Goal: Task Accomplishment & Management: Manage account settings

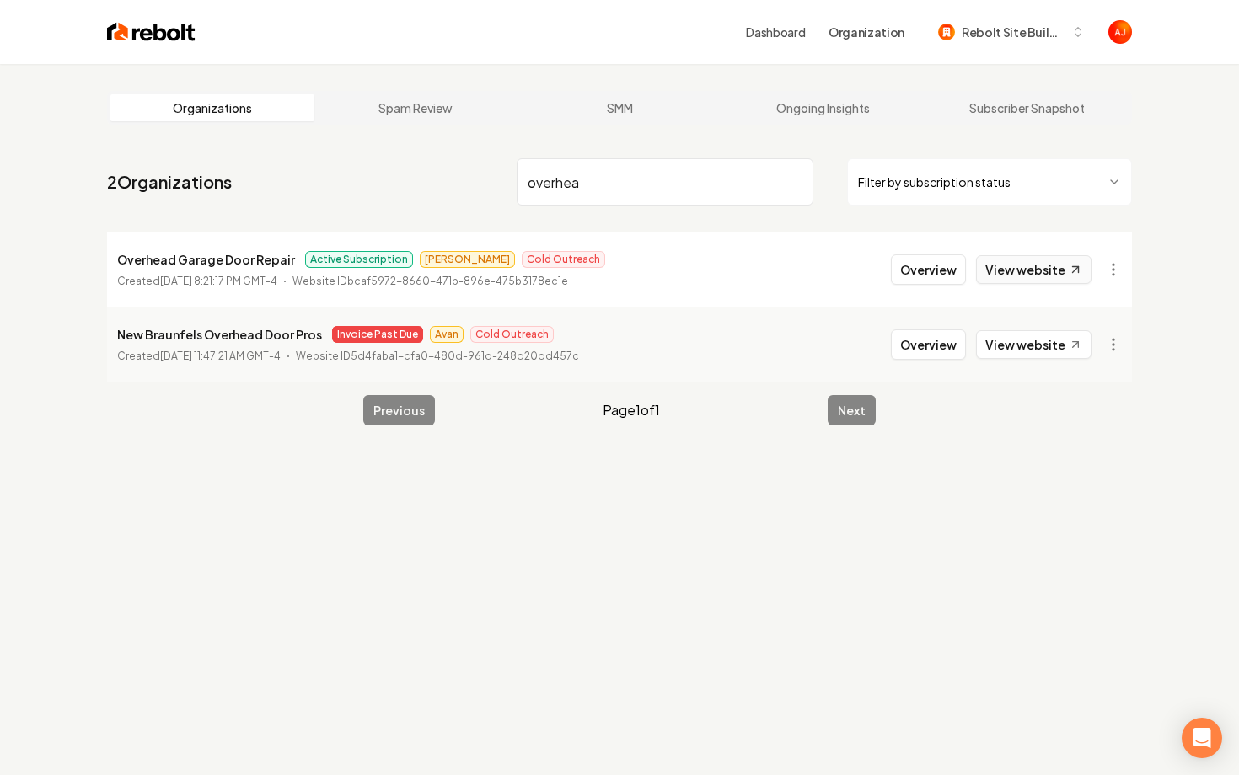
click at [994, 272] on link "View website" at bounding box center [1033, 269] width 115 height 29
drag, startPoint x: 614, startPoint y: 188, endPoint x: 313, endPoint y: 184, distance: 301.7
click at [313, 184] on nav "2 Organizations overhea Filter by subscription status" at bounding box center [619, 189] width 1025 height 74
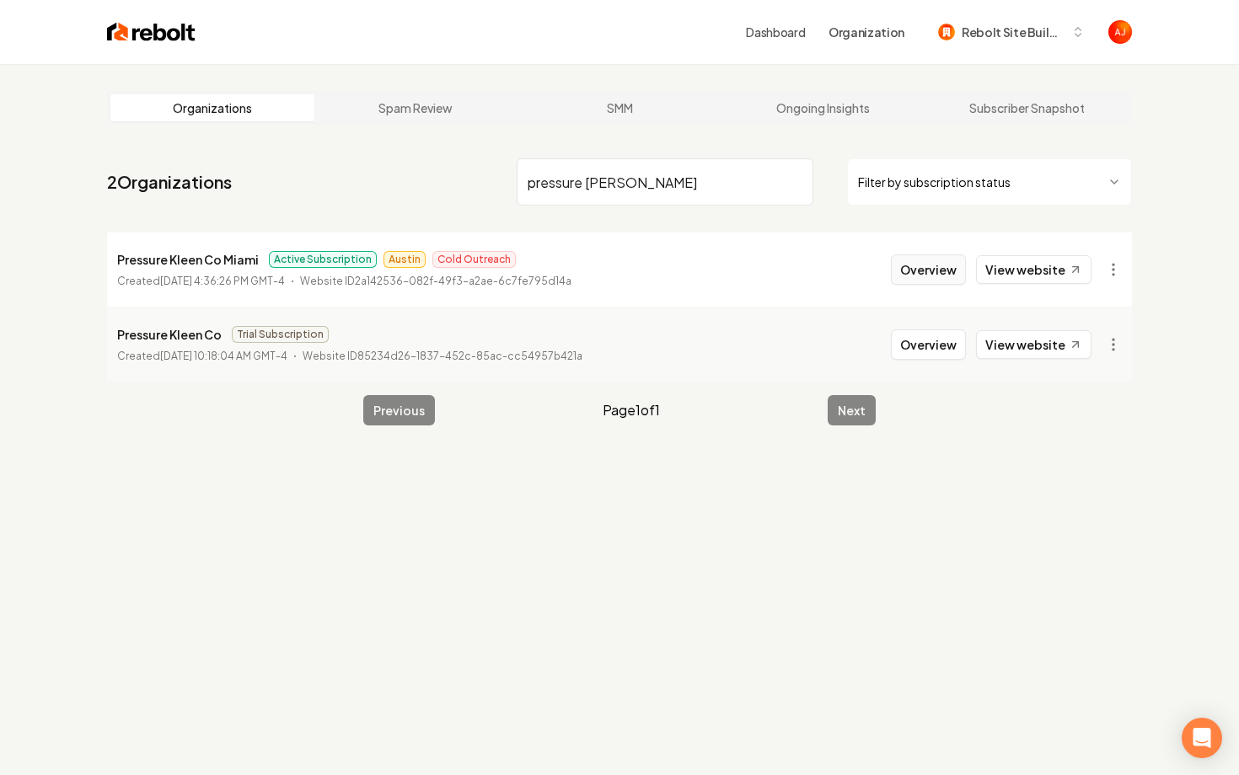
type input "pressure klee"
click at [912, 274] on button "Overview" at bounding box center [928, 269] width 75 height 30
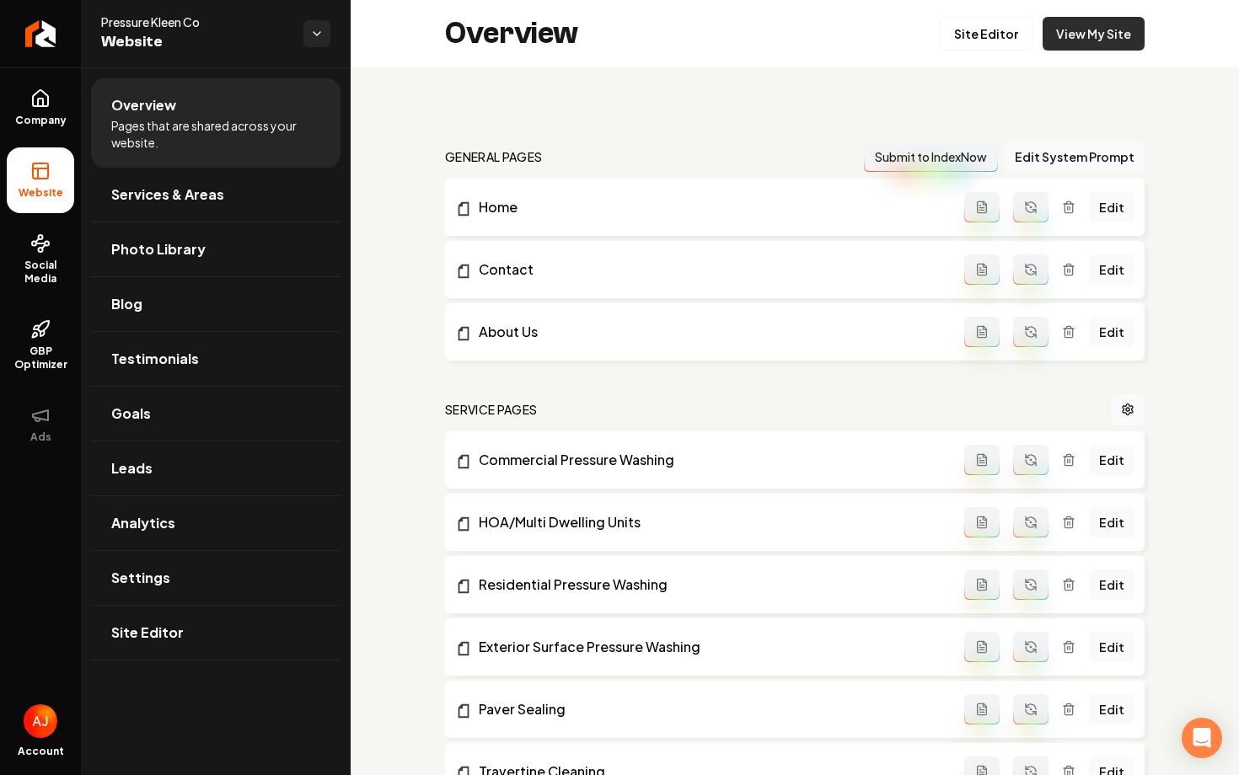
click at [1117, 31] on link "View My Site" at bounding box center [1093, 34] width 102 height 34
click at [46, 340] on link "GBP Optimizer" at bounding box center [40, 345] width 67 height 79
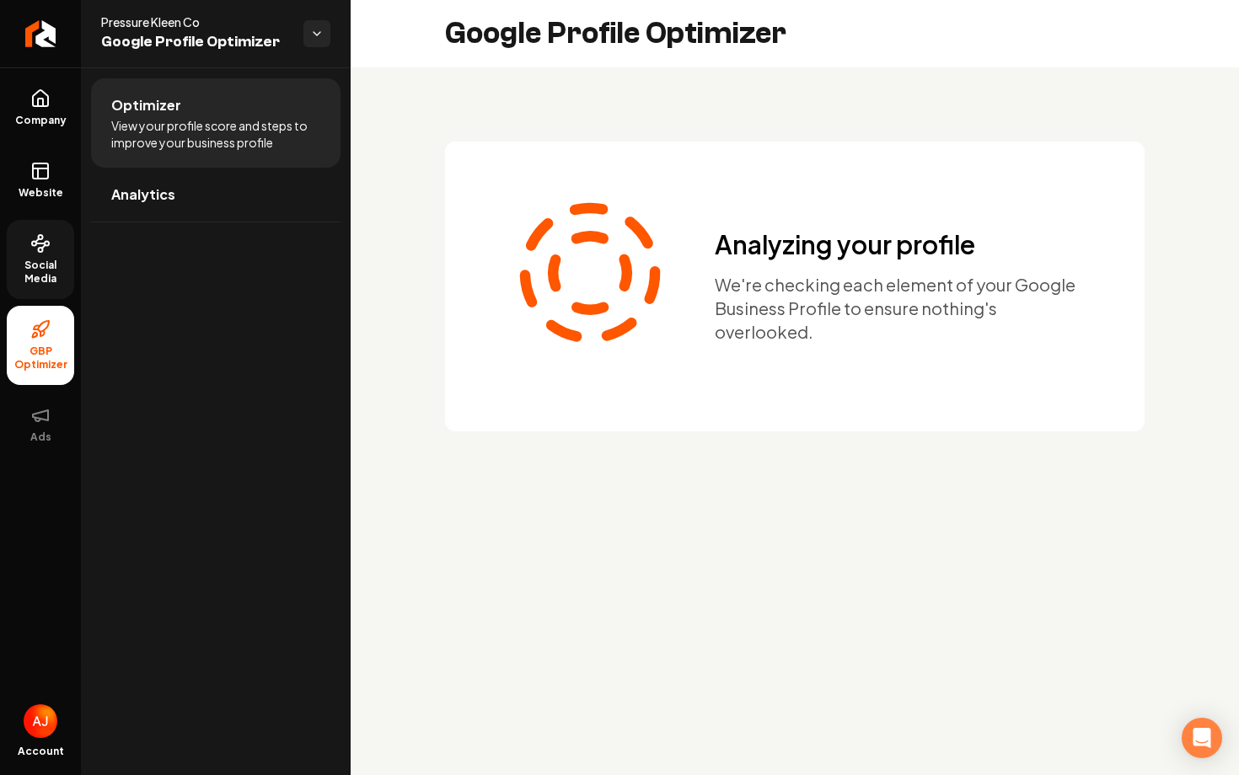
click at [46, 254] on link "Social Media" at bounding box center [40, 259] width 67 height 79
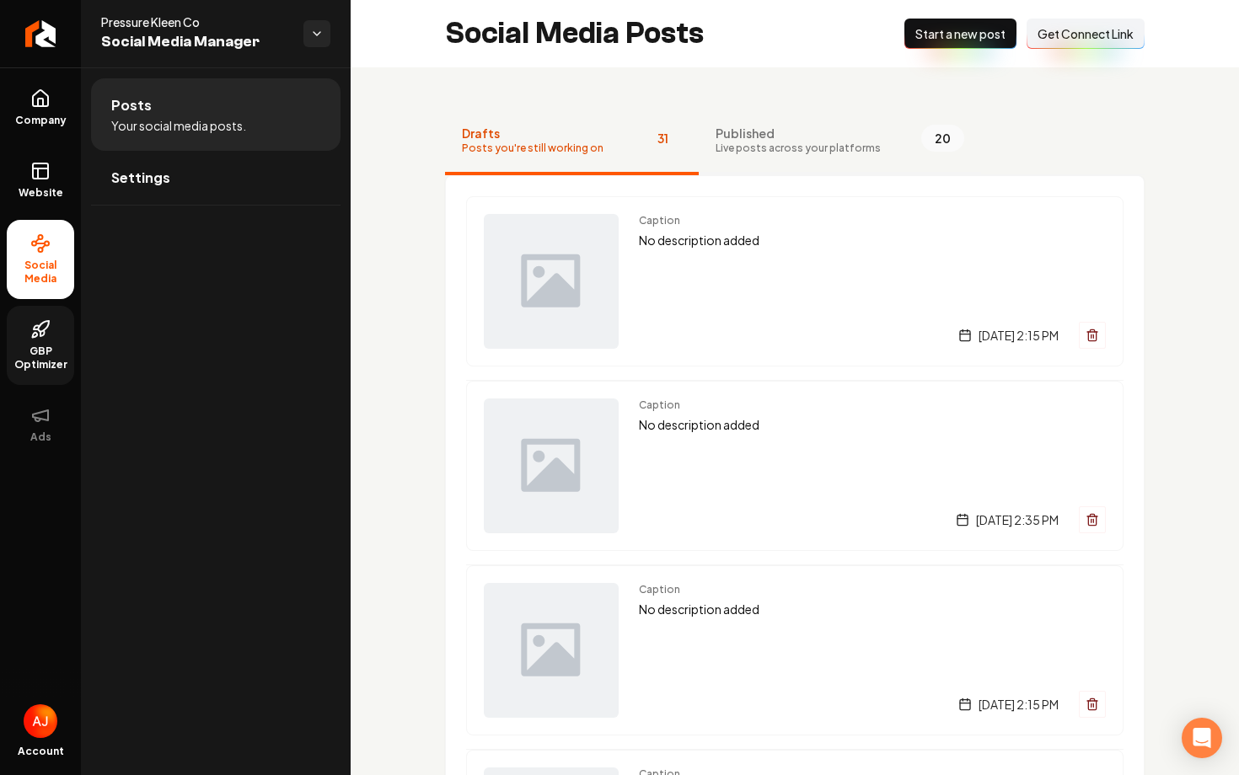
click at [775, 139] on span "Published" at bounding box center [797, 133] width 165 height 17
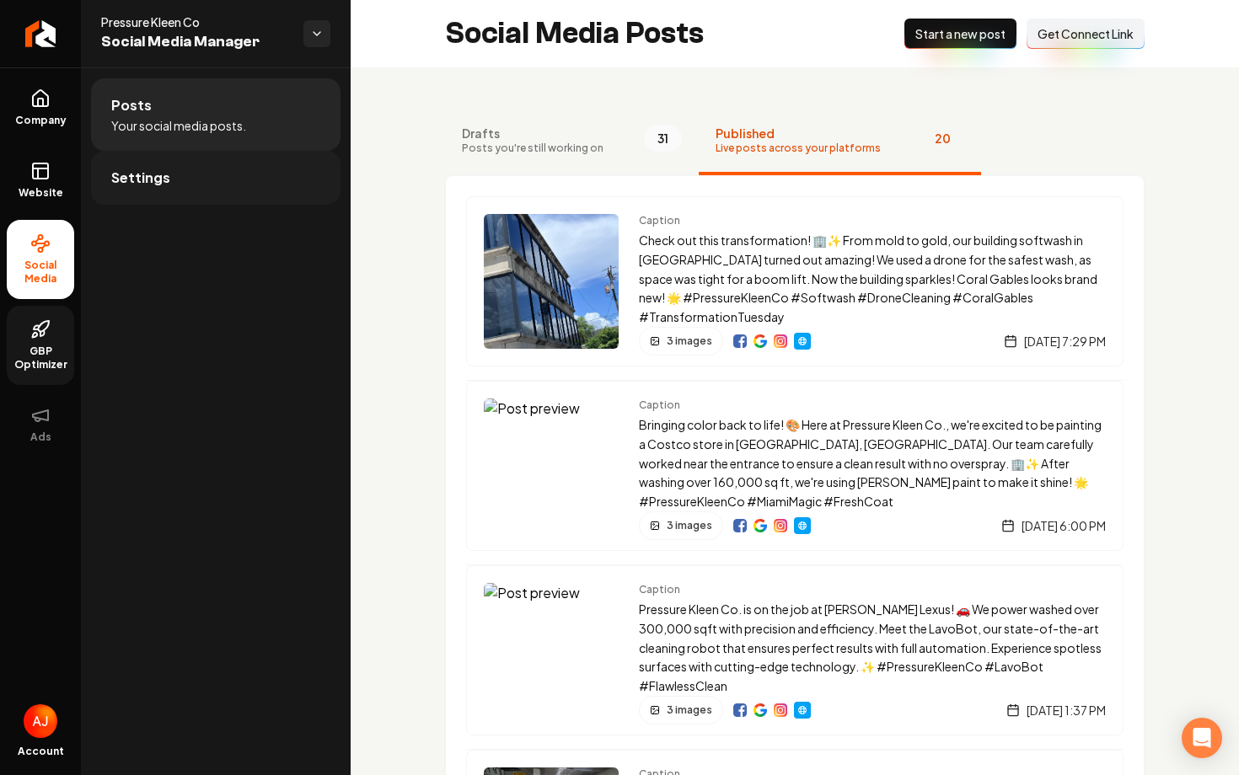
click at [235, 203] on link "Settings" at bounding box center [215, 178] width 249 height 54
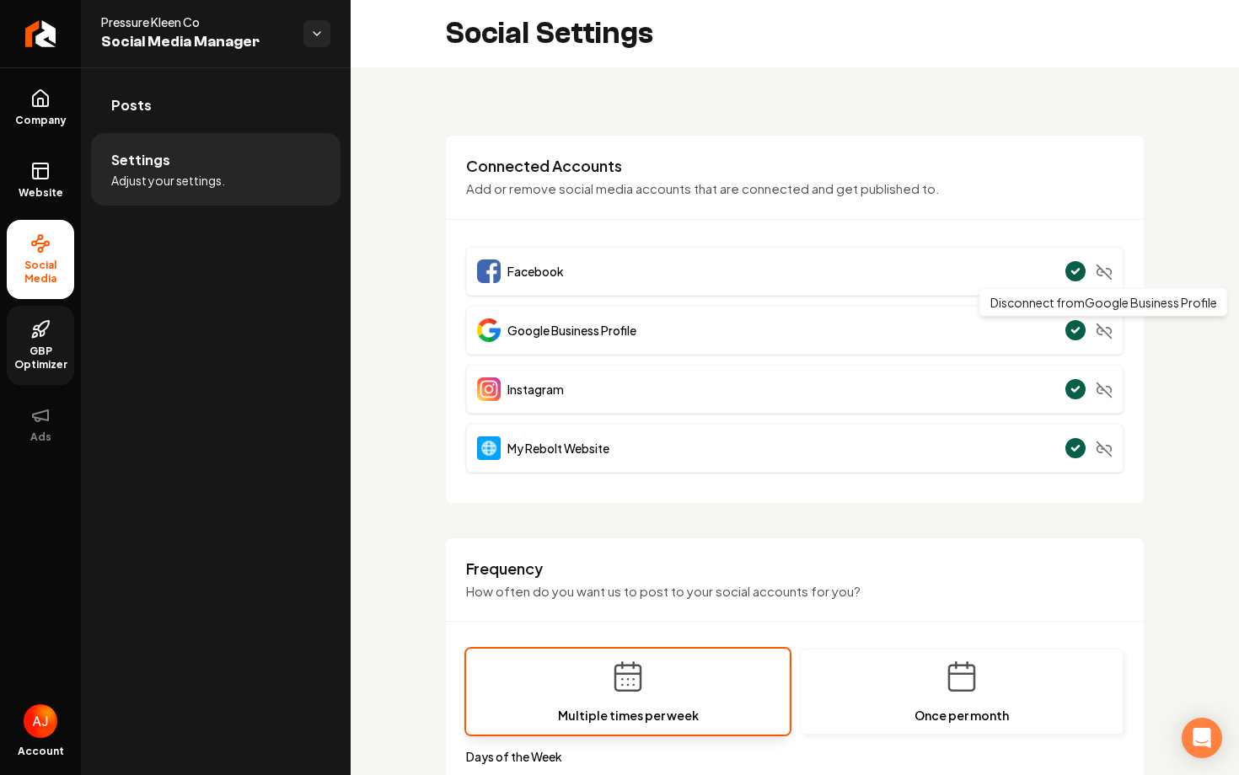
click at [1097, 331] on icon "Main content area" at bounding box center [1099, 331] width 5 height 7
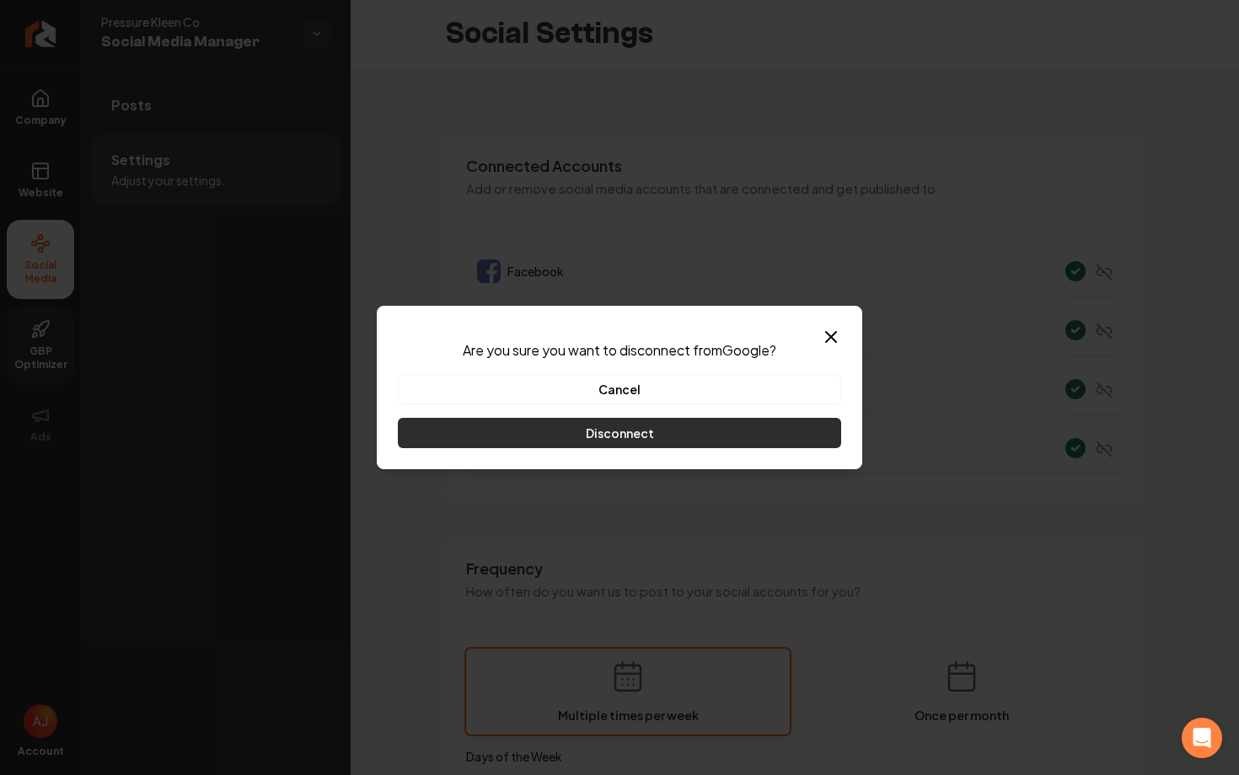
click at [650, 438] on button "Disconnect" at bounding box center [619, 433] width 443 height 30
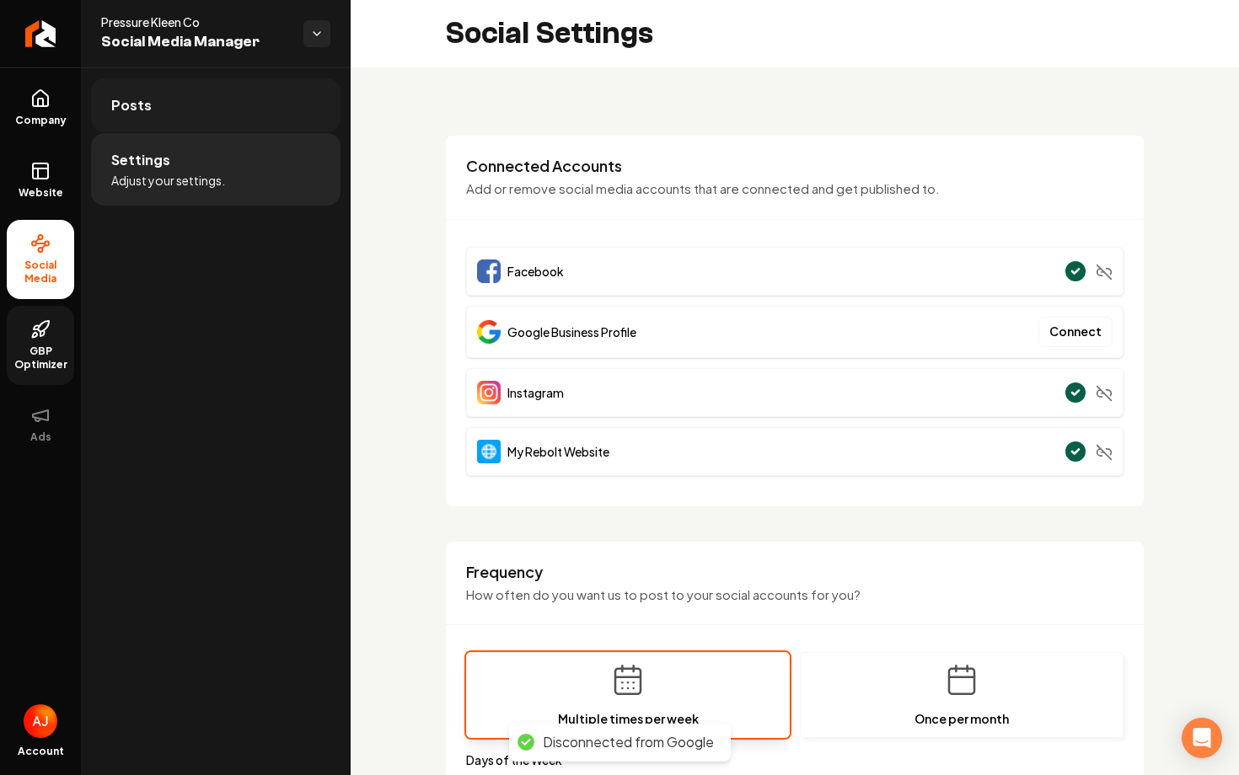
click at [256, 111] on link "Posts" at bounding box center [215, 105] width 249 height 54
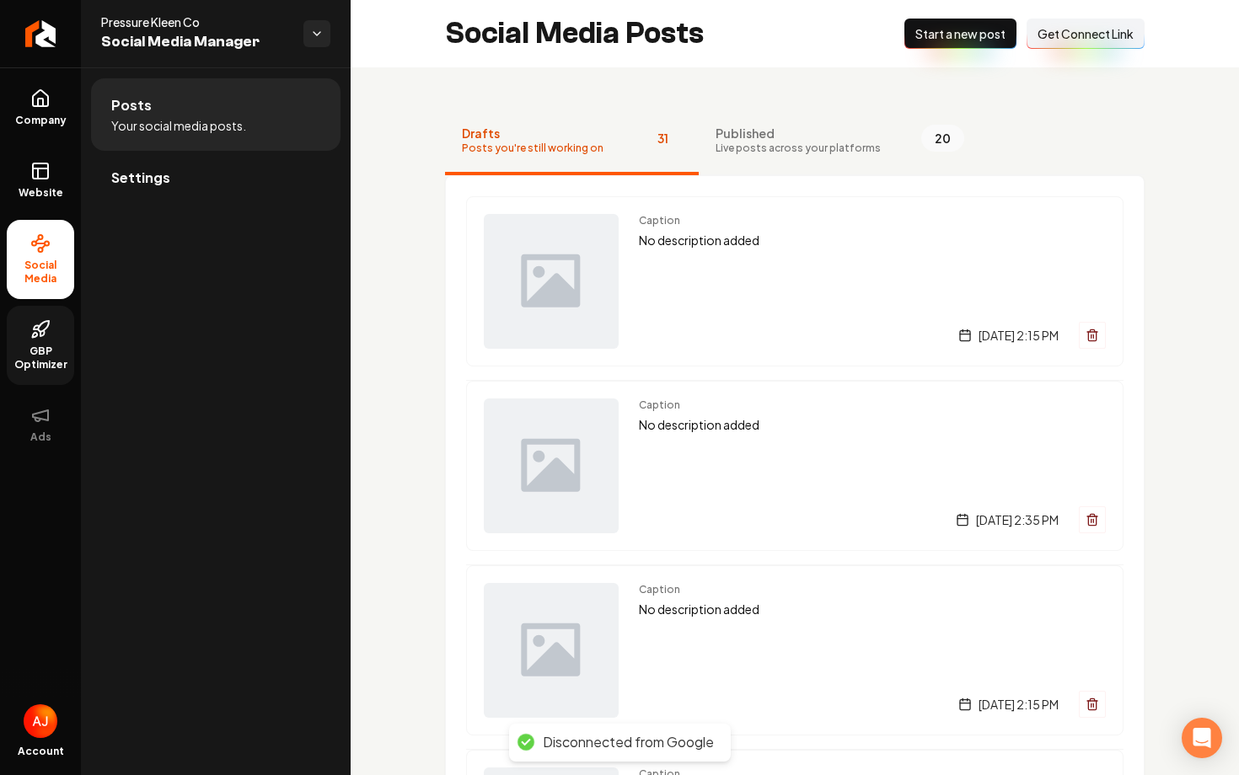
click at [1078, 42] on button "Connect Link Get Connect Link" at bounding box center [1085, 34] width 118 height 30
click at [1104, 40] on span "Get Connect Link" at bounding box center [1085, 33] width 96 height 17
click at [206, 169] on link "Settings" at bounding box center [215, 178] width 249 height 54
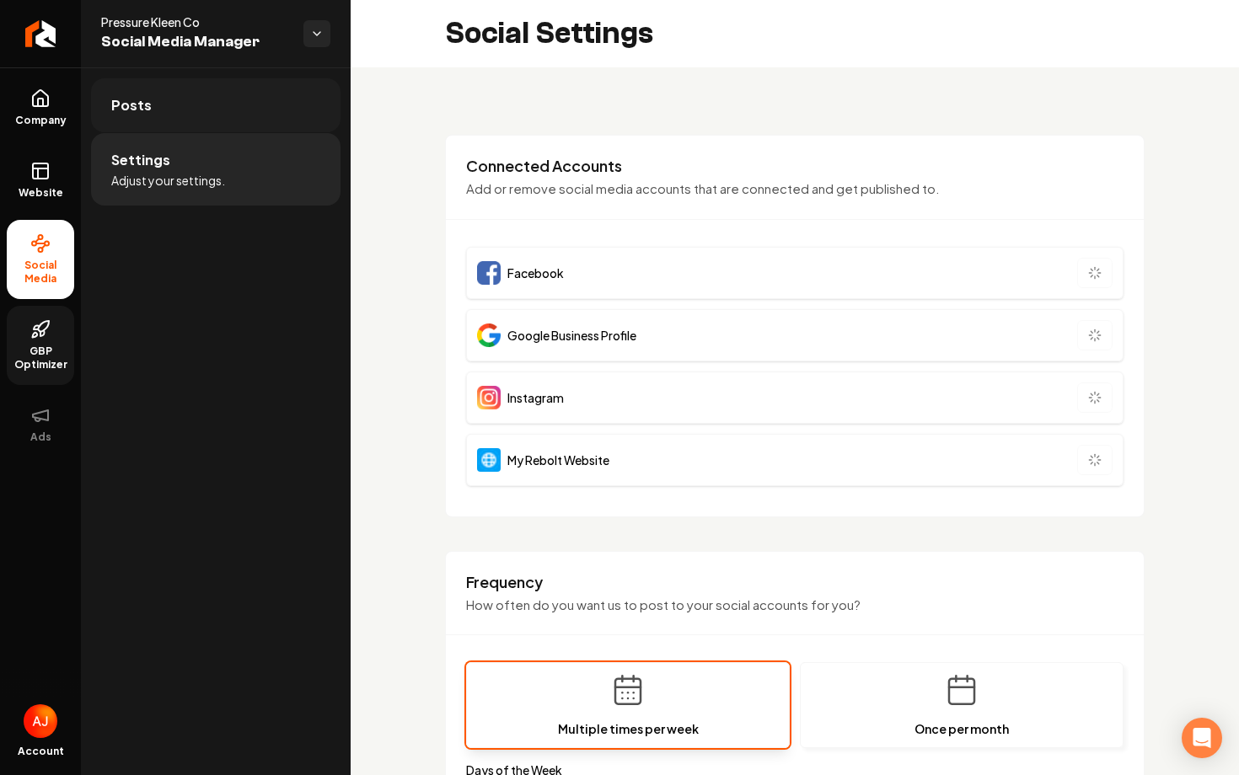
click at [218, 129] on link "Posts" at bounding box center [215, 105] width 249 height 54
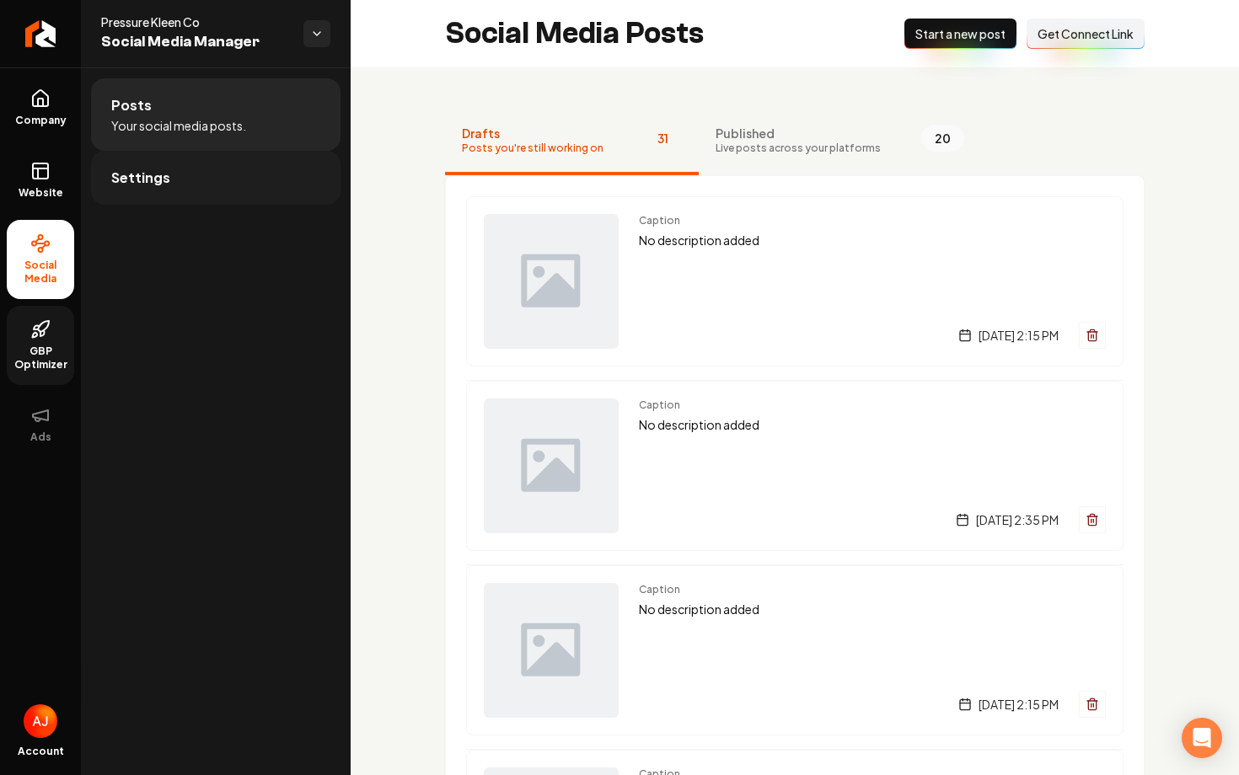
click at [223, 172] on link "Settings" at bounding box center [215, 178] width 249 height 54
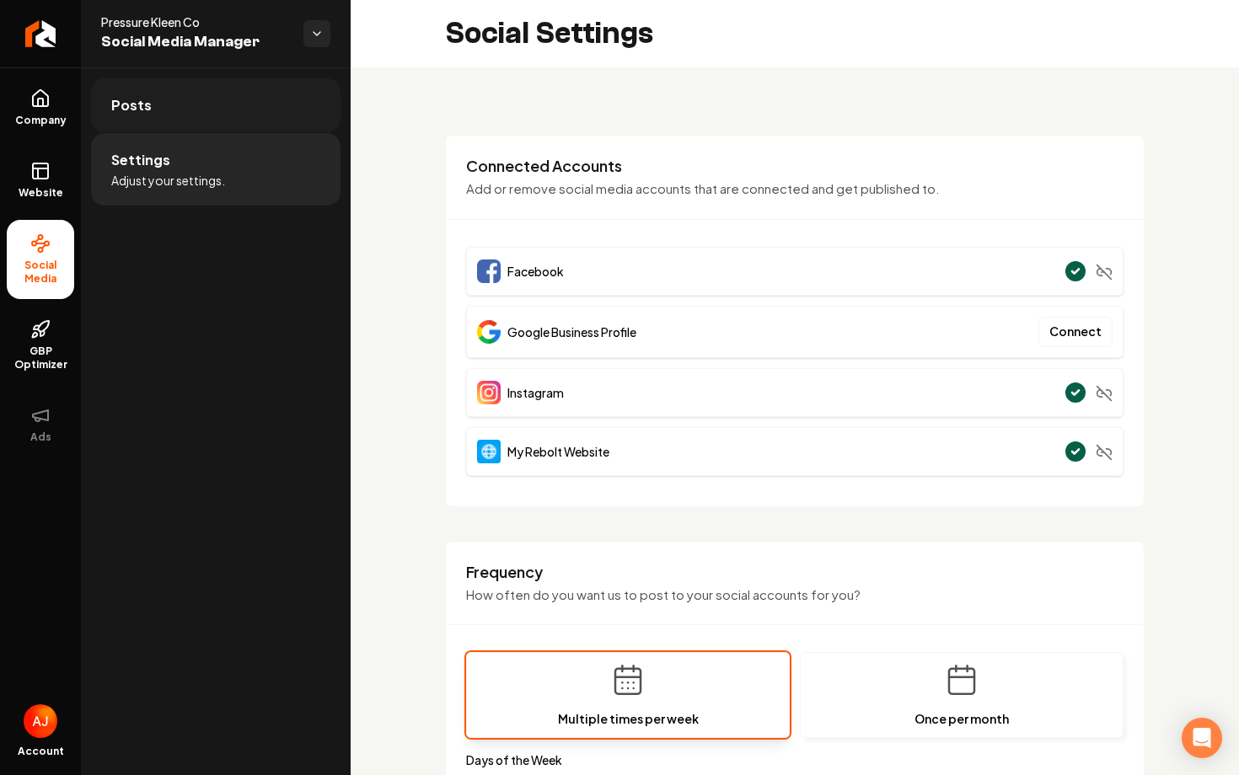
click at [187, 111] on link "Posts" at bounding box center [215, 105] width 249 height 54
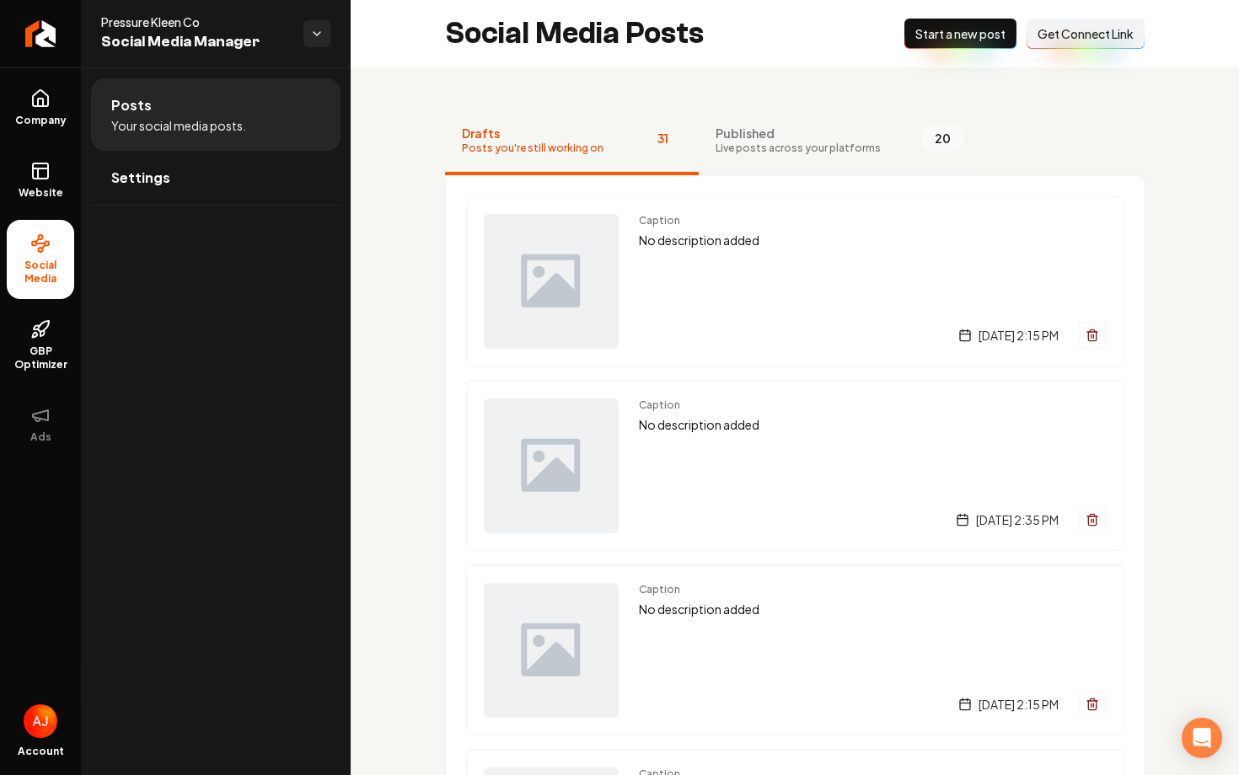
click at [770, 163] on button "Published Live posts across your platforms 20" at bounding box center [840, 141] width 282 height 67
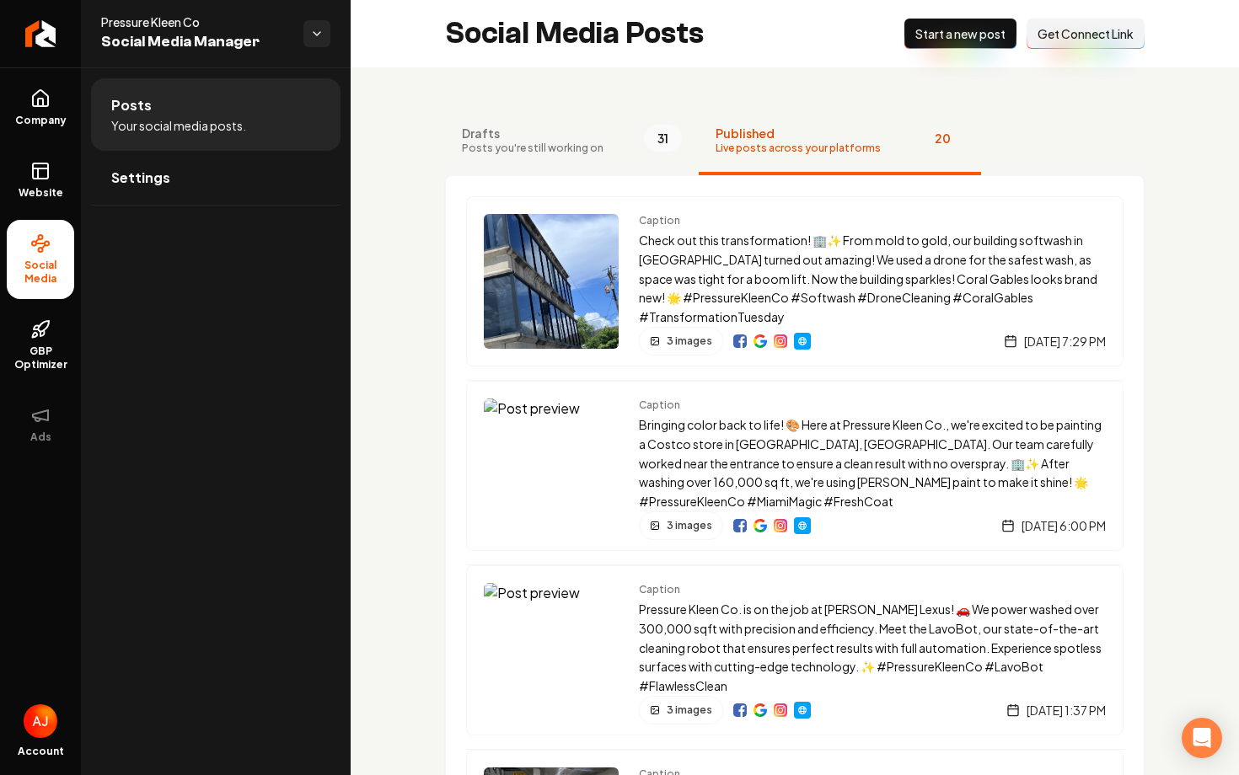
click at [945, 40] on span "Start a new post" at bounding box center [960, 33] width 90 height 17
click at [222, 195] on link "Settings" at bounding box center [215, 178] width 249 height 54
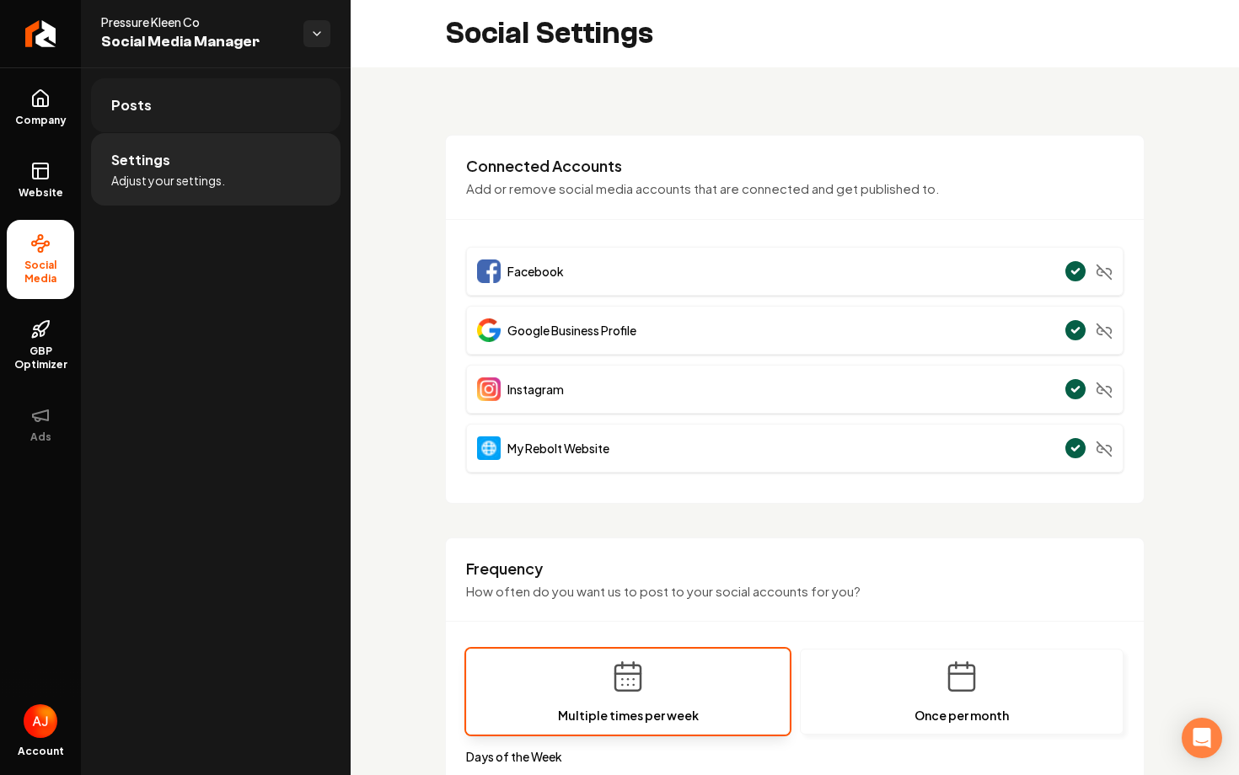
click at [244, 121] on link "Posts" at bounding box center [215, 105] width 249 height 54
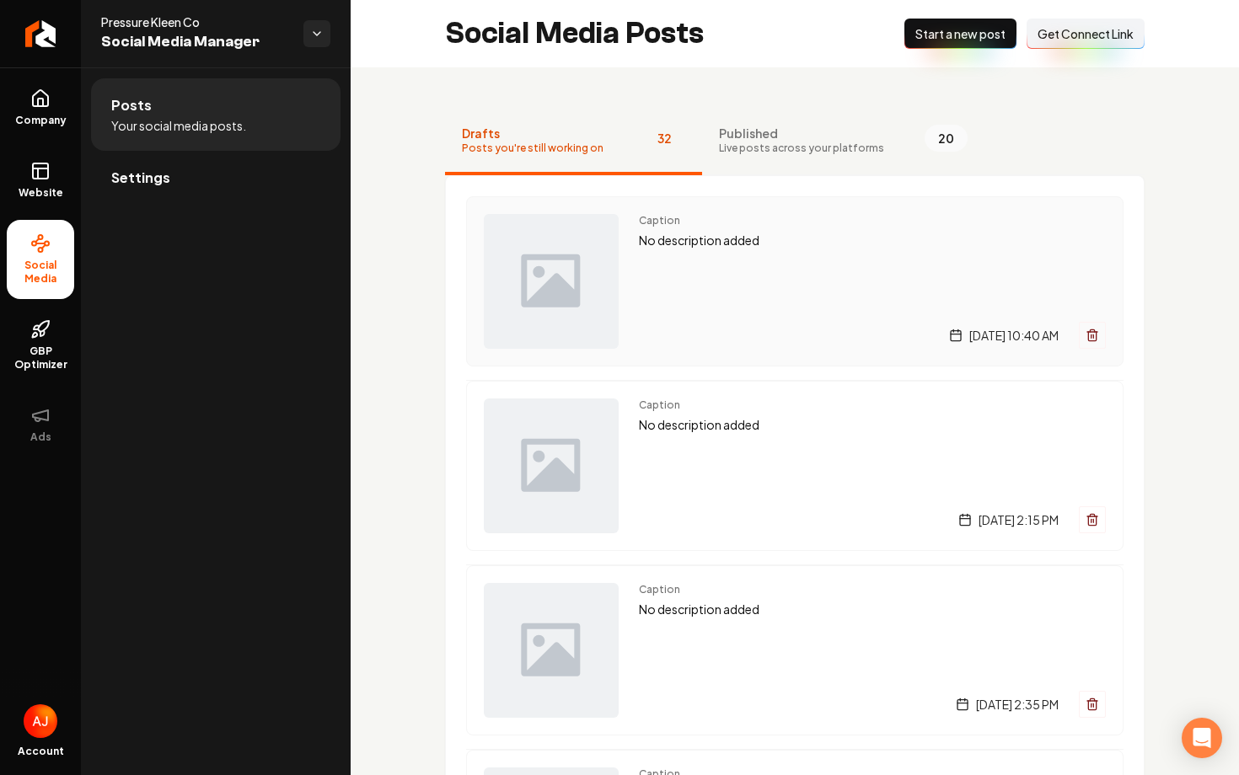
click at [683, 299] on div "Caption No description added Thursday, September 11, 2025 | 10:40 AM" at bounding box center [872, 281] width 467 height 135
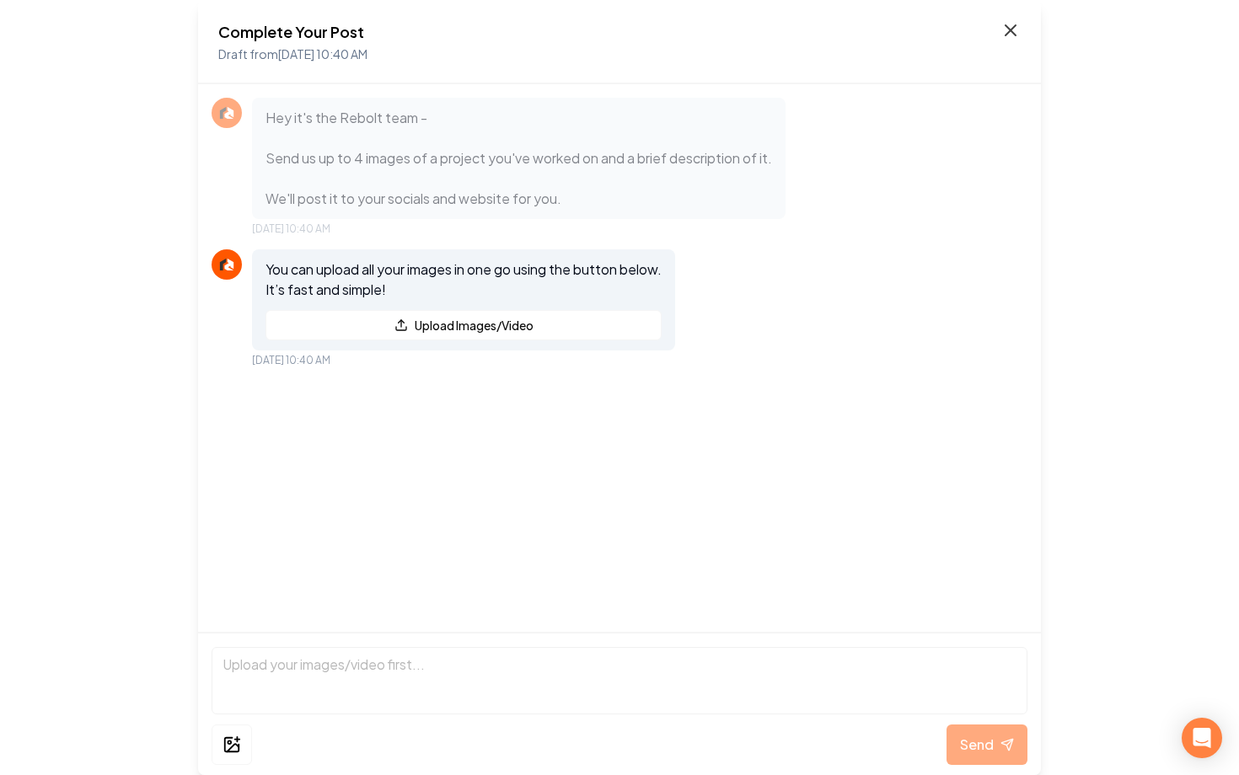
click at [1012, 28] on icon at bounding box center [1010, 30] width 10 height 10
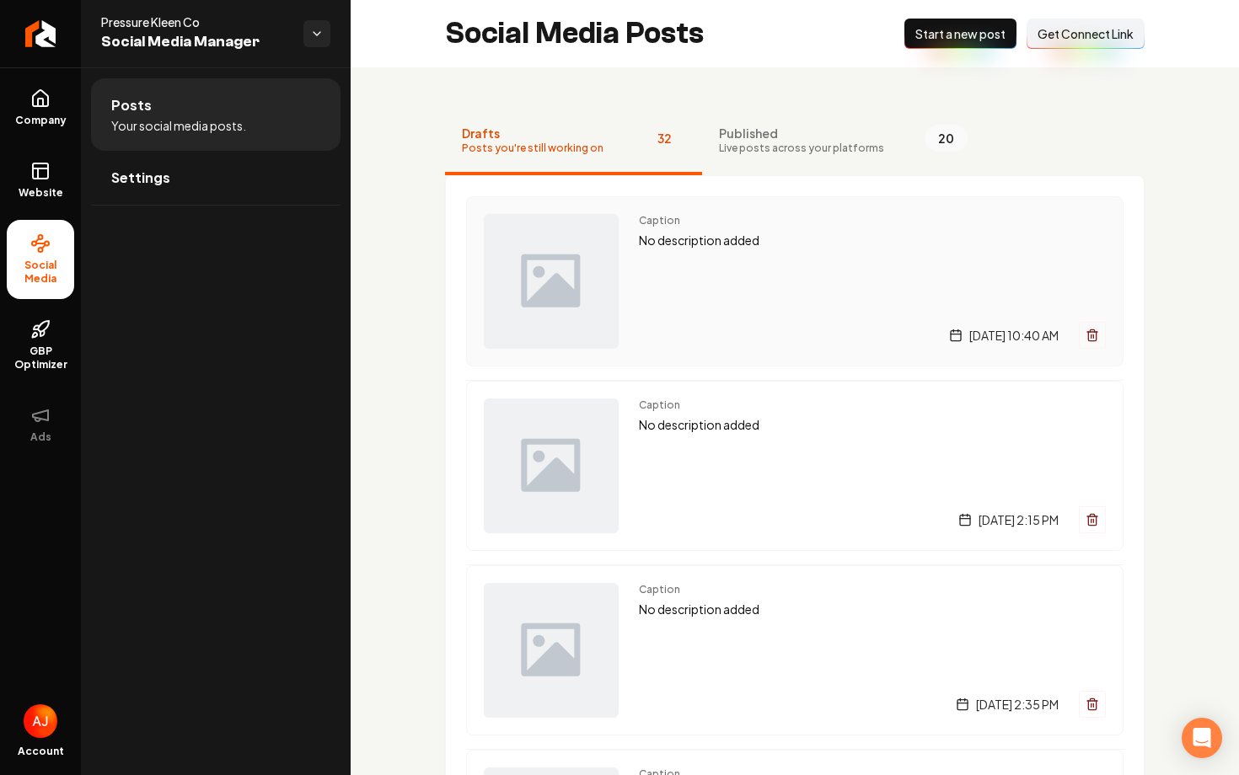
click at [765, 287] on div "Caption No description added Thursday, September 11, 2025 | 10:40 AM" at bounding box center [872, 281] width 467 height 135
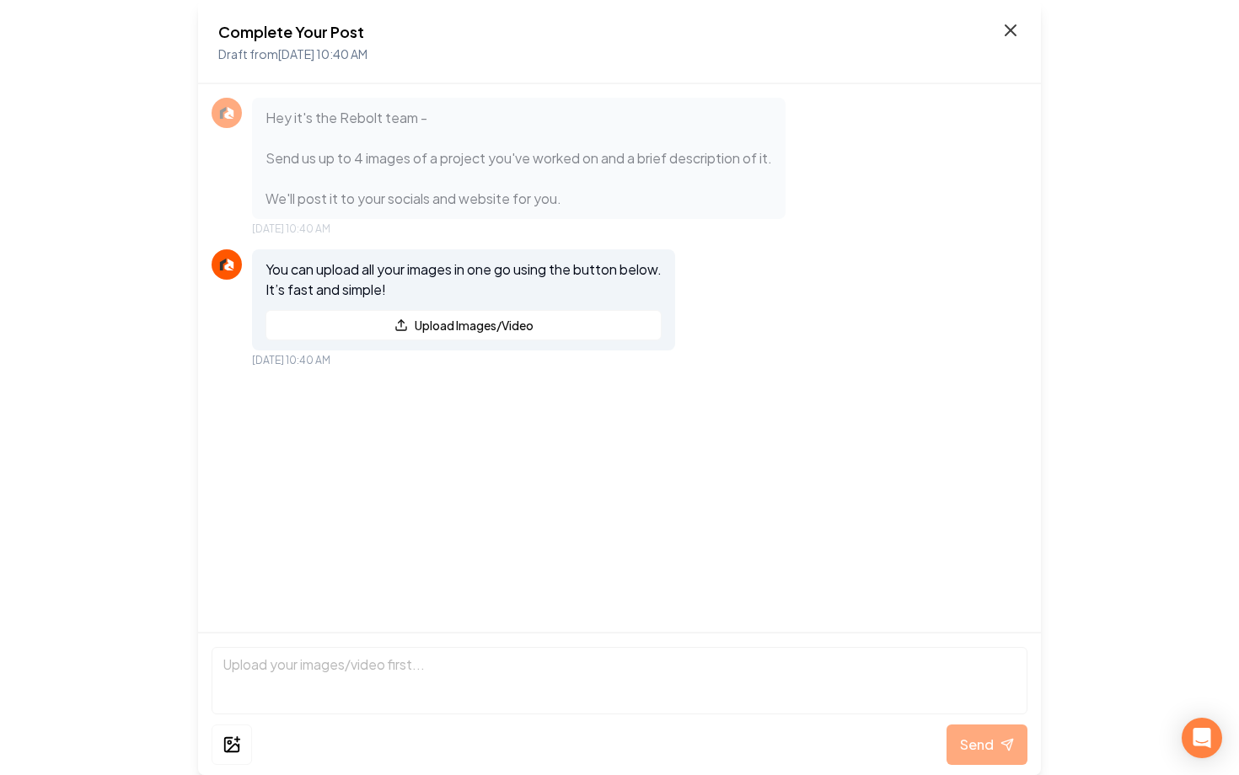
click at [1006, 38] on icon at bounding box center [1010, 30] width 20 height 20
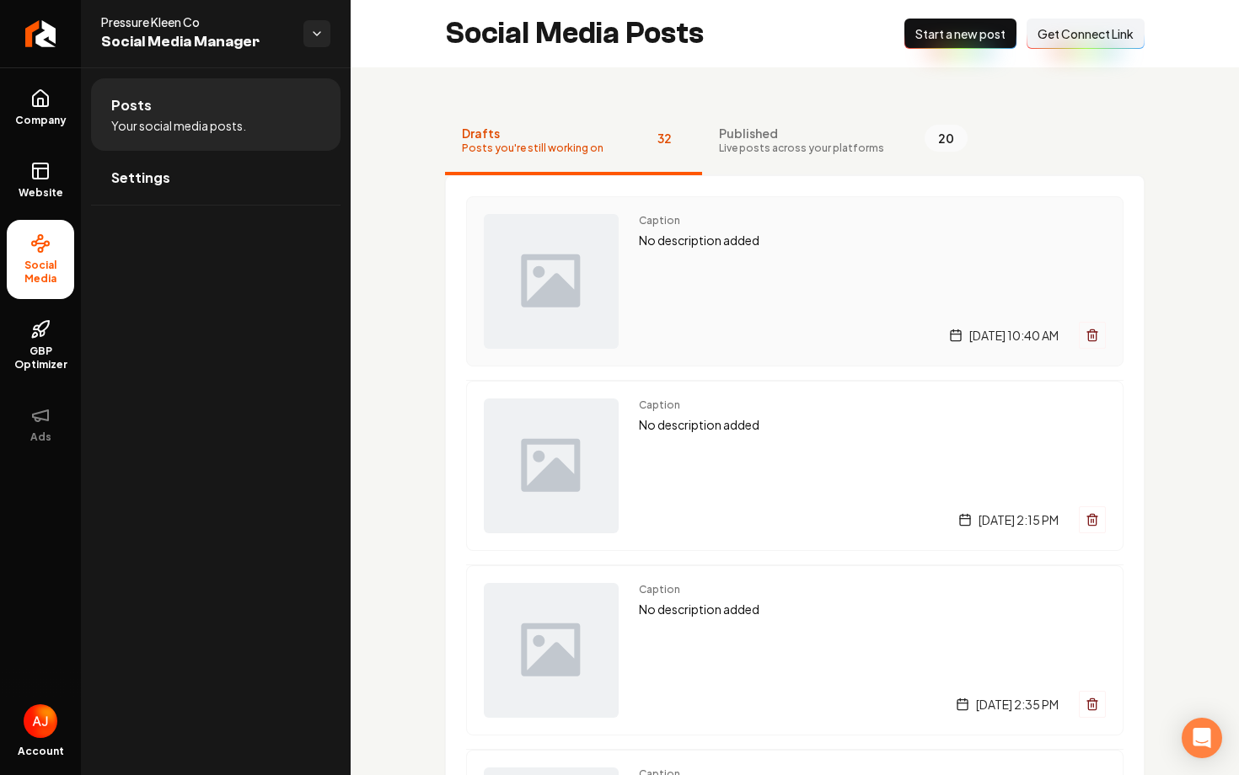
click at [693, 335] on div "[DATE] 10:40 AM" at bounding box center [872, 335] width 467 height 27
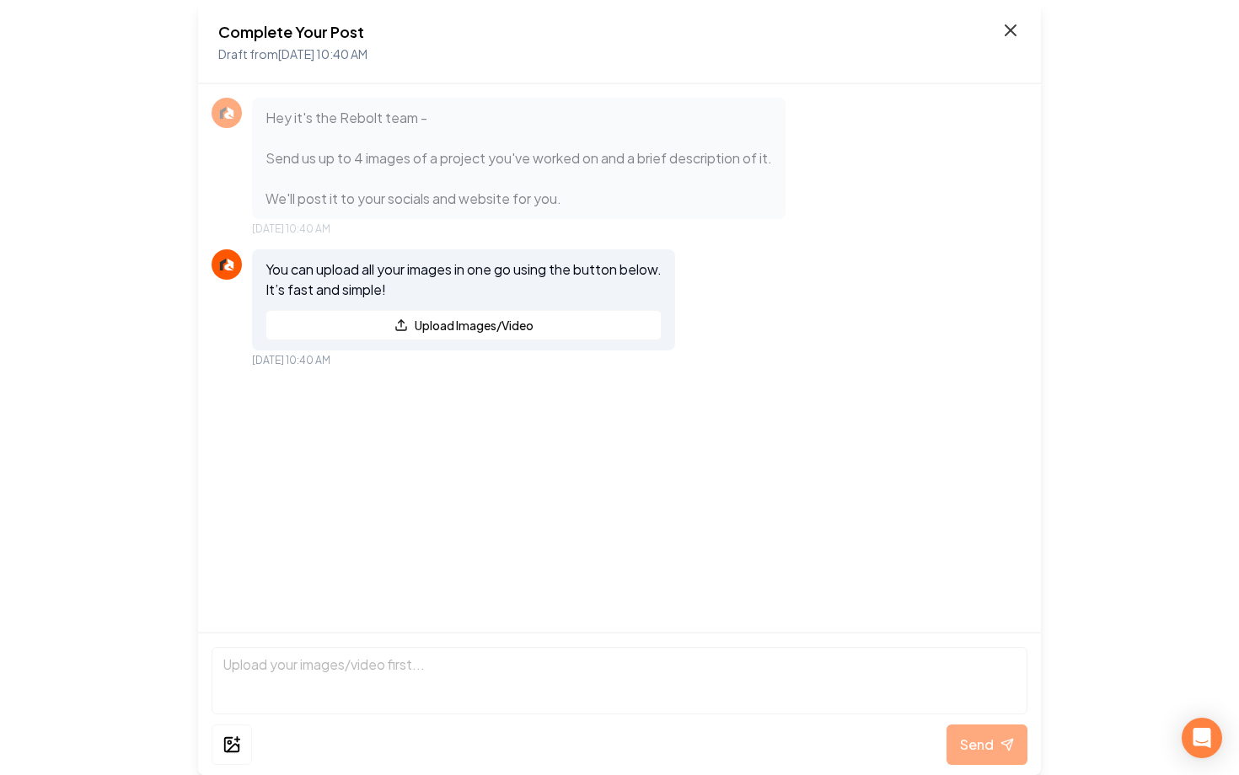
click at [1011, 36] on icon at bounding box center [1010, 30] width 20 height 20
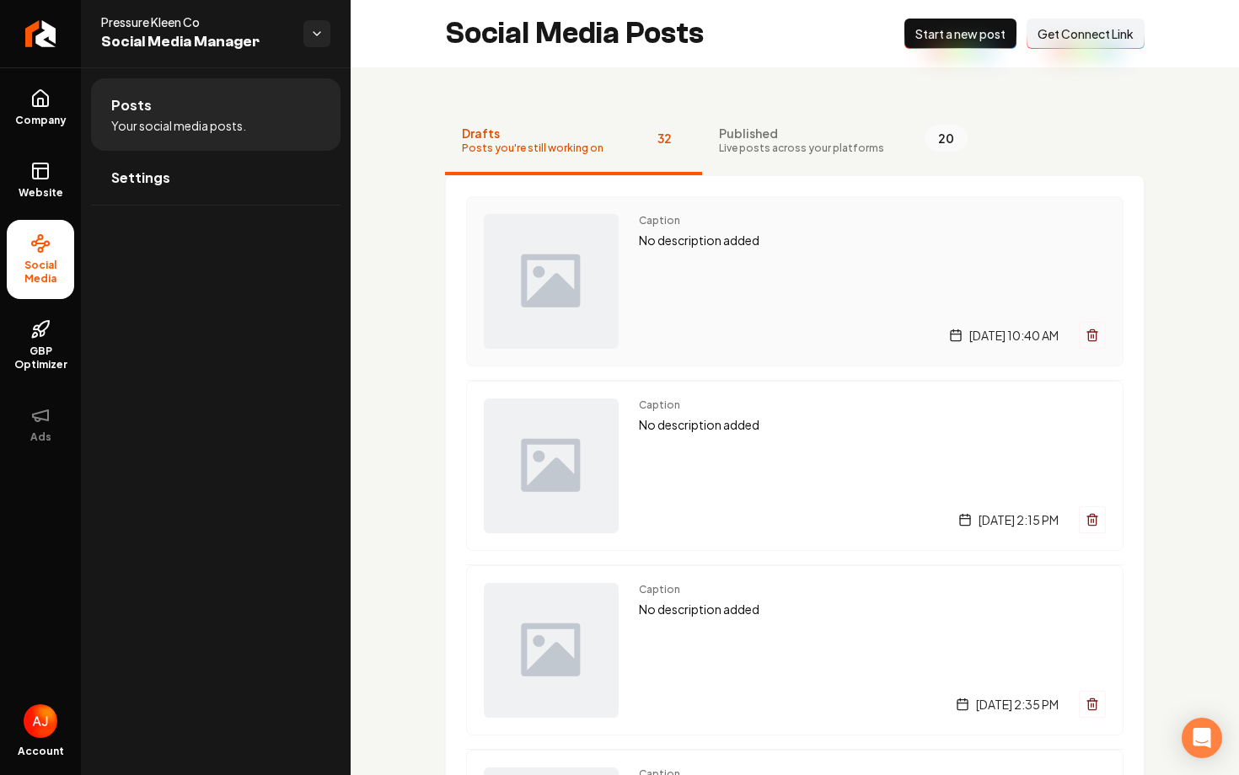
click at [688, 296] on div "Caption No description added [DATE] 10:40 AM" at bounding box center [872, 281] width 467 height 135
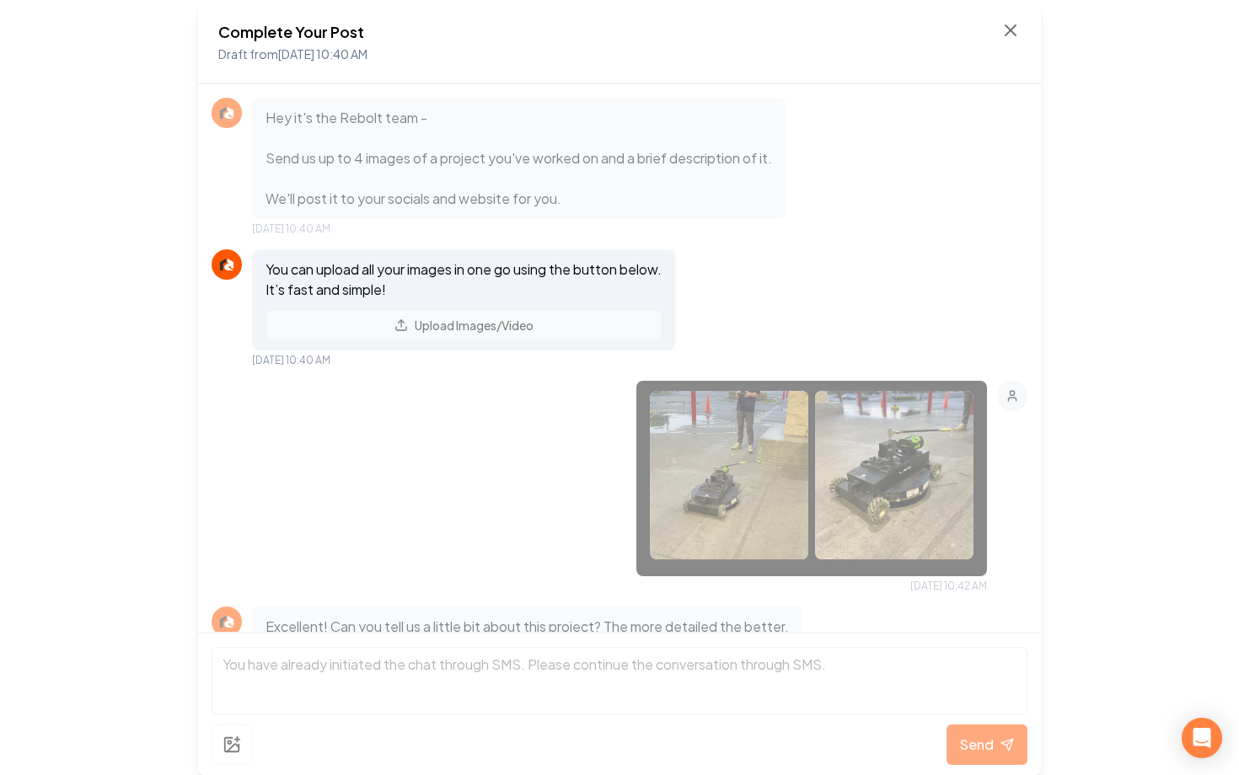
scroll to position [46, 0]
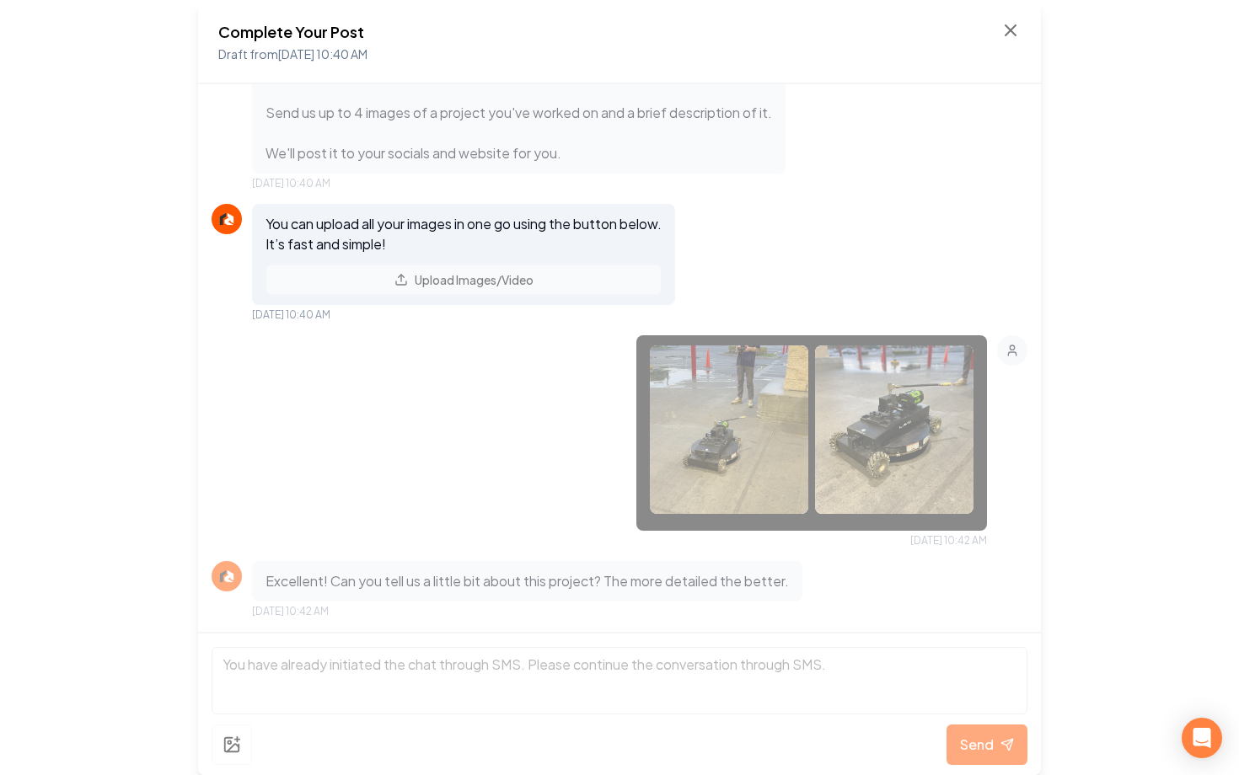
click at [742, 468] on img at bounding box center [729, 430] width 158 height 169
click at [1004, 27] on icon at bounding box center [1010, 30] width 20 height 20
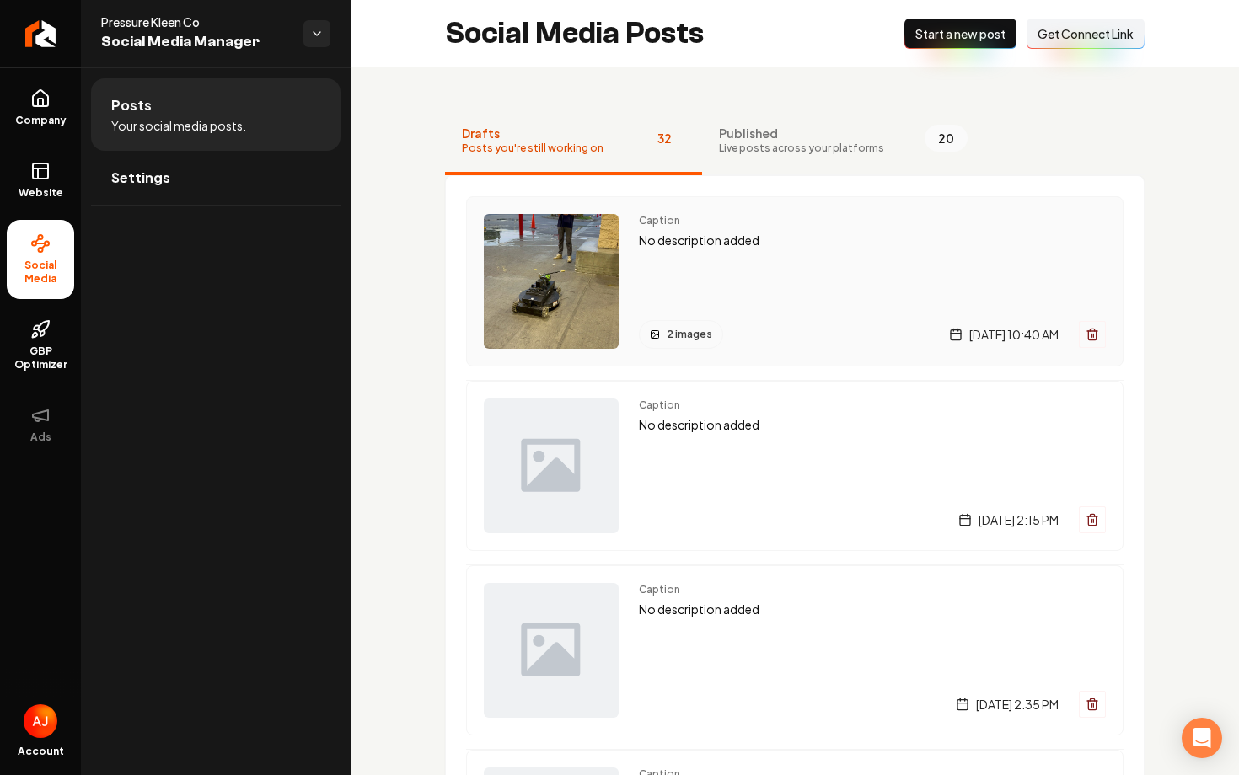
click at [826, 238] on p "No description added" at bounding box center [872, 240] width 467 height 19
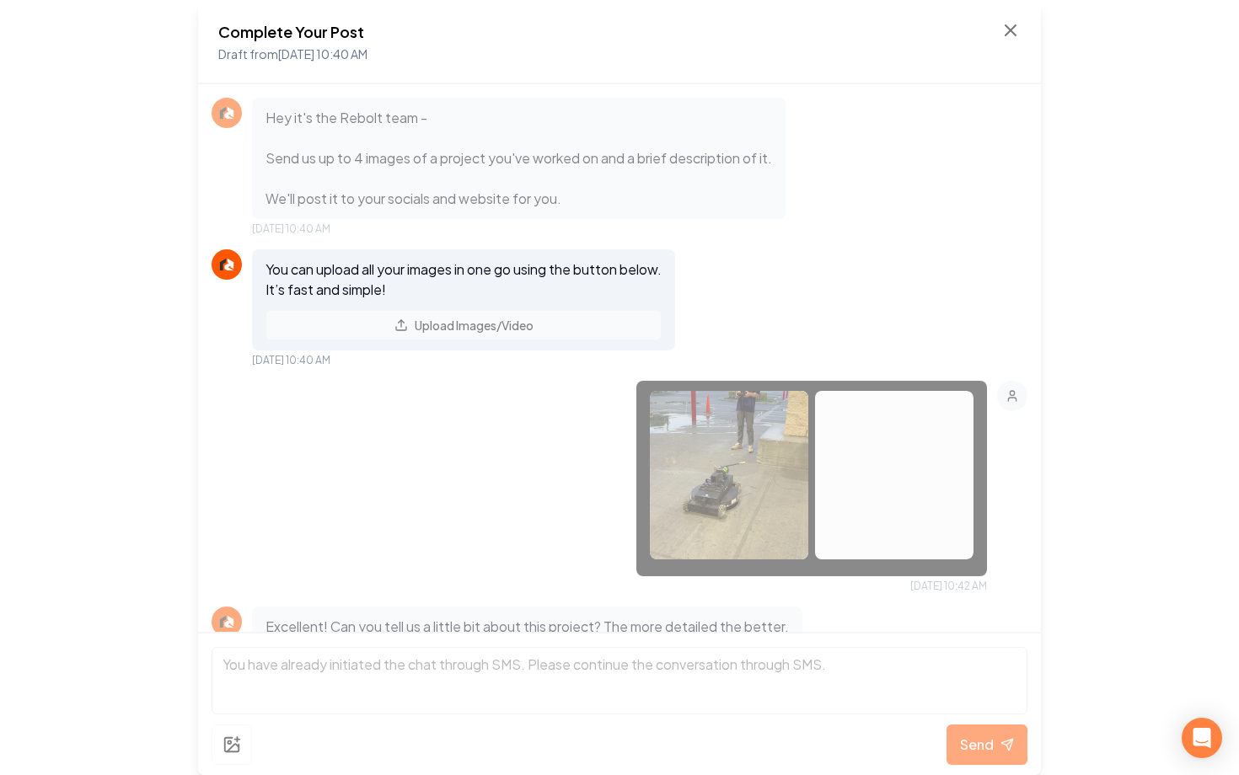
scroll to position [46, 0]
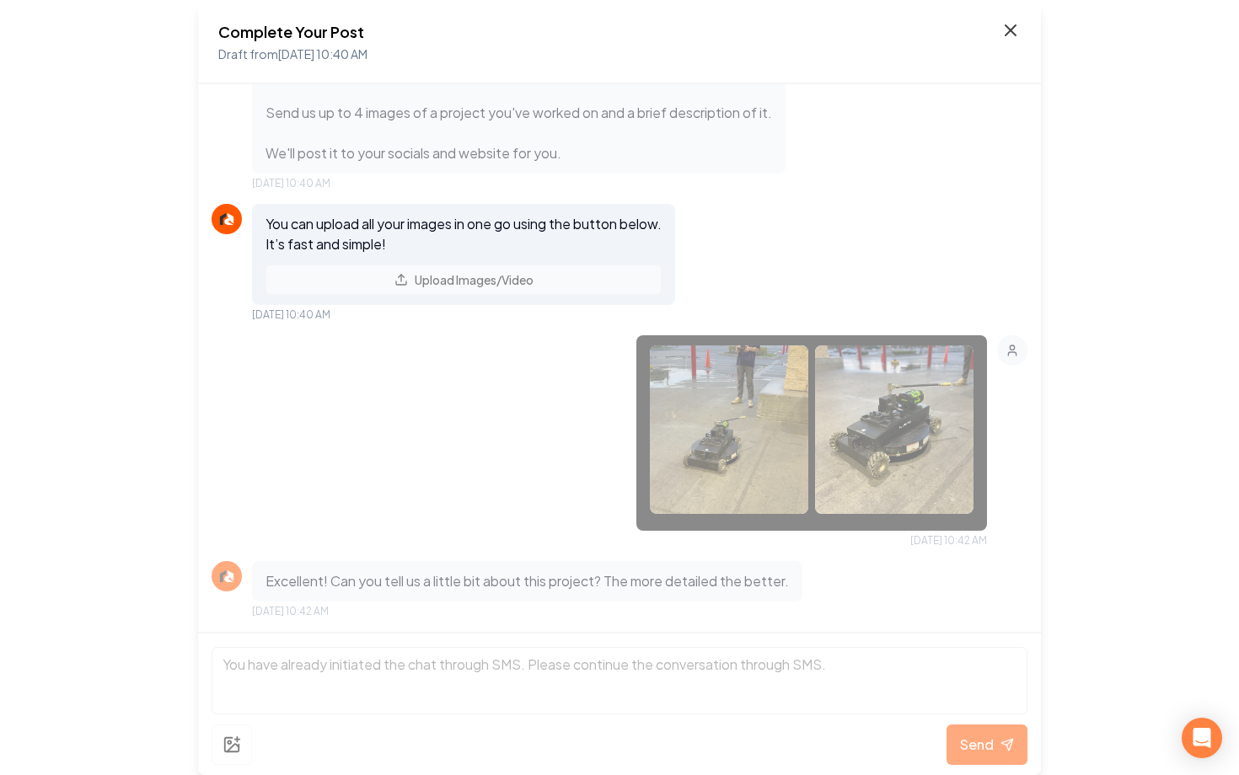
click at [1020, 38] on icon at bounding box center [1010, 30] width 20 height 20
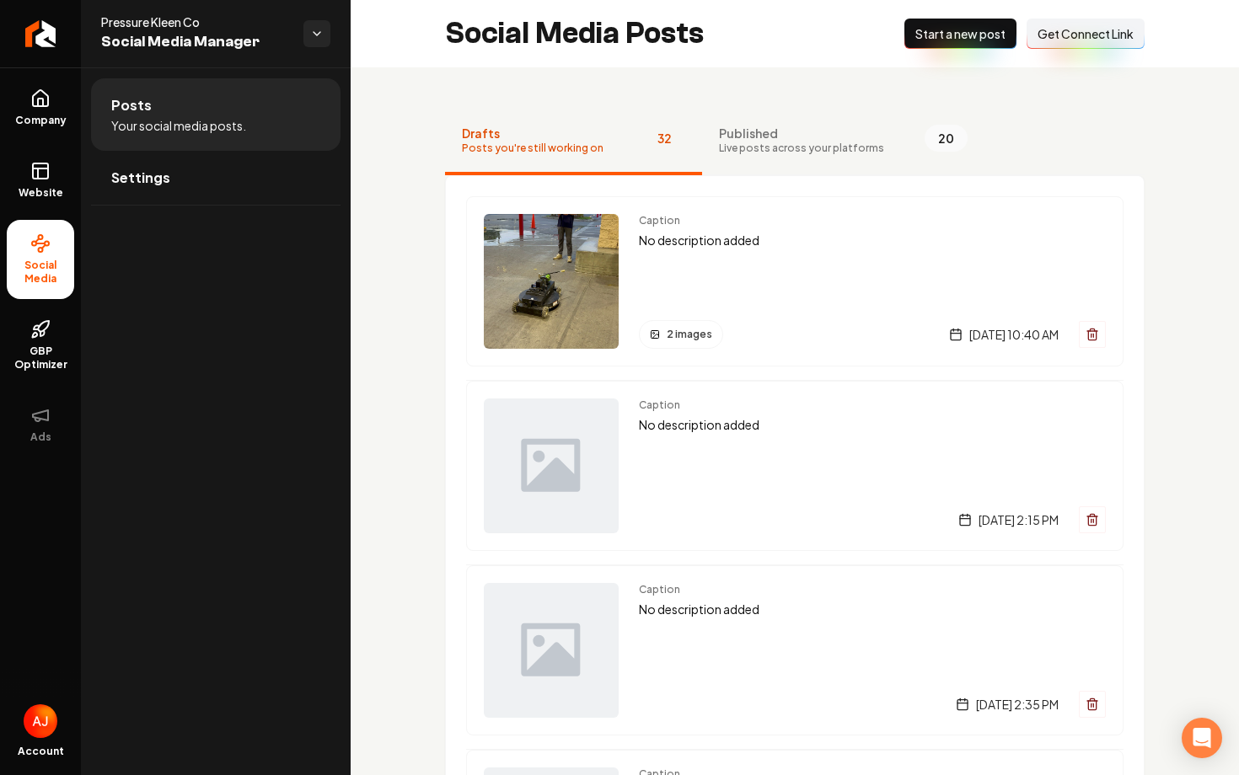
click at [798, 257] on div "Caption No description added 2 images Thursday, September 11, 2025 | 10:40 AM" at bounding box center [872, 281] width 467 height 135
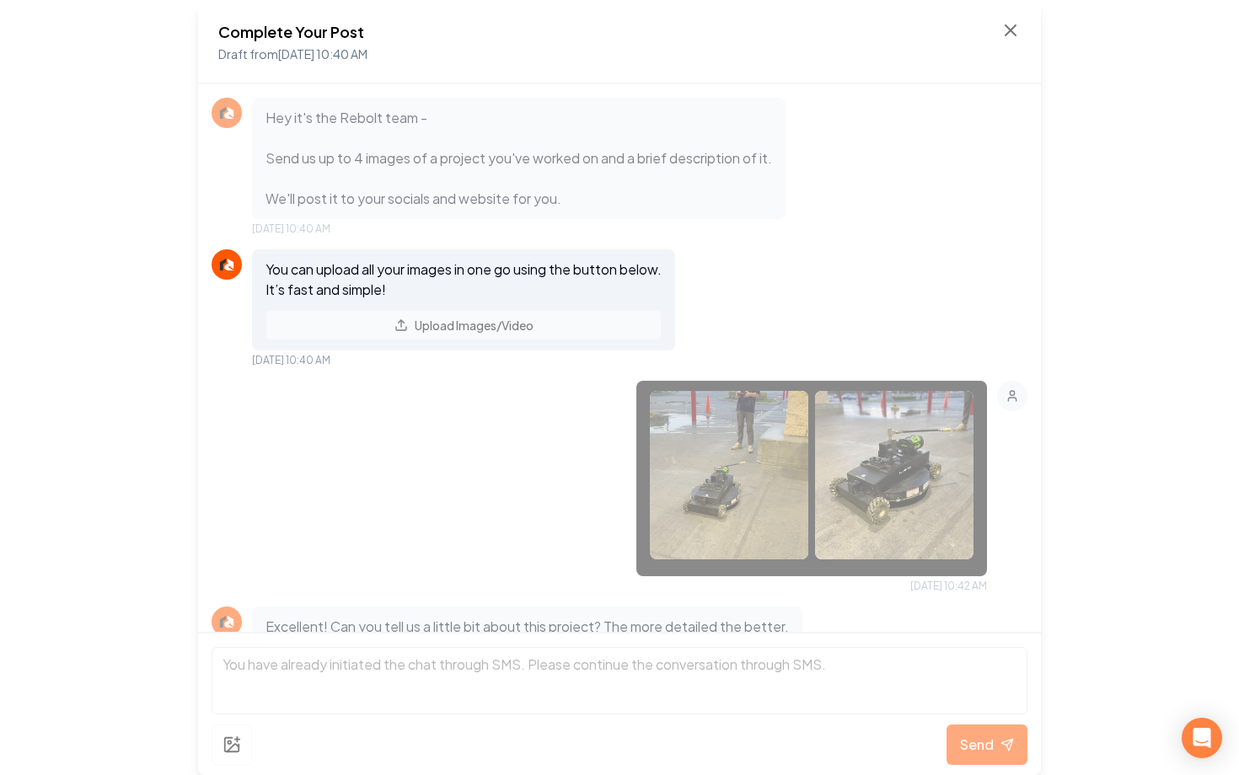
scroll to position [116, 0]
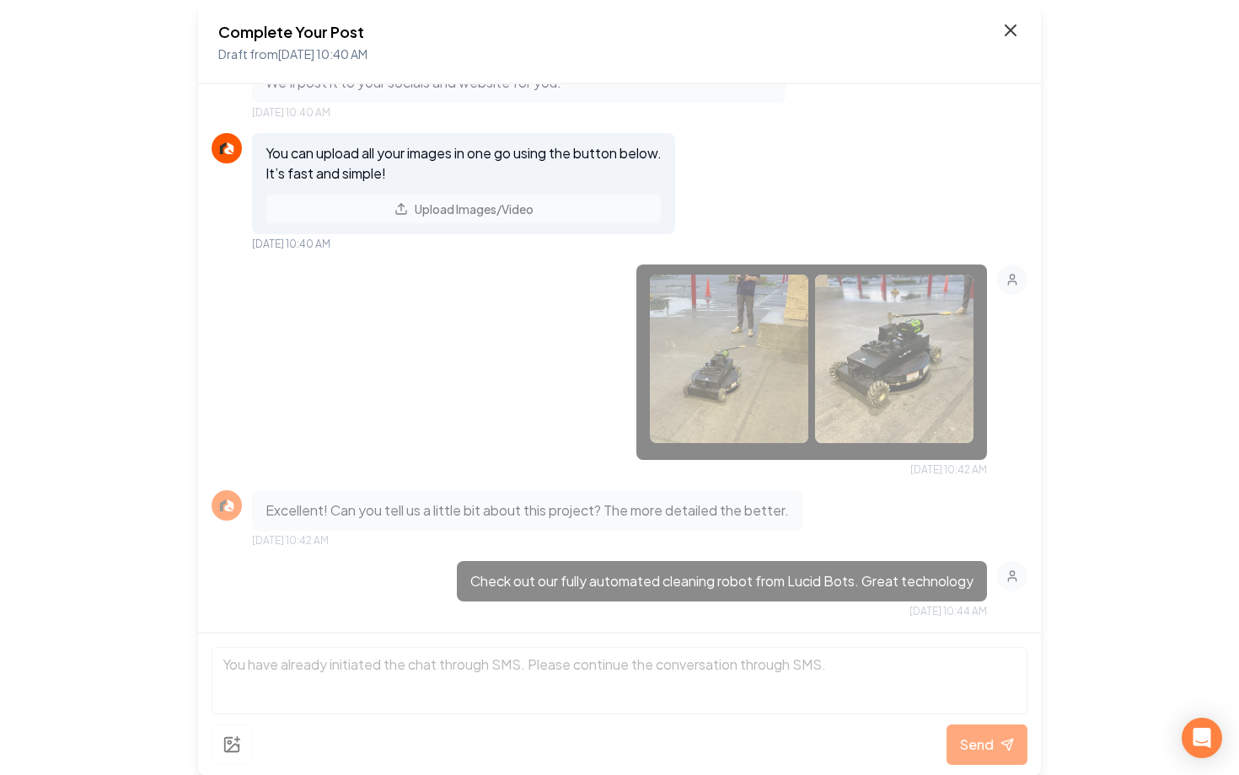
click at [1007, 37] on icon at bounding box center [1010, 30] width 20 height 20
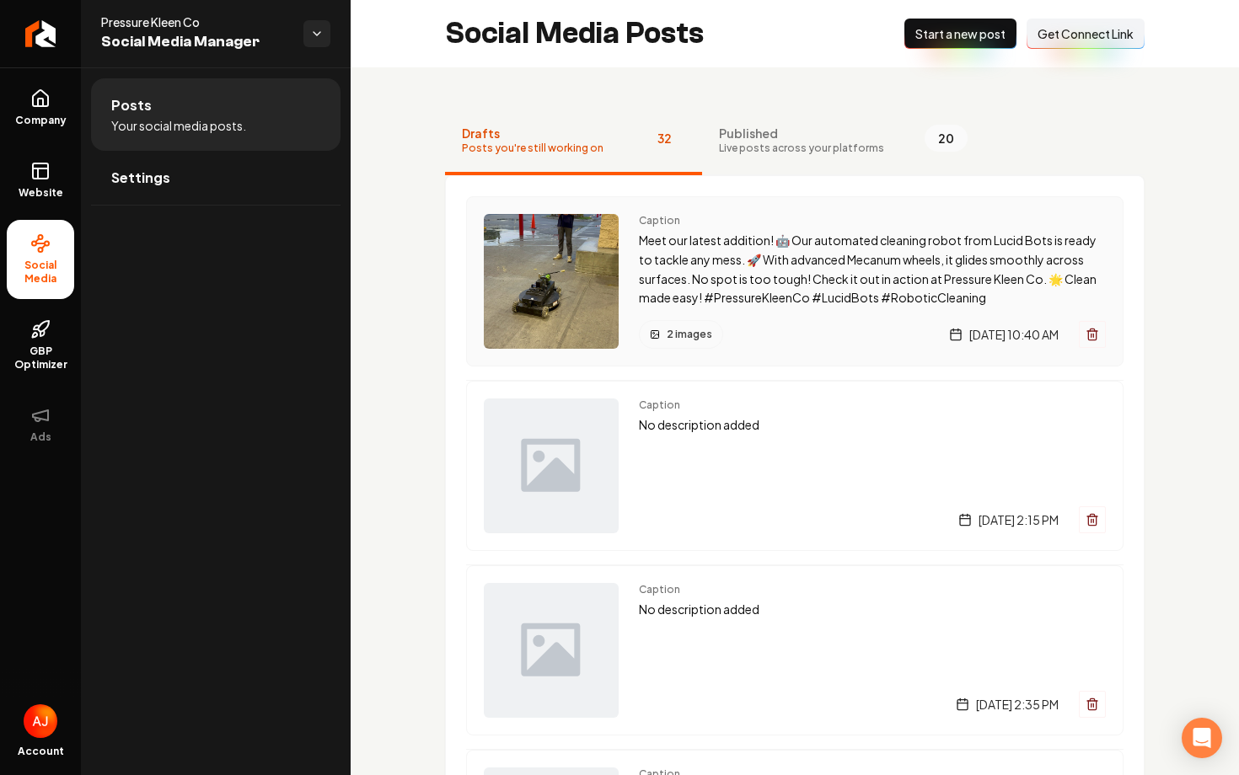
click at [750, 297] on p "Meet our latest addition! 🤖 Our automated cleaning robot from Lucid Bots is rea…" at bounding box center [872, 269] width 467 height 77
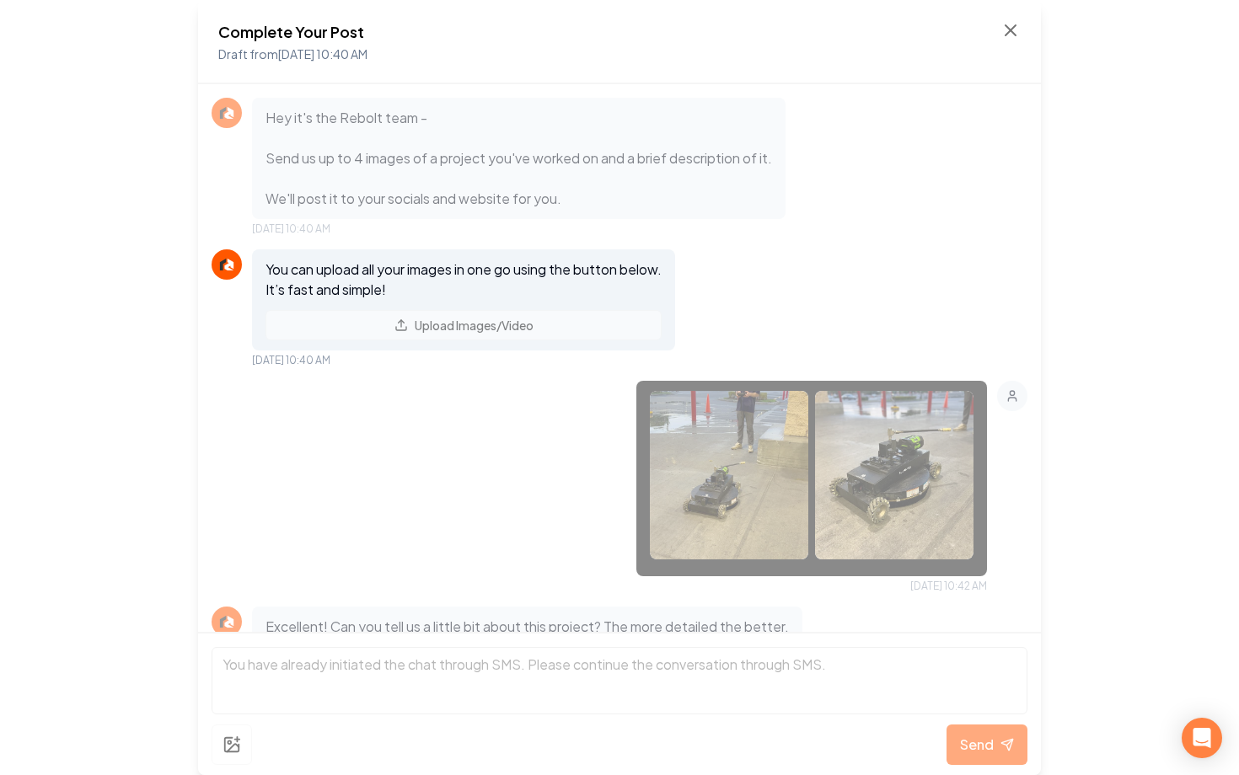
scroll to position [480, 0]
click at [1006, 22] on icon at bounding box center [1010, 30] width 20 height 20
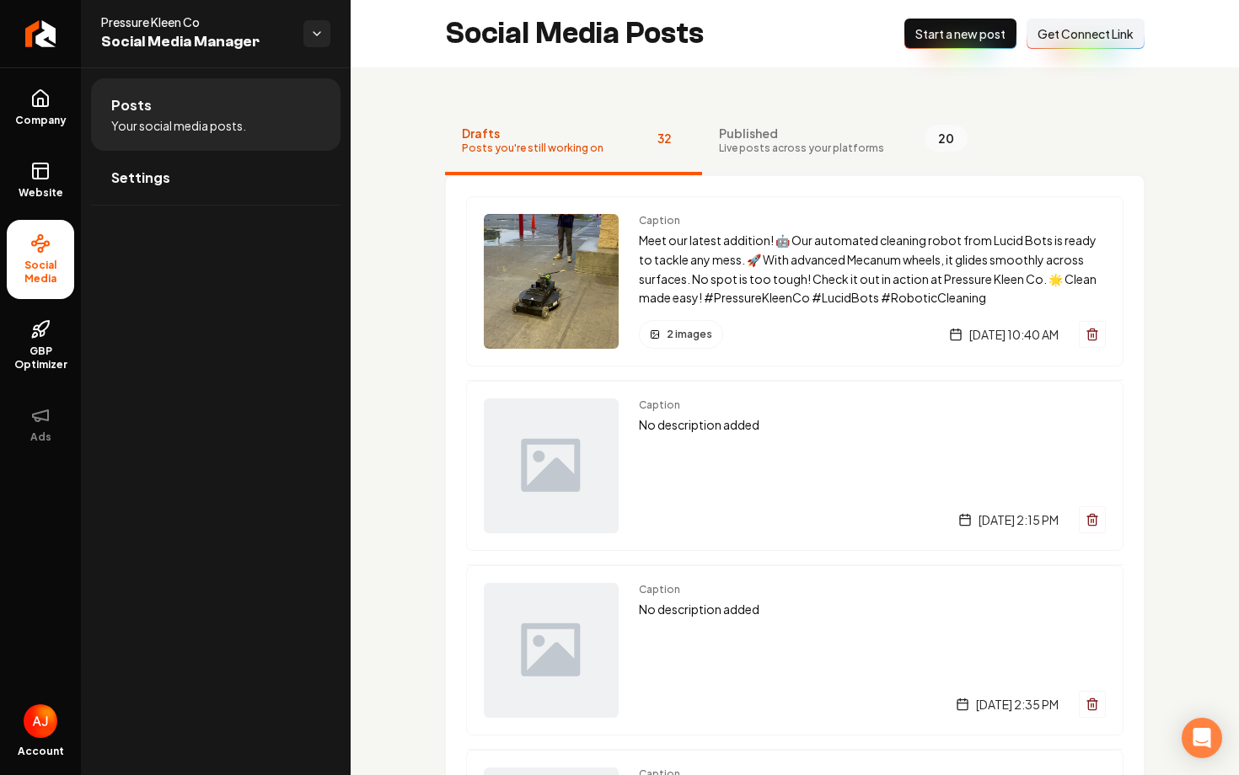
click at [818, 144] on span "Live posts across your platforms" at bounding box center [801, 148] width 165 height 13
click at [186, 164] on link "Settings" at bounding box center [215, 178] width 249 height 54
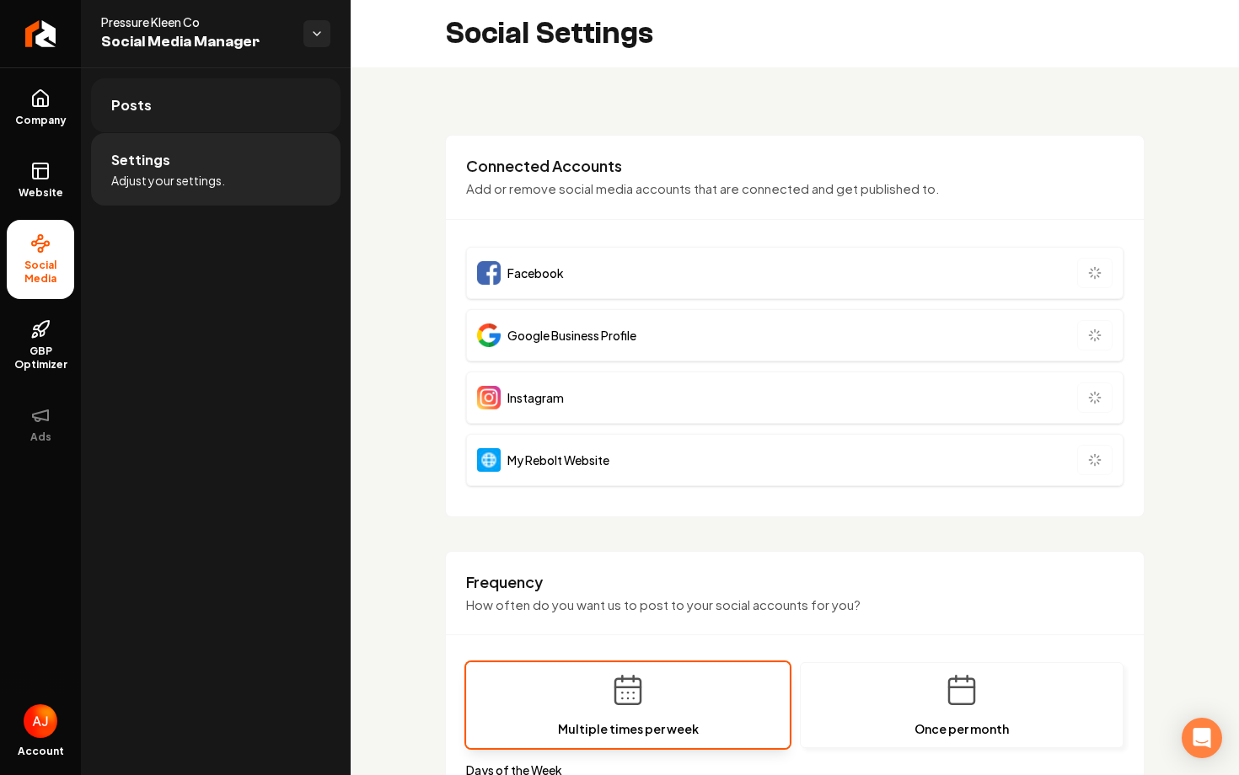
click at [185, 121] on link "Posts" at bounding box center [215, 105] width 249 height 54
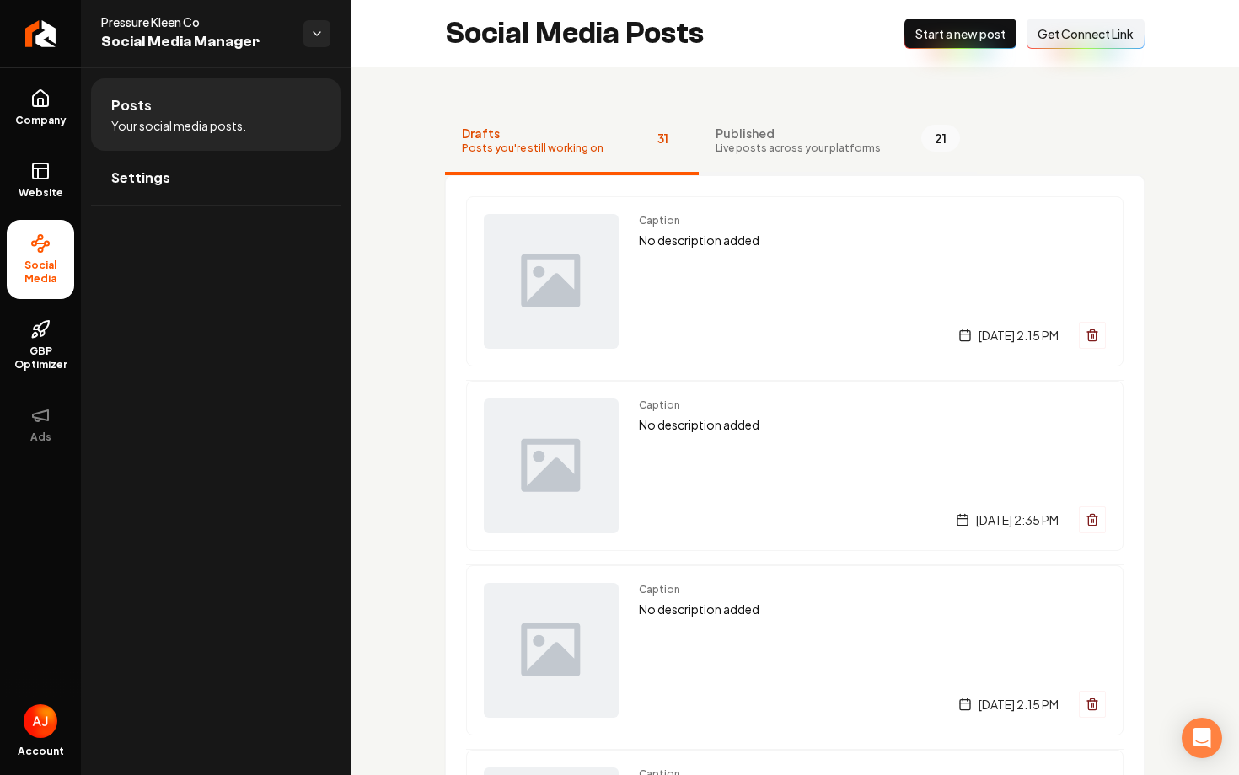
click at [720, 121] on button "Published Live posts across your platforms 21" at bounding box center [838, 141] width 278 height 67
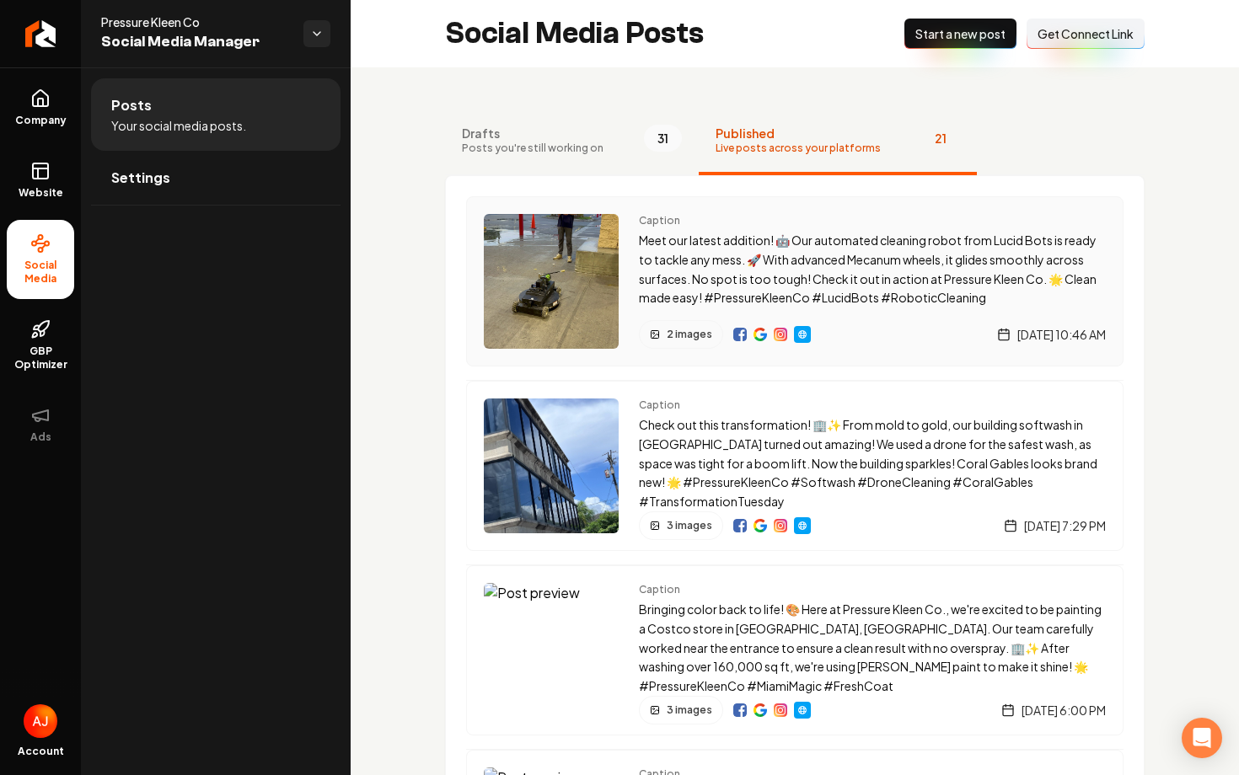
click at [760, 336] on img "Main content area" at bounding box center [759, 334] width 13 height 13
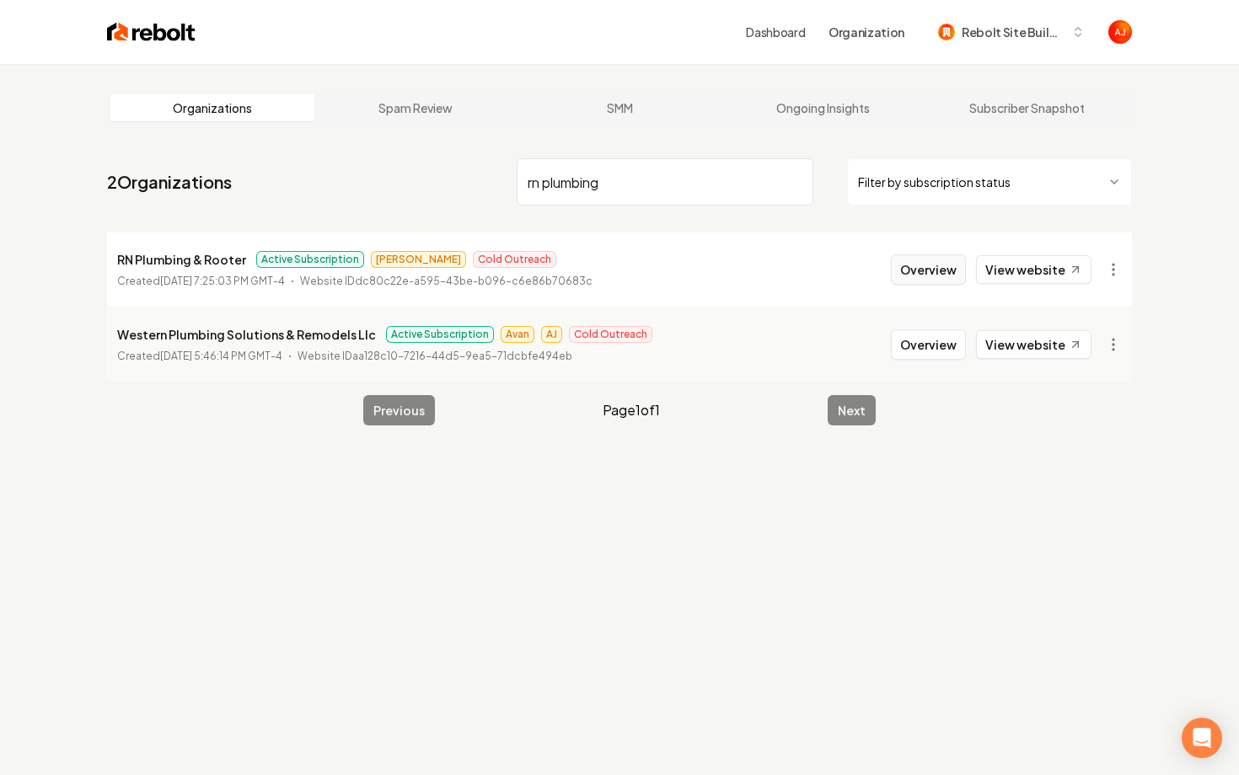
type input "rn plumbing"
click at [921, 267] on button "Overview" at bounding box center [928, 269] width 75 height 30
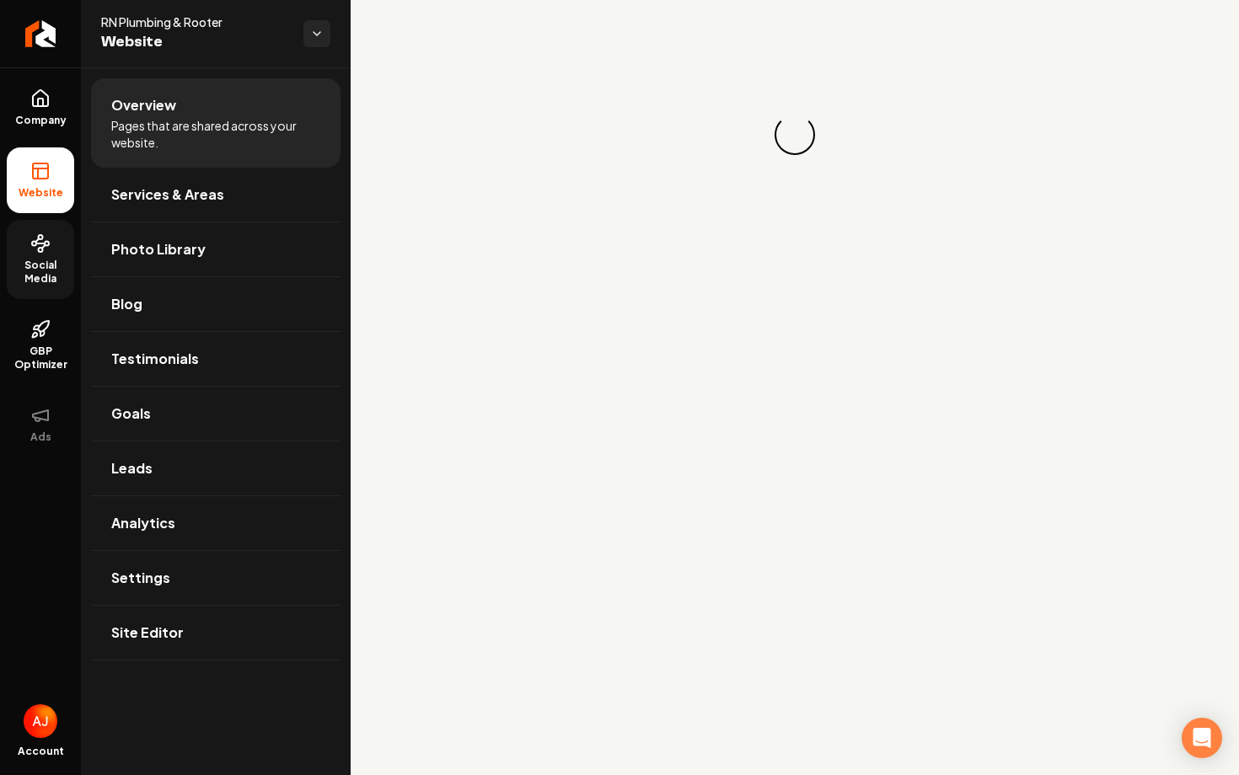
click at [39, 260] on span "Social Media" at bounding box center [40, 272] width 67 height 27
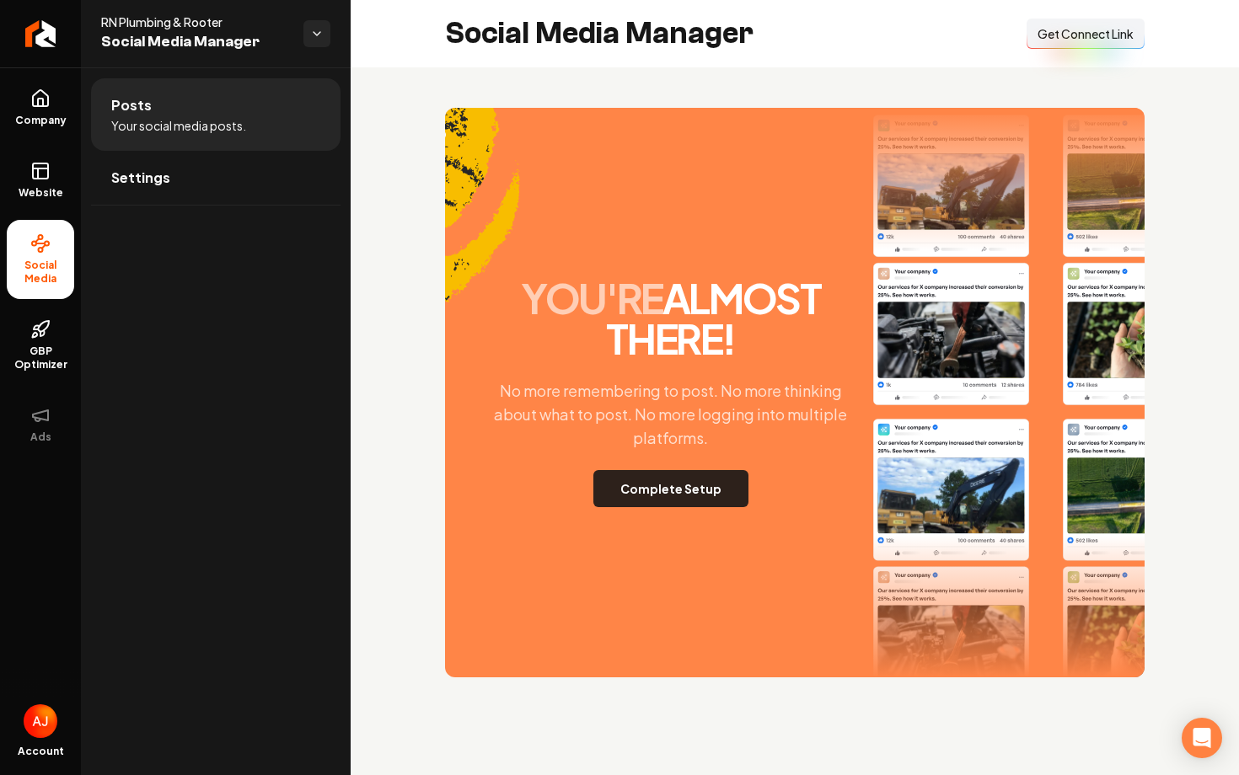
click at [642, 495] on button "Complete Setup" at bounding box center [670, 488] width 155 height 37
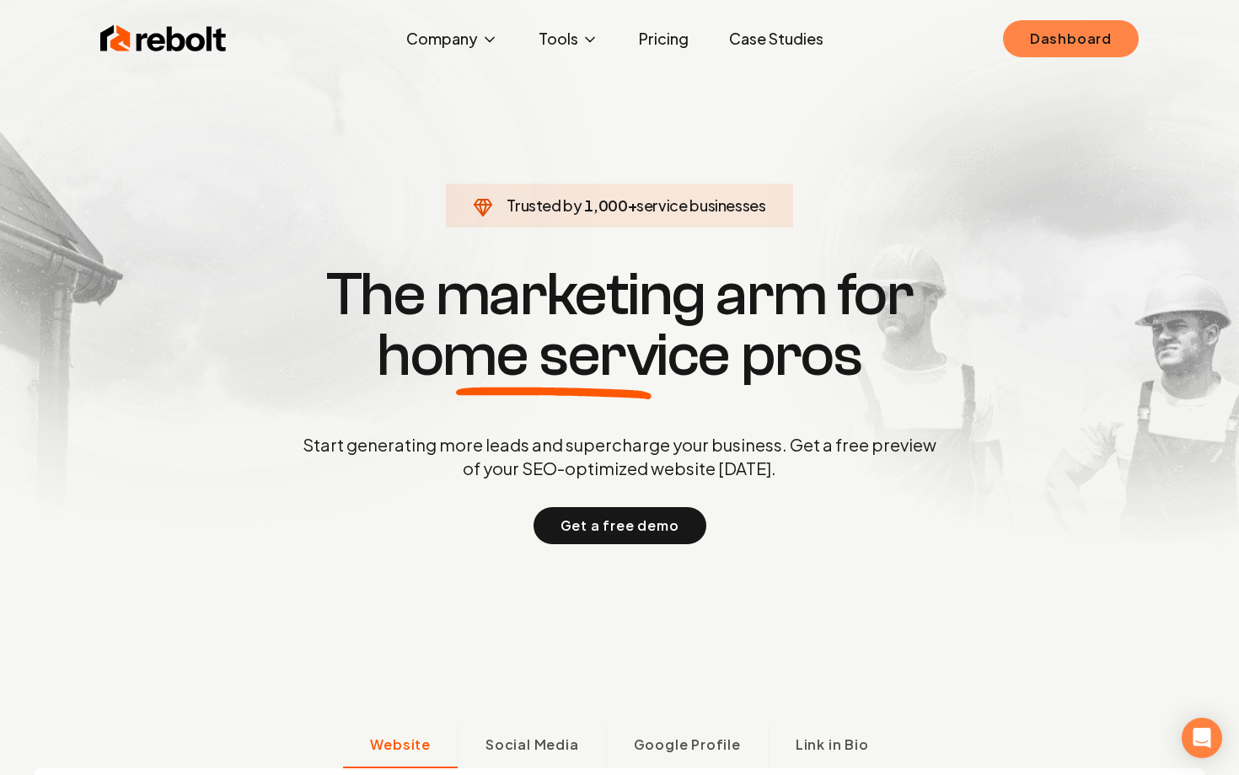
click at [1042, 47] on link "Dashboard" at bounding box center [1071, 38] width 136 height 37
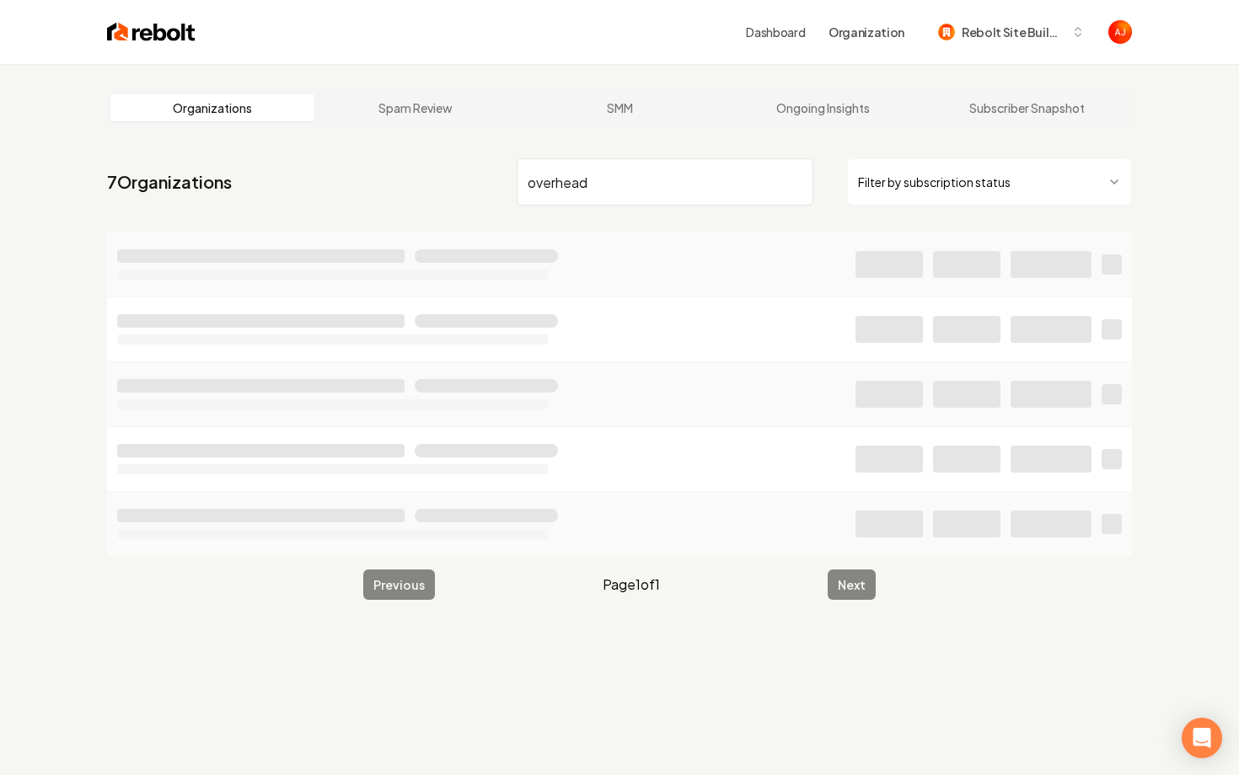
type input "overhead"
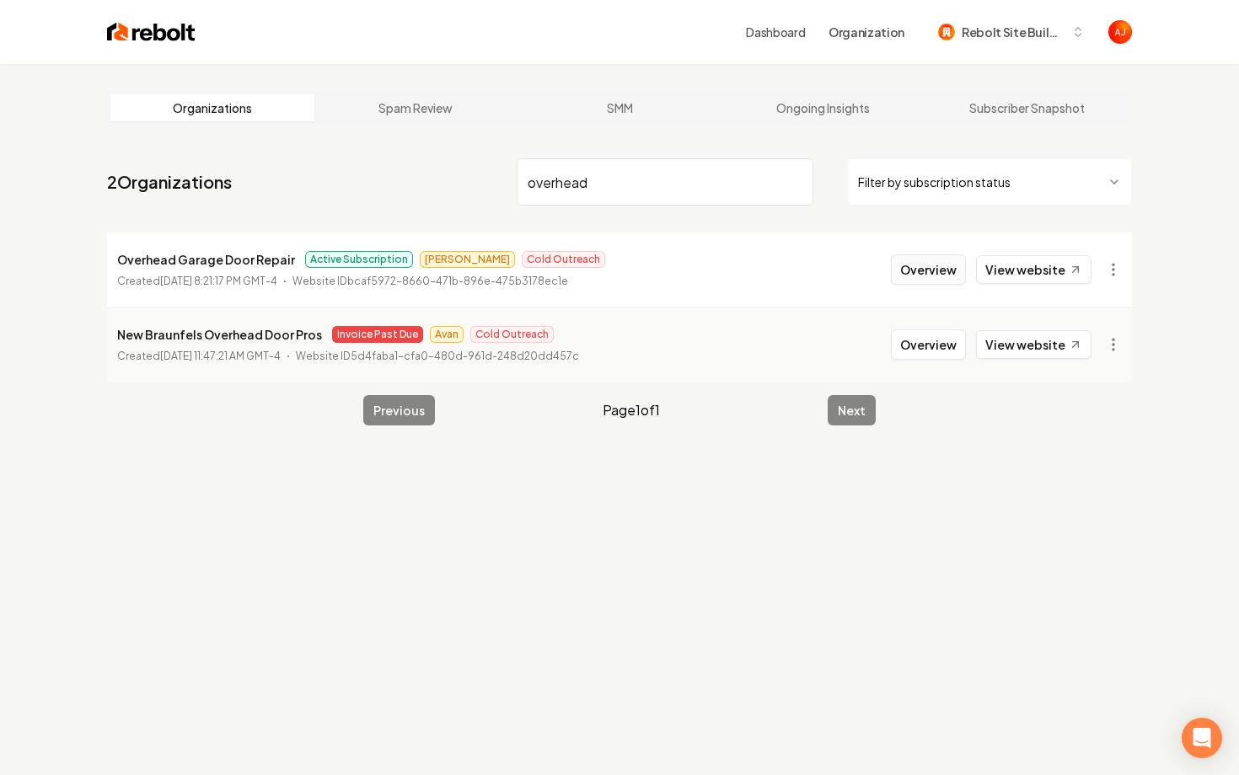
click at [941, 273] on button "Overview" at bounding box center [928, 269] width 75 height 30
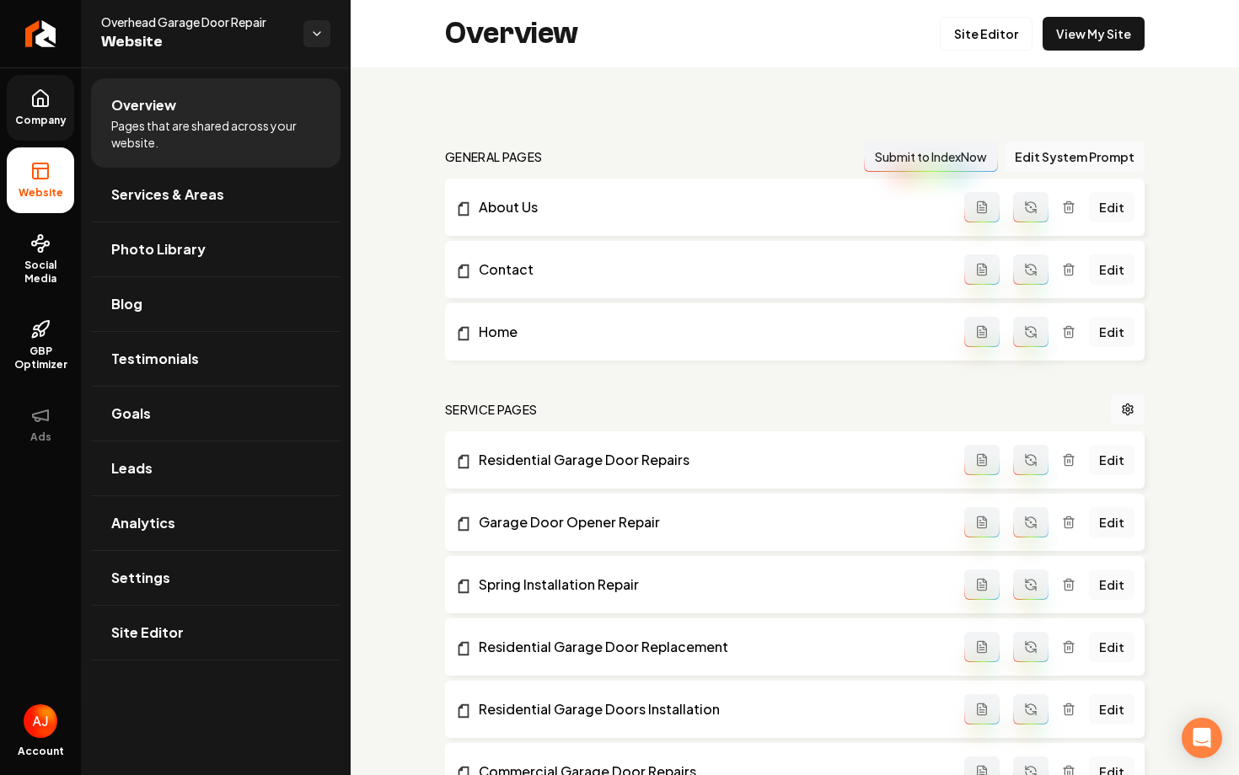
click at [35, 131] on link "Company" at bounding box center [40, 108] width 67 height 66
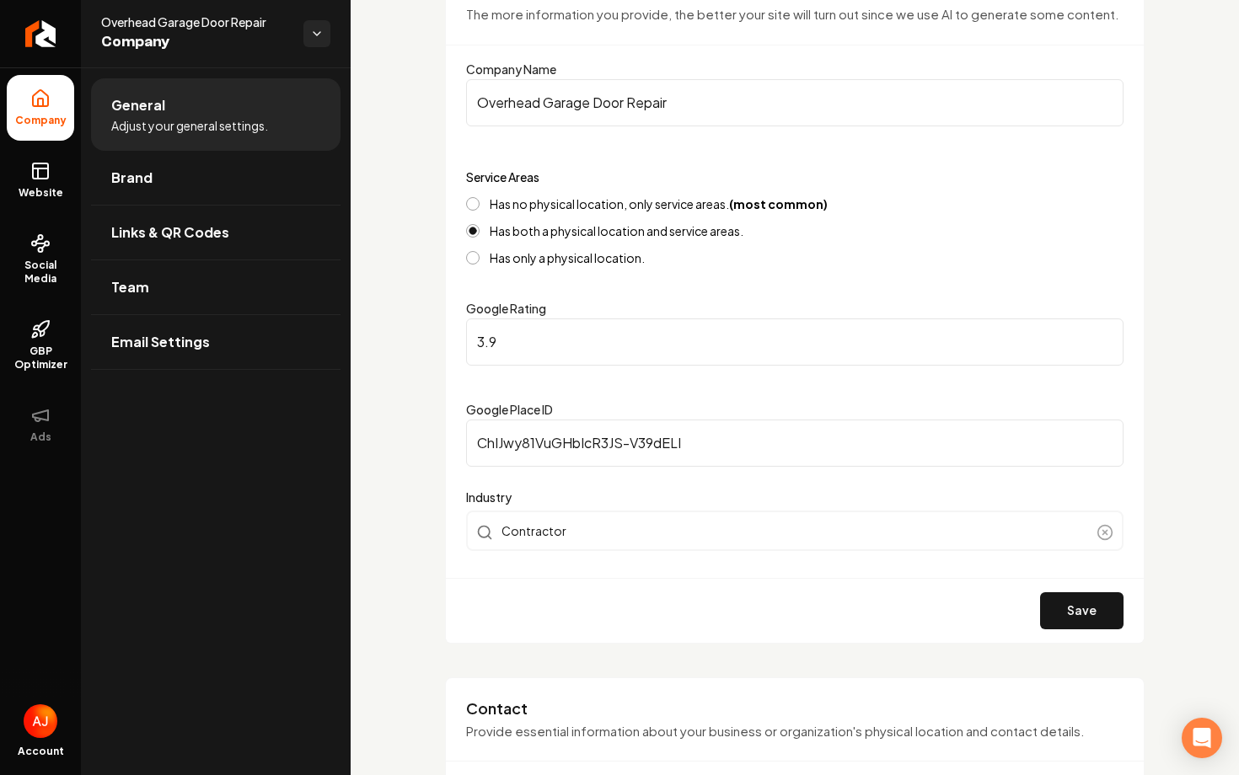
scroll to position [175, 0]
click at [45, 186] on span "Website" at bounding box center [41, 192] width 58 height 13
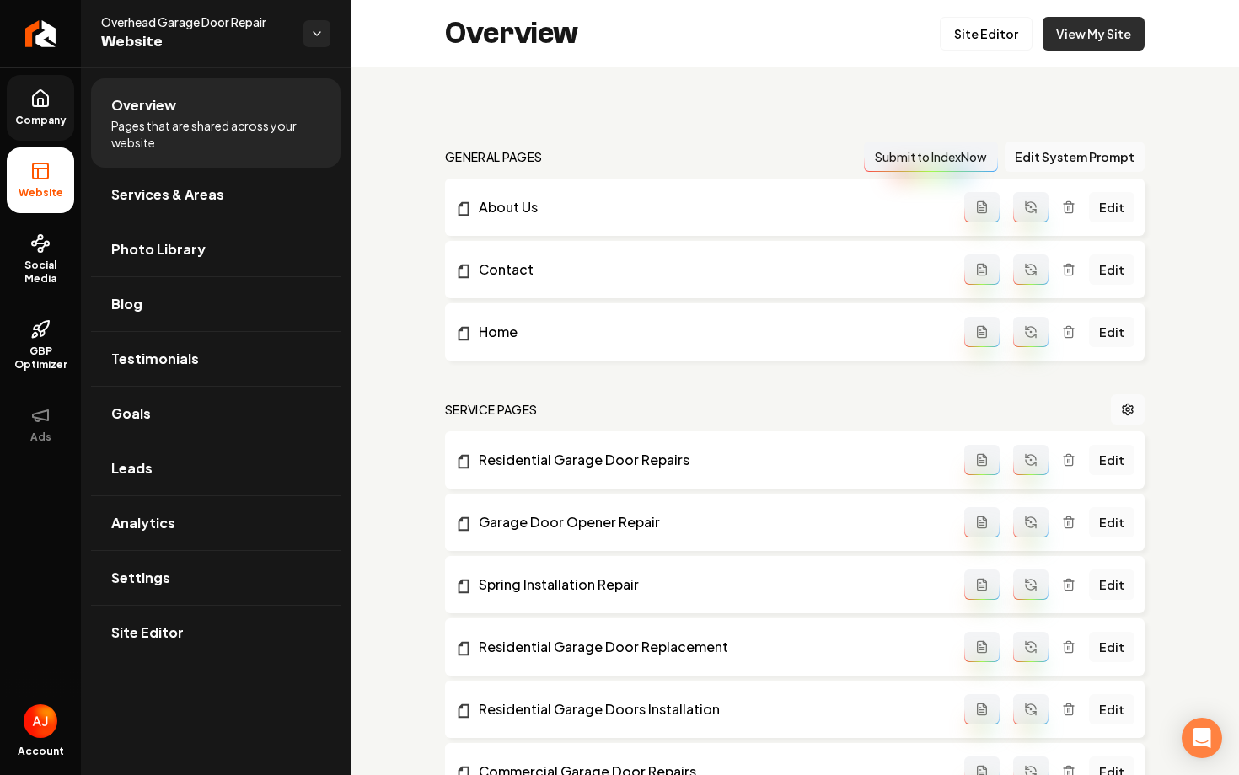
click at [1071, 37] on link "View My Site" at bounding box center [1093, 34] width 102 height 34
click at [32, 132] on link "Company" at bounding box center [40, 108] width 67 height 66
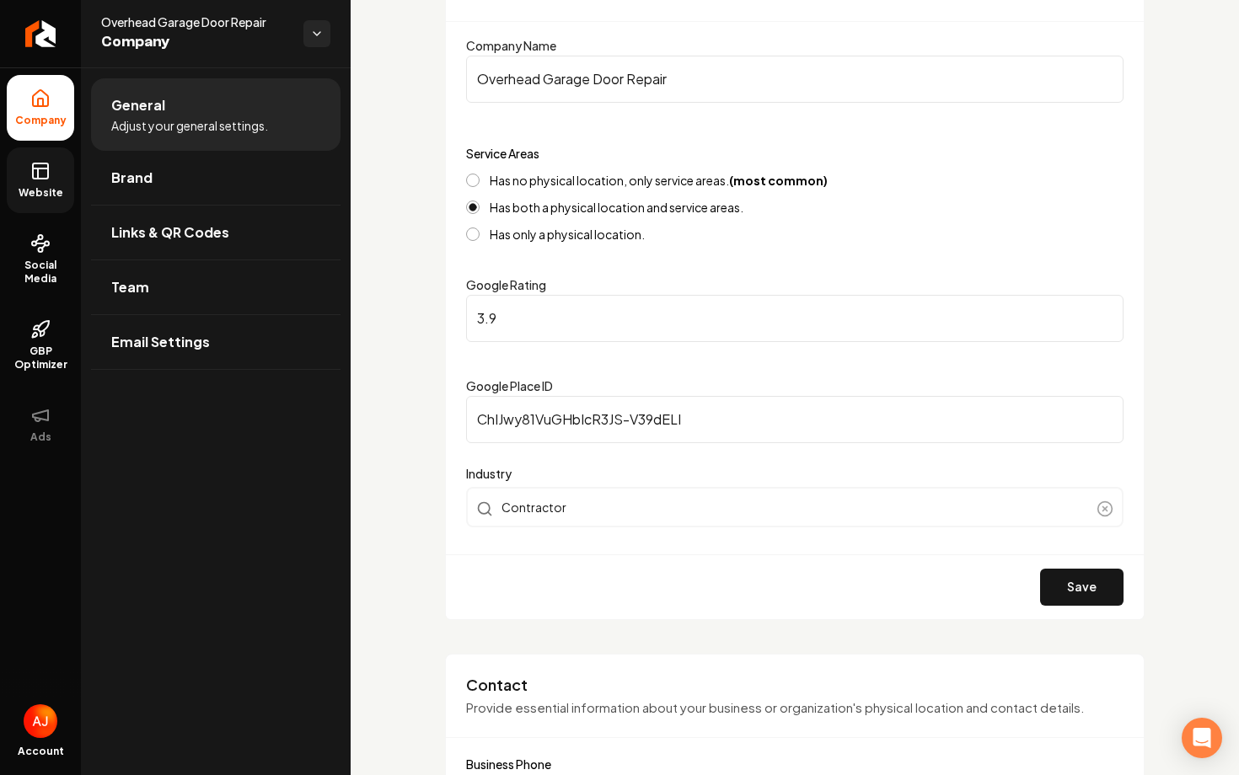
scroll to position [212, 0]
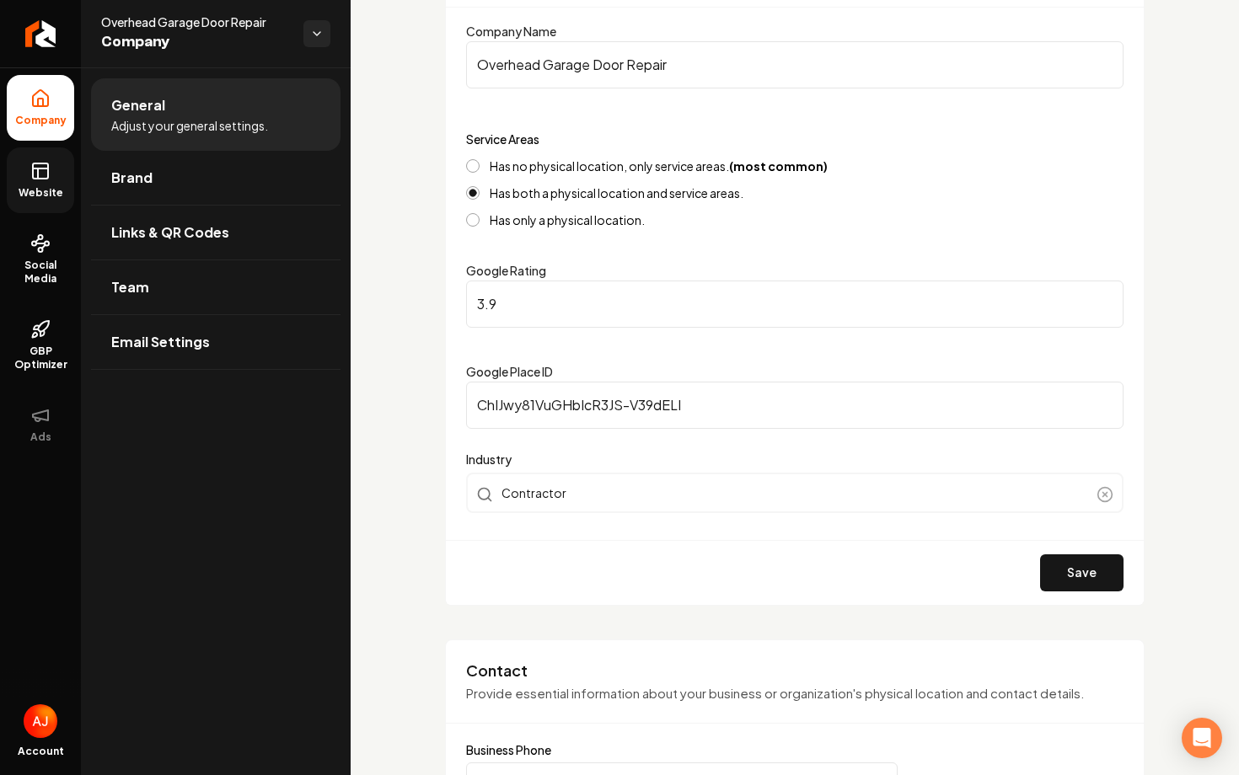
drag, startPoint x: 715, startPoint y: 401, endPoint x: 458, endPoint y: 401, distance: 257.9
click at [458, 401] on div "Basics The more information you provide, the better your site will turn out sin…" at bounding box center [794, 263] width 699 height 683
drag, startPoint x: 515, startPoint y: 298, endPoint x: 449, endPoint y: 292, distance: 66.1
click at [454, 292] on div "Basics The more information you provide, the better your site will turn out sin…" at bounding box center [794, 263] width 699 height 683
type input "5"
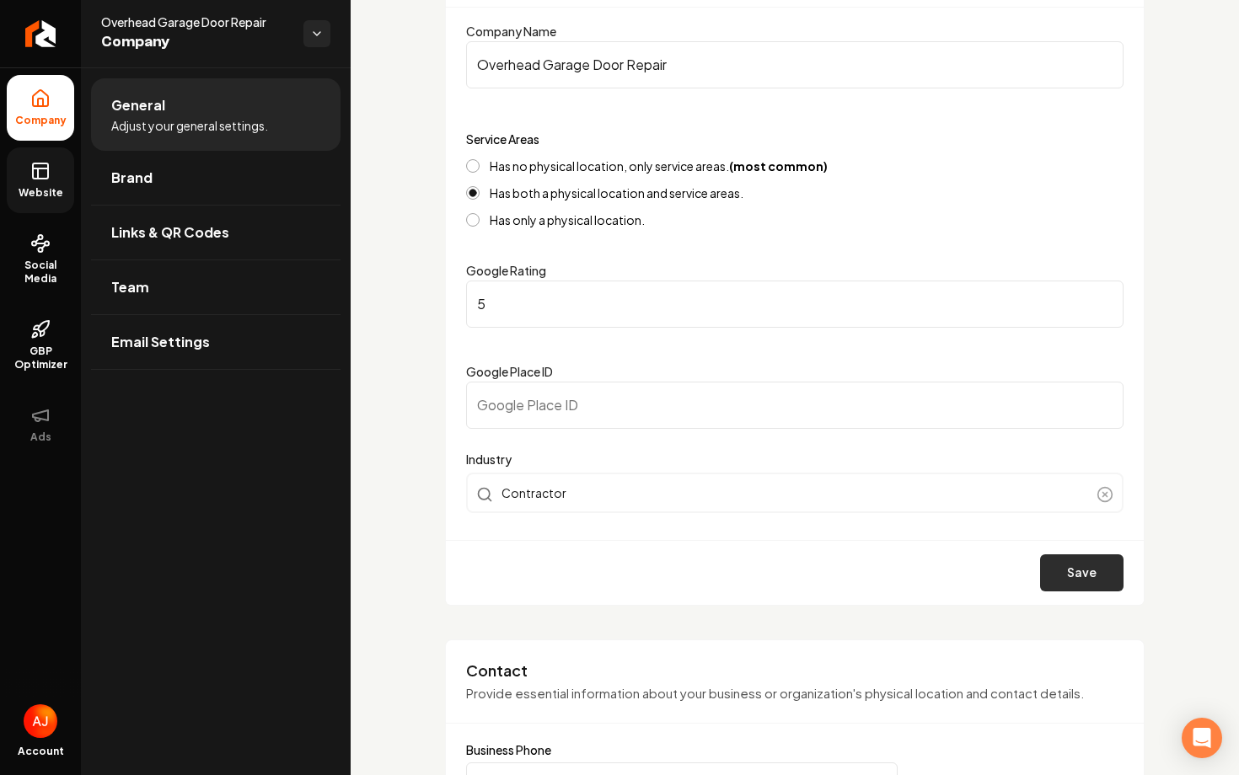
click at [1090, 570] on button "Save" at bounding box center [1081, 572] width 83 height 37
click at [26, 200] on link "Website" at bounding box center [40, 180] width 67 height 66
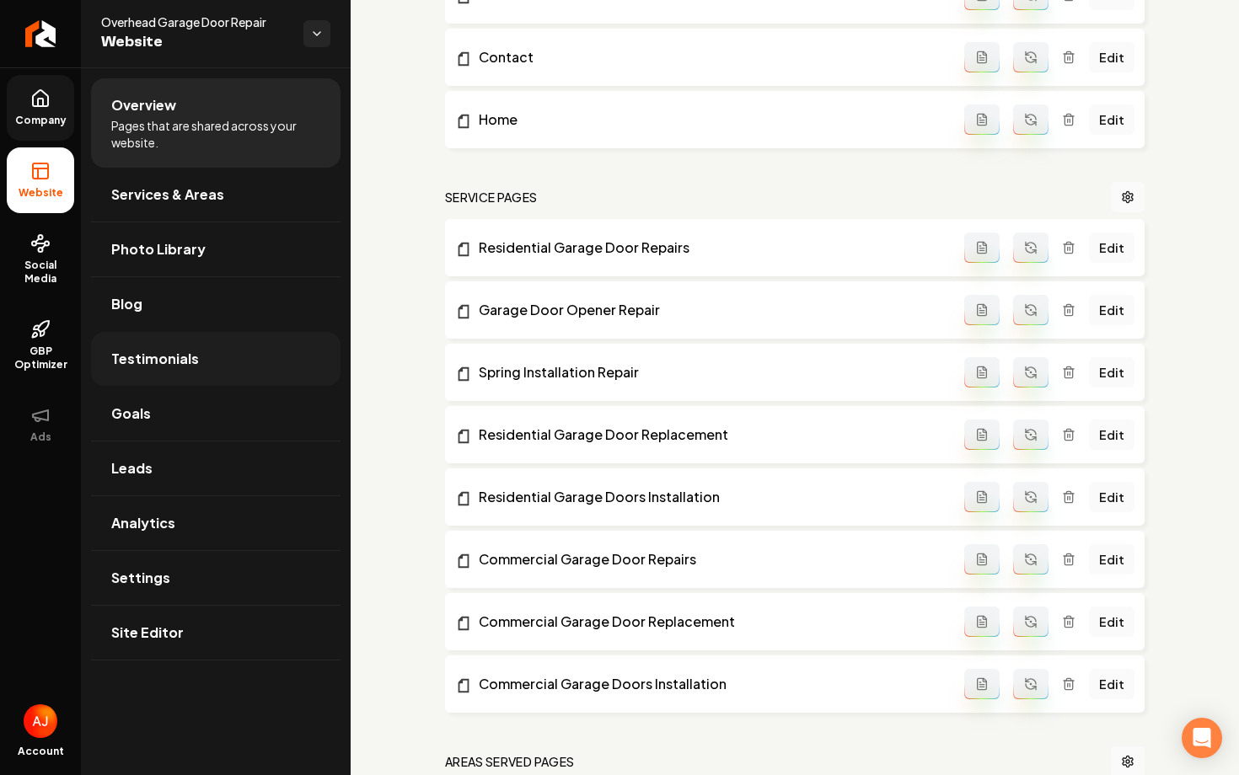
click at [154, 367] on span "Testimonials" at bounding box center [155, 359] width 88 height 20
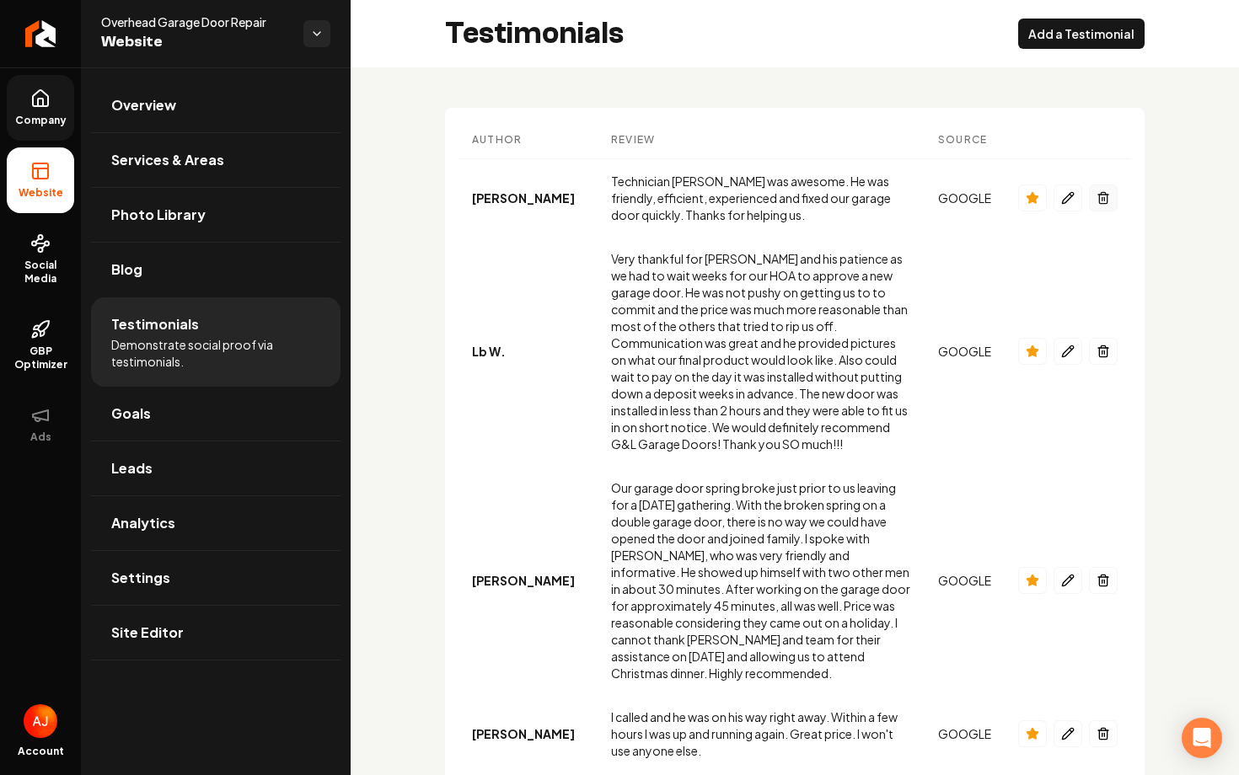
click at [1101, 203] on icon "Main content area" at bounding box center [1103, 199] width 8 height 9
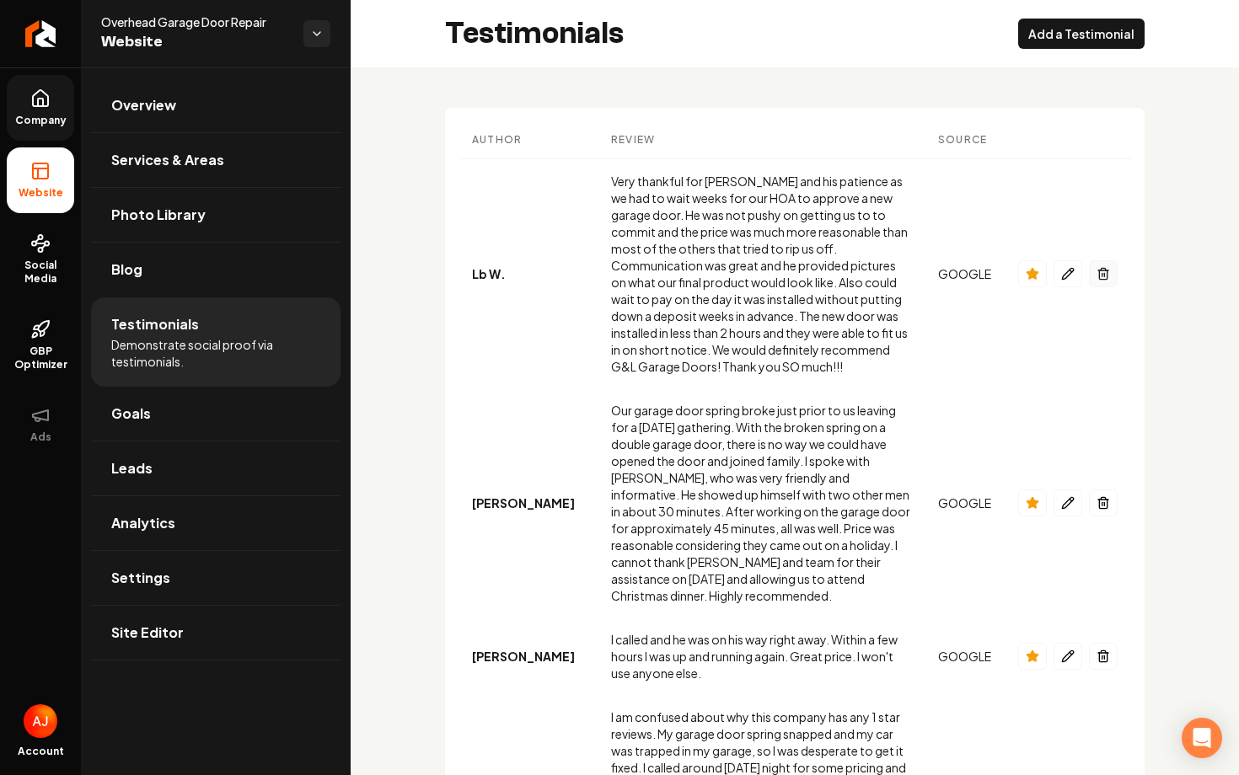
click at [1110, 271] on button "Main content area" at bounding box center [1103, 273] width 29 height 27
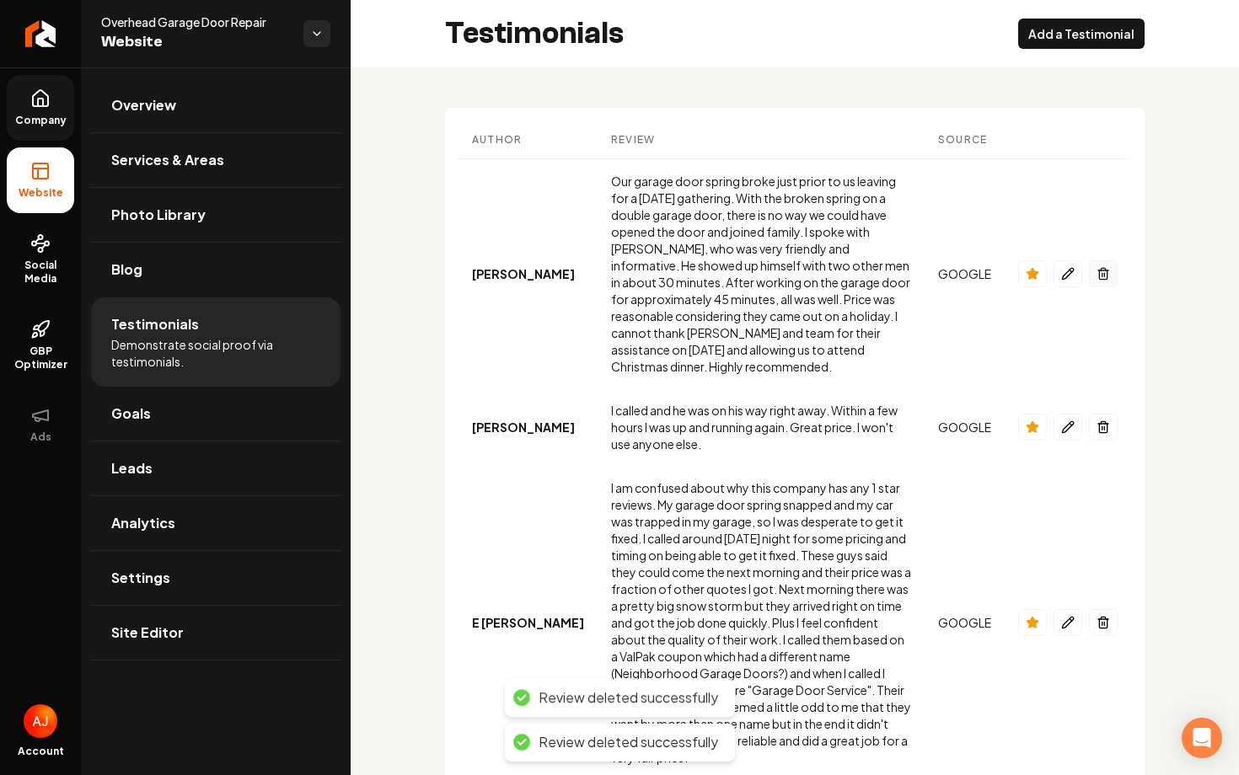
click at [1104, 271] on icon "Main content area" at bounding box center [1103, 271] width 10 height 0
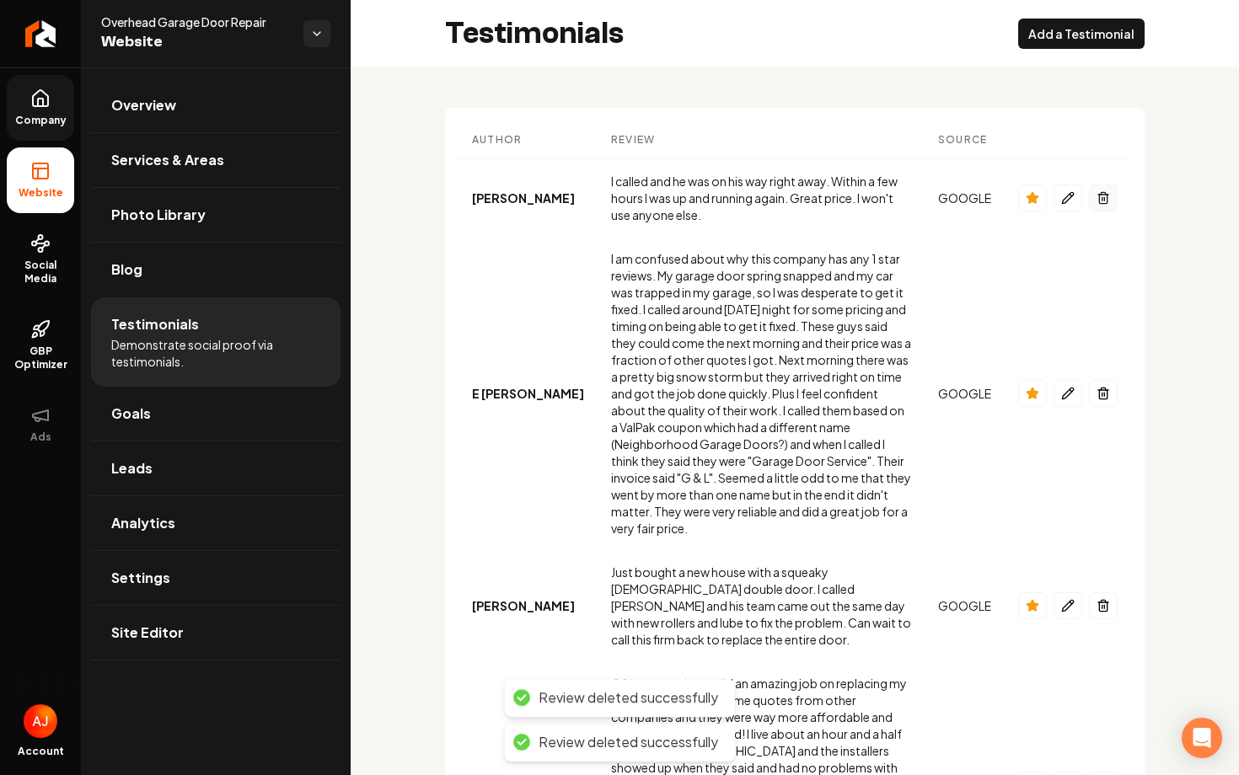
click at [1101, 196] on button "Main content area" at bounding box center [1103, 198] width 29 height 27
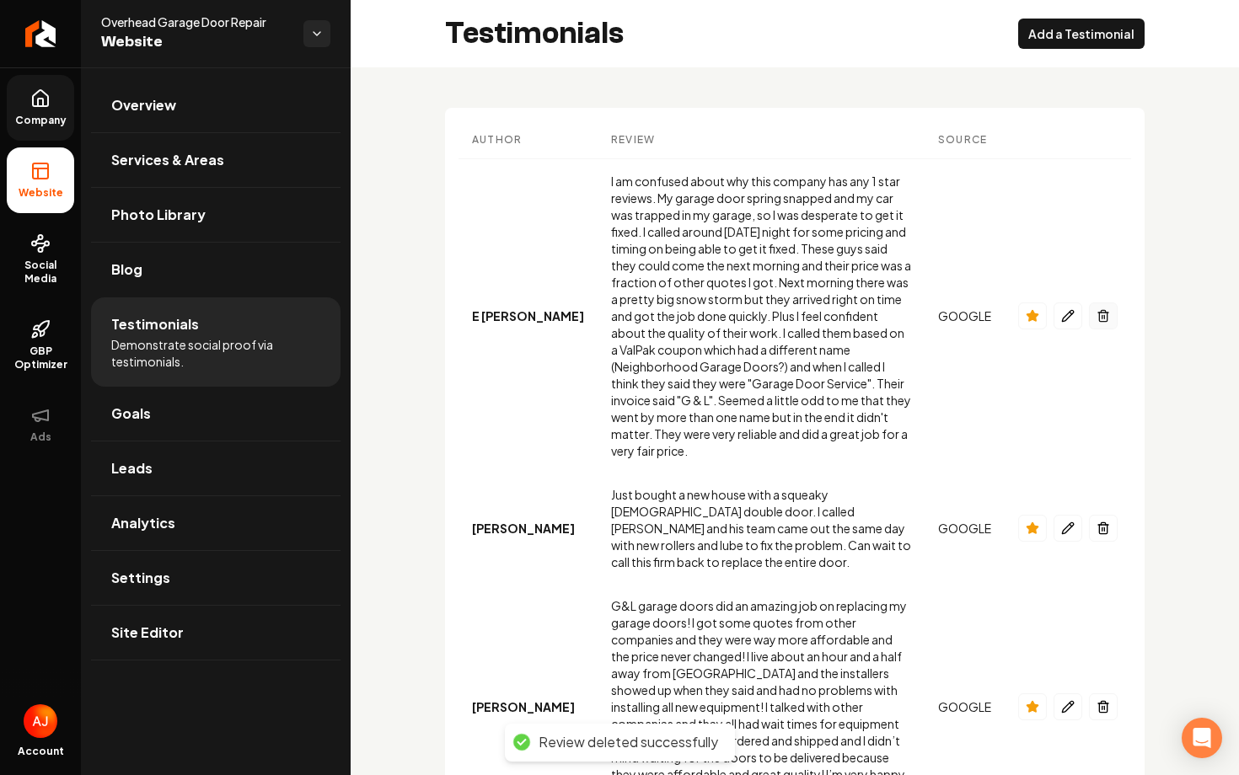
click at [1098, 309] on icon "Main content area" at bounding box center [1102, 315] width 13 height 13
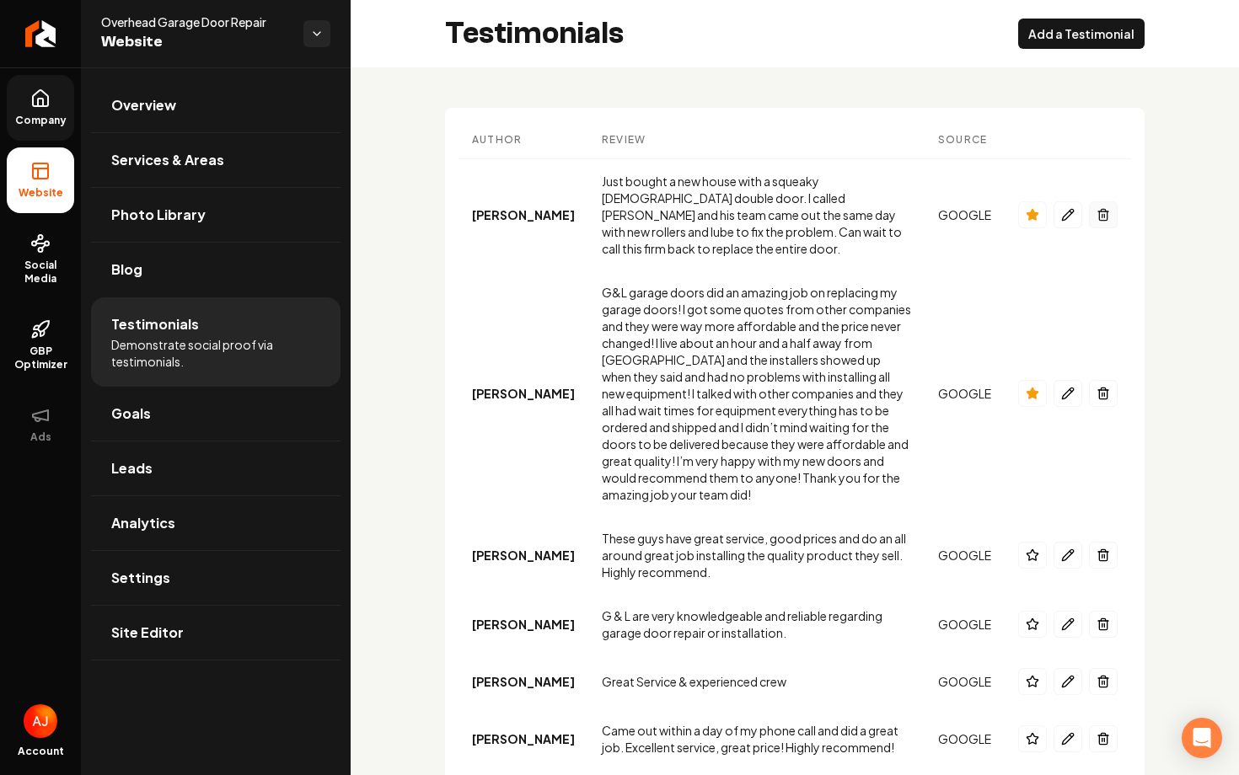
click at [1101, 201] on button "Main content area" at bounding box center [1103, 214] width 29 height 27
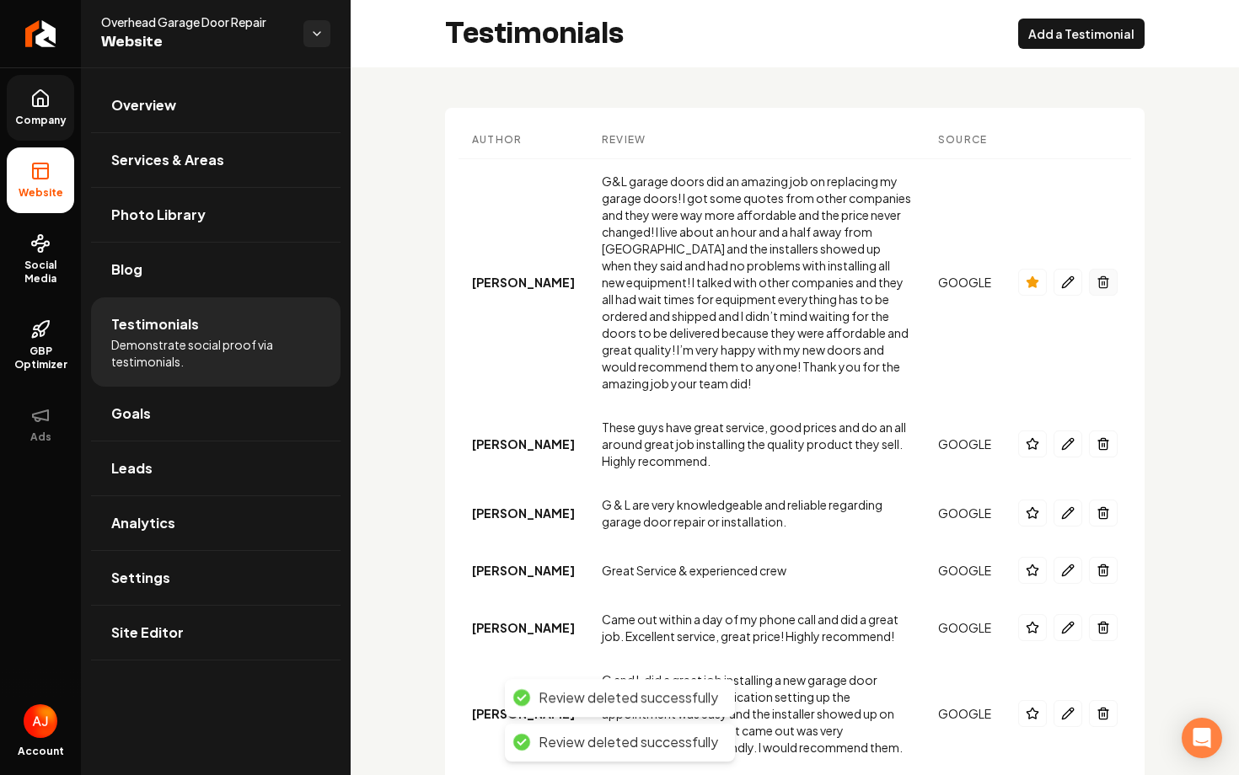
click at [1097, 276] on icon "Main content area" at bounding box center [1102, 282] width 13 height 13
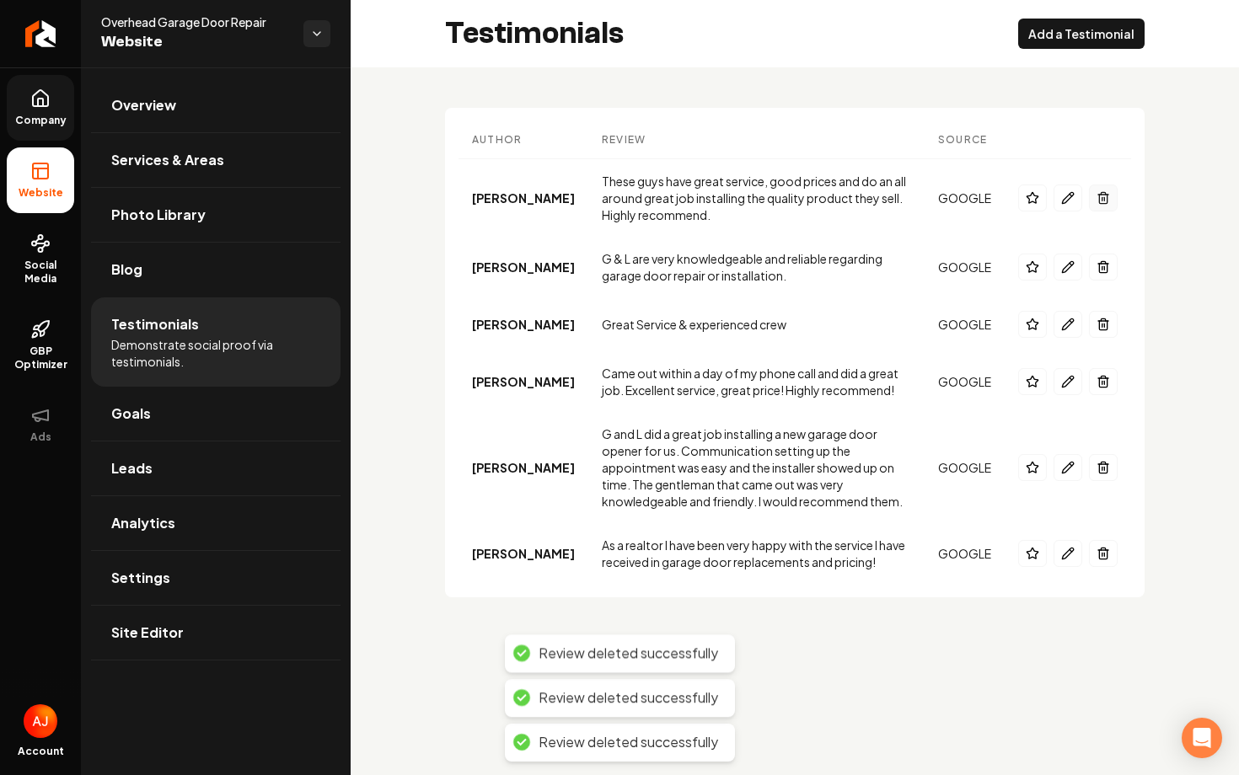
click at [1095, 201] on button "Main content area" at bounding box center [1103, 198] width 29 height 27
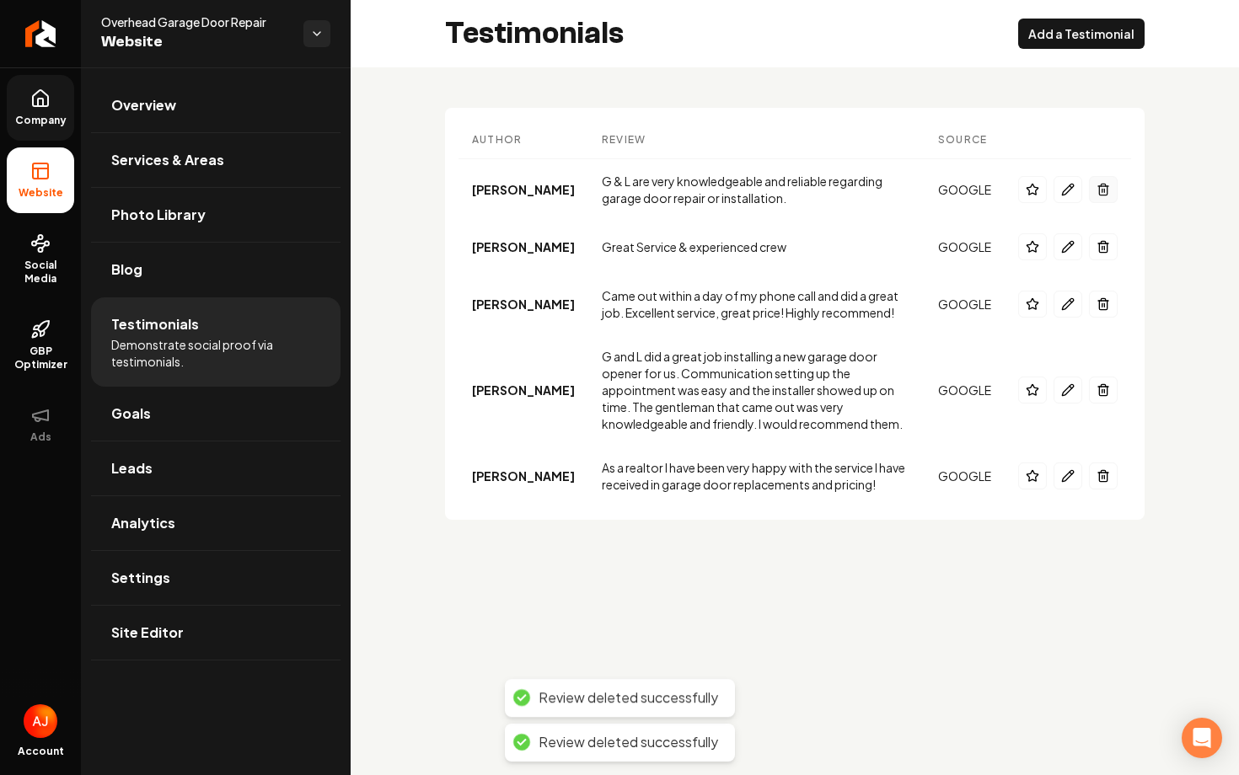
click at [1095, 201] on button "Main content area" at bounding box center [1103, 189] width 29 height 27
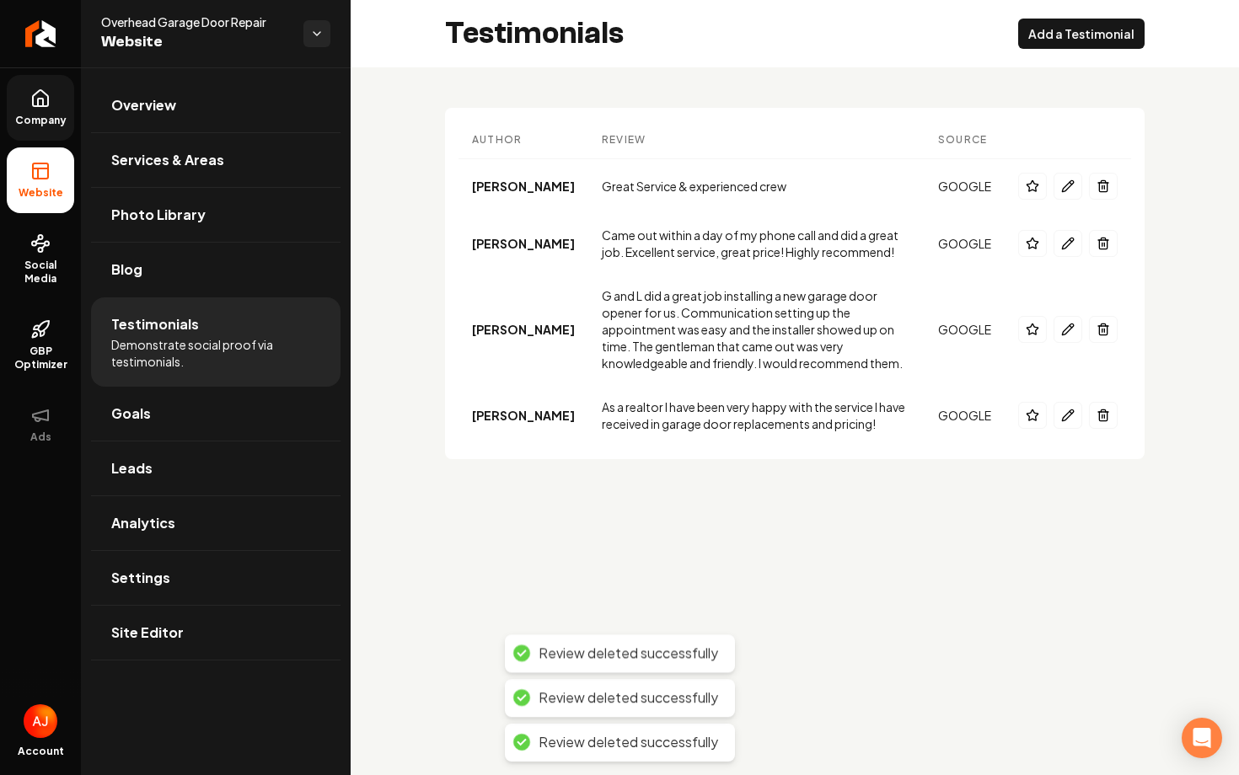
click at [1095, 201] on td "Main content area" at bounding box center [1067, 186] width 126 height 55
click at [1098, 196] on button "Main content area" at bounding box center [1103, 186] width 29 height 27
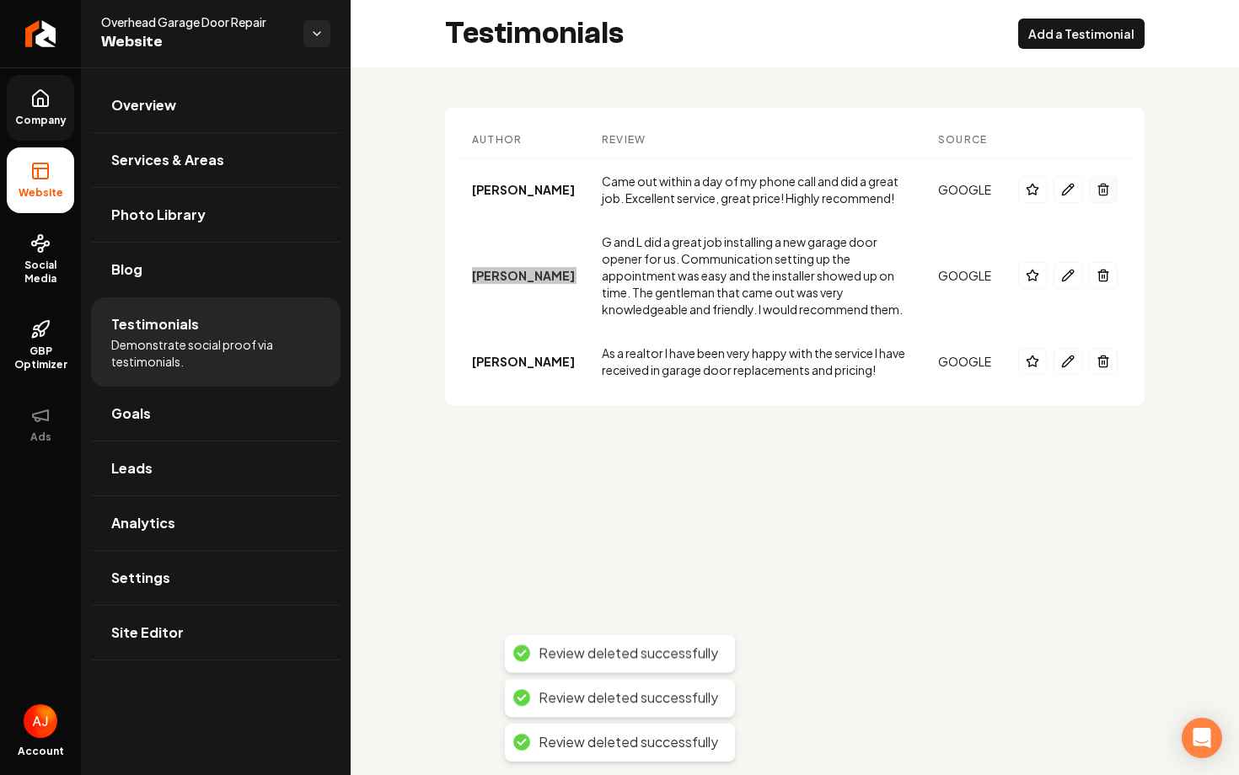
click at [1089, 176] on button "Main content area" at bounding box center [1103, 189] width 29 height 27
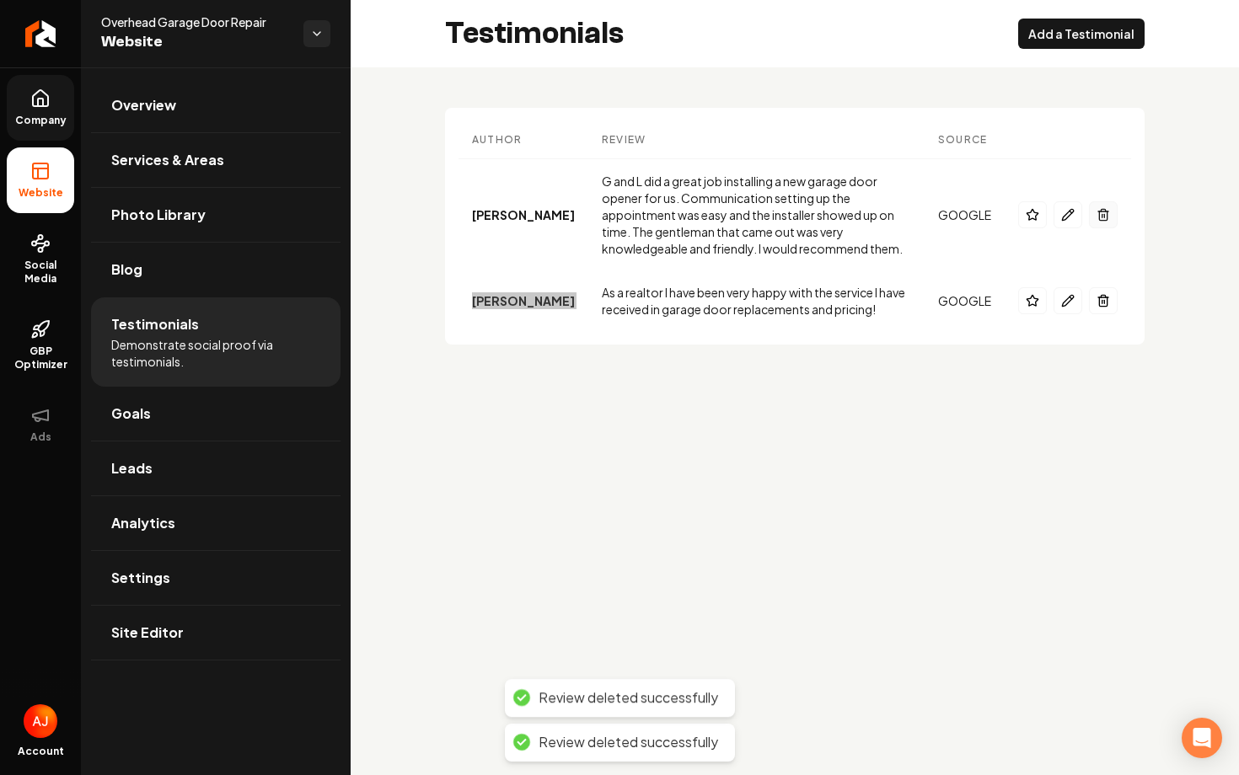
click at [1098, 201] on button "Main content area" at bounding box center [1103, 214] width 29 height 27
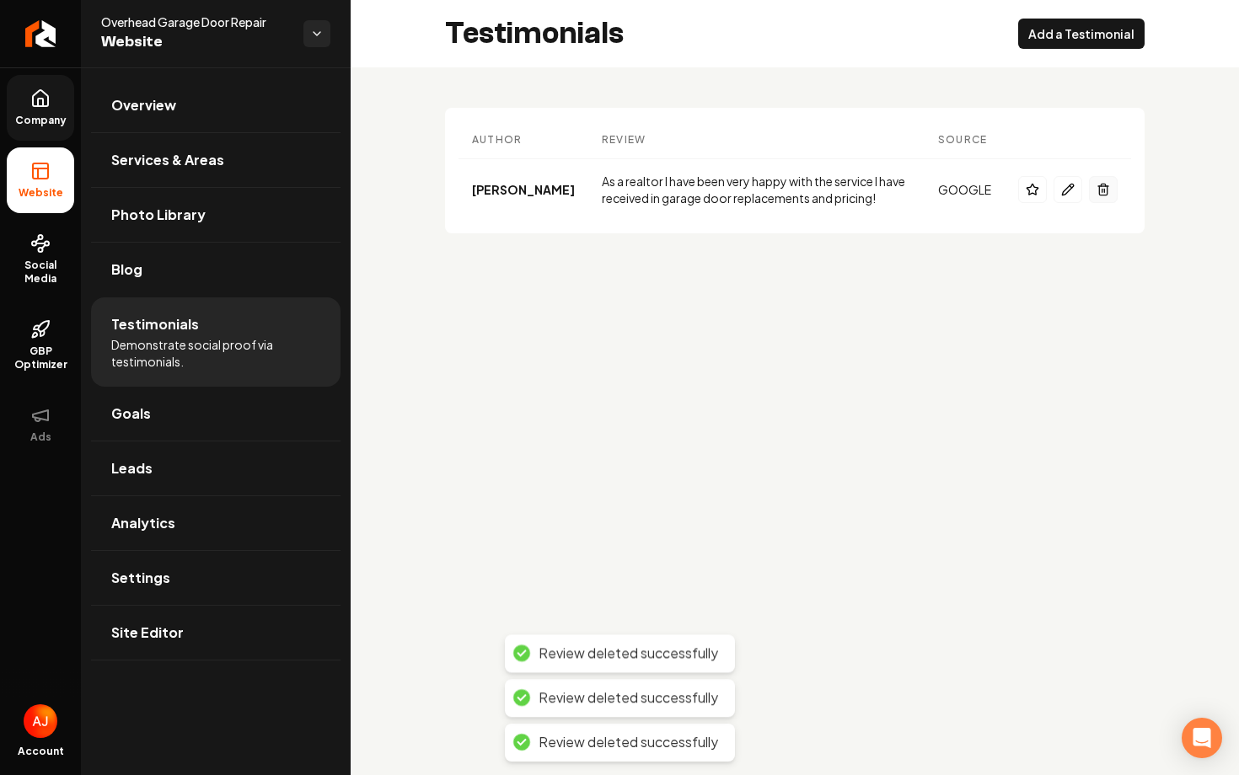
click button "Main content area" at bounding box center [1103, 189] width 29 height 27
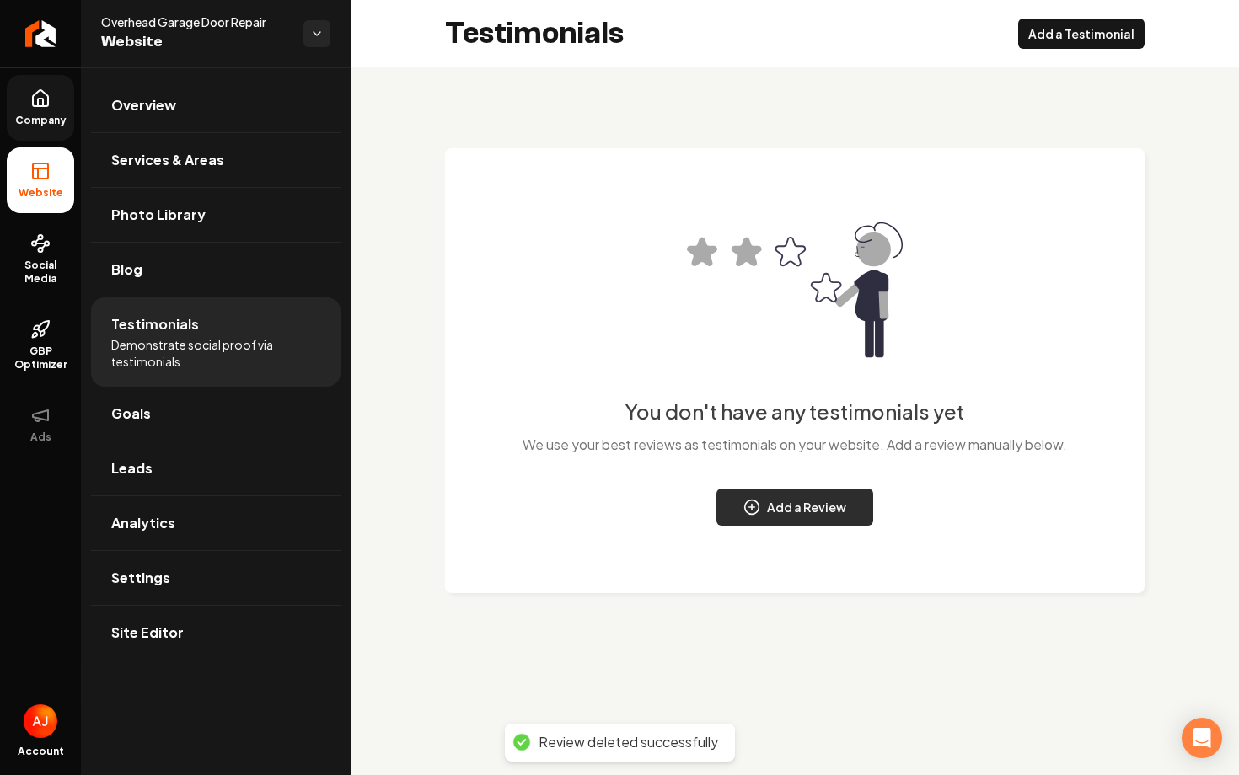
click at [758, 512] on icon "Main content area" at bounding box center [751, 507] width 17 height 17
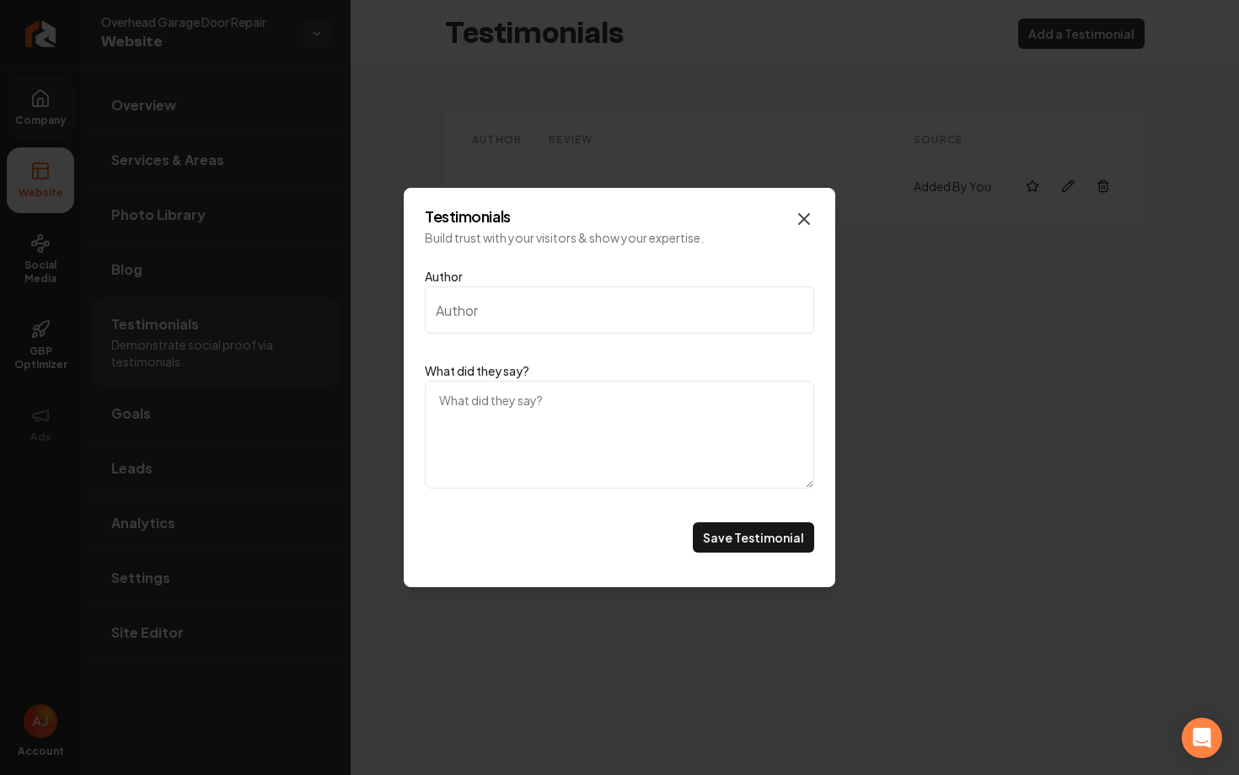
click at [812, 217] on icon "Main content area" at bounding box center [804, 219] width 20 height 20
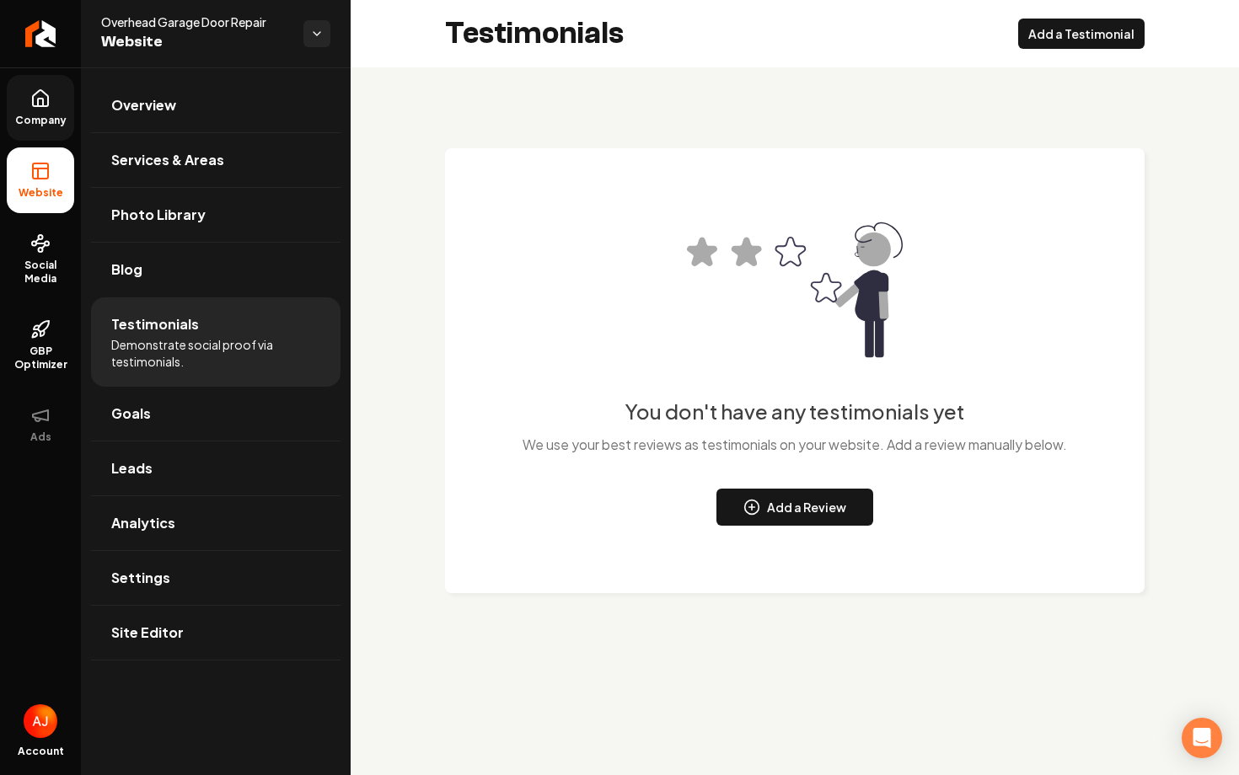
click at [38, 114] on span "Company" at bounding box center [40, 120] width 65 height 13
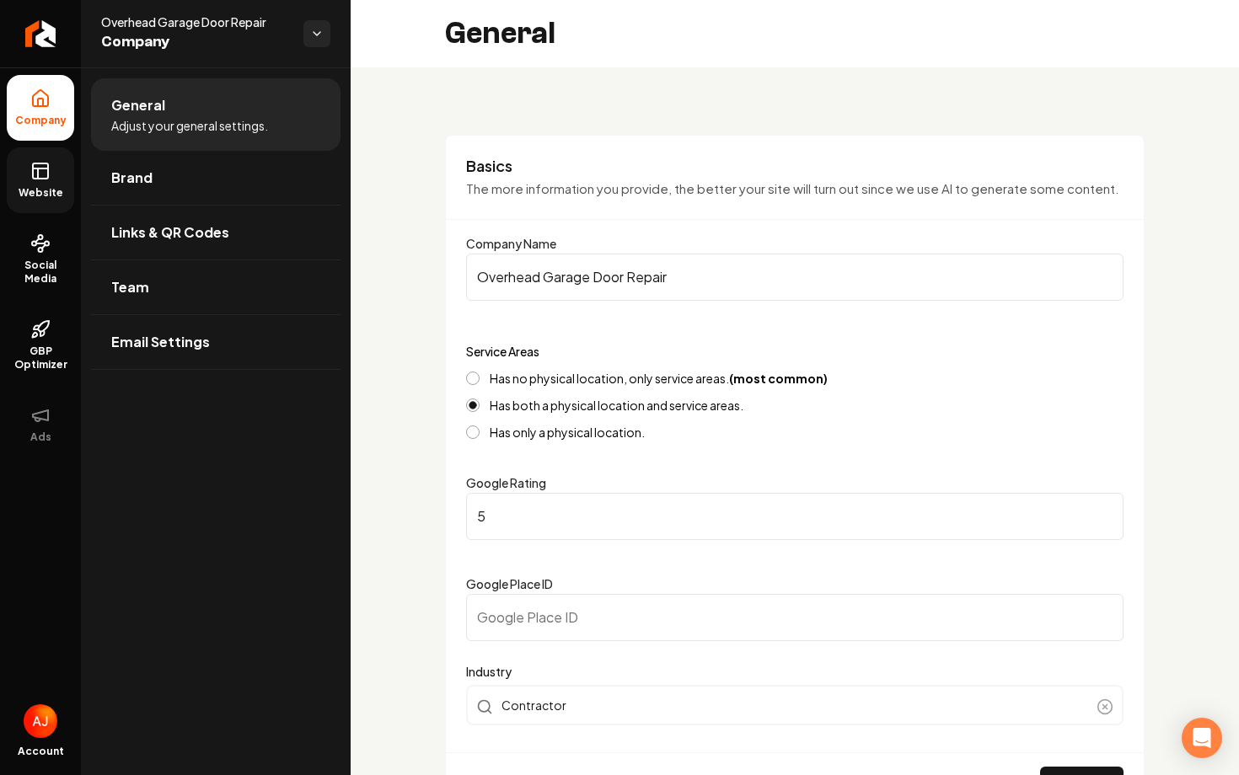
click at [61, 175] on link "Website" at bounding box center [40, 180] width 67 height 66
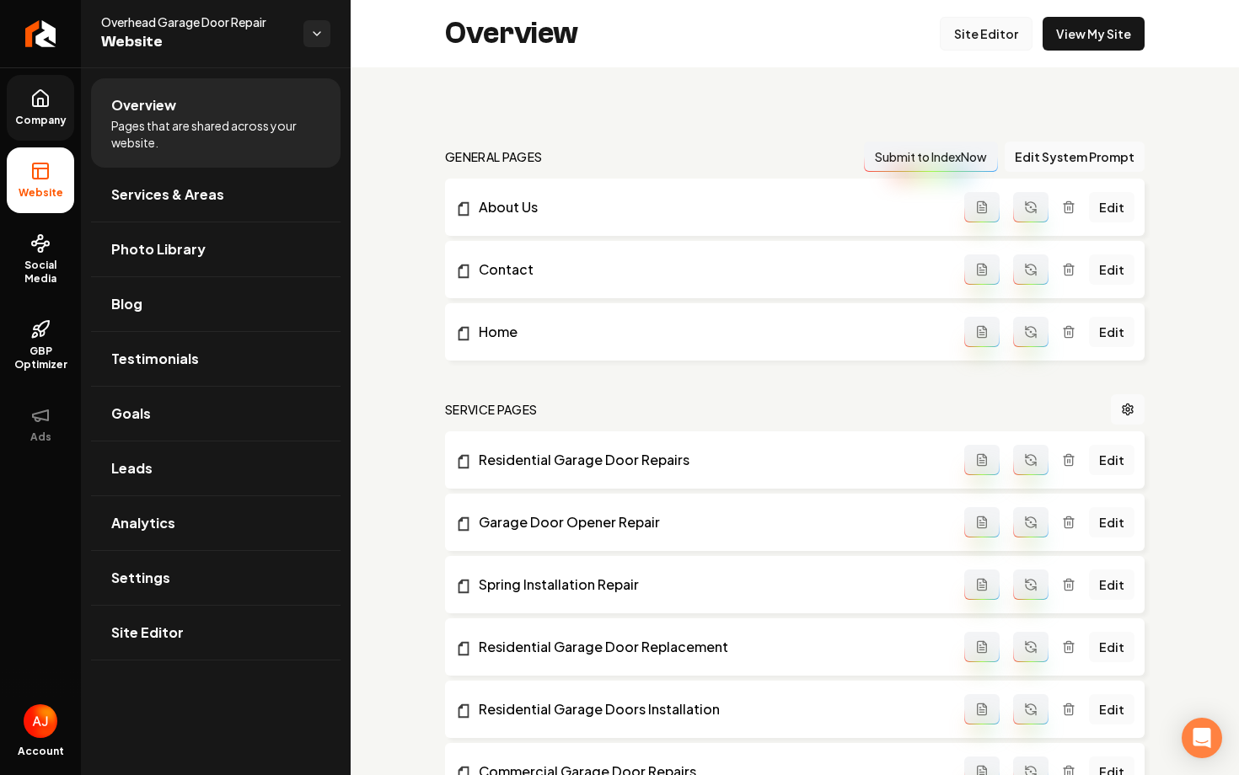
click at [970, 35] on link "Site Editor" at bounding box center [986, 34] width 93 height 34
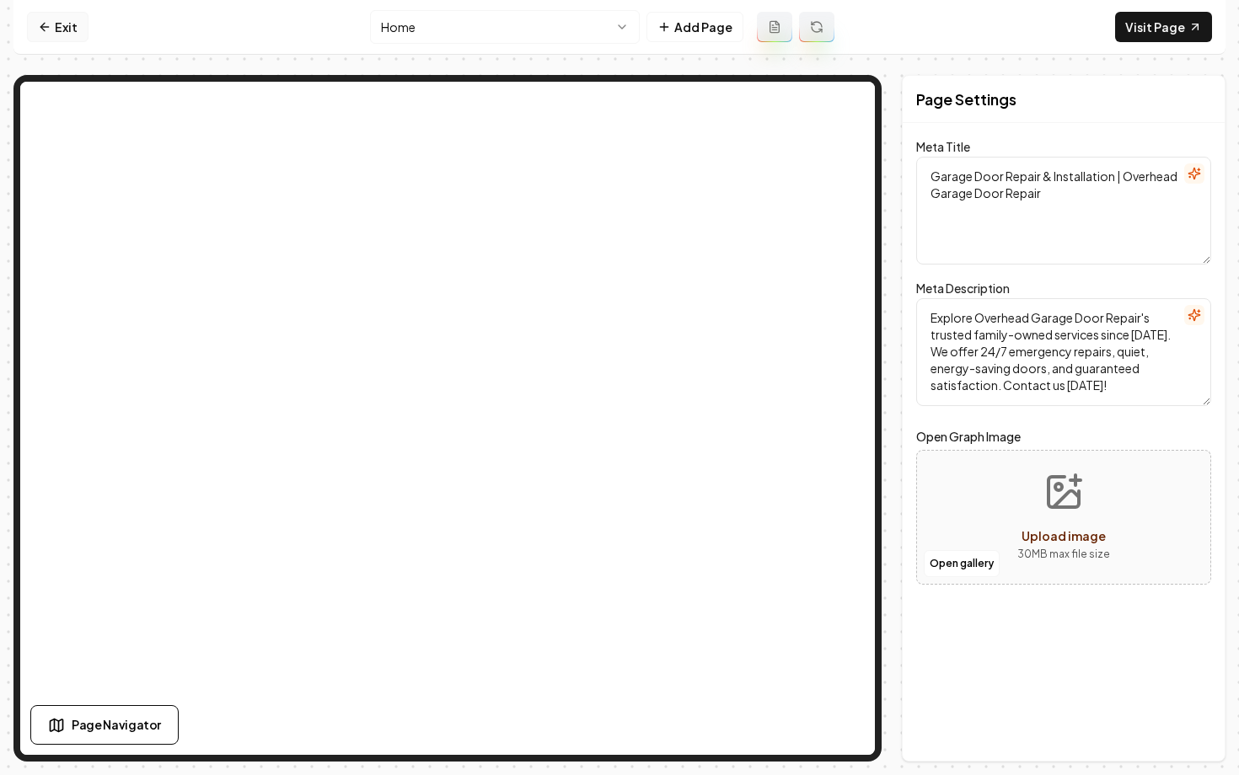
click at [72, 33] on link "Exit" at bounding box center [58, 27] width 62 height 30
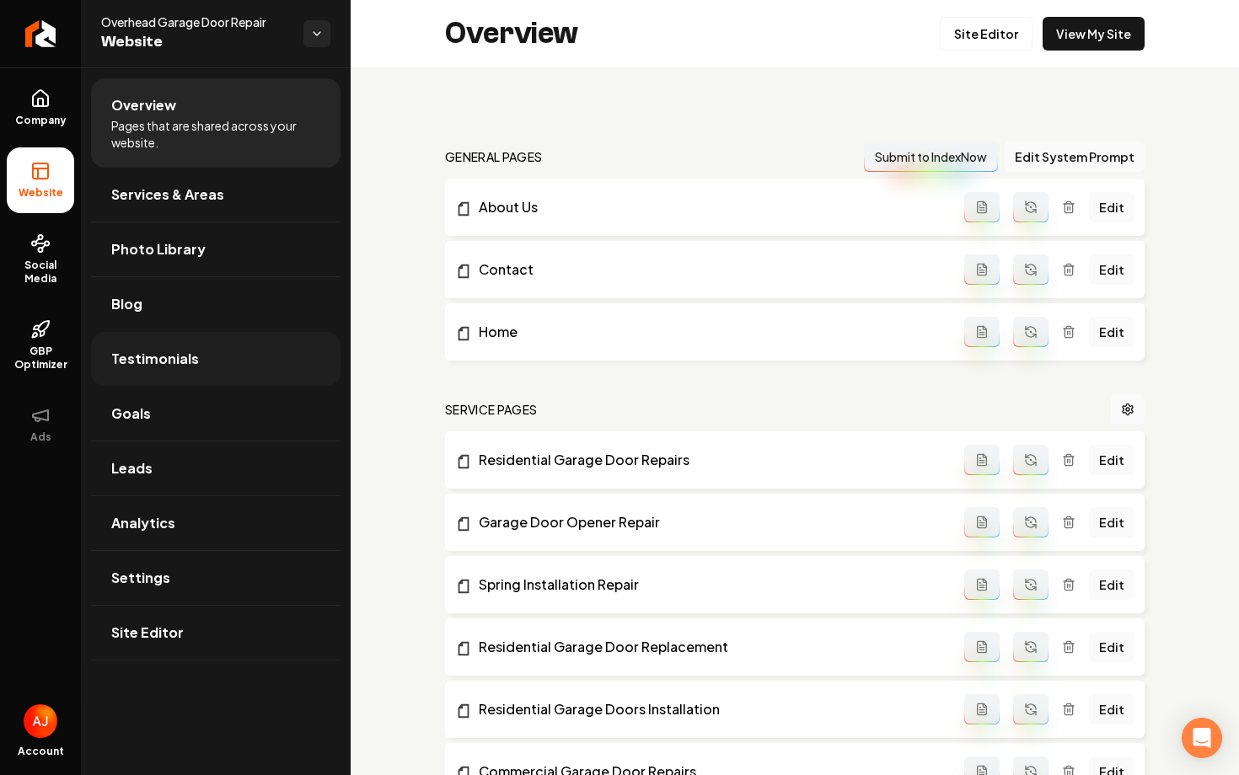
click at [144, 350] on span "Testimonials" at bounding box center [155, 359] width 88 height 20
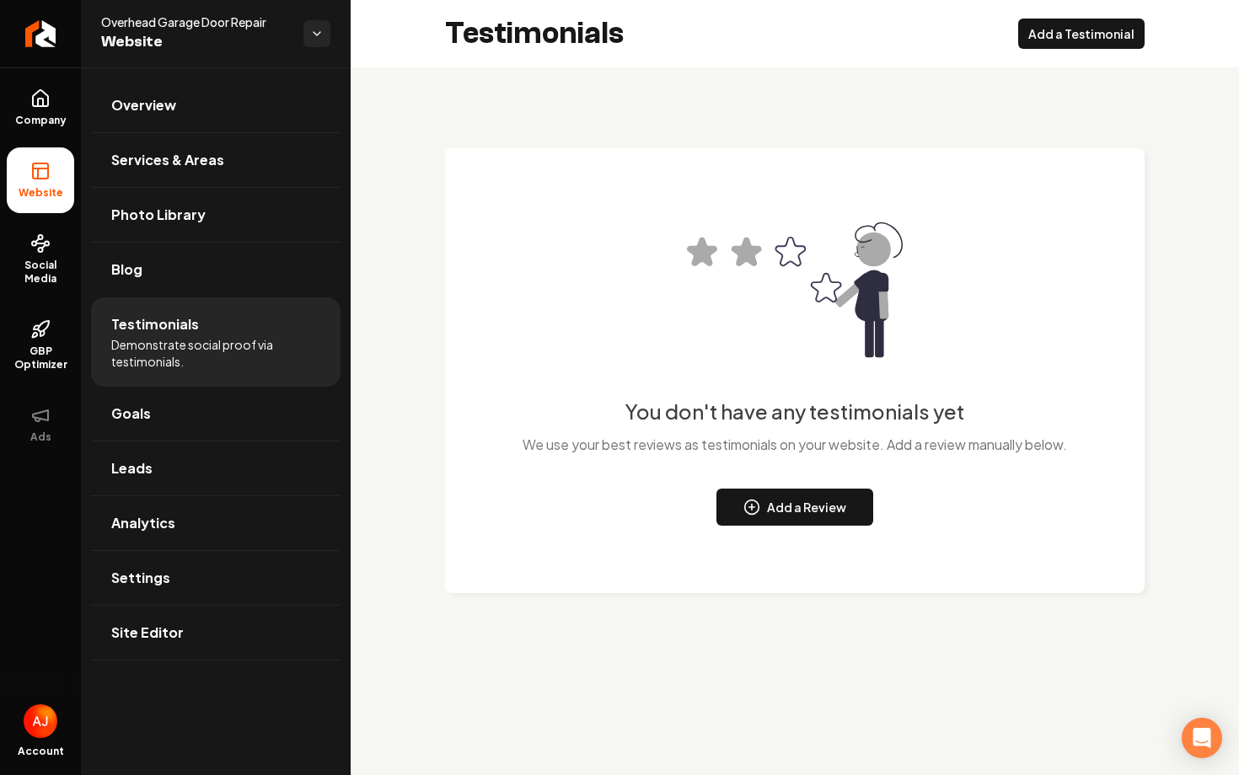
click at [131, 347] on span "Demonstrate social proof via testimonials." at bounding box center [215, 353] width 209 height 34
click at [731, 496] on button "Add a Review" at bounding box center [794, 507] width 157 height 37
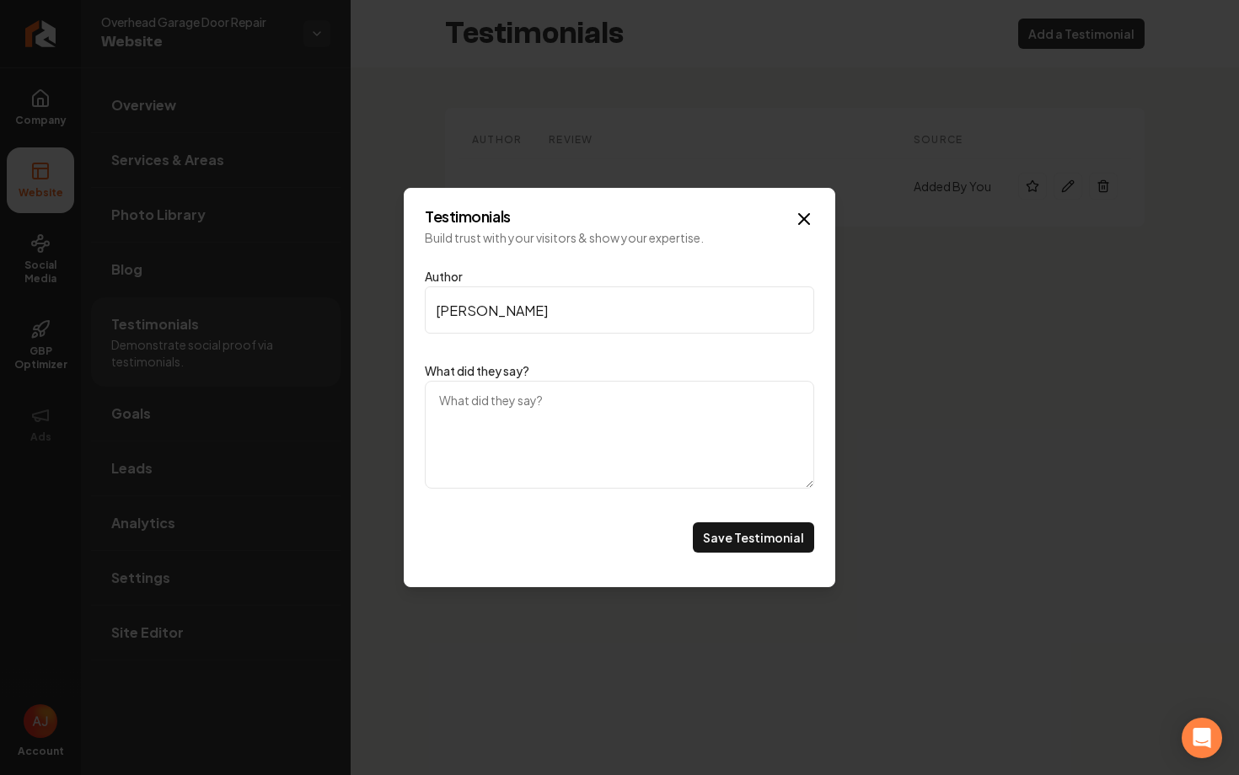
click at [678, 460] on textarea "What did they say?" at bounding box center [619, 435] width 389 height 108
drag, startPoint x: 500, startPoint y: 308, endPoint x: 274, endPoint y: 308, distance: 225.8
click at [445, 227] on form "Author Review Source Actions Added by you Testimonials Build trust with your vi…" at bounding box center [794, 167] width 699 height 119
type input "Katie B."
click at [448, 427] on textarea "What did they say?" at bounding box center [619, 435] width 389 height 108
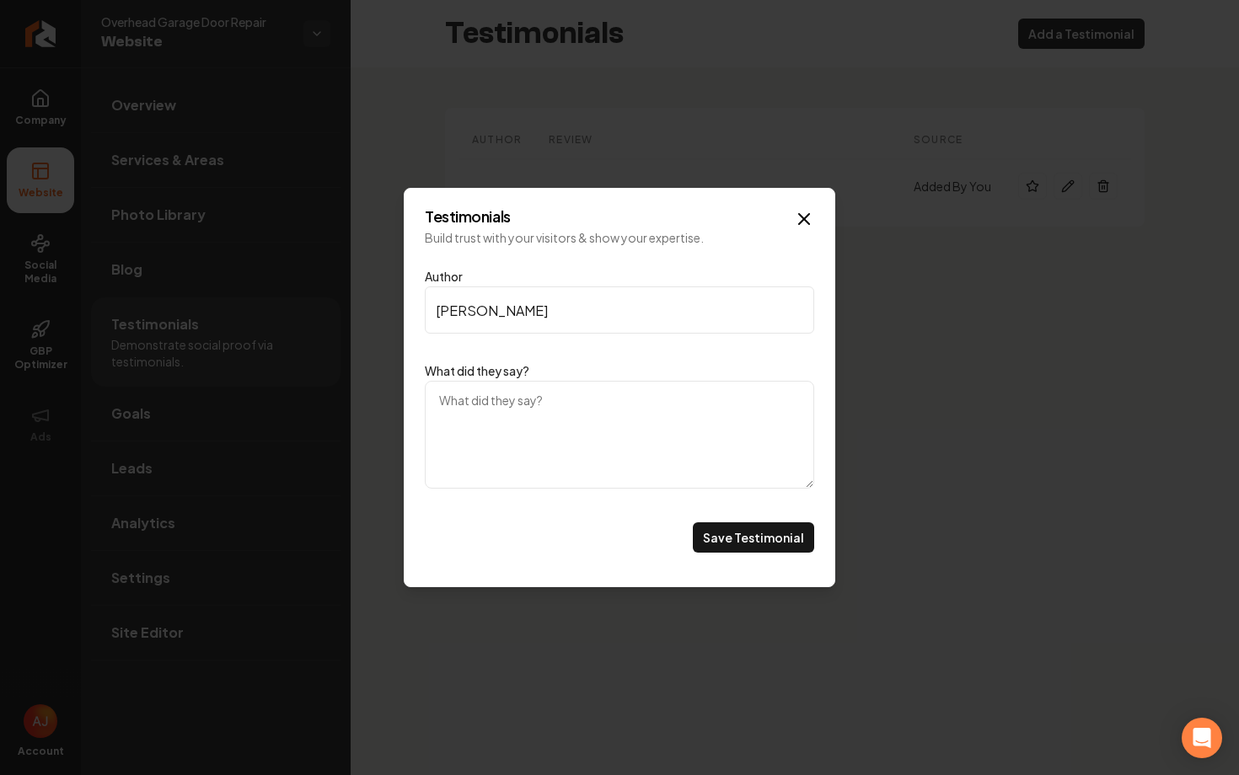
paste textarea "Technician Luis was awesome. He was friendly, efficient, experienced and fixed …"
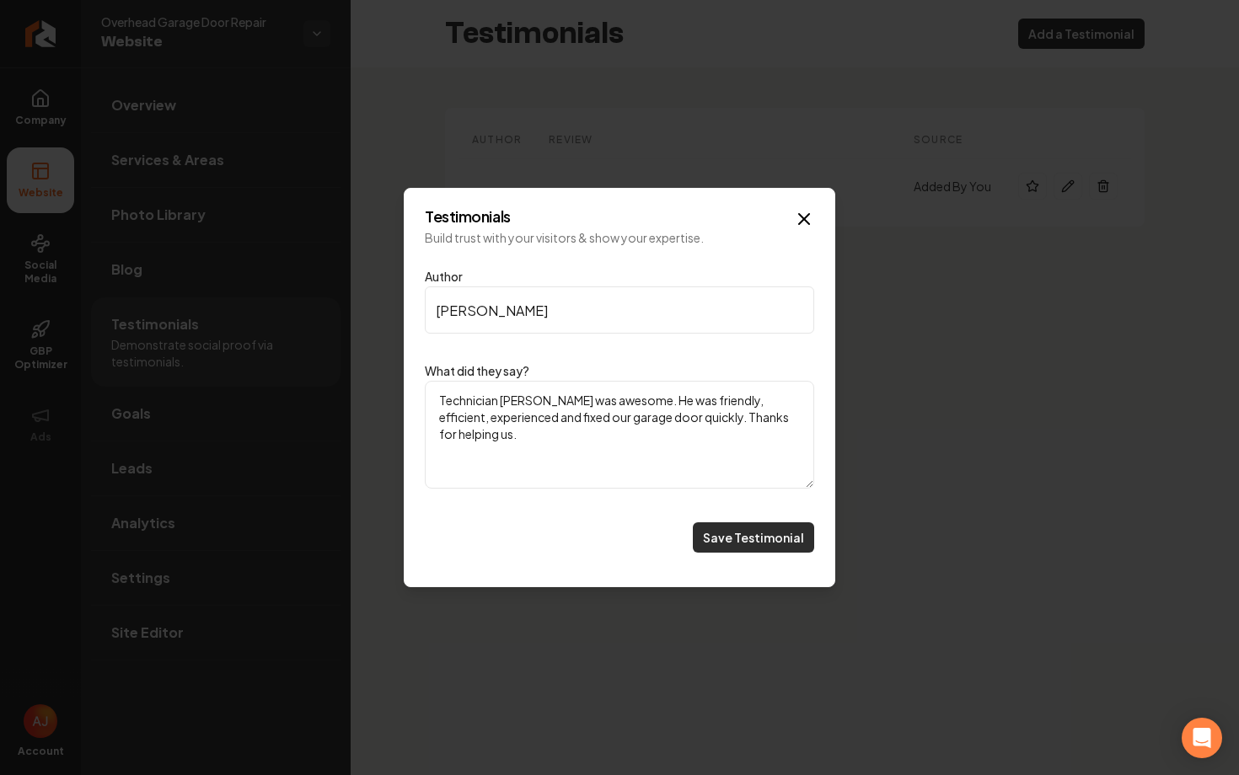
type textarea "Technician Luis was awesome. He was friendly, efficient, experienced and fixed …"
click at [722, 547] on button "Save Testimonial" at bounding box center [753, 537] width 121 height 30
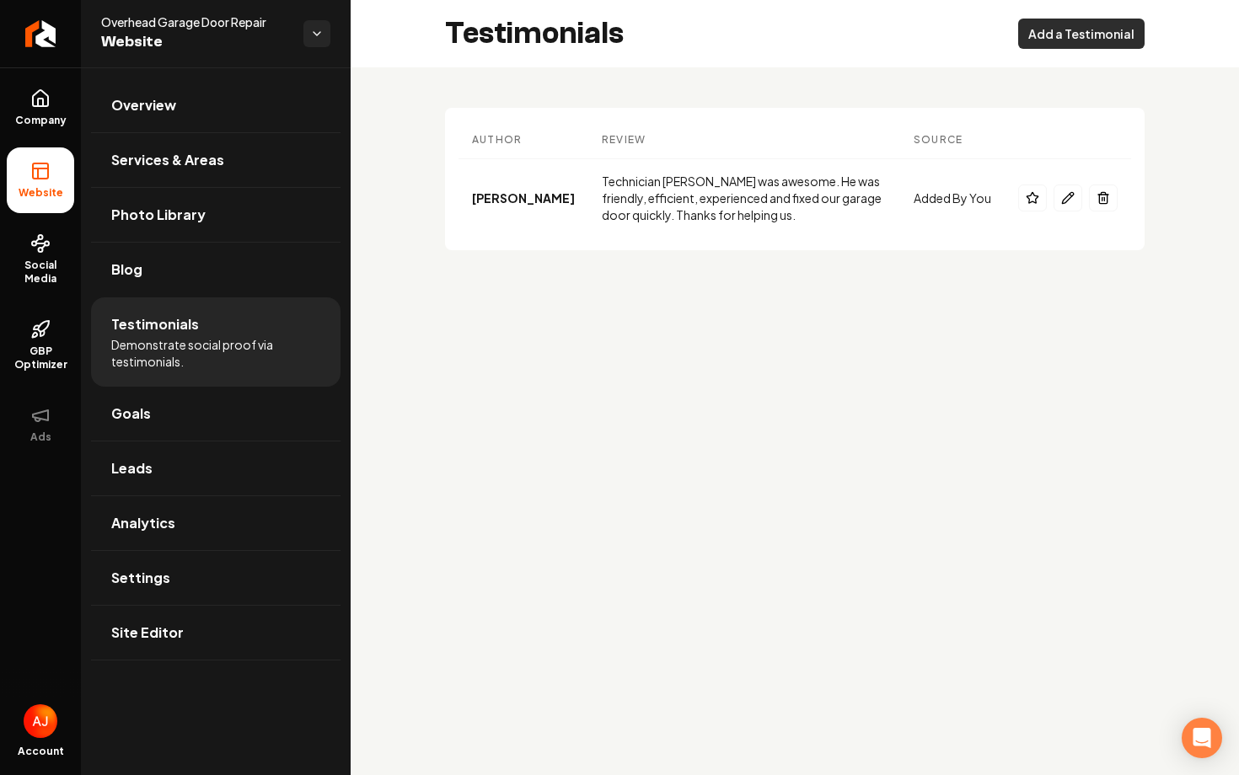
click at [1045, 40] on button "Add a Testimonial" at bounding box center [1081, 34] width 126 height 30
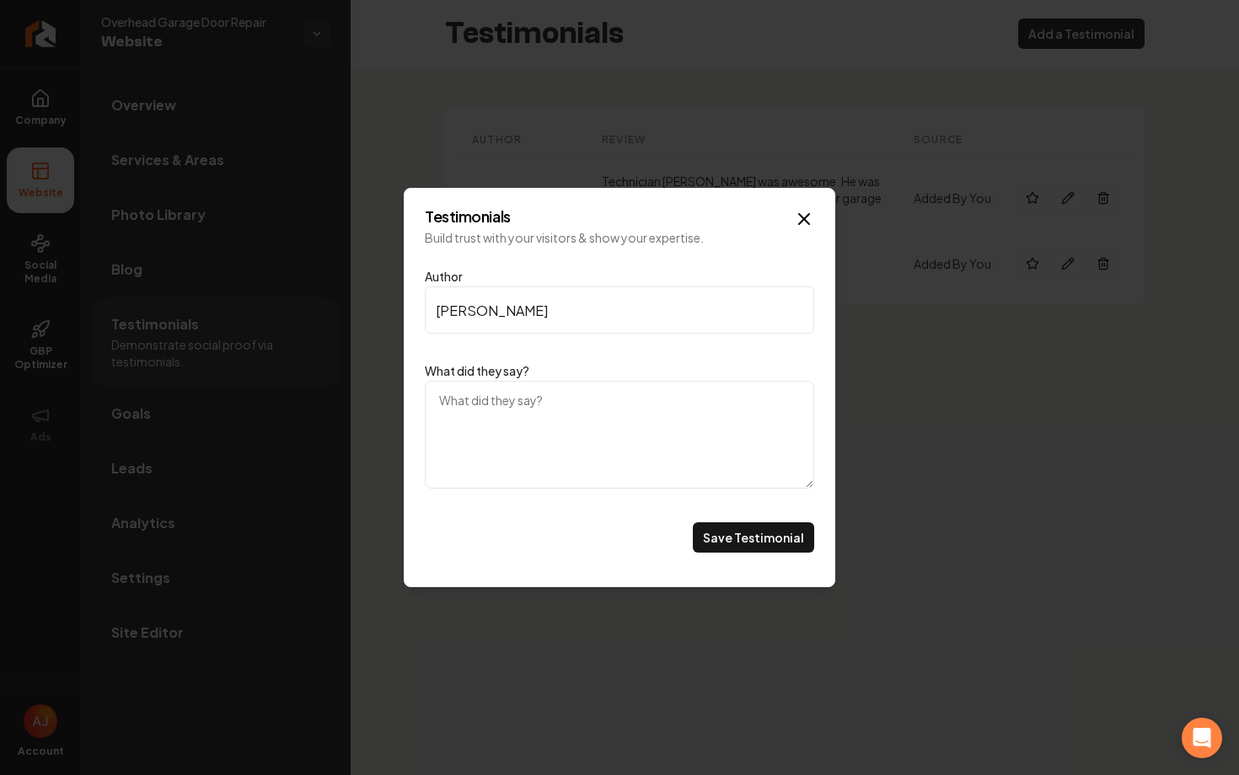
type input "Rebecca M."
click at [572, 417] on textarea "What did they say?" at bounding box center [619, 435] width 389 height 108
paste textarea "I called and he was on his way right away. Within a few hours I was up and runn…"
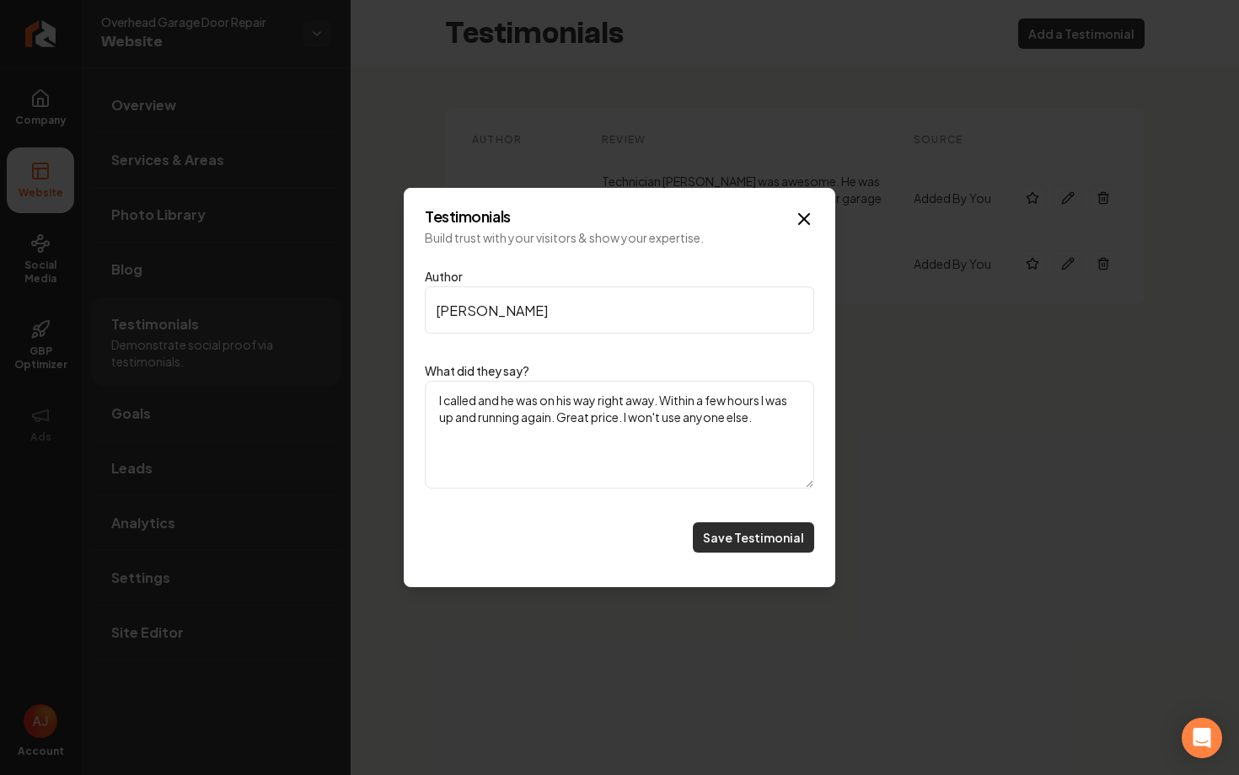
type textarea "I called and he was on his way right away. Within a few hours I was up and runn…"
click at [729, 540] on button "Save Testimonial" at bounding box center [753, 537] width 121 height 30
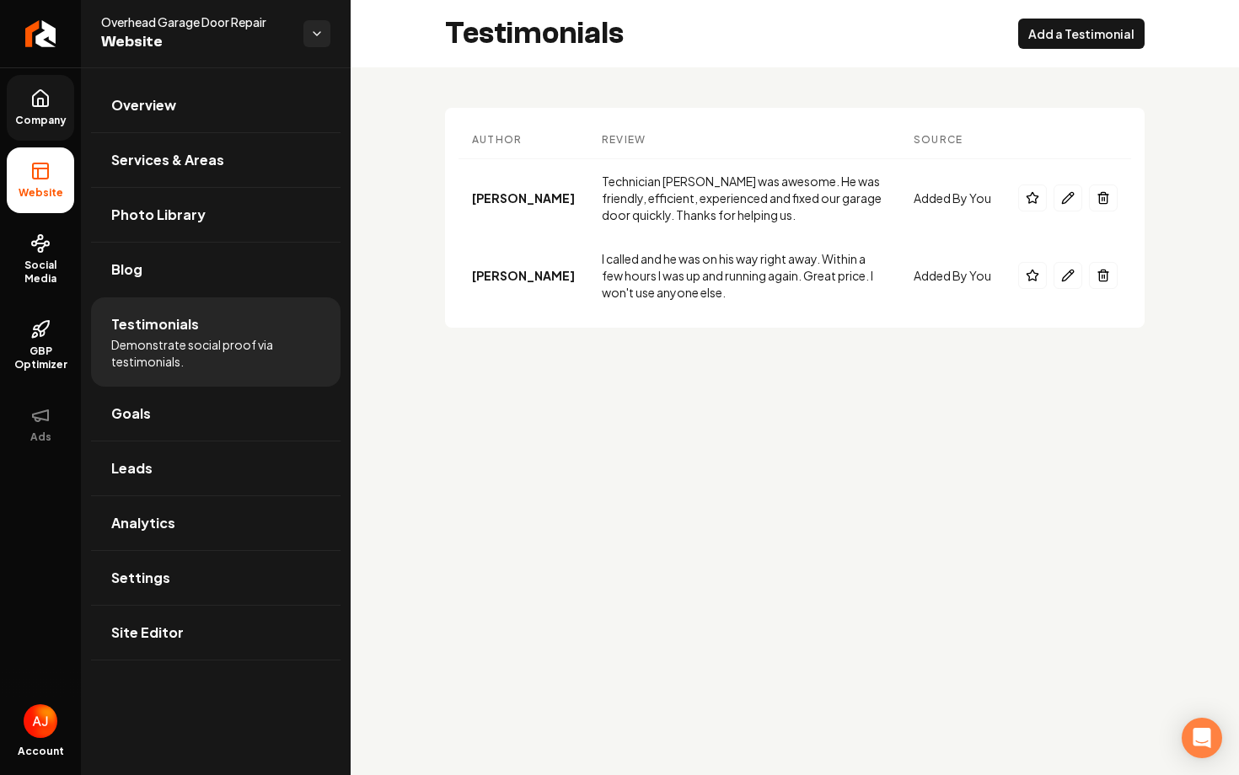
click at [33, 117] on span "Company" at bounding box center [40, 120] width 65 height 13
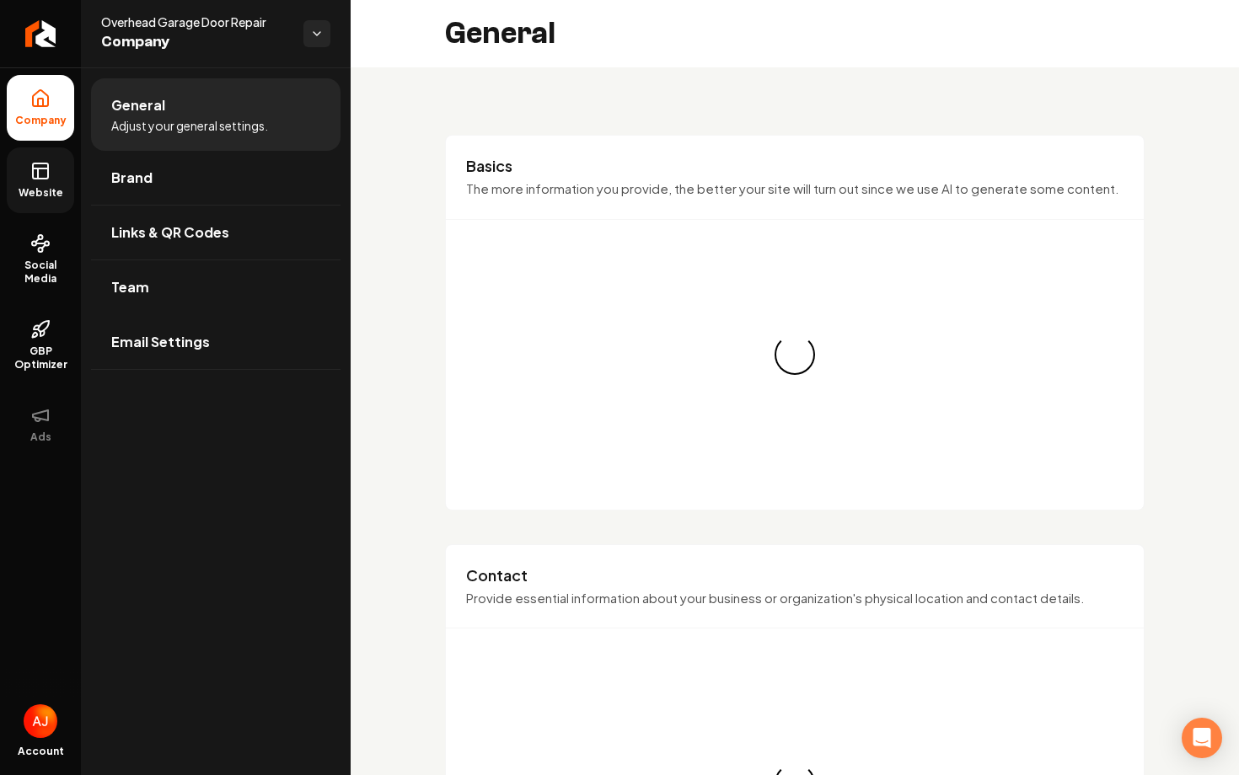
click at [25, 185] on link "Website" at bounding box center [40, 180] width 67 height 66
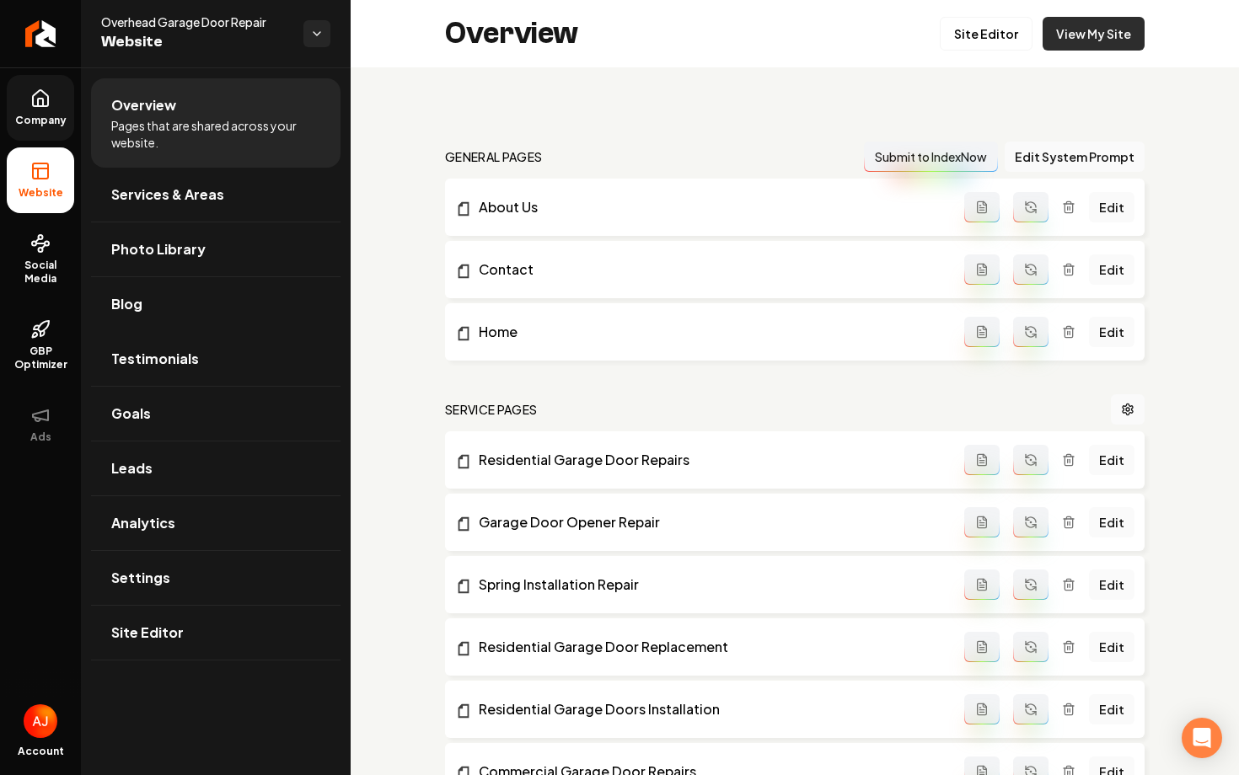
click at [1053, 46] on link "View My Site" at bounding box center [1093, 34] width 102 height 34
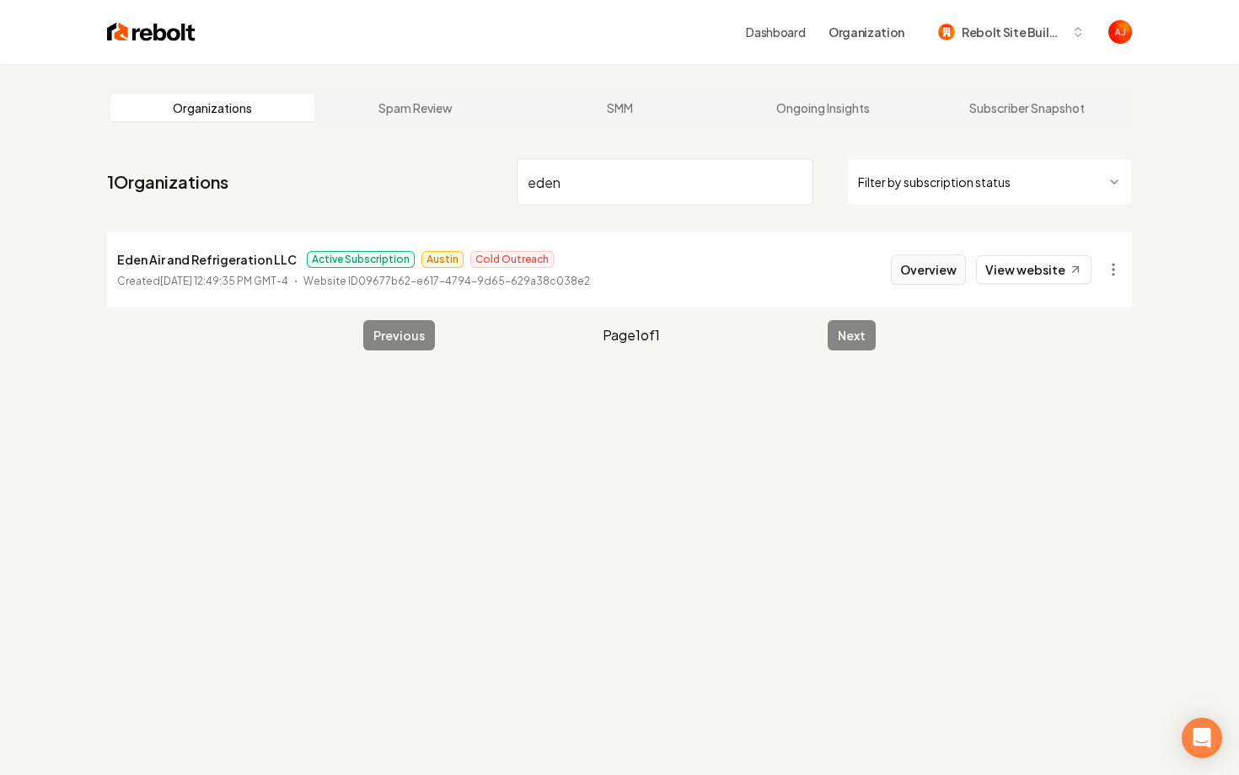
type input "eden"
click at [922, 279] on button "Overview" at bounding box center [928, 269] width 75 height 30
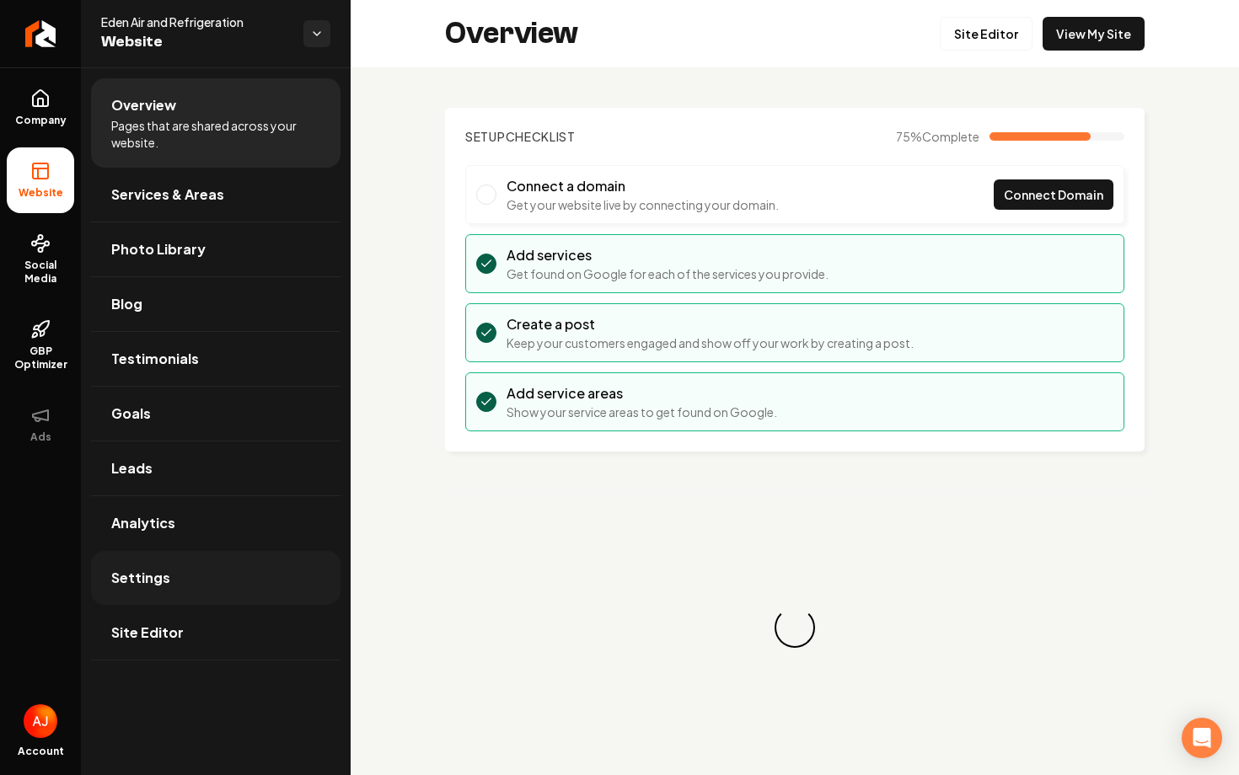
click at [287, 560] on link "Settings" at bounding box center [215, 578] width 249 height 54
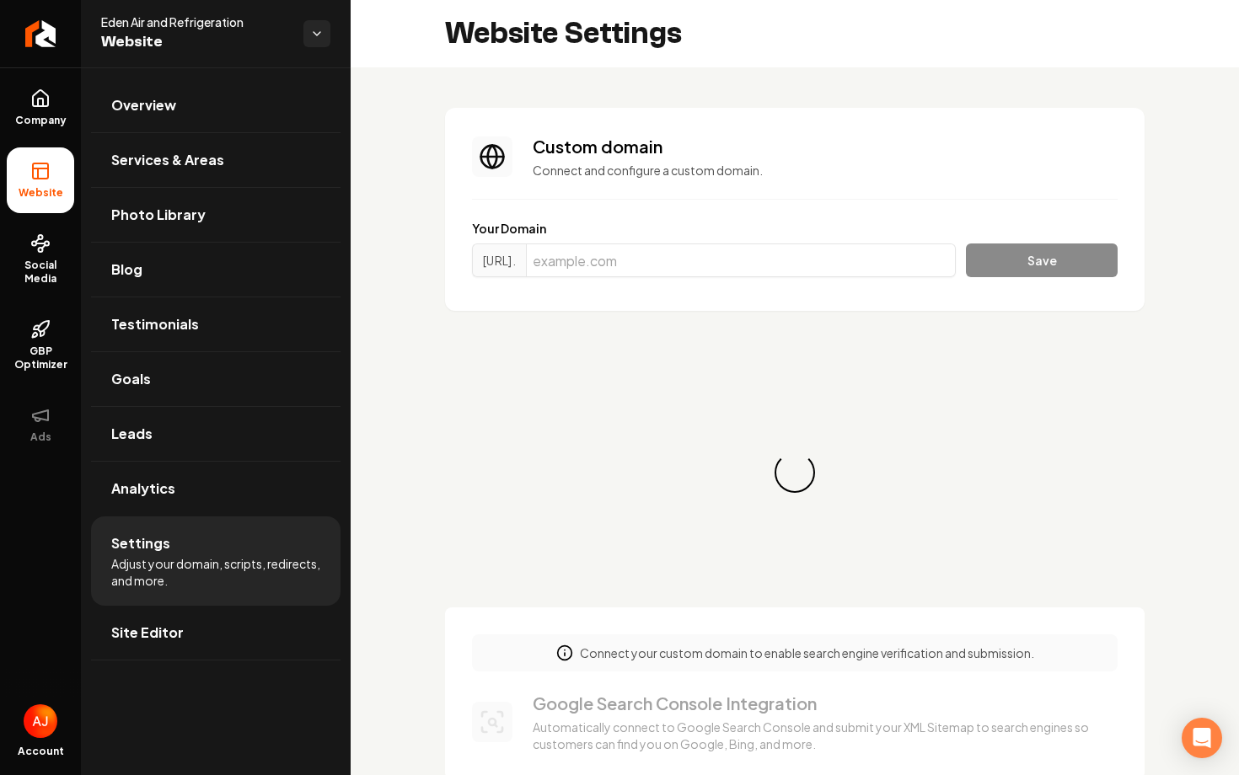
scroll to position [152, 0]
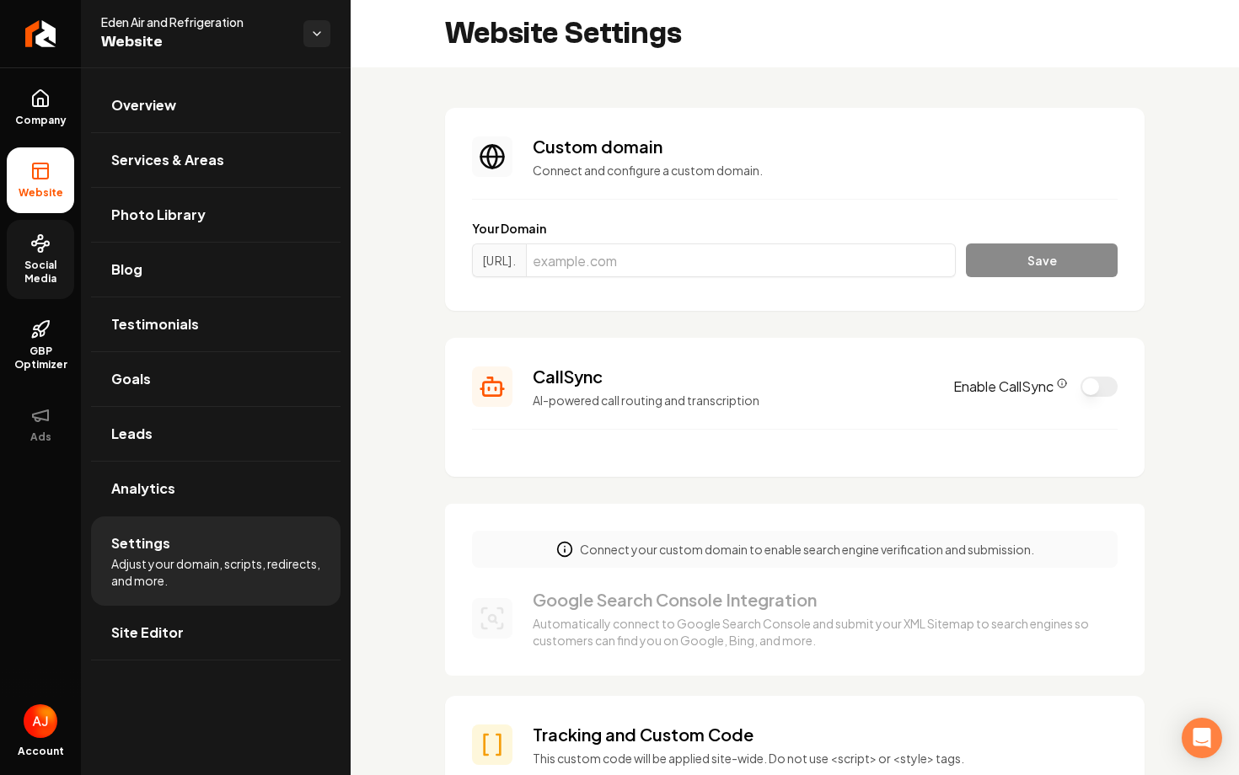
click at [48, 274] on span "Social Media" at bounding box center [40, 272] width 67 height 27
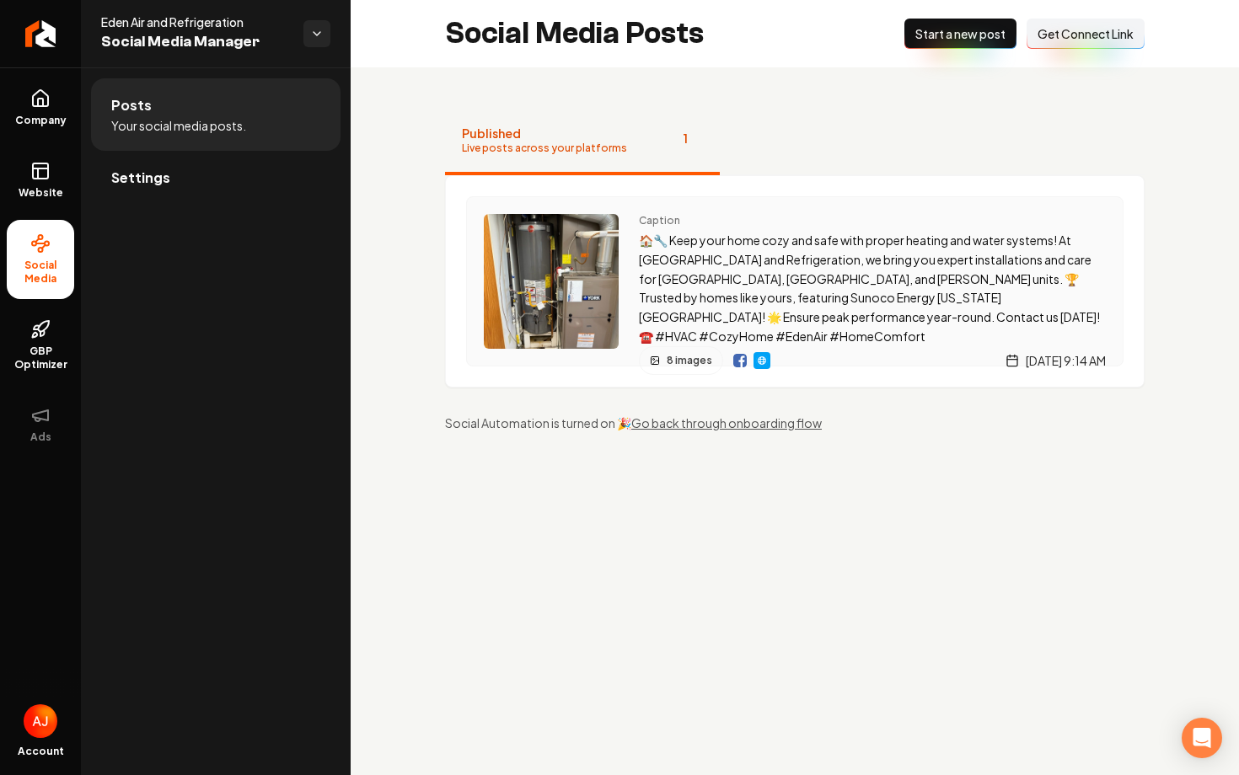
click at [685, 213] on div "Caption 🏠🔧 Keep your home cozy and safe with proper heating and water systems! …" at bounding box center [794, 281] width 657 height 170
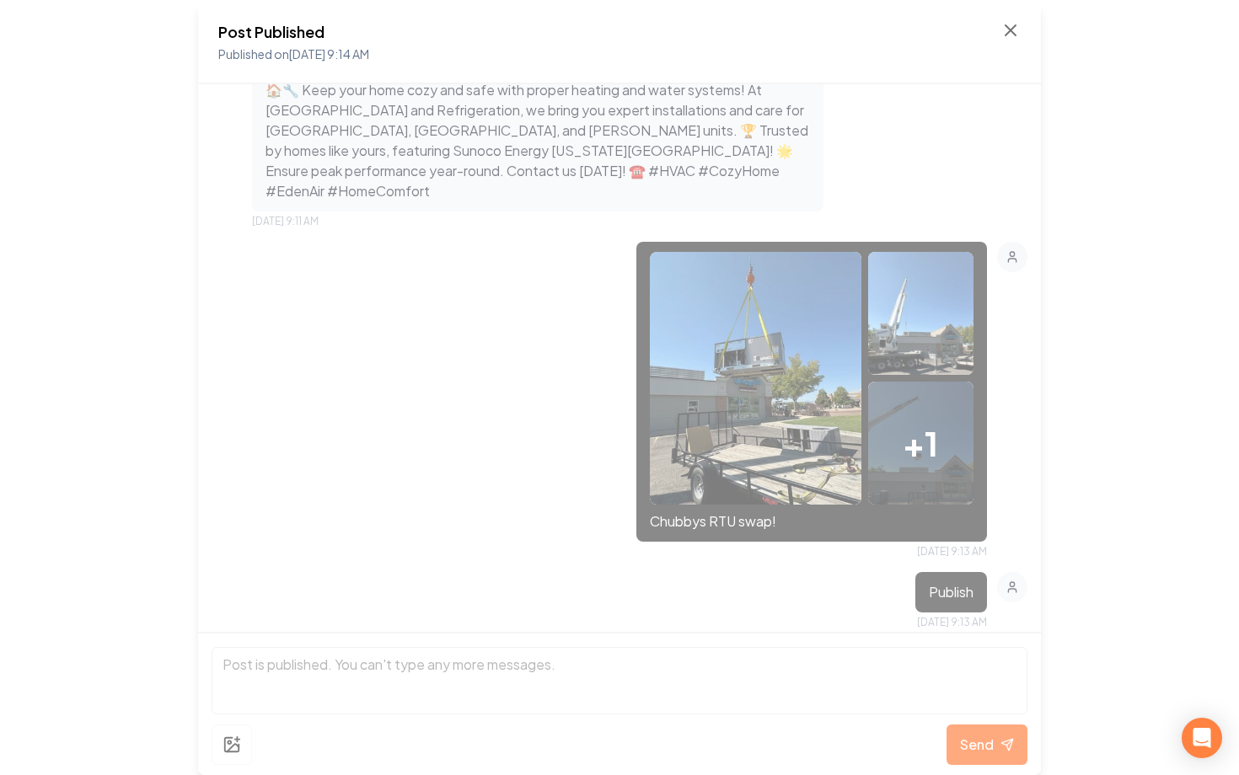
scroll to position [1148, 0]
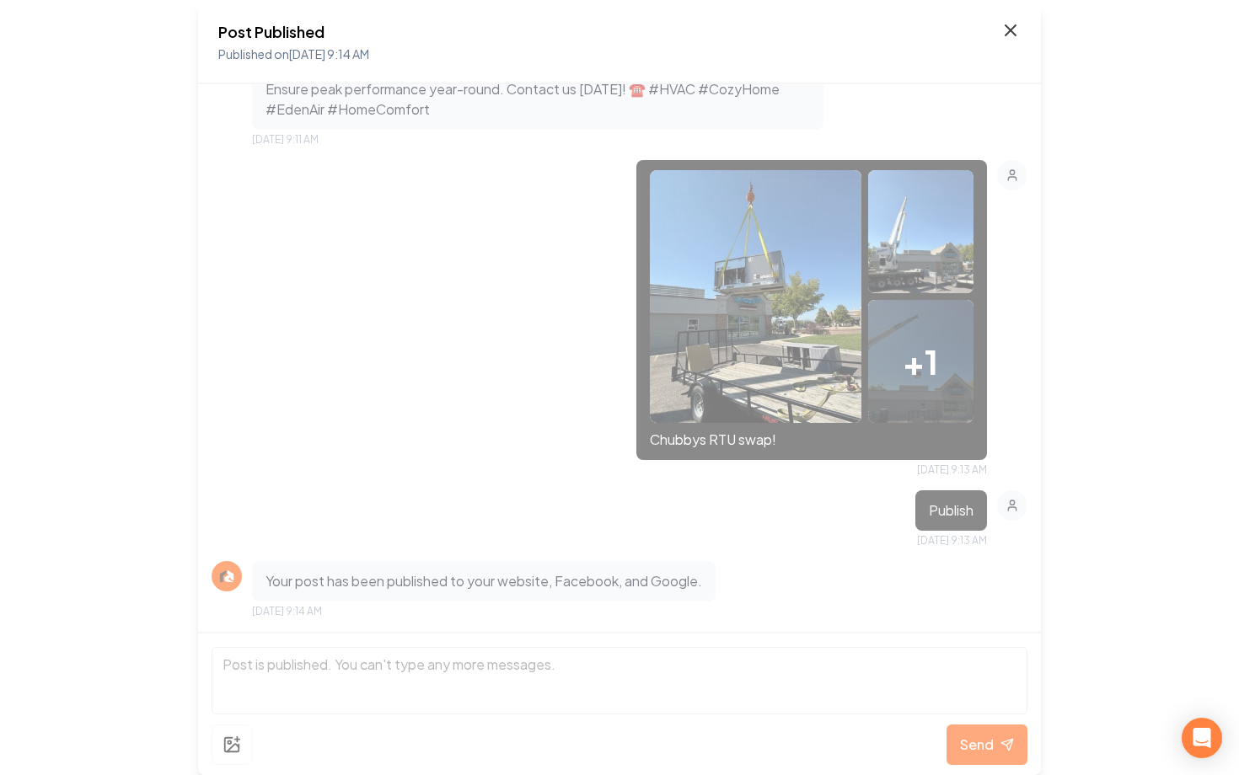
click at [1005, 35] on icon at bounding box center [1010, 30] width 10 height 10
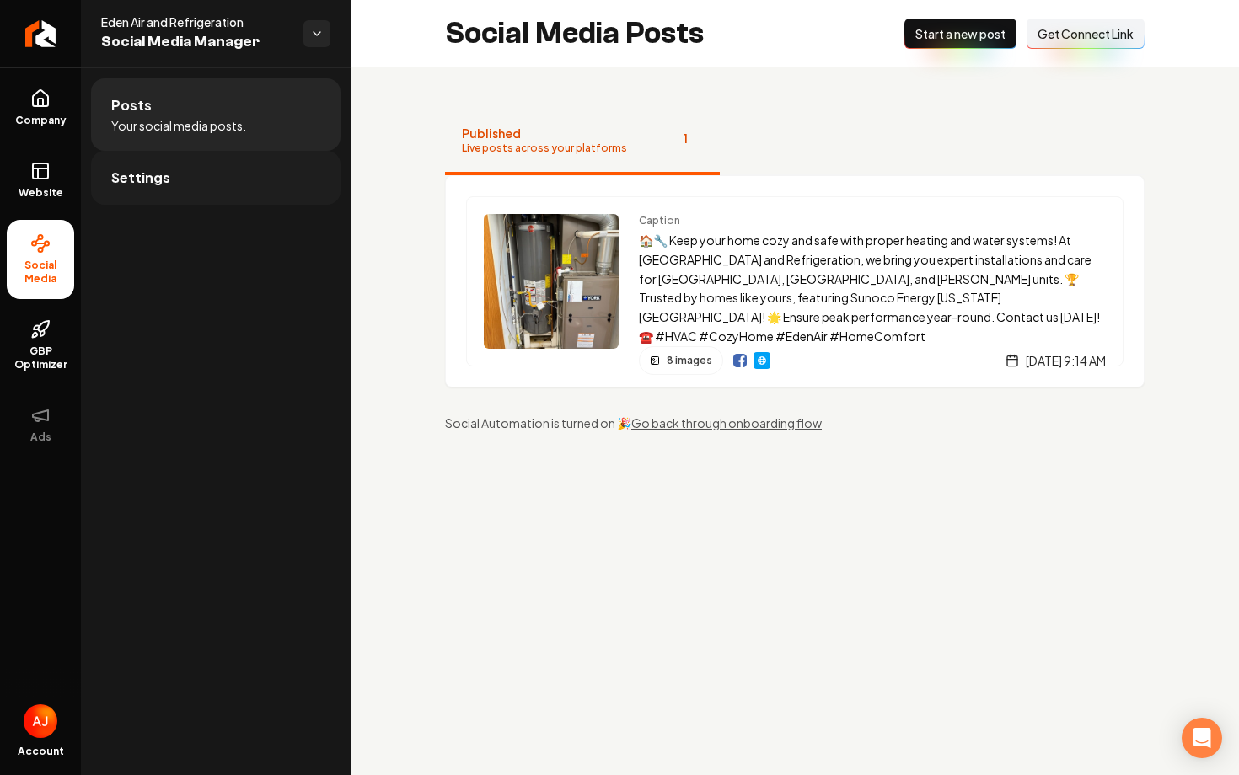
click at [224, 183] on link "Settings" at bounding box center [215, 178] width 249 height 54
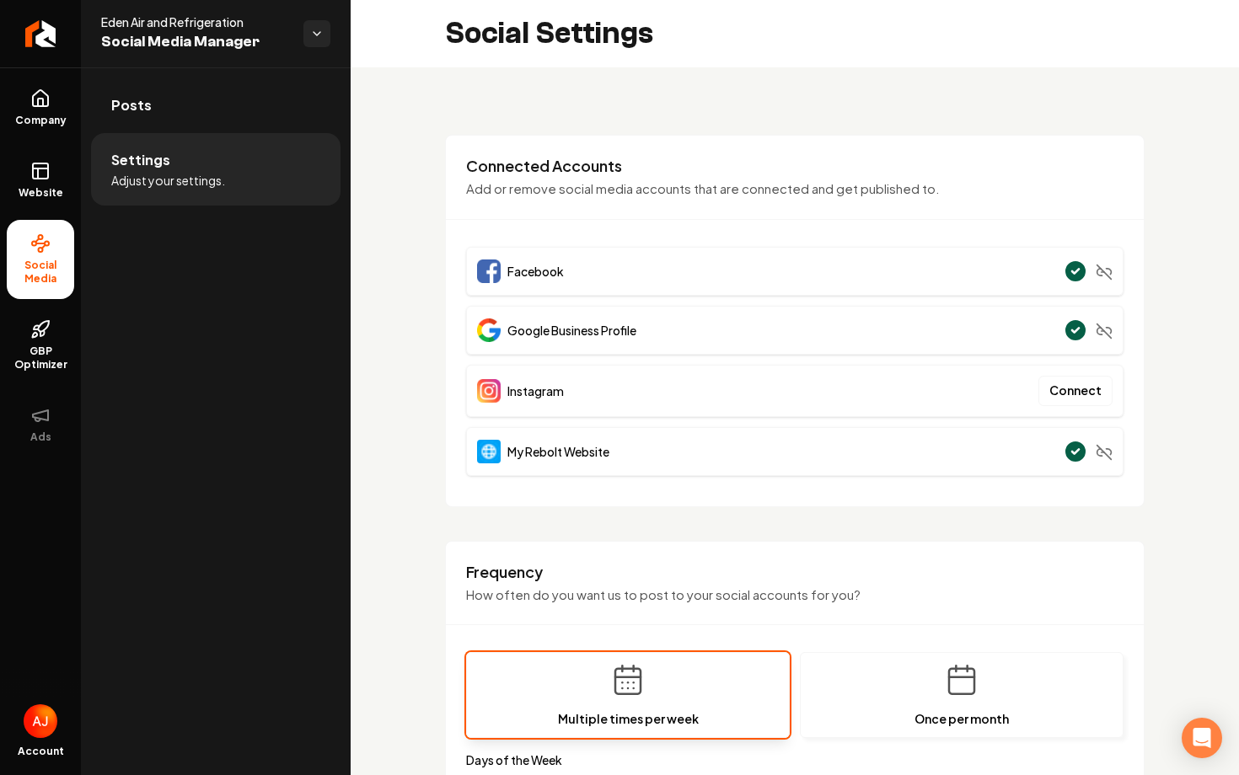
click at [216, 135] on li "Settings Adjust your settings." at bounding box center [215, 169] width 249 height 72
click at [216, 114] on link "Posts" at bounding box center [215, 105] width 249 height 54
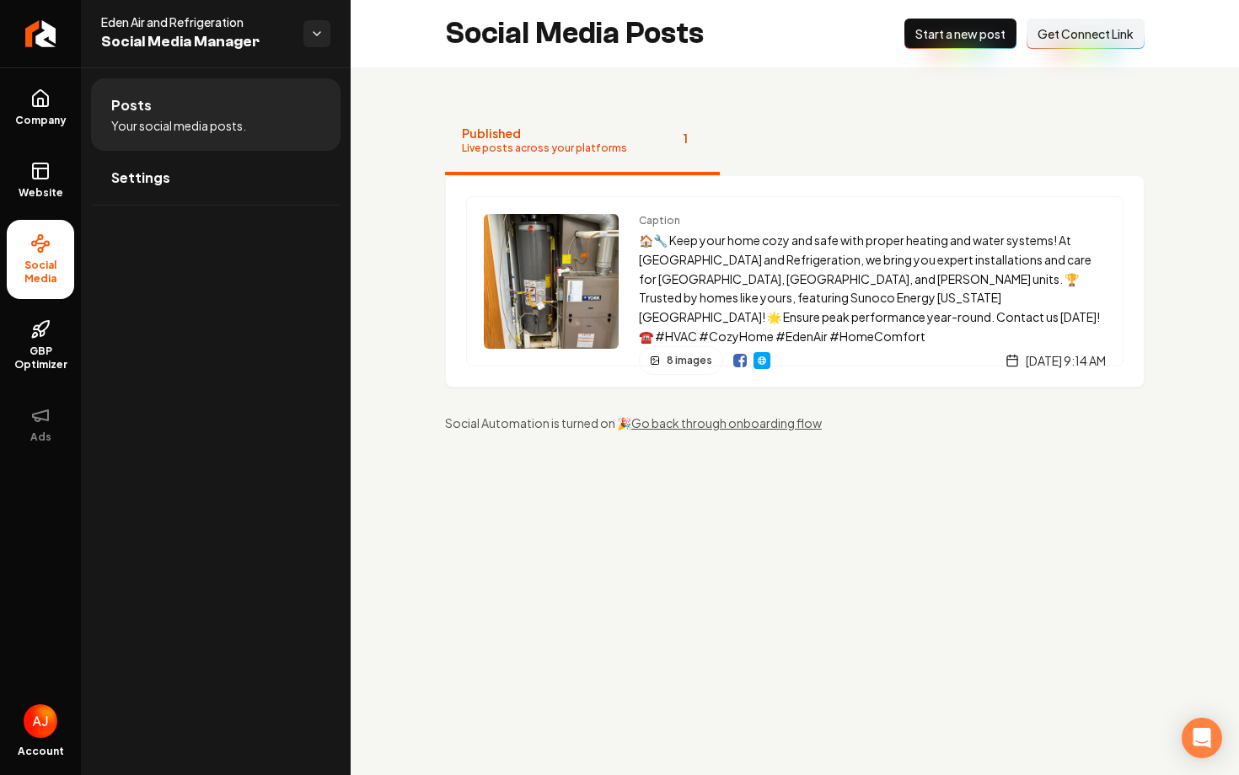
click at [1074, 43] on button "Connect Link Get Connect Link" at bounding box center [1085, 34] width 118 height 30
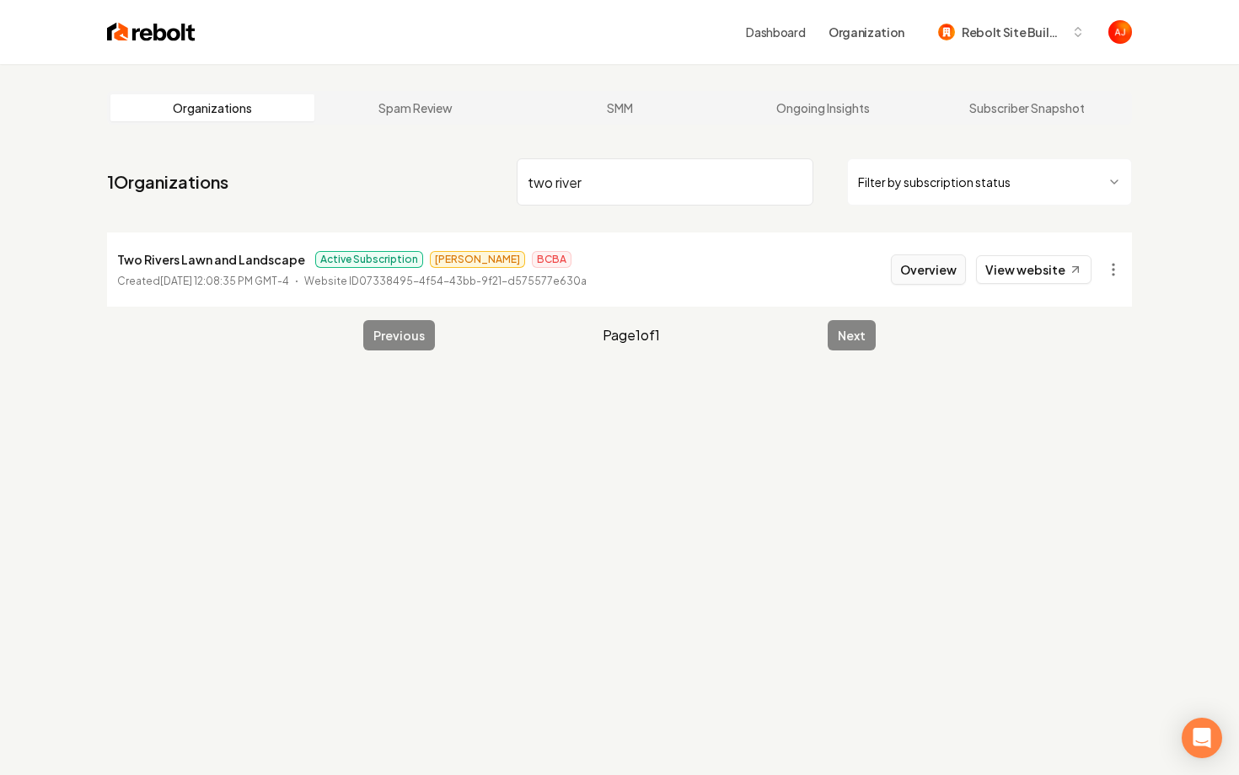
type input "two river"
click at [910, 273] on button "Overview" at bounding box center [928, 269] width 75 height 30
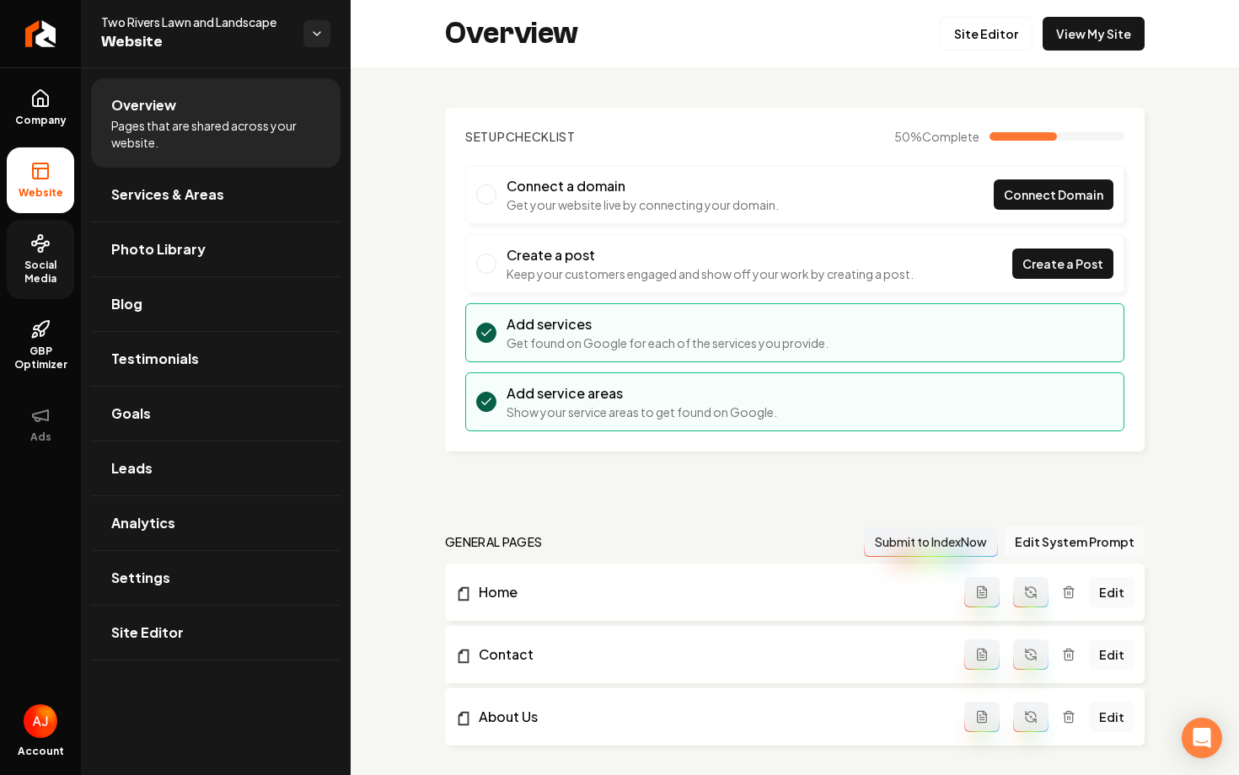
click at [57, 267] on span "Social Media" at bounding box center [40, 272] width 67 height 27
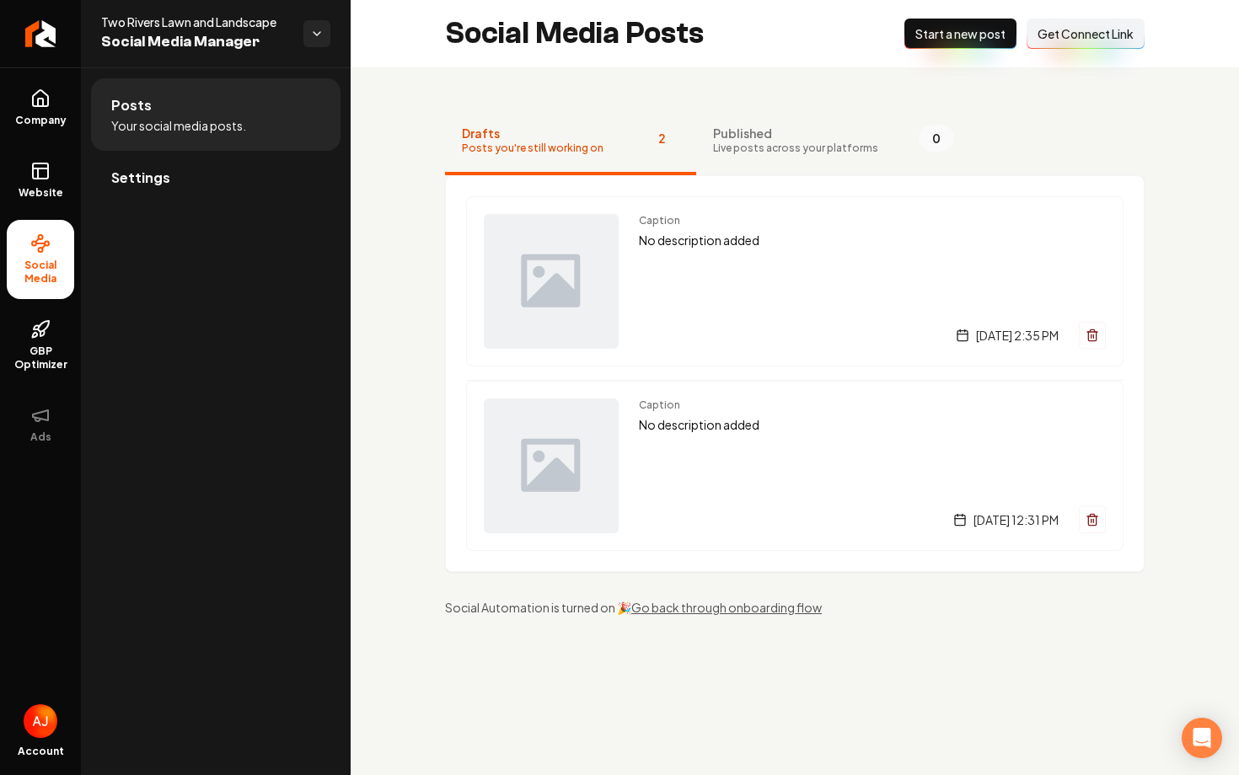
click at [125, 205] on li "Settings" at bounding box center [215, 178] width 249 height 55
click at [131, 195] on link "Settings" at bounding box center [215, 178] width 249 height 54
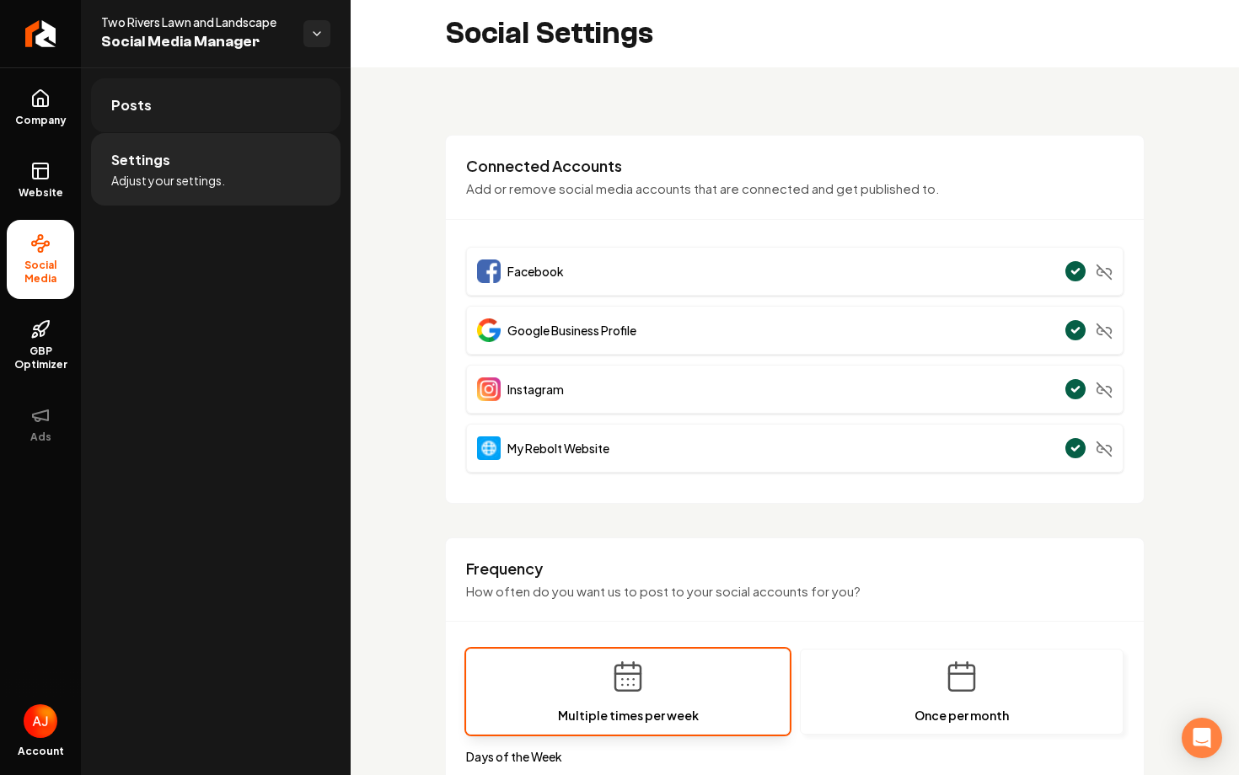
click at [150, 126] on link "Posts" at bounding box center [215, 105] width 249 height 54
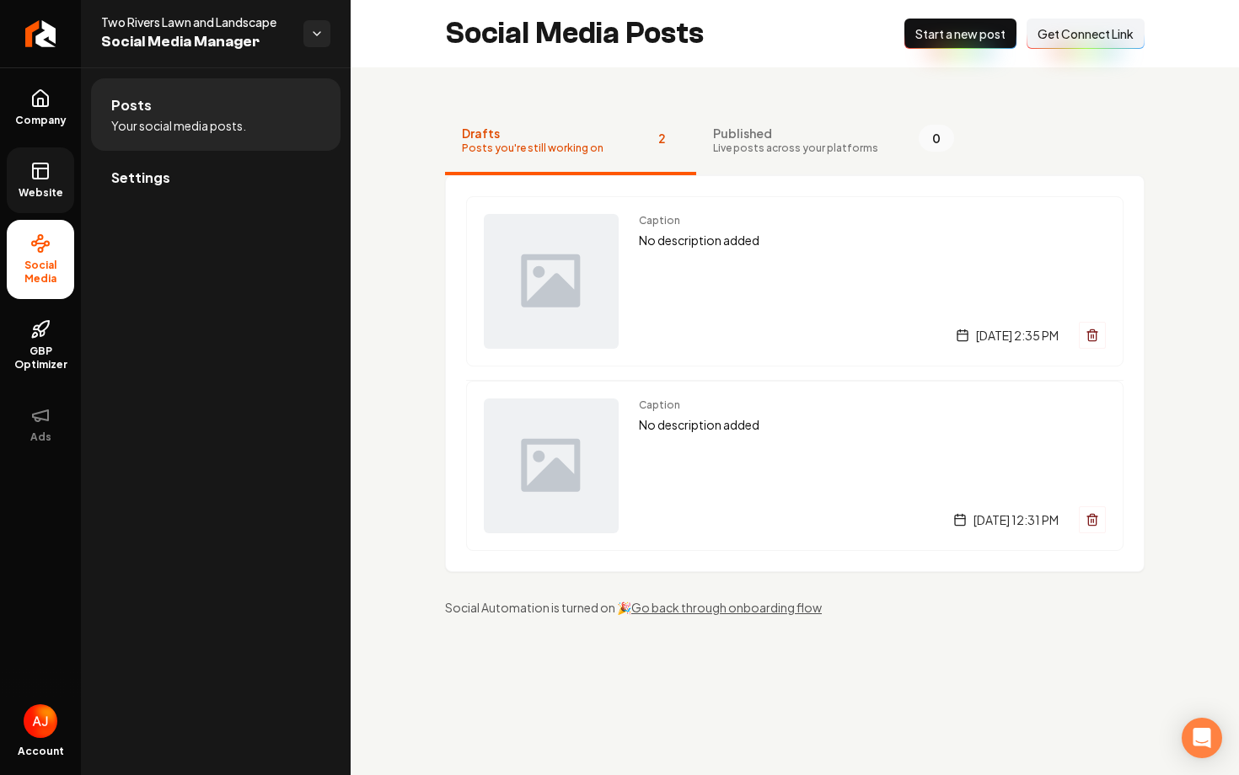
click at [51, 185] on link "Website" at bounding box center [40, 180] width 67 height 66
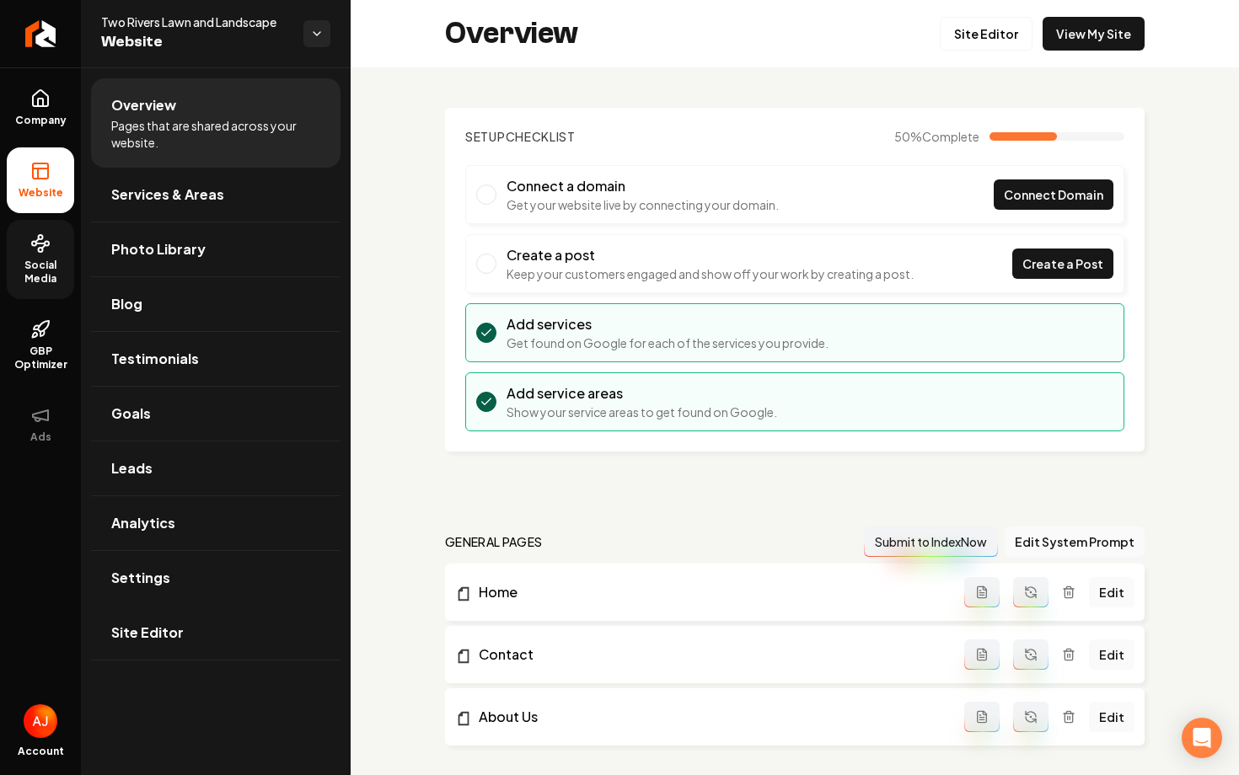
click at [55, 249] on link "Social Media" at bounding box center [40, 259] width 67 height 79
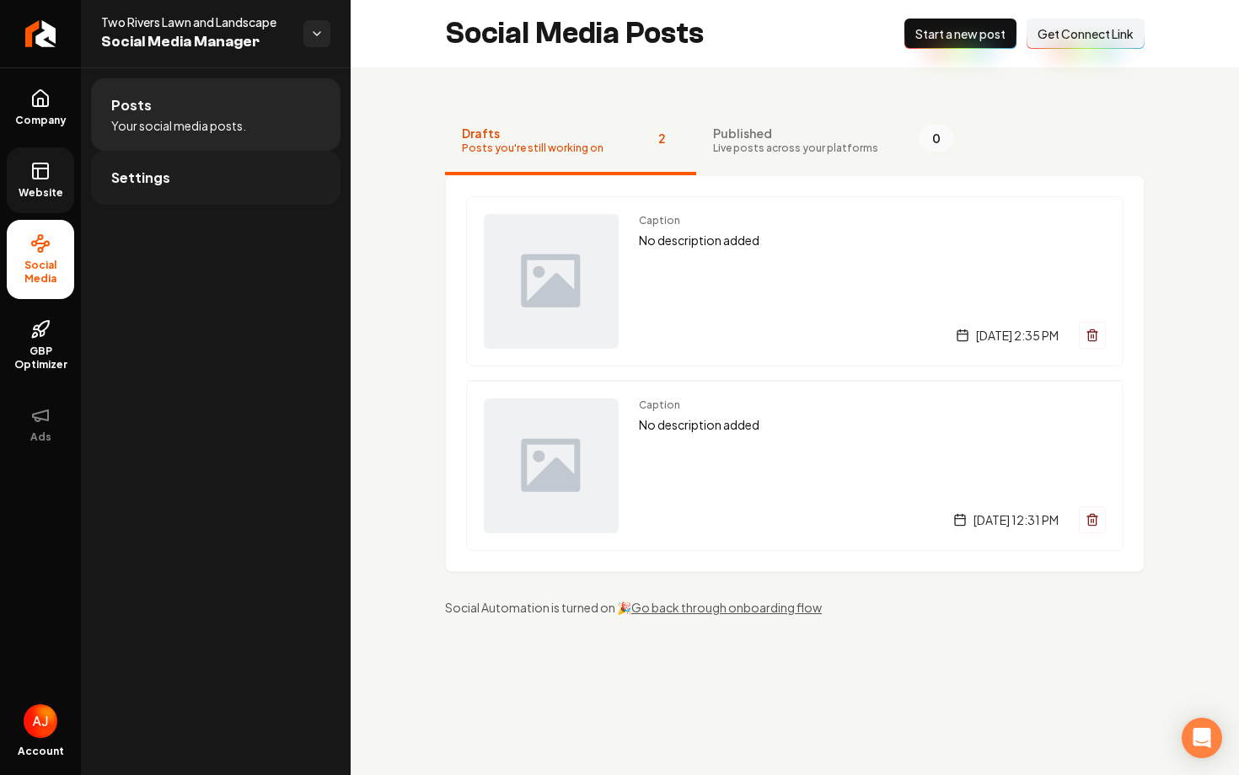
click at [164, 182] on span "Settings" at bounding box center [140, 178] width 59 height 20
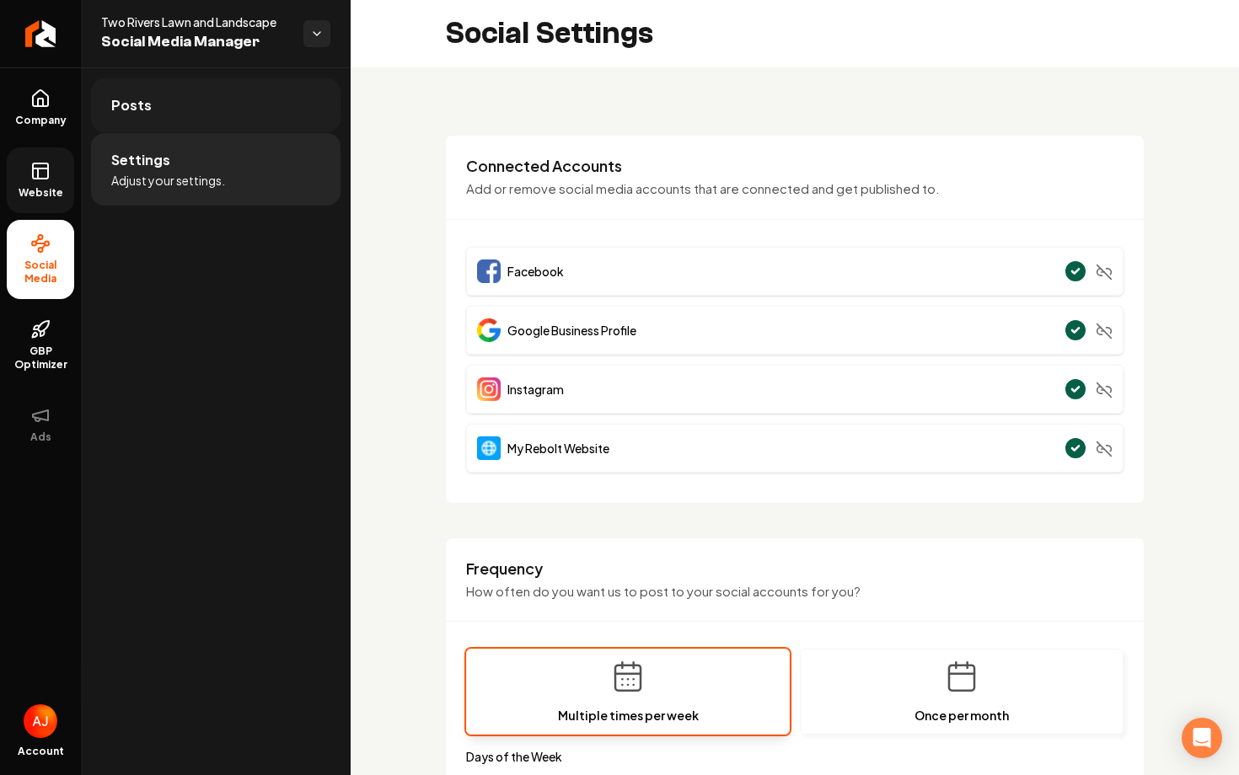
click at [206, 108] on link "Posts" at bounding box center [215, 105] width 249 height 54
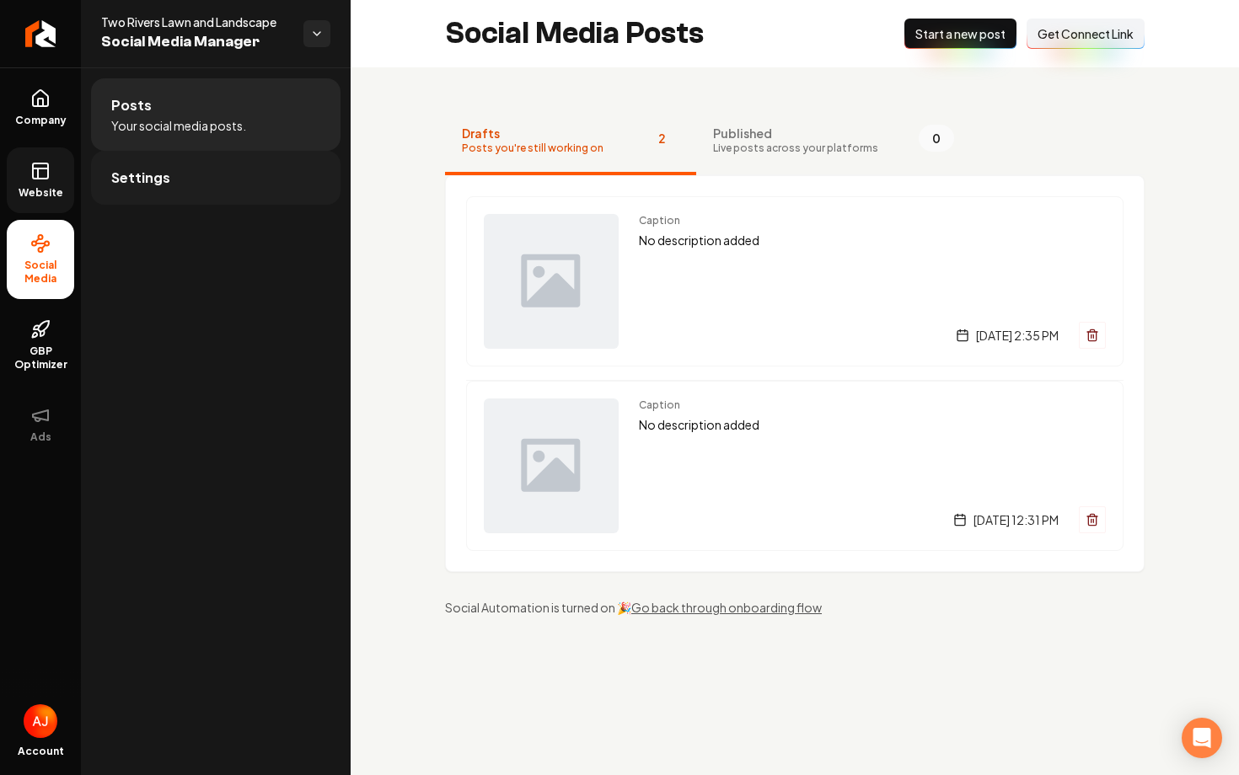
click at [214, 185] on link "Settings" at bounding box center [215, 178] width 249 height 54
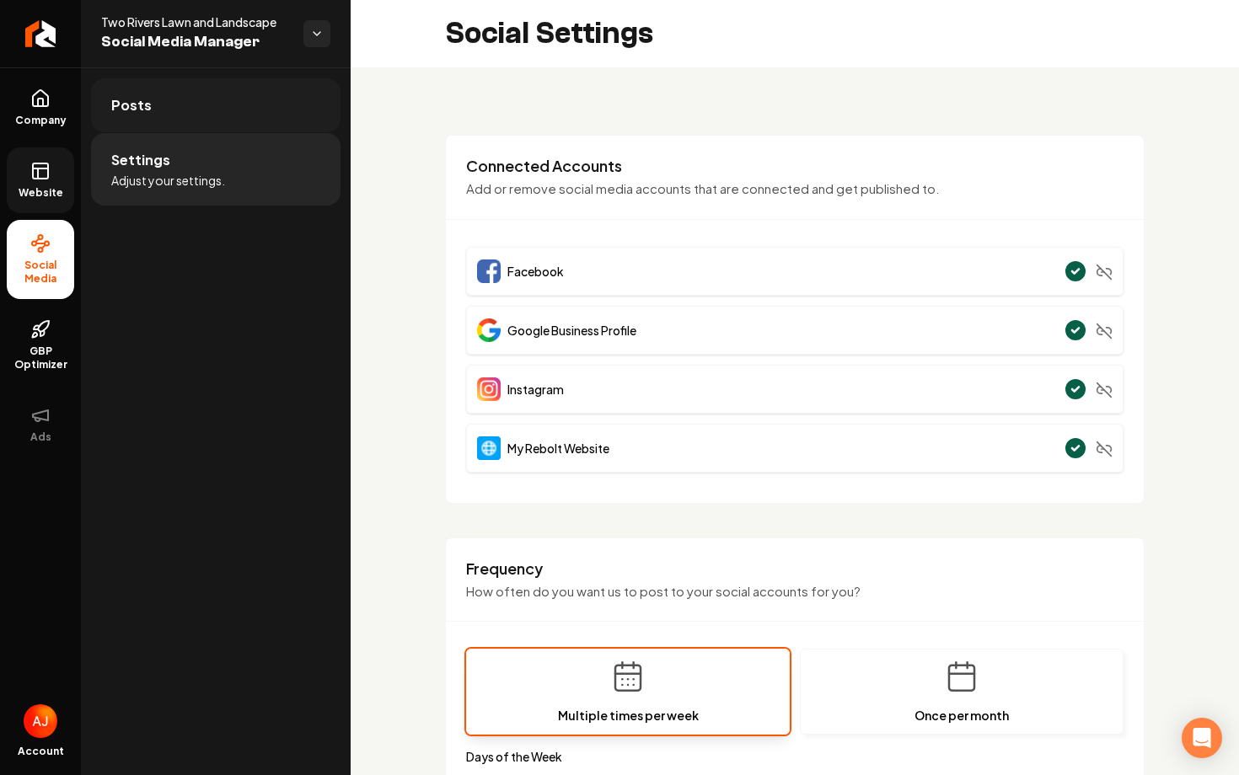
click at [215, 115] on link "Posts" at bounding box center [215, 105] width 249 height 54
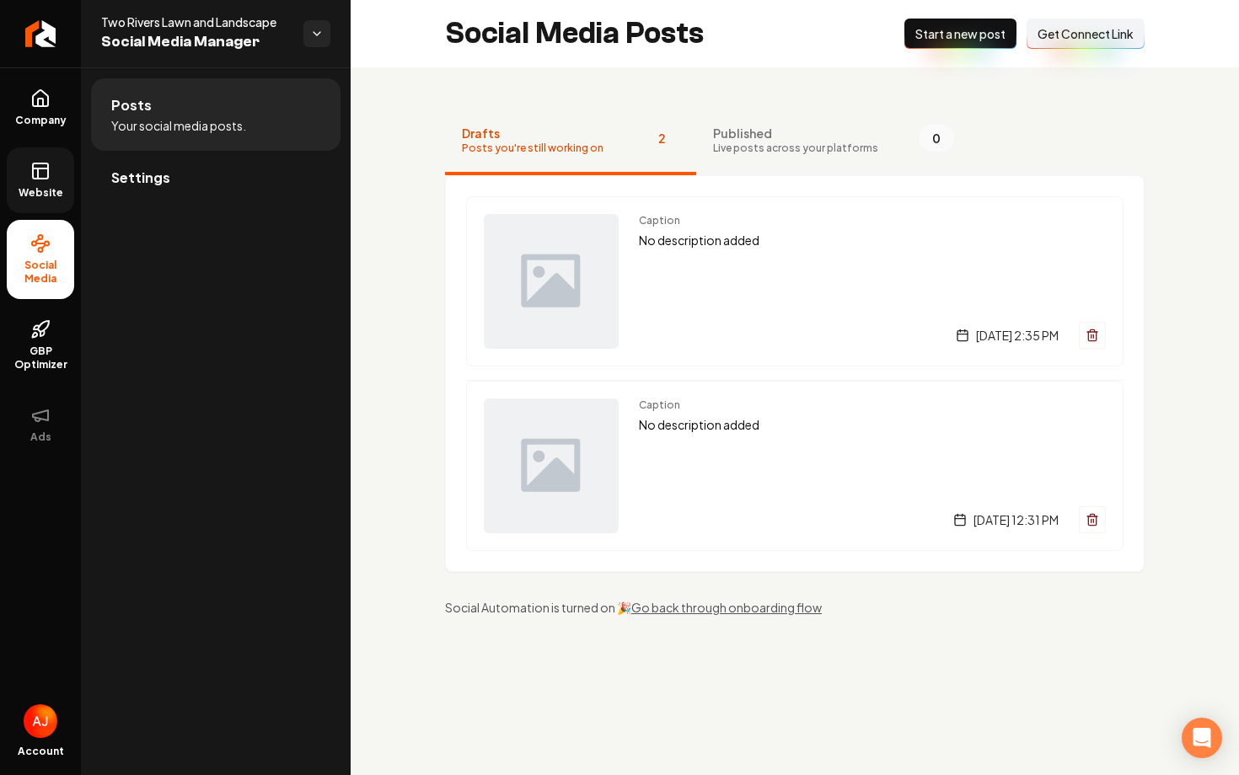
click at [938, 40] on span "Start a new post" at bounding box center [960, 33] width 90 height 17
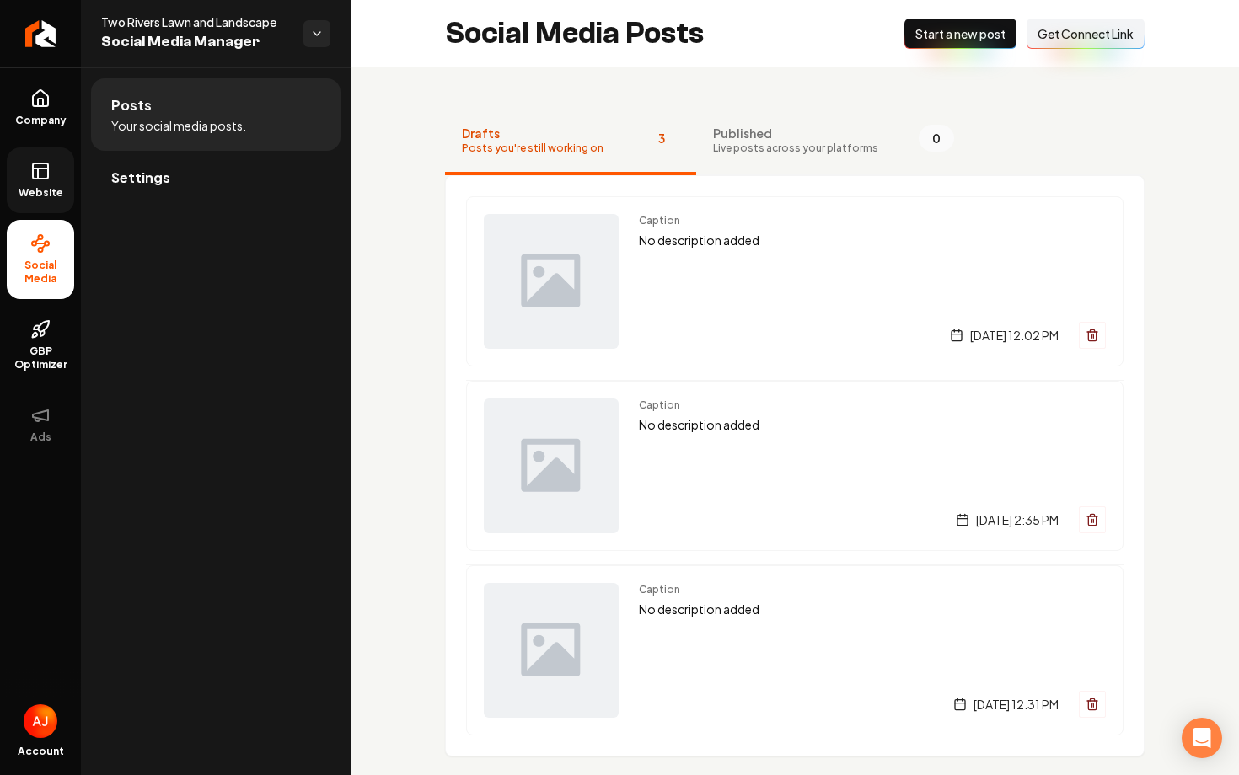
click at [26, 196] on span "Website" at bounding box center [41, 192] width 58 height 13
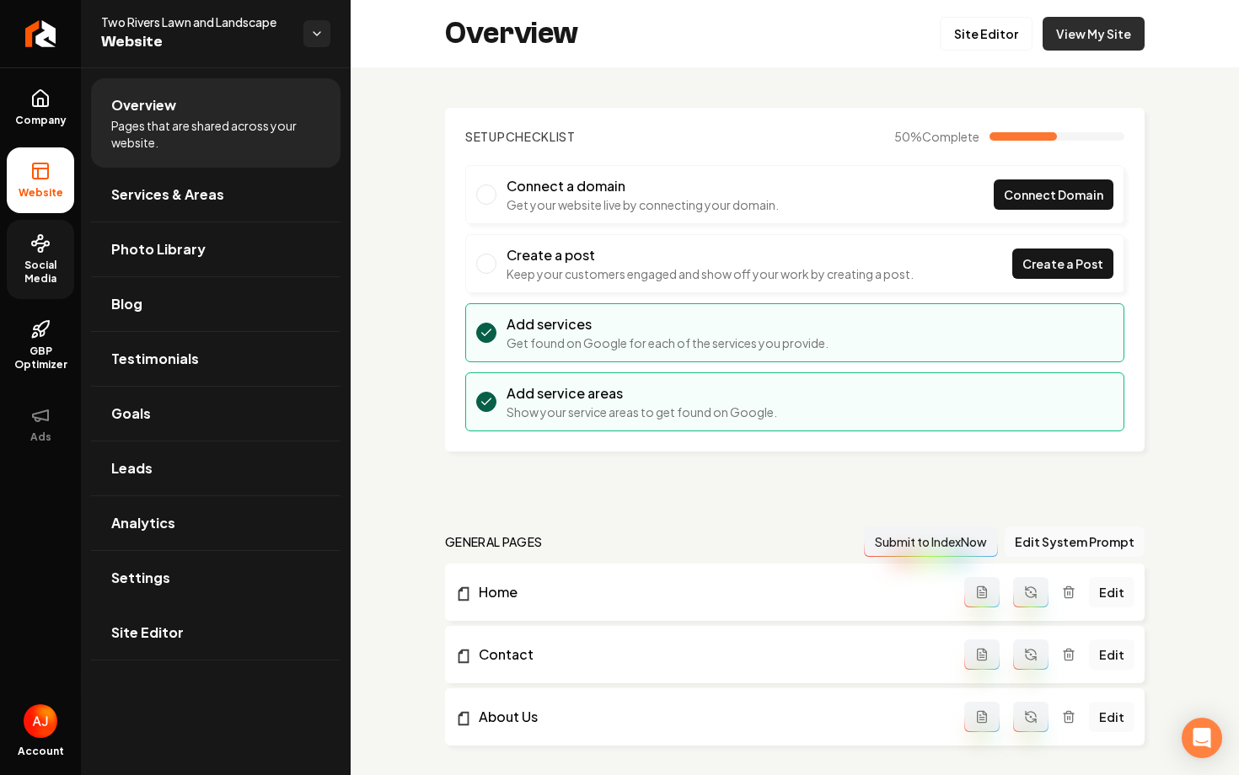
click at [1083, 33] on link "View My Site" at bounding box center [1093, 34] width 102 height 34
click at [996, 21] on link "Site Editor" at bounding box center [986, 34] width 93 height 34
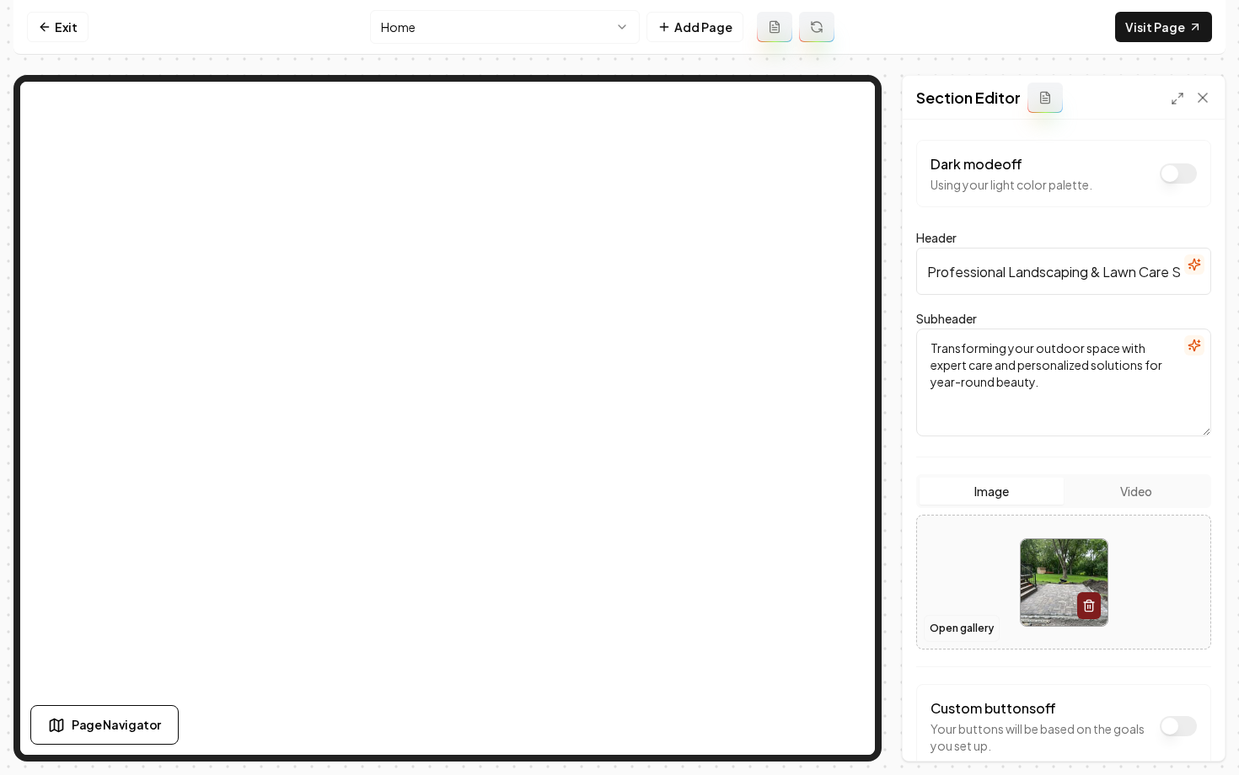
click at [953, 627] on button "Open gallery" at bounding box center [962, 628] width 76 height 27
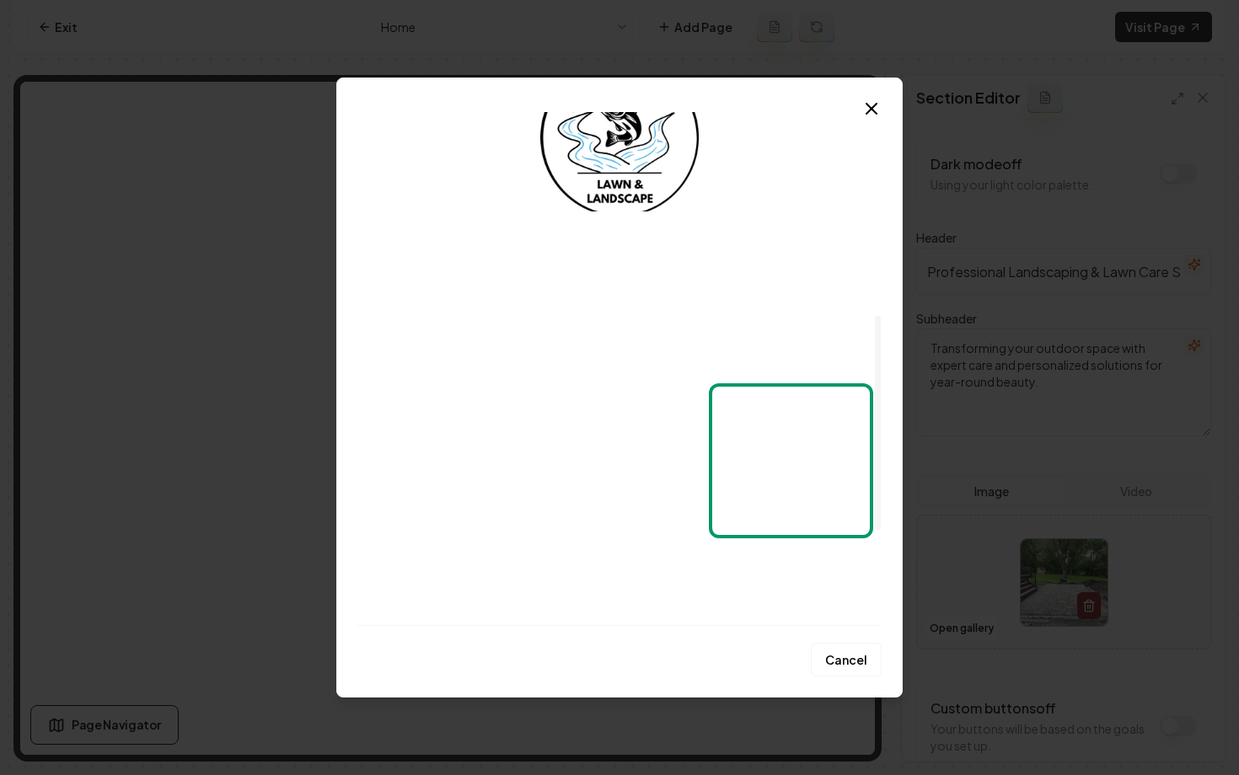
scroll to position [714, 0]
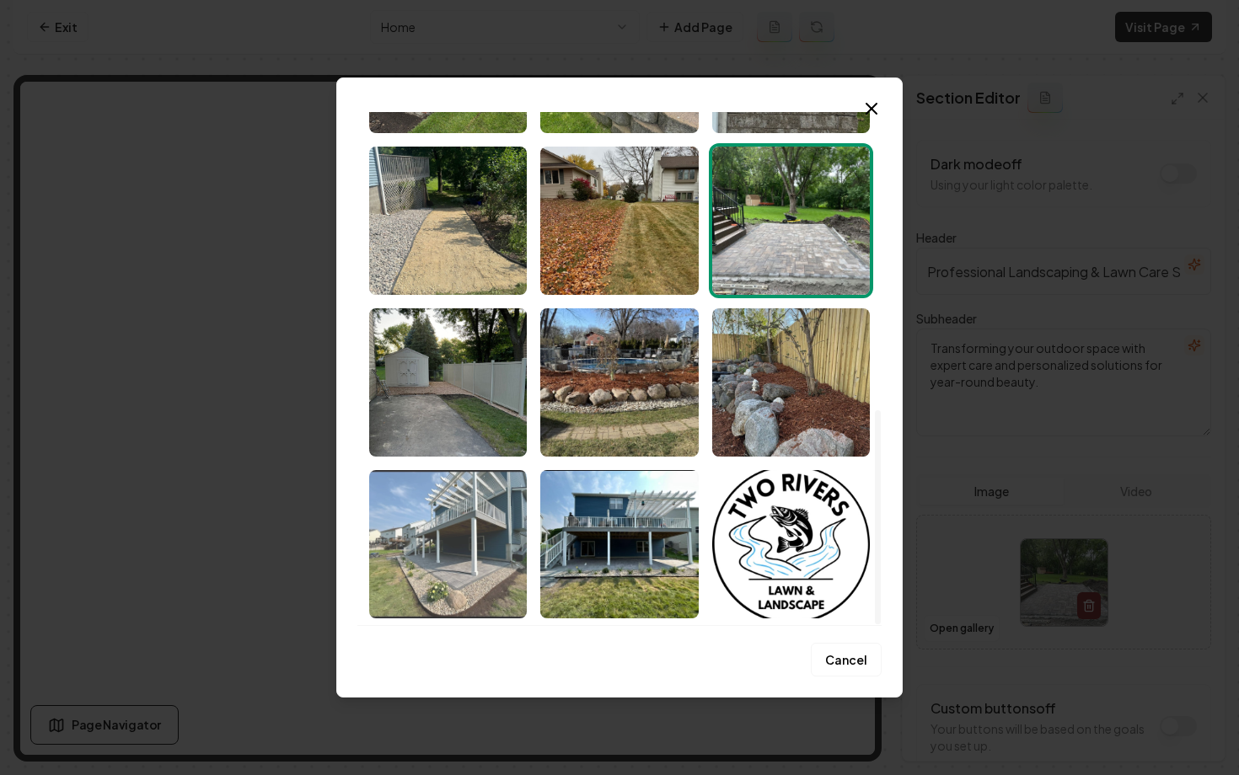
click at [472, 556] on img "Select image image_68c054945c7cd75eb86a4fb3.jpeg" at bounding box center [448, 544] width 158 height 148
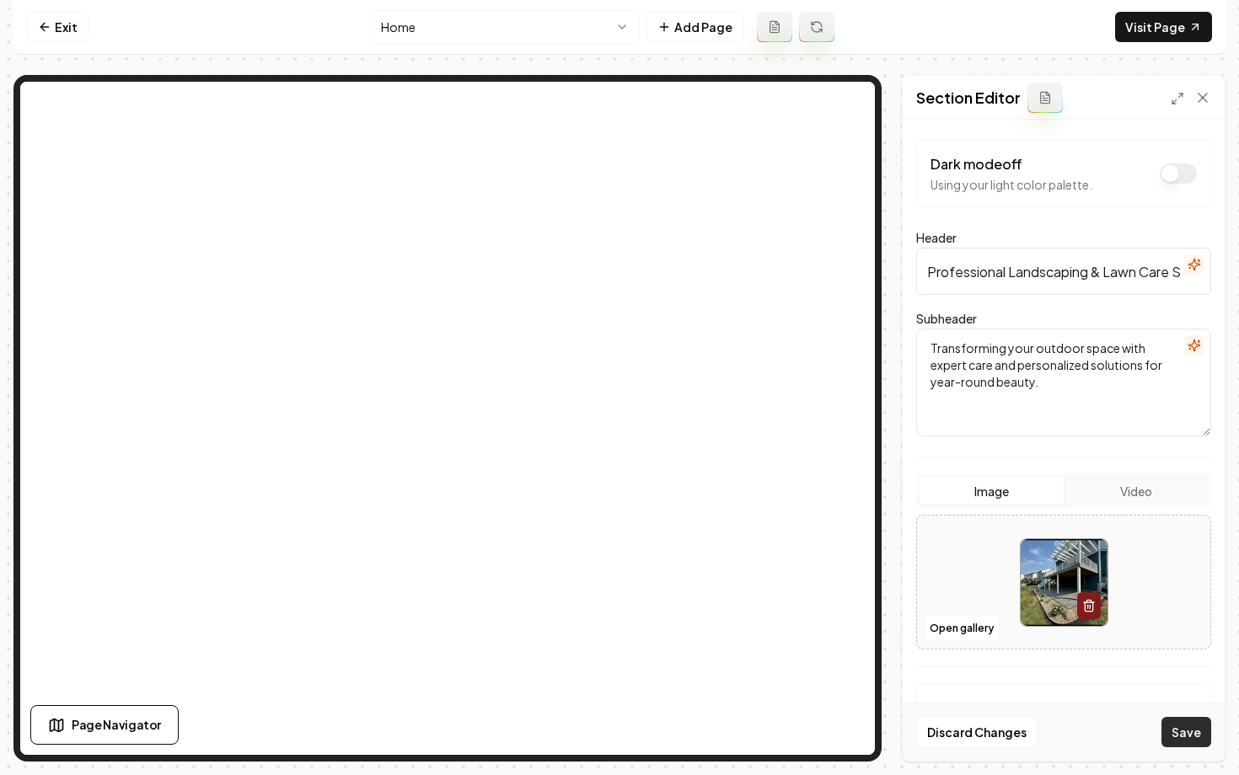
click at [1185, 731] on button "Save" at bounding box center [1186, 732] width 50 height 30
click at [51, 14] on link "Exit" at bounding box center [58, 27] width 62 height 30
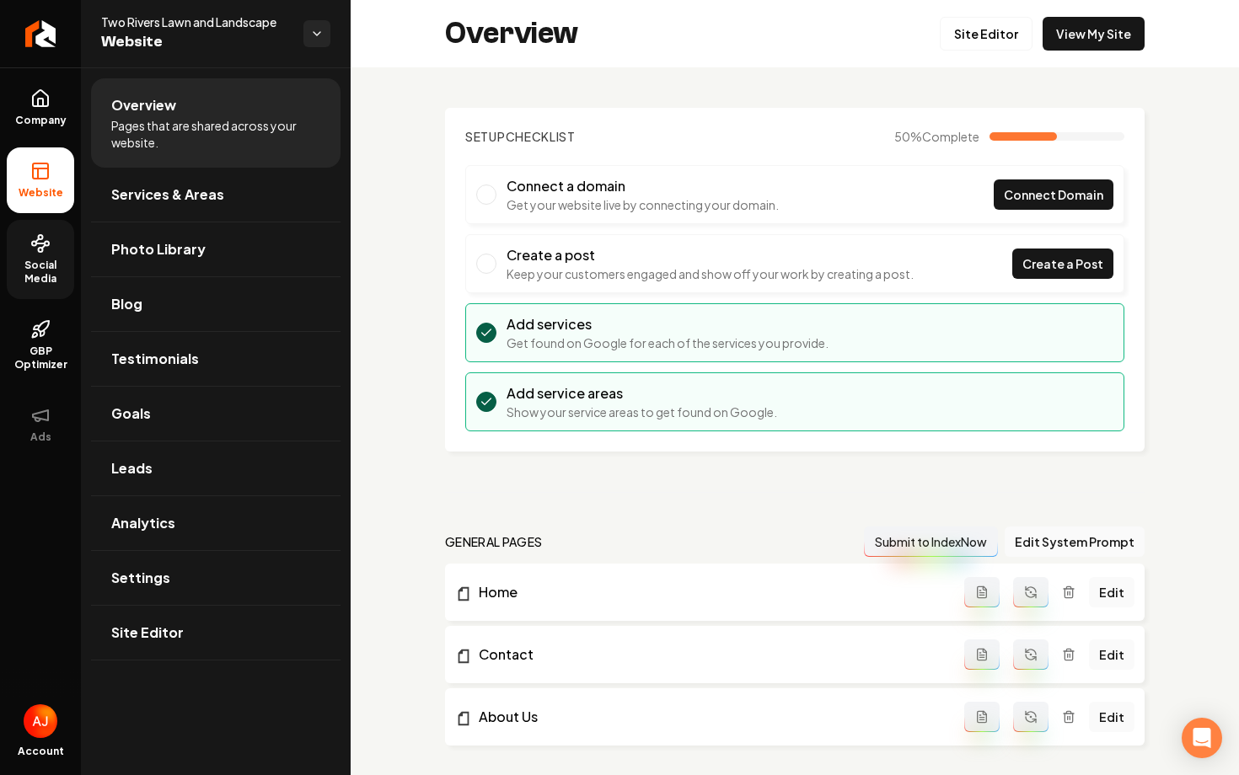
click at [40, 259] on span "Social Media" at bounding box center [40, 272] width 67 height 27
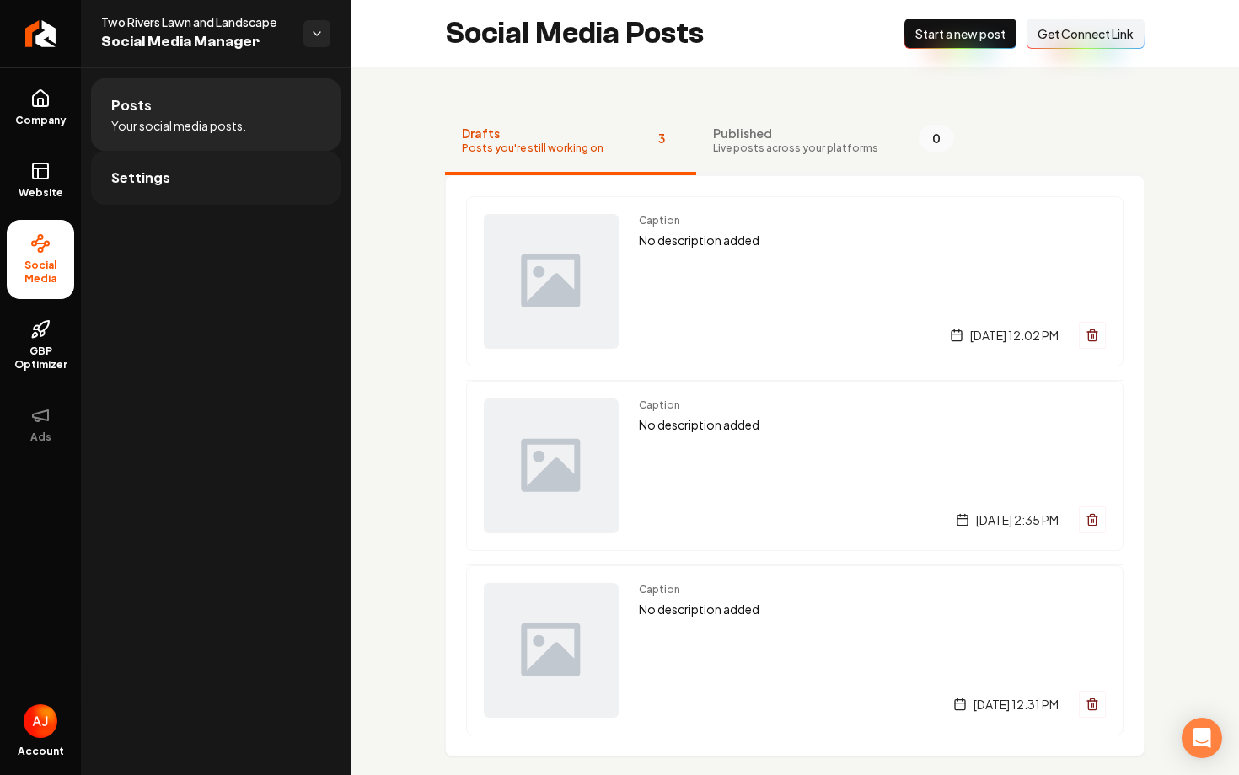
click at [198, 201] on link "Settings" at bounding box center [215, 178] width 249 height 54
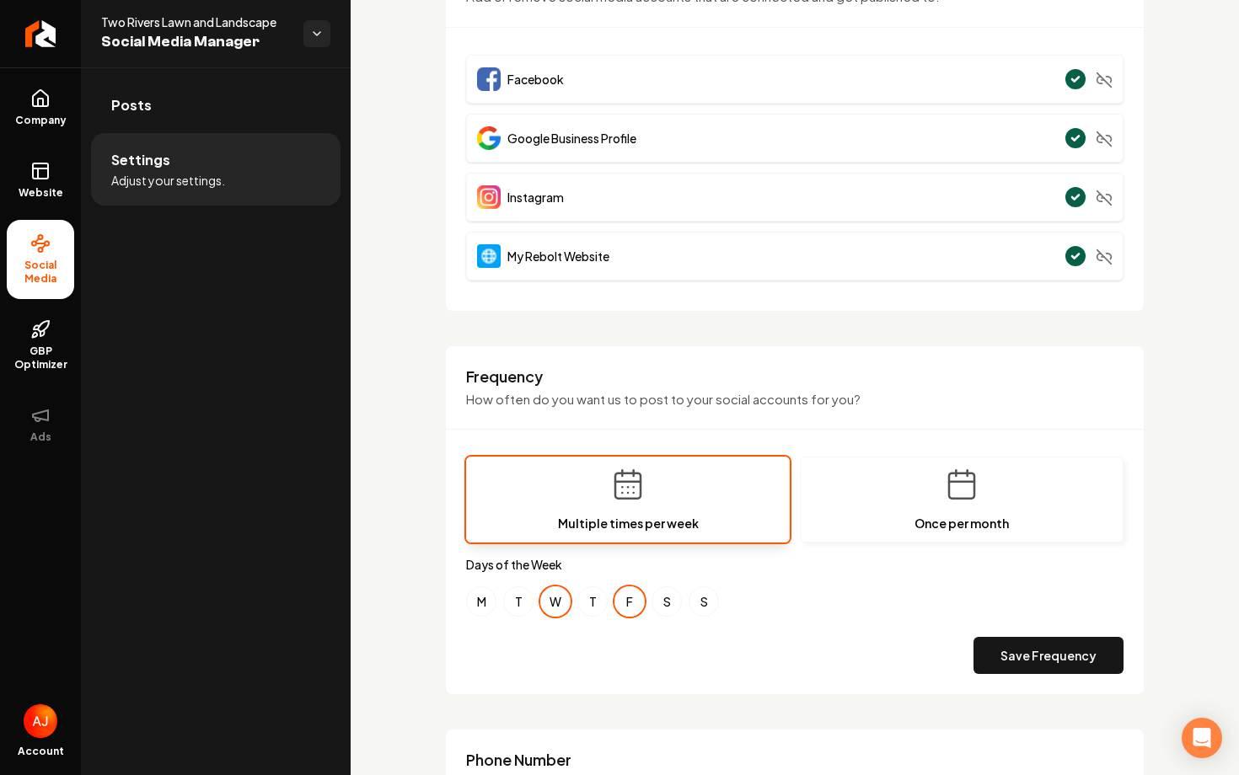
scroll to position [194, 0]
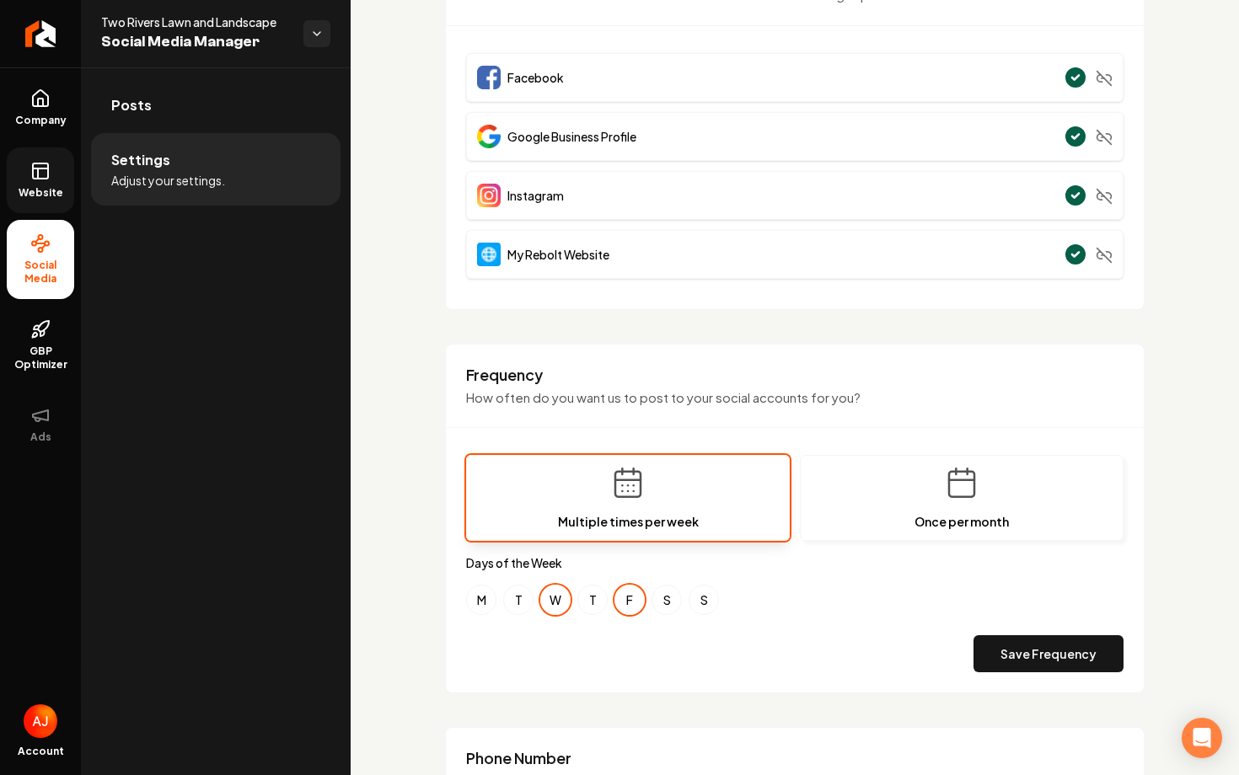
click at [43, 189] on span "Website" at bounding box center [41, 192] width 58 height 13
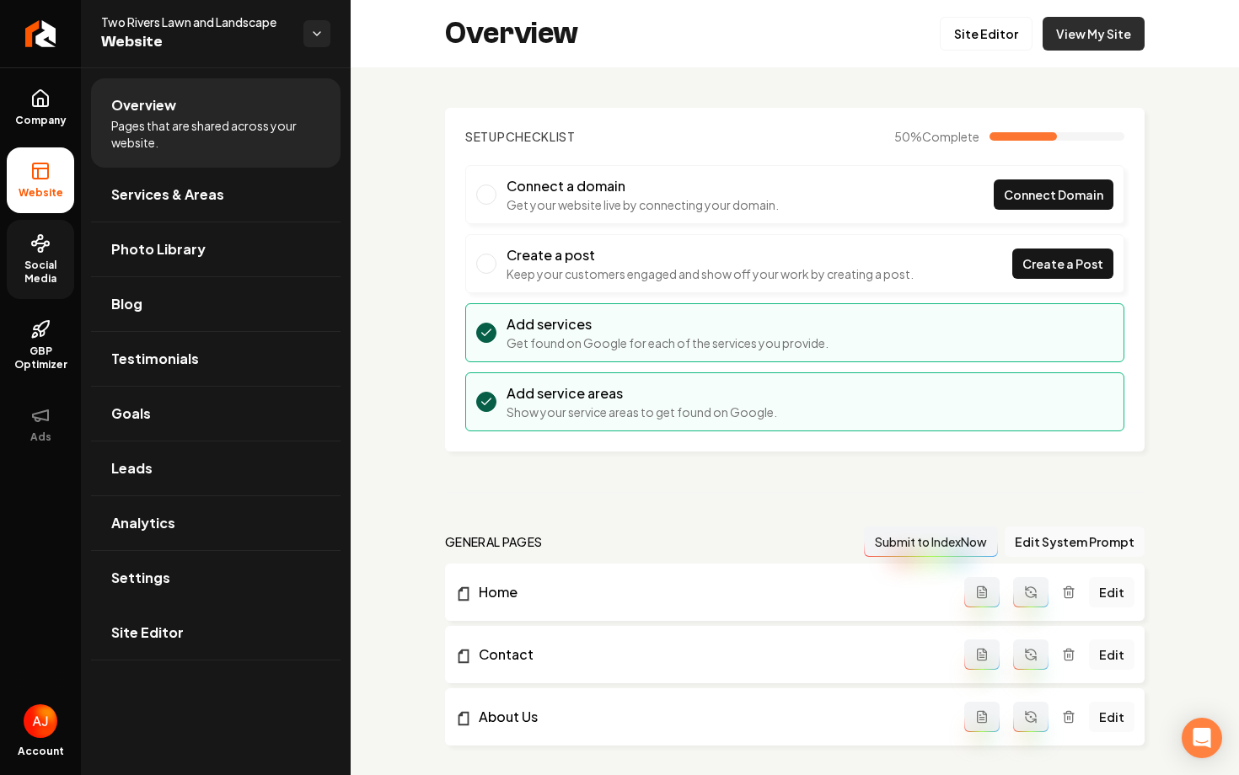
click at [1061, 46] on link "View My Site" at bounding box center [1093, 34] width 102 height 34
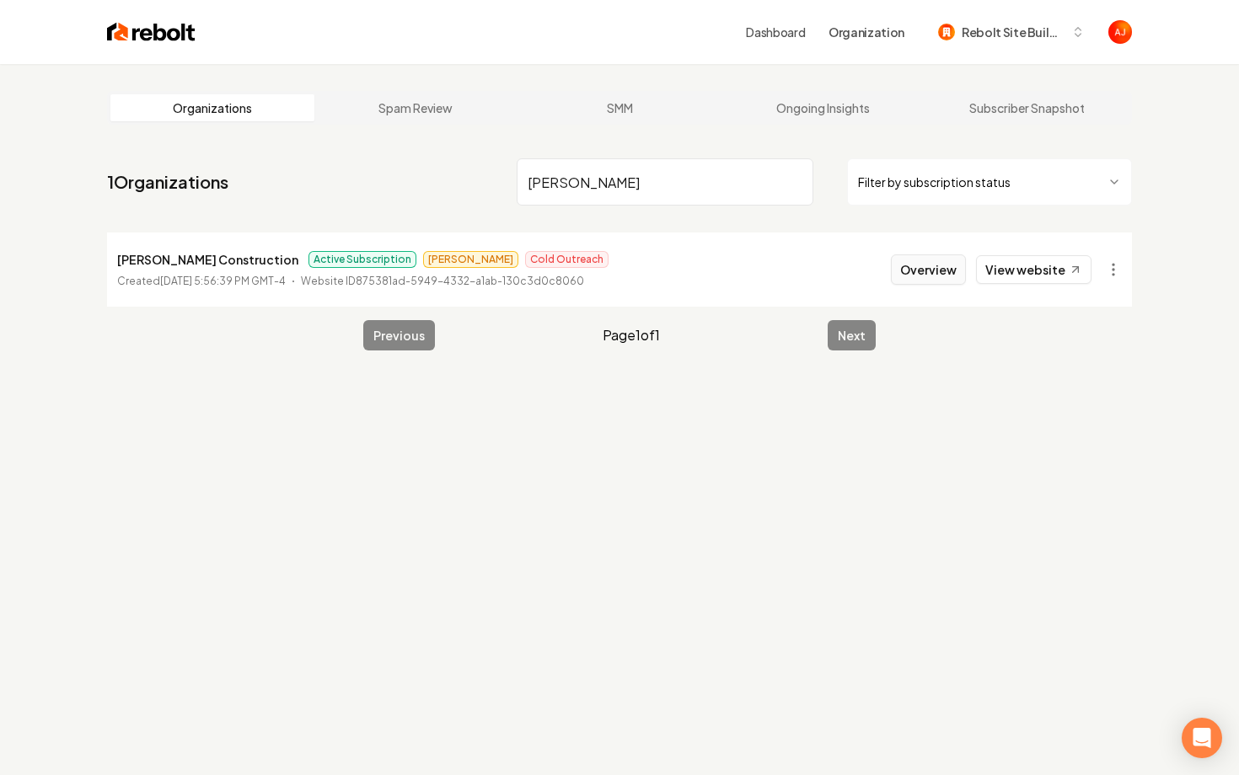
type input "arvin"
click at [911, 272] on button "Overview" at bounding box center [928, 269] width 75 height 30
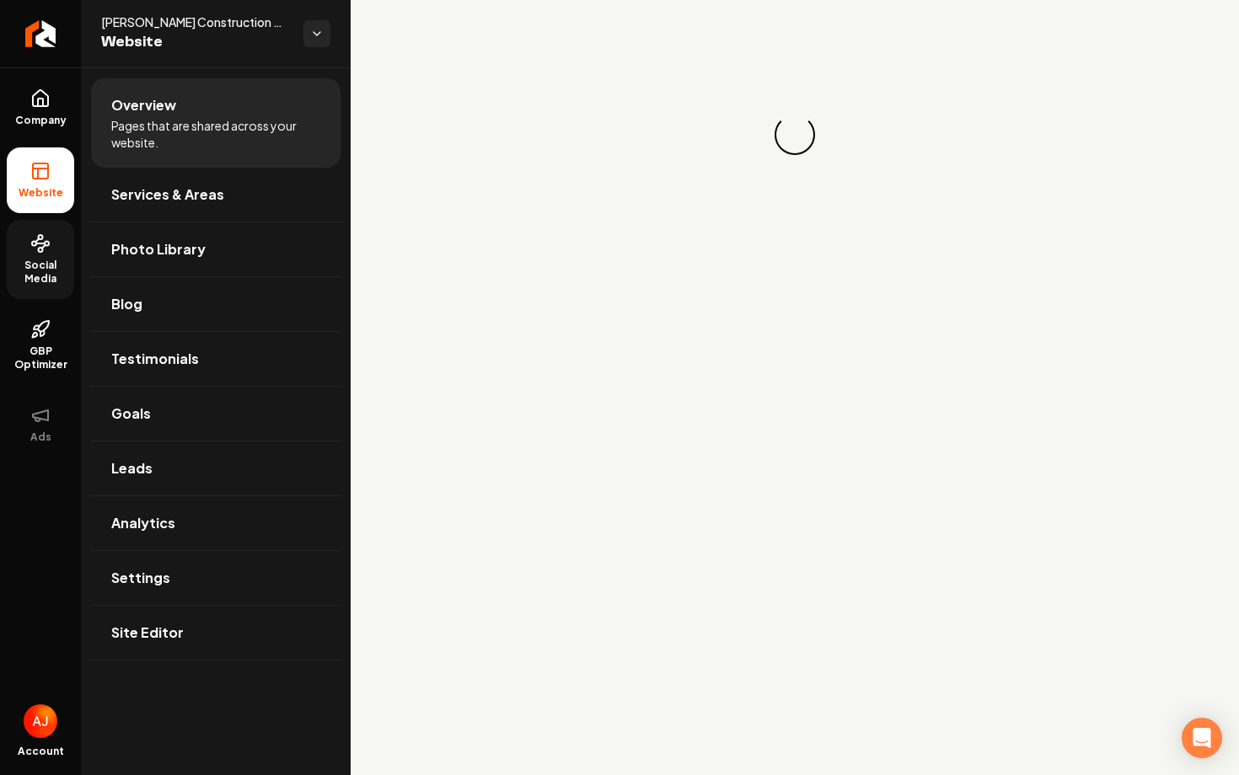
click at [32, 259] on span "Social Media" at bounding box center [40, 272] width 67 height 27
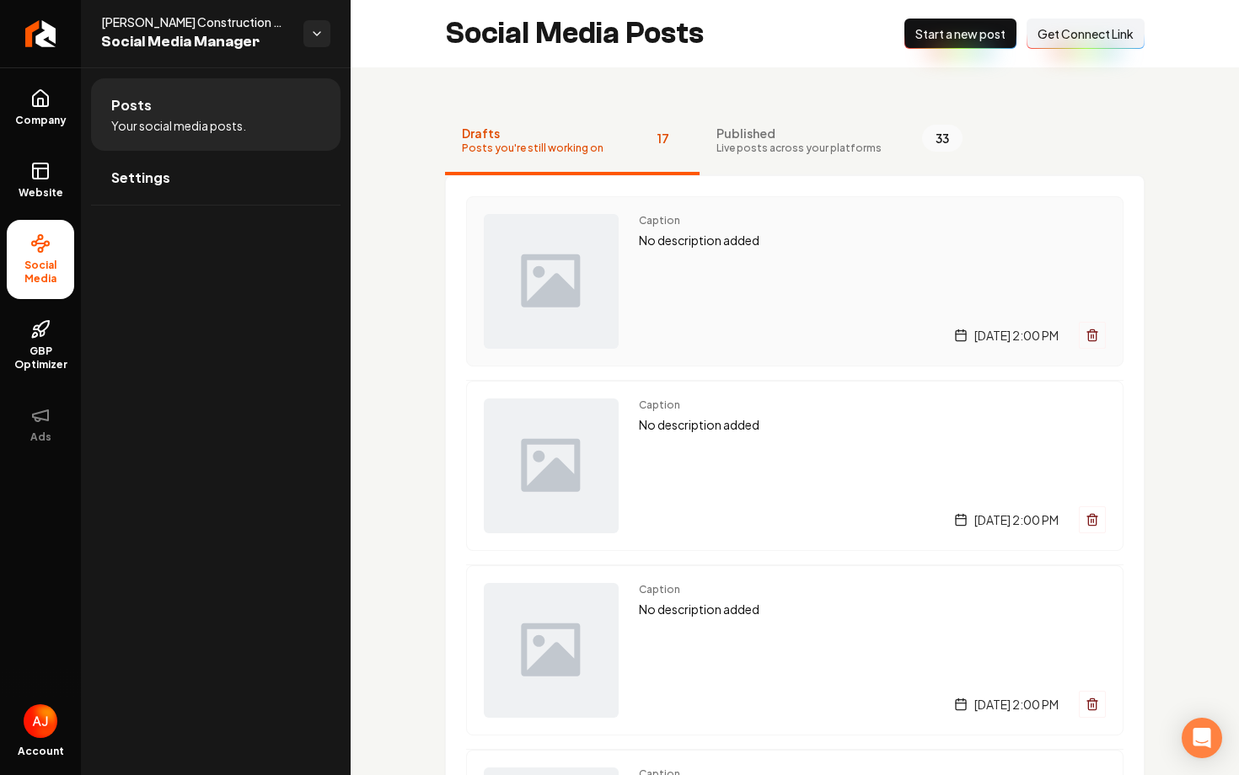
click at [693, 297] on div "Caption No description added [DATE] 2:00 PM" at bounding box center [872, 281] width 467 height 135
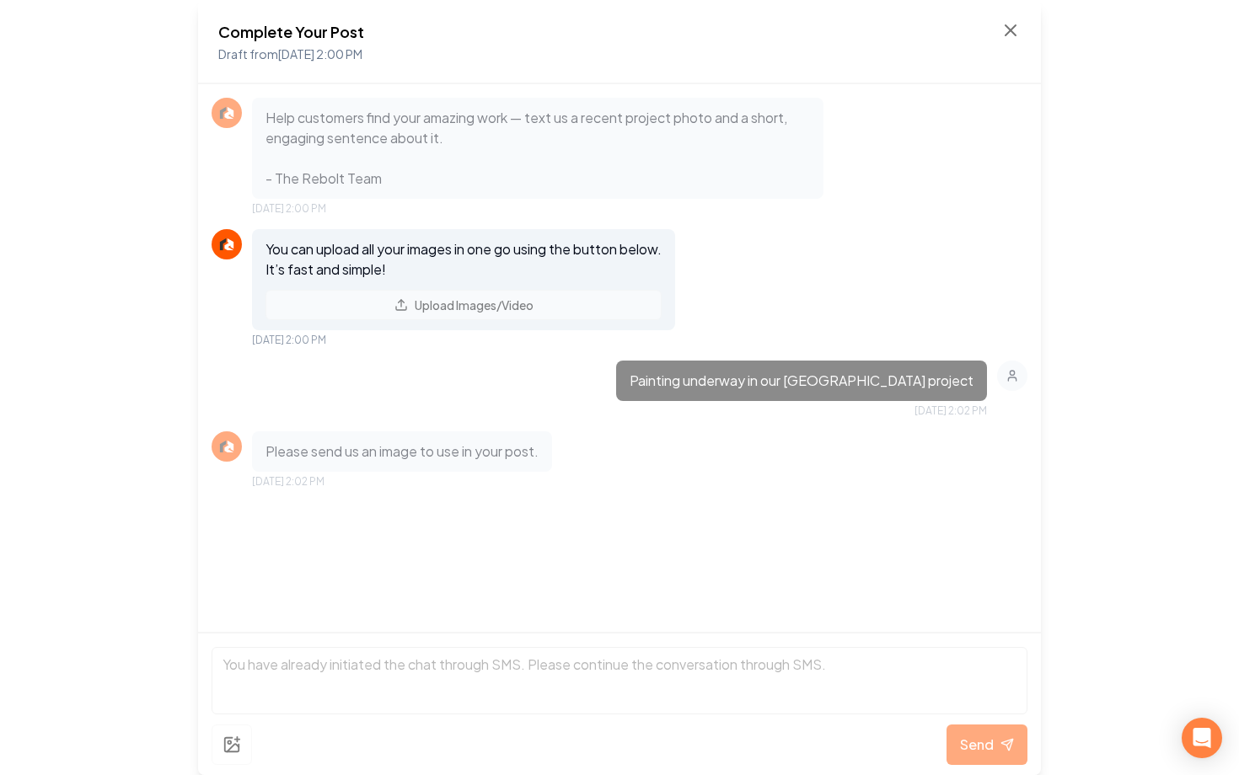
click at [1024, 21] on div "Complete Your Post Draft from Sep 10, 2025 2:00 PM" at bounding box center [619, 42] width 843 height 84
click at [1017, 22] on icon at bounding box center [1010, 30] width 20 height 20
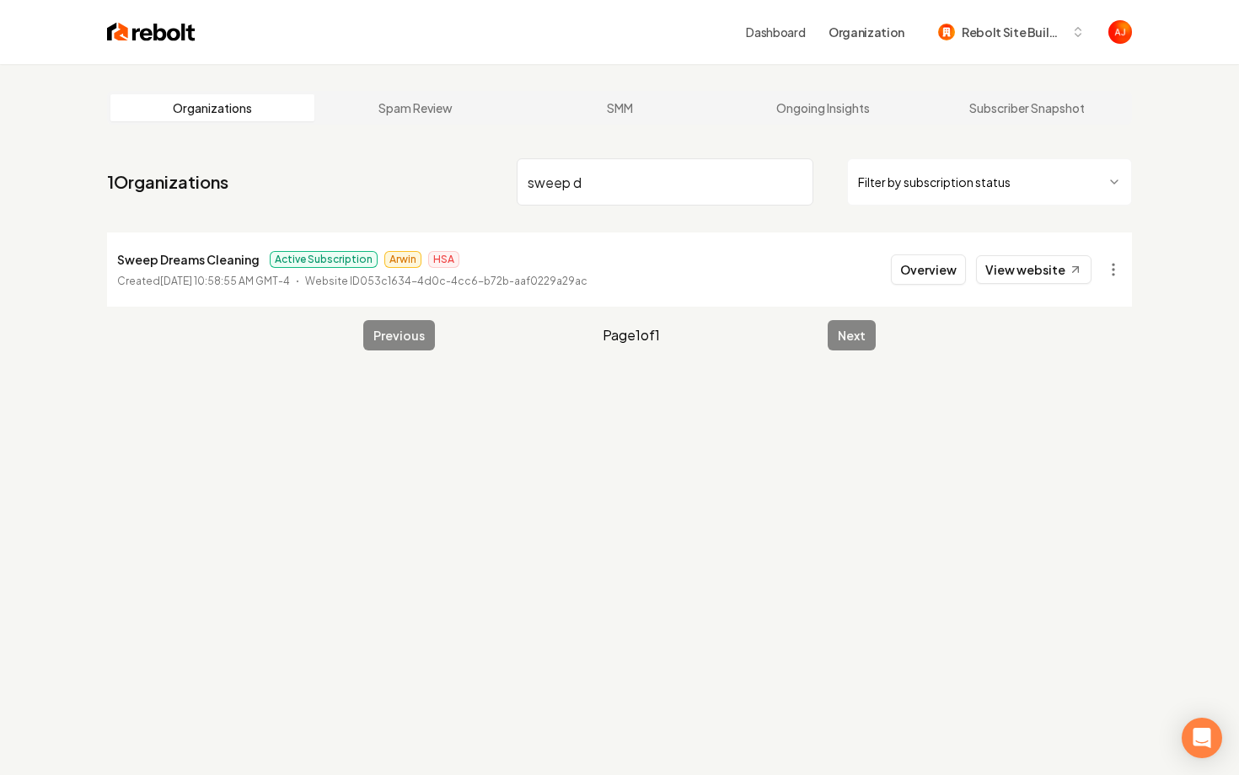
drag, startPoint x: 624, startPoint y: 185, endPoint x: 408, endPoint y: 176, distance: 215.9
click at [408, 176] on nav "1 Organizations sweep d Filter by subscription status" at bounding box center [619, 189] width 1025 height 74
type input "arvin"
click at [916, 269] on button "Overview" at bounding box center [928, 269] width 75 height 30
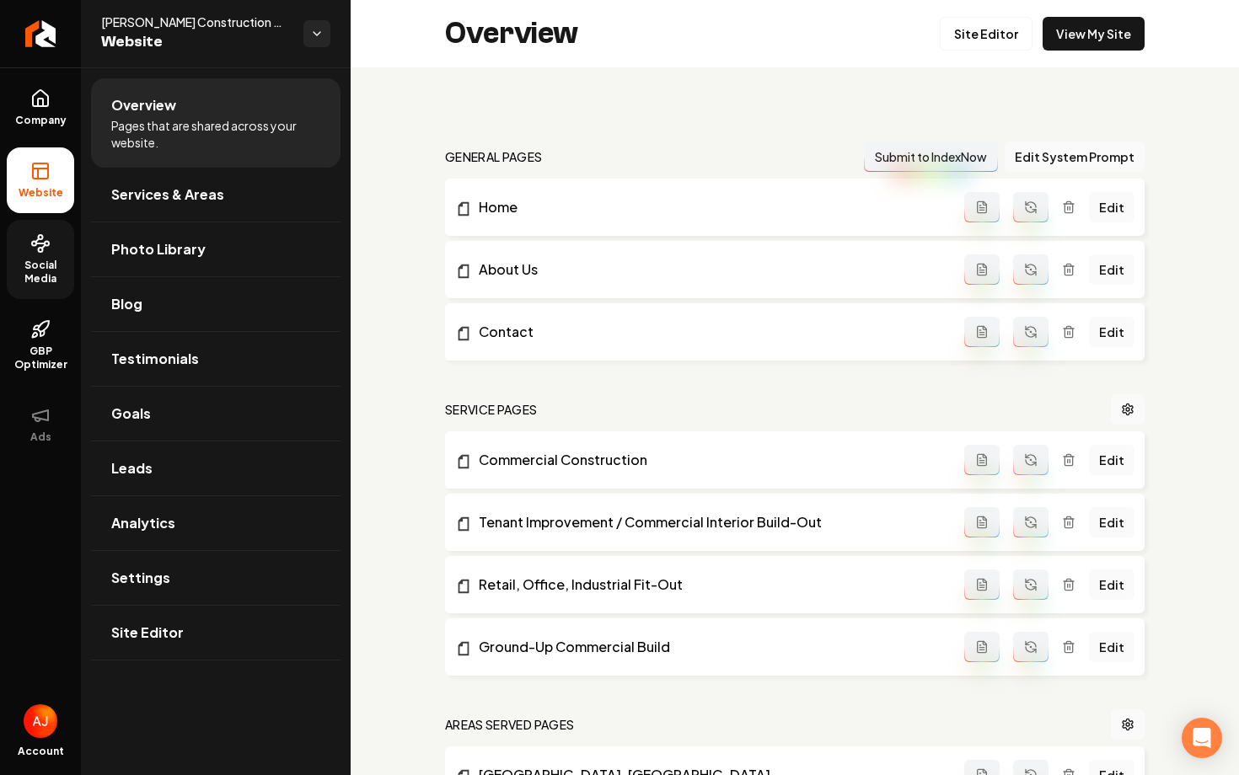
click at [39, 269] on span "Social Media" at bounding box center [40, 272] width 67 height 27
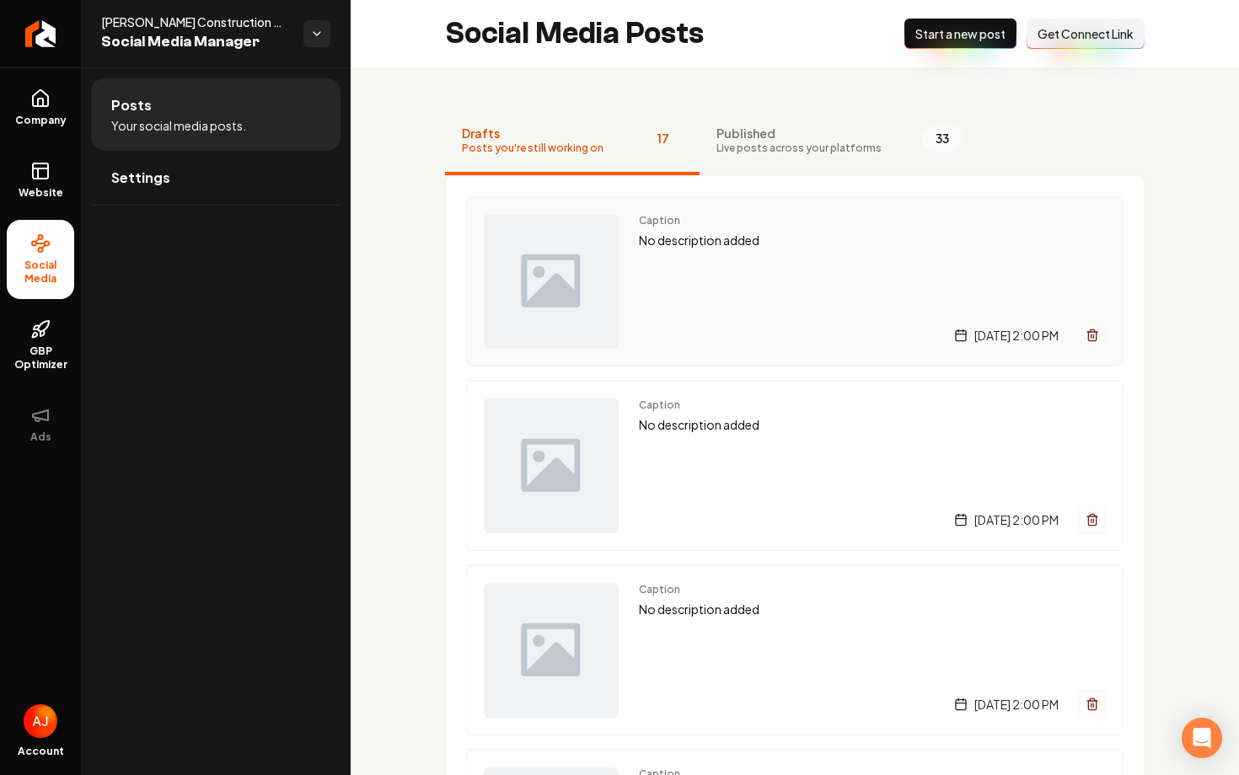
click at [718, 276] on div "Caption No description added [DATE] 2:00 PM" at bounding box center [872, 281] width 467 height 135
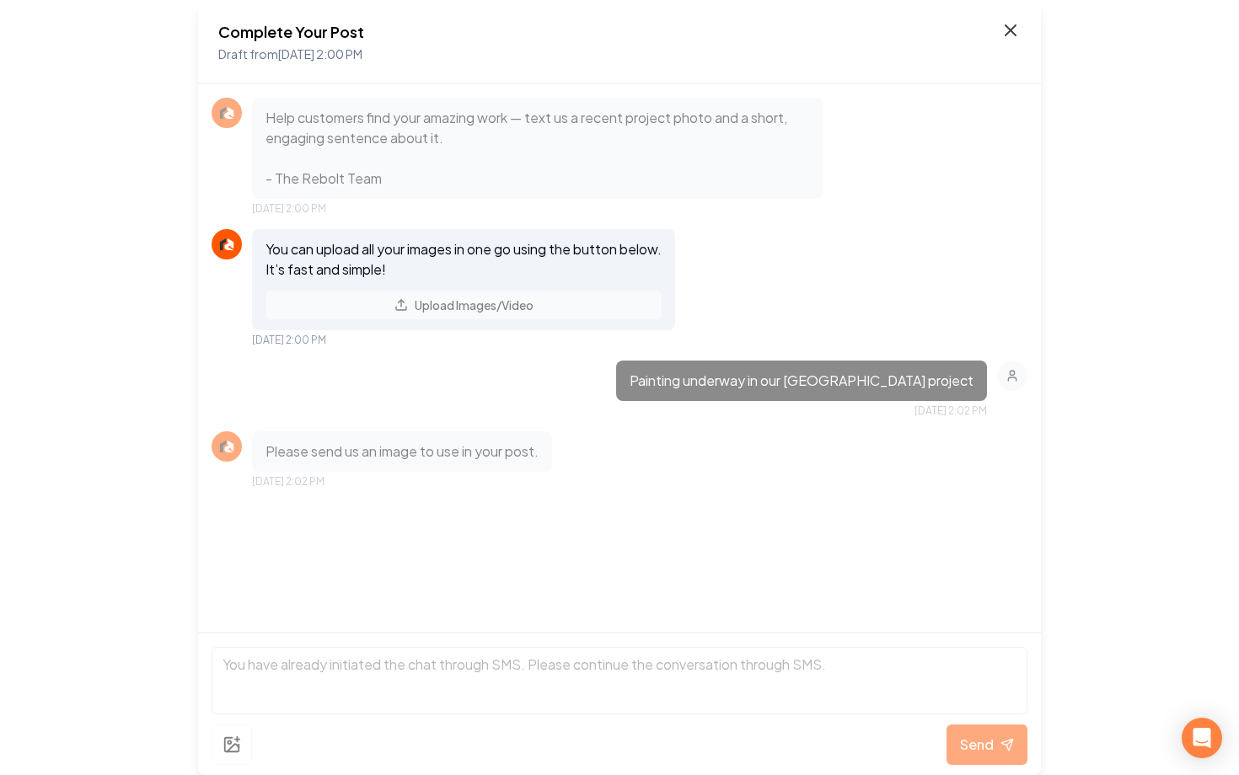
click at [1006, 31] on icon at bounding box center [1010, 30] width 20 height 20
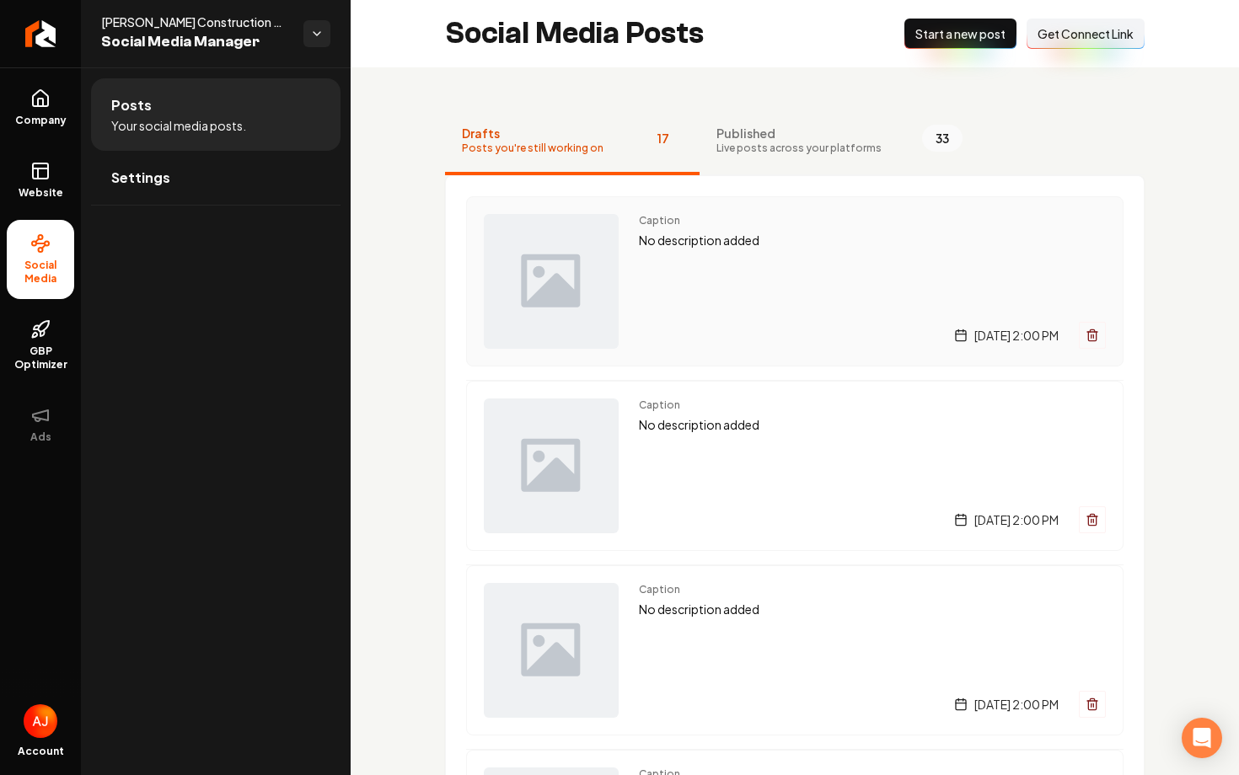
click at [721, 346] on div "[DATE] 2:00 PM" at bounding box center [872, 335] width 467 height 27
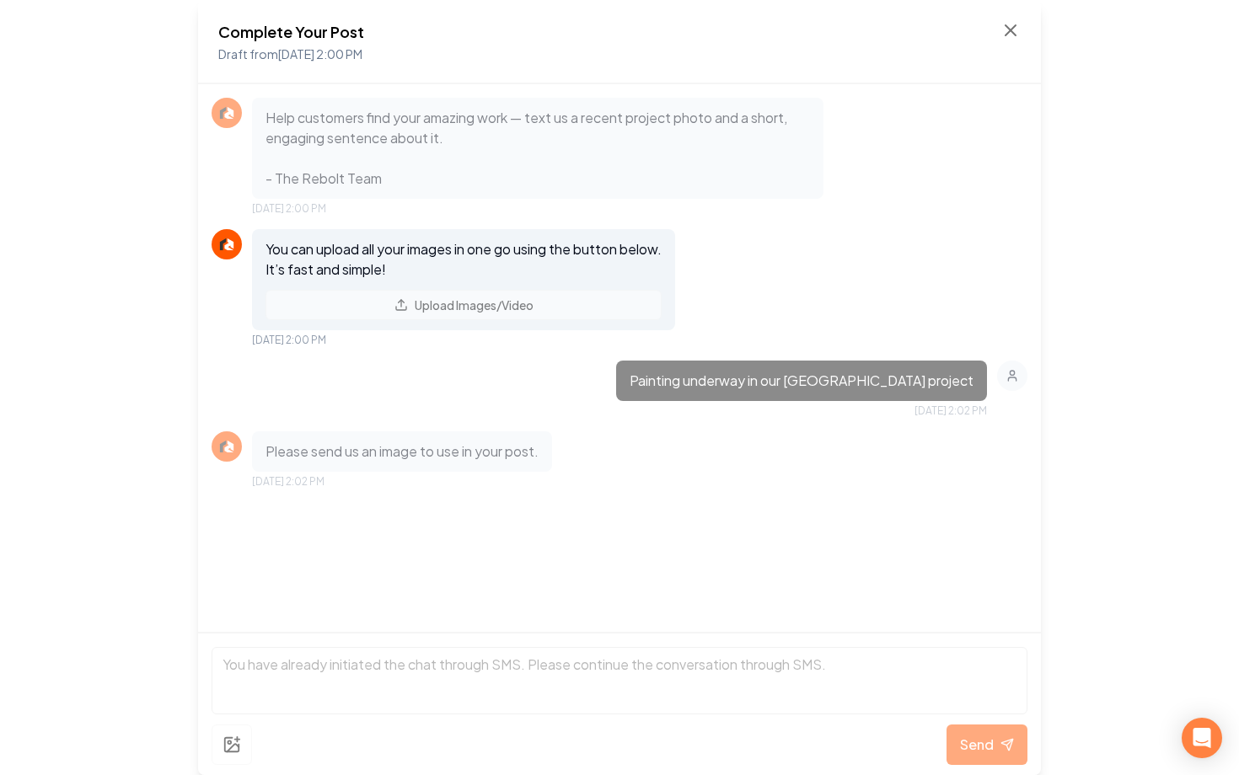
click at [1007, 41] on div "Complete Your Post Draft from Sep 10, 2025 2:00 PM" at bounding box center [619, 42] width 802 height 44
click at [1009, 31] on icon at bounding box center [1010, 30] width 10 height 10
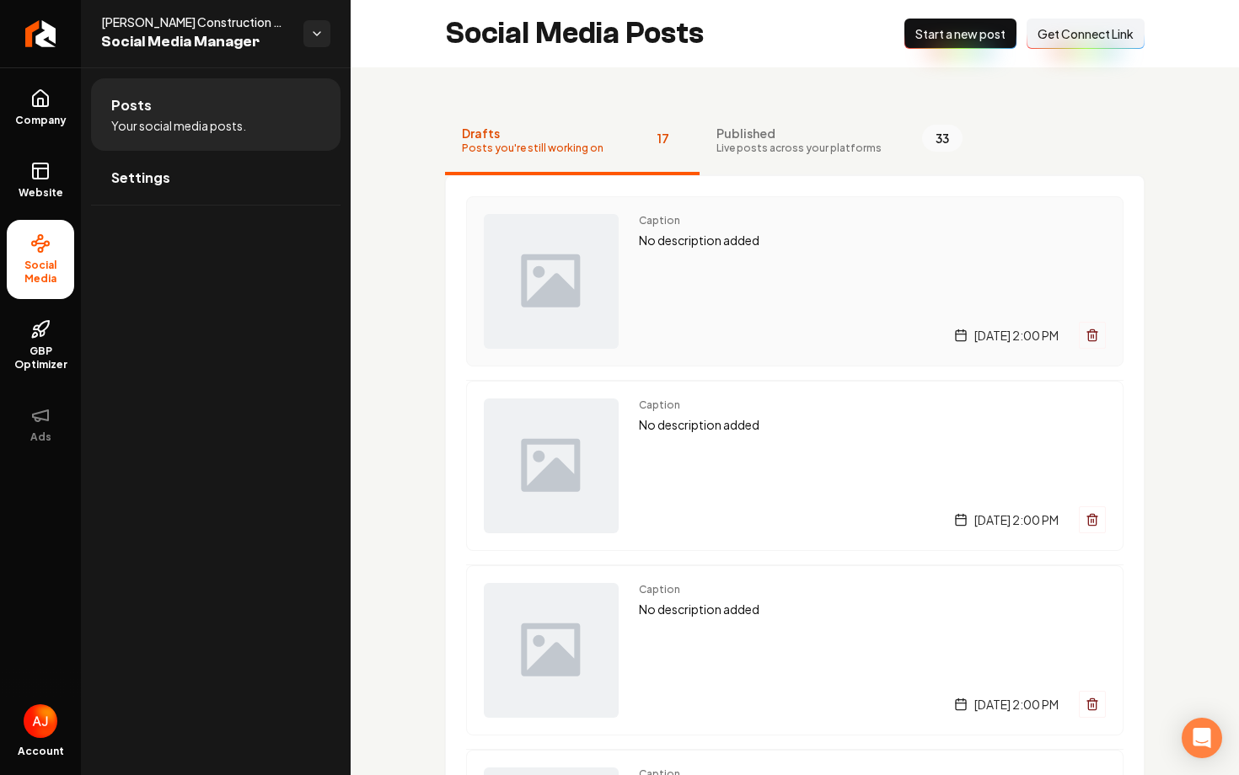
click at [663, 306] on div "Caption No description added [DATE] 2:00 PM" at bounding box center [872, 281] width 467 height 135
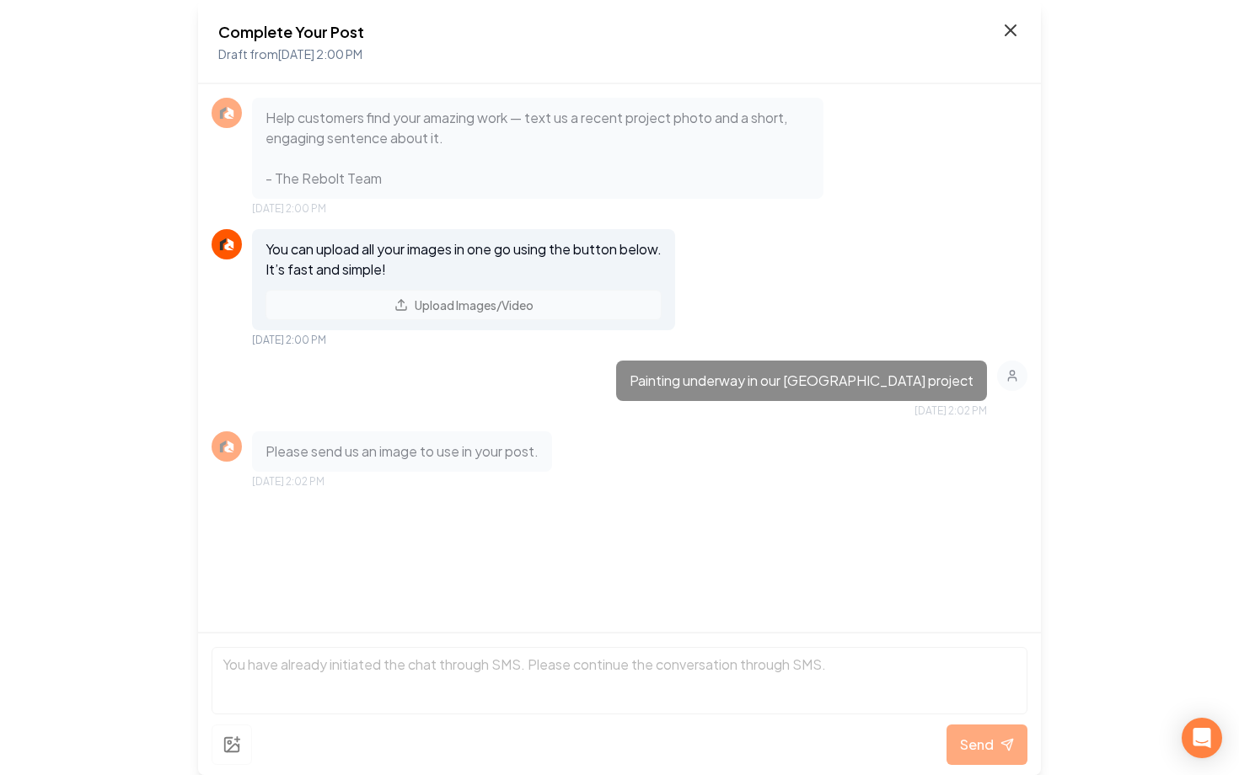
click at [1010, 36] on icon at bounding box center [1010, 30] width 20 height 20
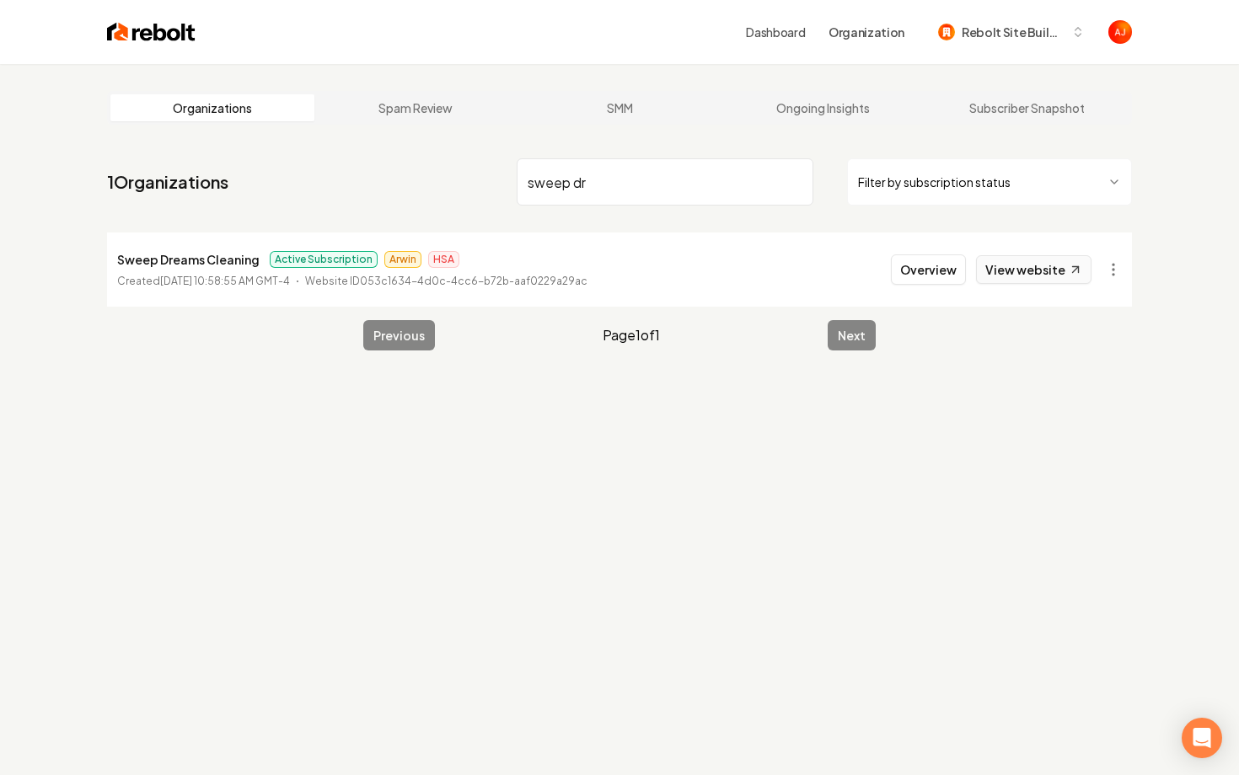
click at [997, 267] on link "View website" at bounding box center [1033, 269] width 115 height 29
drag, startPoint x: 621, startPoint y: 188, endPoint x: 348, endPoint y: 188, distance: 273.0
click at [348, 188] on nav "1 Organizations sweep dr Filter by subscription status" at bounding box center [619, 189] width 1025 height 74
click at [983, 276] on link "View website" at bounding box center [1033, 269] width 115 height 29
drag, startPoint x: 574, startPoint y: 176, endPoint x: 524, endPoint y: 174, distance: 49.7
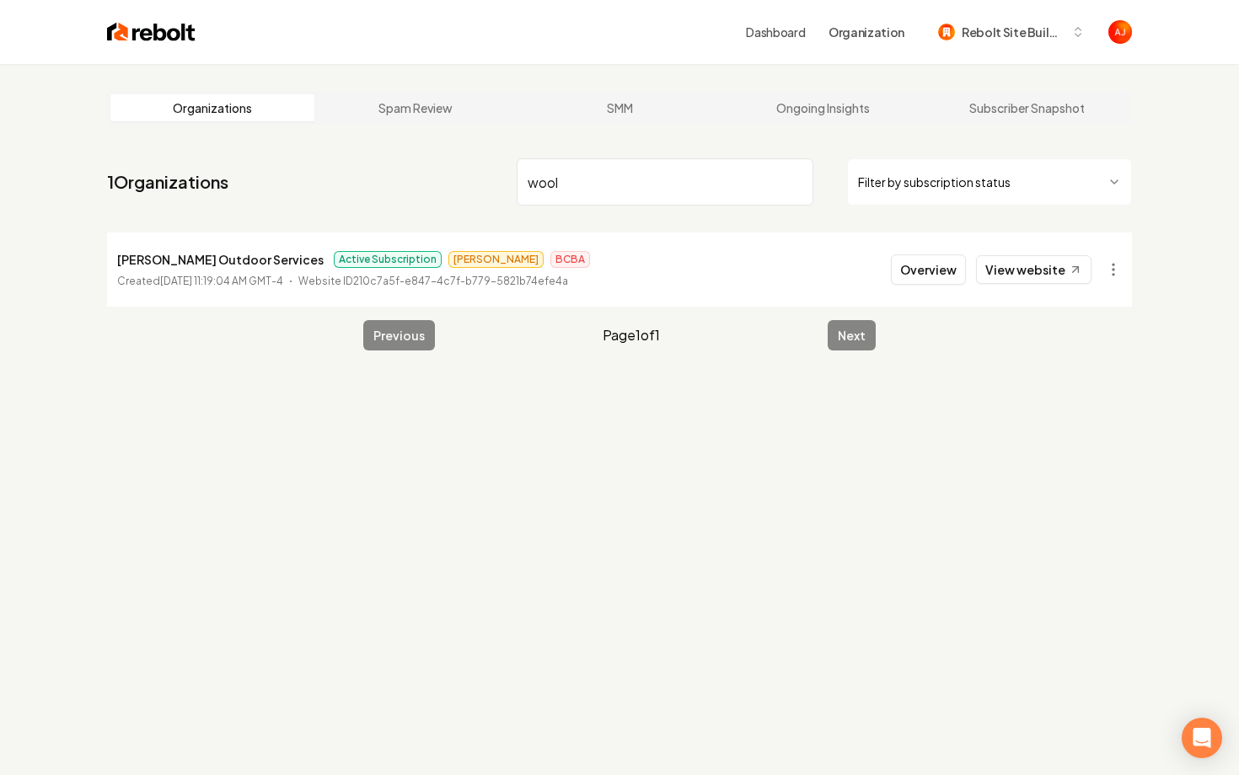
click at [524, 174] on input "wool" at bounding box center [665, 181] width 297 height 47
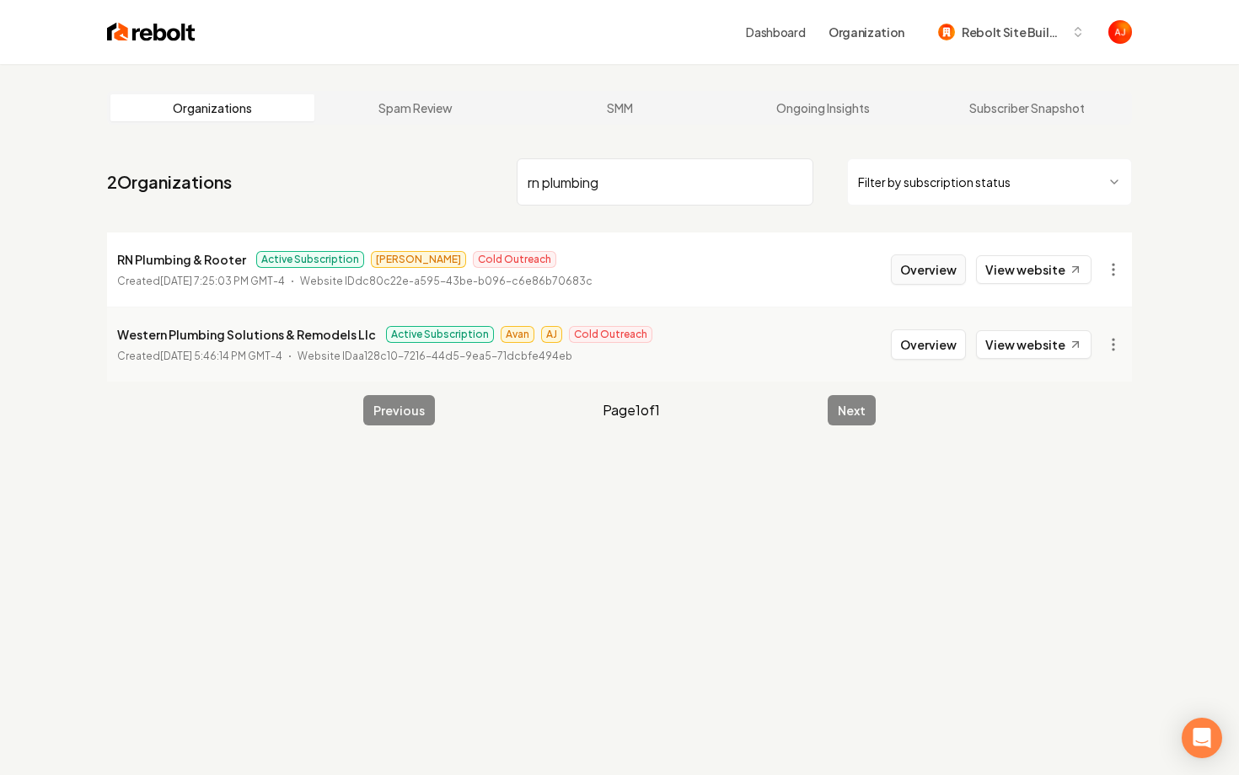
type input "rn plumbing"
click at [916, 276] on button "Overview" at bounding box center [928, 269] width 75 height 30
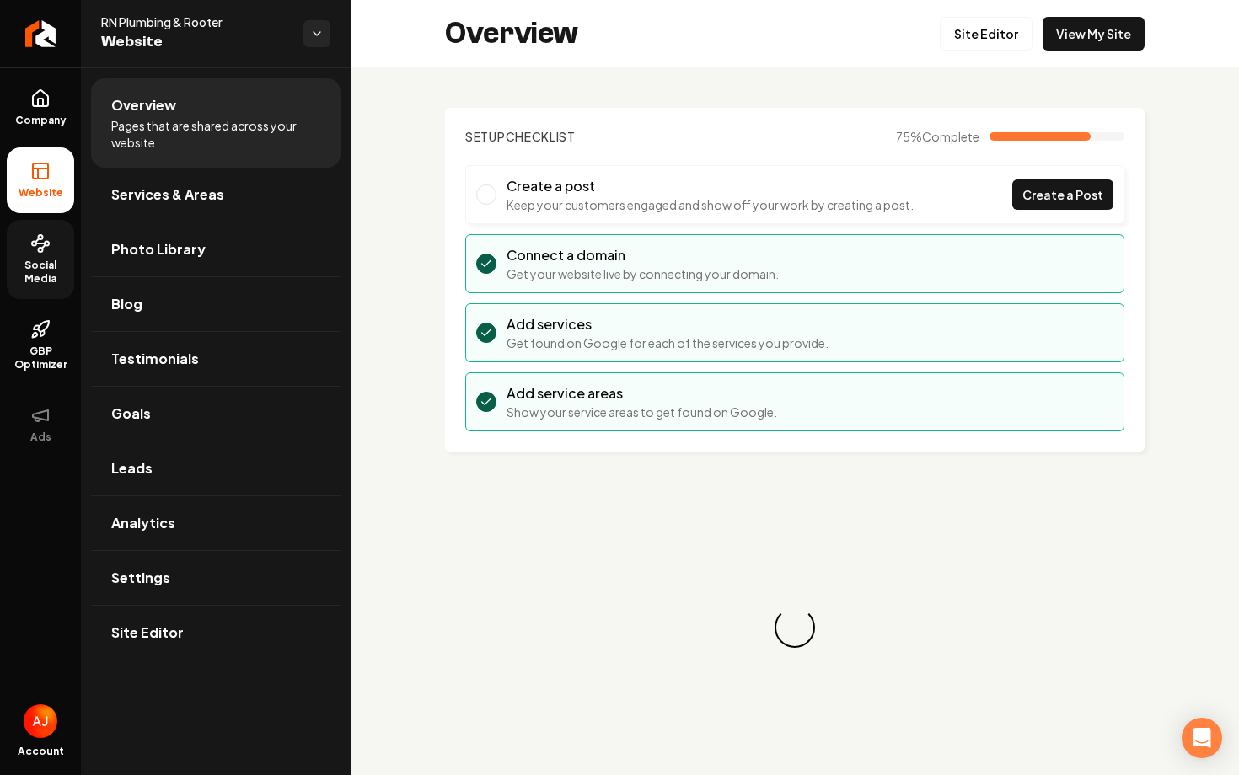
click at [32, 261] on span "Social Media" at bounding box center [40, 272] width 67 height 27
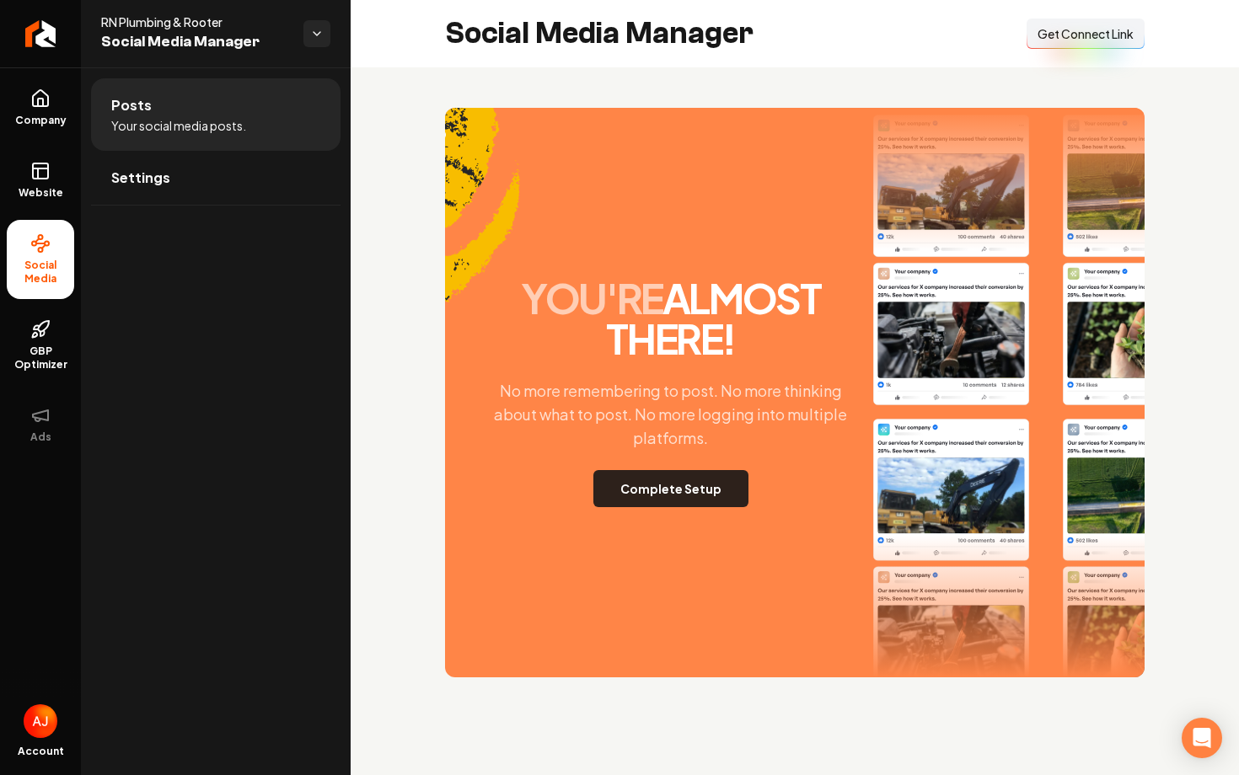
click at [679, 490] on button "Complete Setup" at bounding box center [670, 488] width 155 height 37
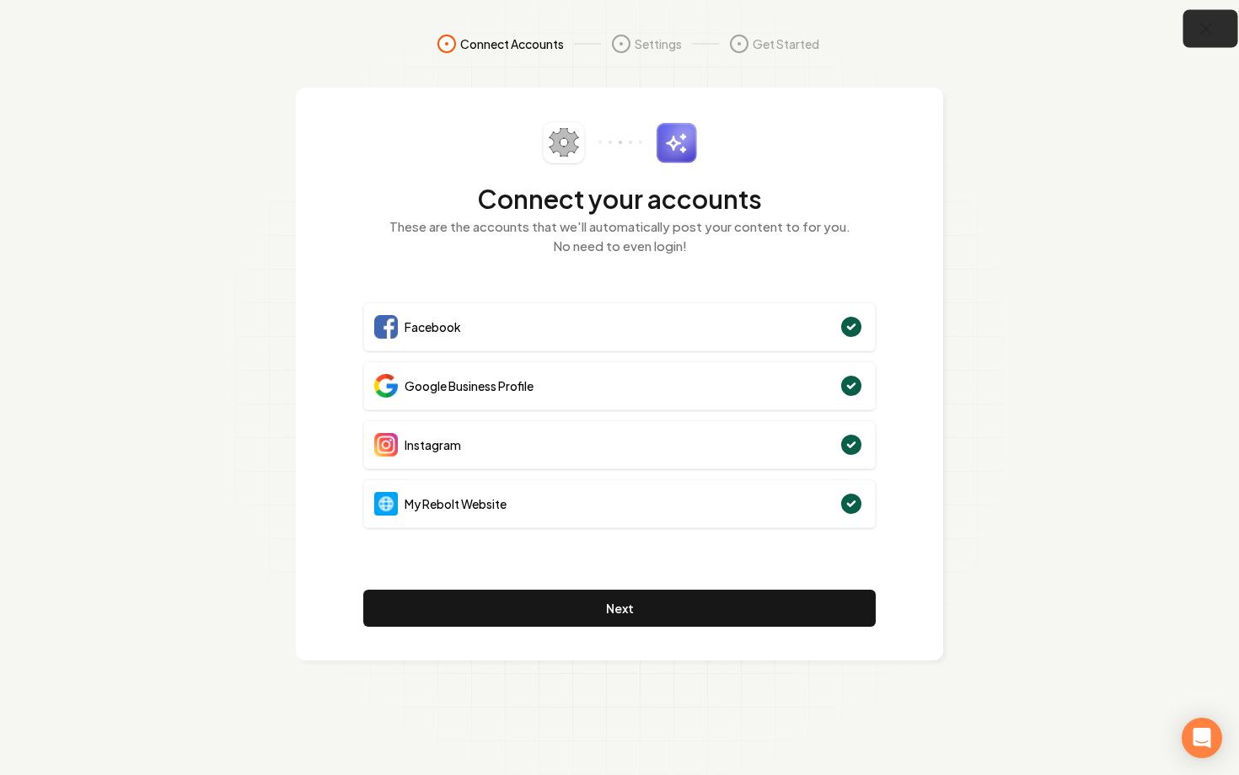
click at [1186, 41] on button "button" at bounding box center [1210, 29] width 55 height 38
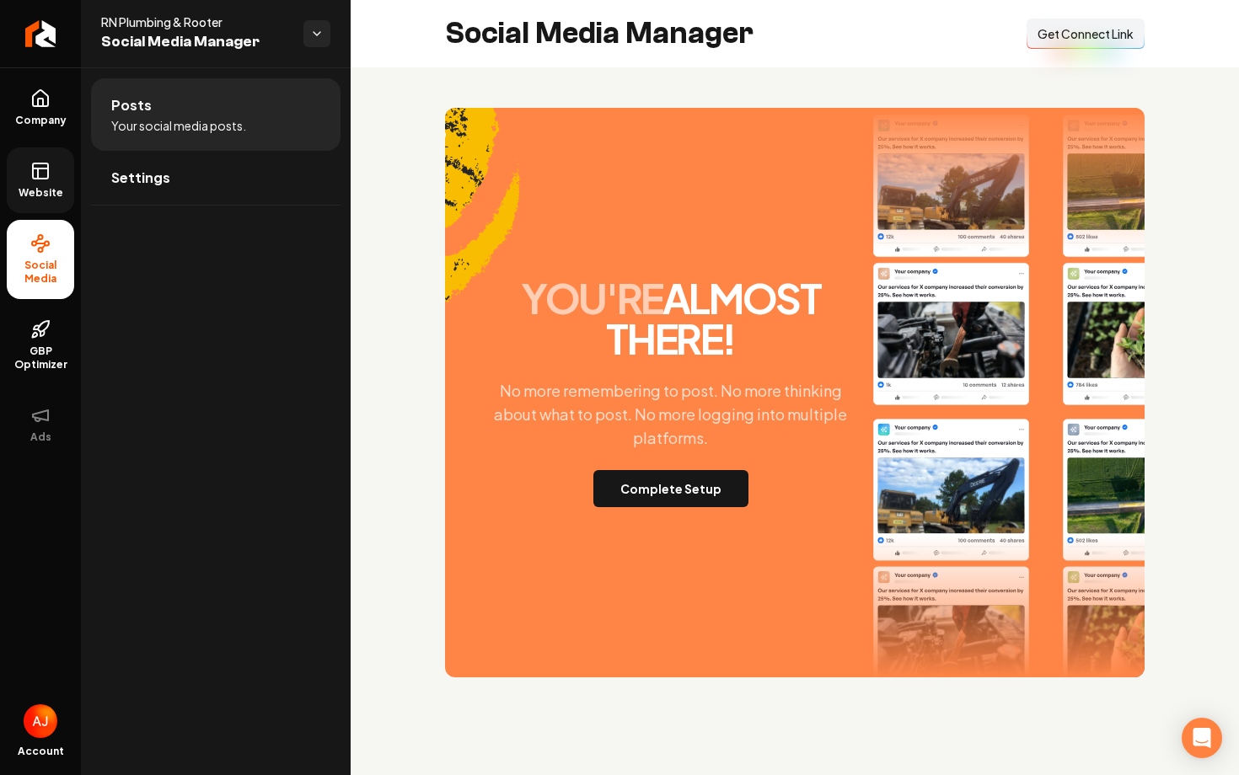
click at [29, 206] on link "Website" at bounding box center [40, 180] width 67 height 66
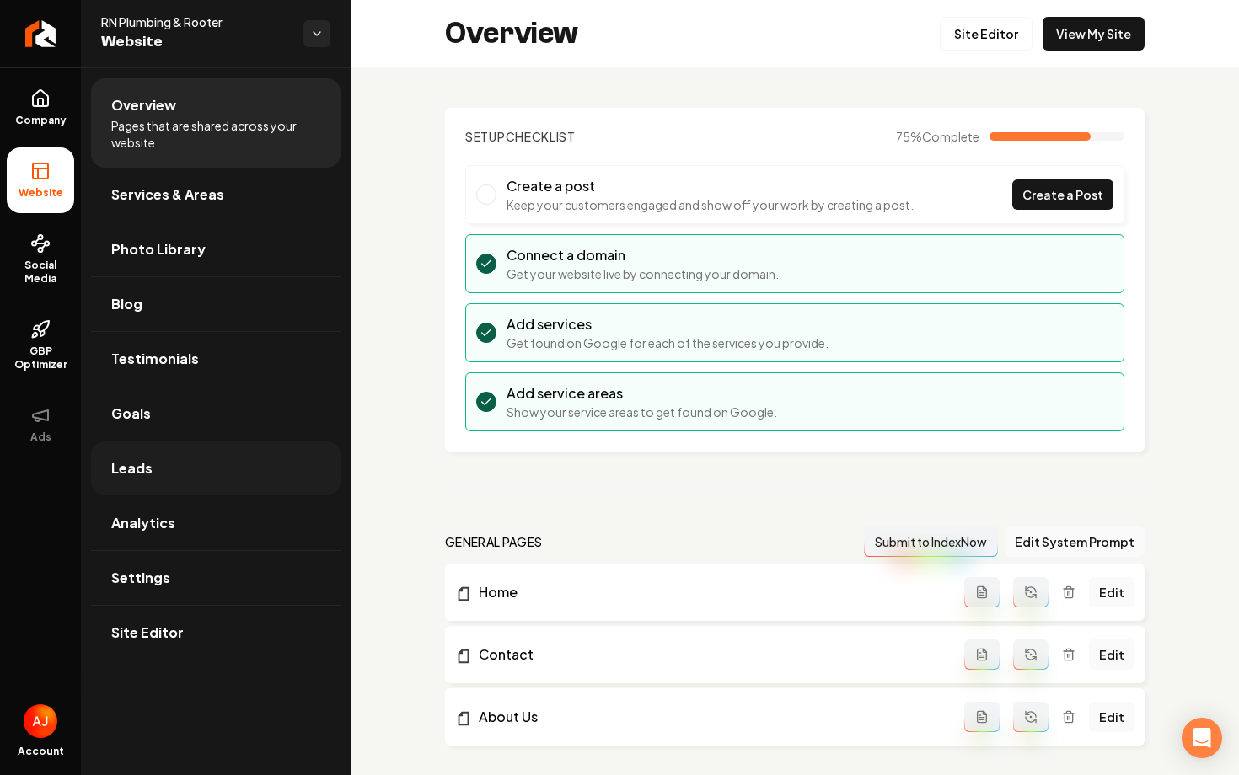
click at [201, 458] on link "Leads" at bounding box center [215, 469] width 249 height 54
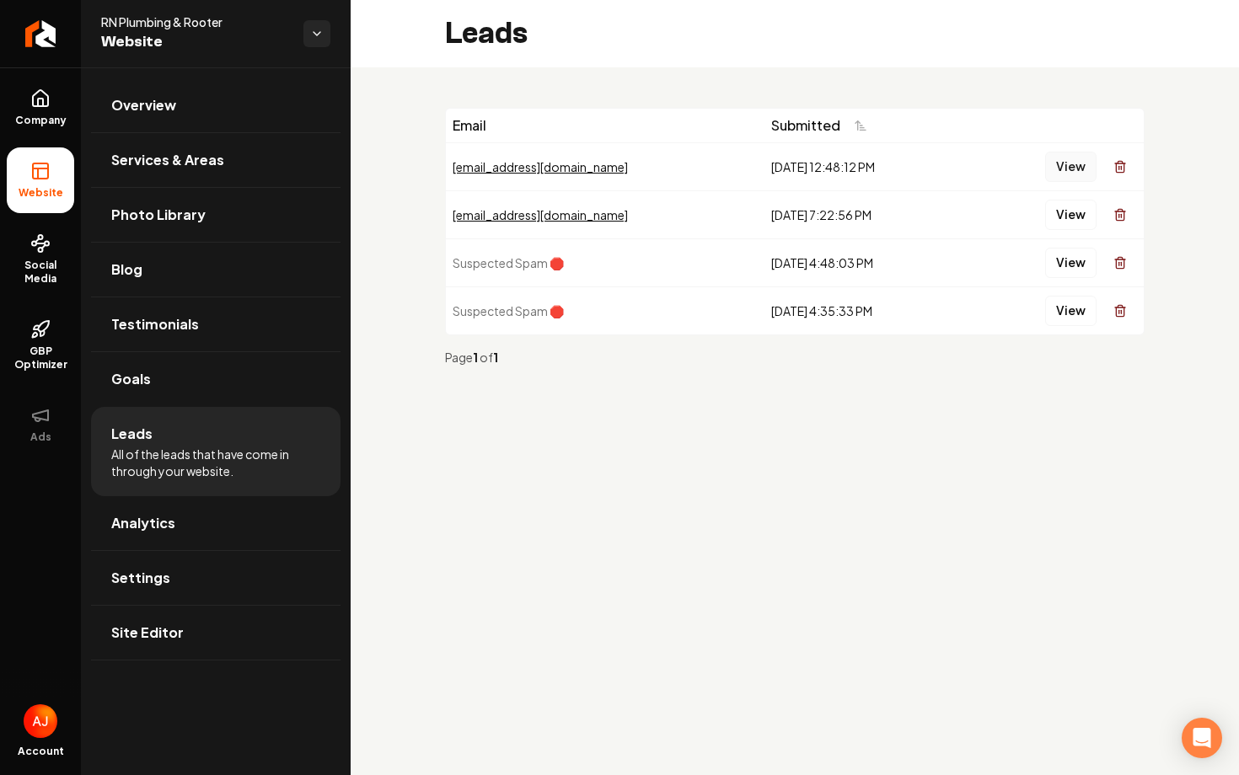
click at [1069, 169] on button "View" at bounding box center [1070, 167] width 51 height 30
click at [1059, 172] on button "View" at bounding box center [1070, 167] width 51 height 30
click at [1058, 163] on button "View" at bounding box center [1070, 167] width 51 height 30
click at [1047, 161] on button "View" at bounding box center [1070, 167] width 51 height 30
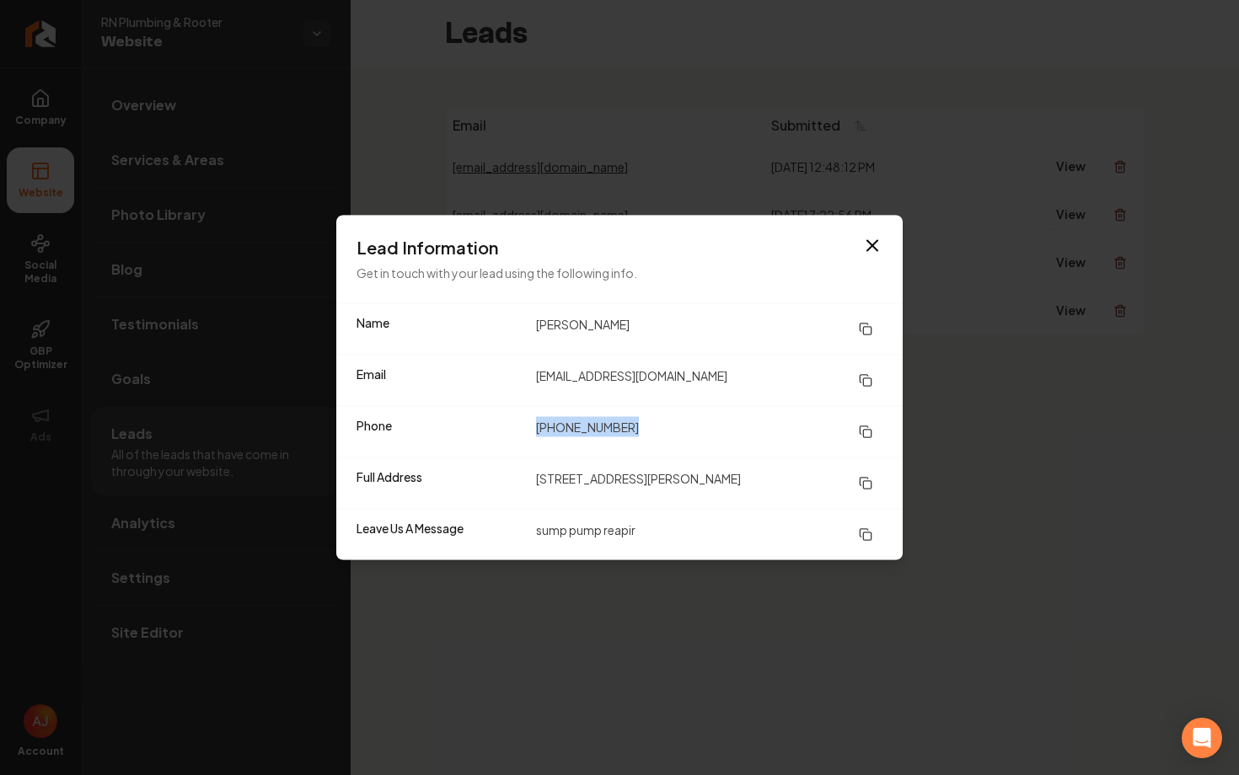
drag, startPoint x: 684, startPoint y: 419, endPoint x: 499, endPoint y: 419, distance: 185.4
click at [499, 419] on div "Phone (812) 547-8965" at bounding box center [619, 431] width 566 height 51
click at [646, 455] on div "Phone (812) 547-8965" at bounding box center [619, 431] width 566 height 51
click at [657, 475] on dd "23 smith road" at bounding box center [709, 484] width 346 height 30
click at [870, 253] on icon "button" at bounding box center [872, 246] width 20 height 20
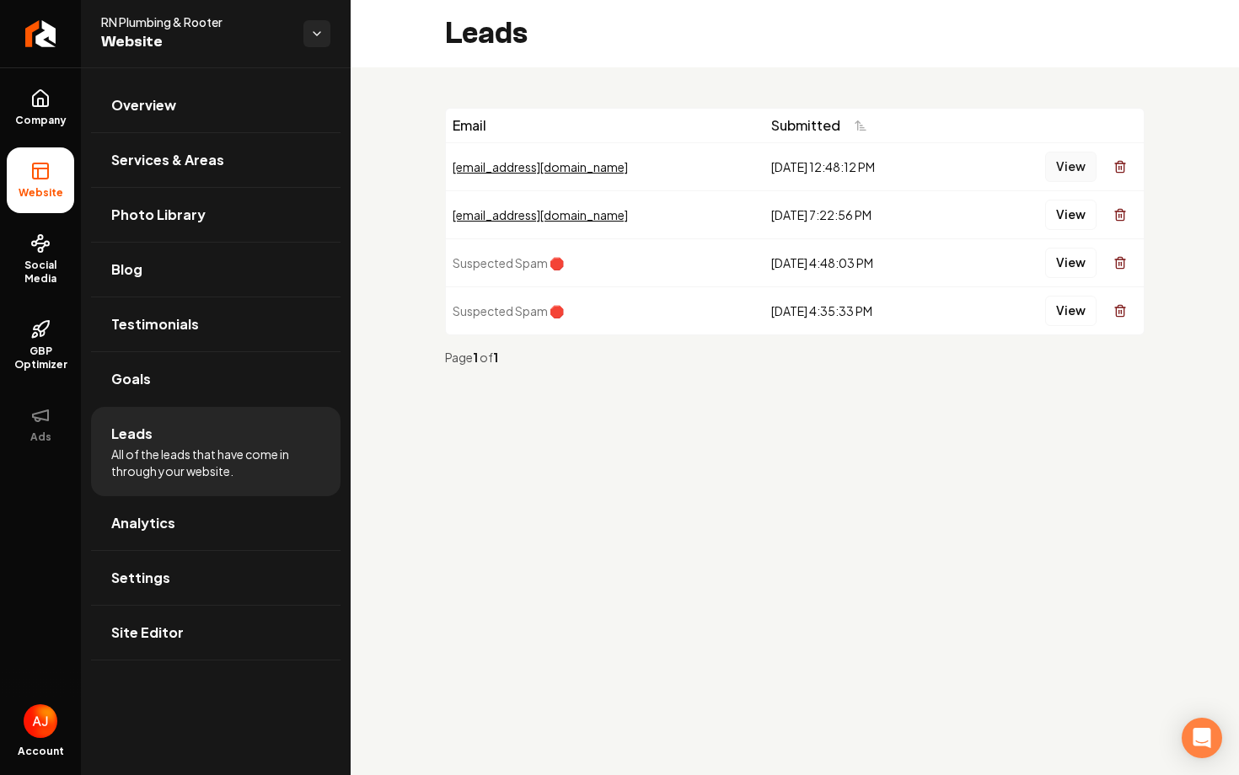
click at [1065, 173] on button "View" at bounding box center [1070, 167] width 51 height 30
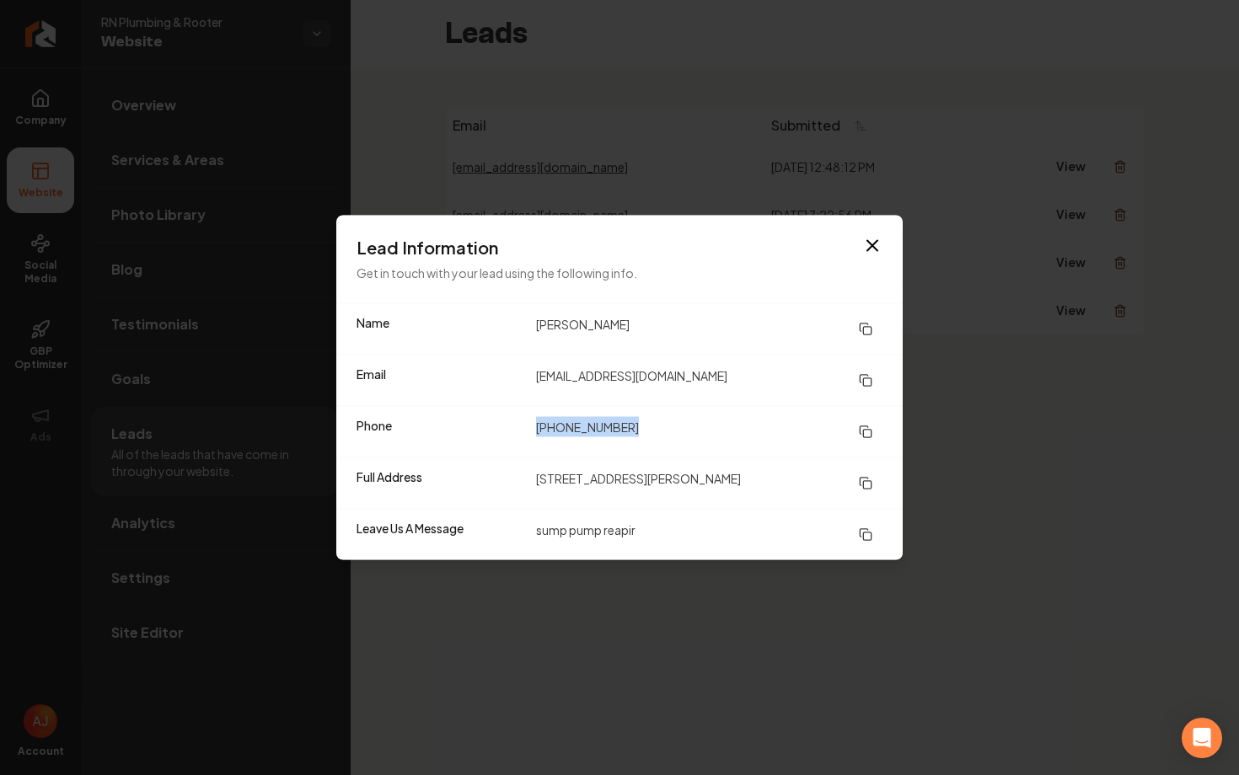
drag, startPoint x: 568, startPoint y: 431, endPoint x: 492, endPoint y: 431, distance: 75.8
click at [493, 431] on div "Phone (812) 547-8965" at bounding box center [619, 431] width 566 height 51
copy div "(812) 547-8965"
click at [780, 394] on dd "samtate45@gmail.com" at bounding box center [709, 381] width 346 height 30
click at [872, 242] on icon "button" at bounding box center [872, 246] width 20 height 20
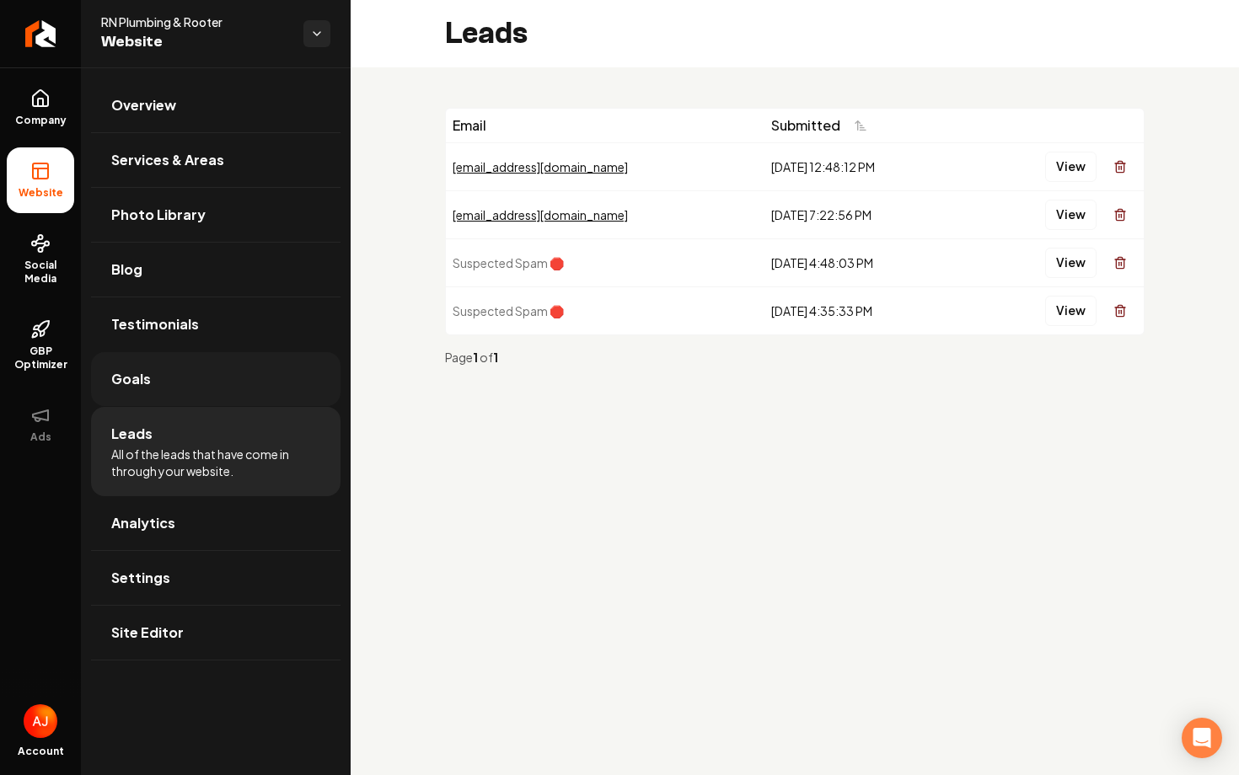
click at [164, 387] on link "Goals" at bounding box center [215, 379] width 249 height 54
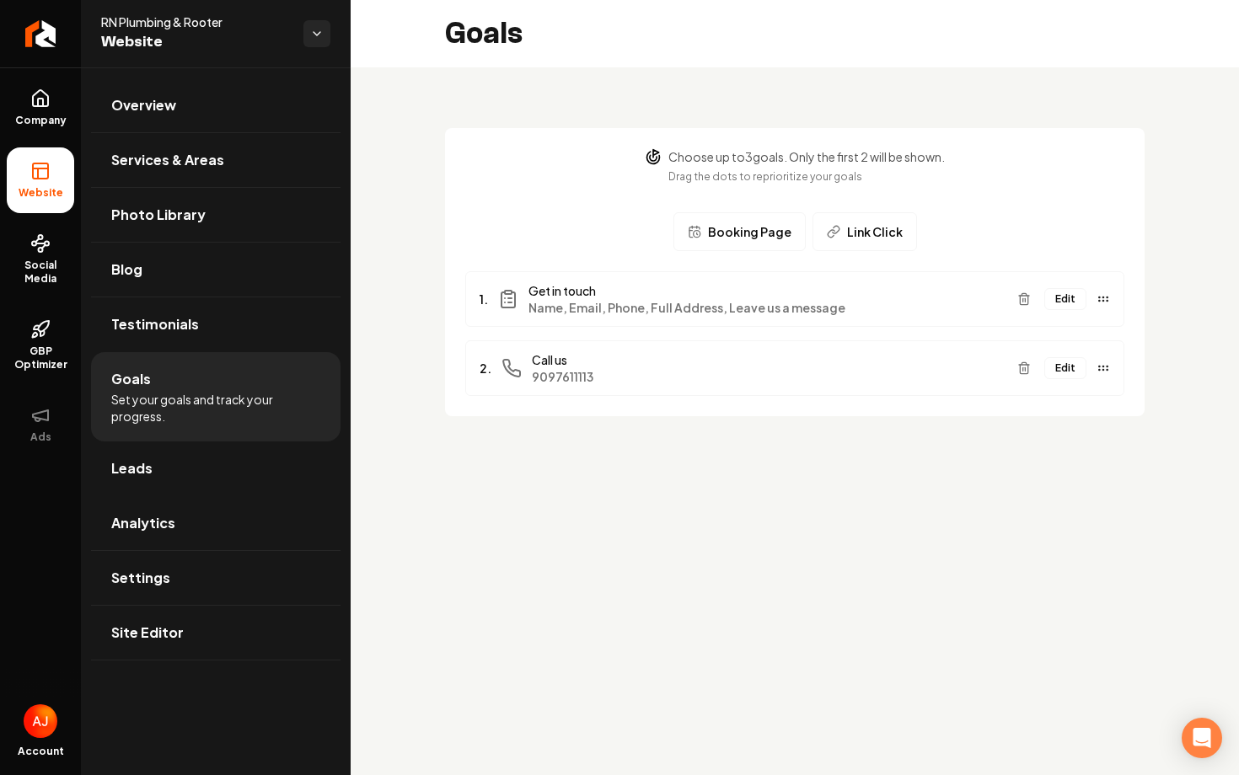
click at [1065, 303] on button "Edit" at bounding box center [1065, 299] width 42 height 22
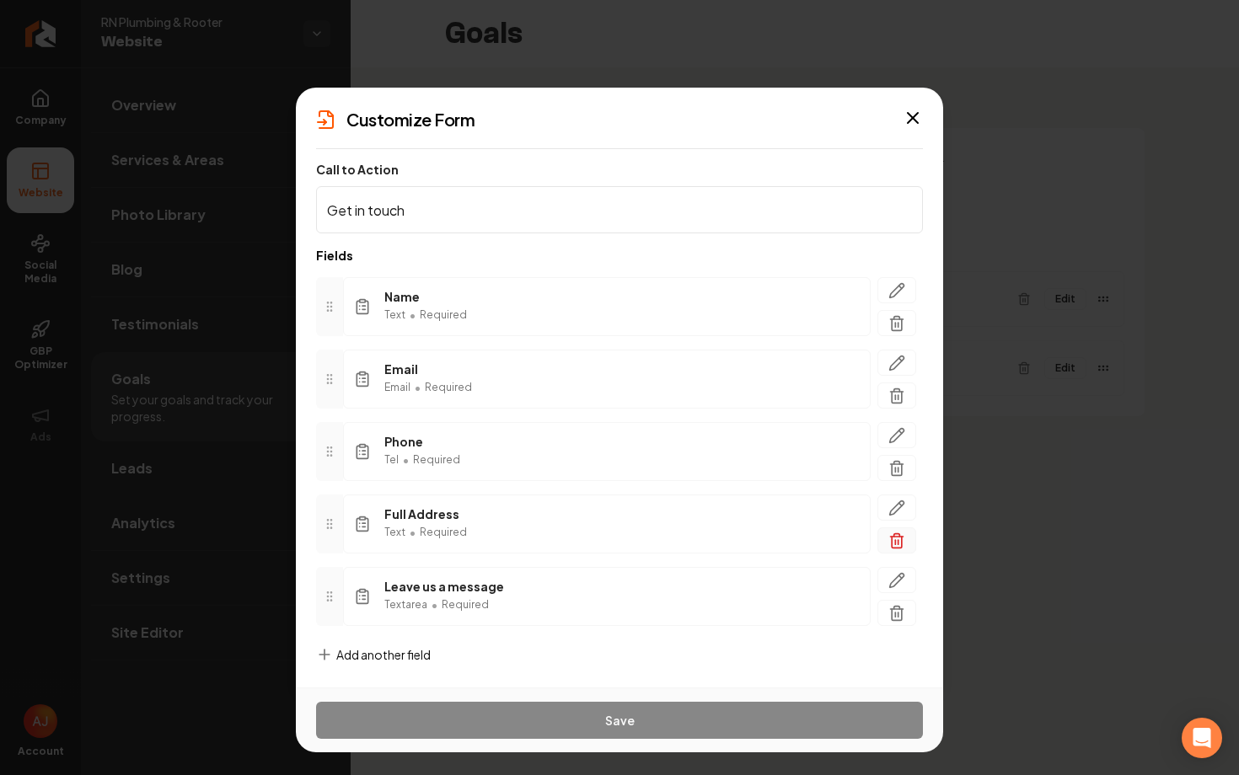
click at [895, 543] on line "button" at bounding box center [895, 542] width 0 height 4
click at [324, 653] on icon at bounding box center [324, 655] width 0 height 10
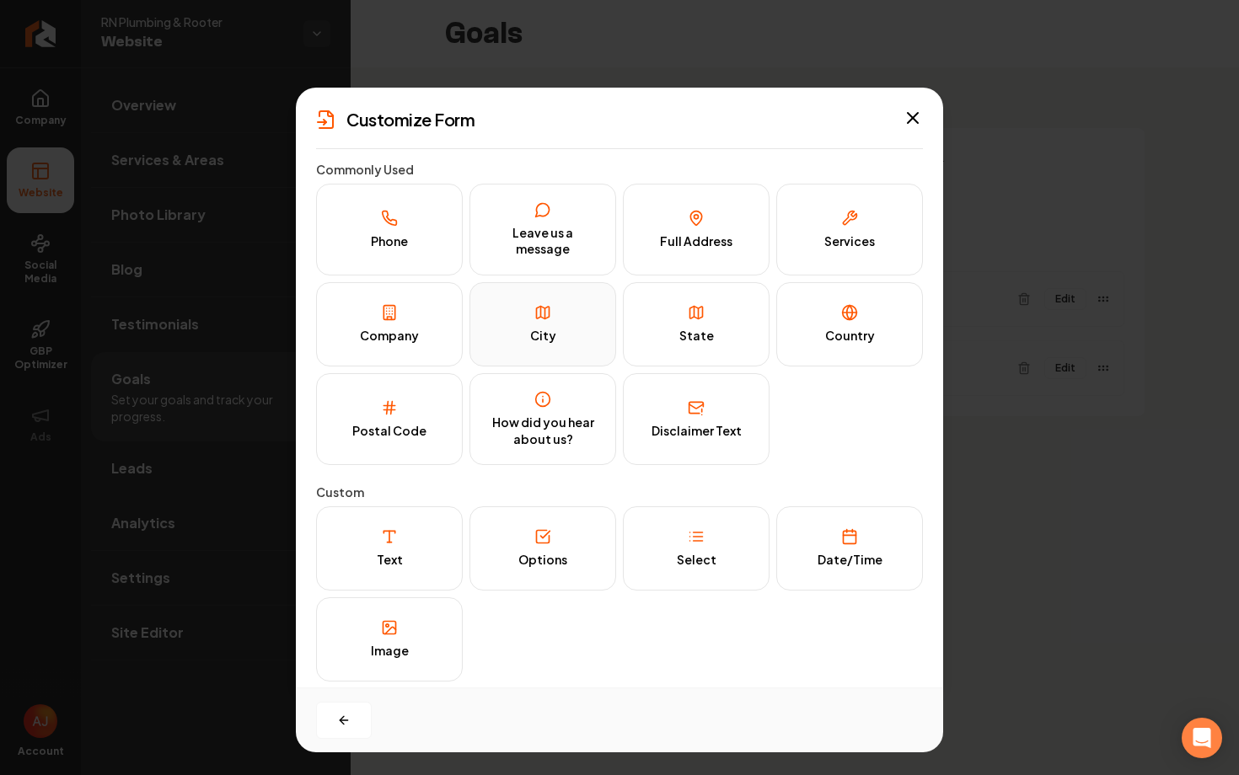
click at [544, 351] on button "City" at bounding box center [542, 324] width 147 height 84
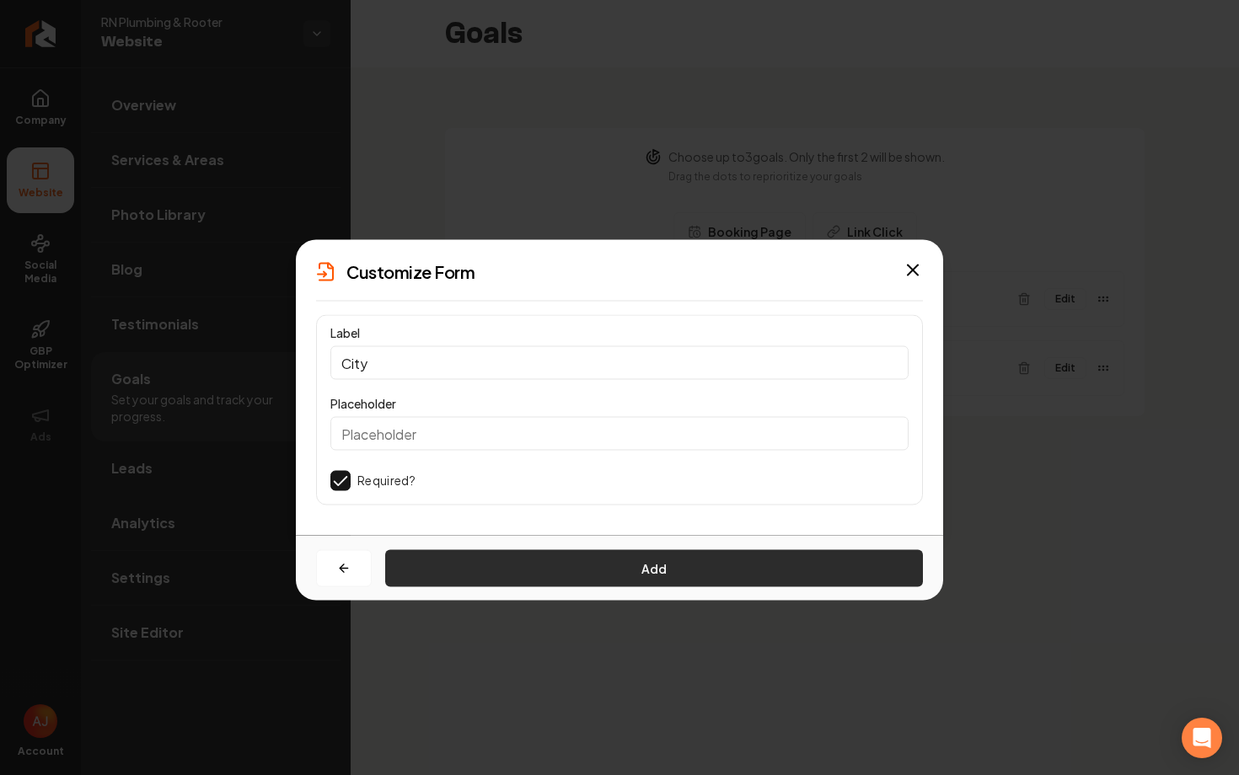
click at [567, 573] on button "Add" at bounding box center [654, 568] width 538 height 37
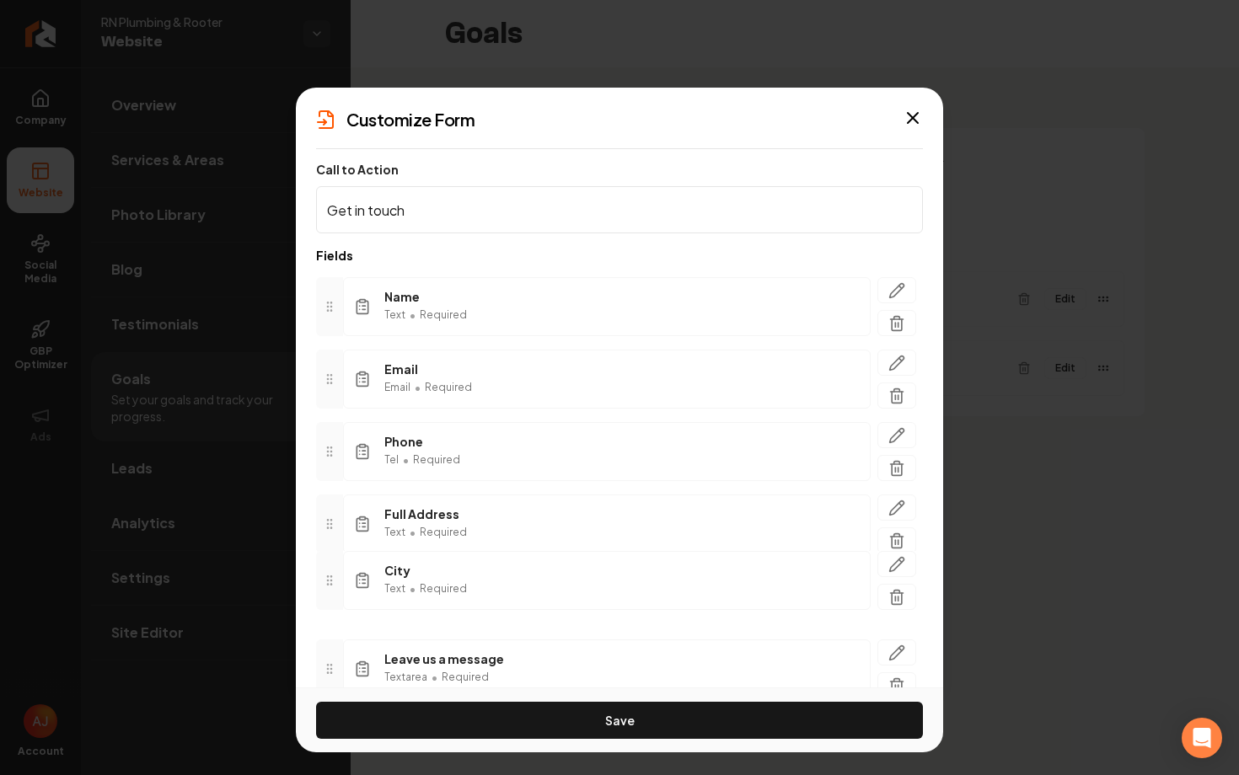
drag, startPoint x: 327, startPoint y: 666, endPoint x: 341, endPoint y: 578, distance: 88.8
click at [341, 578] on div at bounding box center [329, 580] width 27 height 59
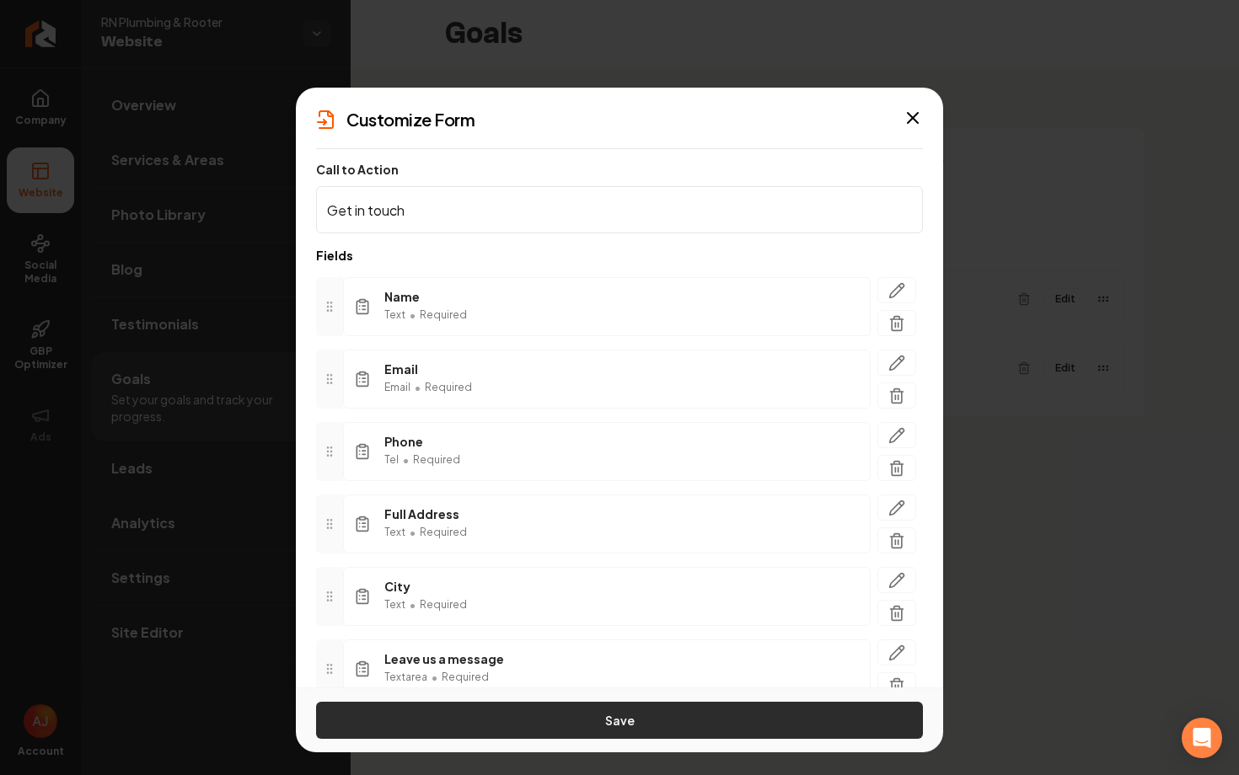
click at [628, 708] on button "Save" at bounding box center [619, 720] width 607 height 37
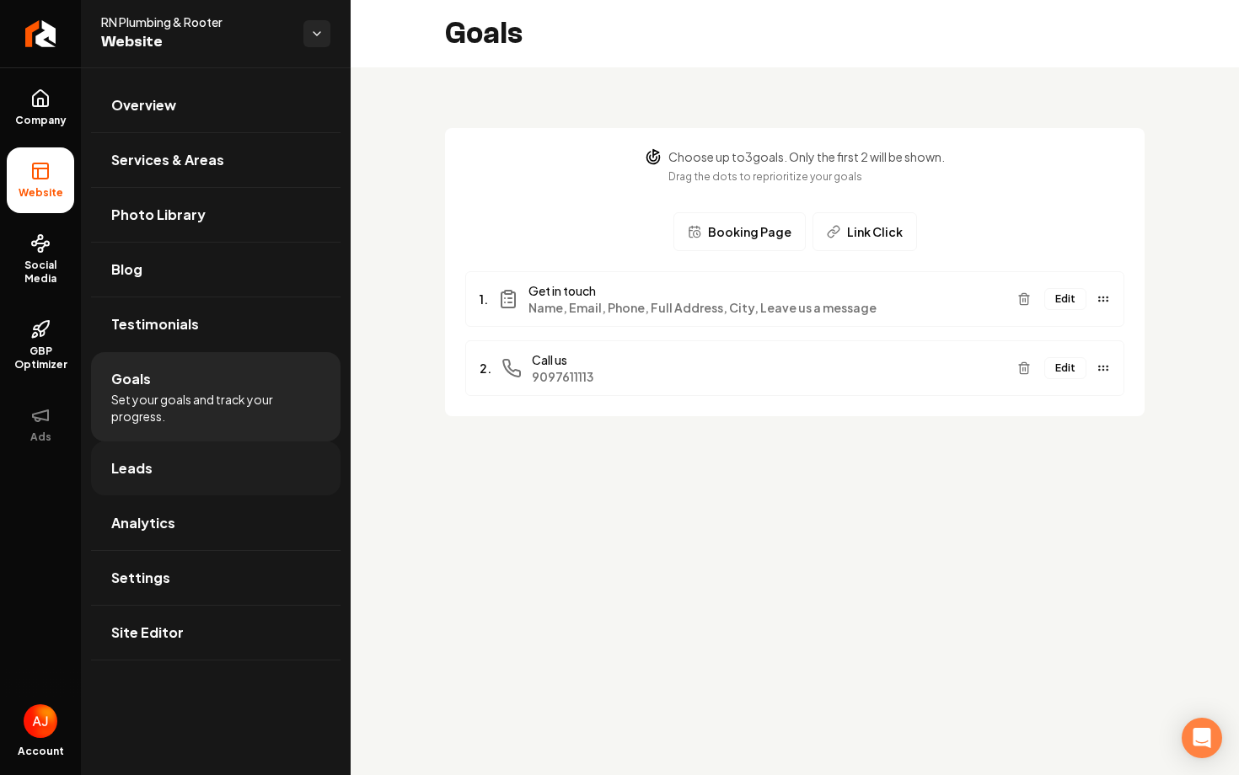
click at [264, 455] on link "Leads" at bounding box center [215, 469] width 249 height 54
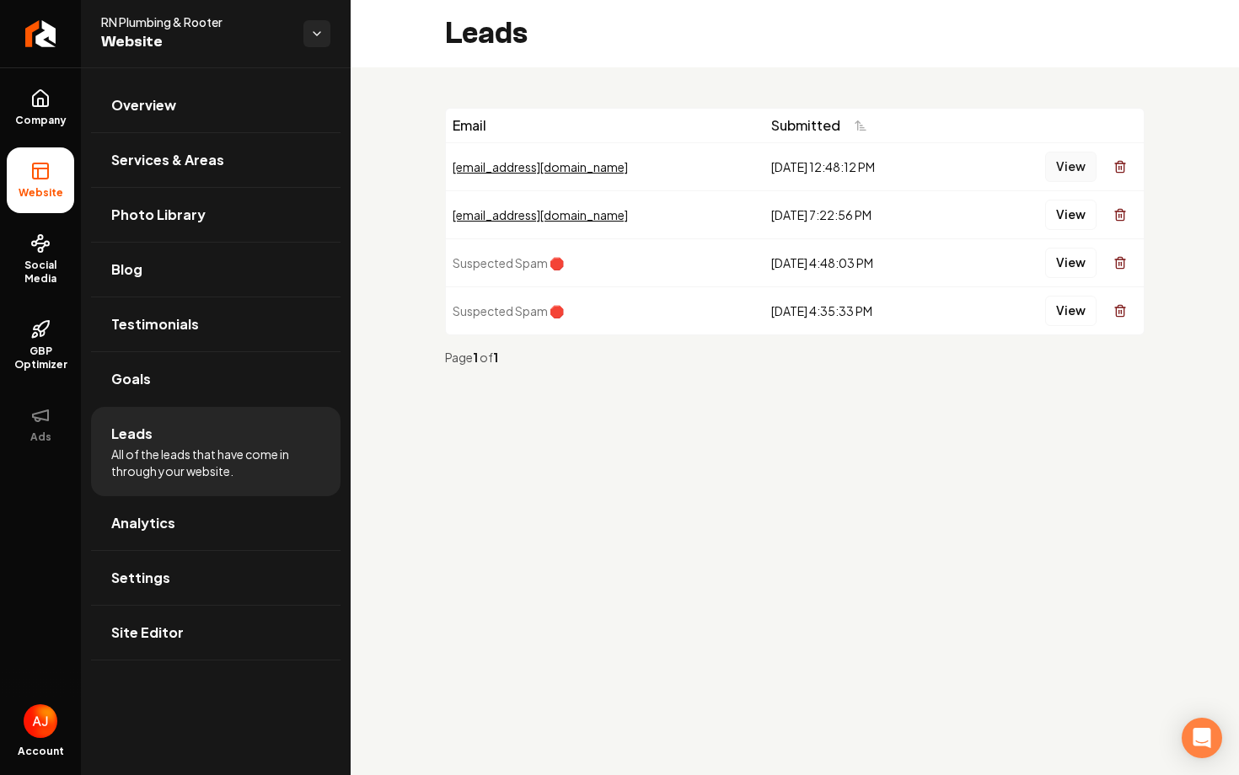
click at [1052, 165] on button "View" at bounding box center [1070, 167] width 51 height 30
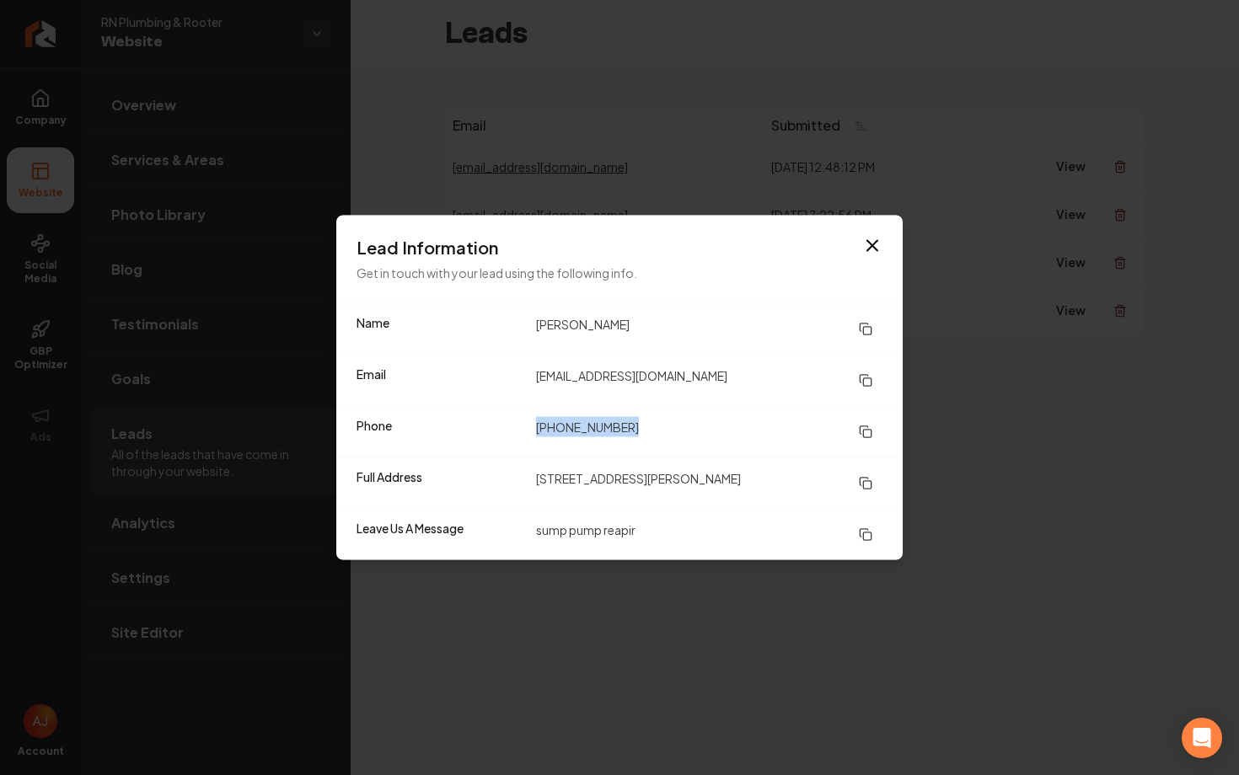
drag, startPoint x: 644, startPoint y: 431, endPoint x: 493, endPoint y: 421, distance: 151.2
click at [492, 421] on div "Phone (812) 547-8965" at bounding box center [619, 431] width 566 height 51
copy div "(812) 547-8965"
click at [690, 385] on dd "samtate45@gmail.com" at bounding box center [709, 381] width 346 height 30
drag, startPoint x: 690, startPoint y: 385, endPoint x: 409, endPoint y: 394, distance: 281.6
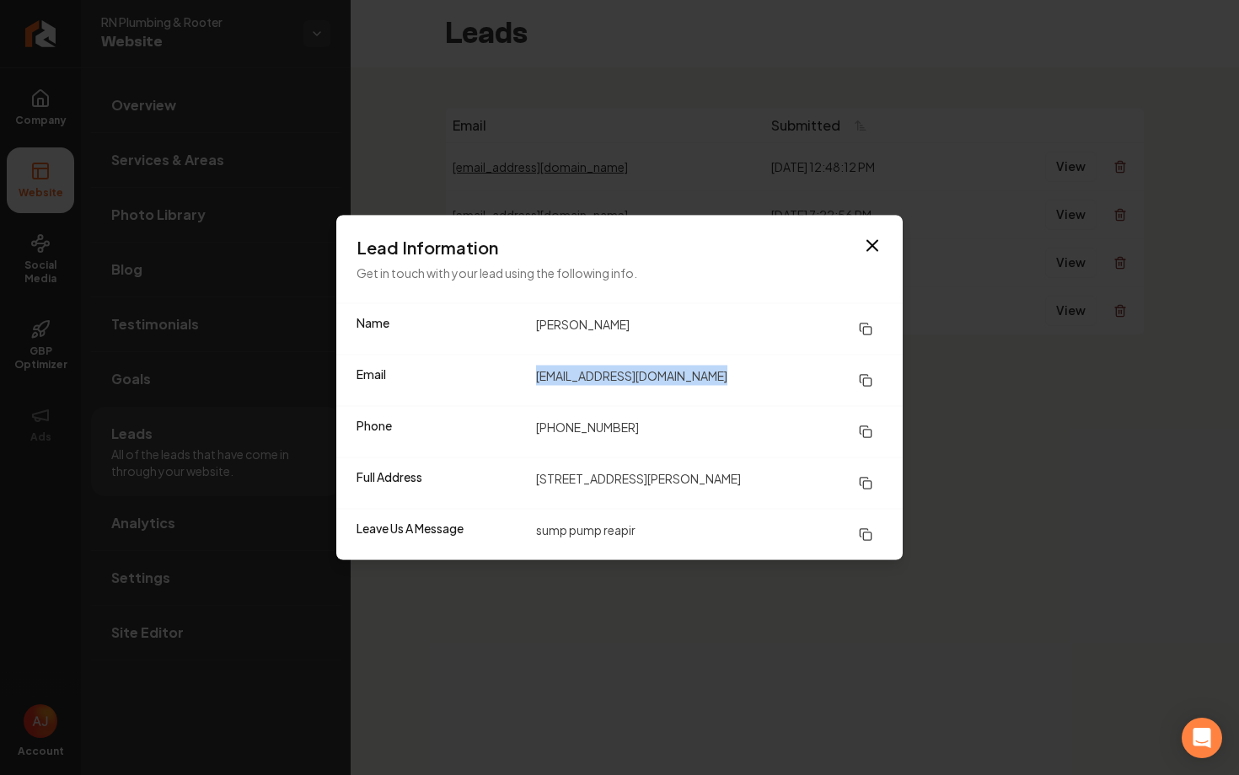
click at [409, 394] on div "Email samtate45@gmail.com" at bounding box center [619, 380] width 566 height 51
click at [872, 236] on icon "button" at bounding box center [872, 246] width 20 height 20
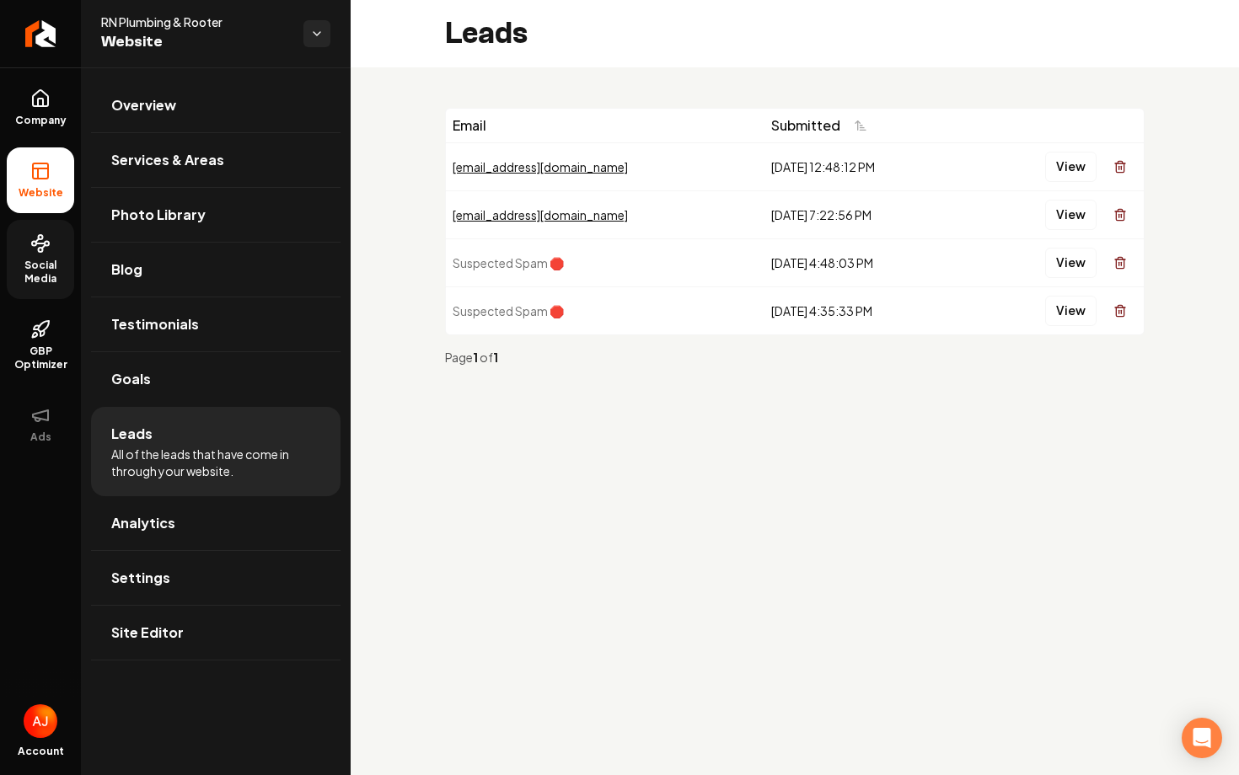
click at [49, 271] on span "Social Media" at bounding box center [40, 272] width 67 height 27
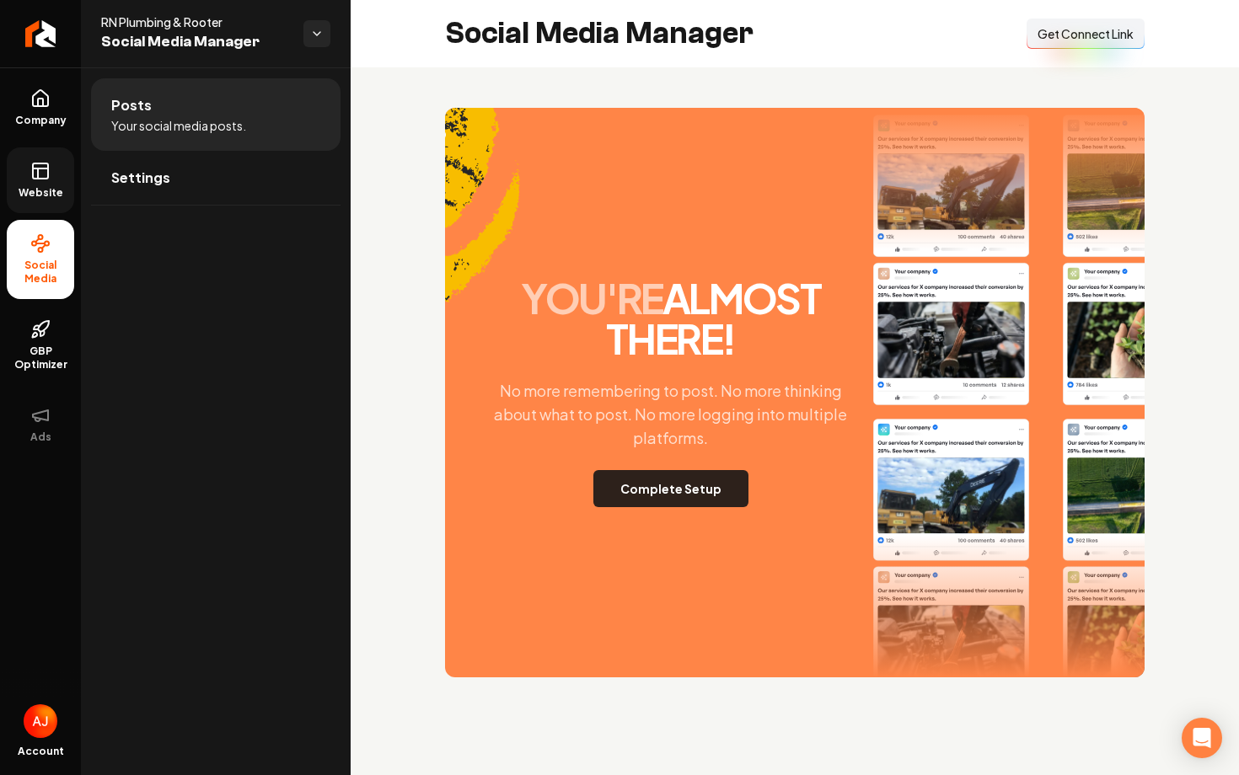
click at [680, 505] on button "Complete Setup" at bounding box center [670, 488] width 155 height 37
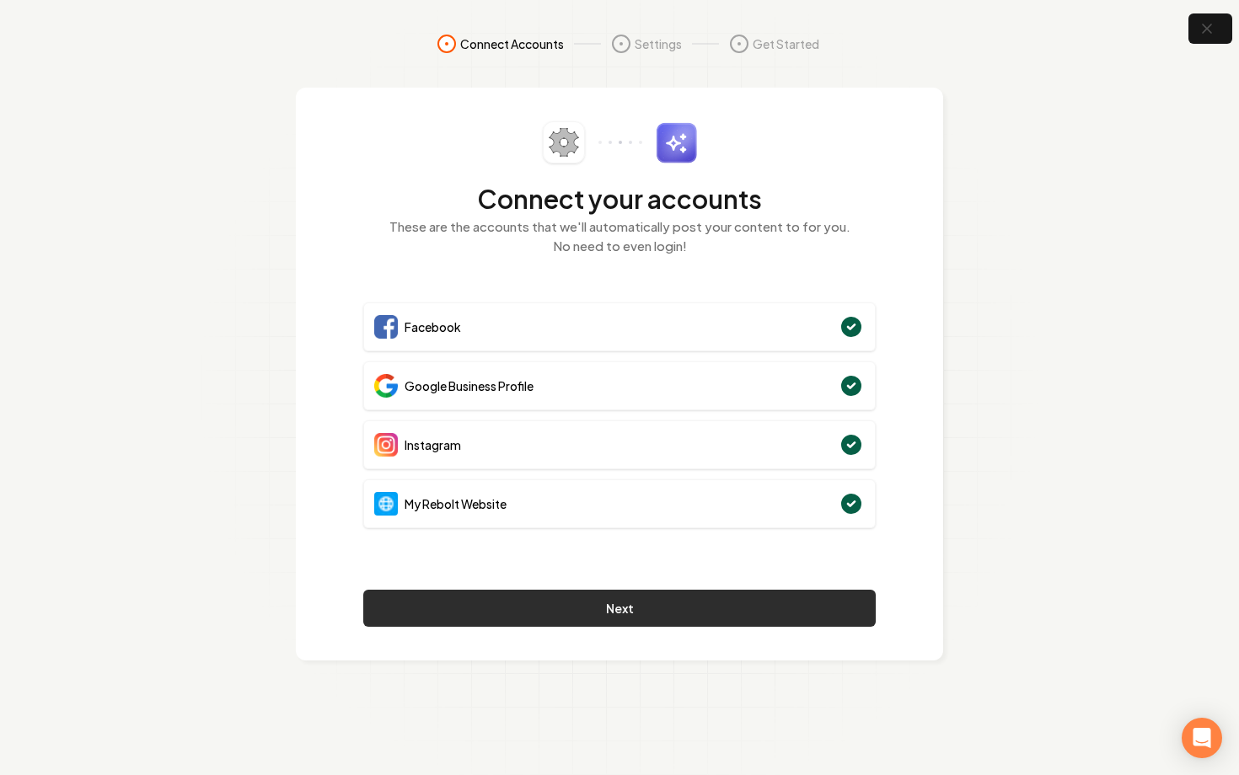
click at [761, 597] on button "Next" at bounding box center [619, 608] width 512 height 37
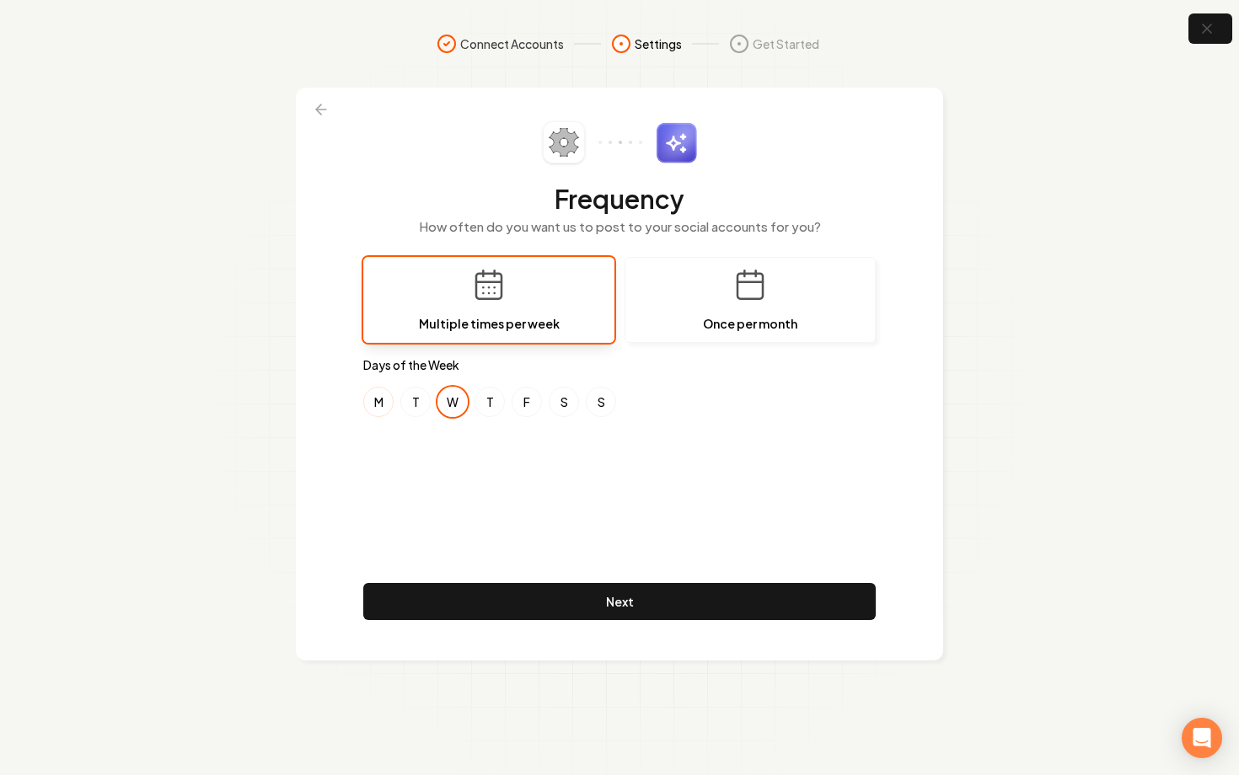
click at [373, 400] on button "M" at bounding box center [378, 402] width 30 height 30
click at [533, 402] on button "F" at bounding box center [527, 402] width 30 height 30
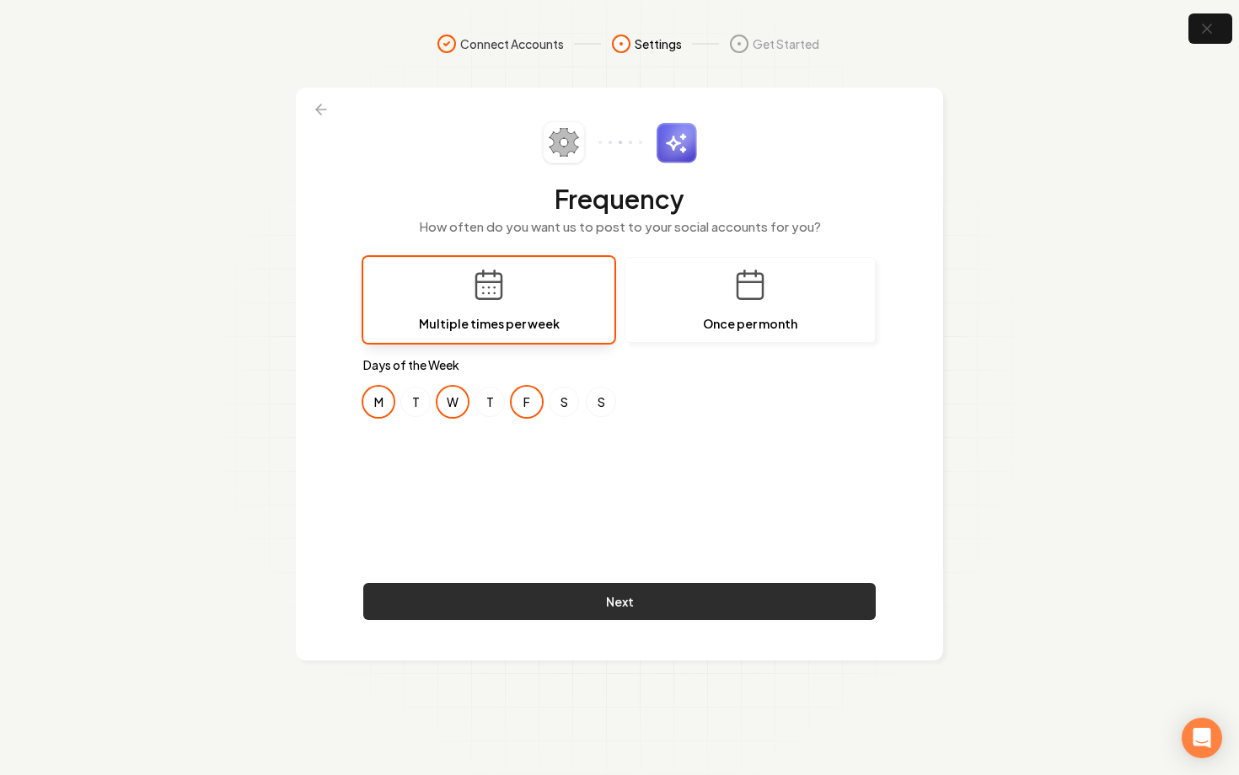
click at [622, 595] on button "Next" at bounding box center [619, 601] width 512 height 37
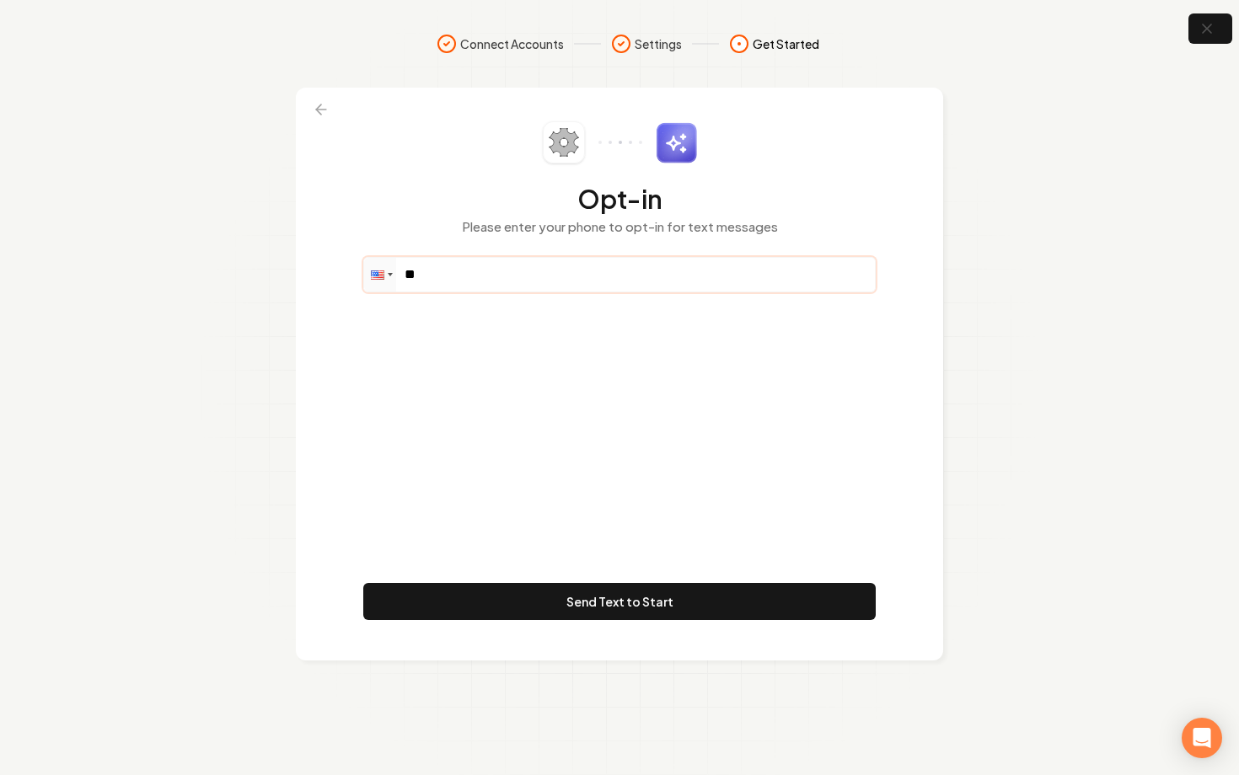
click at [558, 284] on input "**" at bounding box center [619, 275] width 511 height 34
paste input "**********"
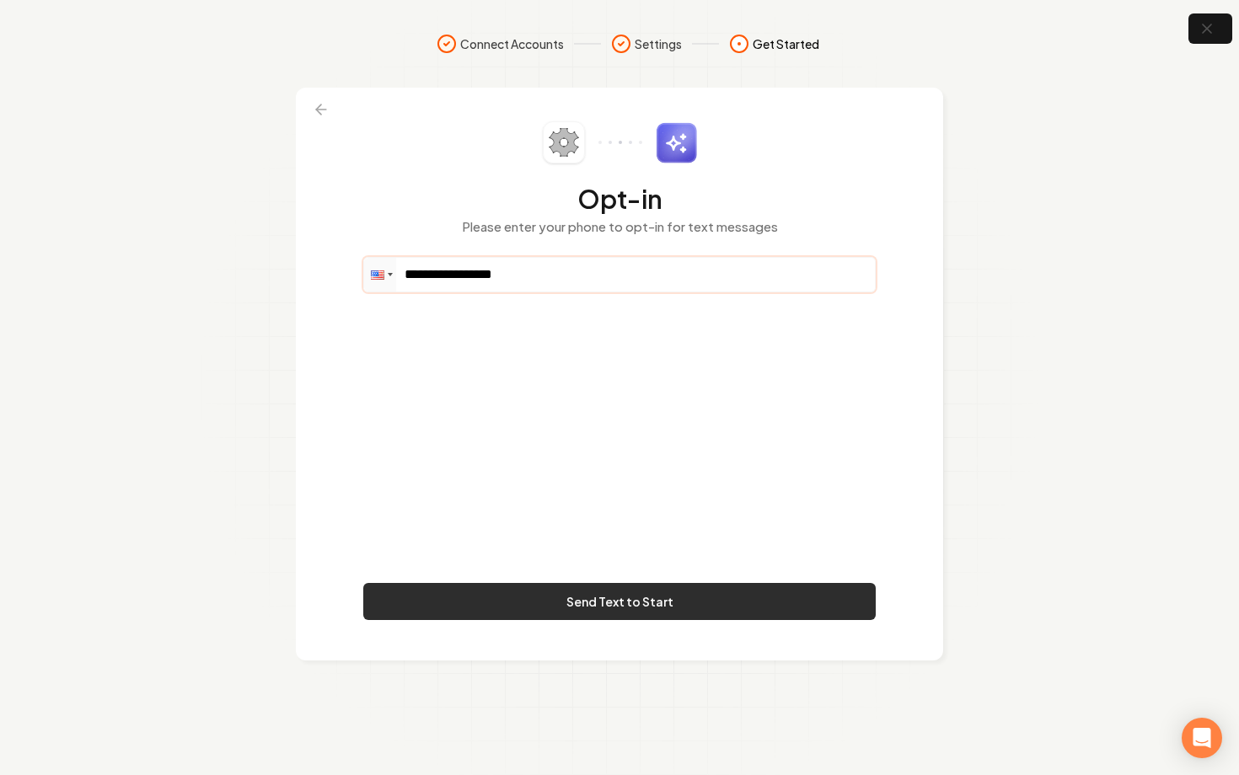
type input "**********"
click at [684, 595] on button "Send Text to Start" at bounding box center [619, 601] width 512 height 37
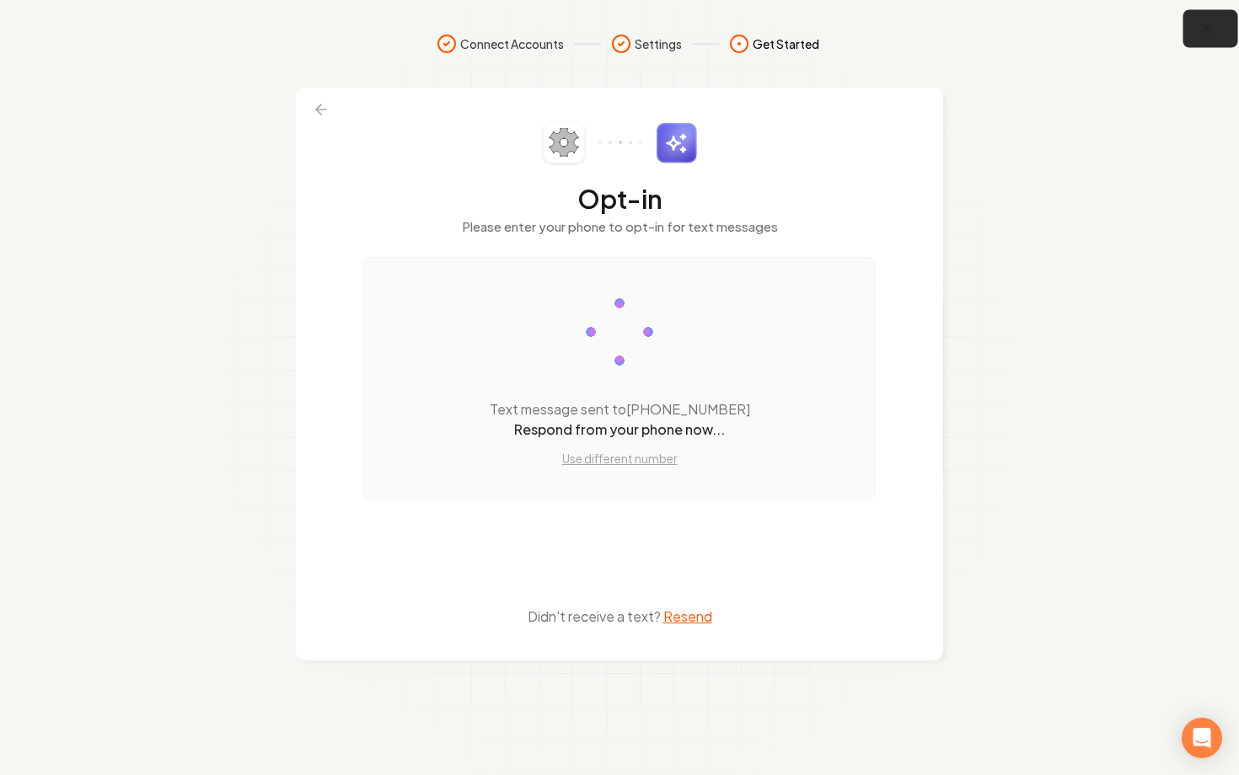
click at [1208, 33] on icon "button" at bounding box center [1206, 29] width 21 height 21
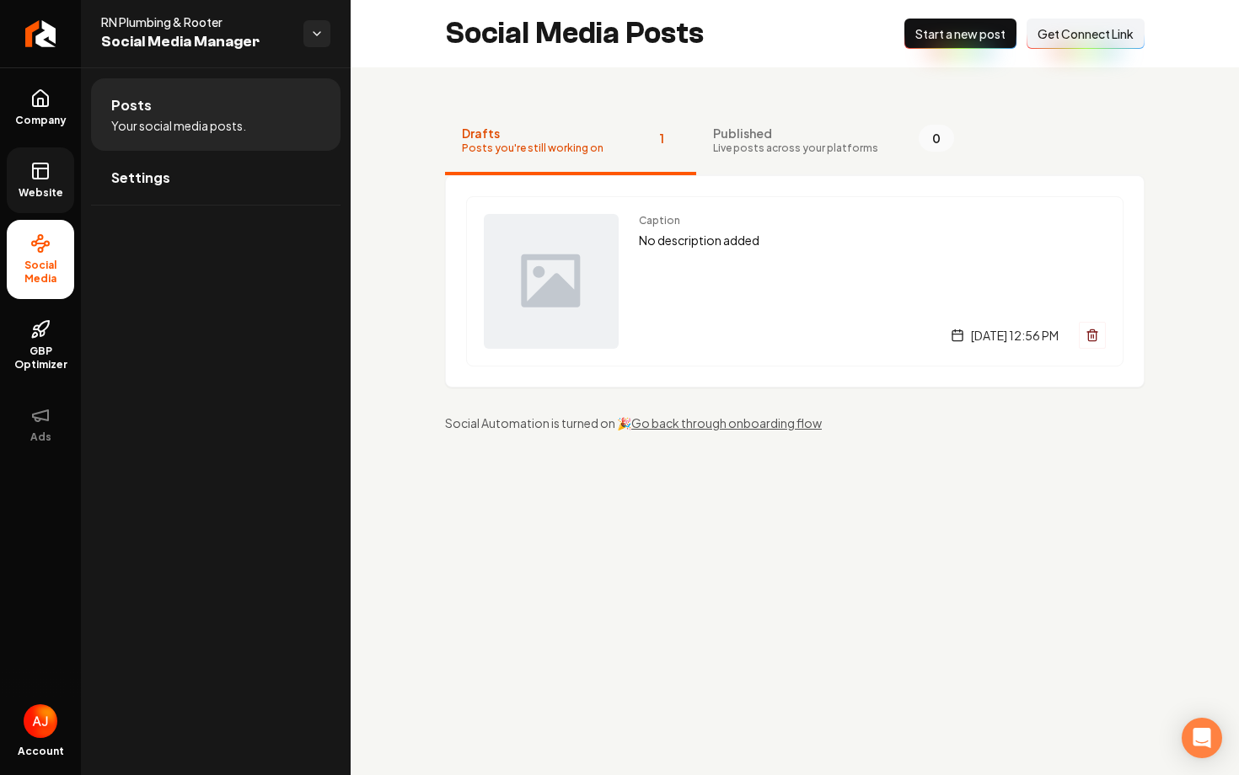
click at [38, 195] on span "Website" at bounding box center [41, 192] width 58 height 13
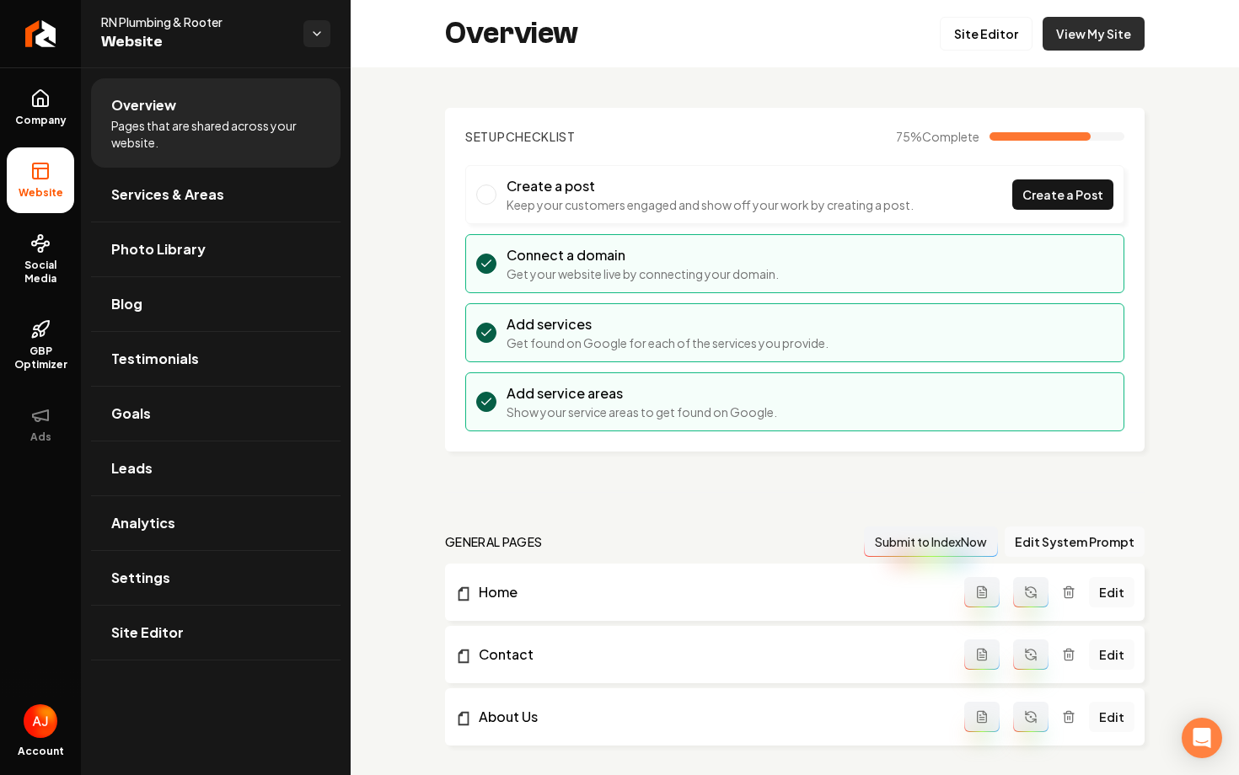
click at [1069, 46] on link "View My Site" at bounding box center [1093, 34] width 102 height 34
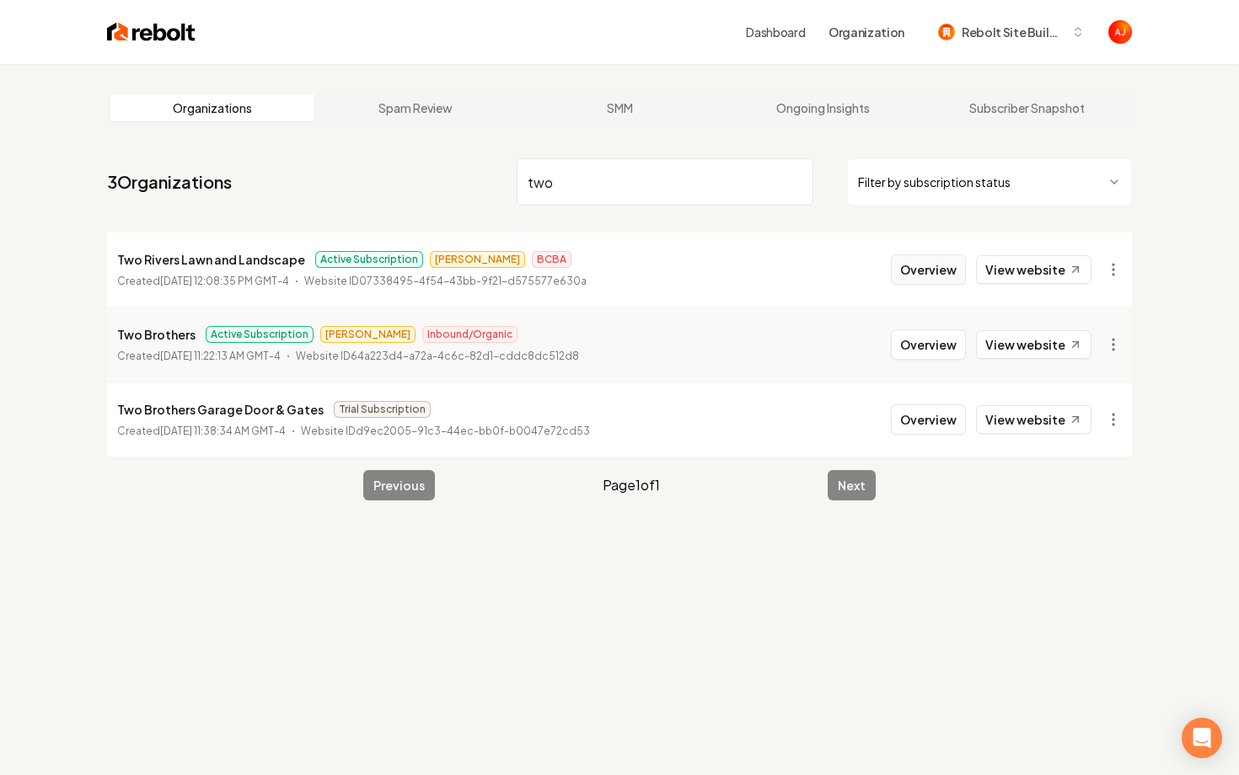
type input "two"
click at [917, 271] on button "Overview" at bounding box center [928, 269] width 75 height 30
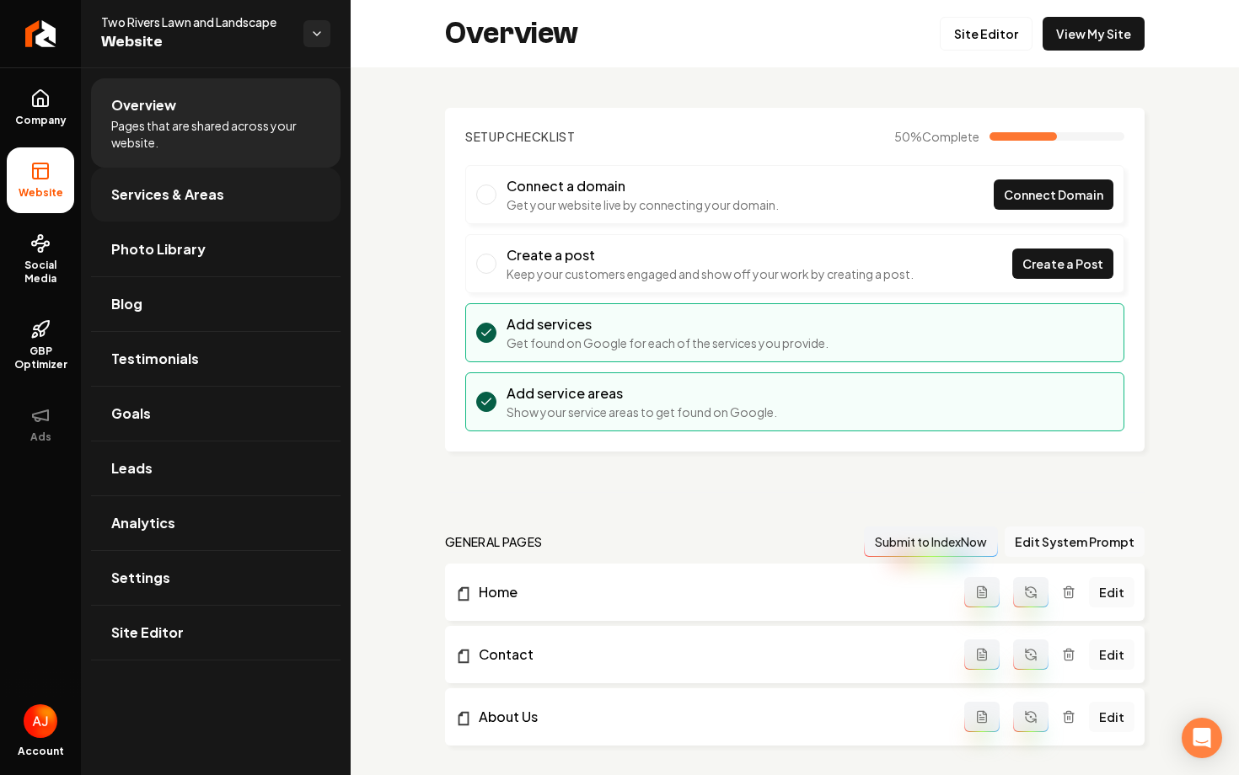
click at [152, 185] on span "Services & Areas" at bounding box center [167, 195] width 113 height 20
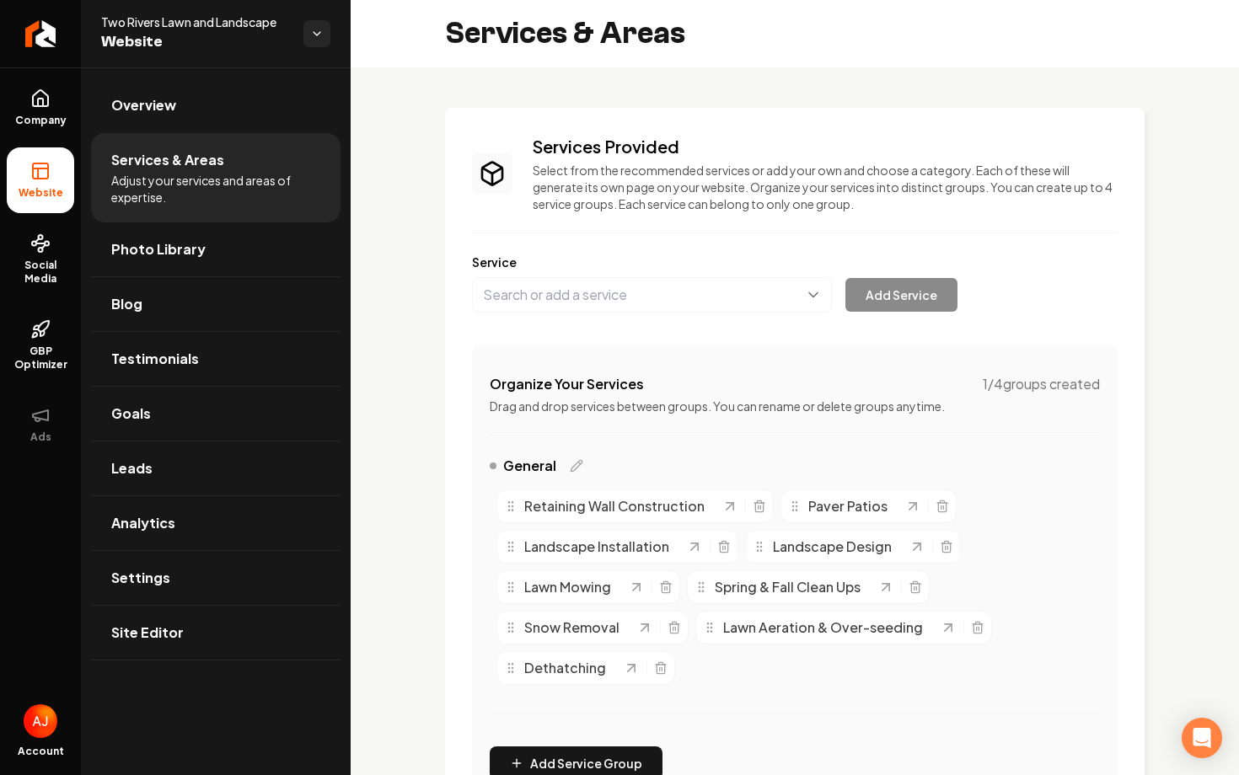
click at [583, 296] on button "Main content area" at bounding box center [652, 294] width 360 height 35
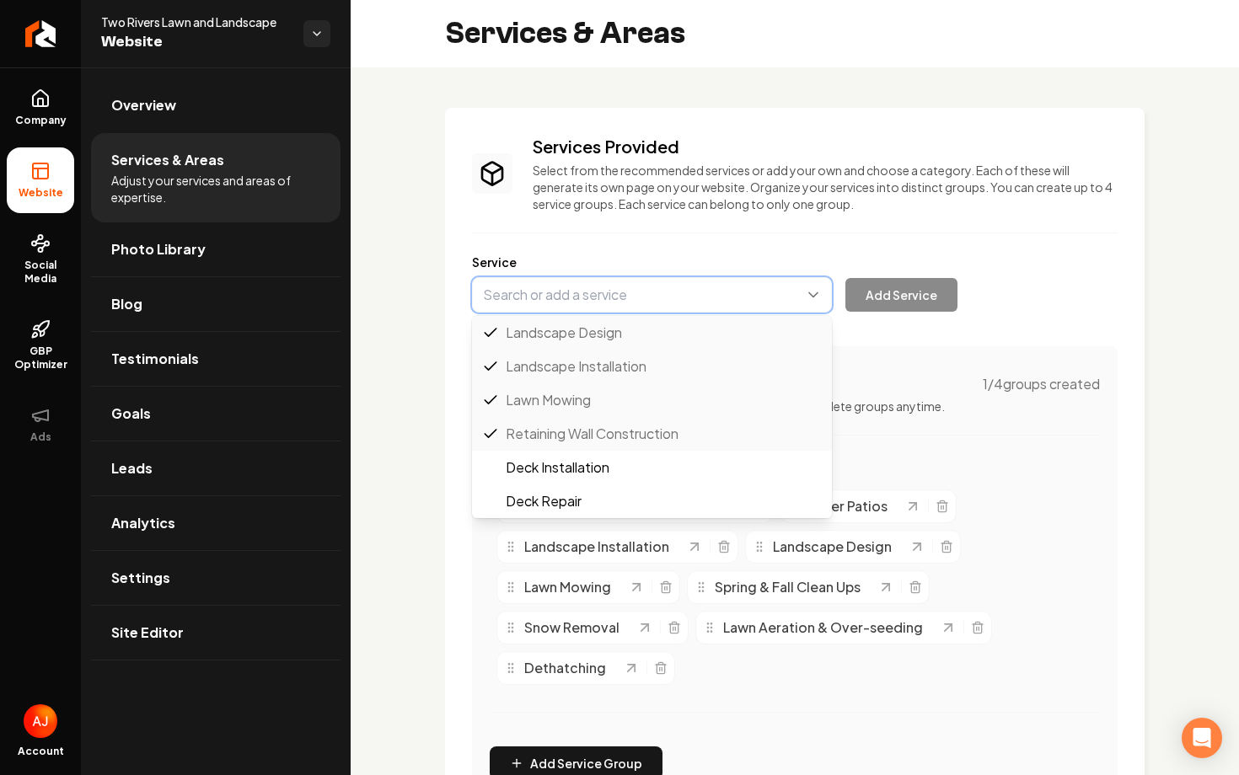
click at [583, 296] on button "Main content area" at bounding box center [652, 294] width 360 height 35
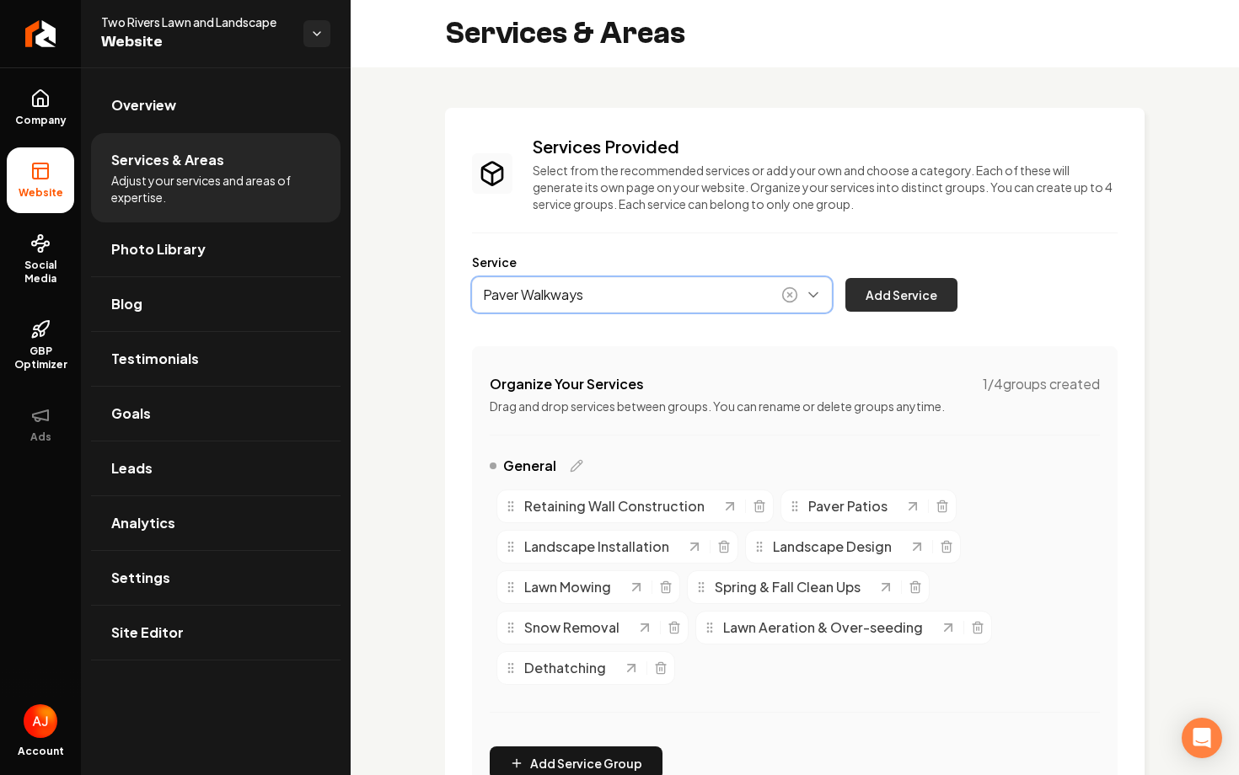
type input "Paver Walkways"
click at [926, 281] on button "Add Service" at bounding box center [901, 295] width 112 height 34
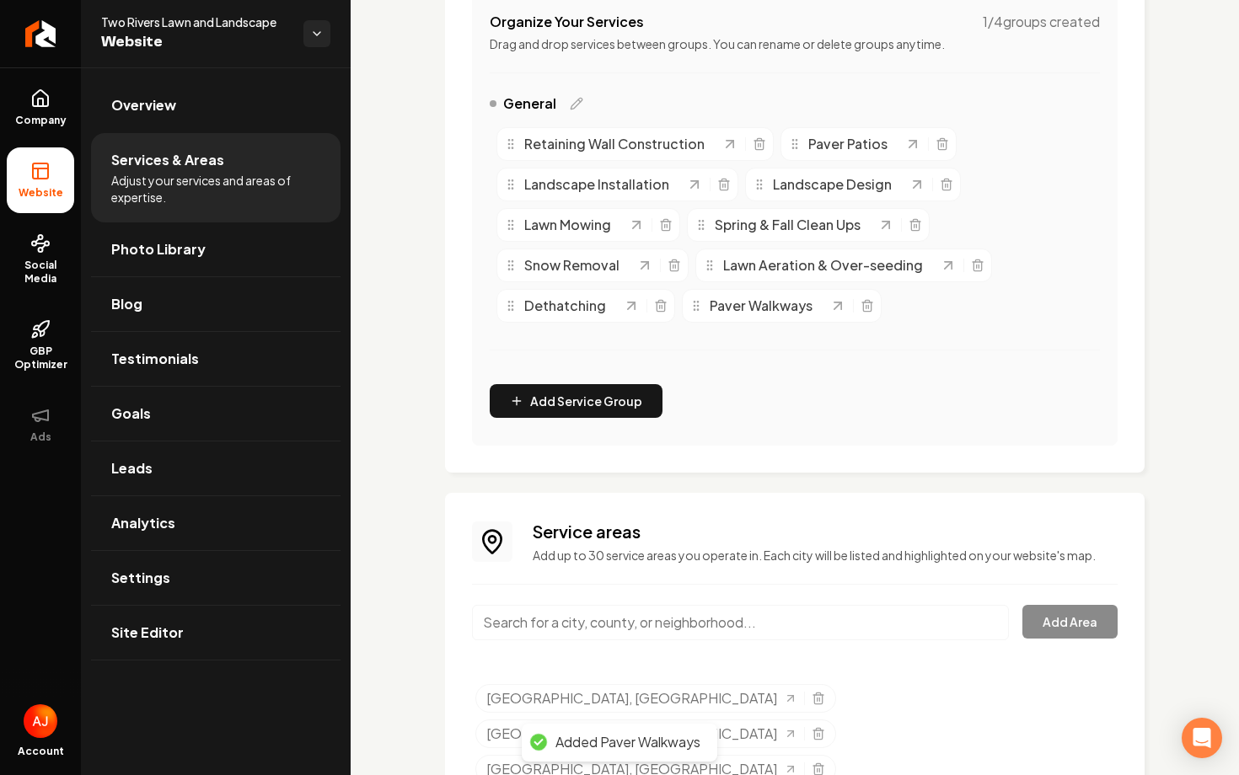
scroll to position [445, 0]
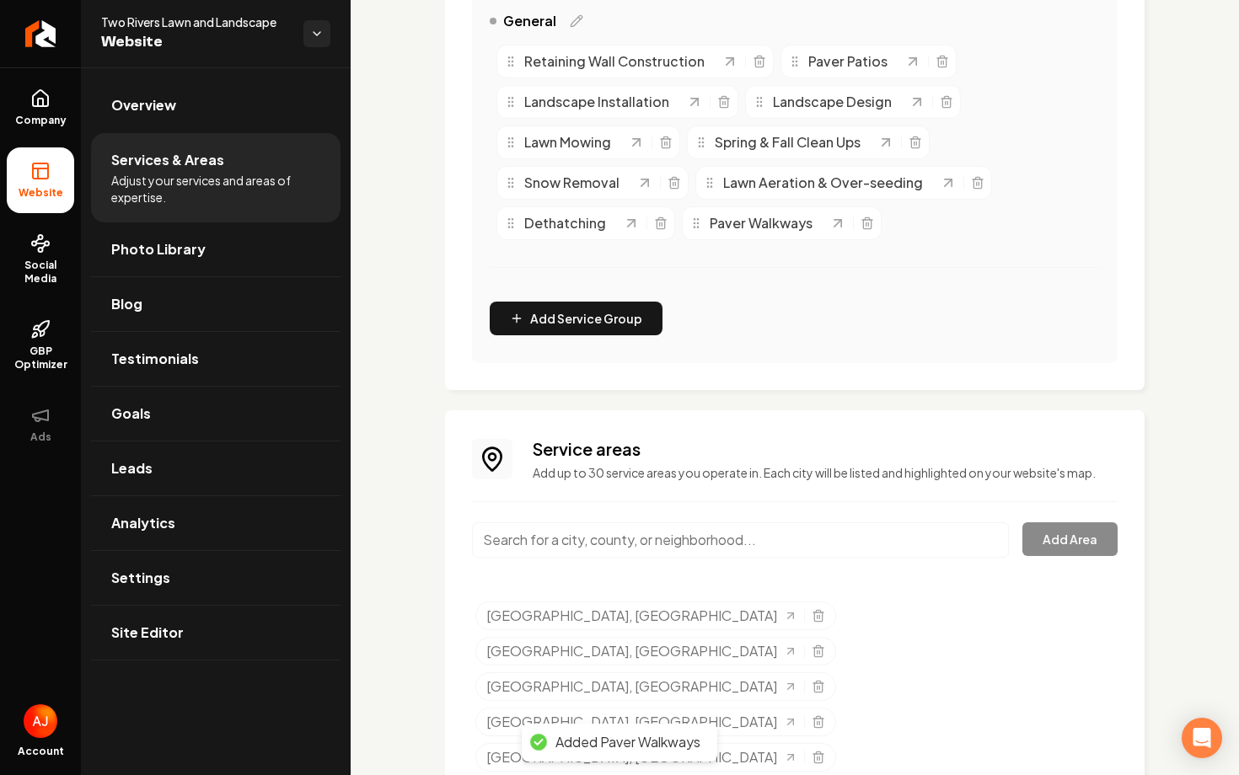
click at [558, 548] on input "Main content area" at bounding box center [740, 539] width 537 height 35
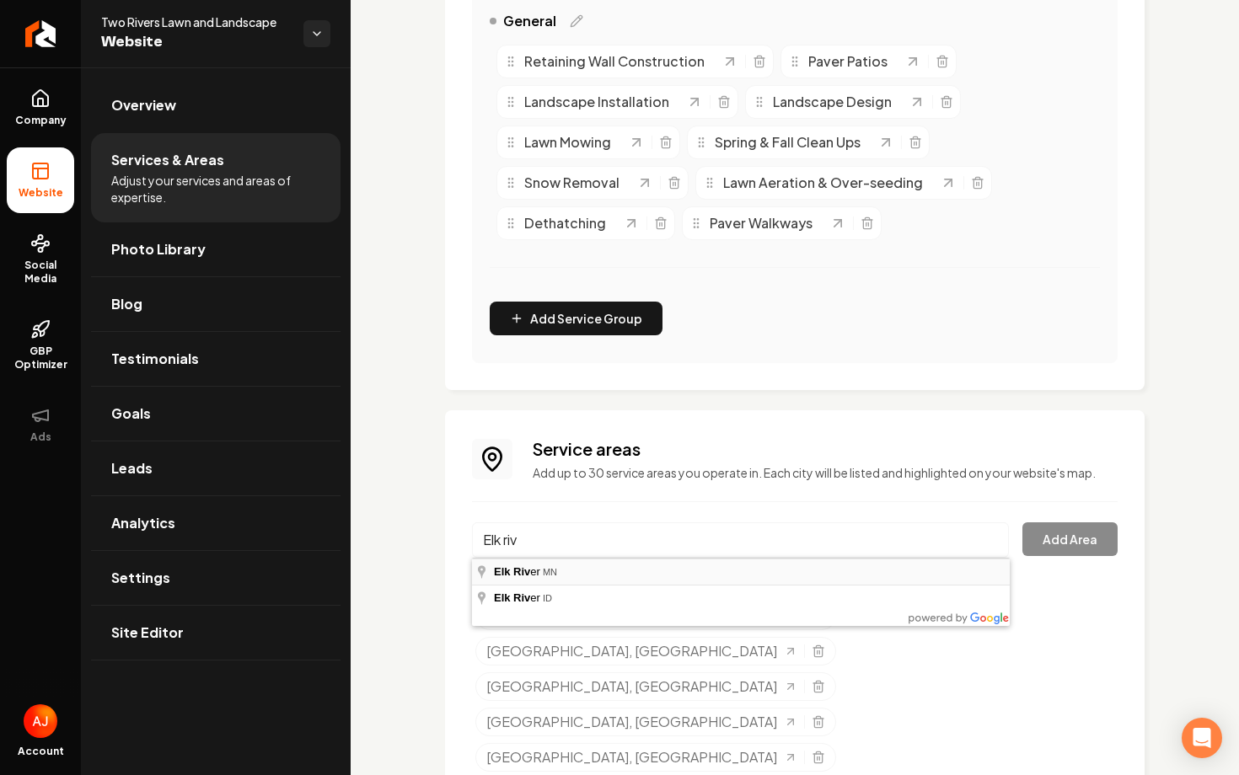
type input "Elk River, MN"
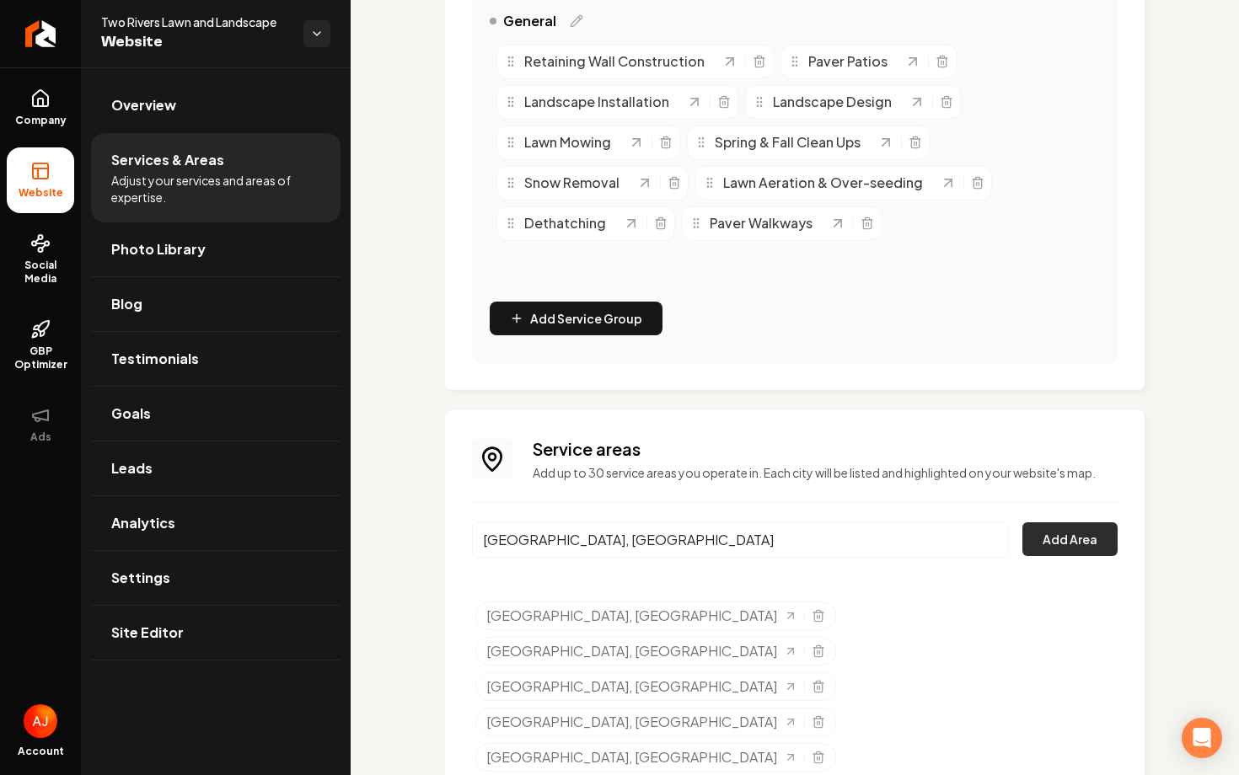
click at [1062, 542] on button "Add Area" at bounding box center [1069, 539] width 95 height 34
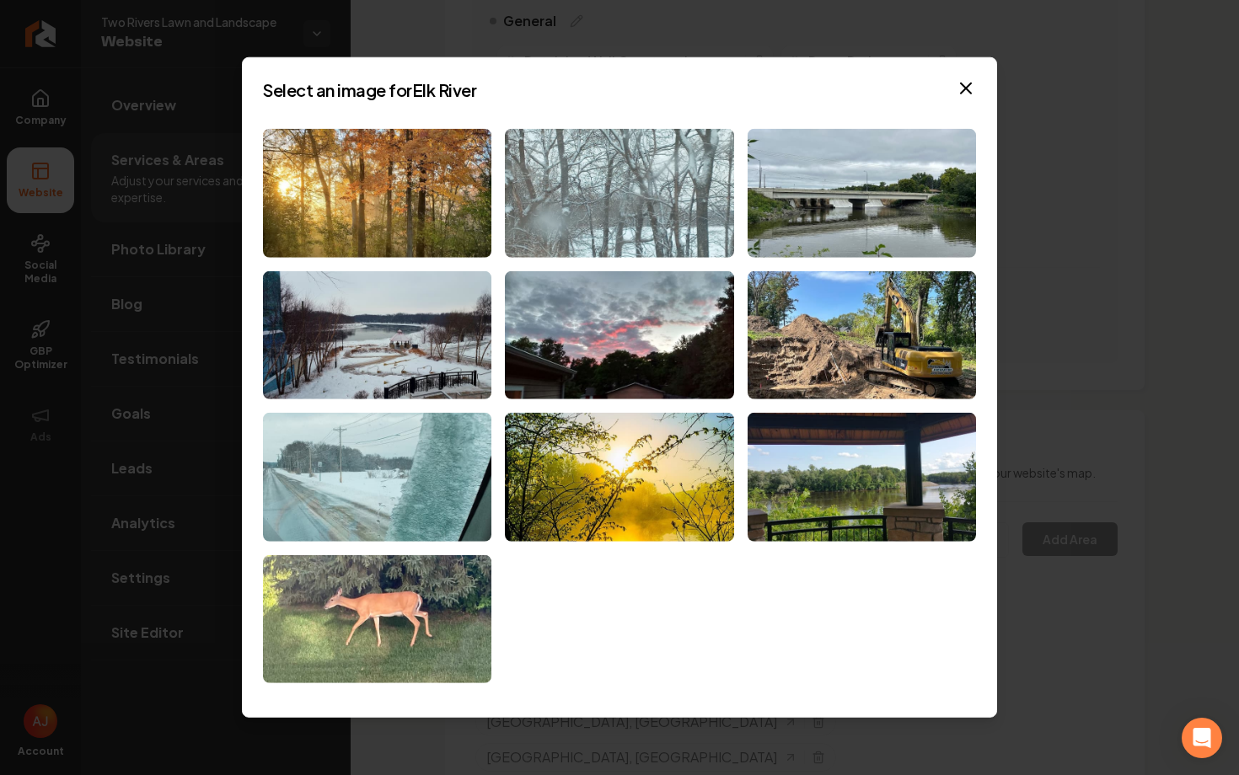
click at [629, 226] on img at bounding box center [619, 193] width 228 height 129
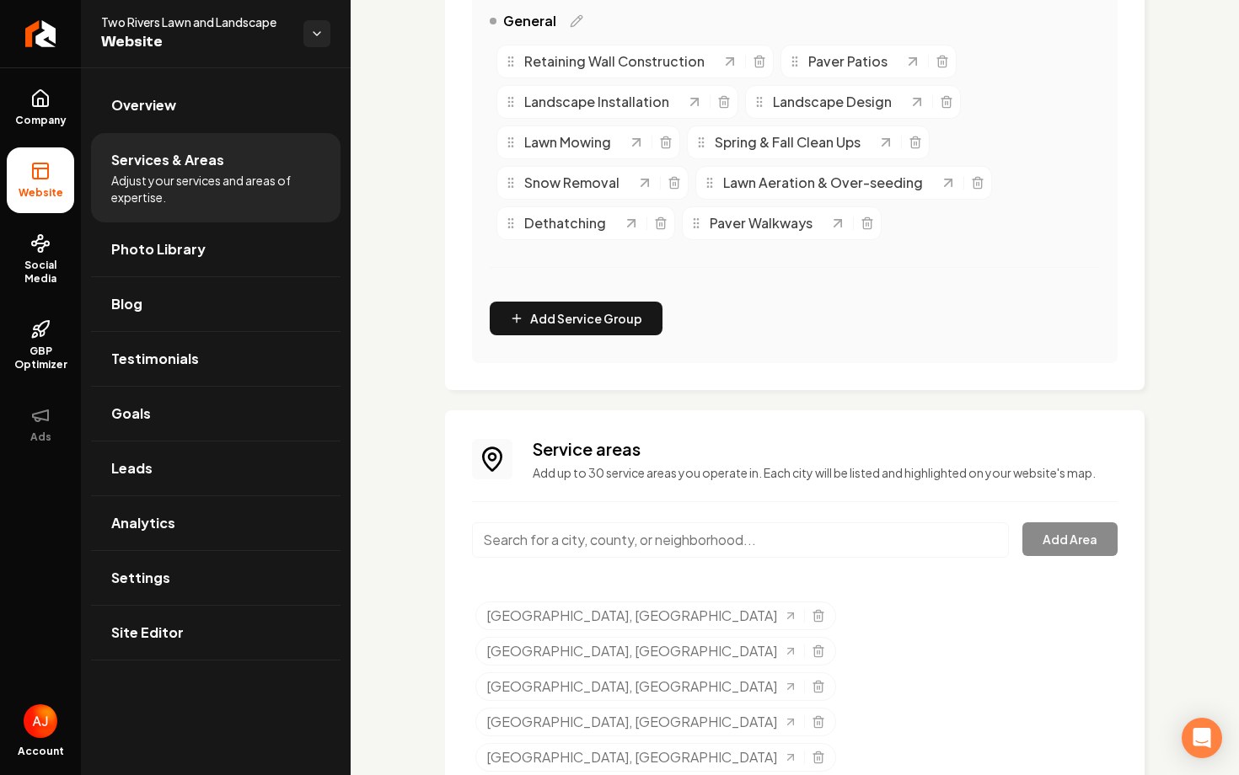
click at [643, 555] on input "Main content area" at bounding box center [740, 539] width 537 height 35
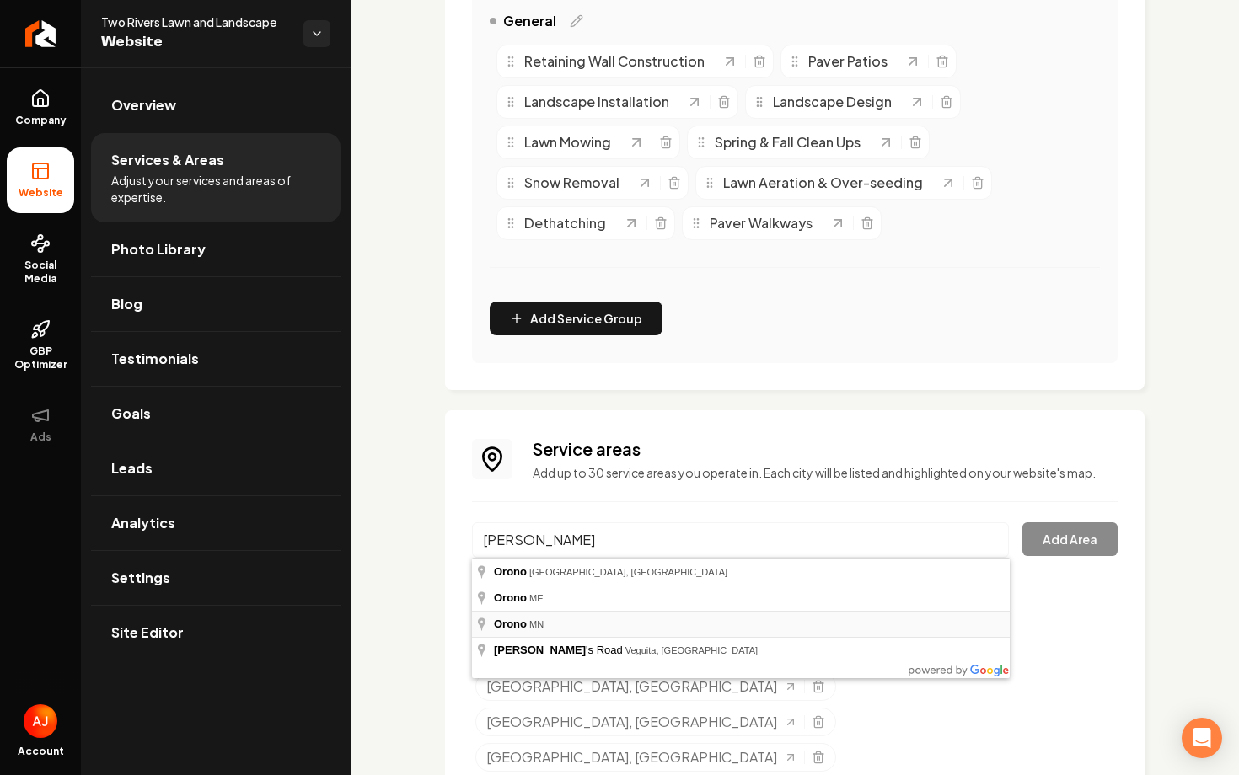
type input "Orono, MN"
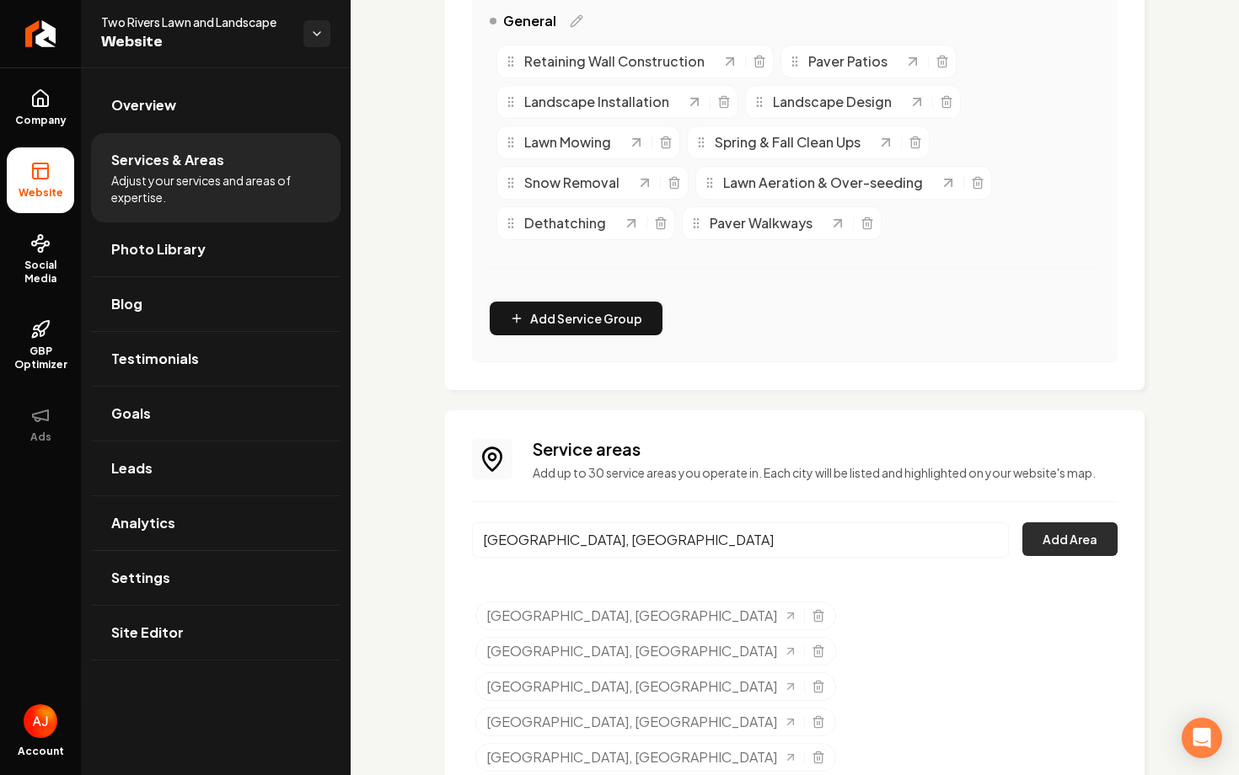
click at [1057, 533] on button "Add Area" at bounding box center [1069, 539] width 95 height 34
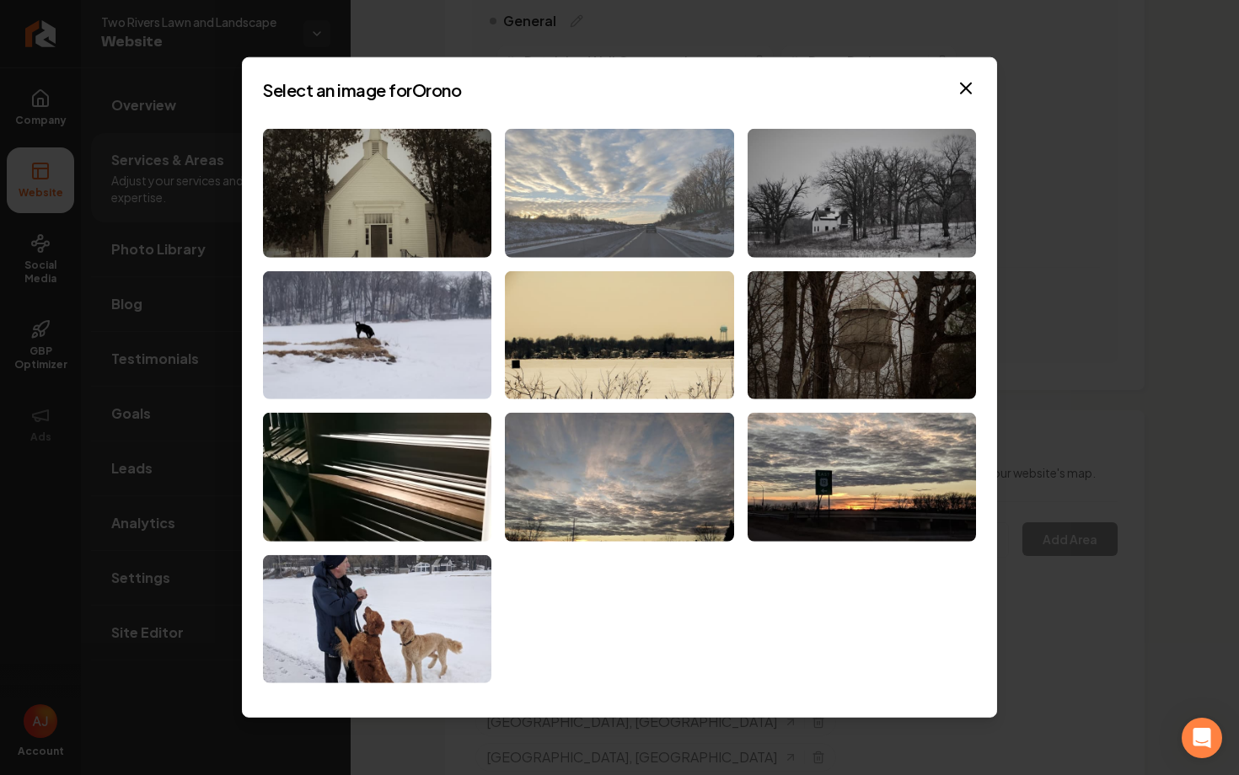
click at [635, 240] on img at bounding box center [619, 193] width 228 height 129
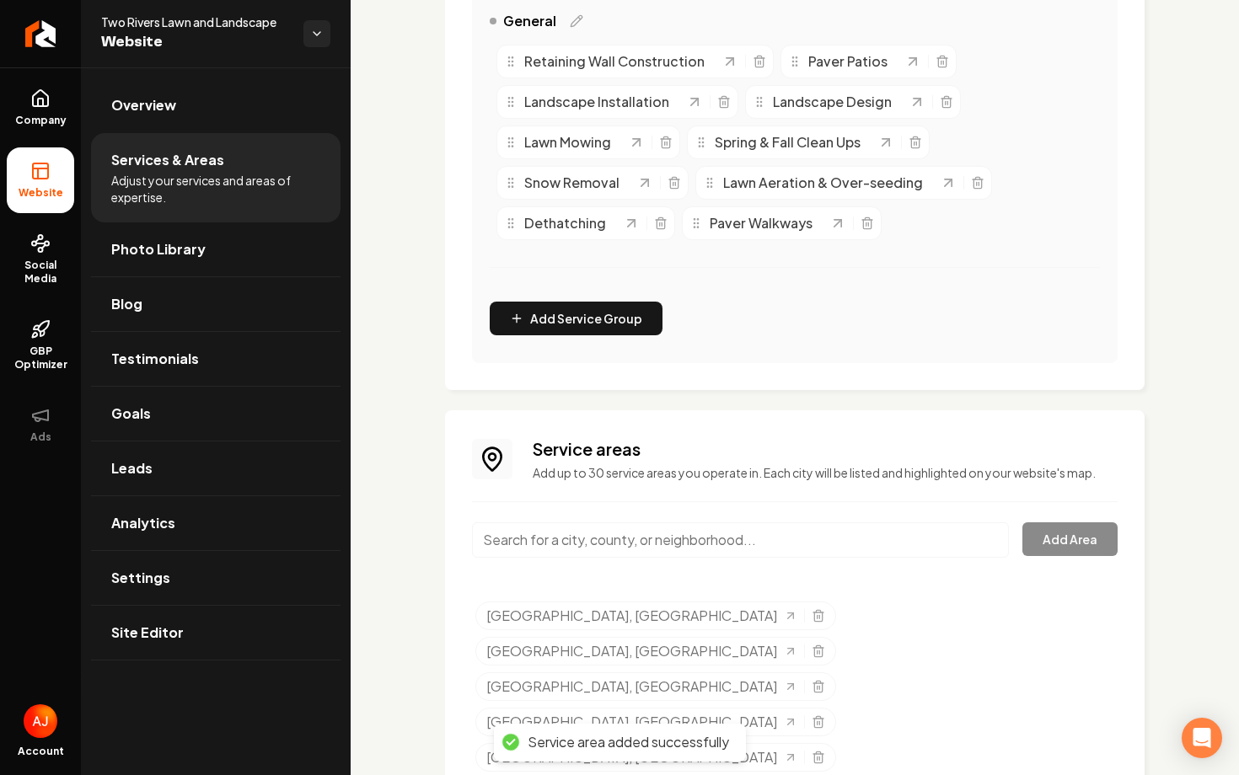
click at [562, 537] on input "Main content area" at bounding box center [740, 539] width 537 height 35
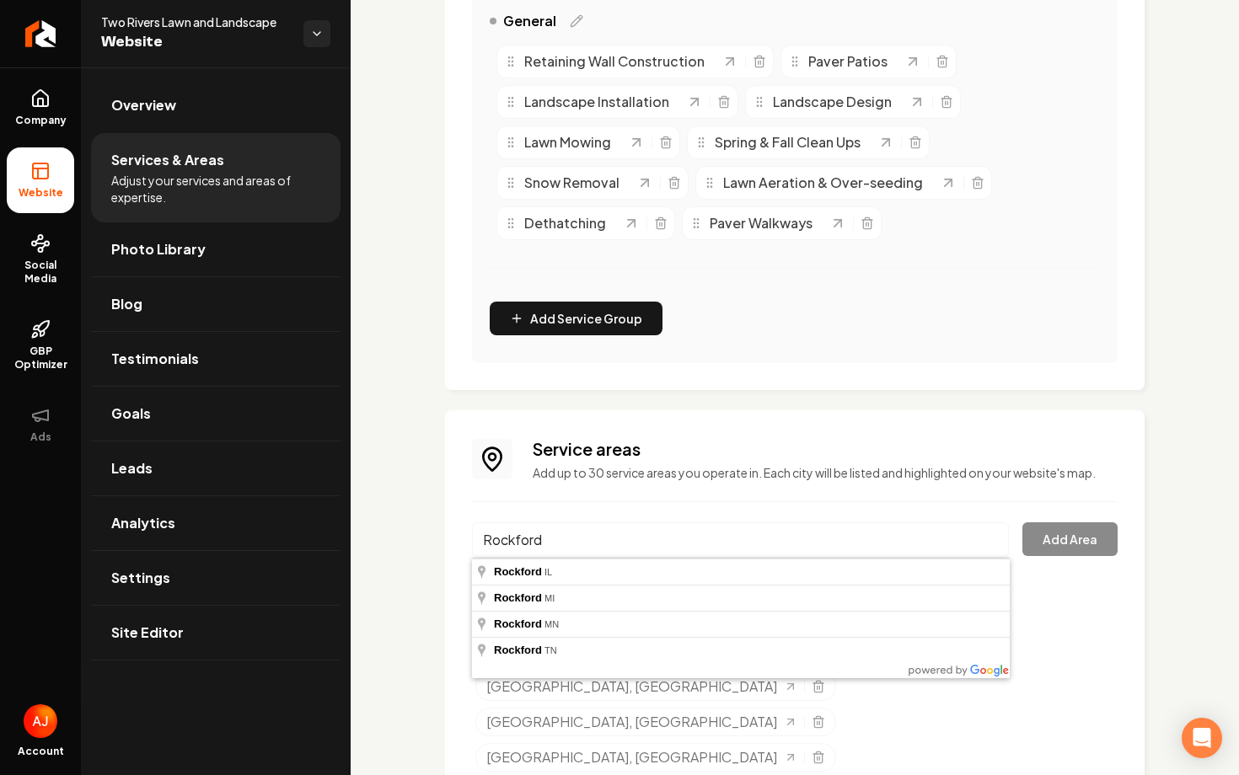
type input "Rockford, MN"
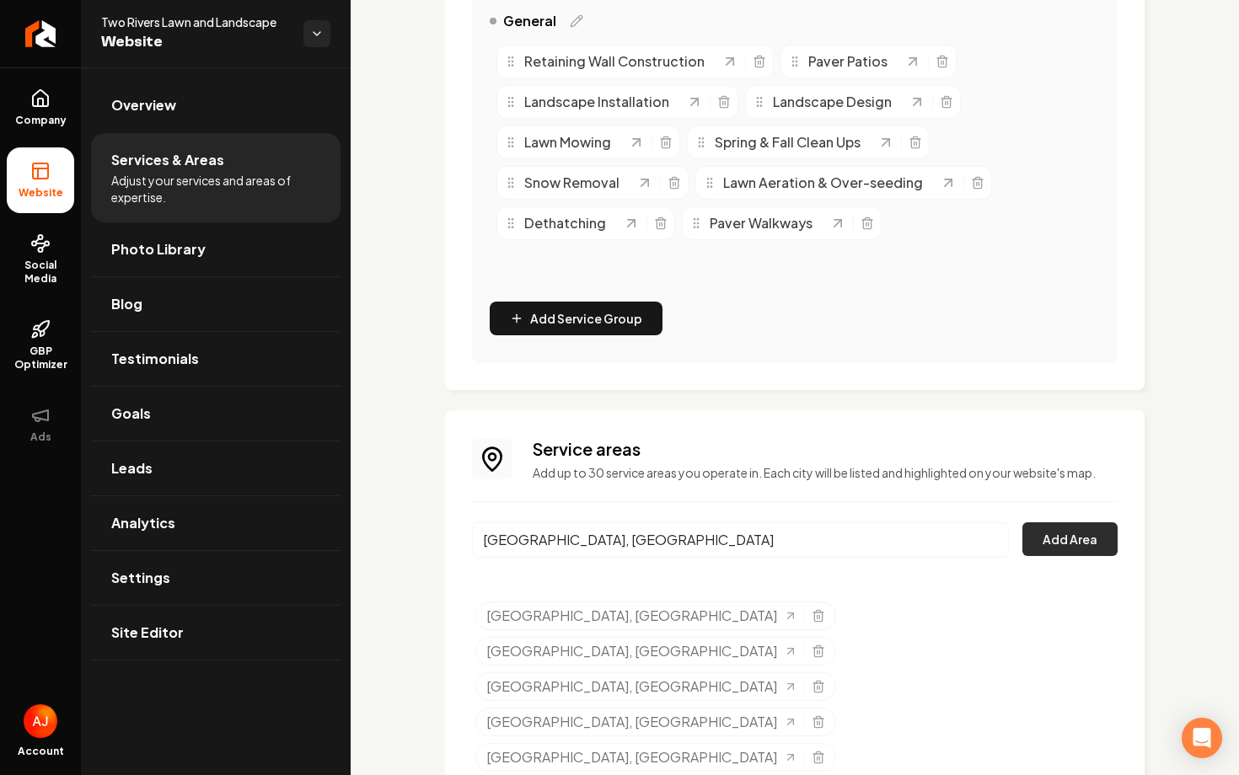
click at [1064, 529] on button "Add Area" at bounding box center [1069, 539] width 95 height 34
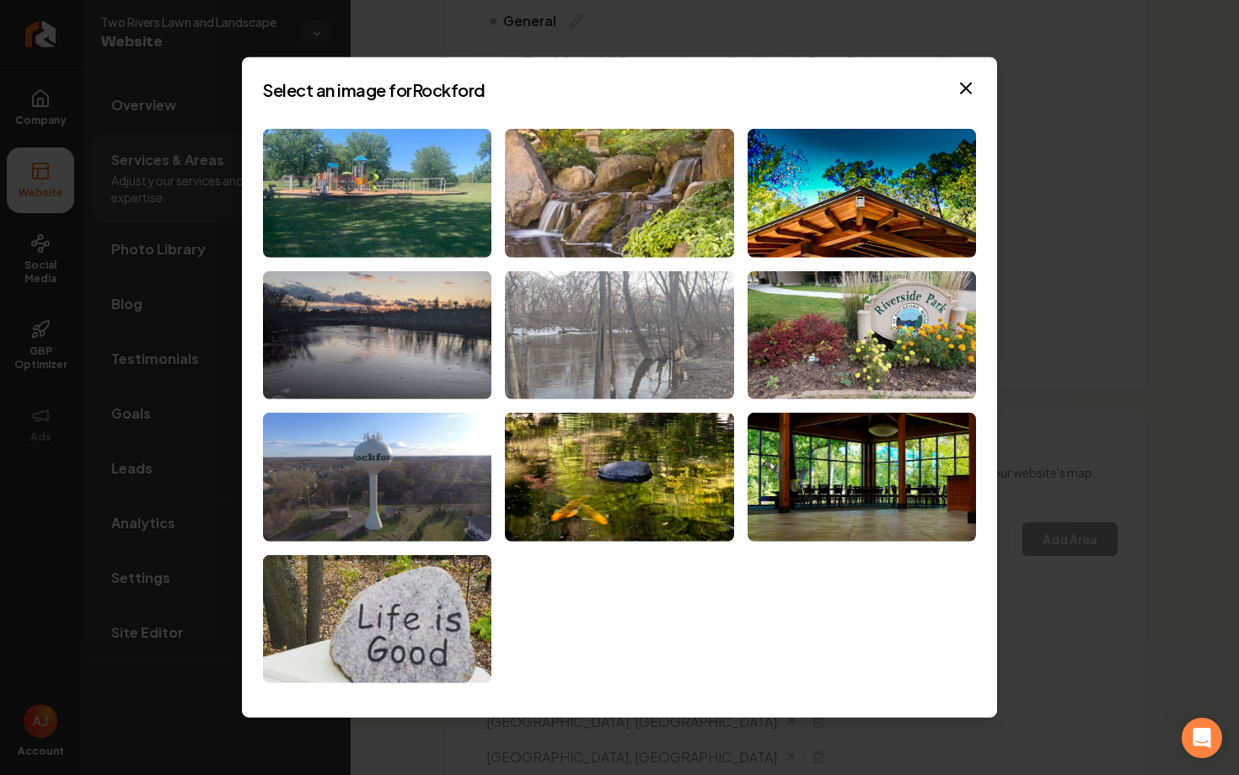
click at [624, 292] on img at bounding box center [619, 335] width 228 height 129
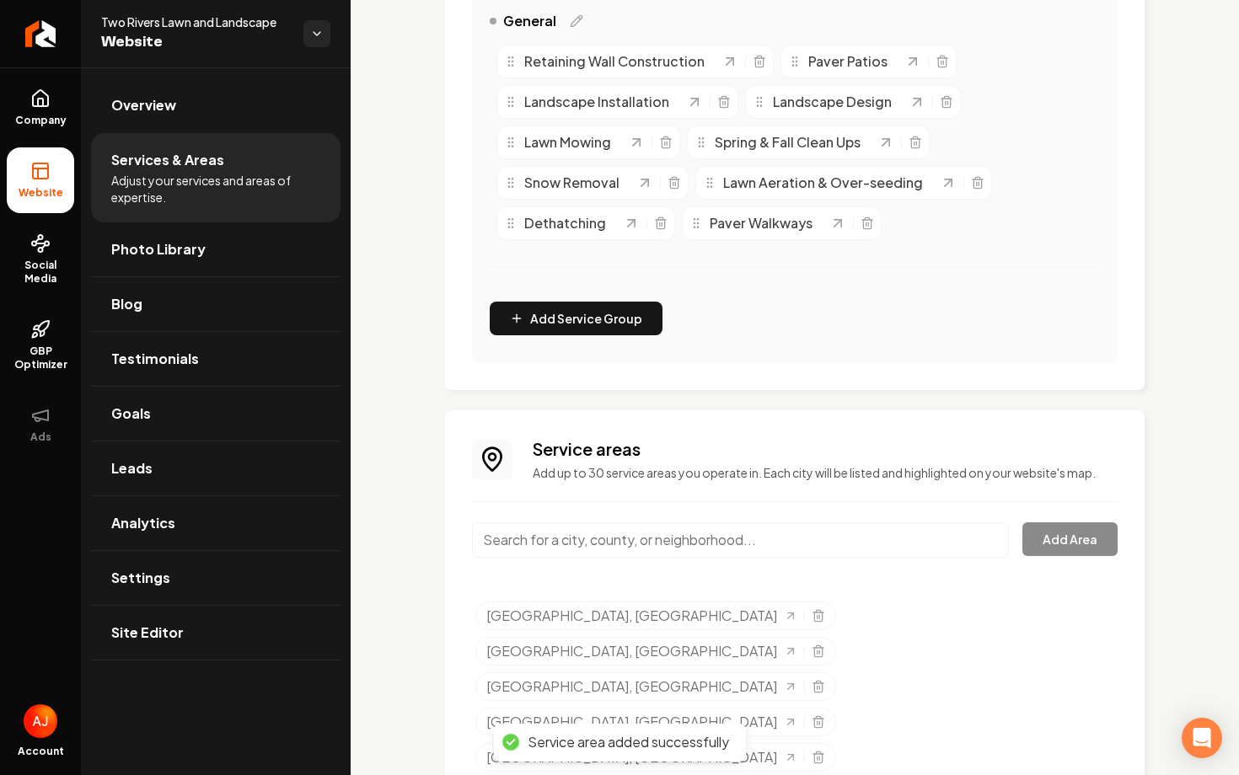
click at [549, 546] on input "Main content area" at bounding box center [740, 539] width 537 height 35
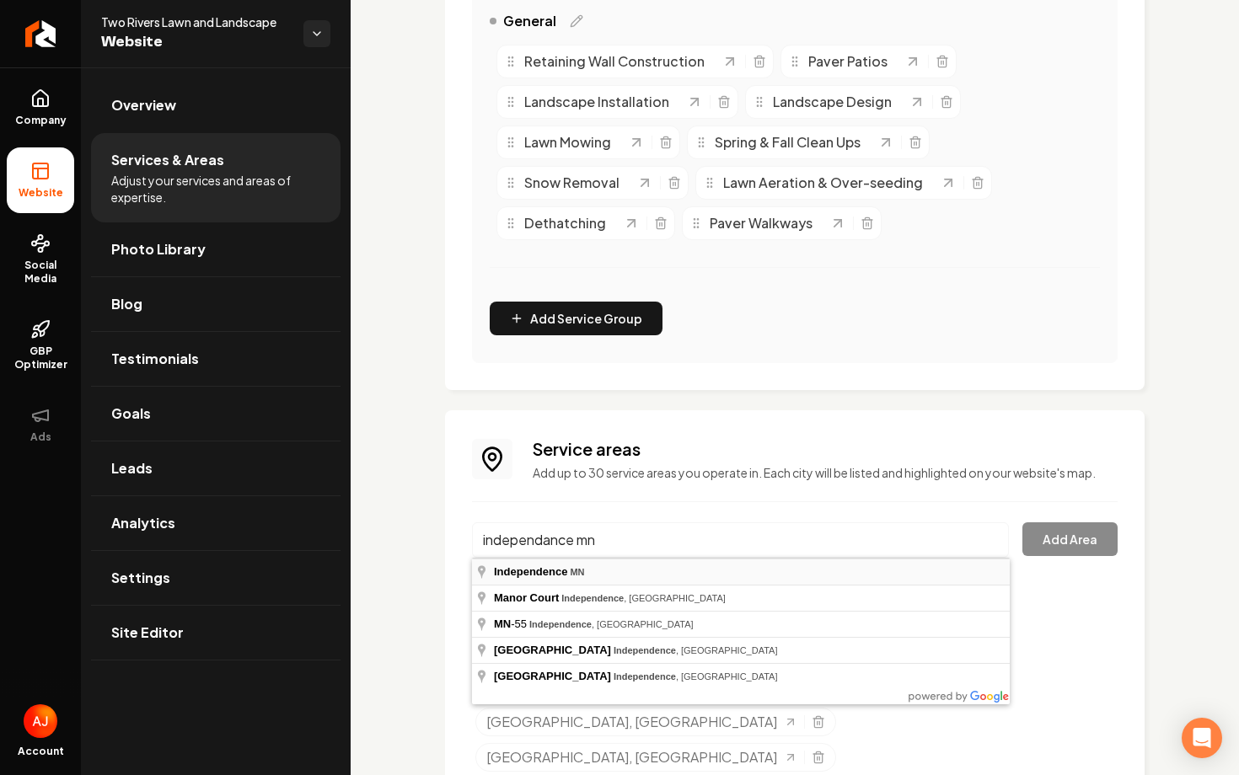
type input "Independence, MN"
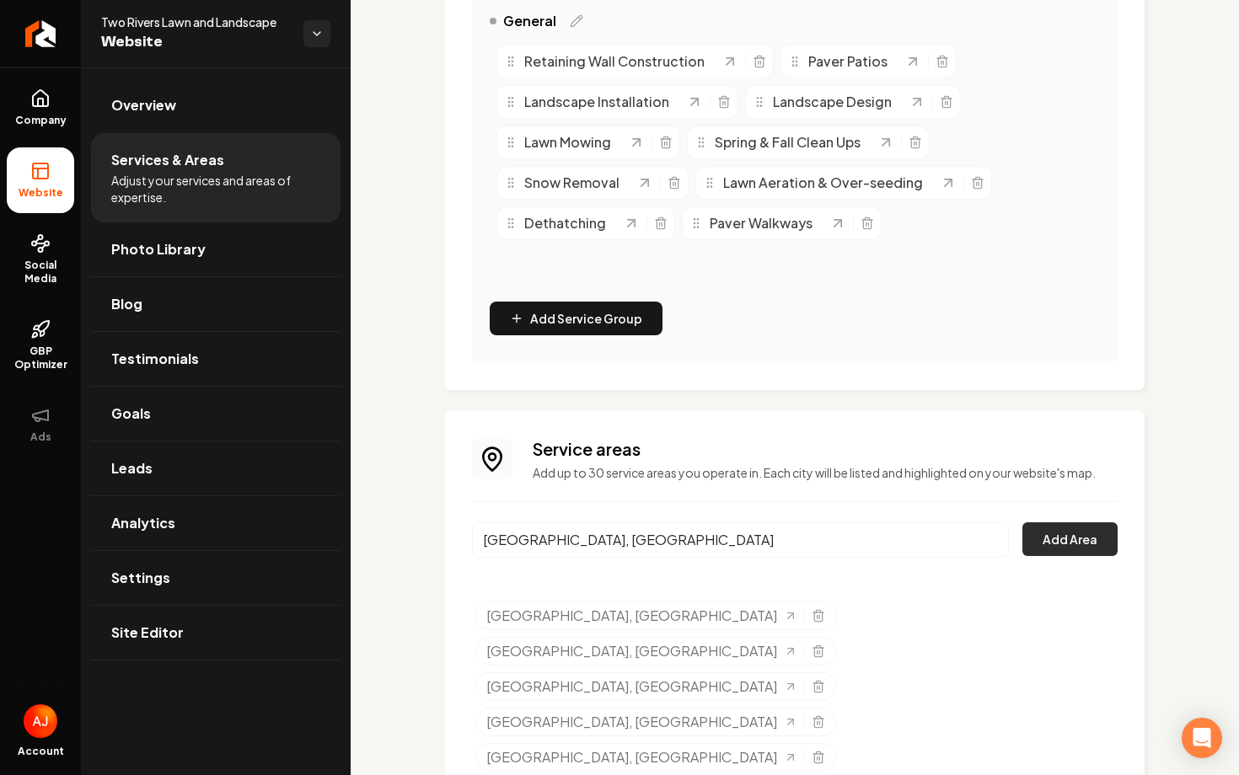
click at [1090, 530] on button "Add Area" at bounding box center [1069, 539] width 95 height 34
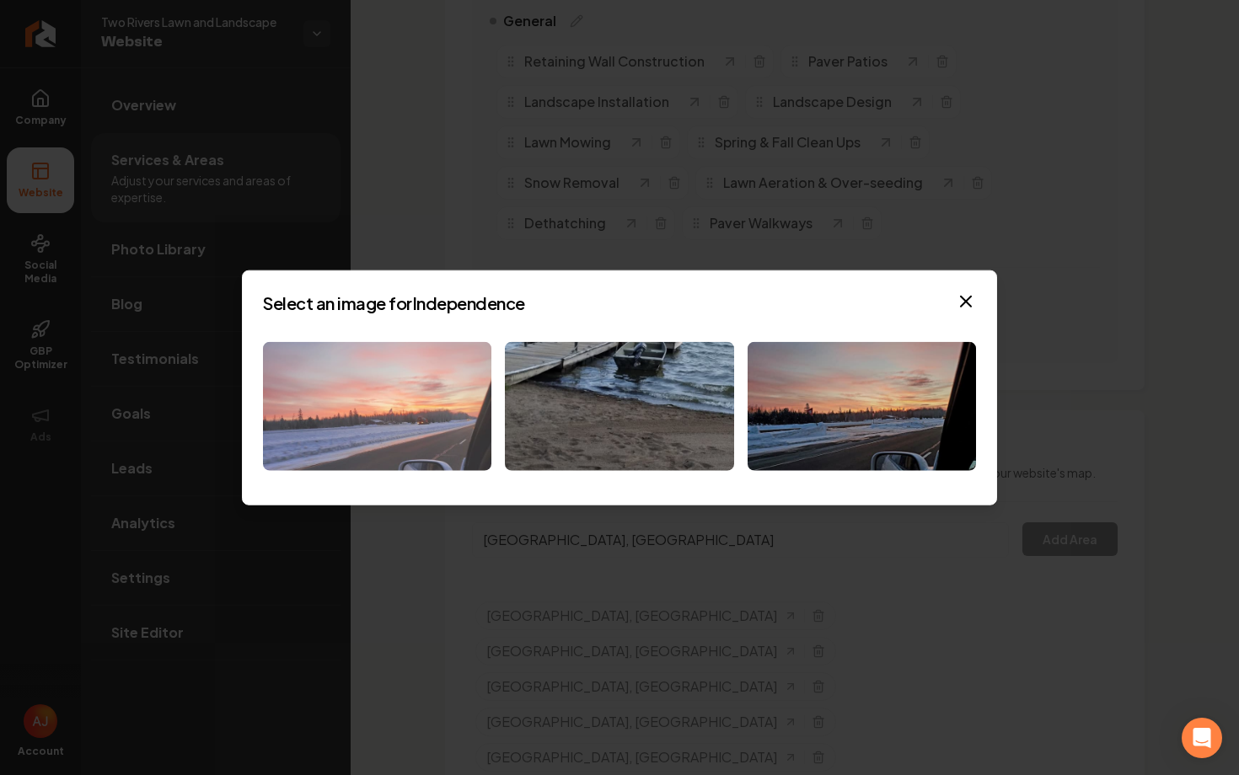
click at [450, 421] on img at bounding box center [377, 406] width 228 height 129
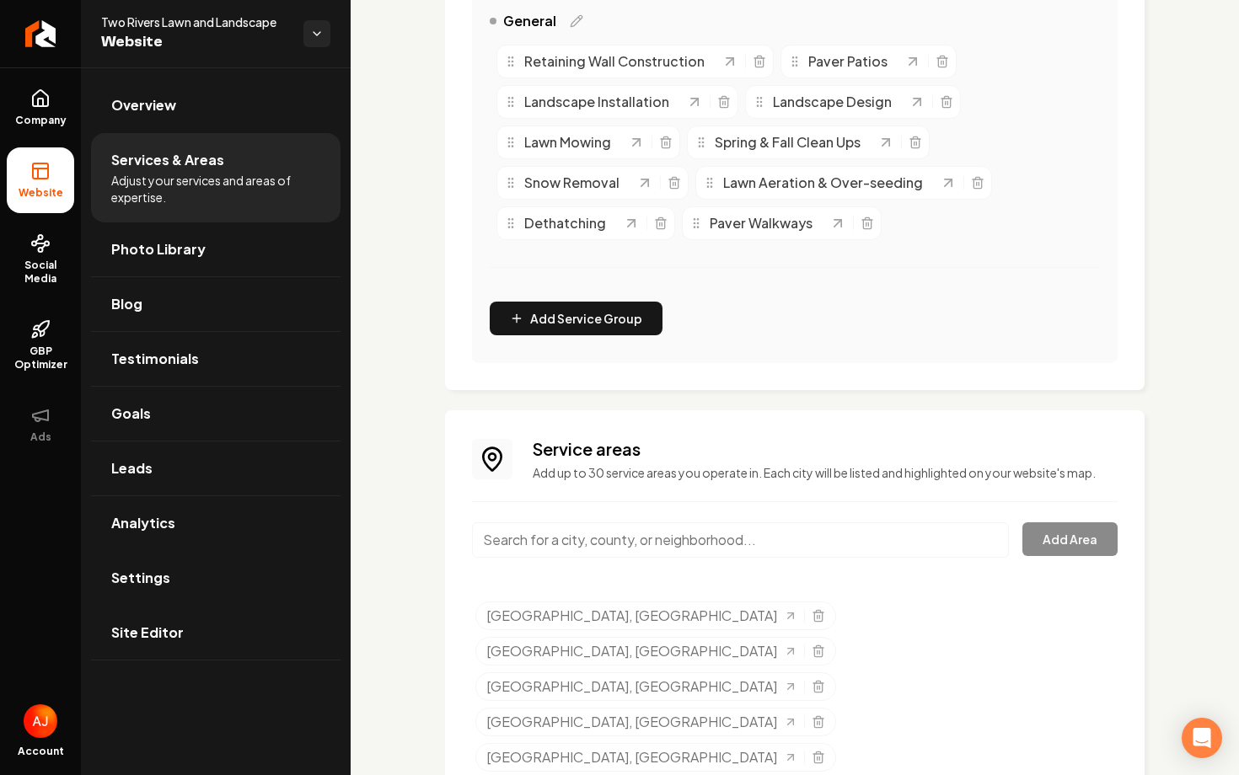
click at [208, 605] on li "Settings" at bounding box center [215, 578] width 249 height 55
click at [206, 580] on link "Settings" at bounding box center [215, 578] width 249 height 54
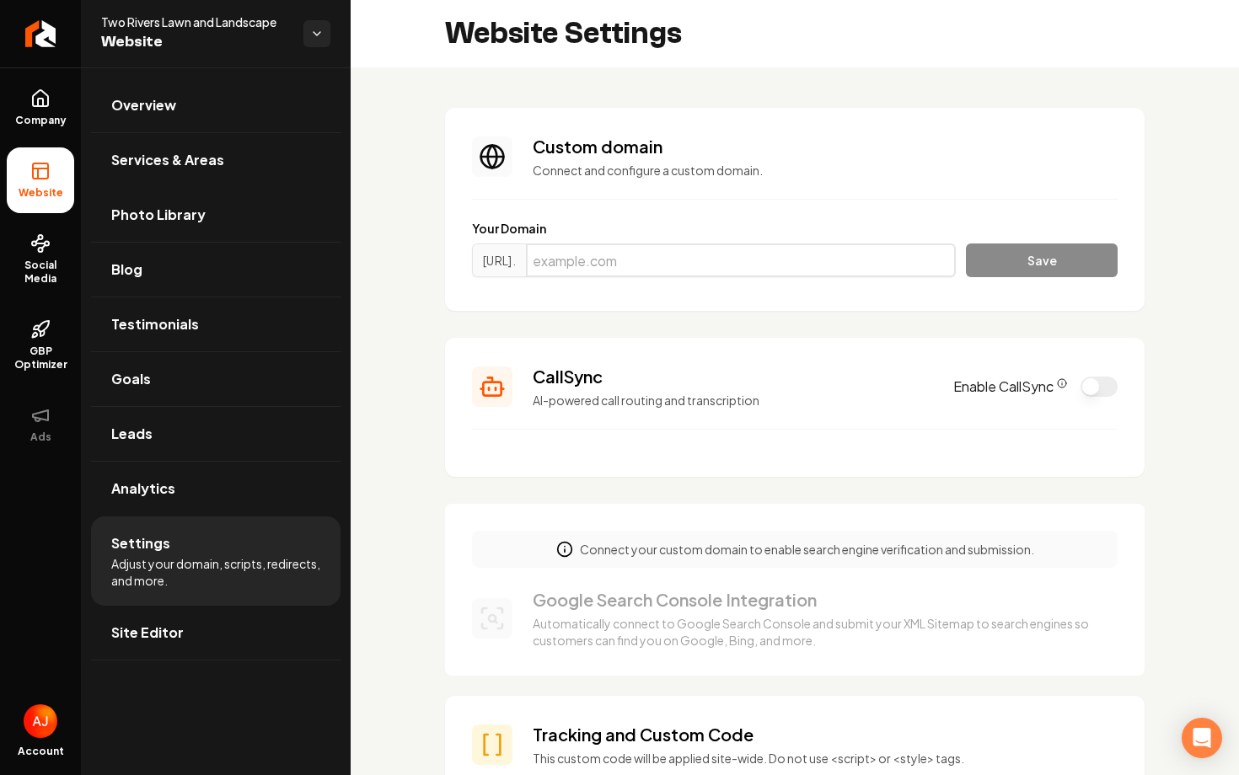
click at [598, 249] on input "Main content area" at bounding box center [741, 261] width 430 height 34
paste input "tworiverslawnandlandscape.net"
type input "tworiverslawnandlandscape.net"
click at [1017, 247] on button "Save" at bounding box center [1042, 261] width 152 height 34
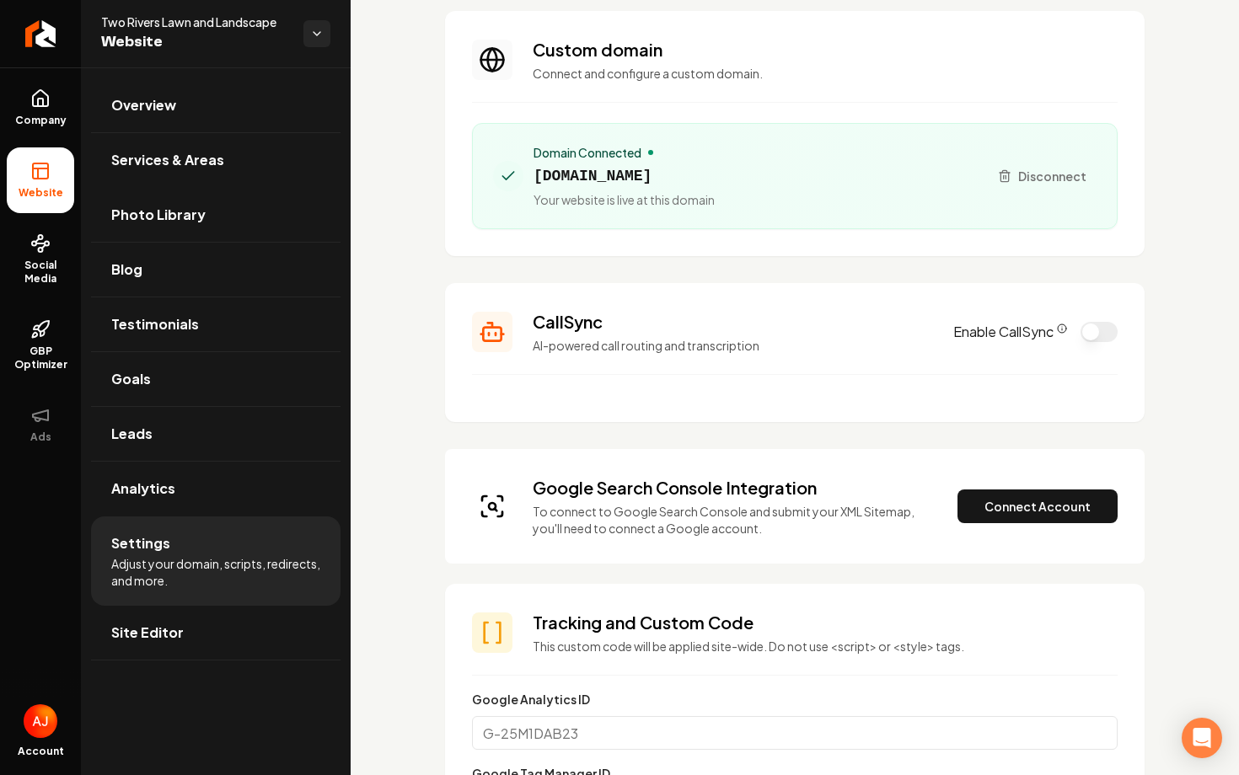
scroll to position [99, 0]
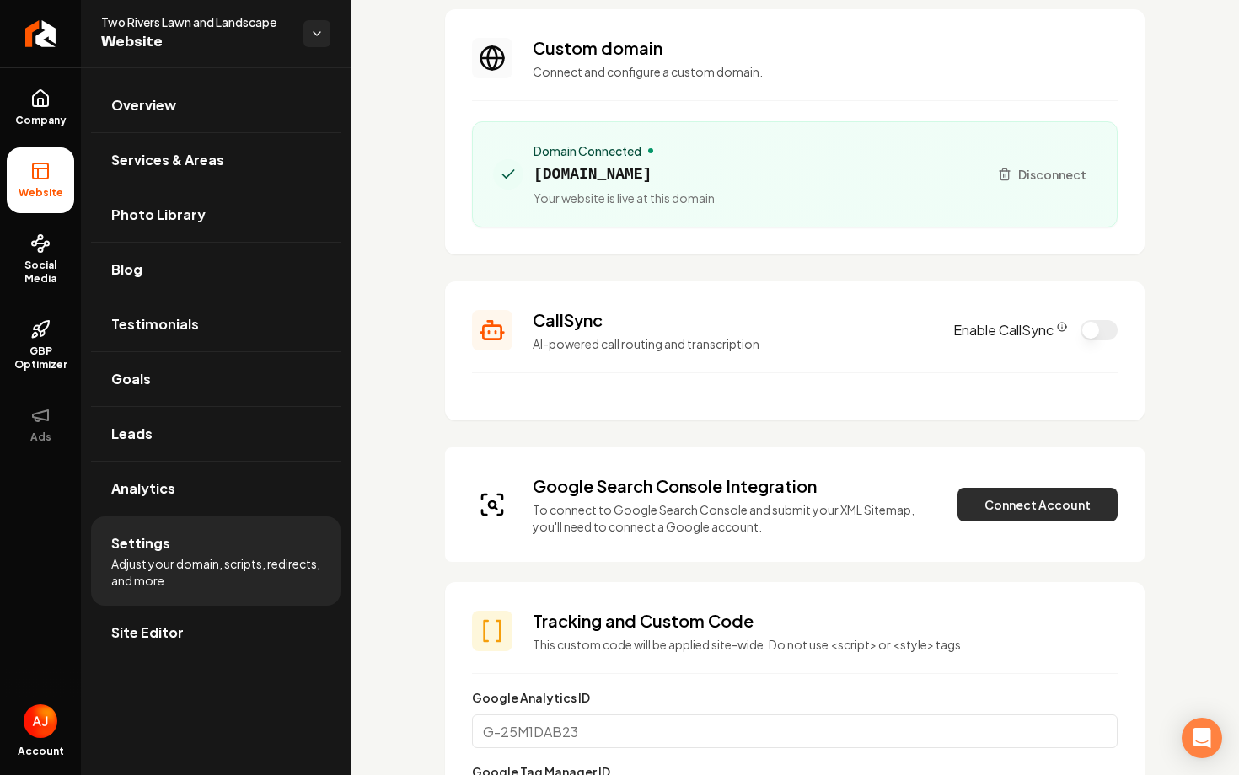
click at [1044, 519] on button "Connect Account" at bounding box center [1037, 505] width 160 height 34
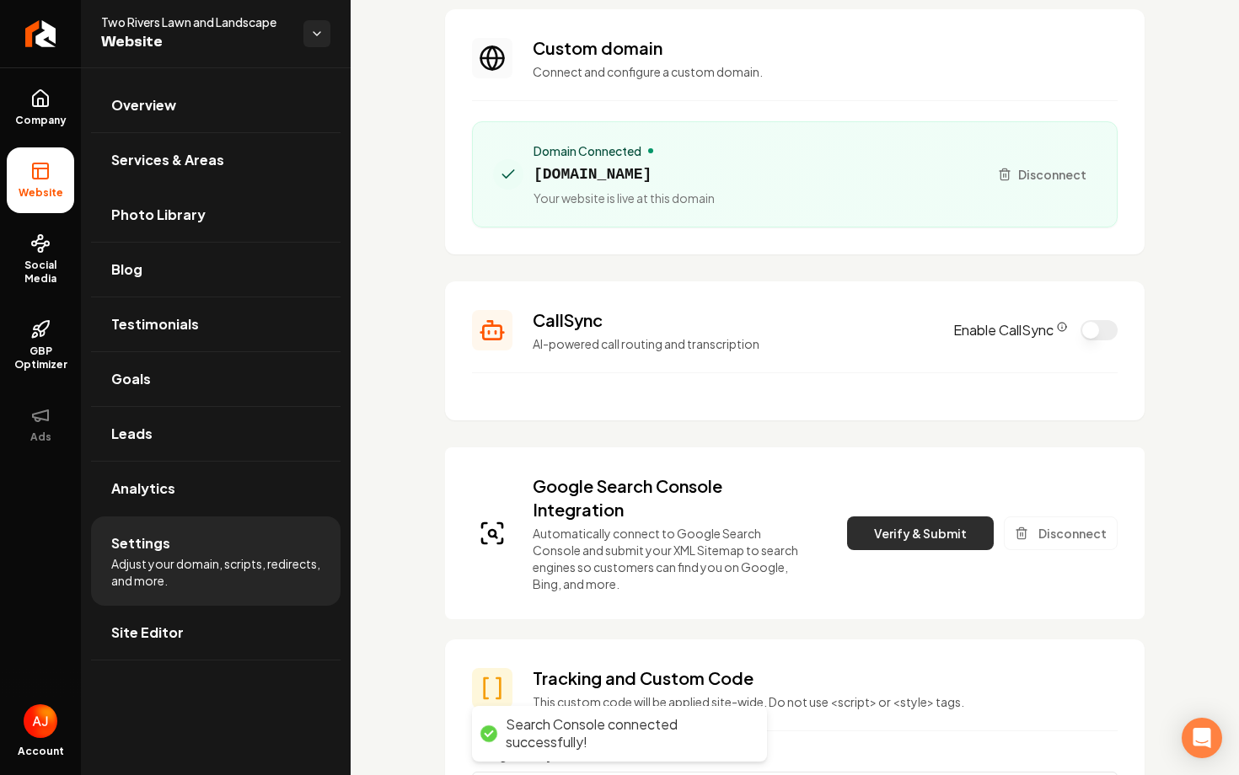
click at [881, 528] on button "Verify & Submit" at bounding box center [920, 534] width 147 height 34
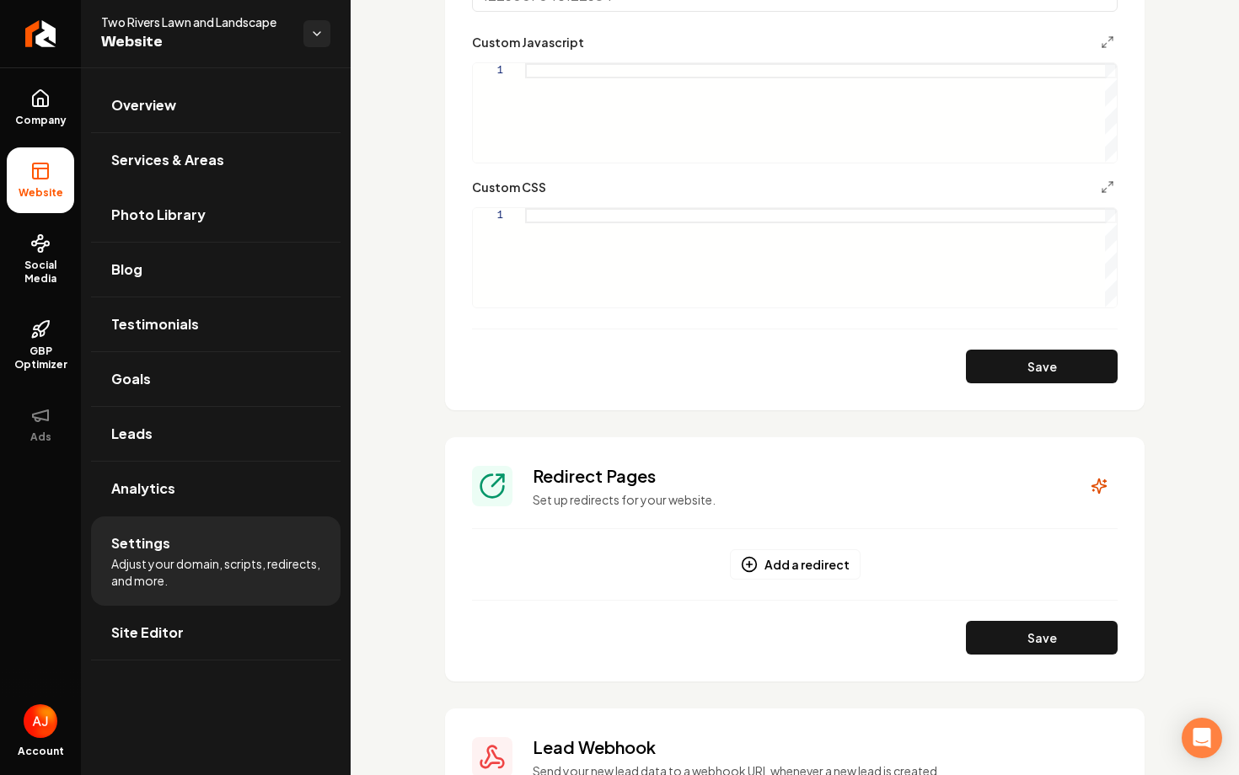
scroll to position [1314, 0]
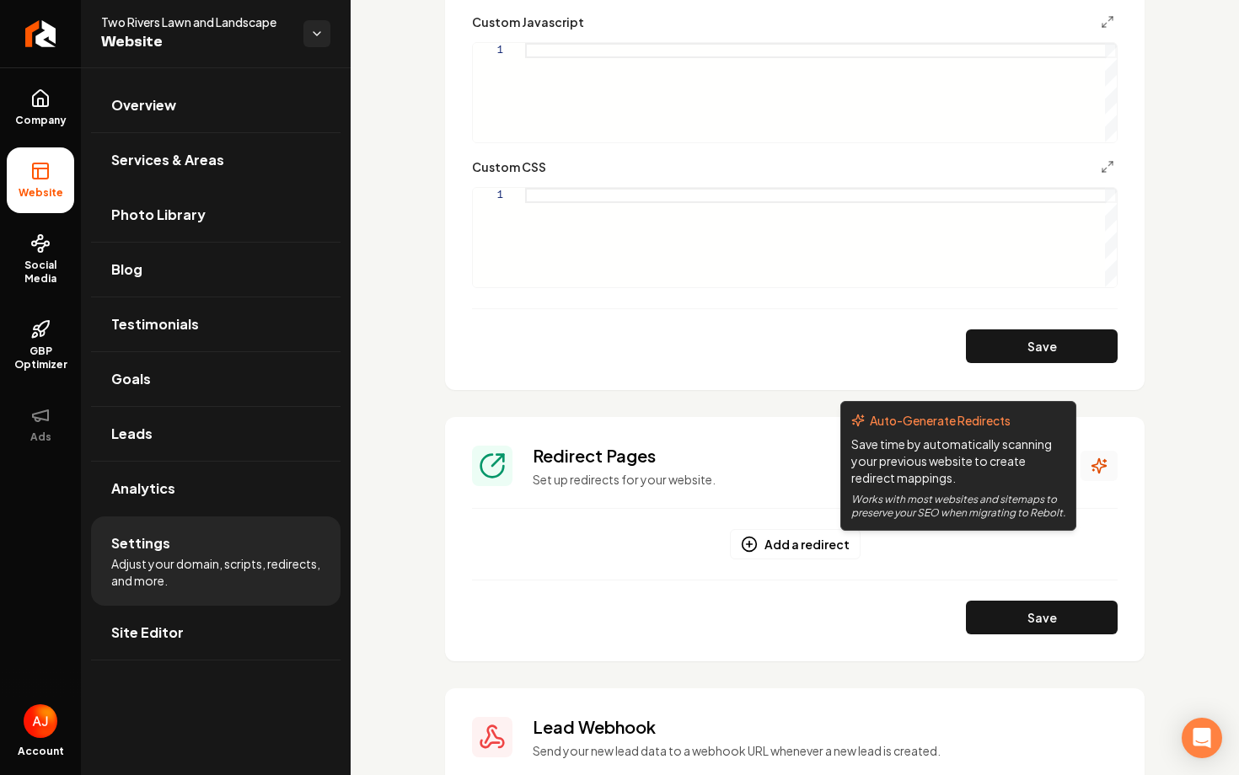
click at [1105, 461] on icon "Main content area" at bounding box center [1104, 461] width 3 height 0
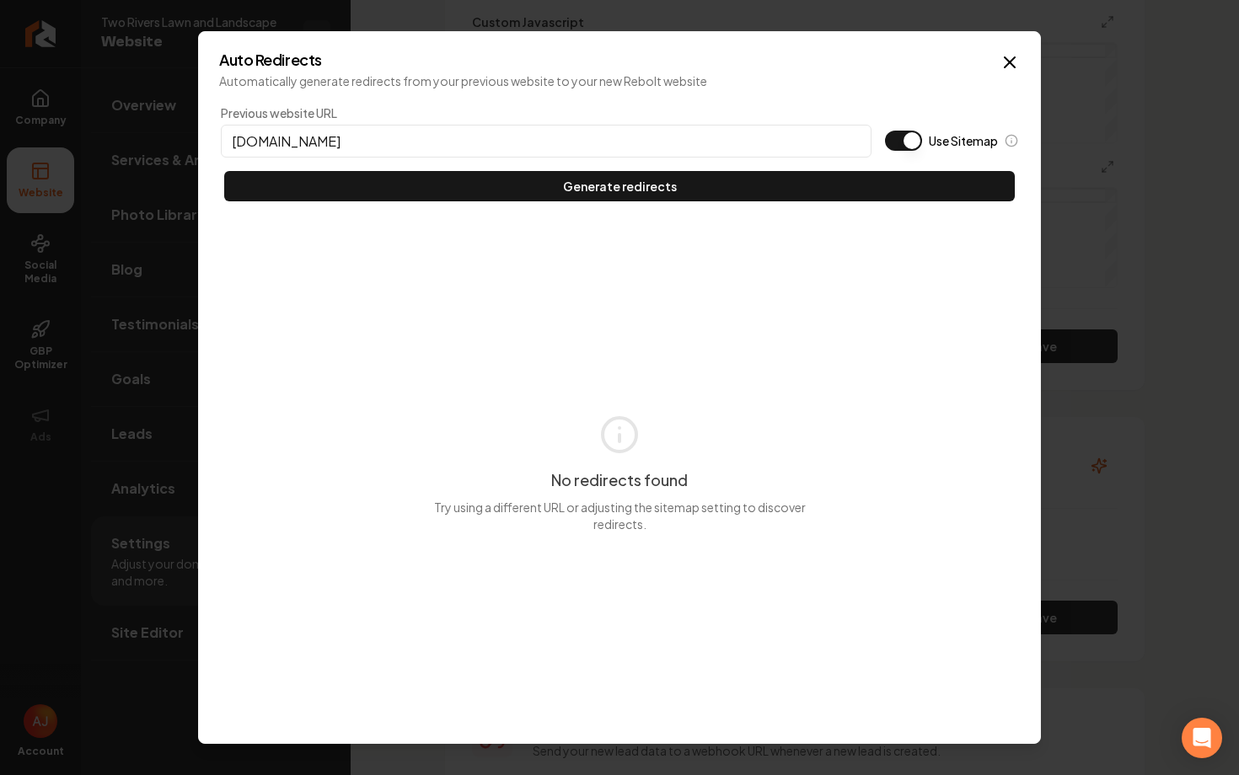
click at [233, 140] on input "tworiverslawnandlandscape.net" at bounding box center [546, 141] width 651 height 33
type input "https://tworiverslawnandlandscape.net"
click at [897, 137] on button "Use Sitemap" at bounding box center [903, 141] width 37 height 20
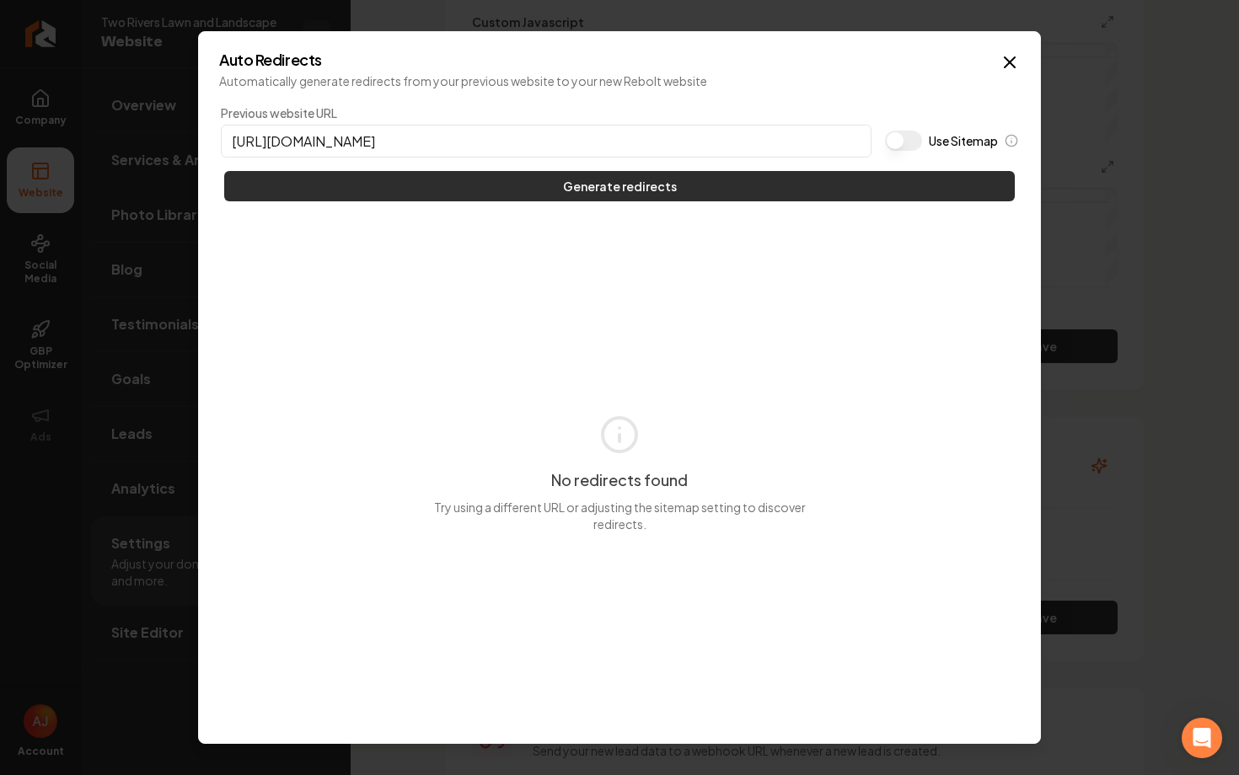
click at [850, 191] on button "Generate redirects" at bounding box center [619, 186] width 790 height 30
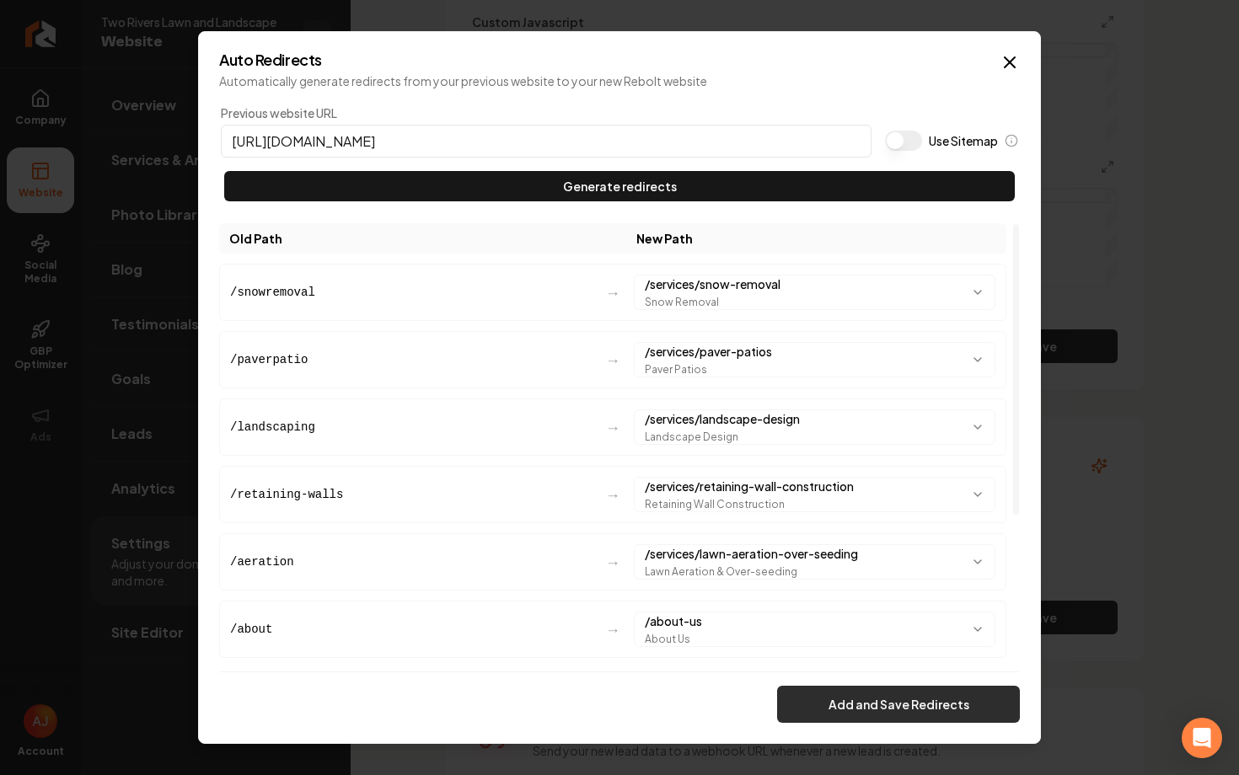
click at [931, 696] on button "Add and Save Redirects" at bounding box center [898, 704] width 243 height 37
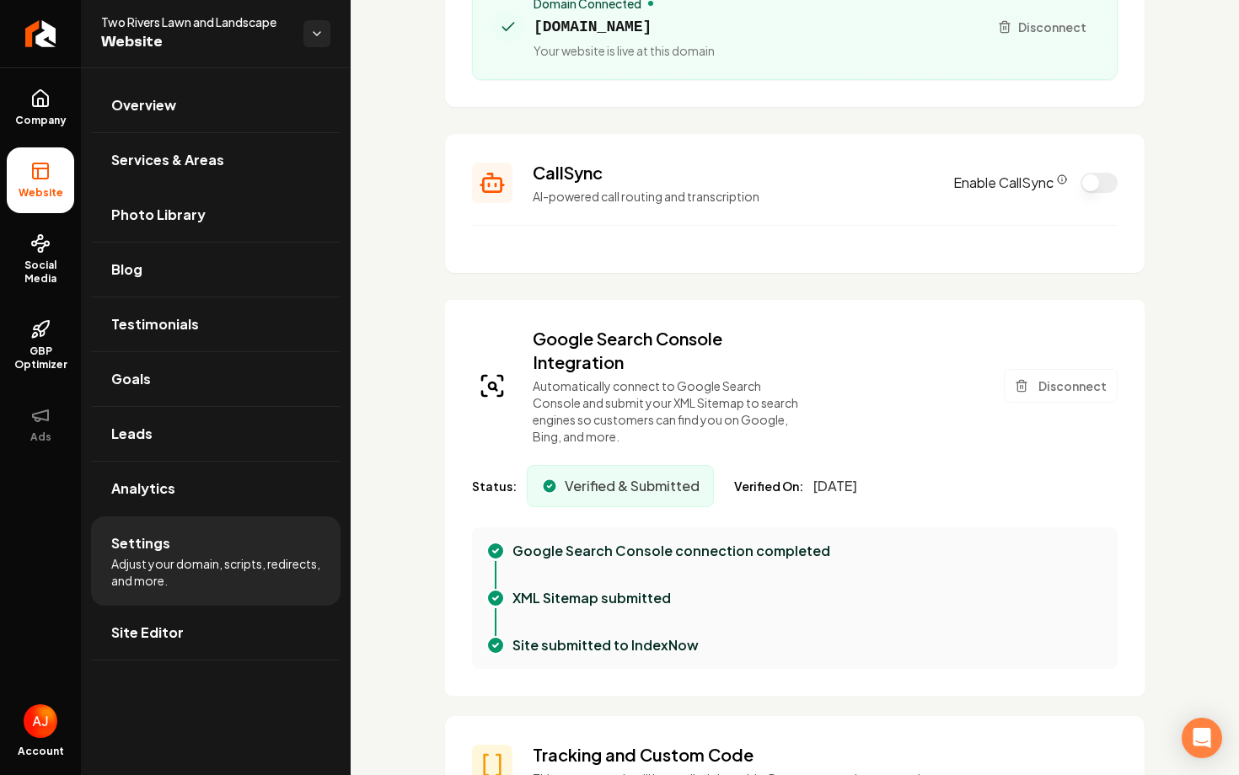
scroll to position [0, 0]
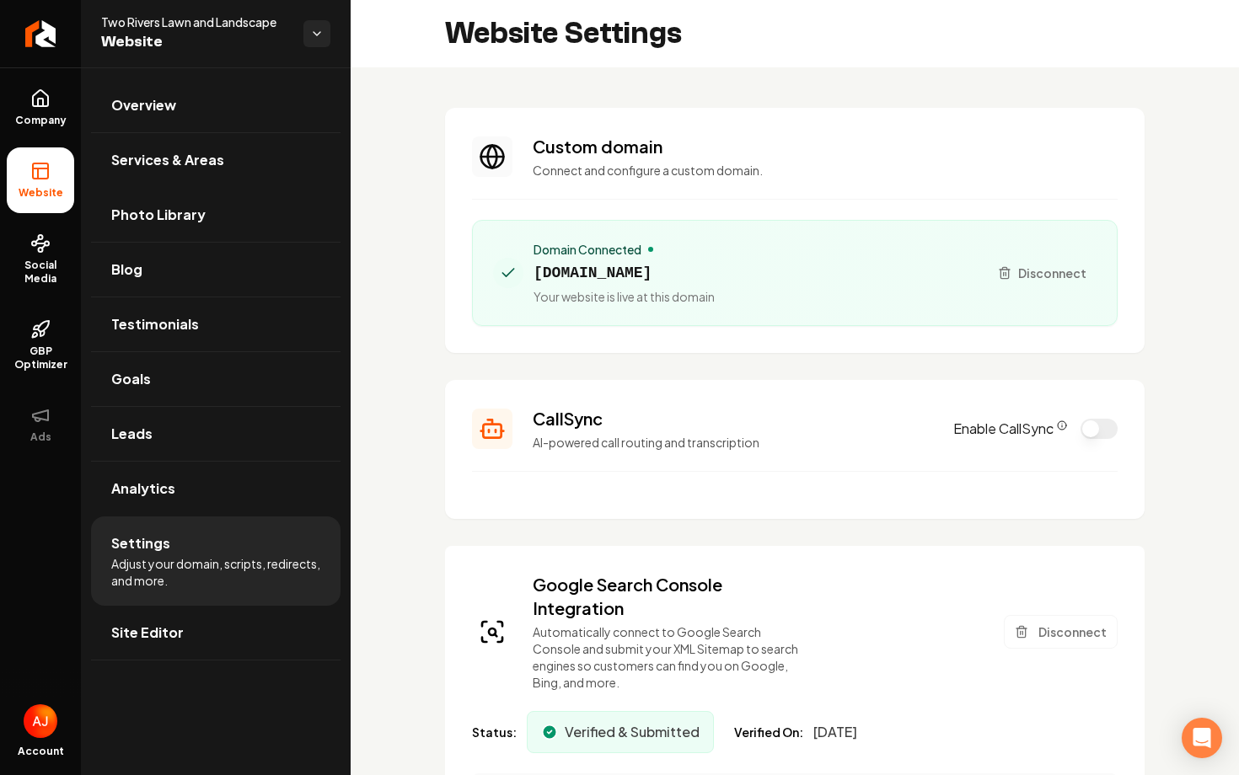
drag, startPoint x: 825, startPoint y: 263, endPoint x: 545, endPoint y: 257, distance: 279.8
click at [545, 257] on div "Domain Connected tworiverslawnandlandscape.net Your website is live at this dom…" at bounding box center [733, 273] width 481 height 64
click at [715, 276] on span "tworiverslawnandlandscape.net" at bounding box center [623, 273] width 181 height 24
drag, startPoint x: 813, startPoint y: 276, endPoint x: 536, endPoint y: 276, distance: 277.2
click at [536, 276] on div "Domain Connected tworiverslawnandlandscape.net Your website is live at this dom…" at bounding box center [733, 273] width 481 height 64
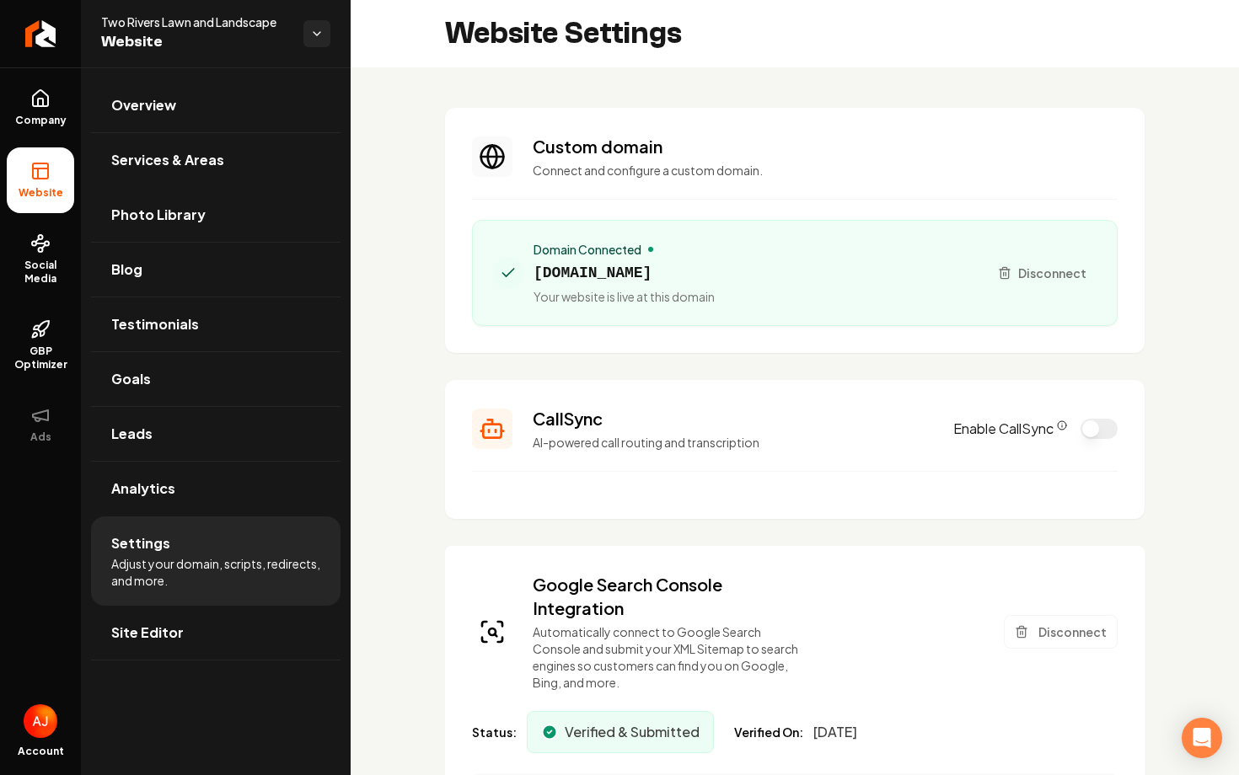
copy span "tworiverslawnandlandscape.net"
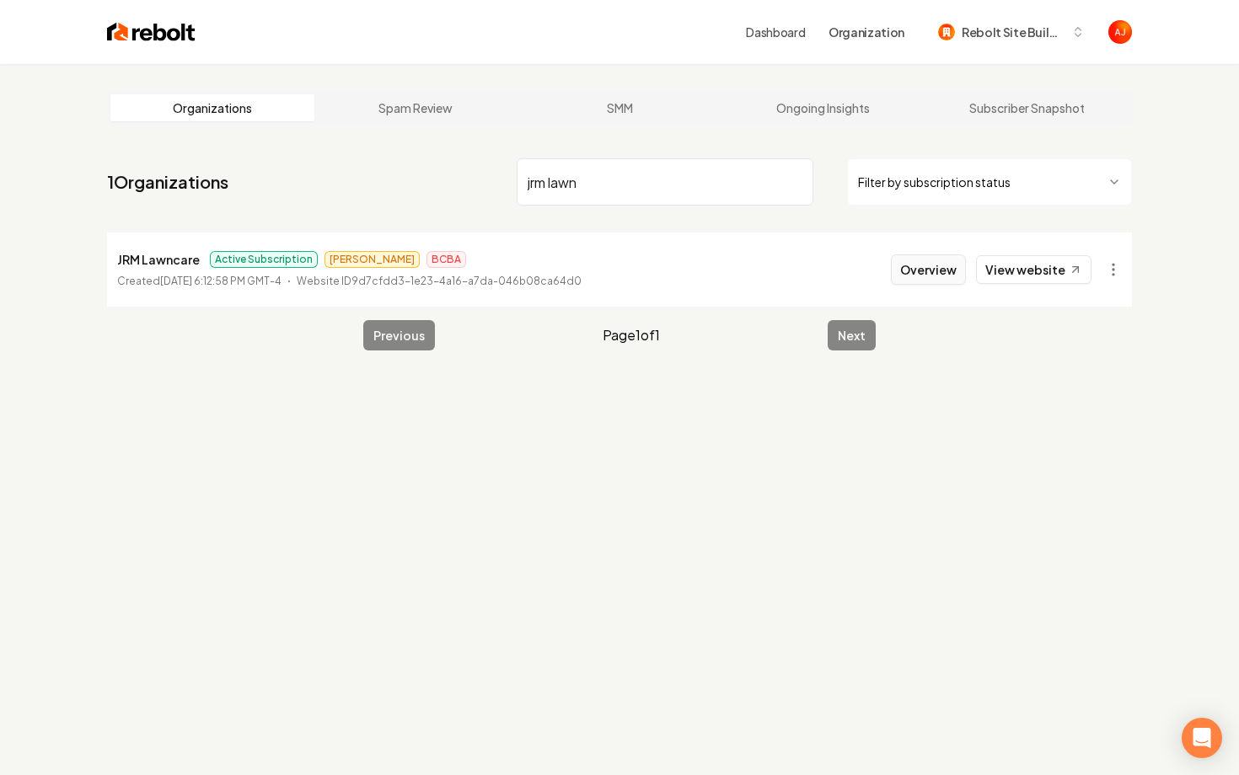
type input "jrm lawn"
click at [947, 268] on button "Overview" at bounding box center [928, 269] width 75 height 30
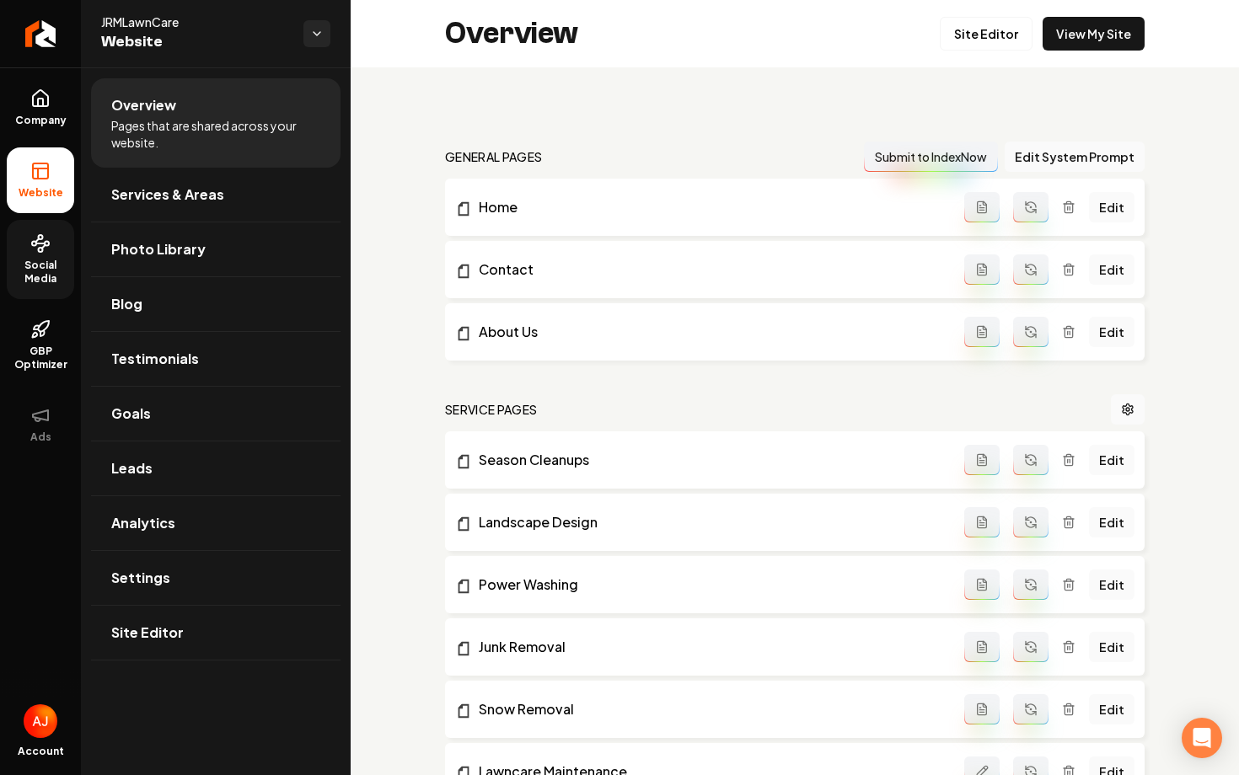
click at [28, 229] on link "Social Media" at bounding box center [40, 259] width 67 height 79
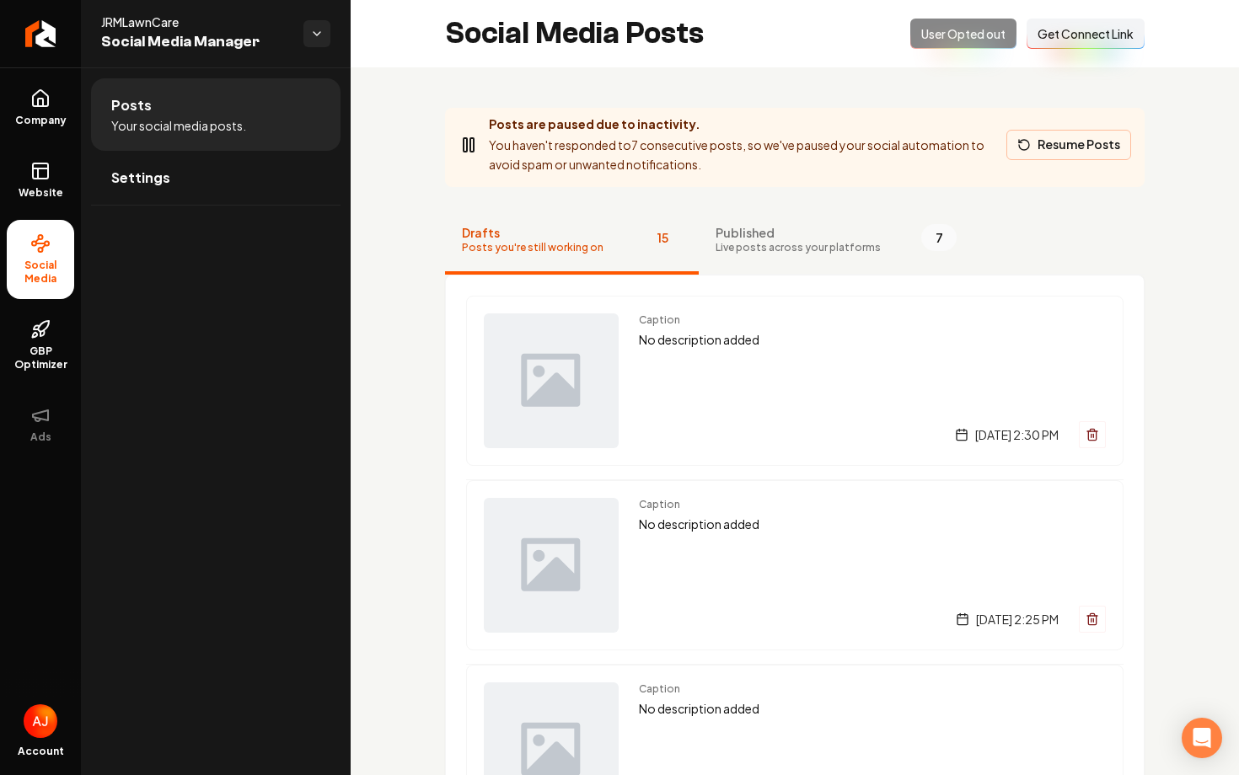
click at [1062, 153] on button "Resume Posts" at bounding box center [1068, 145] width 125 height 30
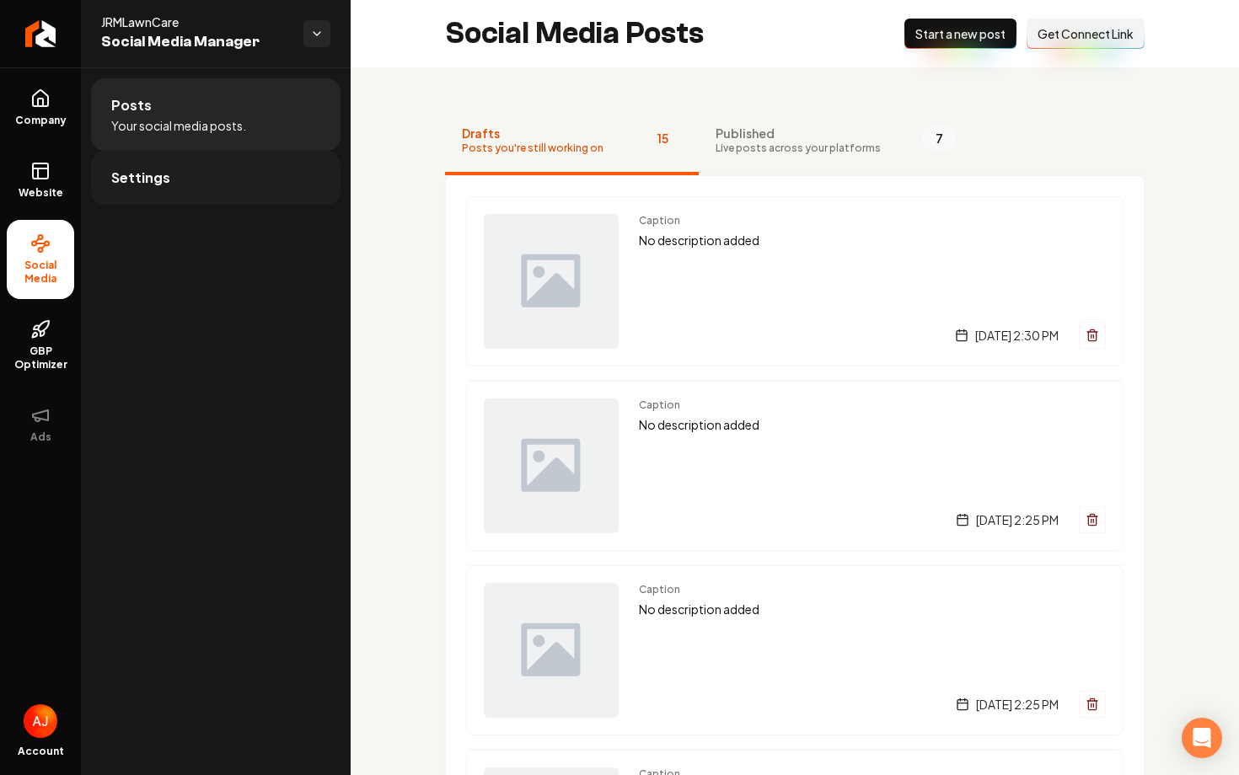
click at [243, 197] on link "Settings" at bounding box center [215, 178] width 249 height 54
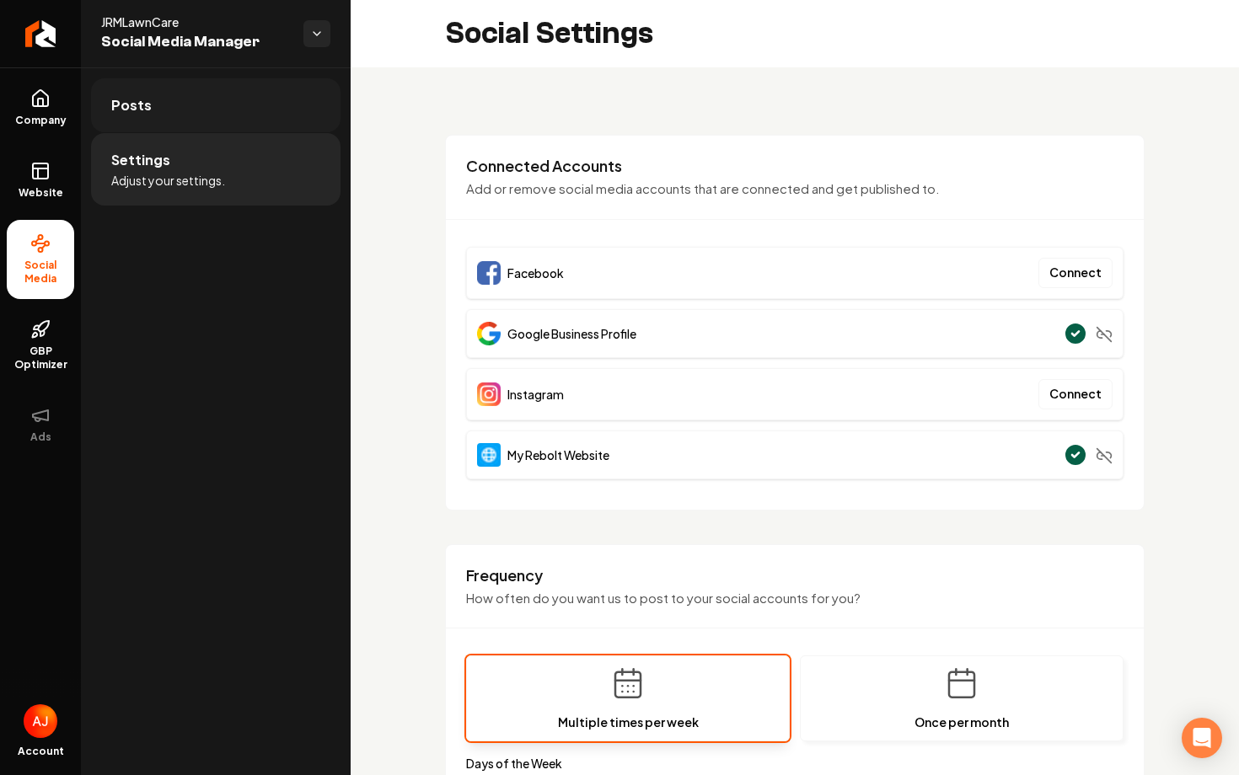
click at [147, 121] on link "Posts" at bounding box center [215, 105] width 249 height 54
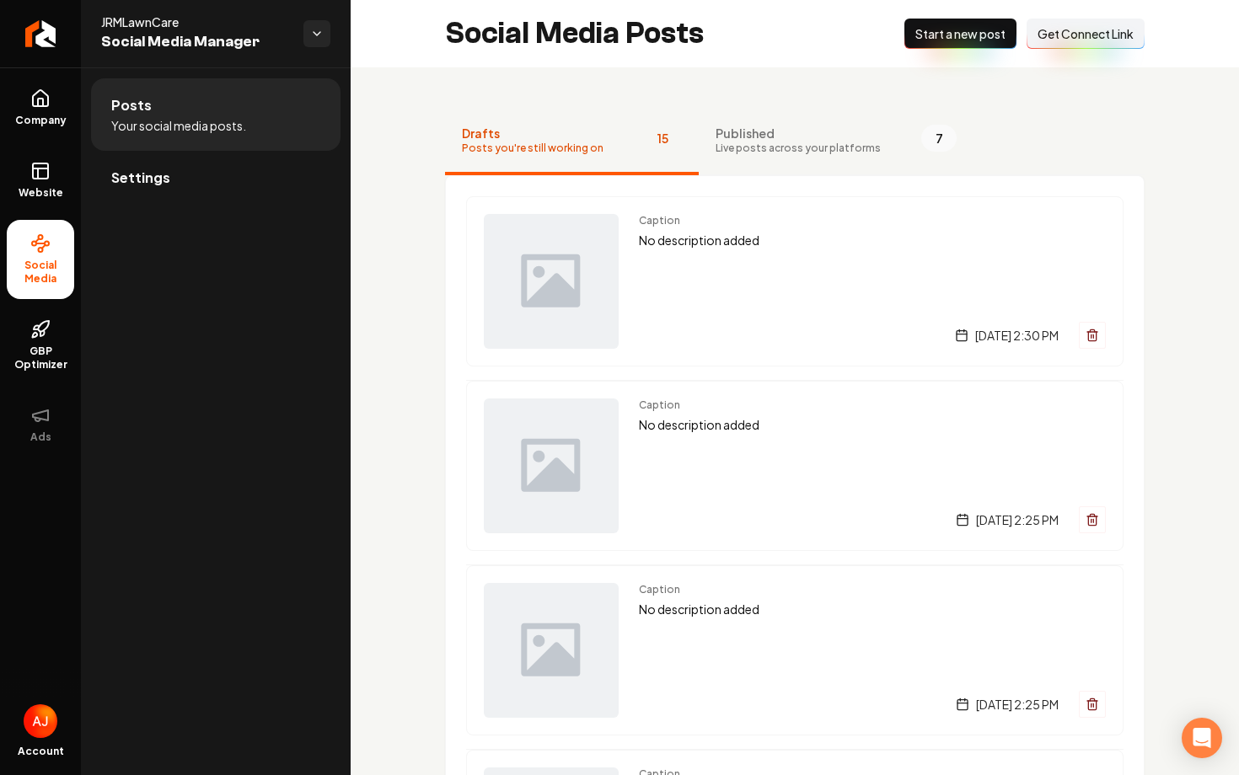
click at [933, 37] on span "Start a new post" at bounding box center [960, 33] width 90 height 17
click at [56, 336] on link "GBP Optimizer" at bounding box center [40, 345] width 67 height 79
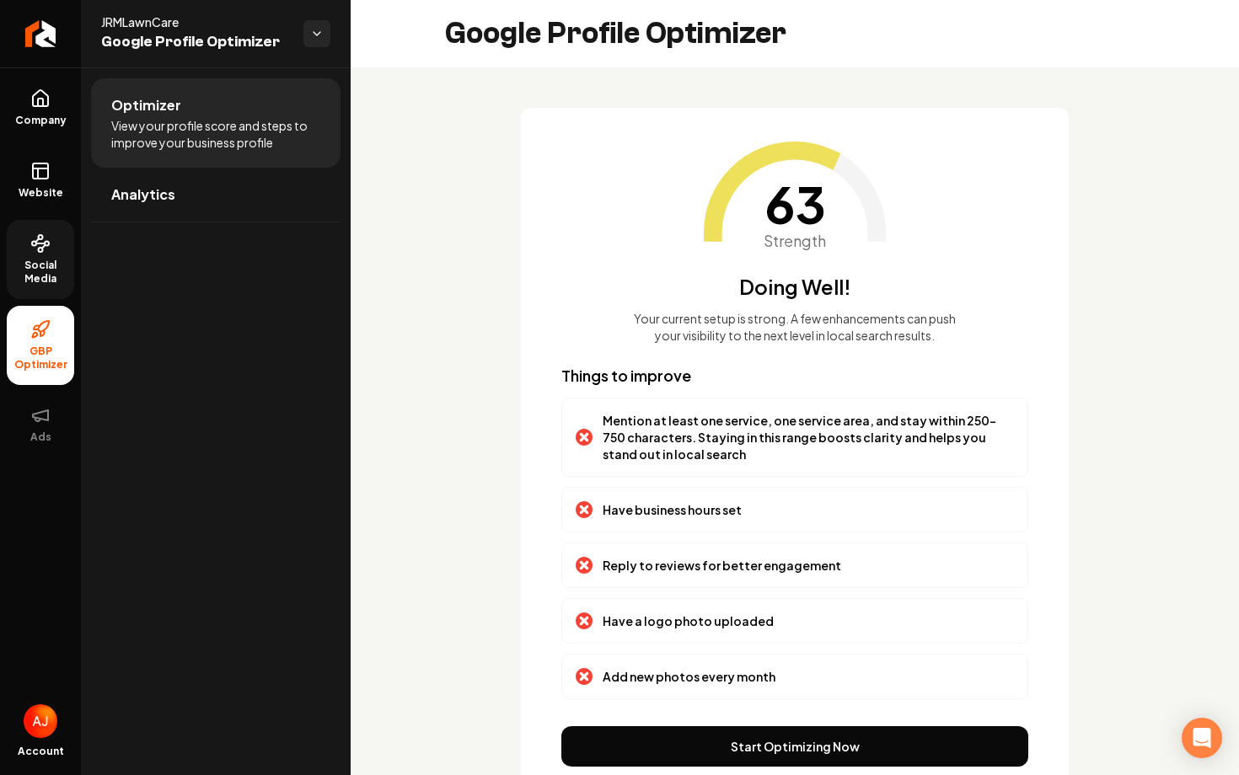
scroll to position [66, 0]
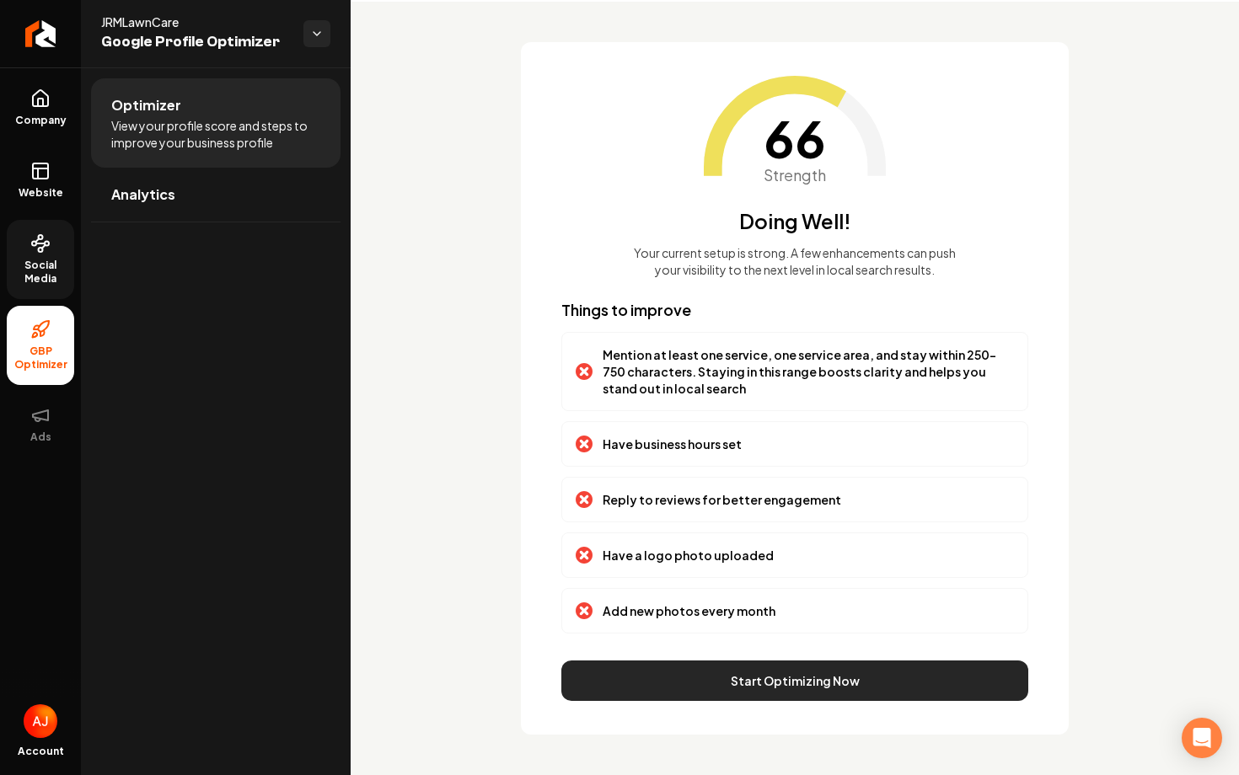
click at [729, 674] on button "Start Optimizing Now" at bounding box center [794, 681] width 467 height 40
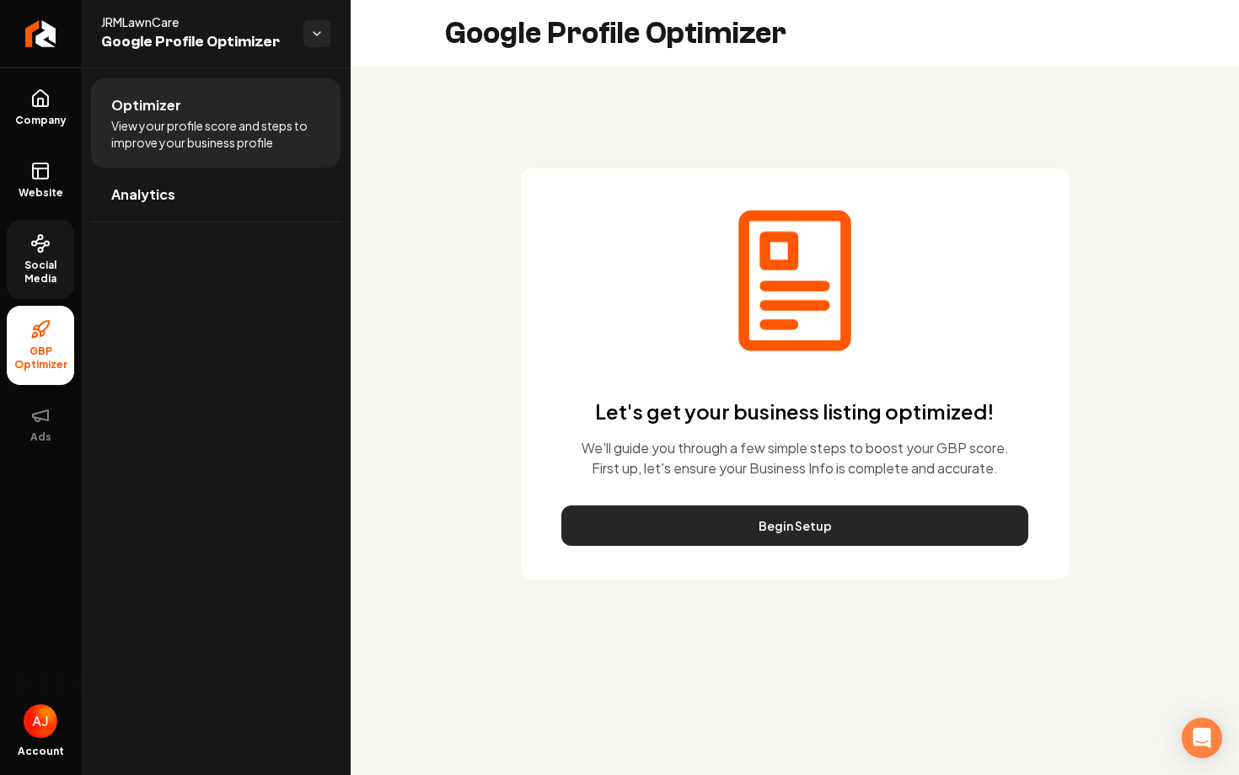
click at [710, 532] on button "Begin Setup" at bounding box center [794, 526] width 467 height 40
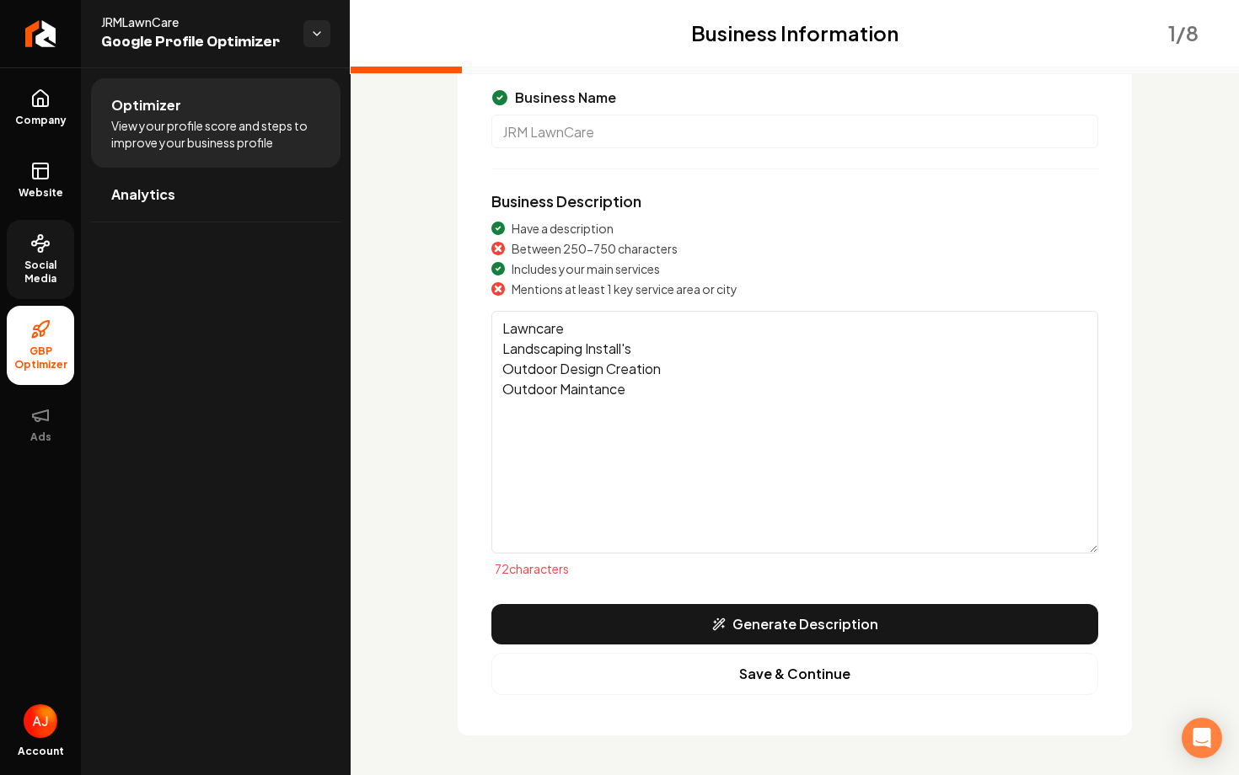
scroll to position [142, 0]
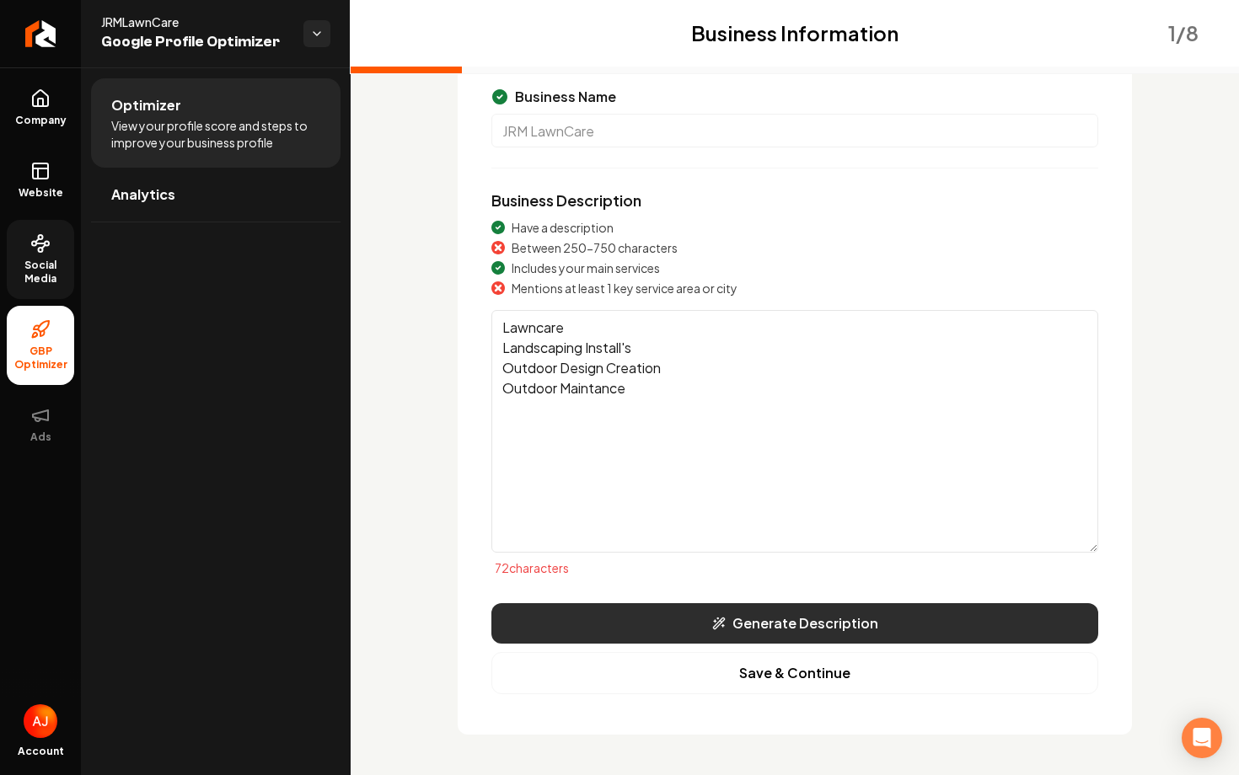
click at [698, 613] on button "Generate Description" at bounding box center [794, 623] width 607 height 40
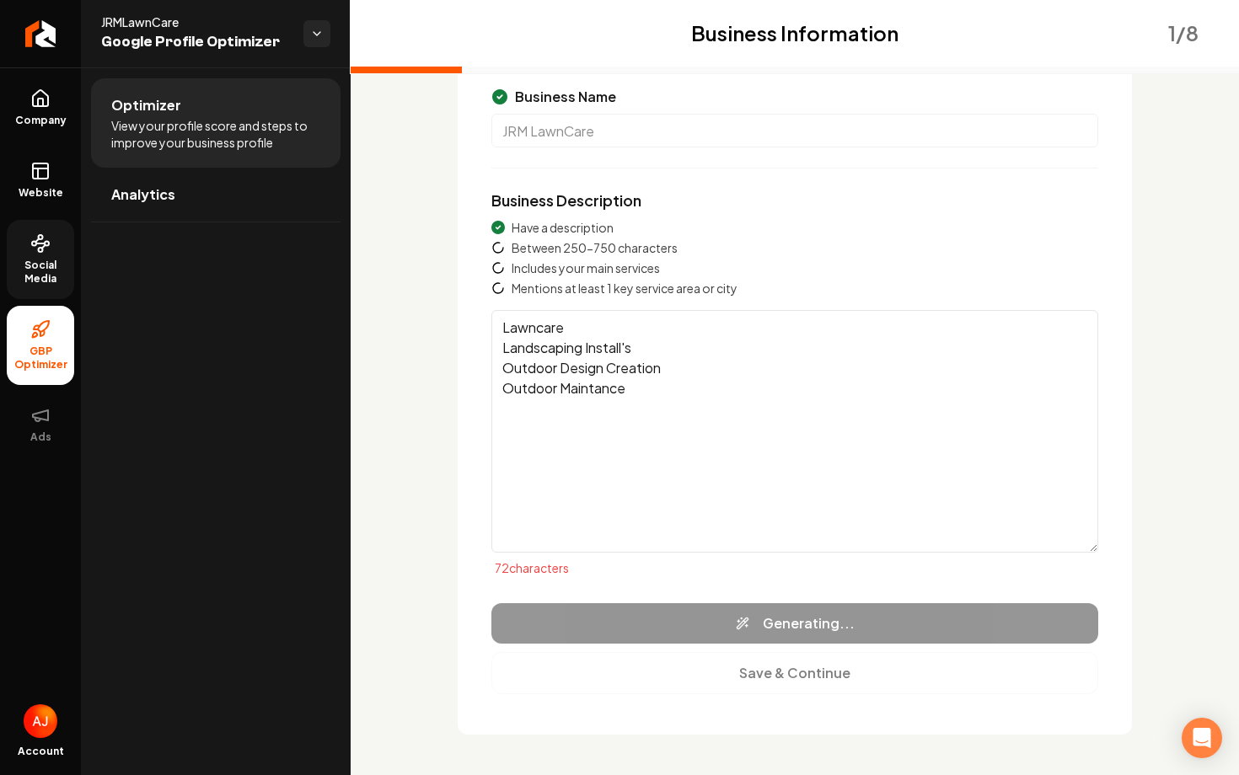
type textarea "JRMLawnCare offers comprehensive lawn and landscape services in Fishers, IN, an…"
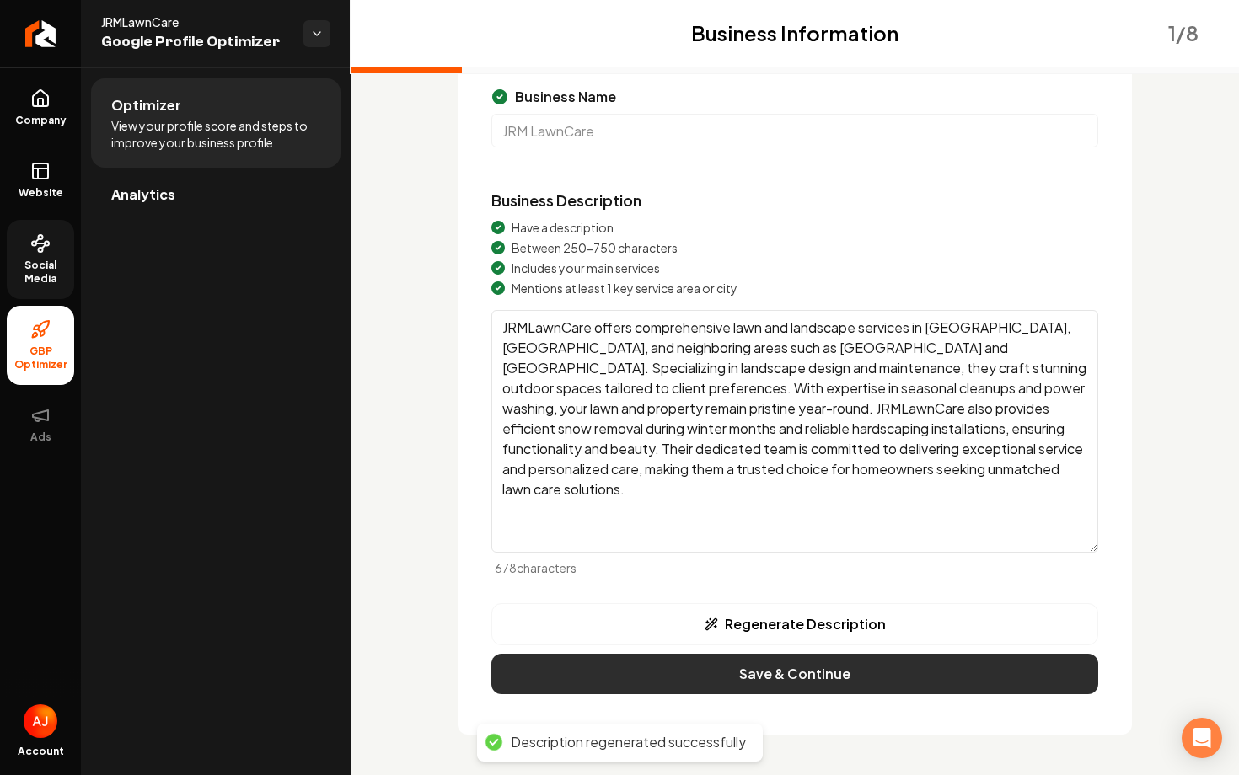
click at [754, 672] on button "Save & Continue" at bounding box center [794, 674] width 607 height 40
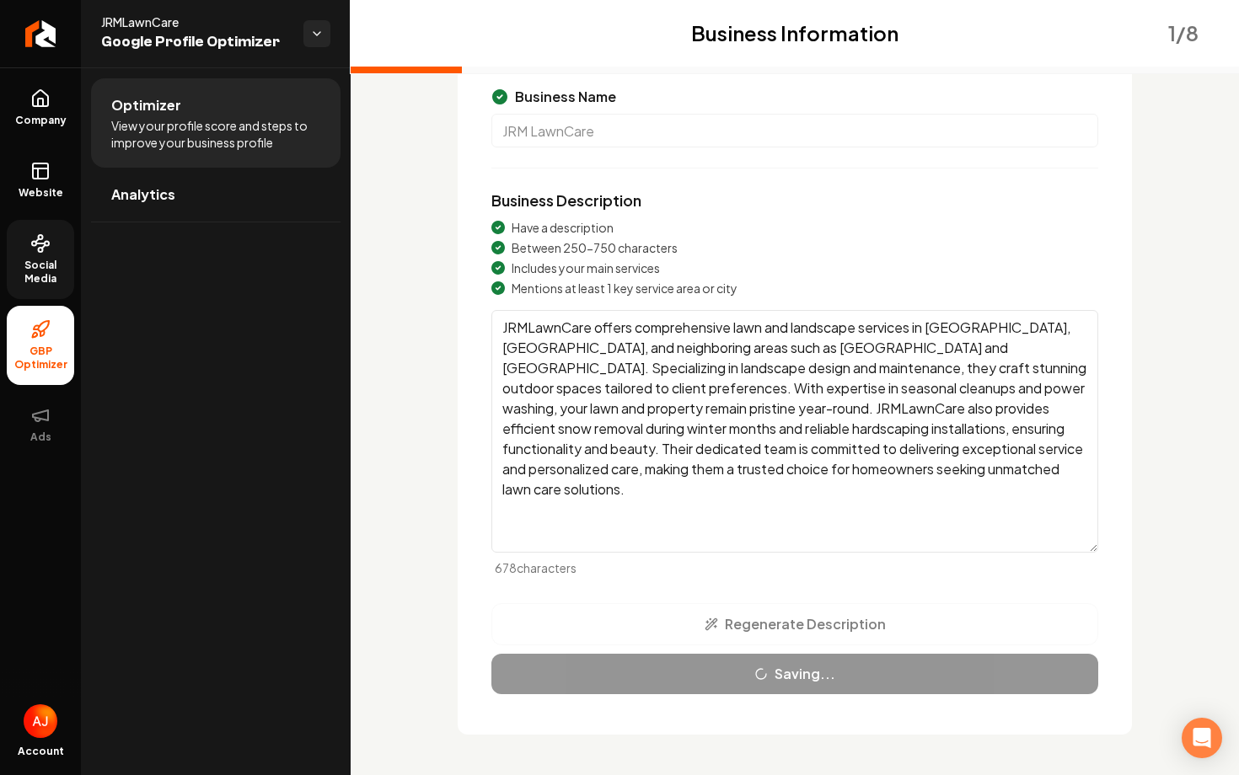
scroll to position [19, 0]
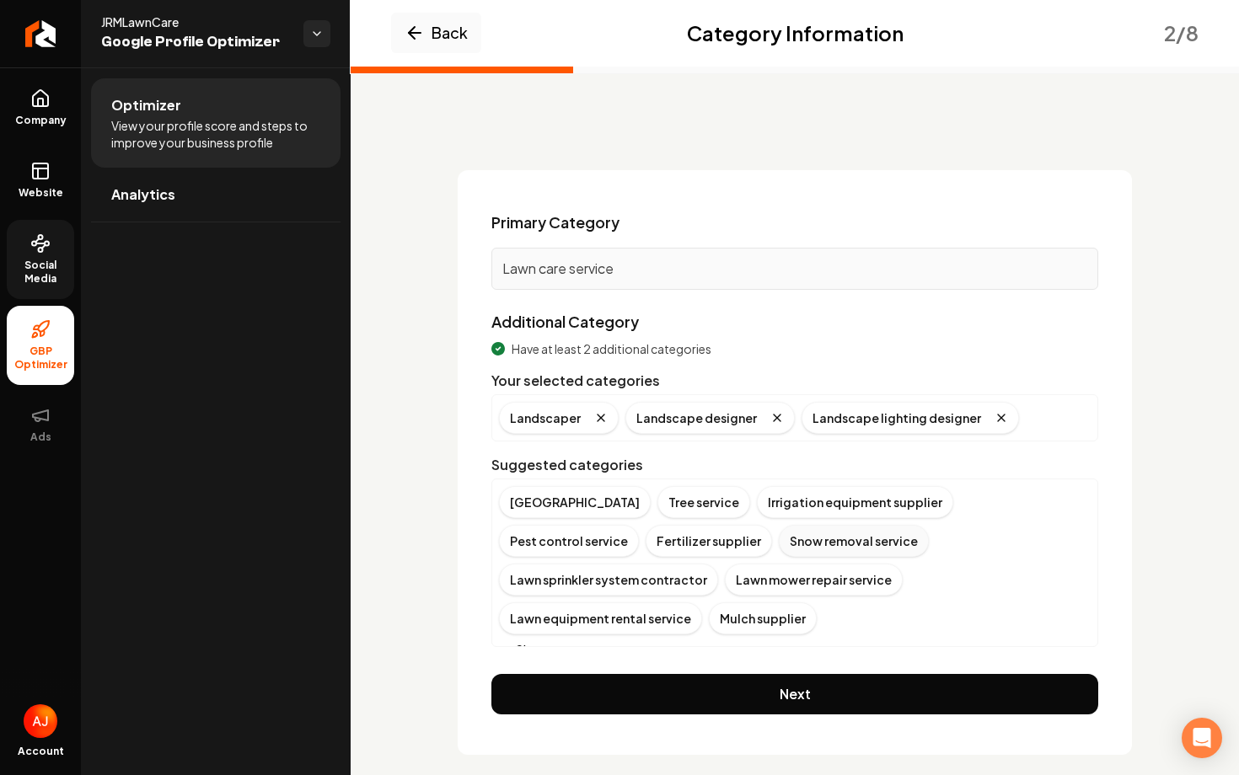
click at [779, 547] on div "Snow removal service" at bounding box center [854, 541] width 150 height 32
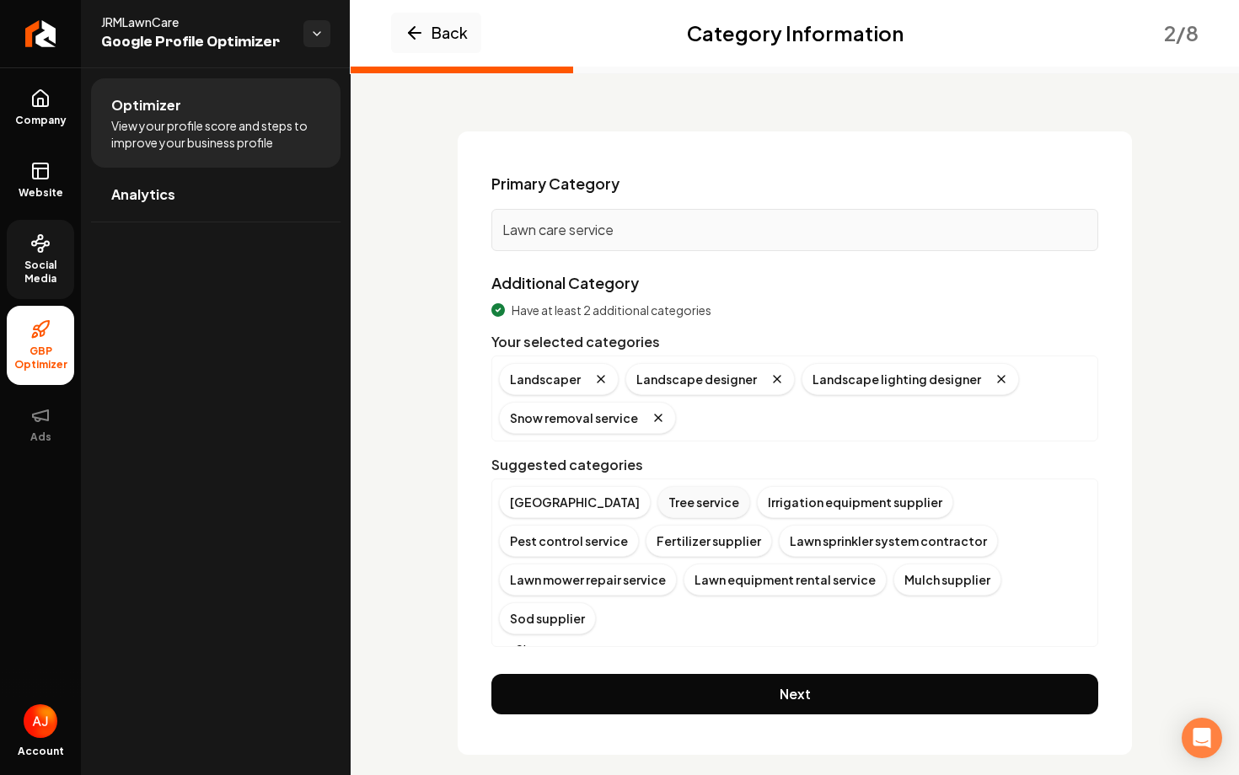
click at [675, 507] on div "Tree service" at bounding box center [703, 502] width 93 height 32
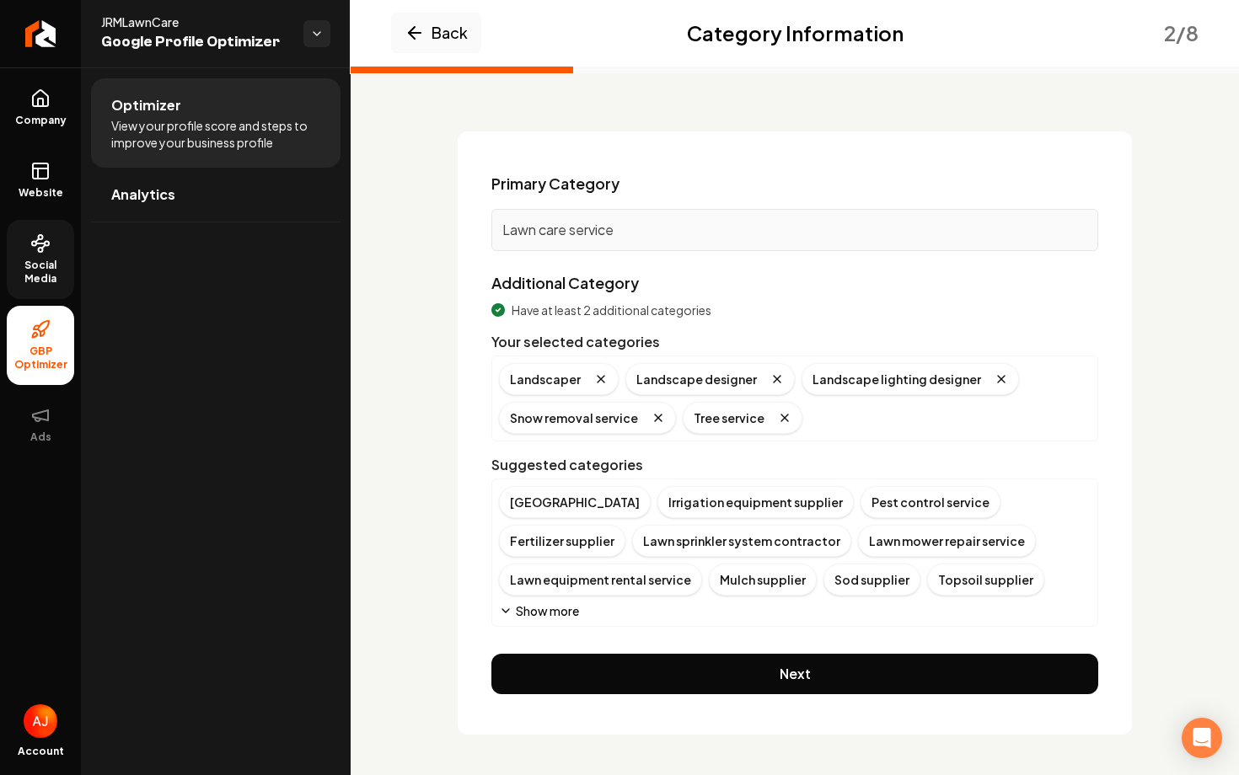
click at [549, 612] on button "Show more" at bounding box center [539, 611] width 80 height 17
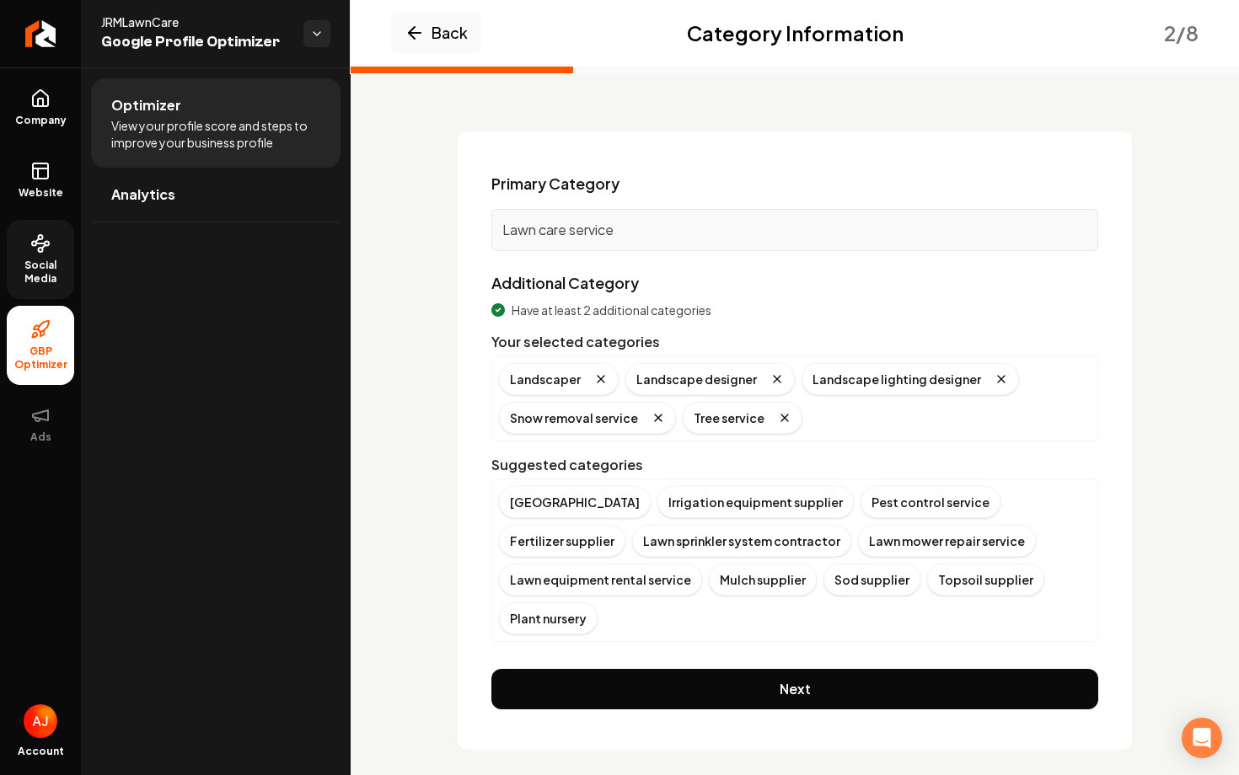
scroll to position [34, 0]
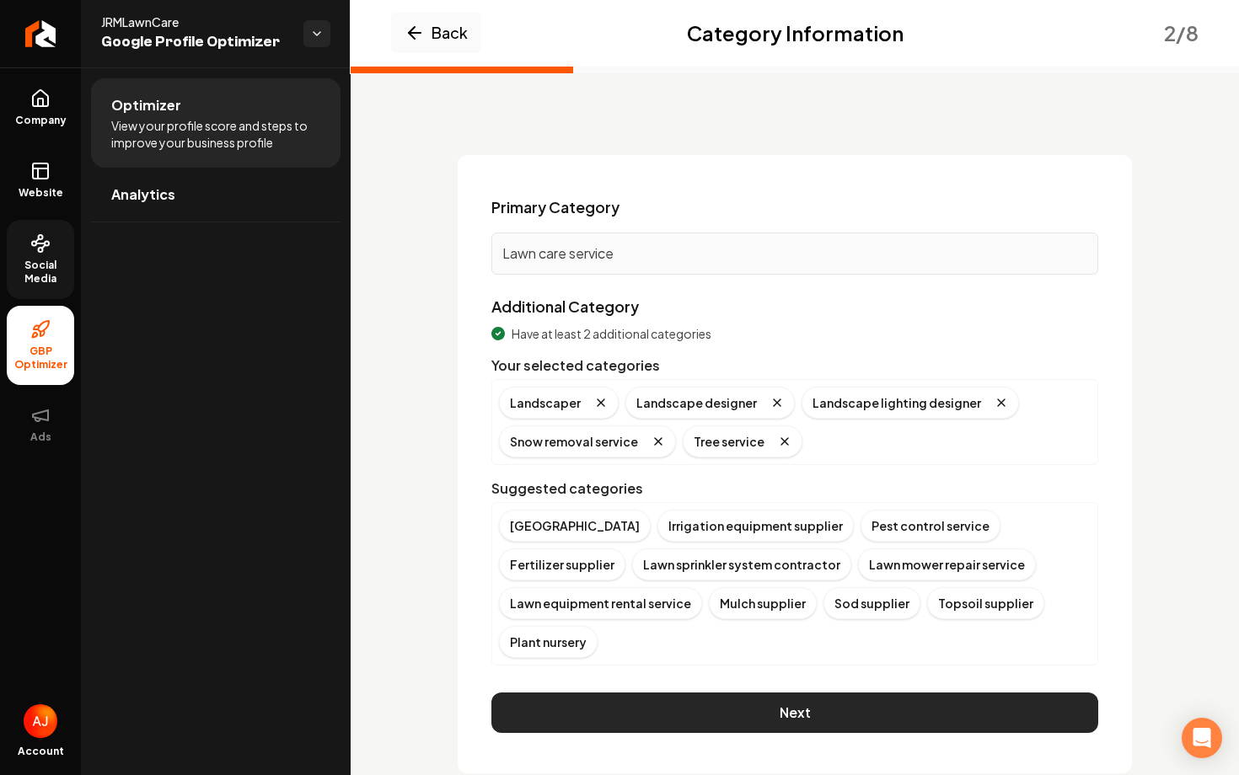
click at [757, 693] on button "Next" at bounding box center [794, 713] width 607 height 40
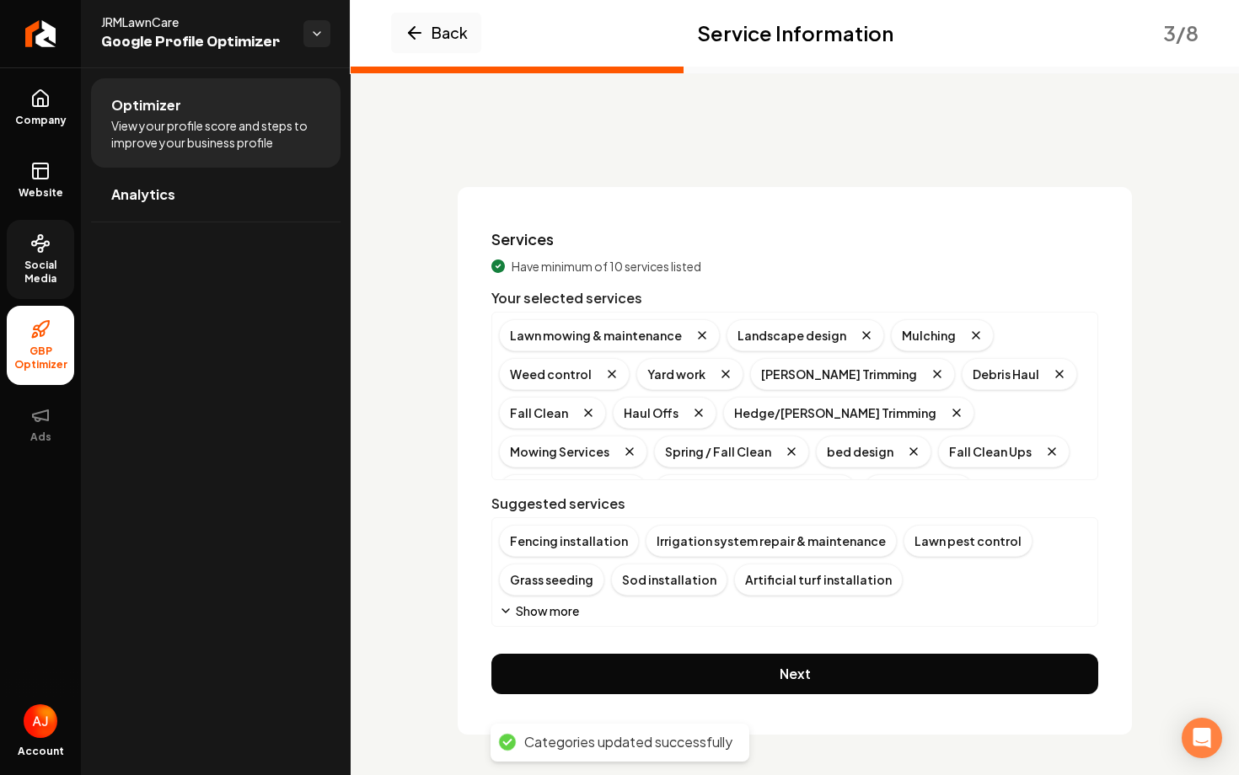
scroll to position [2, 0]
click at [554, 584] on div "Grass seeding" at bounding box center [551, 580] width 105 height 32
click at [537, 615] on button "Show more" at bounding box center [539, 611] width 80 height 17
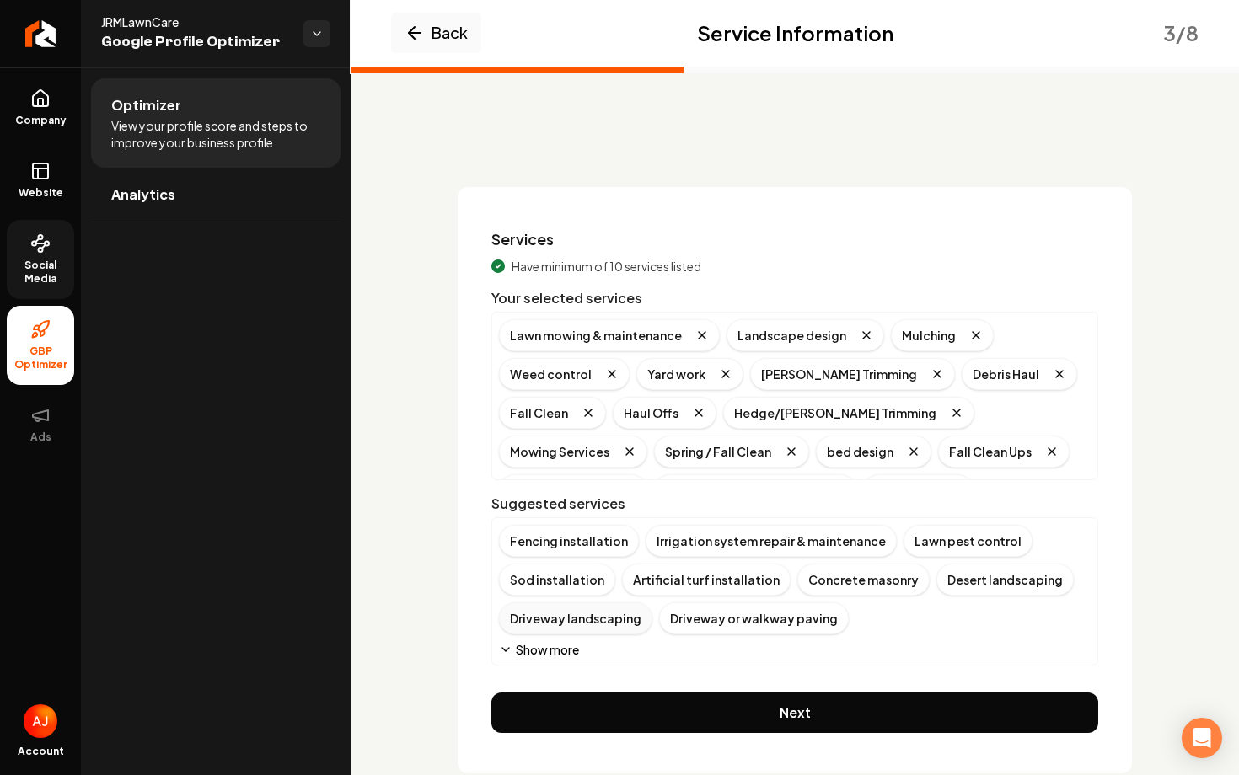
click at [540, 628] on div "Driveway landscaping" at bounding box center [575, 619] width 153 height 32
click at [540, 642] on button "Show more" at bounding box center [539, 649] width 80 height 17
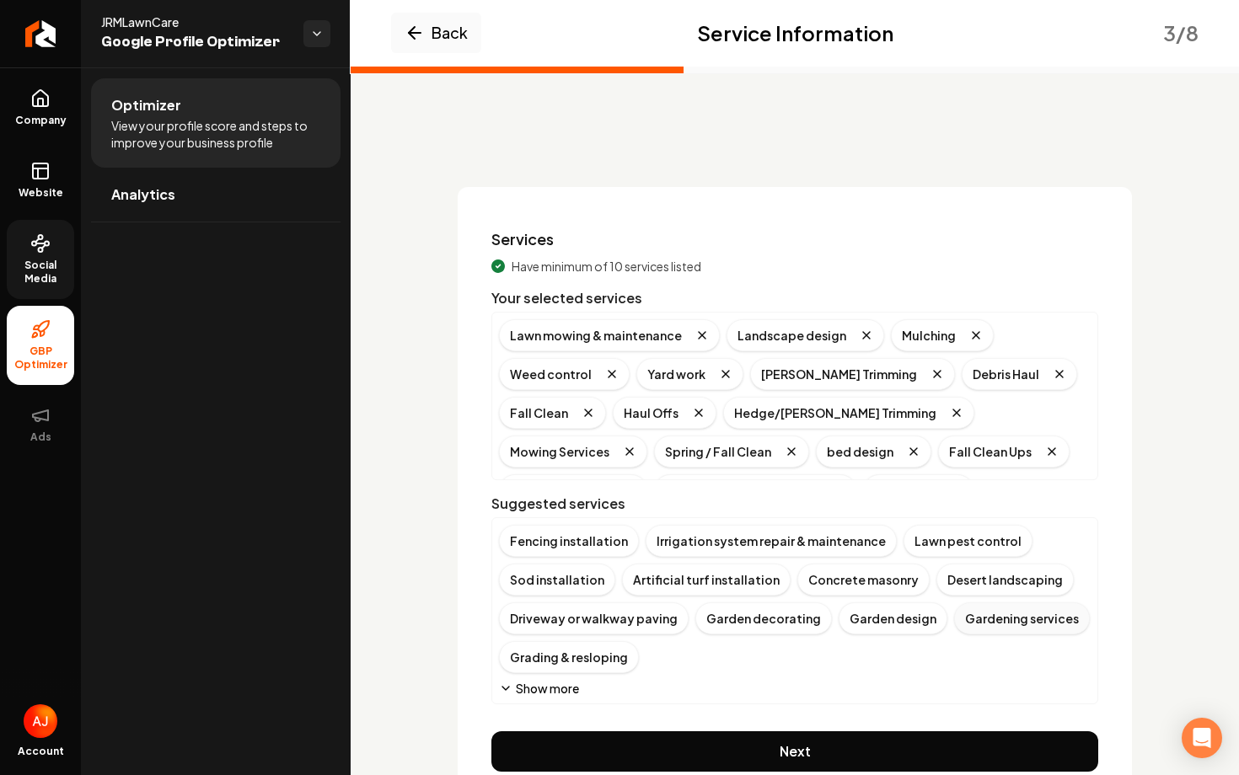
click at [979, 630] on div "Gardening services" at bounding box center [1022, 619] width 136 height 32
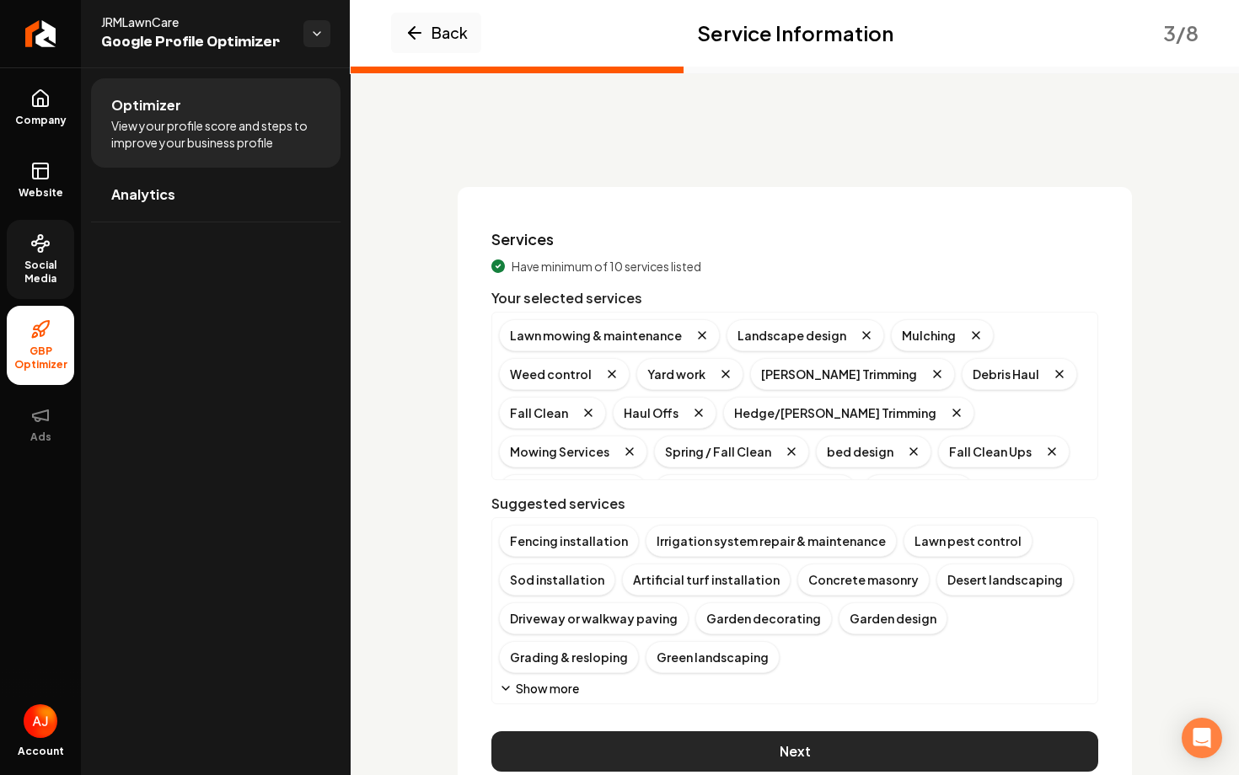
click at [787, 735] on button "Next" at bounding box center [794, 751] width 607 height 40
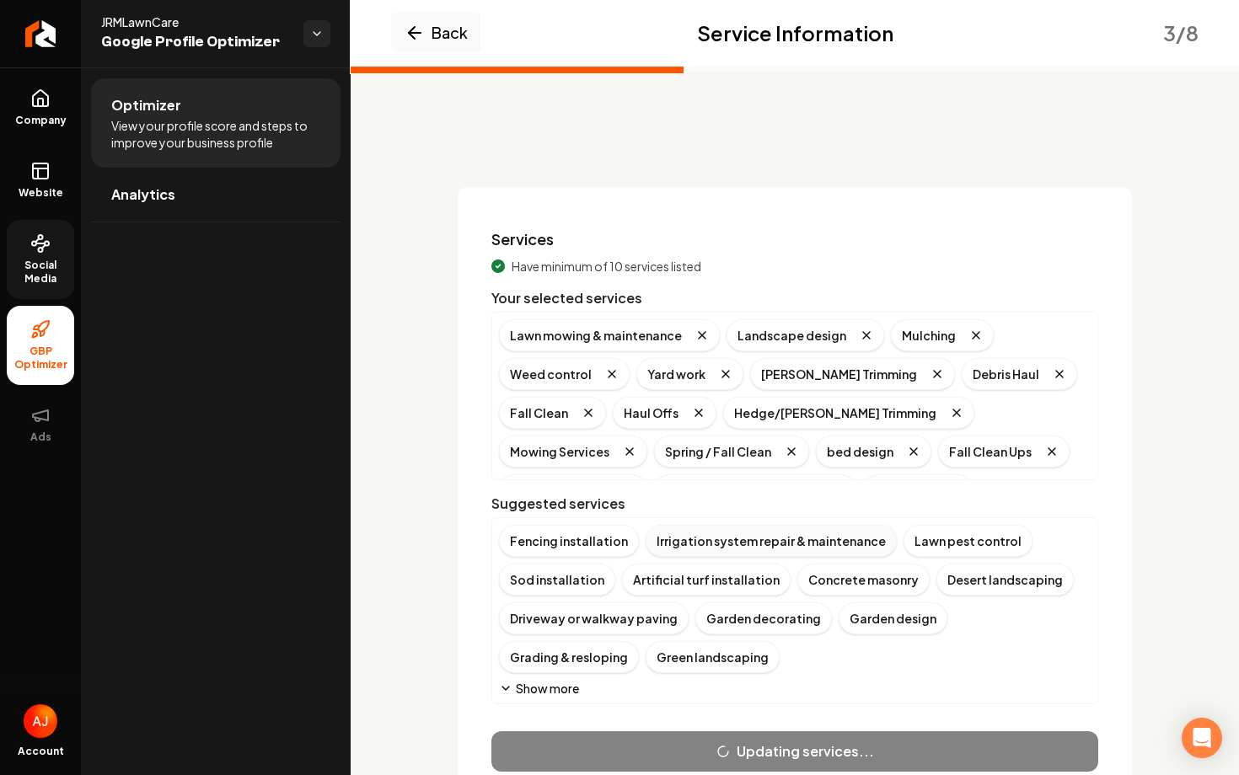
scroll to position [0, 0]
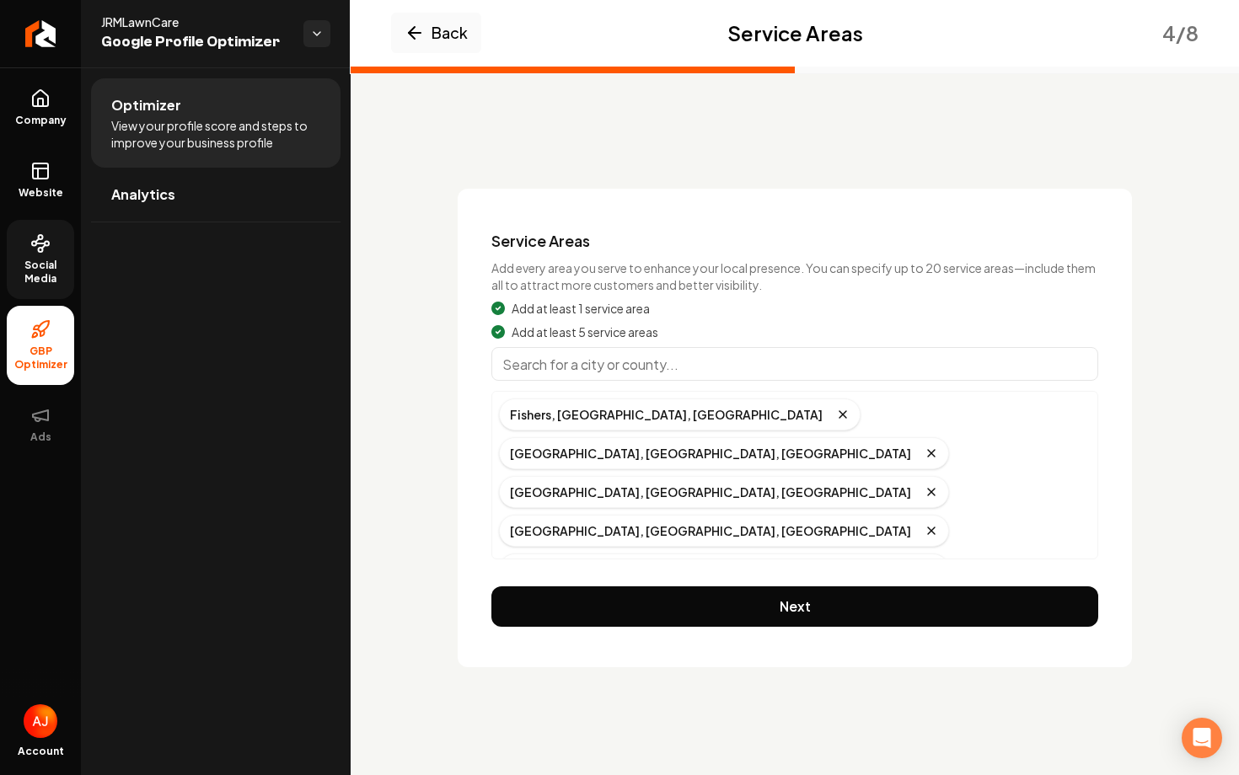
click at [553, 356] on input "Main content area" at bounding box center [794, 364] width 607 height 34
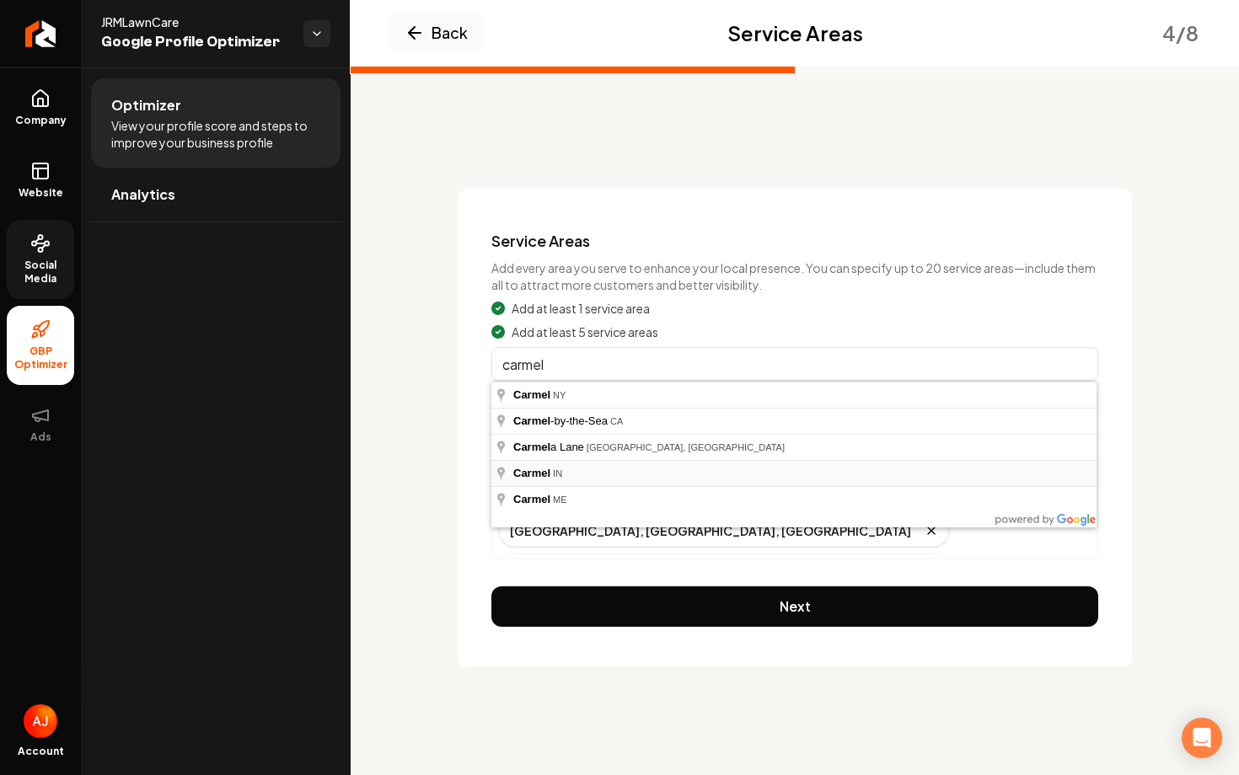
type input "Carmel, IN"
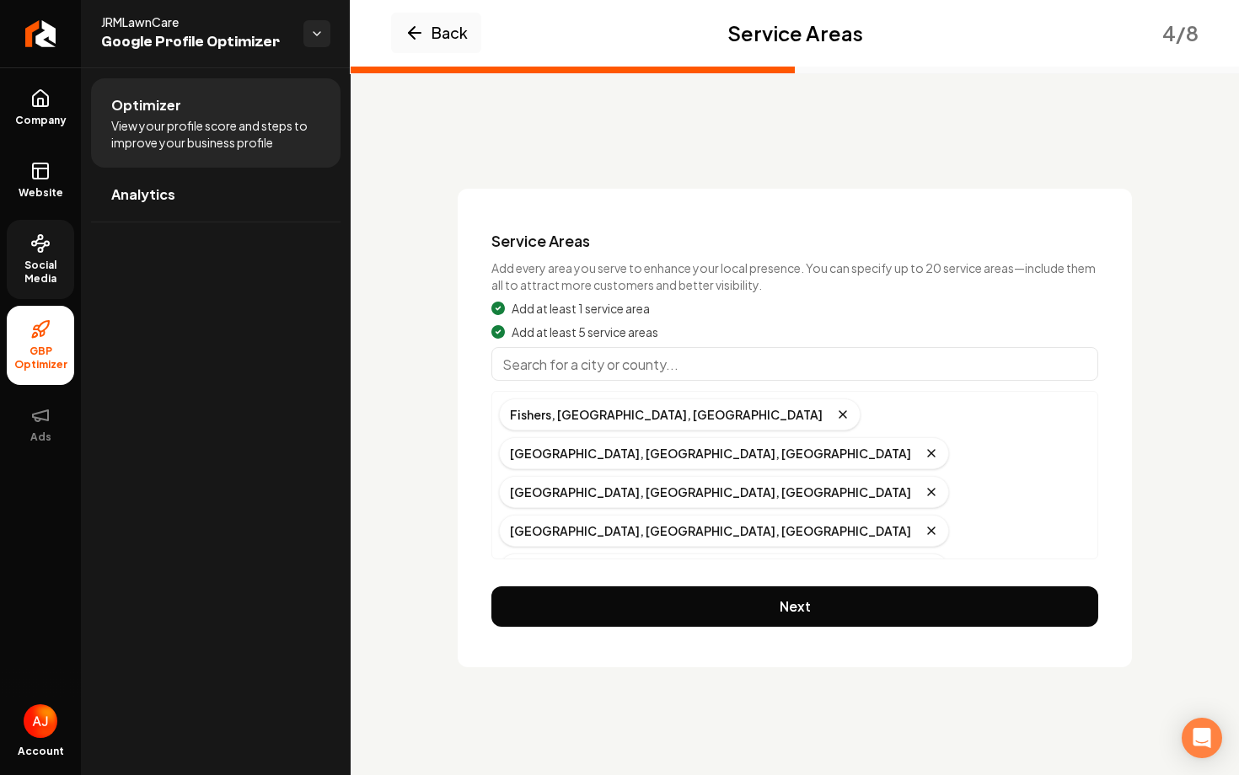
click at [625, 361] on input "Main content area" at bounding box center [794, 364] width 607 height 34
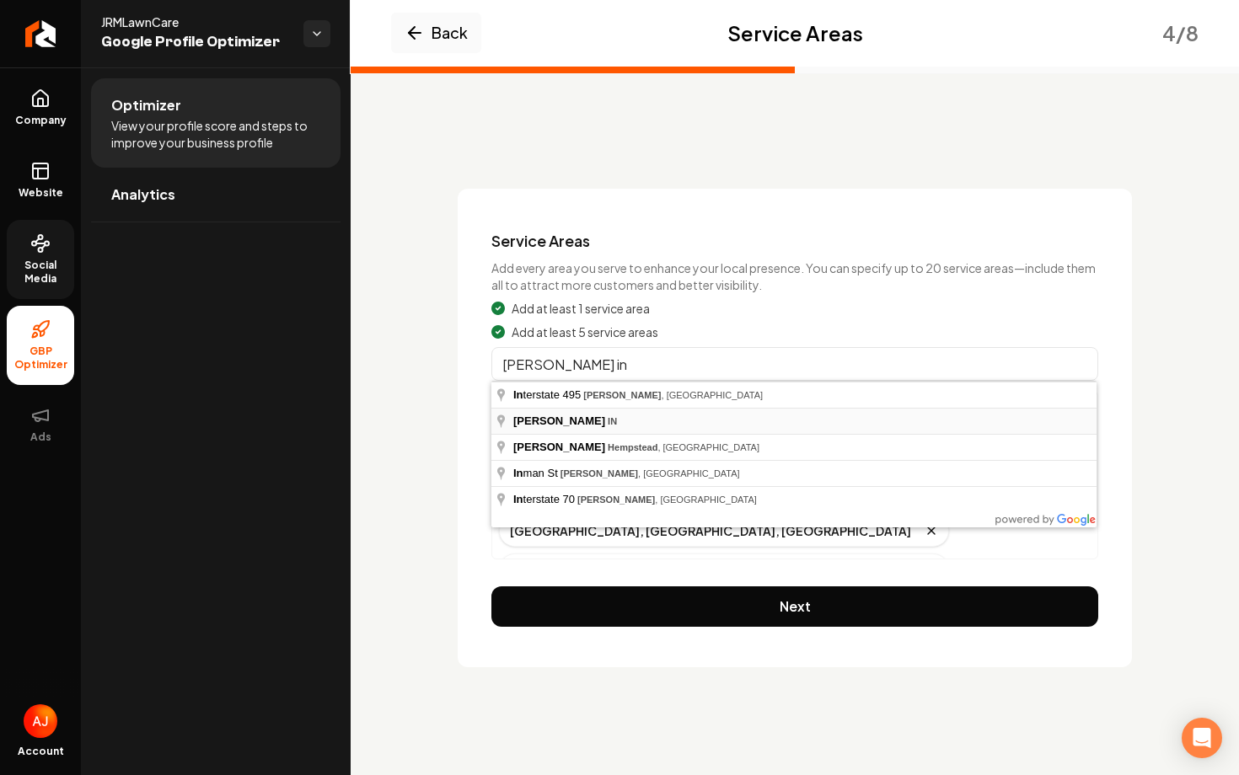
type input "Lawrence, IN"
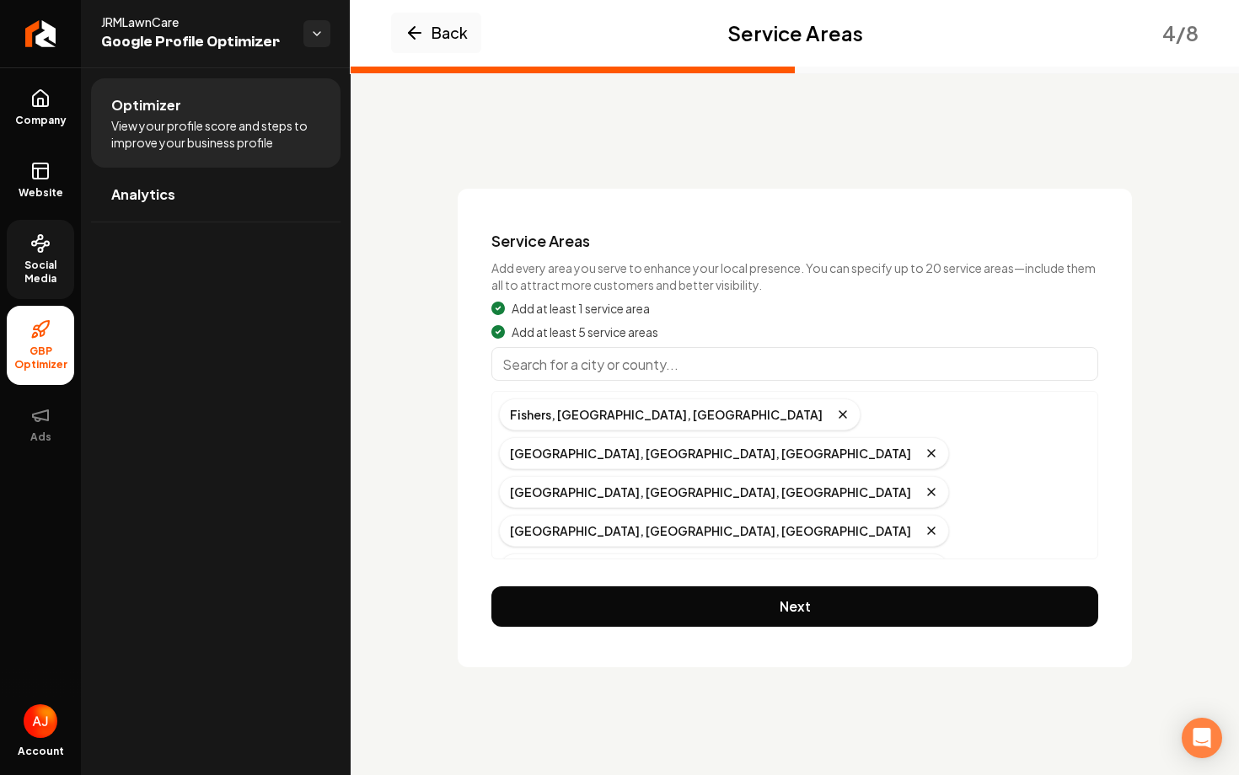
click at [558, 355] on input "Main content area" at bounding box center [794, 364] width 607 height 34
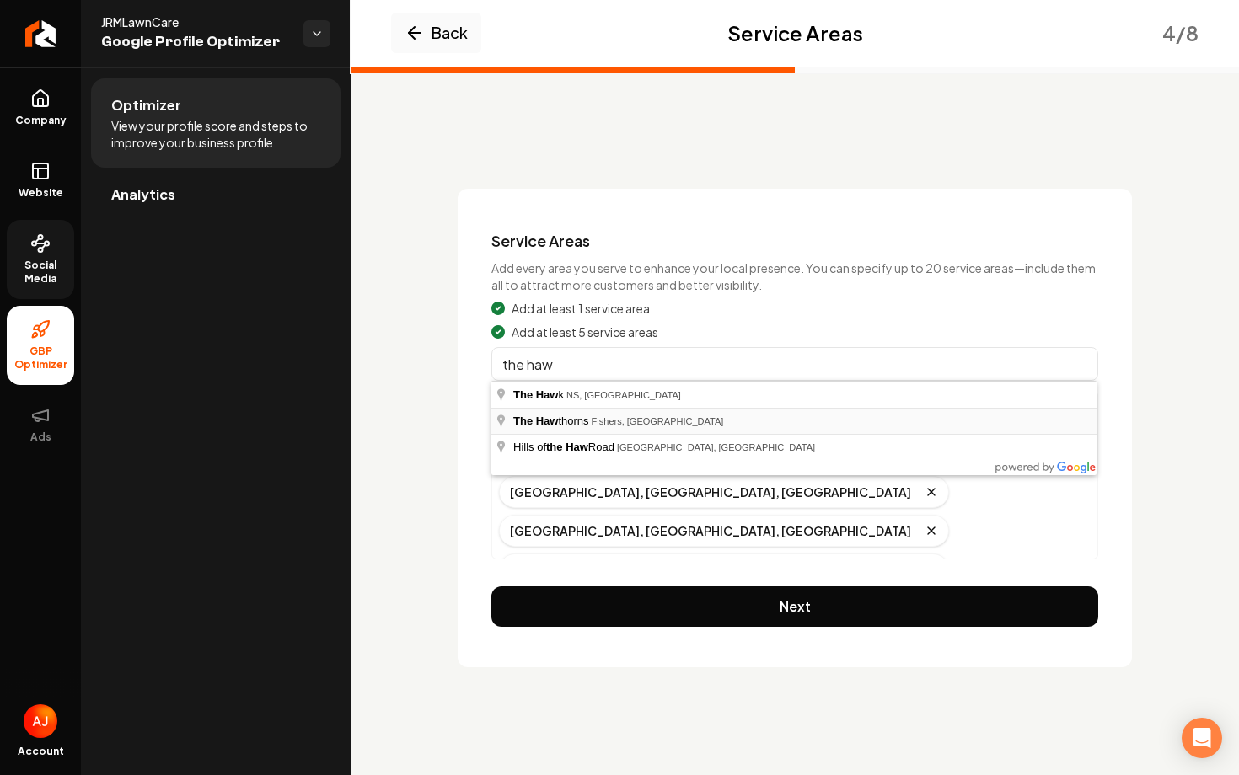
type input "The Hawthorns, Fishers, IN"
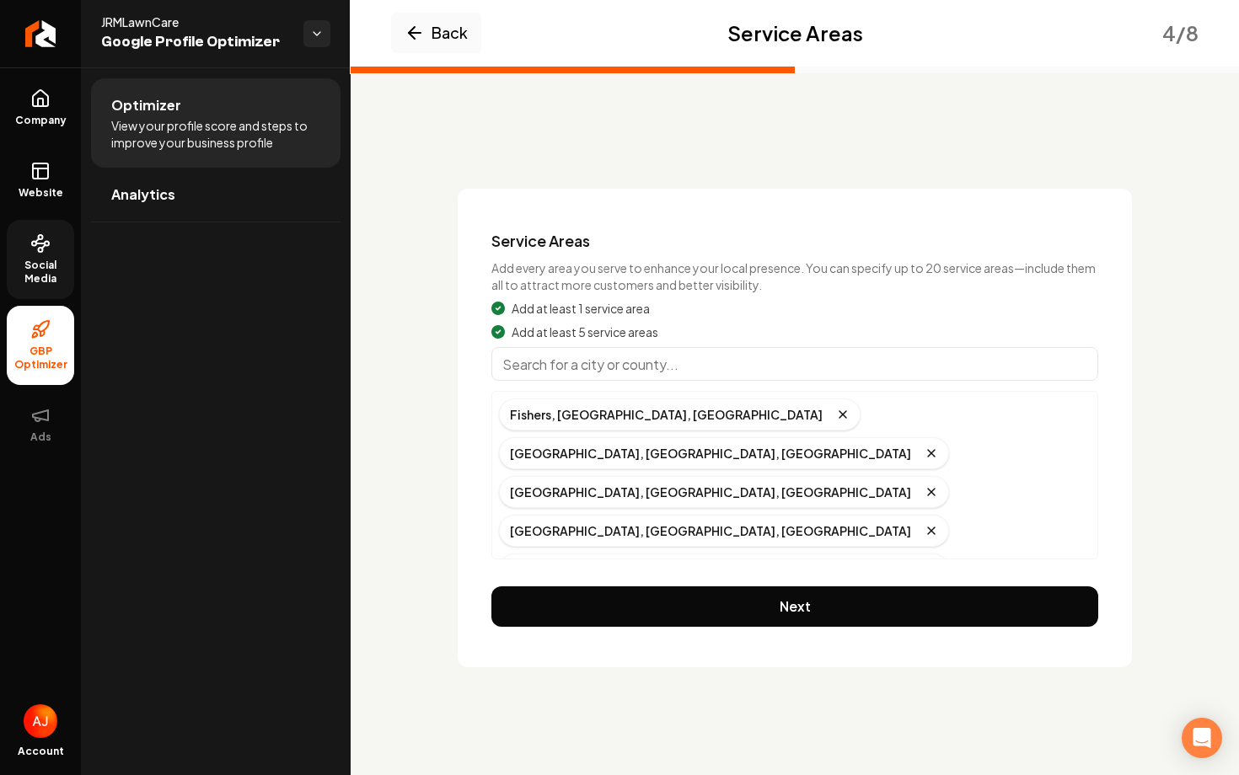
click at [549, 372] on input "Main content area" at bounding box center [794, 364] width 607 height 34
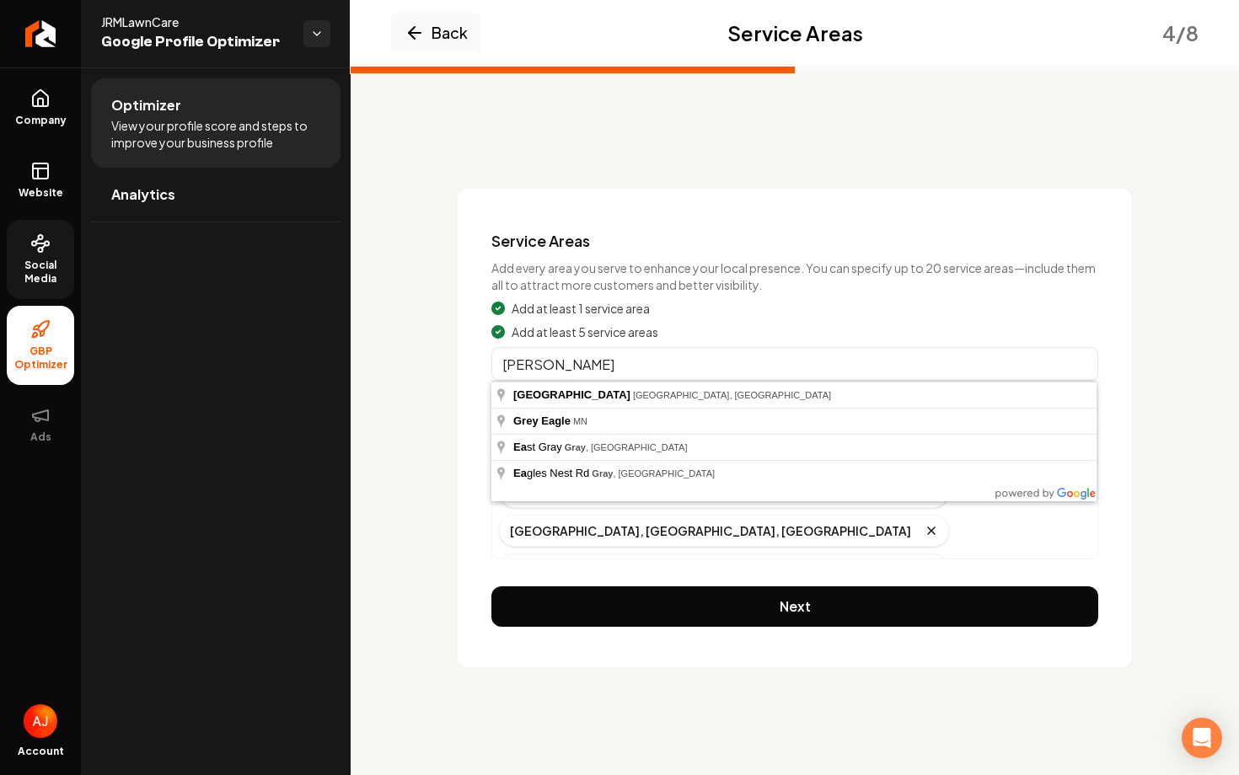
type input "Grey Eagle, MN"
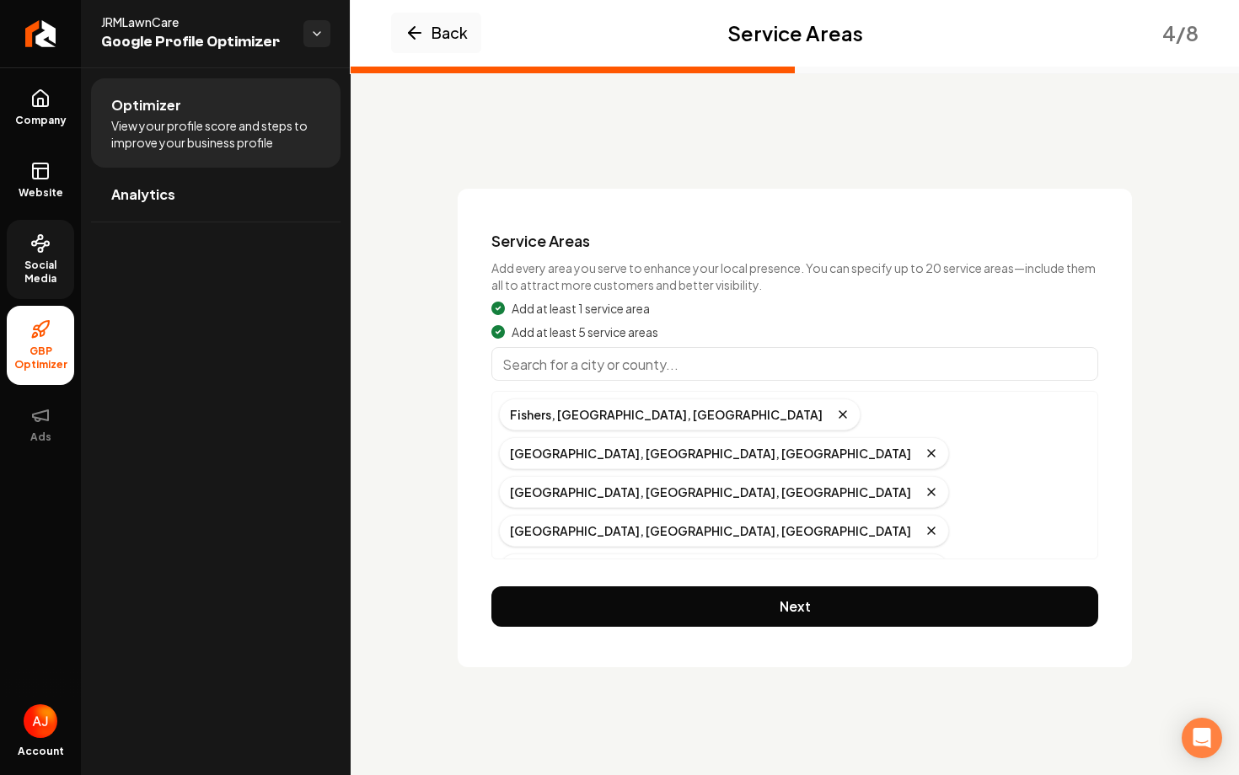
click at [899, 640] on icon "Remove badge" at bounding box center [905, 646] width 13 height 13
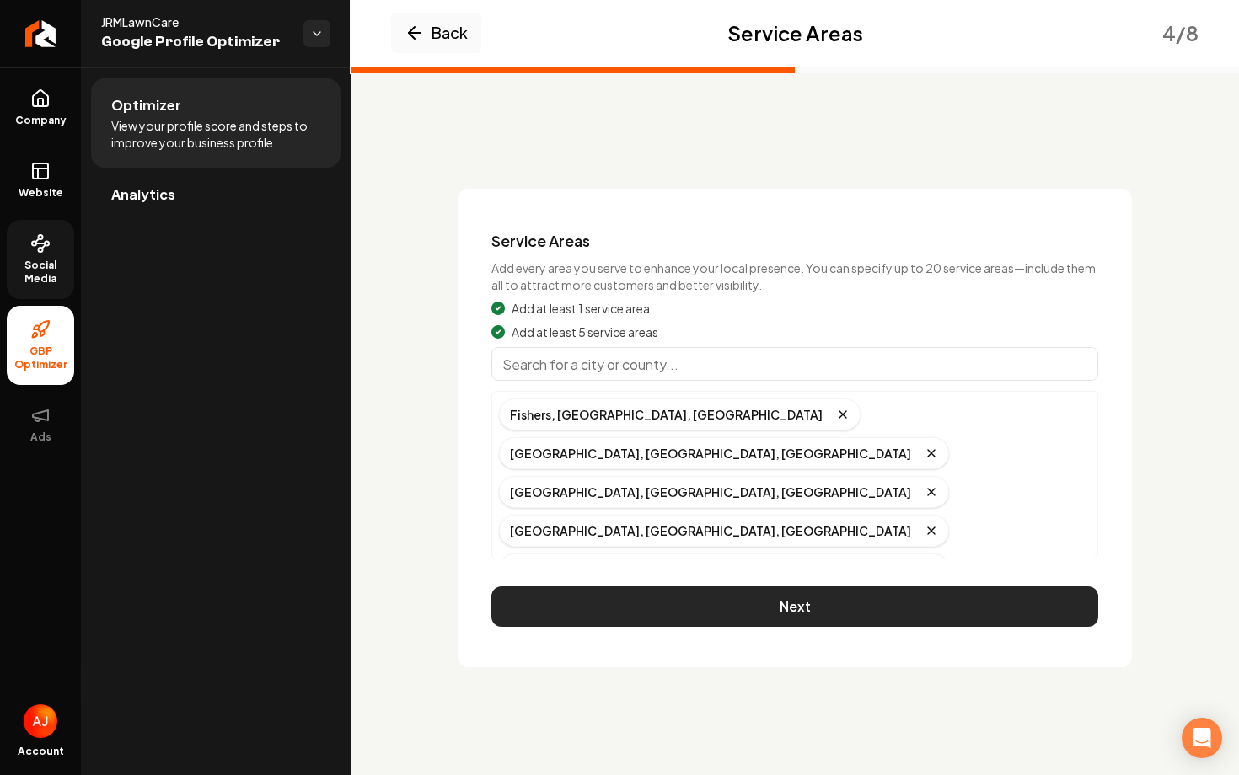
click at [667, 587] on button "Next" at bounding box center [794, 607] width 607 height 40
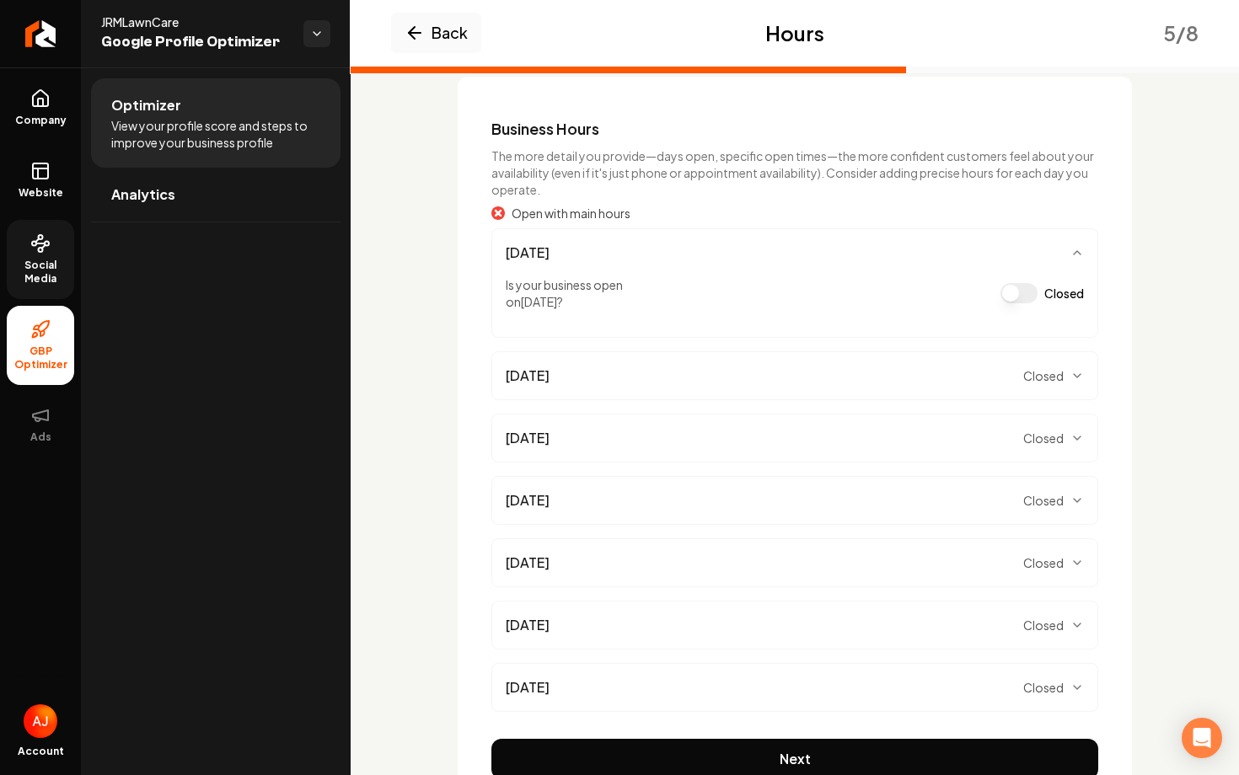
scroll to position [111, 0]
click at [1081, 386] on div "Monday Closed" at bounding box center [795, 377] width 578 height 20
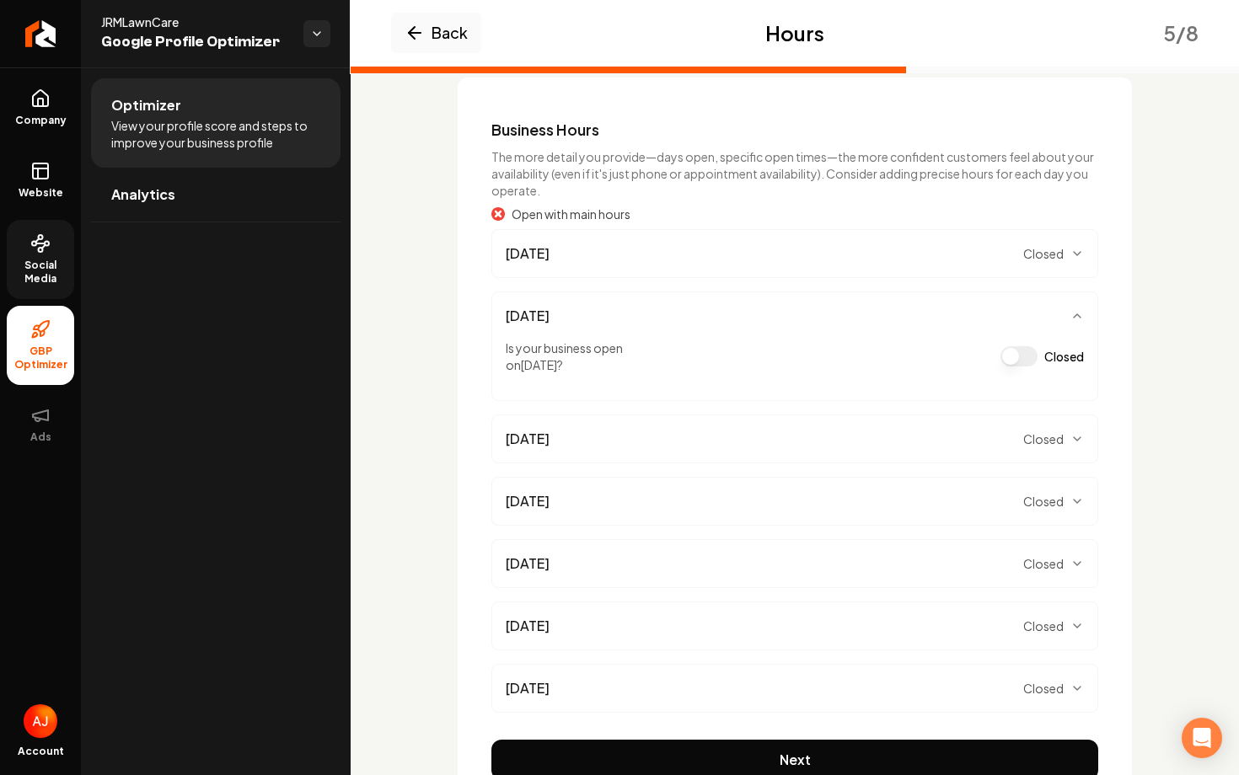
click at [1018, 359] on button "Closed" at bounding box center [1018, 356] width 37 height 20
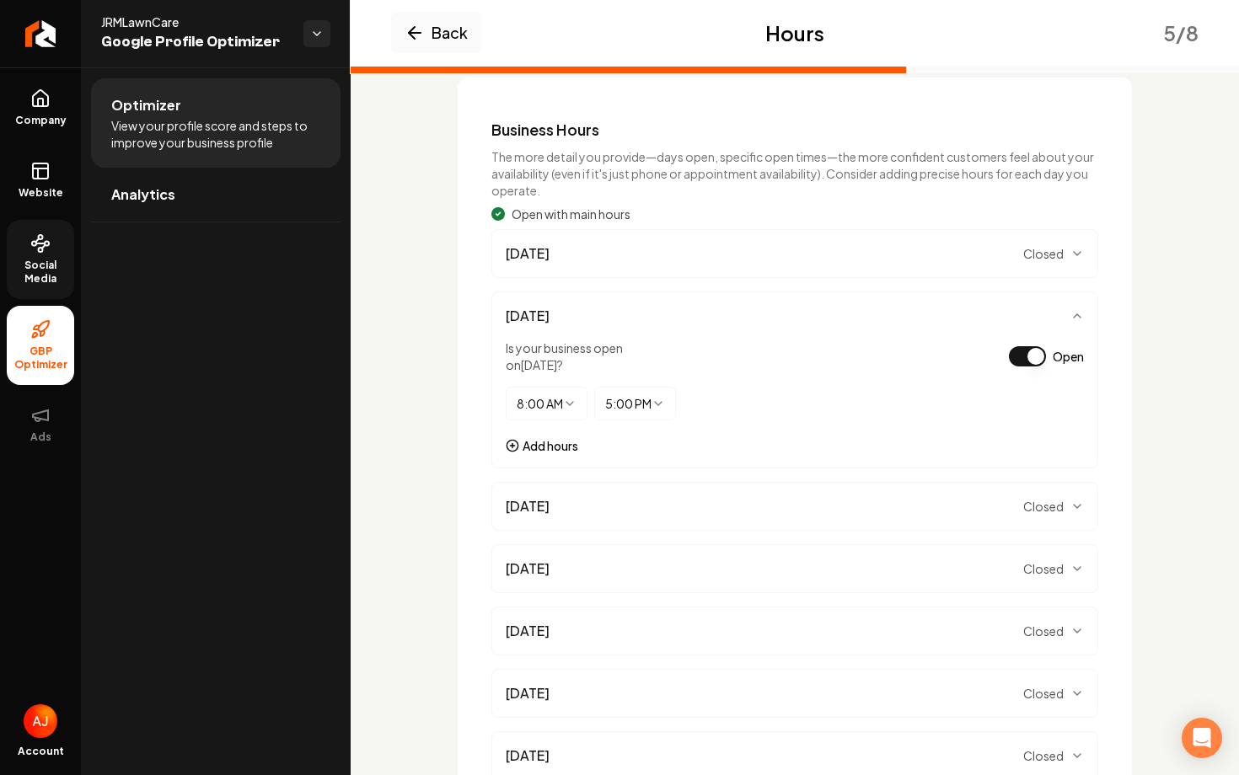
click at [1058, 502] on span "Closed" at bounding box center [1043, 506] width 40 height 17
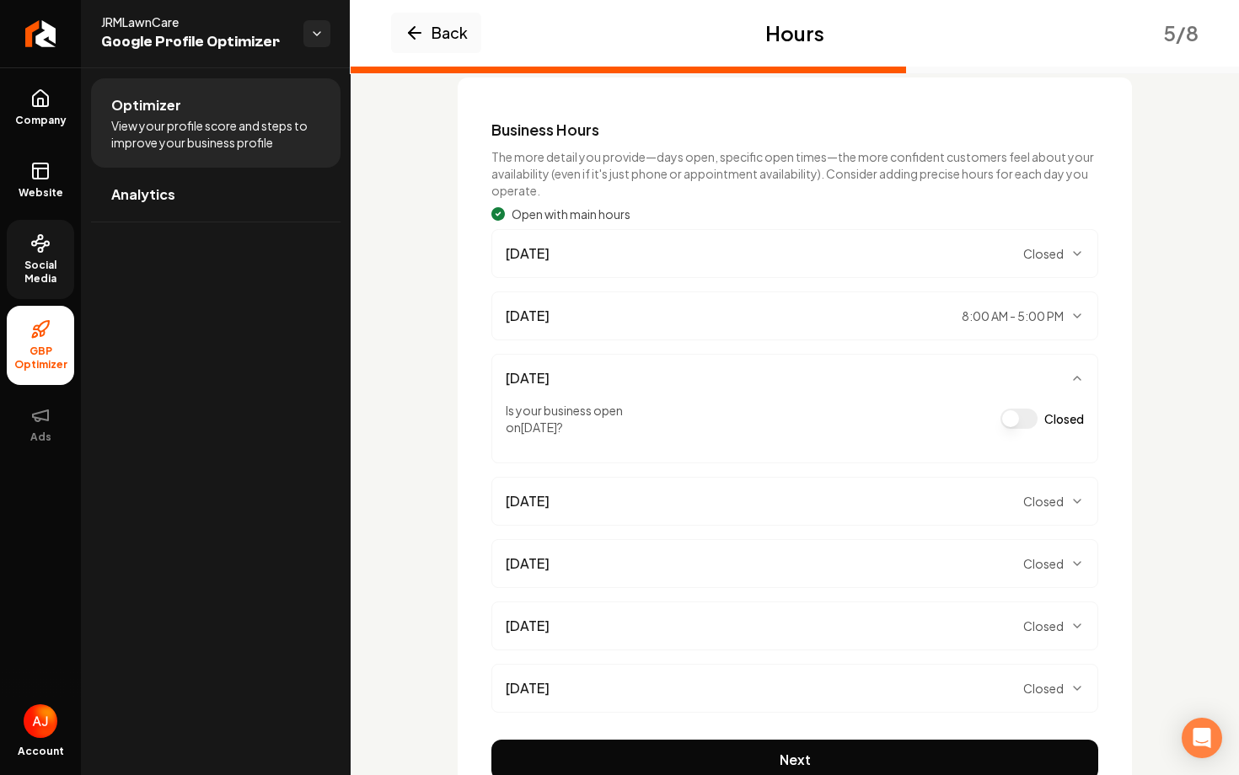
click at [1010, 413] on button "Closed" at bounding box center [1018, 419] width 37 height 20
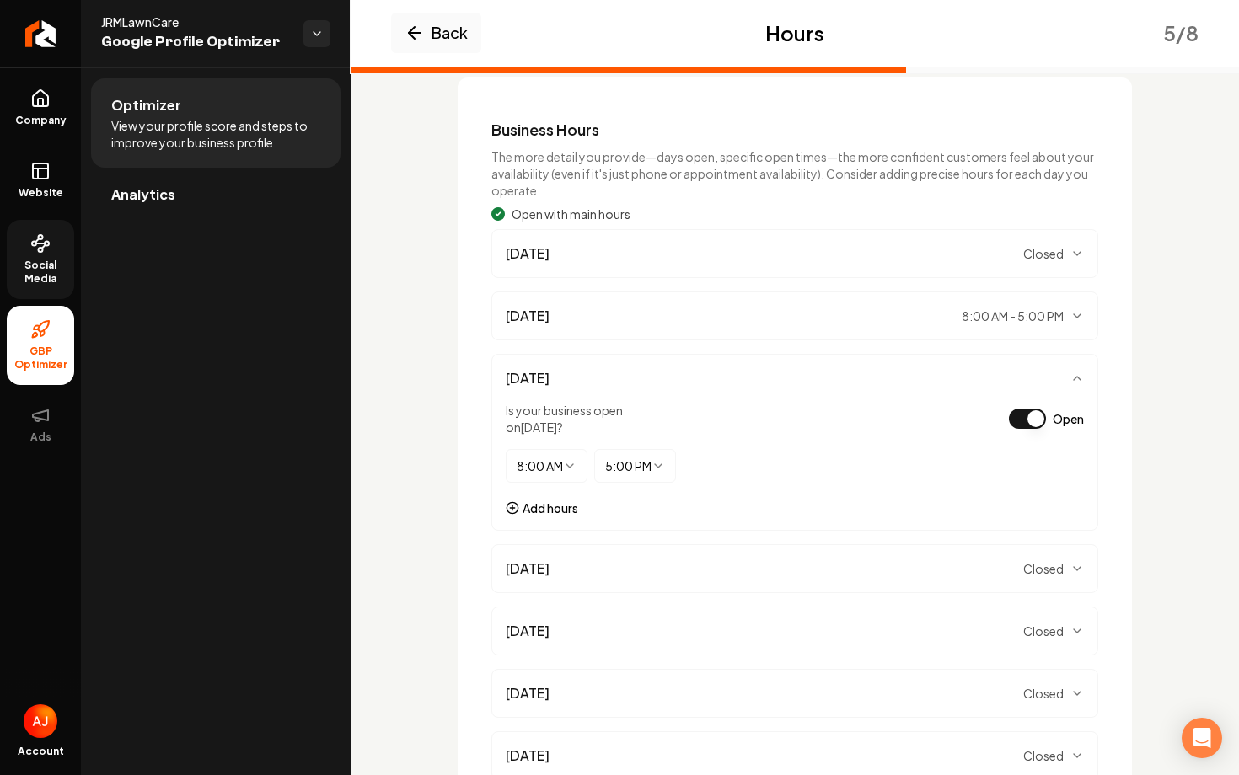
click at [1057, 559] on div "Wednesday Closed" at bounding box center [795, 569] width 578 height 20
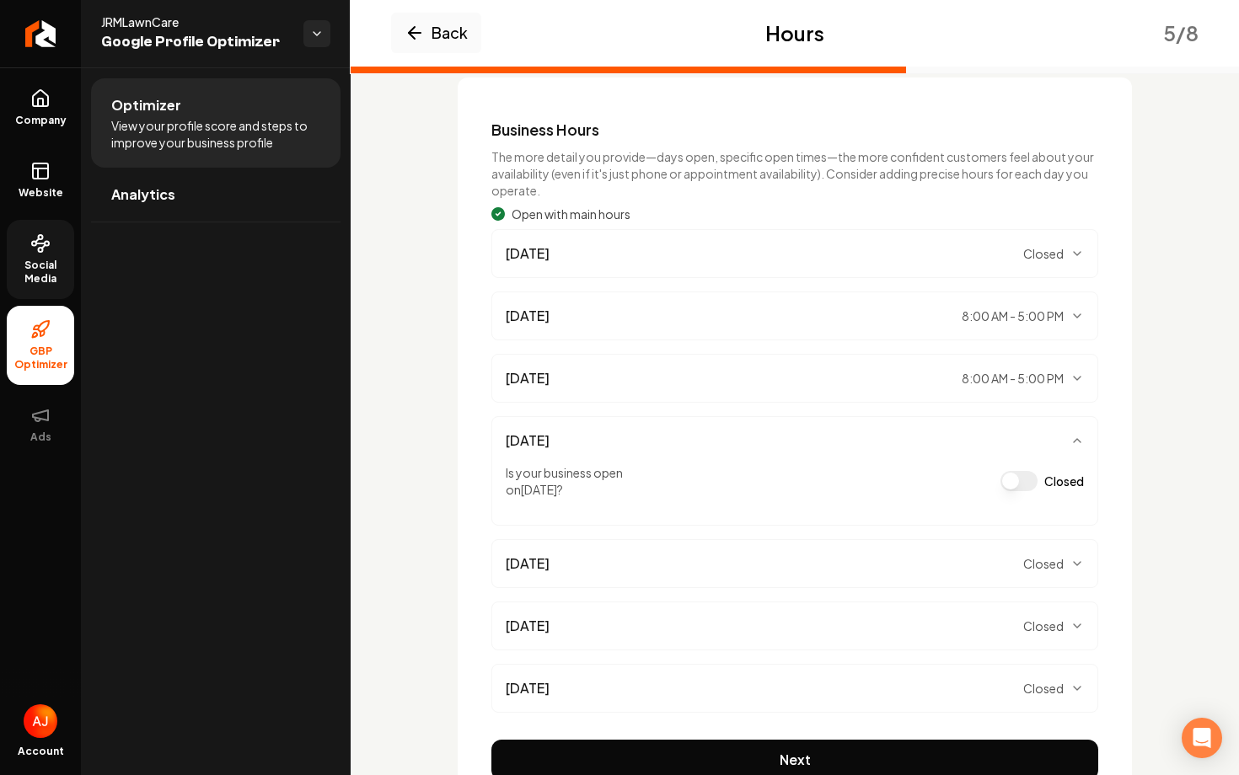
click at [1011, 482] on button "Closed" at bounding box center [1018, 481] width 37 height 20
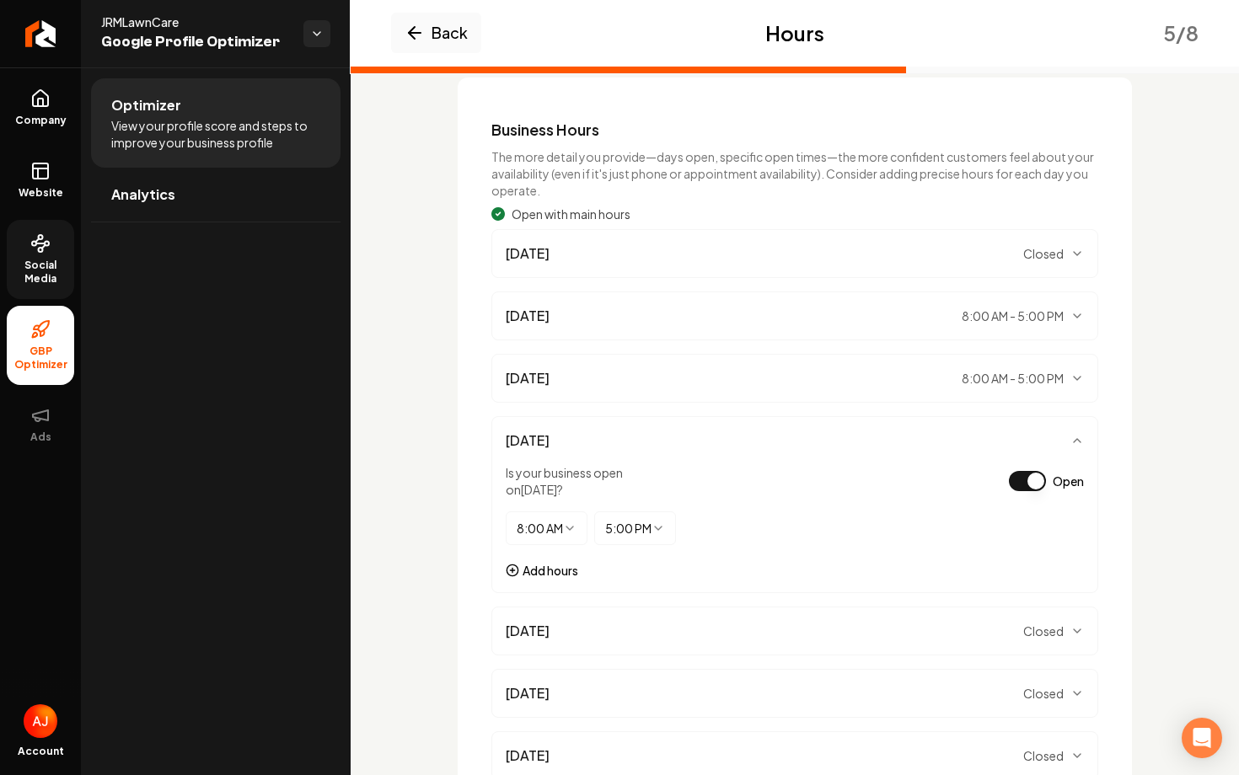
click at [1047, 622] on div "Thursday Closed" at bounding box center [795, 631] width 578 height 20
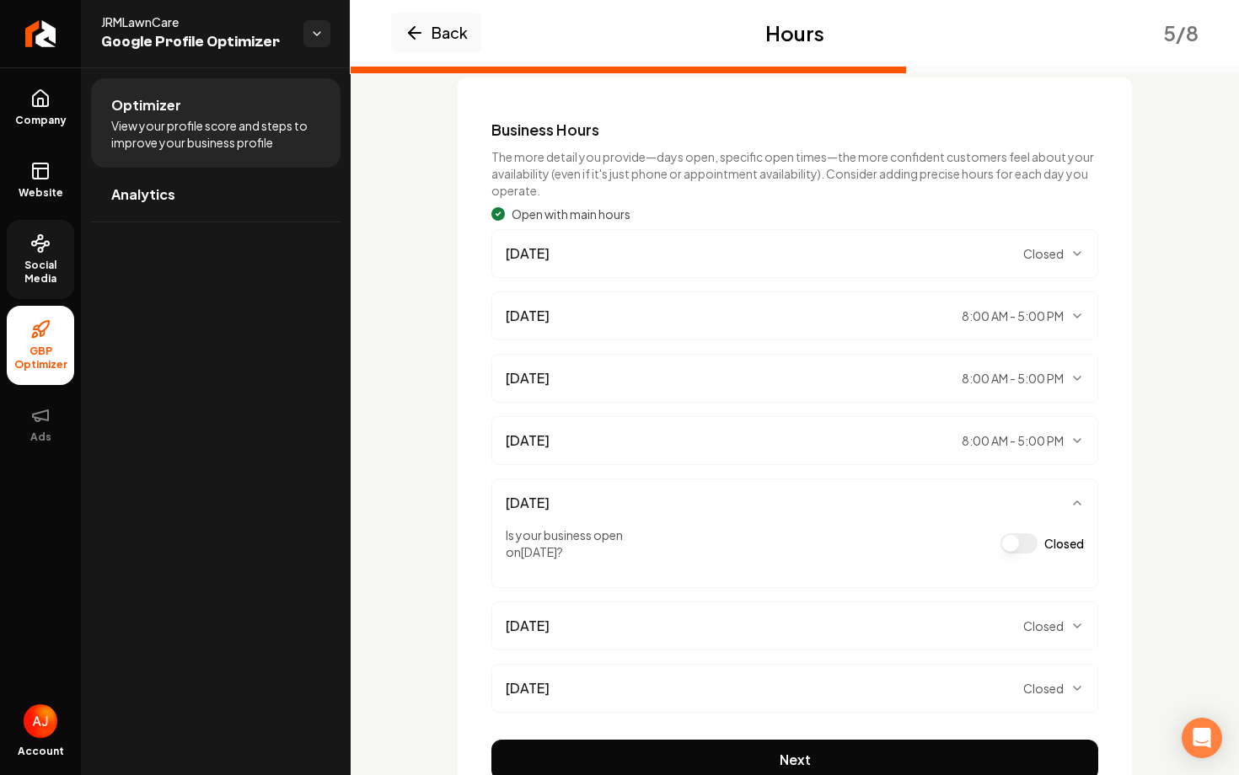
click at [1018, 538] on button "Closed" at bounding box center [1018, 543] width 37 height 20
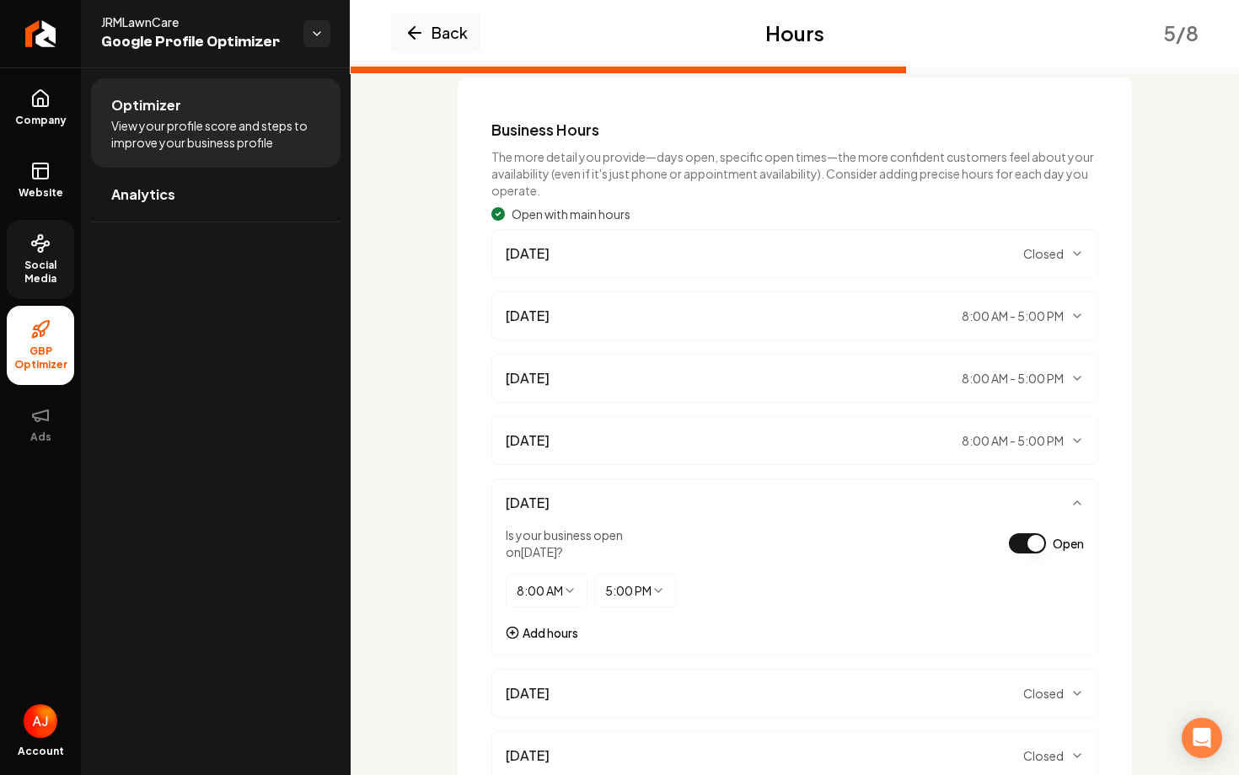
click at [1036, 687] on span "Closed" at bounding box center [1043, 693] width 40 height 17
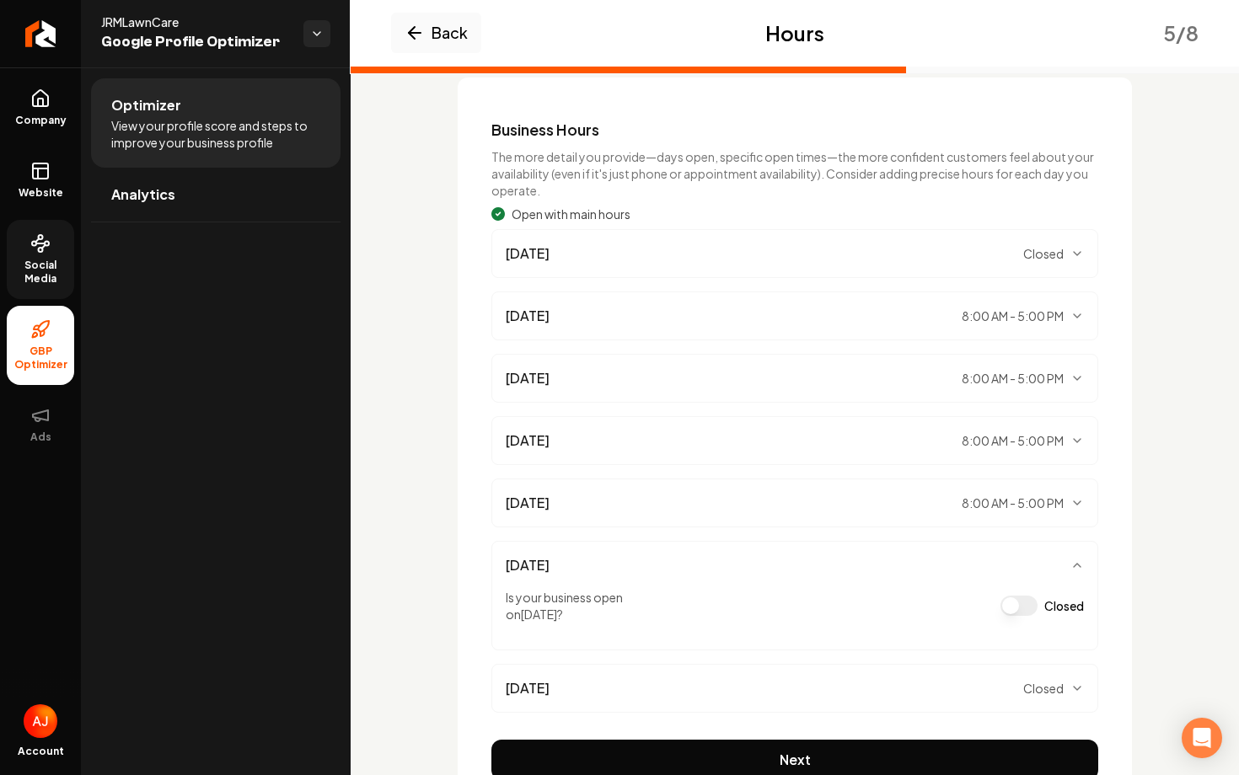
click at [1015, 613] on button "Closed" at bounding box center [1018, 606] width 37 height 20
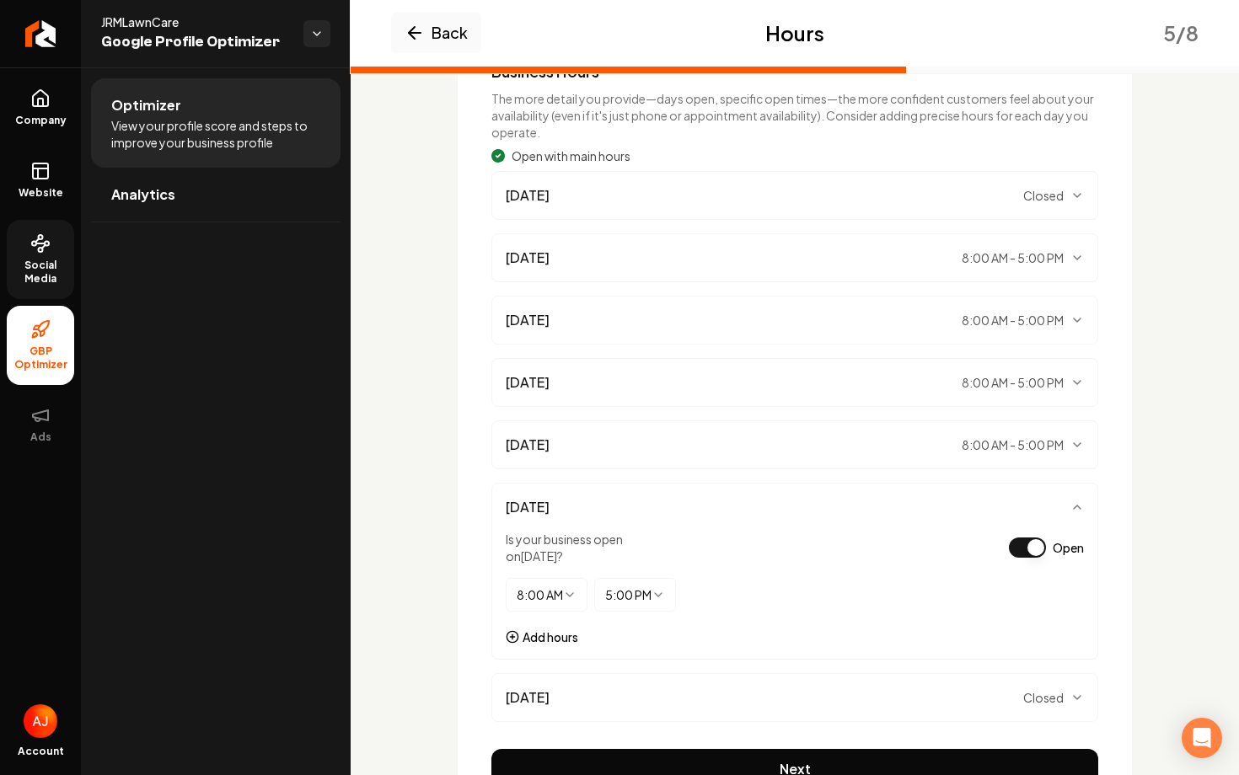
scroll to position [265, 0]
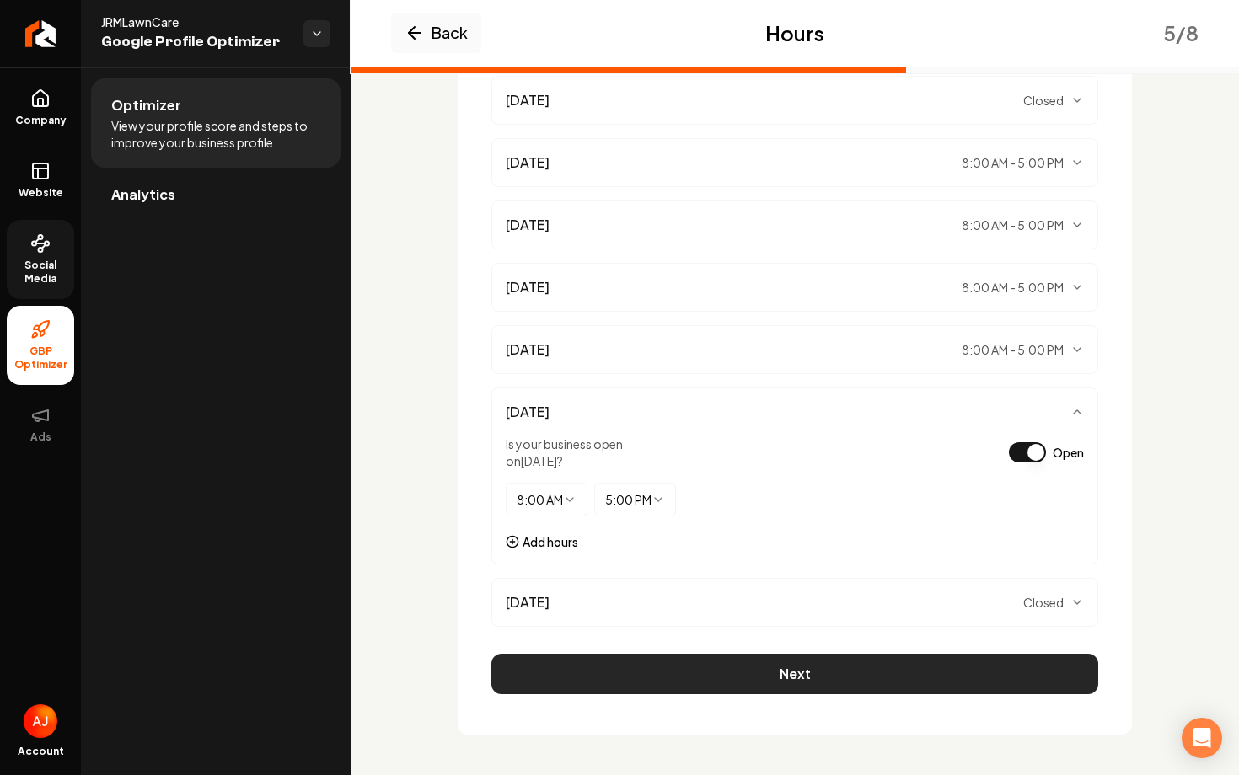
click at [845, 671] on button "Next" at bounding box center [794, 674] width 607 height 40
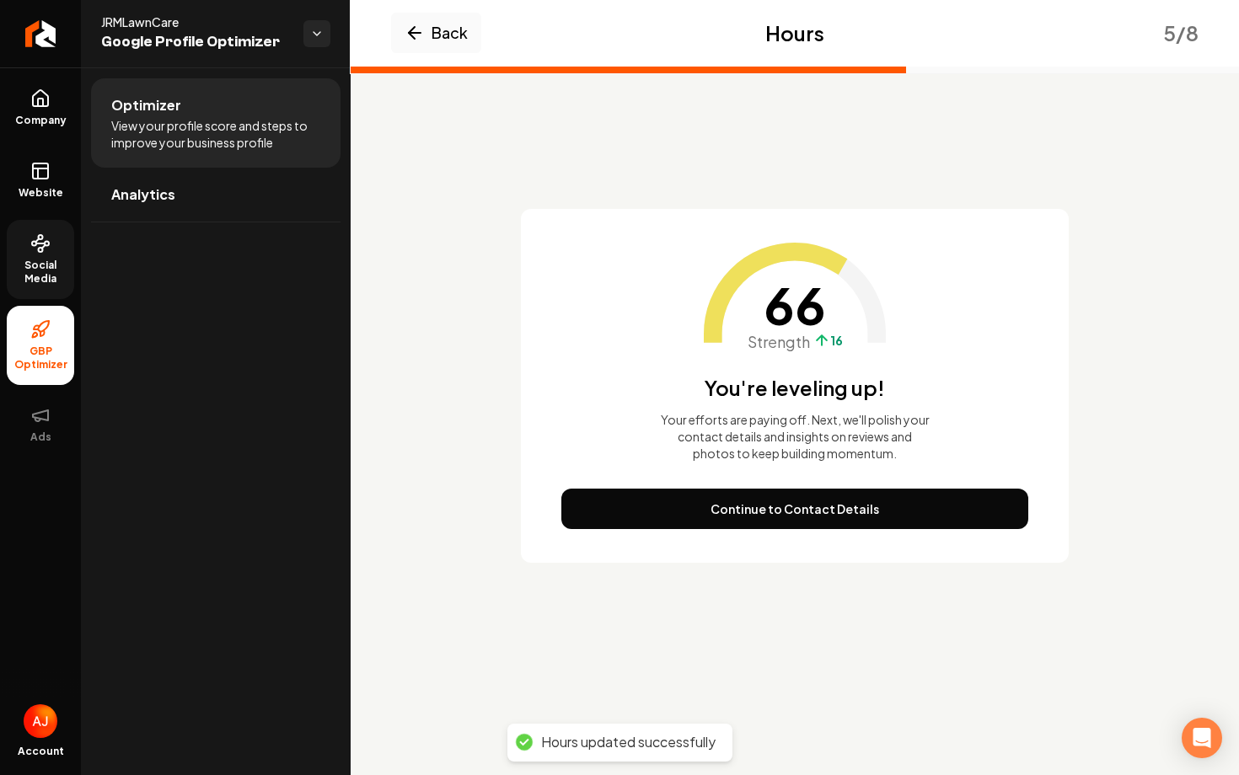
scroll to position [0, 0]
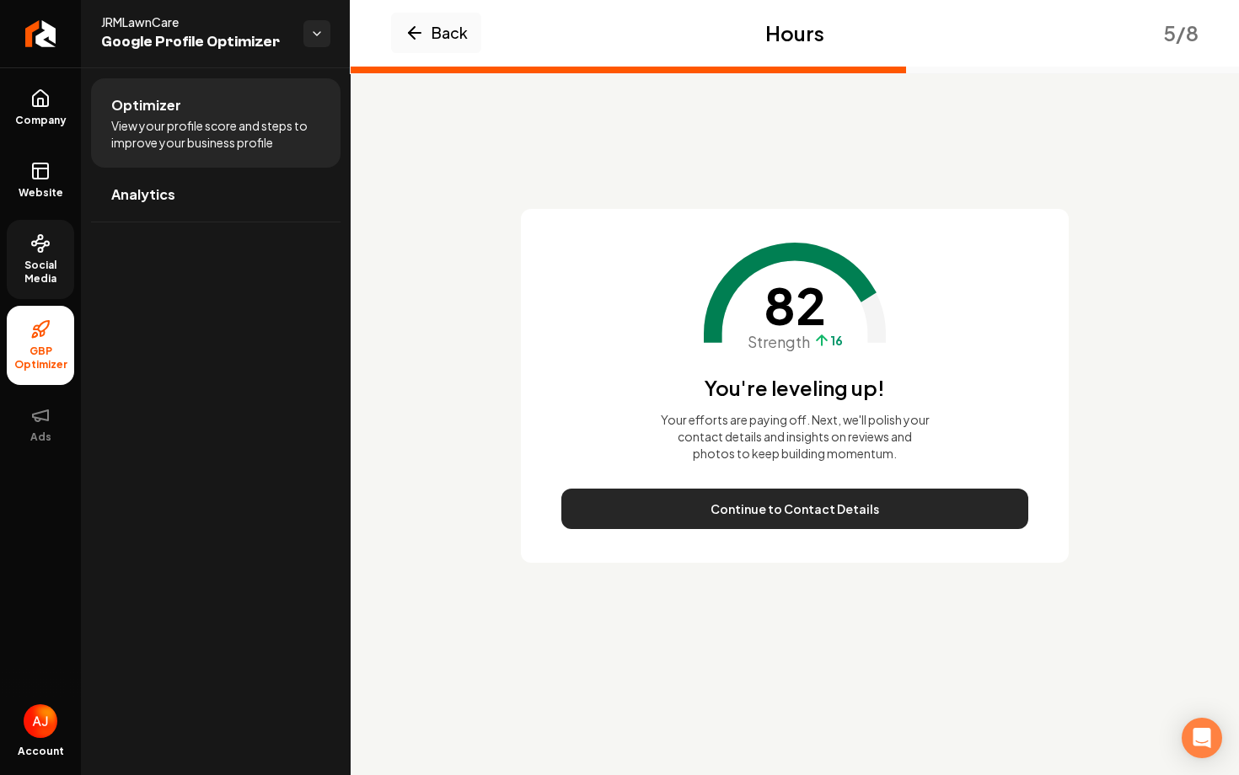
click at [784, 515] on button "Continue to Contact Details" at bounding box center [794, 509] width 467 height 40
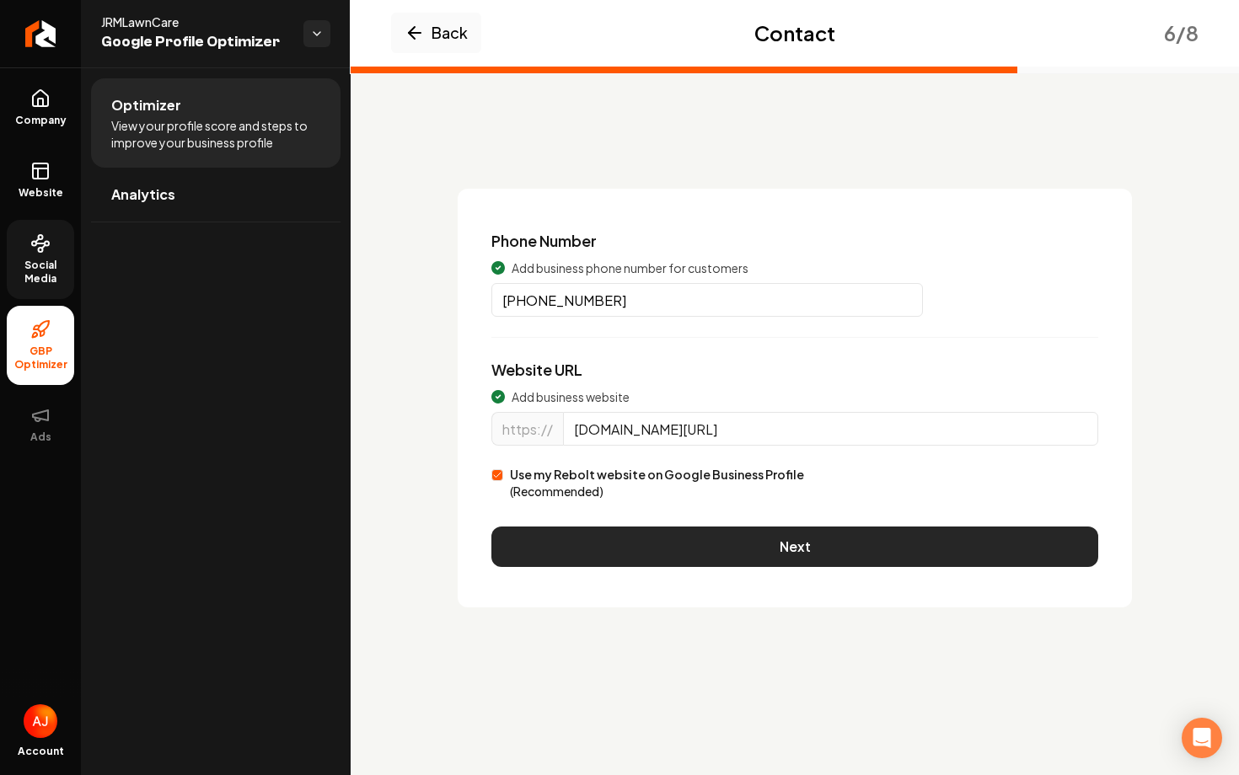
click at [797, 559] on button "Next" at bounding box center [794, 547] width 607 height 40
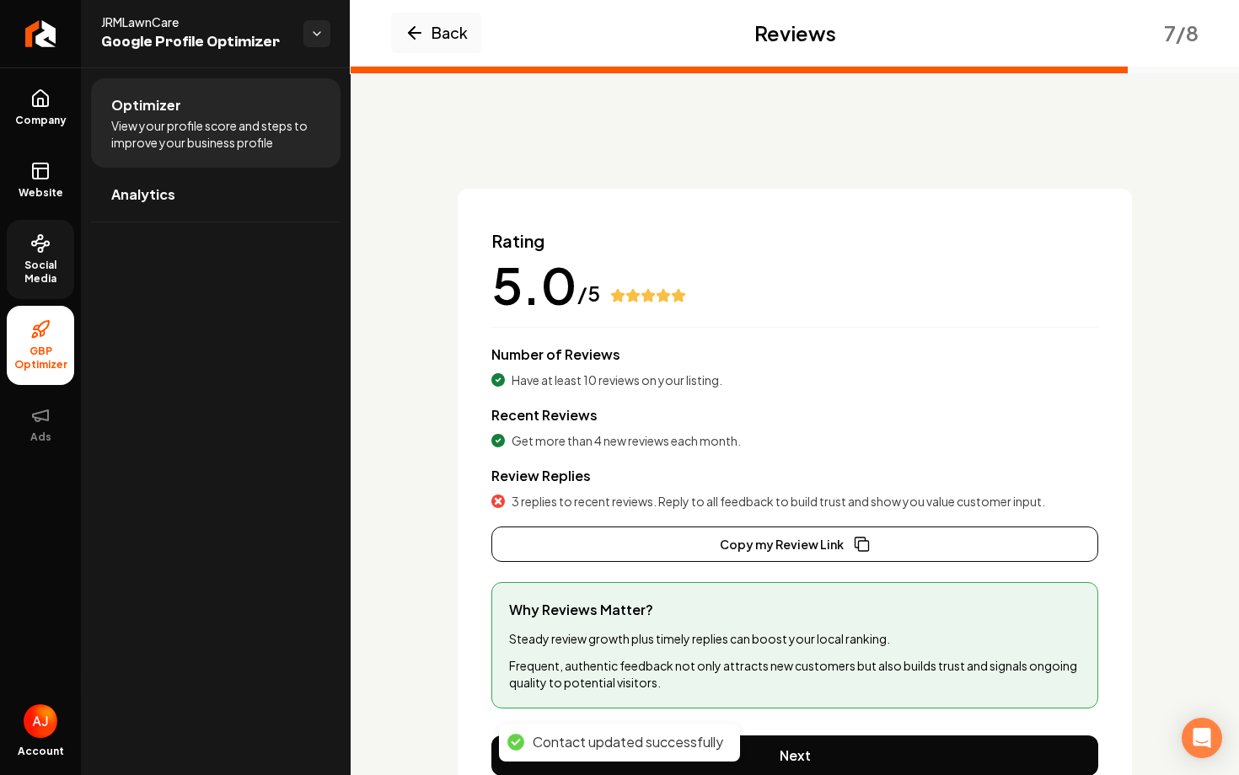
scroll to position [82, 0]
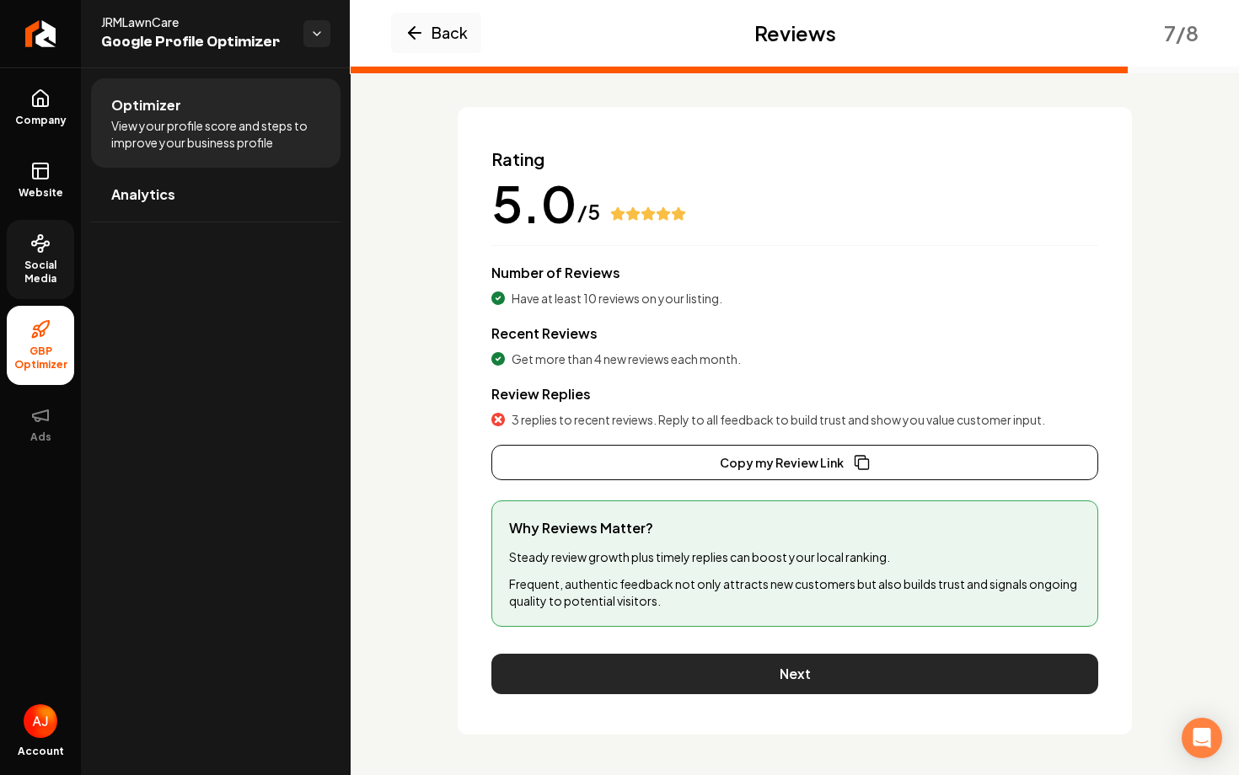
click at [812, 668] on button "Next" at bounding box center [794, 674] width 607 height 40
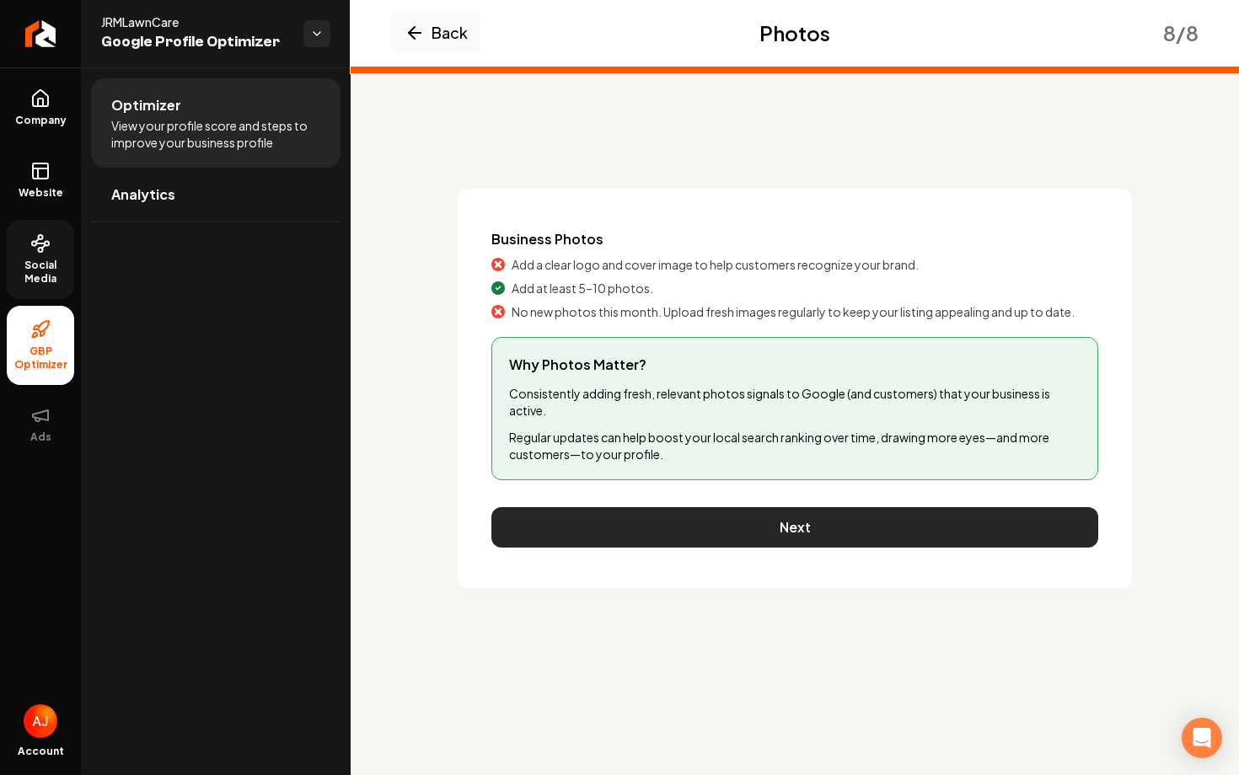
click at [774, 531] on button "Next" at bounding box center [794, 527] width 607 height 40
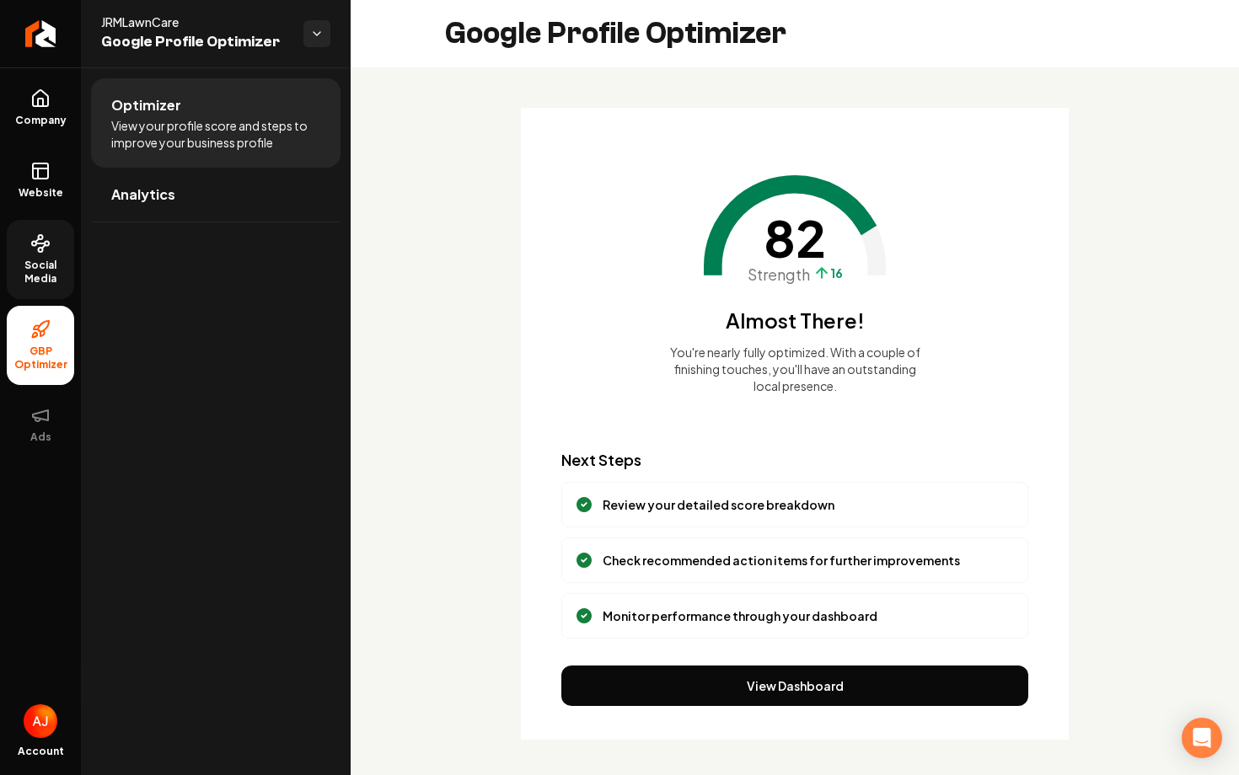
click at [35, 268] on span "Social Media" at bounding box center [40, 272] width 67 height 27
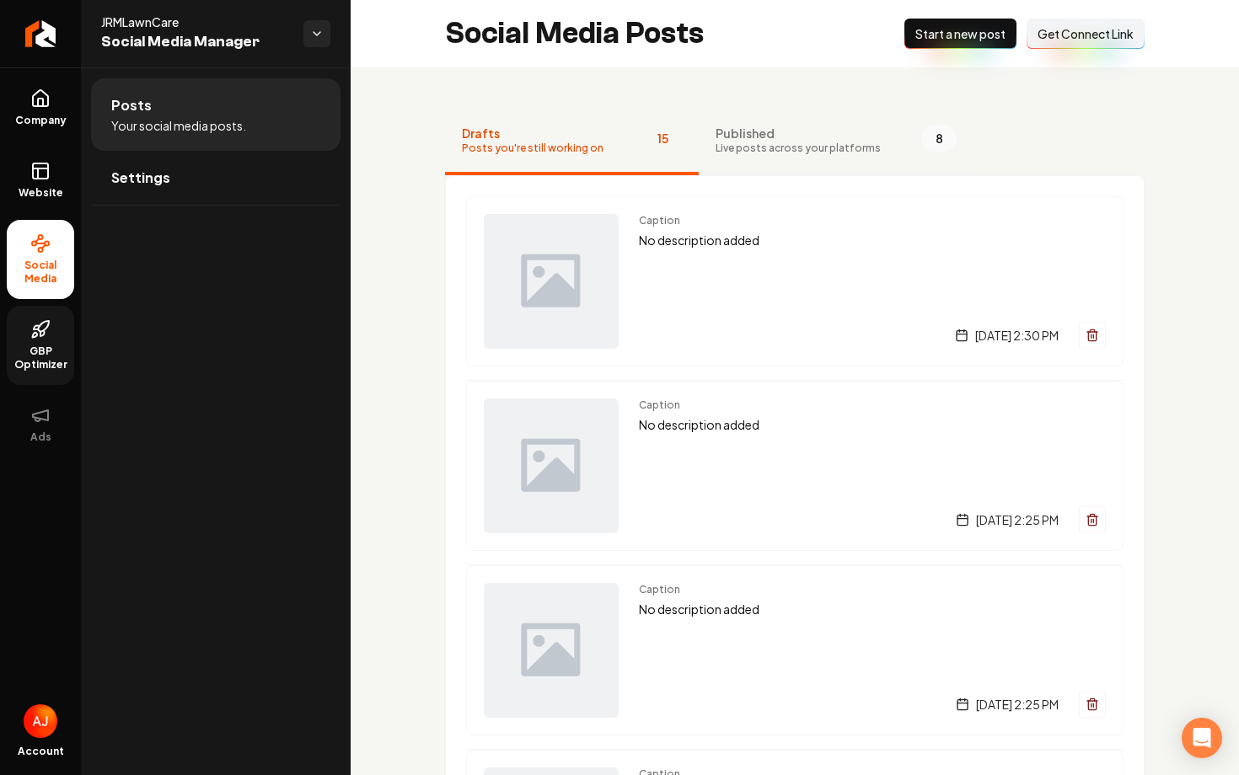
click at [749, 148] on span "Live posts across your platforms" at bounding box center [797, 148] width 165 height 13
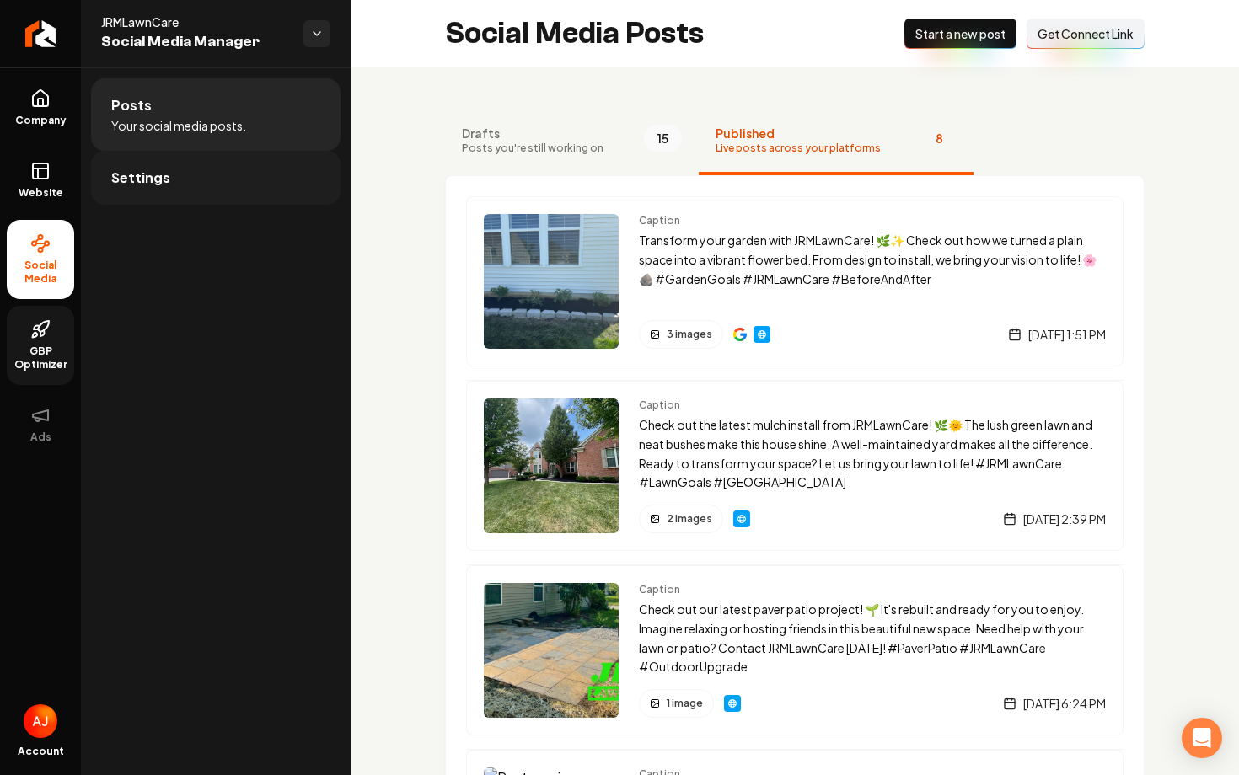
click at [119, 191] on link "Settings" at bounding box center [215, 178] width 249 height 54
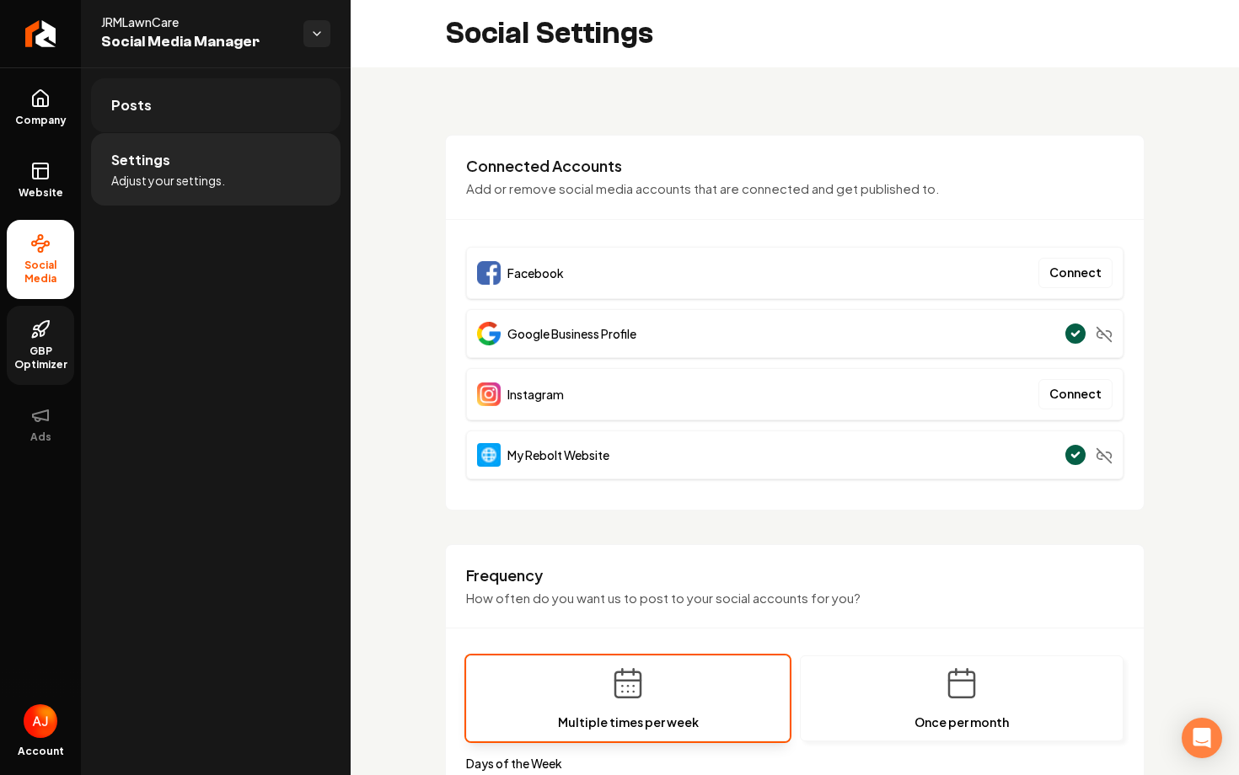
click at [141, 97] on span "Posts" at bounding box center [131, 105] width 40 height 20
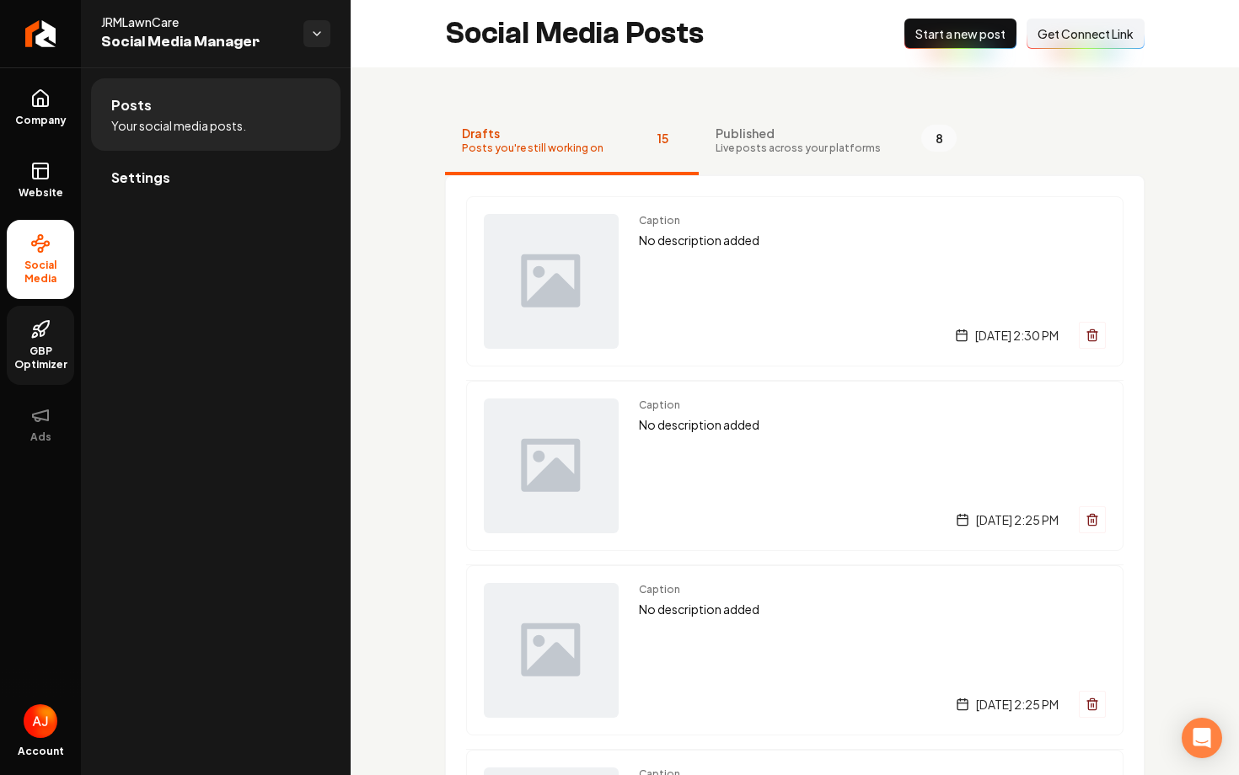
click at [1088, 32] on span "Get Connect Link" at bounding box center [1085, 33] width 96 height 17
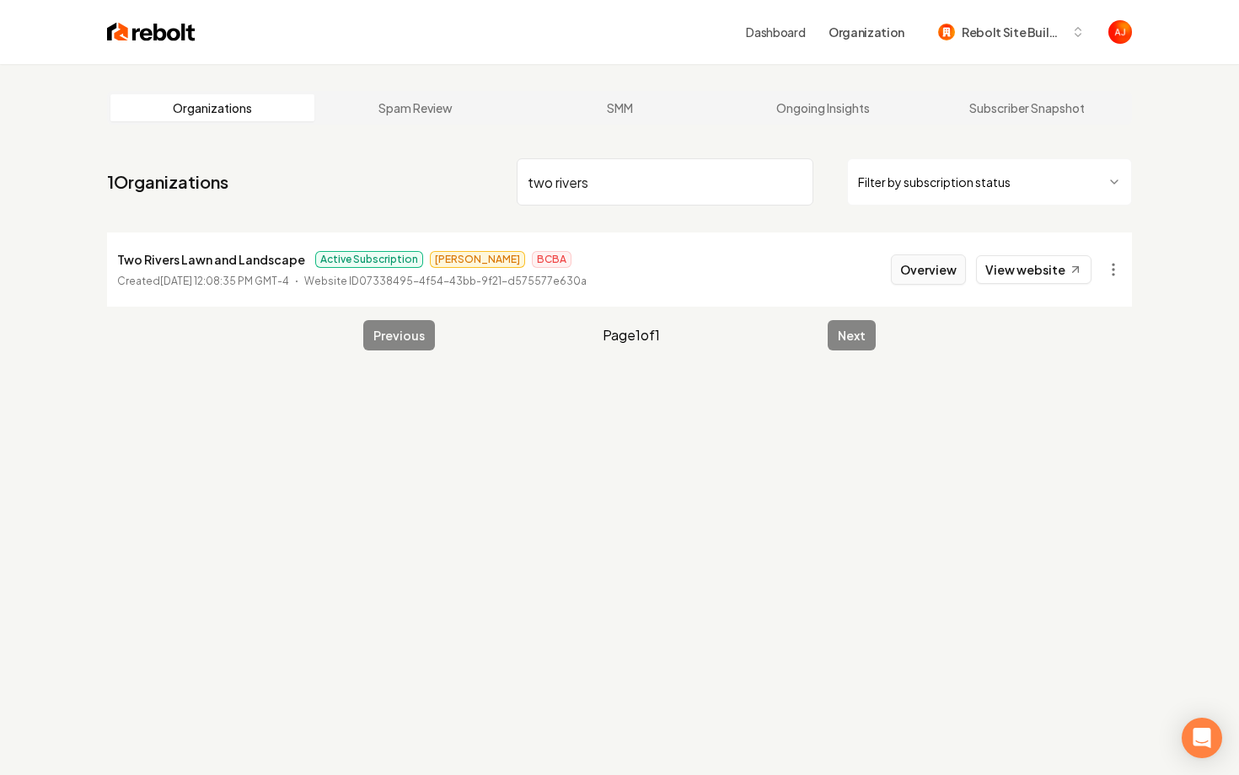
type input "two rivers"
click at [935, 257] on button "Overview" at bounding box center [928, 269] width 75 height 30
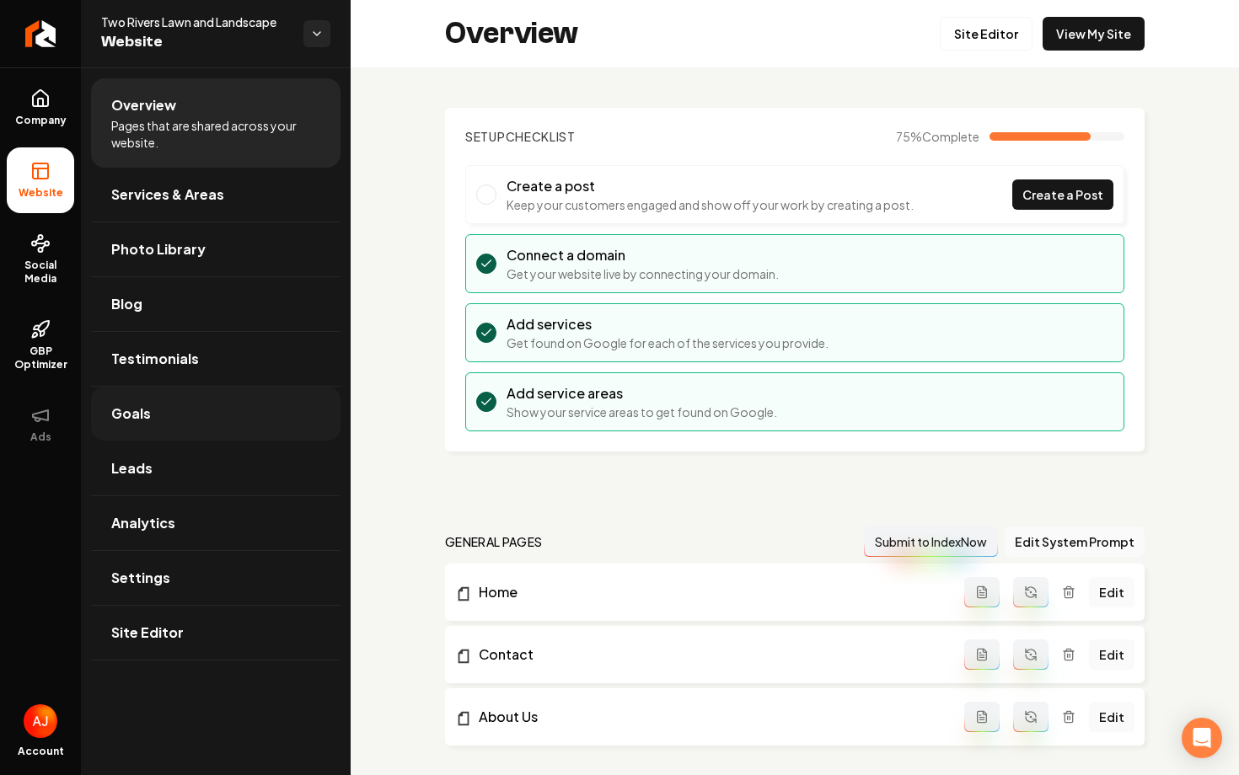
click at [174, 427] on link "Goals" at bounding box center [215, 414] width 249 height 54
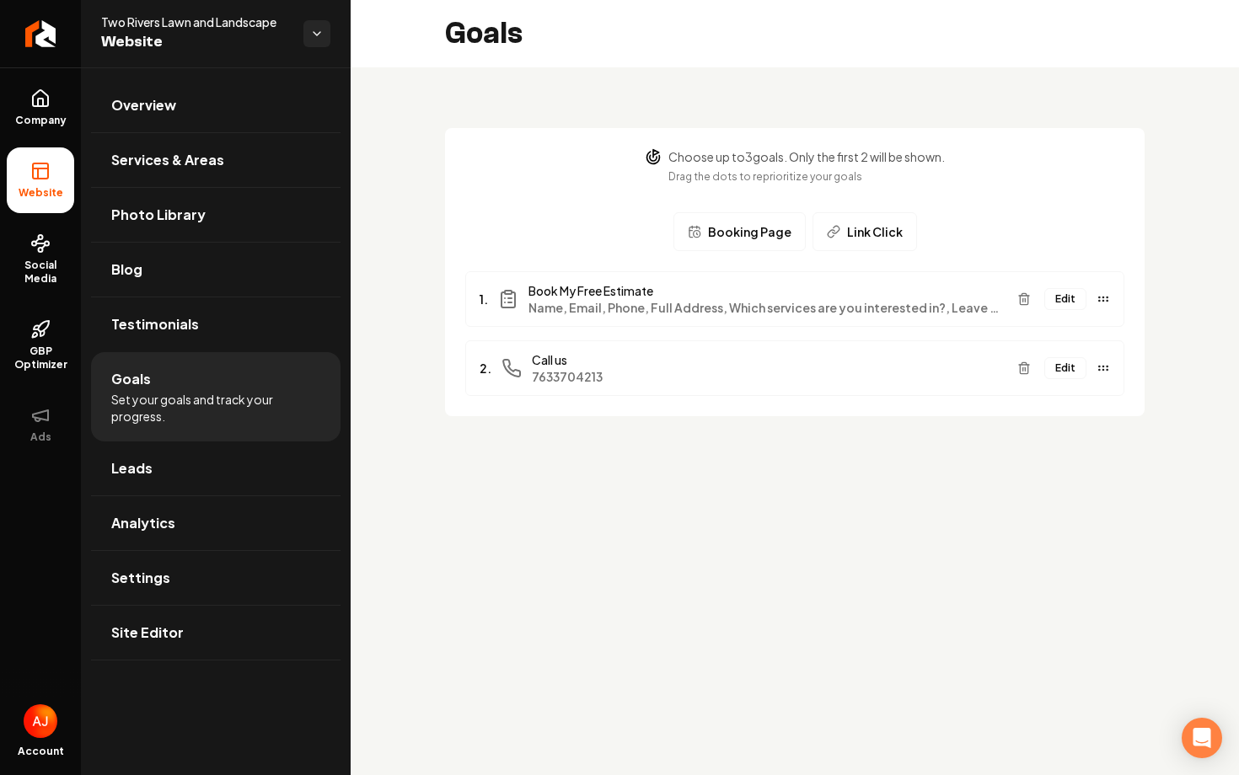
click at [828, 234] on icon "Main content area" at bounding box center [831, 234] width 7 height 8
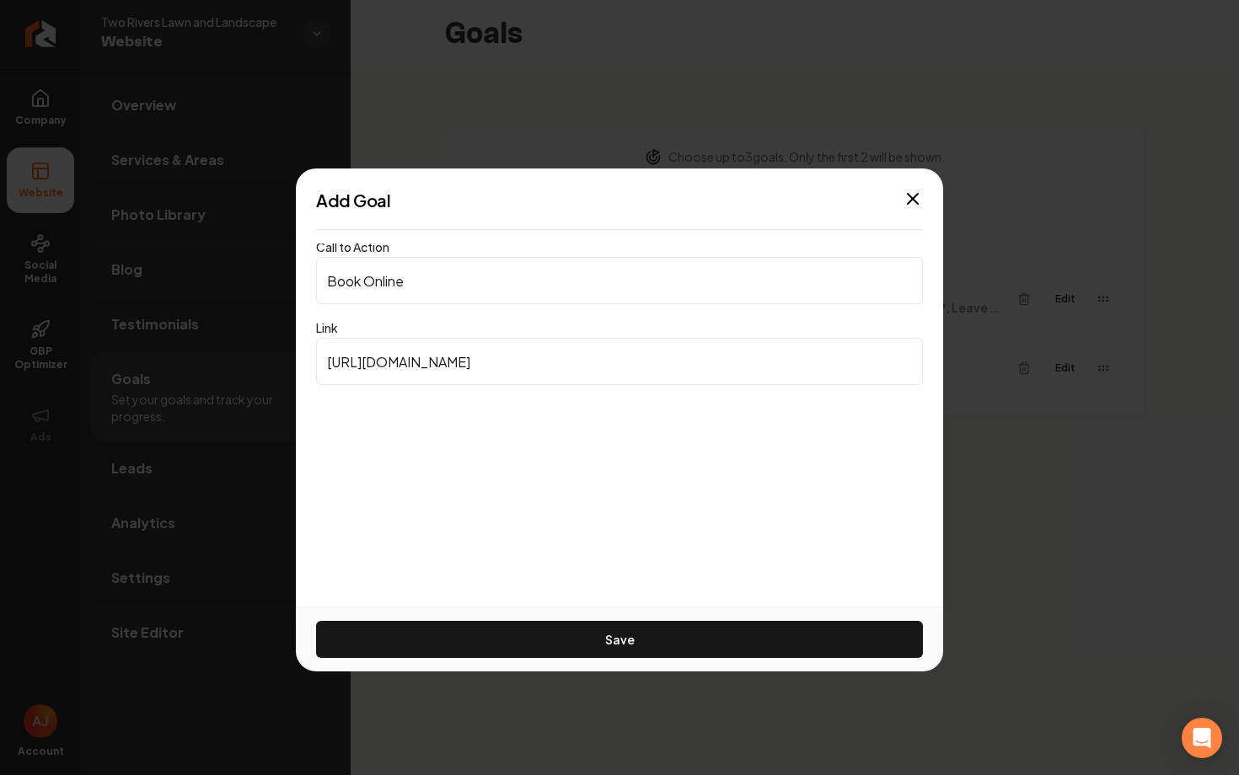
type input "Book Online"
drag, startPoint x: 510, startPoint y: 356, endPoint x: 213, endPoint y: 324, distance: 298.3
click at [213, 324] on body "Company Website Social Media GBP Optimizer Ads Account Two Rivers Lawn and Land…" at bounding box center [619, 387] width 1239 height 775
paste input "clienthub.getjobber.com/client_hubs/520a0b37-82bc-4f39-b48b-7775be51f332/public…"
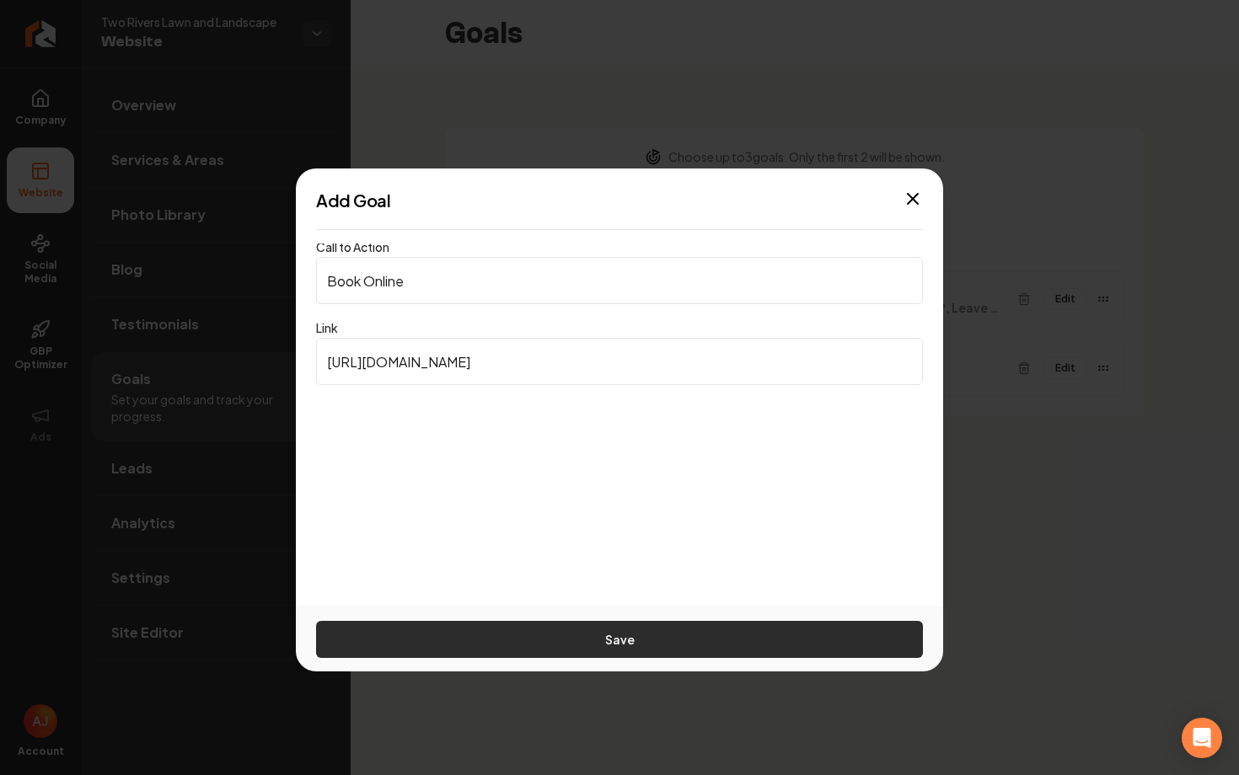
type input "https://clienthub.getjobber.com/client_hubs/520a0b37-82bc-4f39-b48b-7775be51f33…"
click at [563, 621] on button "Save" at bounding box center [619, 639] width 607 height 37
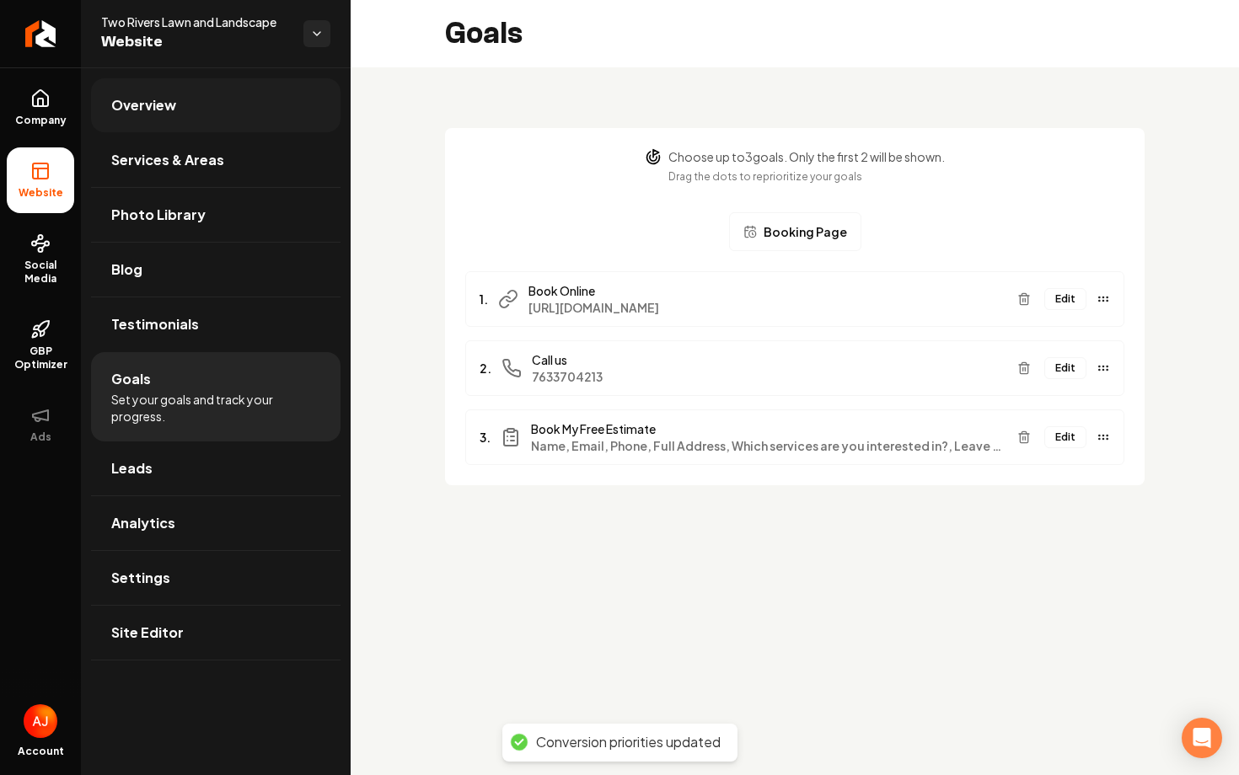
click at [187, 93] on link "Overview" at bounding box center [215, 105] width 249 height 54
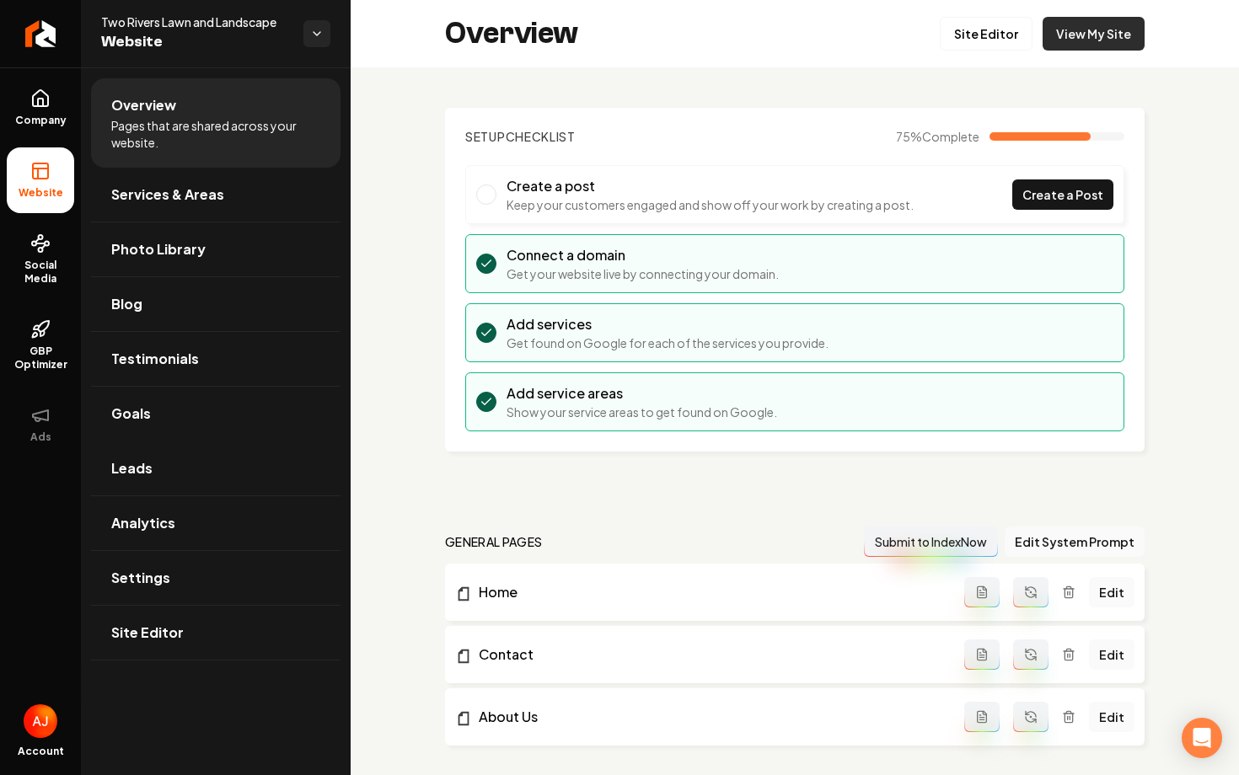
click at [1090, 39] on link "View My Site" at bounding box center [1093, 34] width 102 height 34
click at [169, 430] on link "Goals" at bounding box center [215, 414] width 249 height 54
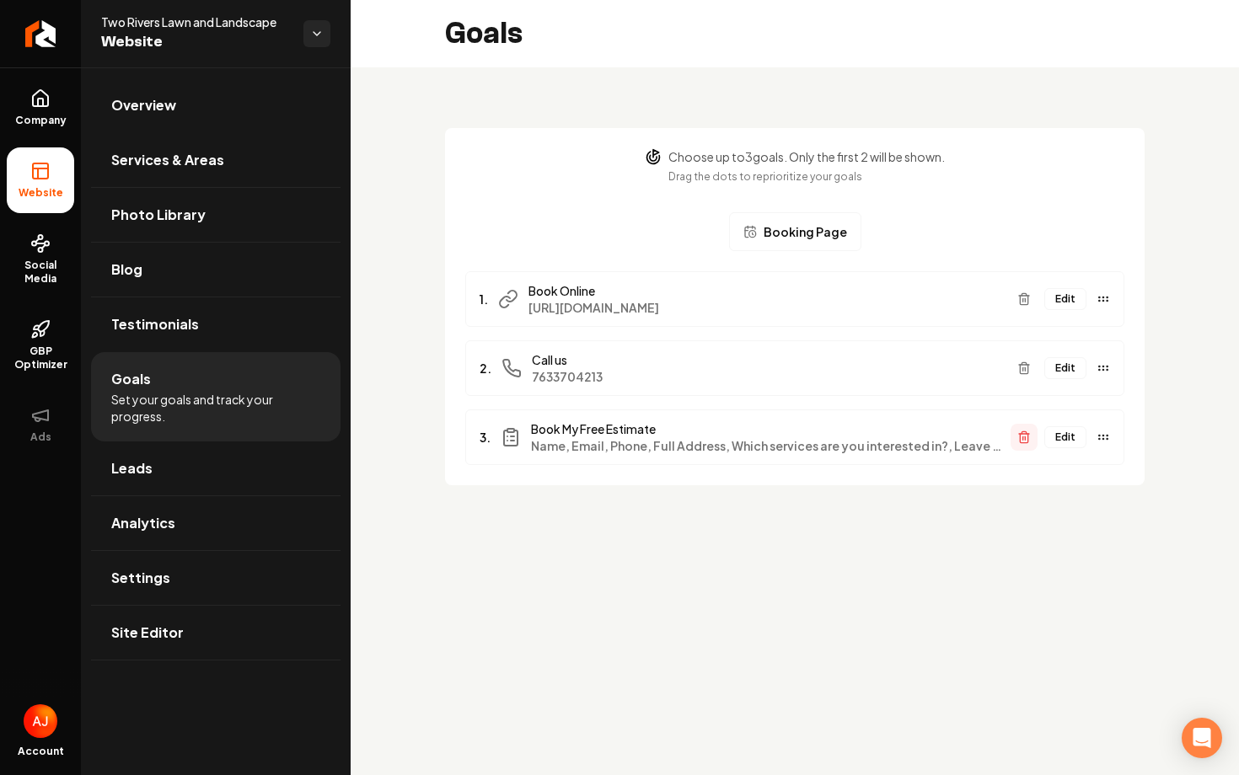
click at [1020, 439] on icon "Main content area" at bounding box center [1023, 437] width 13 height 13
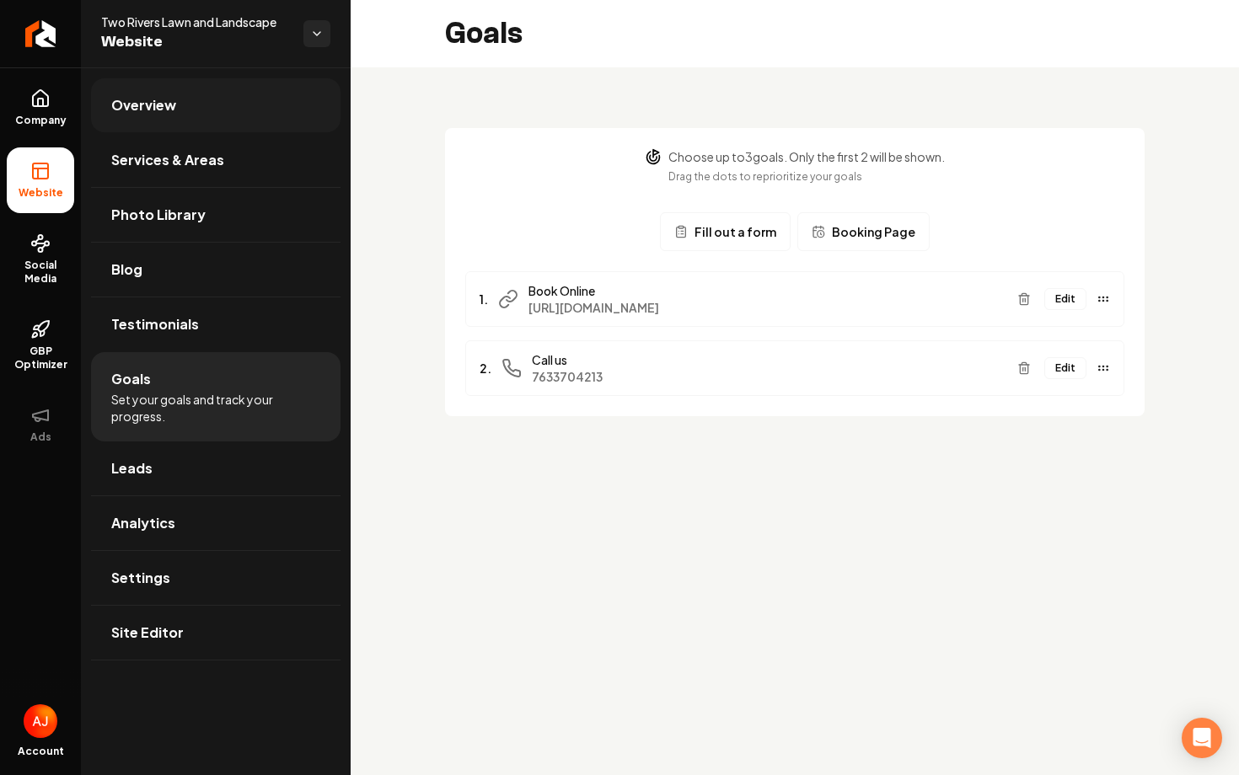
click at [153, 104] on span "Overview" at bounding box center [143, 105] width 65 height 20
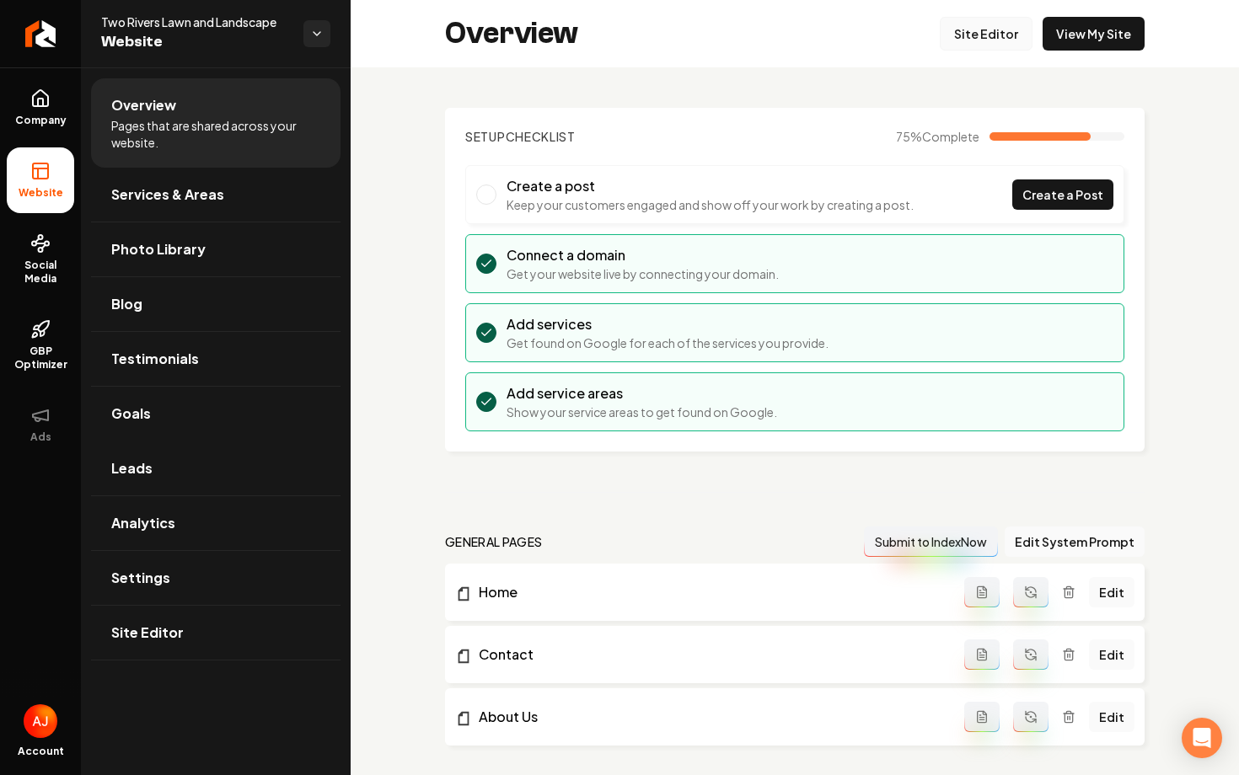
click at [987, 50] on link "Site Editor" at bounding box center [986, 34] width 93 height 34
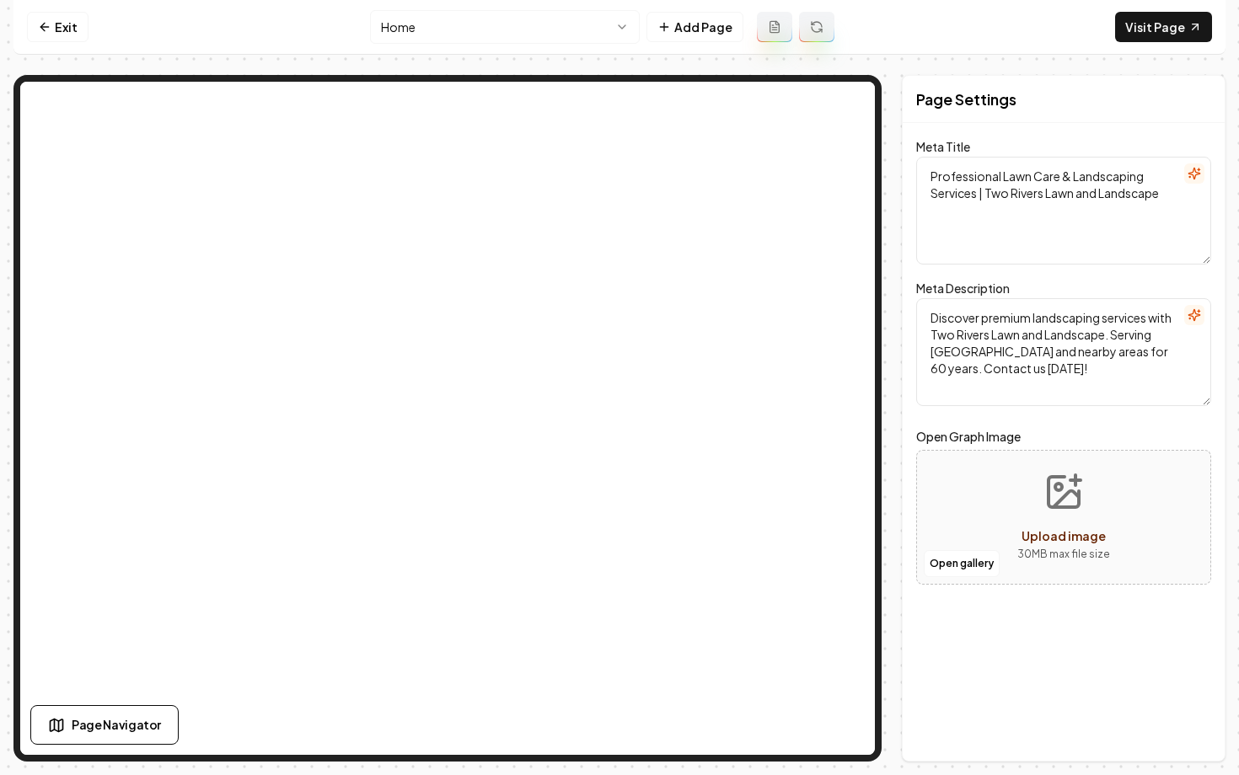
click at [423, 24] on html "Computer Required This feature is only available on a computer. Please switch t…" at bounding box center [619, 387] width 1239 height 775
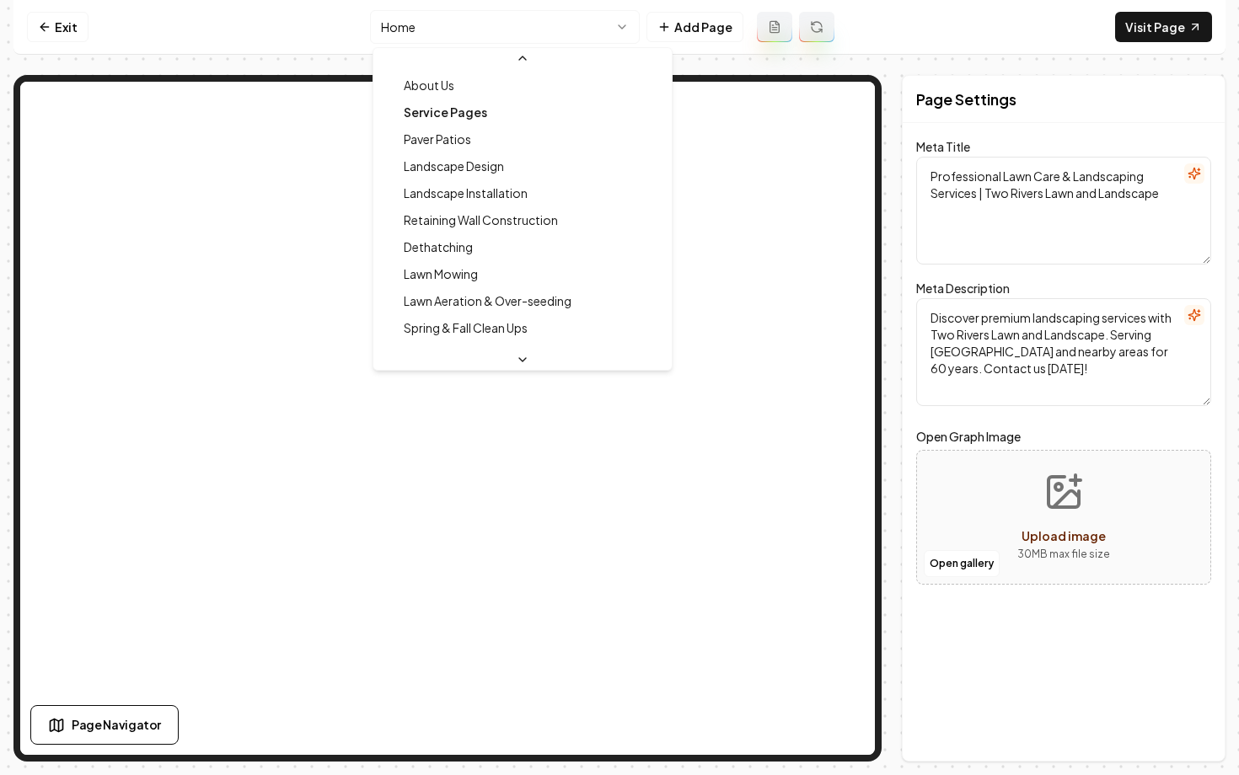
scroll to position [135, 0]
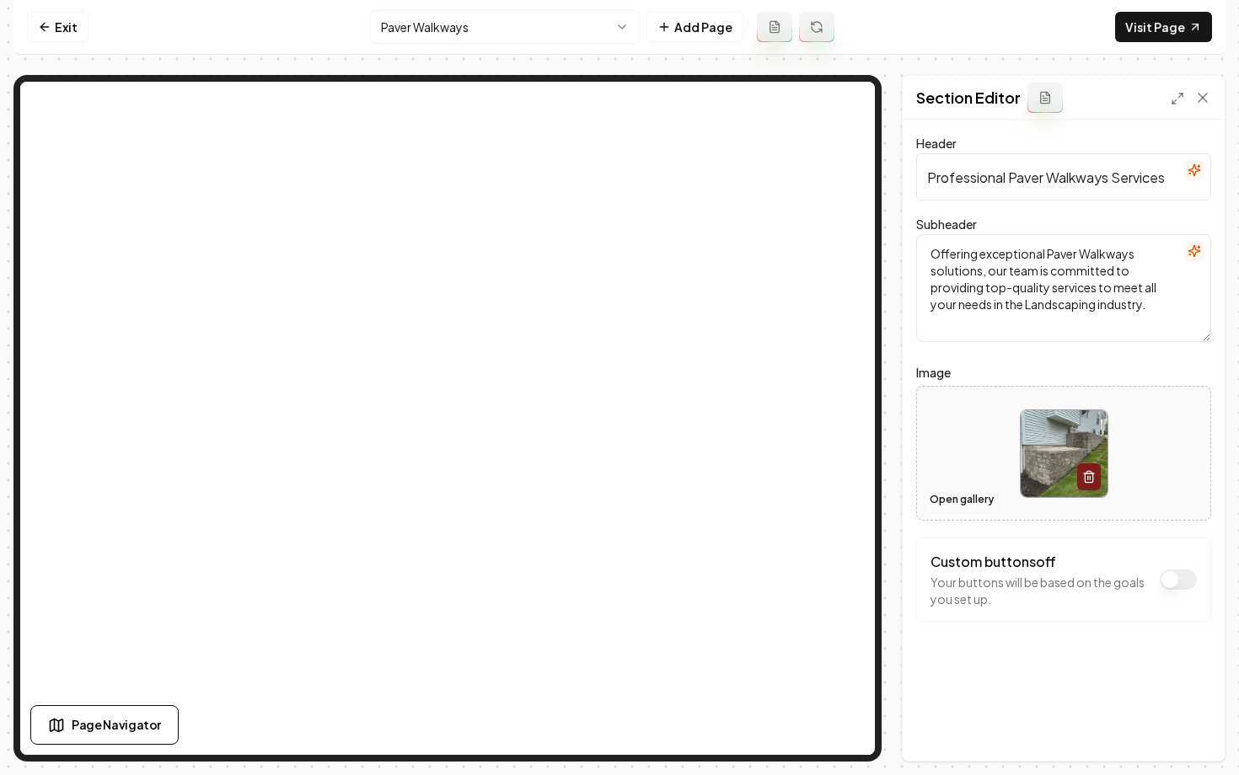
click at [958, 495] on button "Open gallery" at bounding box center [962, 499] width 76 height 27
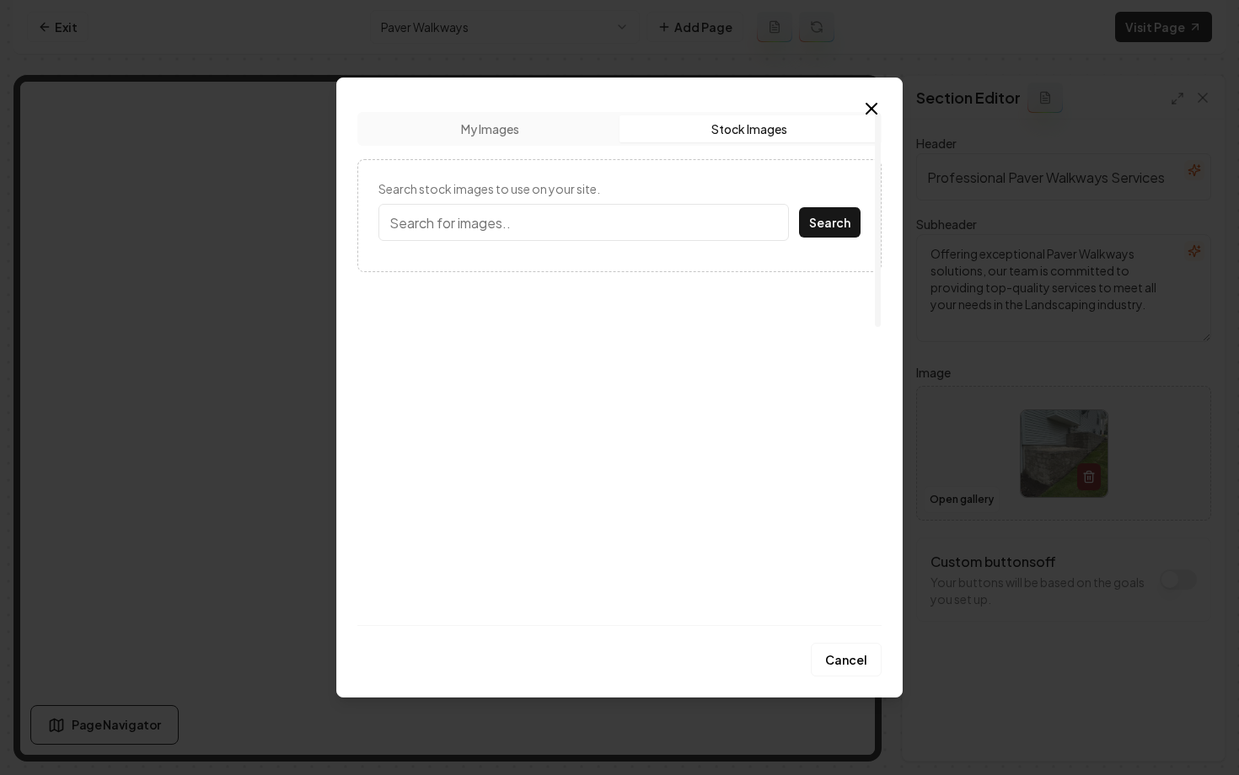
click at [720, 124] on button "Stock Images" at bounding box center [748, 128] width 259 height 27
click at [611, 218] on input "Search stock images to use on your site." at bounding box center [583, 222] width 410 height 37
click at [828, 223] on button "Search" at bounding box center [830, 222] width 62 height 30
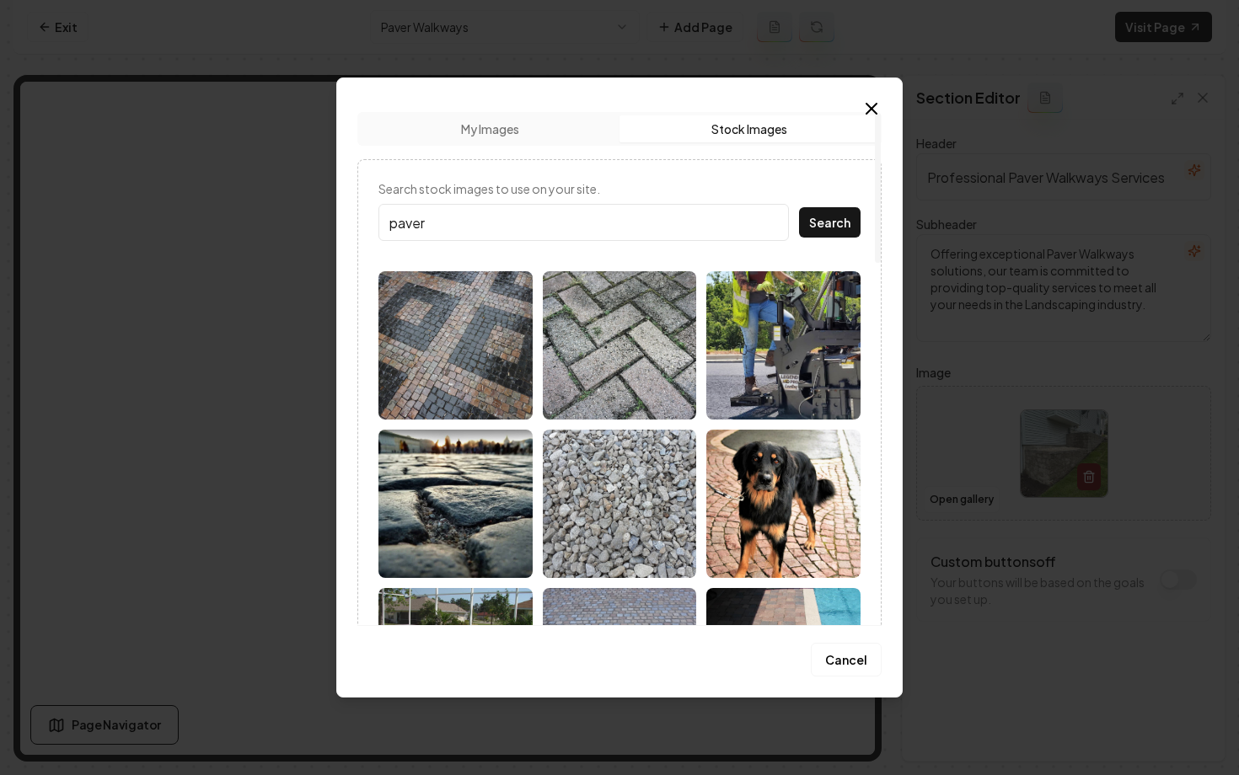
click at [588, 222] on input "paver" at bounding box center [583, 222] width 410 height 37
type input "p"
type input "walkway"
click at [799, 207] on button "Search" at bounding box center [830, 222] width 62 height 30
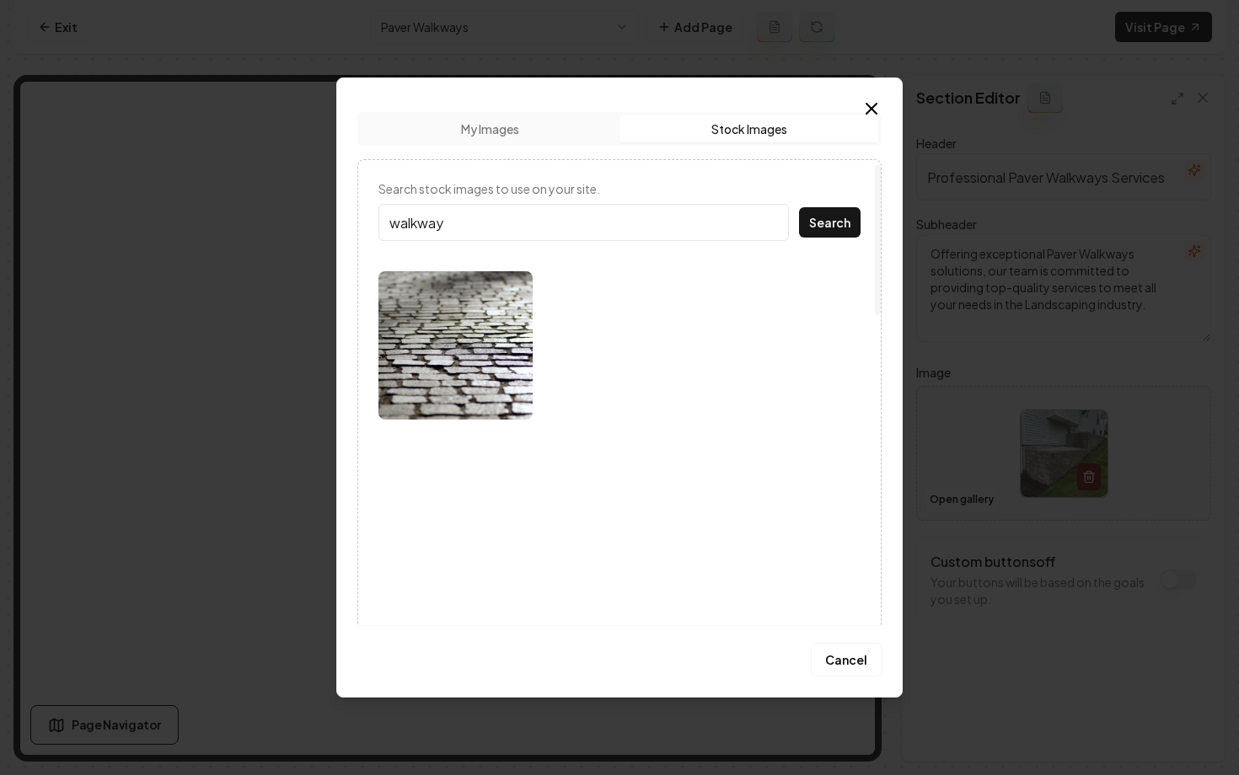
scroll to position [190, 0]
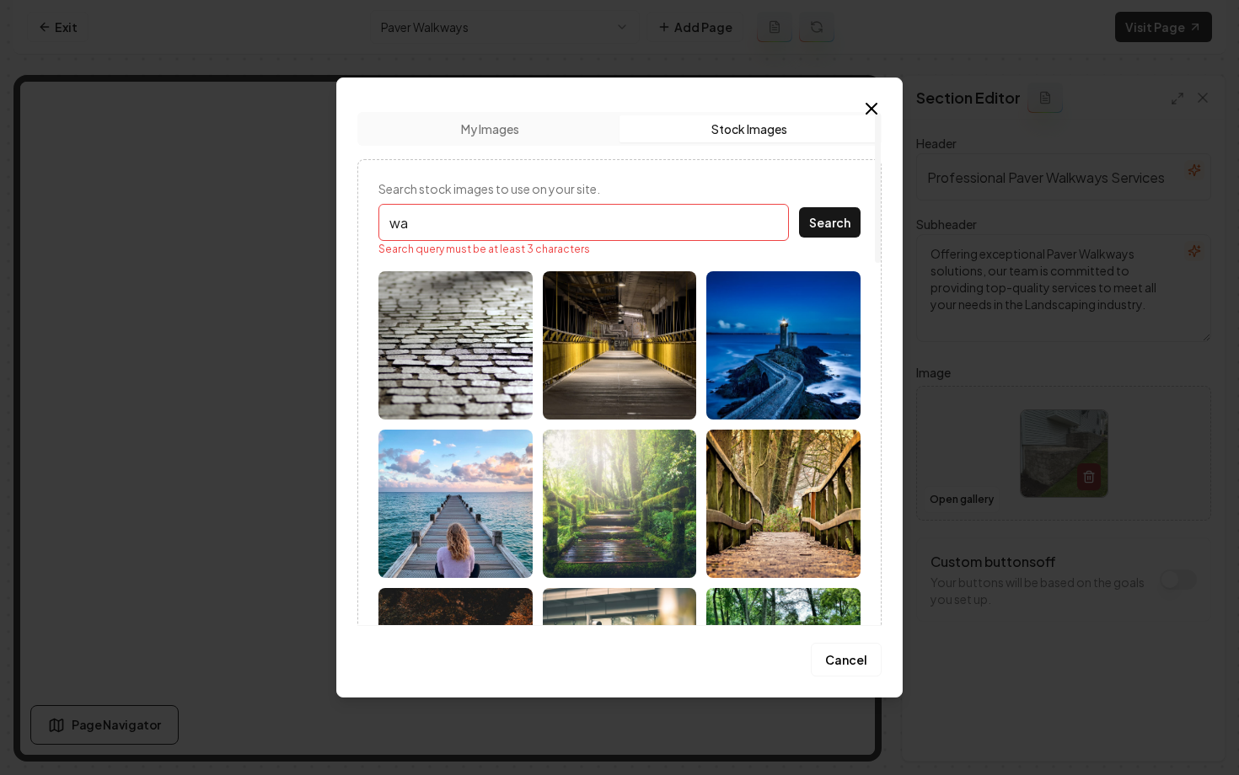
type input "w"
type input "pavers"
click at [799, 207] on button "Search" at bounding box center [830, 222] width 62 height 30
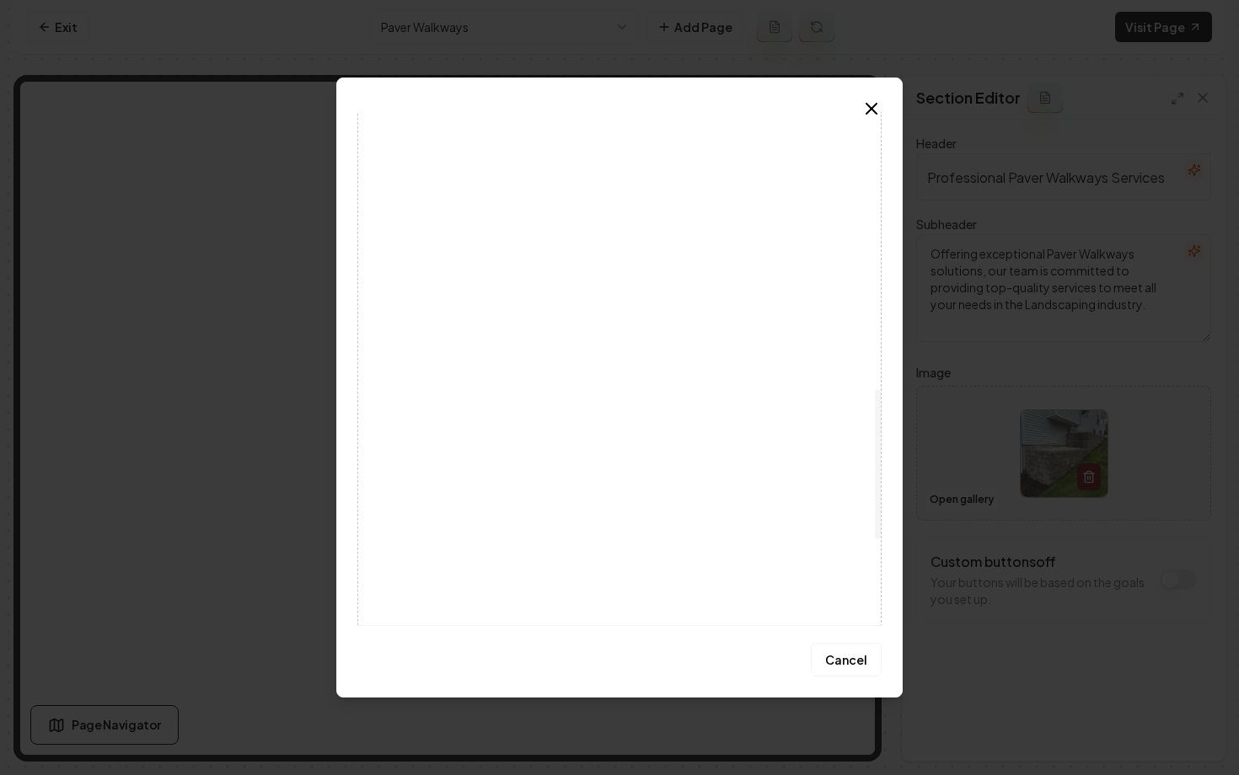
scroll to position [948, 0]
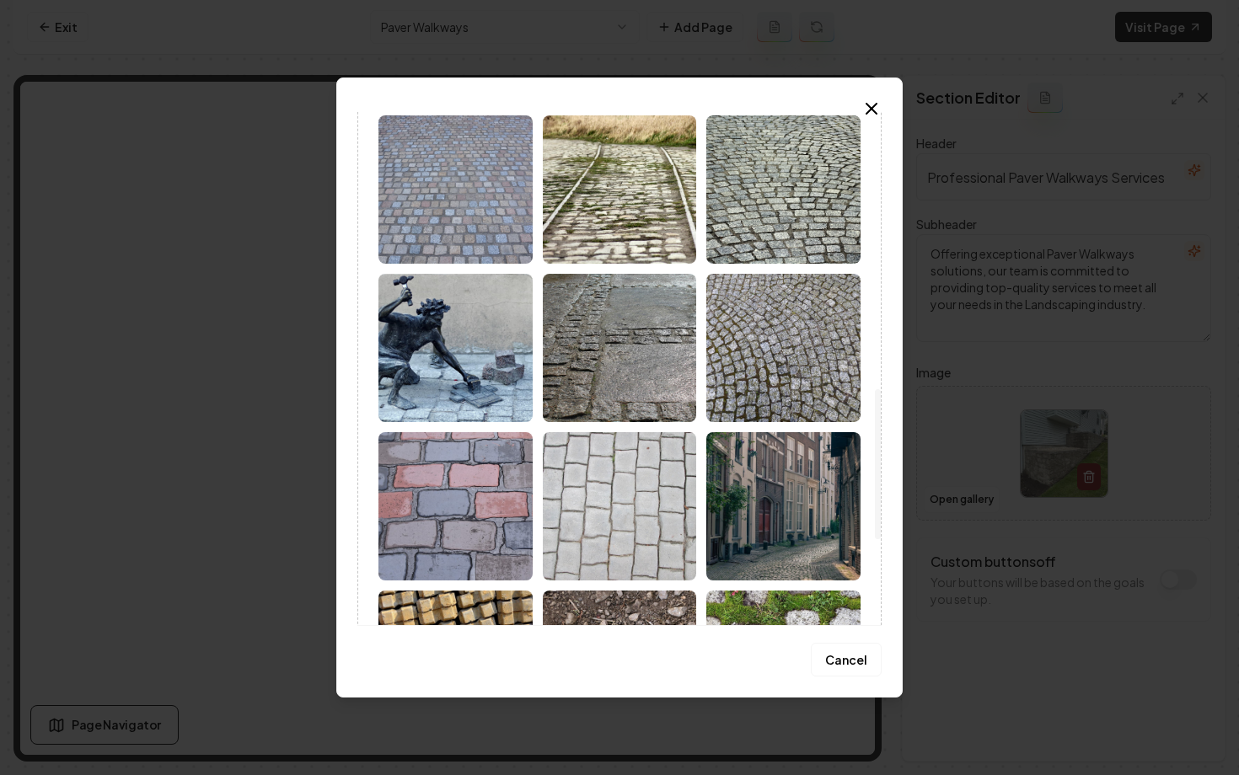
click at [480, 229] on img at bounding box center [455, 189] width 154 height 148
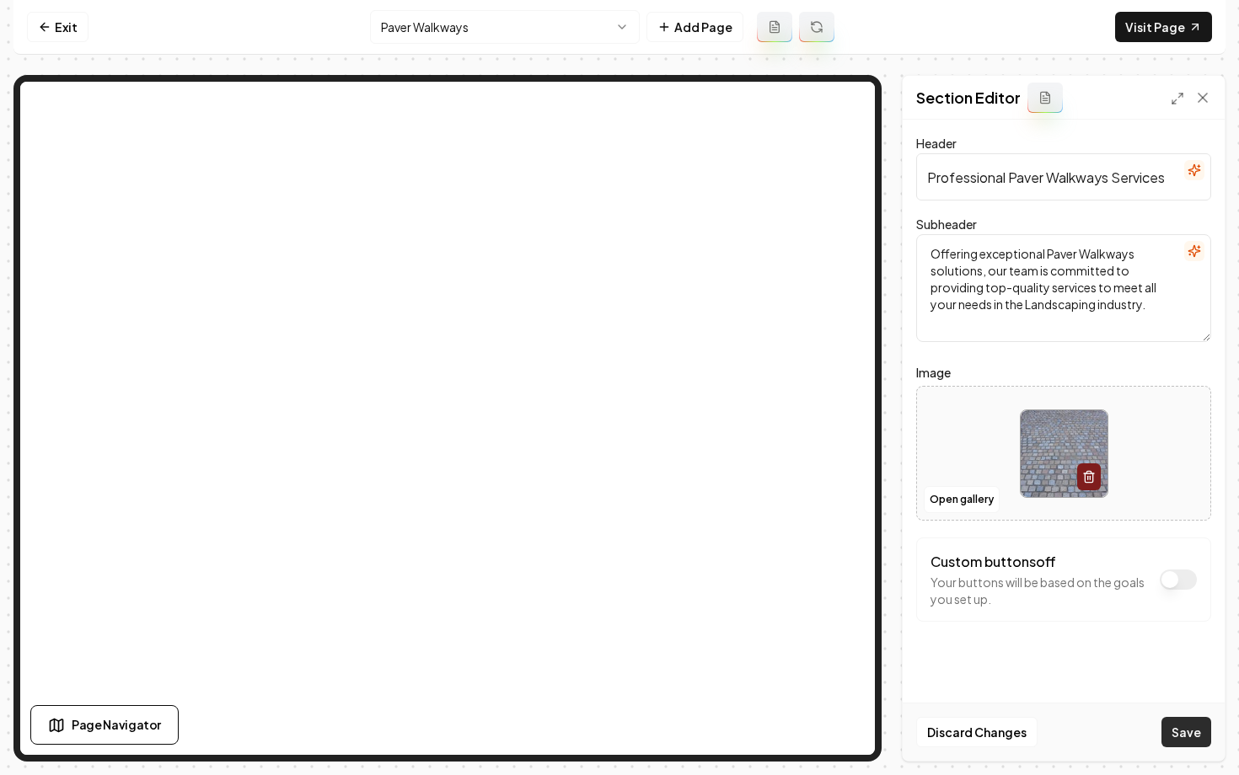
click at [1178, 720] on button "Save" at bounding box center [1186, 732] width 50 height 30
click at [451, 38] on html "Computer Required This feature is only available on a computer. Please switch t…" at bounding box center [619, 387] width 1239 height 775
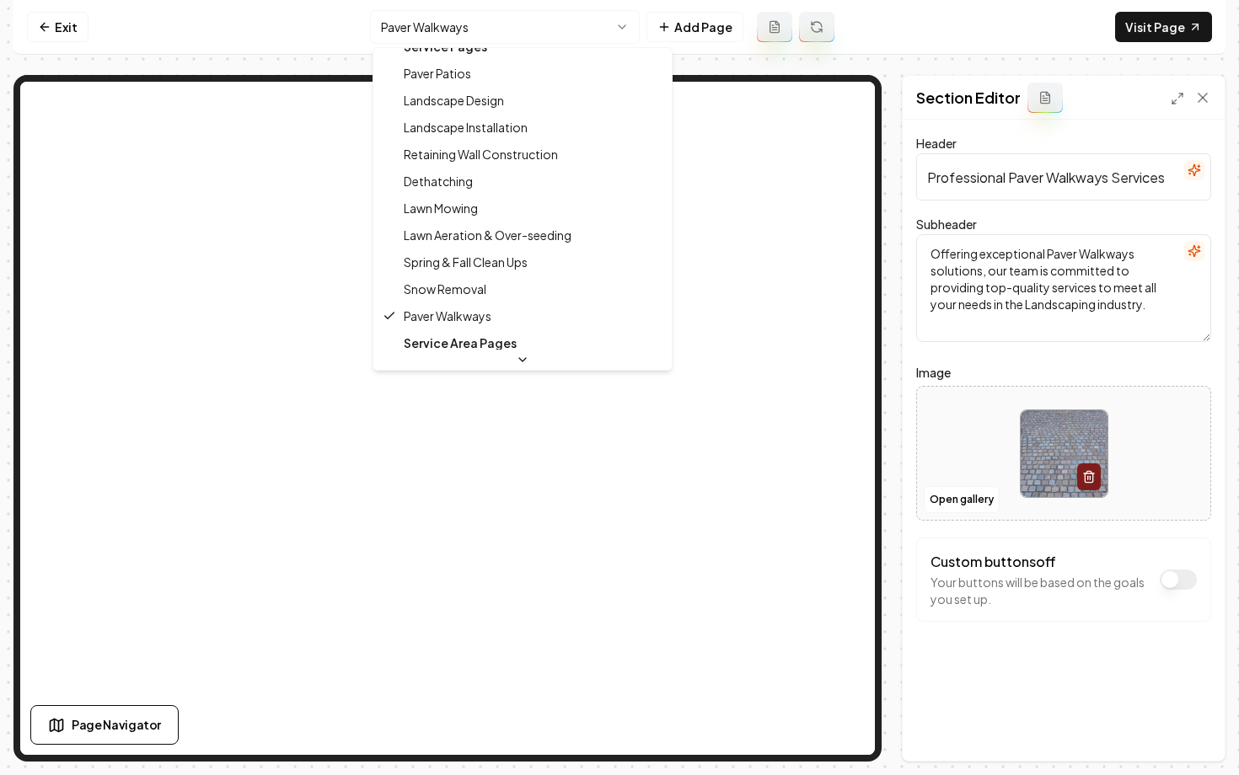
scroll to position [0, 0]
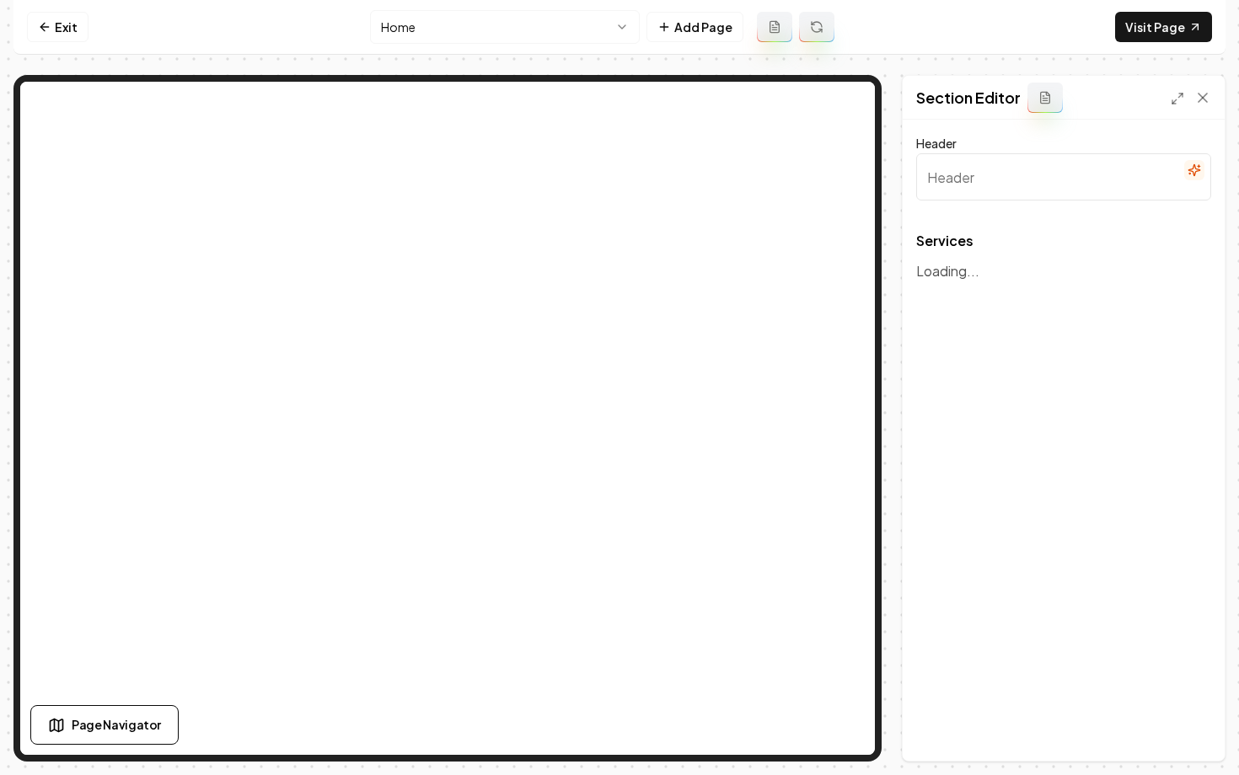
type input "Our Expert Landscaping Services"
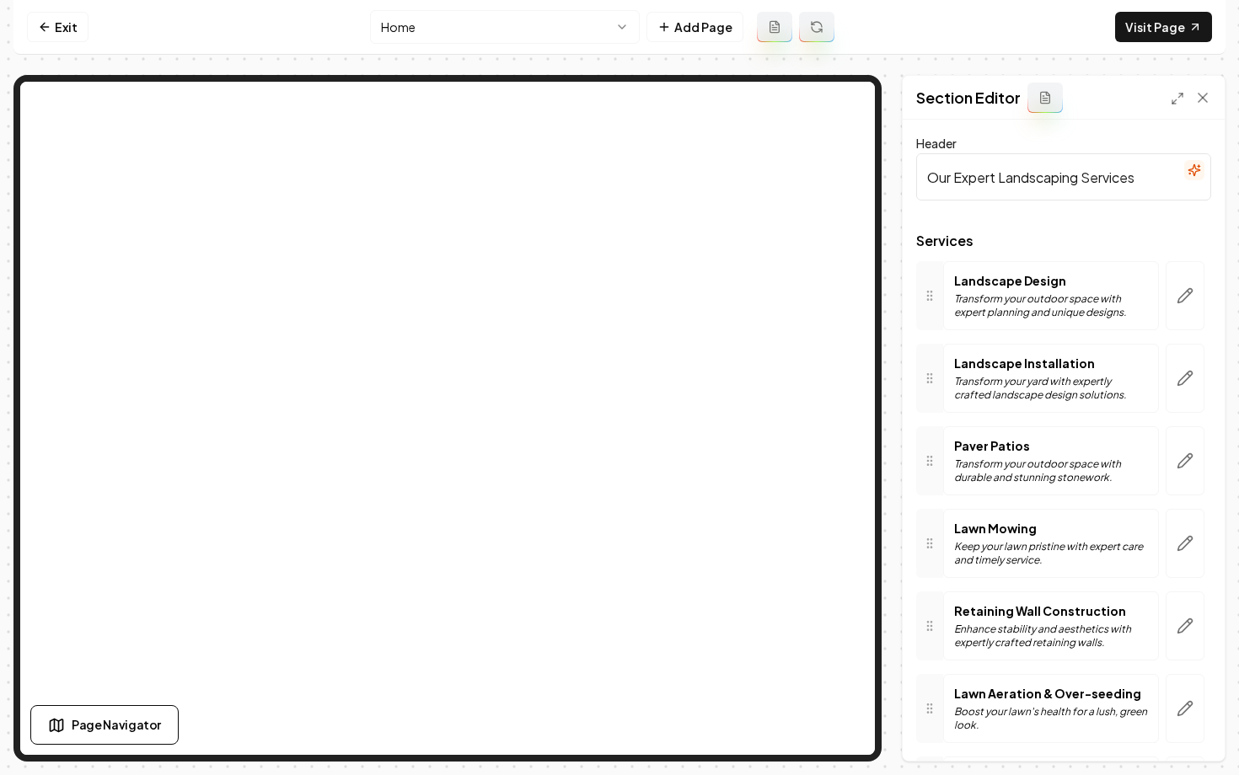
scroll to position [390, 0]
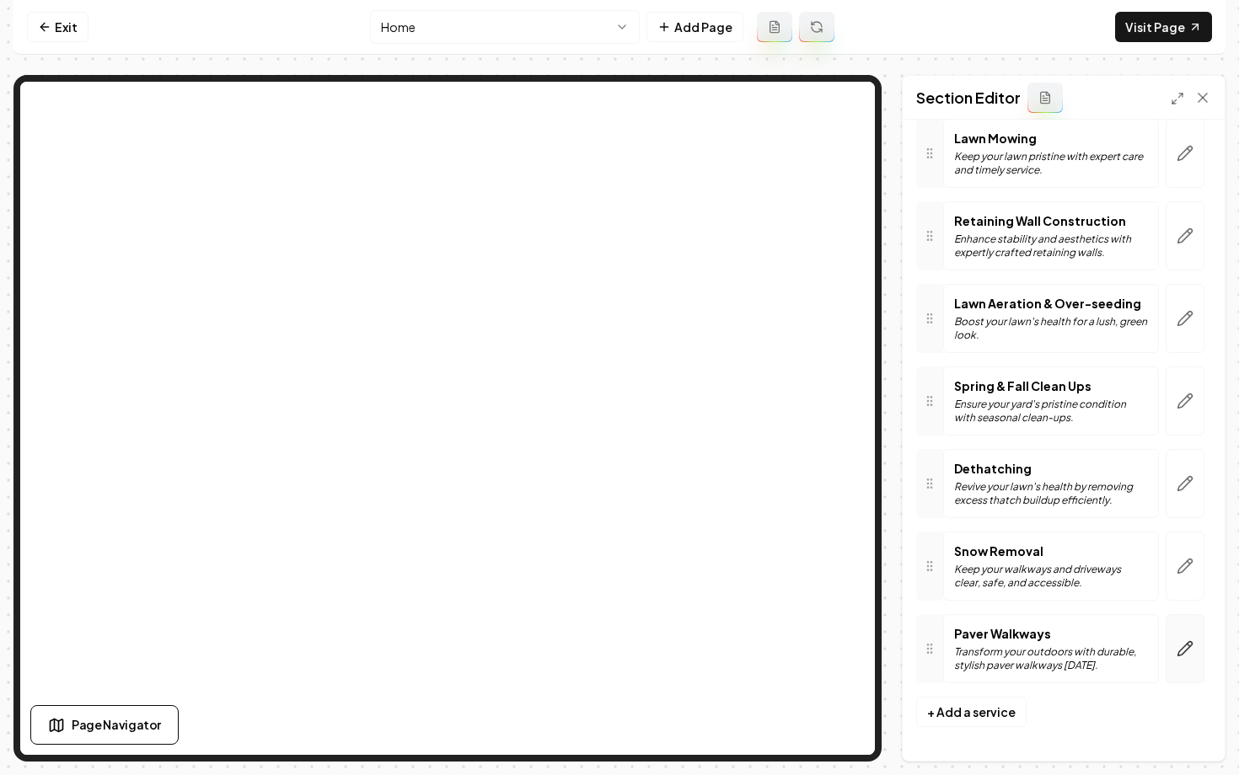
click at [1187, 652] on icon "button" at bounding box center [1184, 648] width 17 height 17
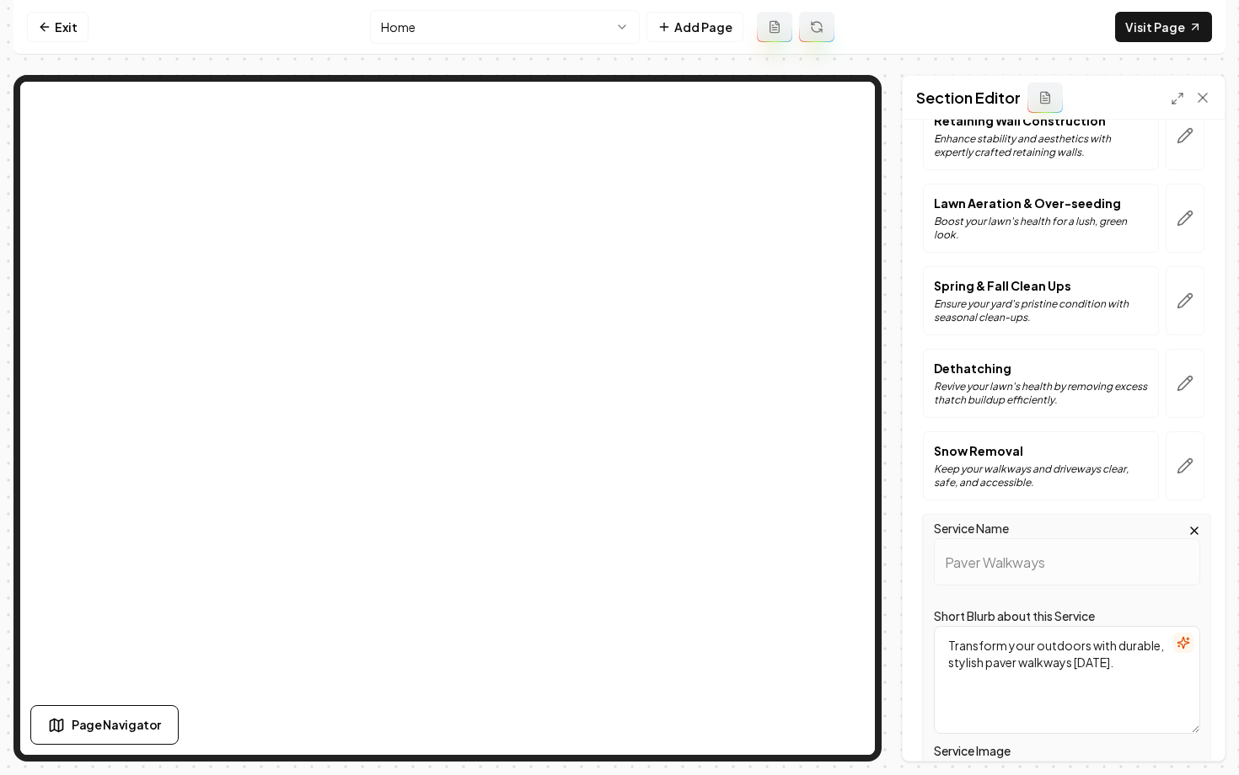
scroll to position [764, 0]
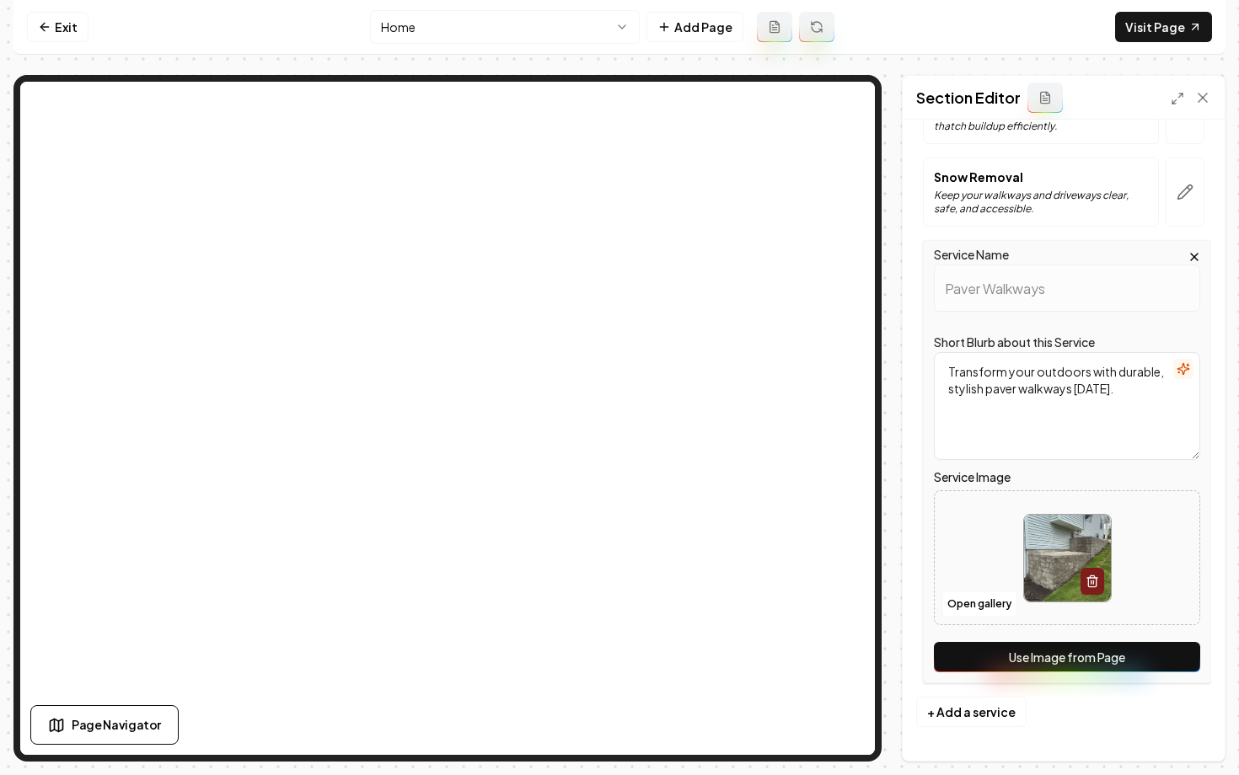
click at [979, 653] on button "Use Image from Page" at bounding box center [1067, 657] width 266 height 30
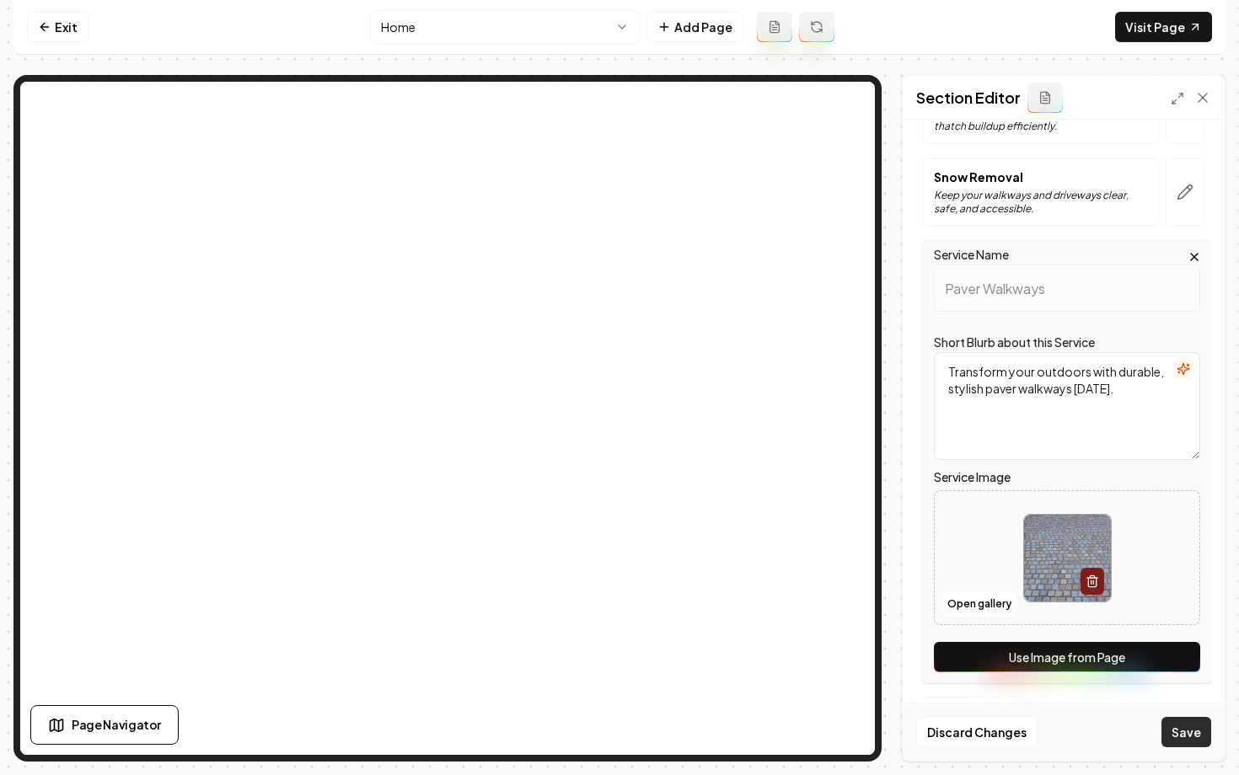
click at [1186, 733] on button "Save" at bounding box center [1186, 732] width 50 height 30
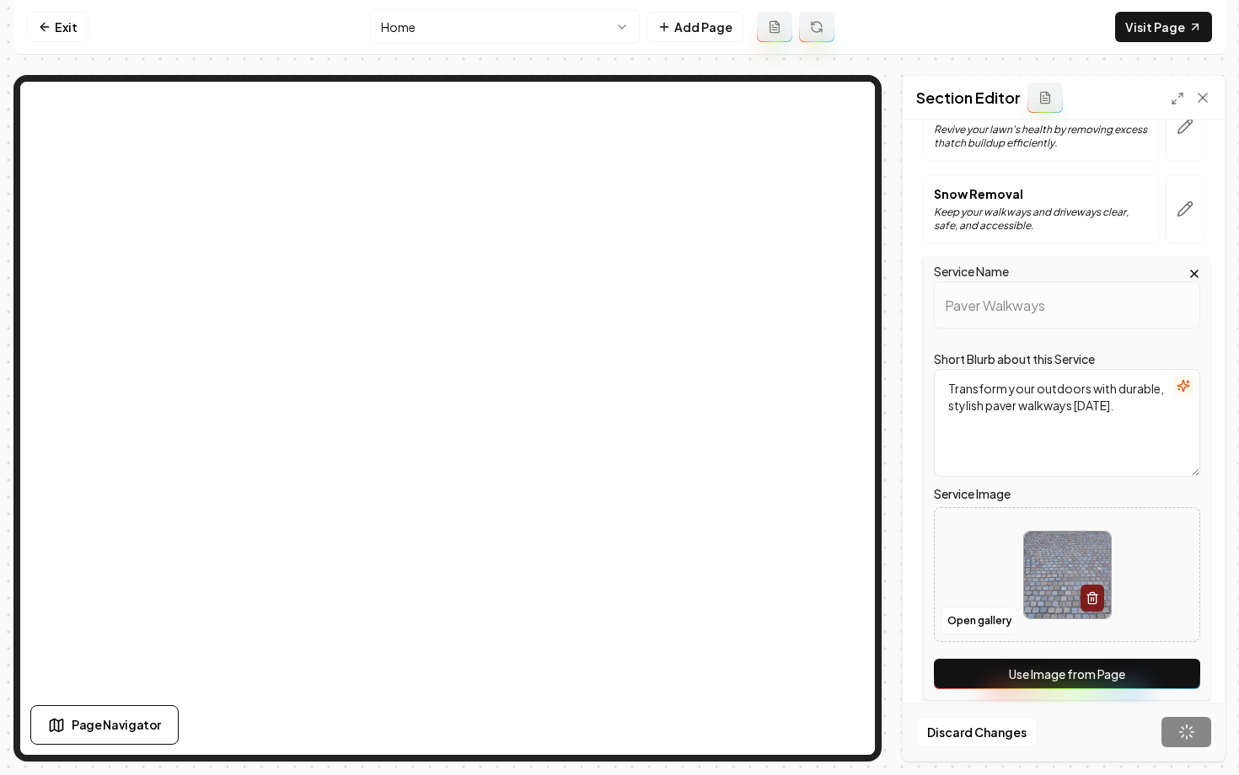
scroll to position [390, 0]
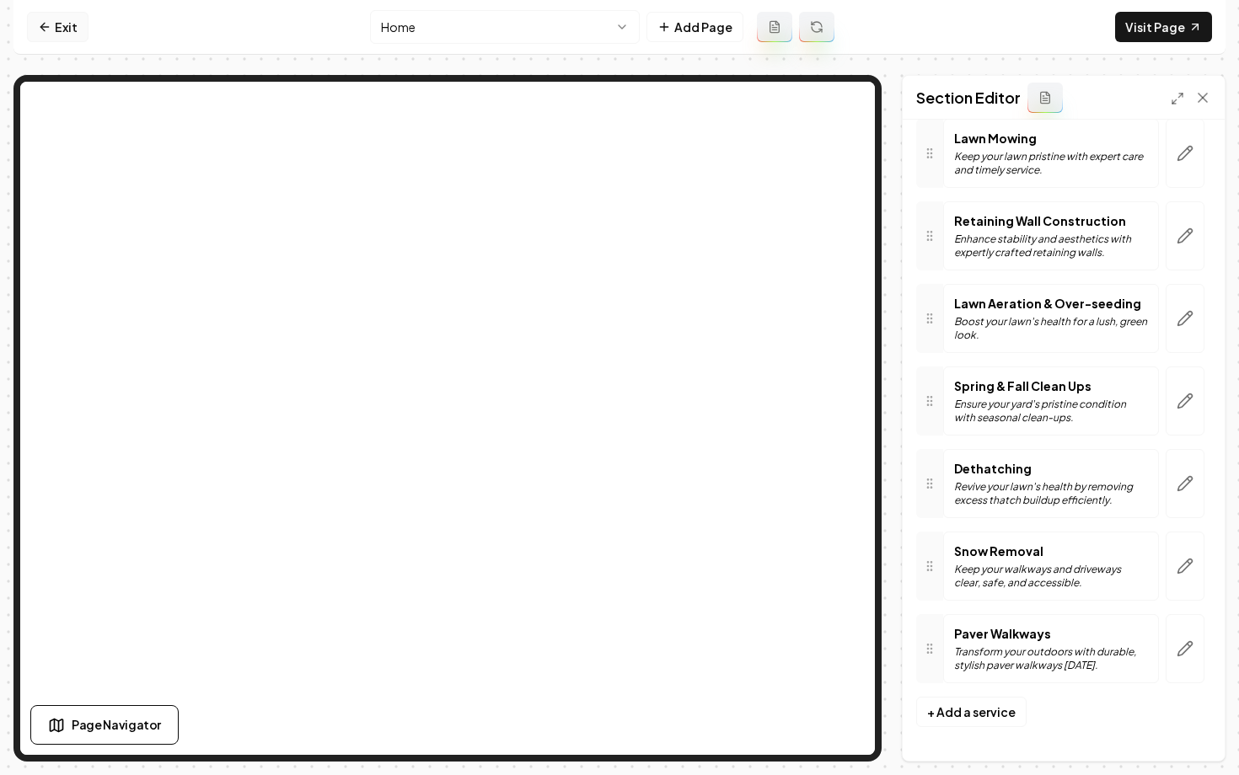
click at [46, 20] on icon at bounding box center [44, 26] width 13 height 13
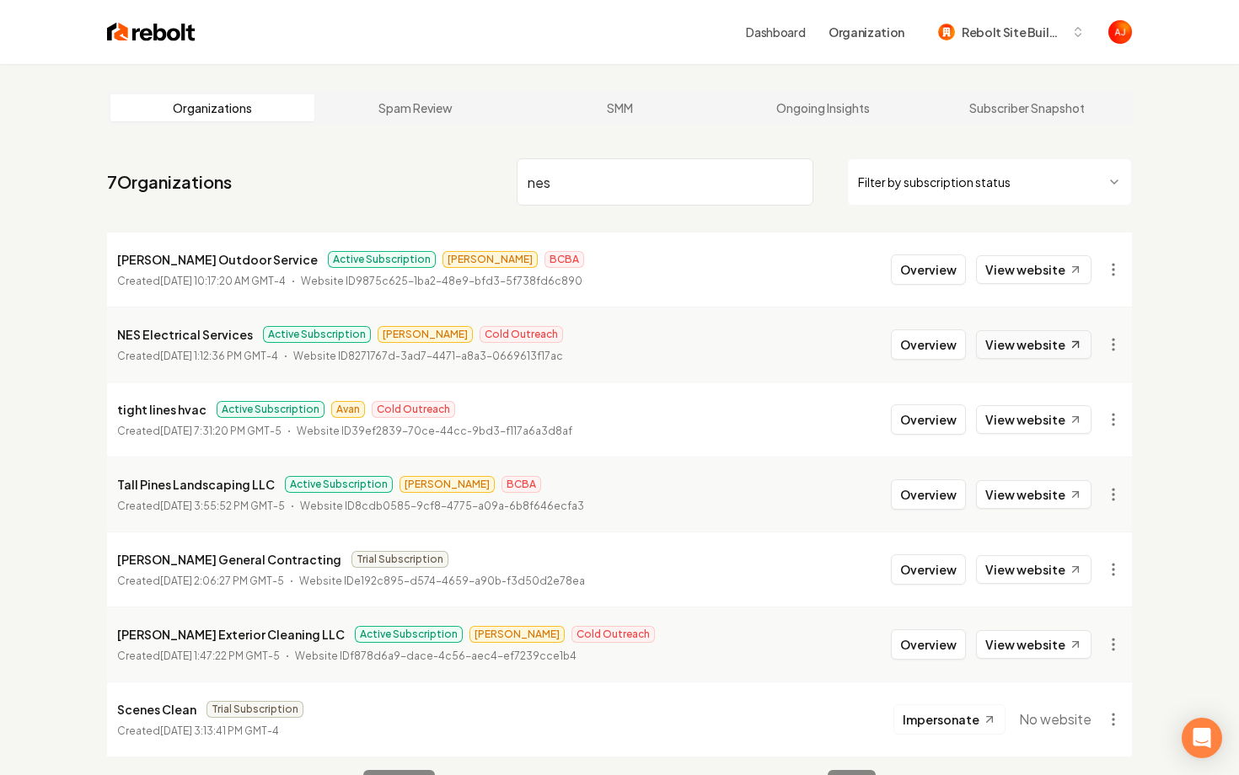
click at [1015, 356] on link "View website" at bounding box center [1033, 344] width 115 height 29
drag, startPoint x: 574, startPoint y: 173, endPoint x: 403, endPoint y: 159, distance: 171.6
click at [408, 160] on nav "7 Organizations nes Filter by subscription status" at bounding box center [619, 189] width 1025 height 74
drag, startPoint x: 564, startPoint y: 179, endPoint x: 460, endPoint y: 179, distance: 103.7
click at [460, 179] on nav "7 Organizations nes Filter by subscription status" at bounding box center [619, 189] width 1025 height 74
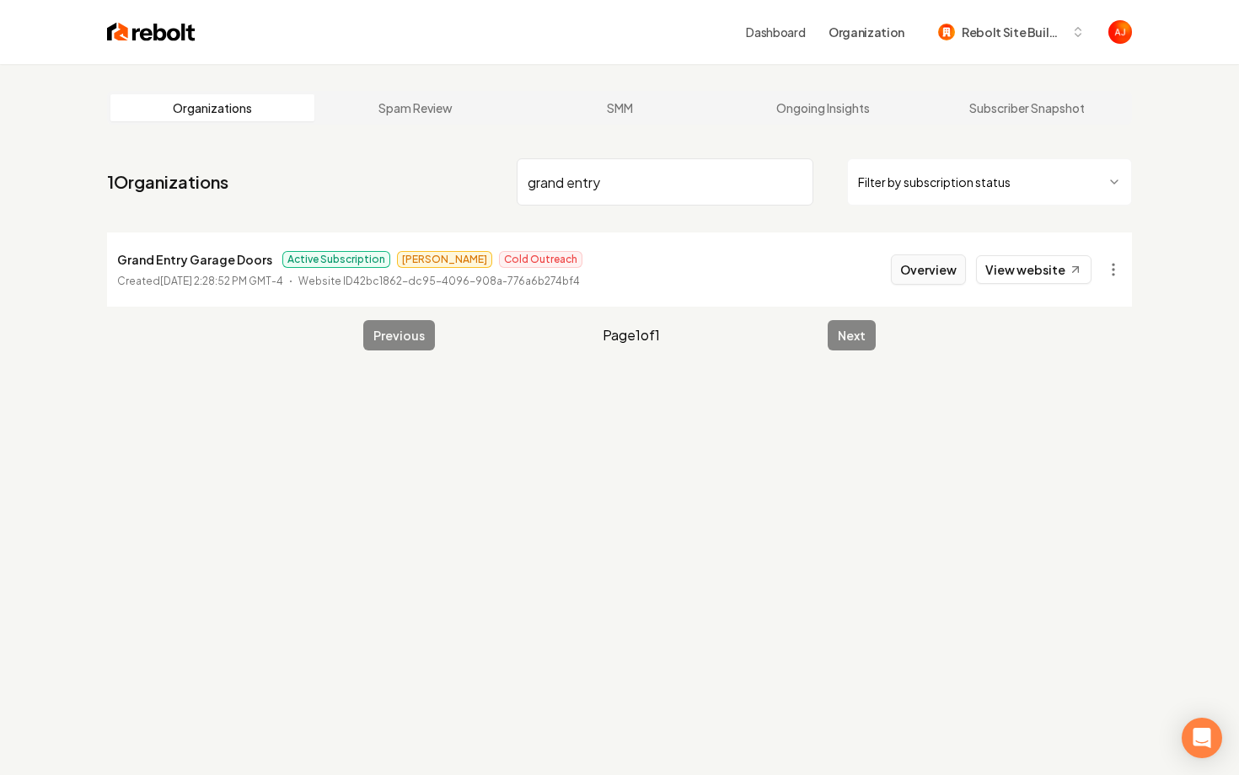
type input "grand entry"
click at [939, 271] on button "Overview" at bounding box center [928, 269] width 75 height 30
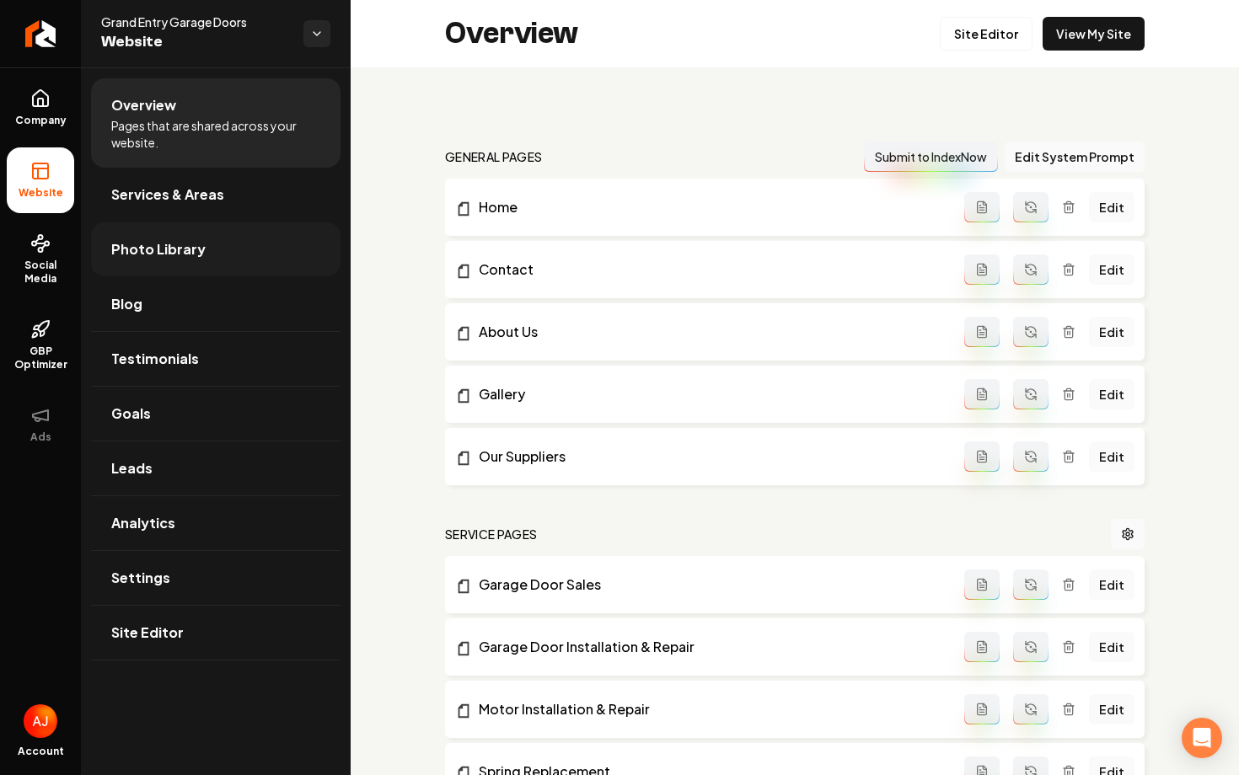
click at [135, 228] on link "Photo Library" at bounding box center [215, 249] width 249 height 54
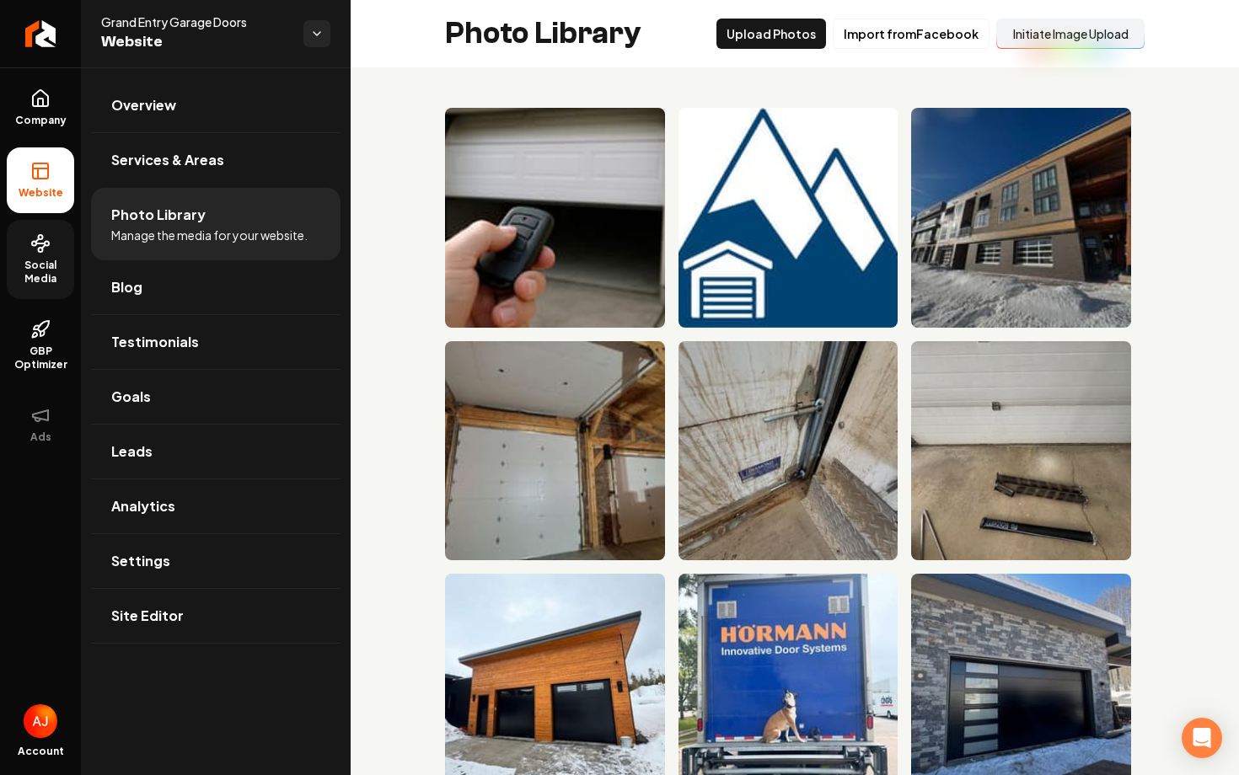
click at [52, 296] on link "Social Media" at bounding box center [40, 259] width 67 height 79
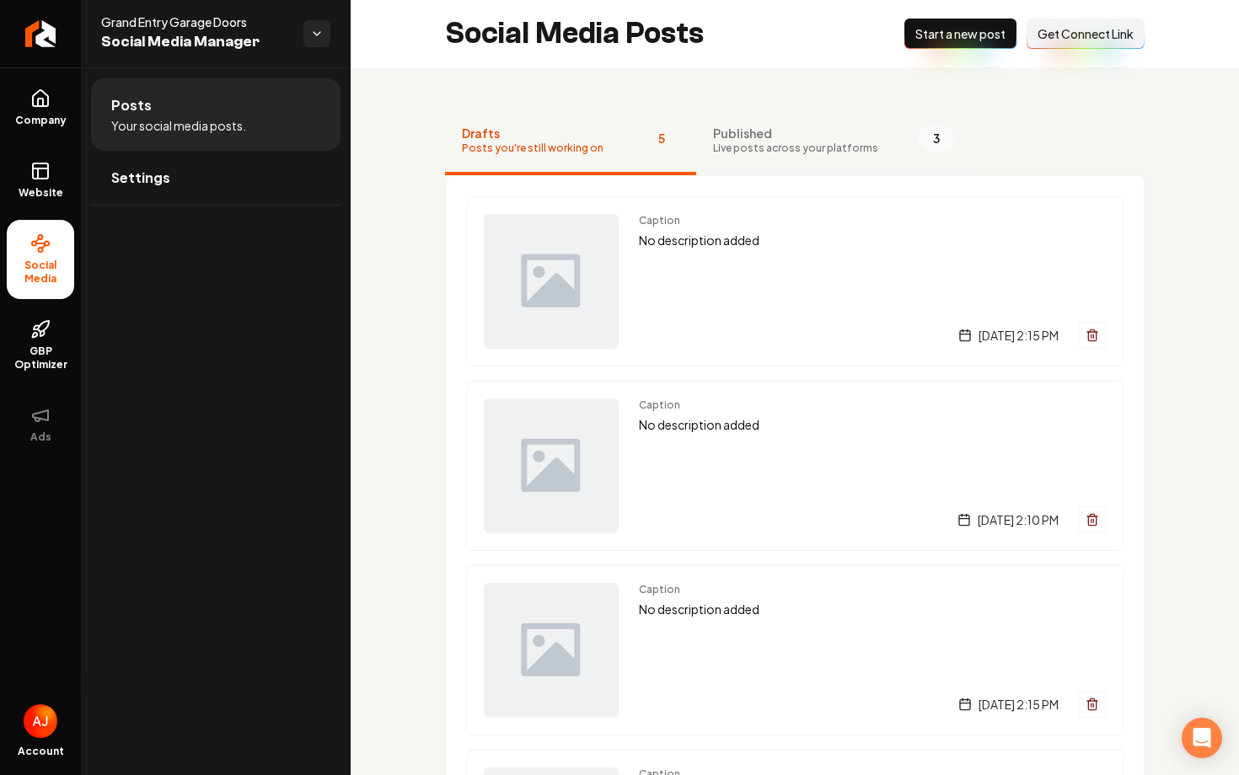
click at [841, 153] on span "Live posts across your platforms" at bounding box center [795, 148] width 165 height 13
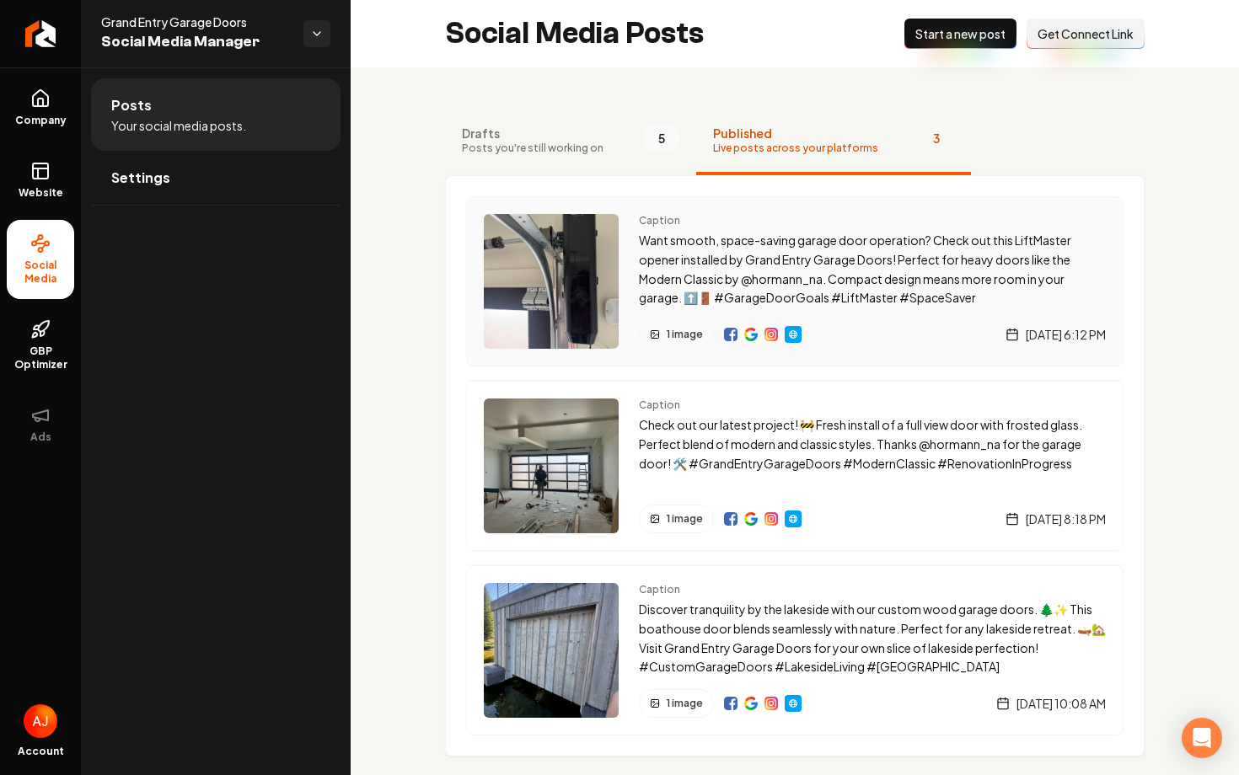
click at [769, 338] on img "Main content area" at bounding box center [770, 334] width 13 height 13
click at [61, 110] on link "Company" at bounding box center [40, 108] width 67 height 66
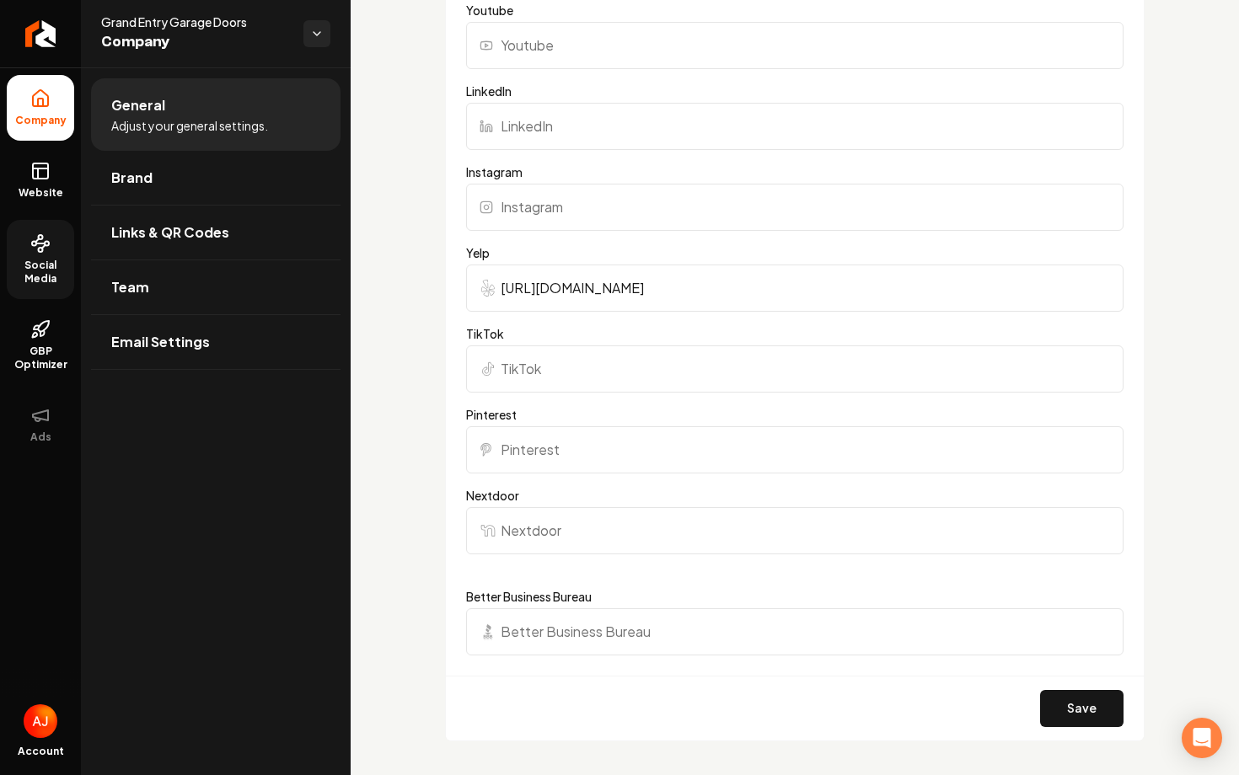
scroll to position [1838, 0]
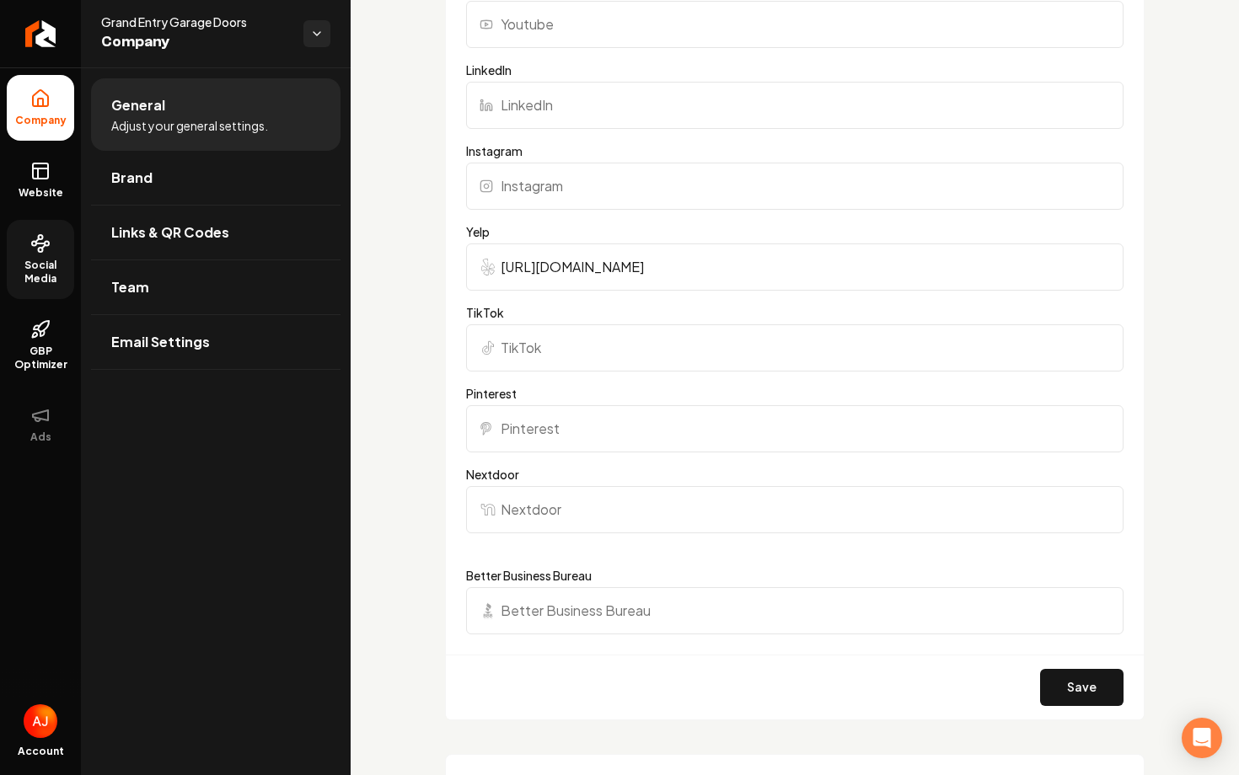
click at [678, 198] on input "Instagram" at bounding box center [794, 186] width 657 height 47
paste input "https://www.instagram.com/grandentrygaragedoors/"
type input "https://www.instagram.com/grandentrygaragedoors/"
click at [1060, 683] on button "Save" at bounding box center [1081, 687] width 83 height 37
click at [40, 174] on icon at bounding box center [40, 171] width 20 height 20
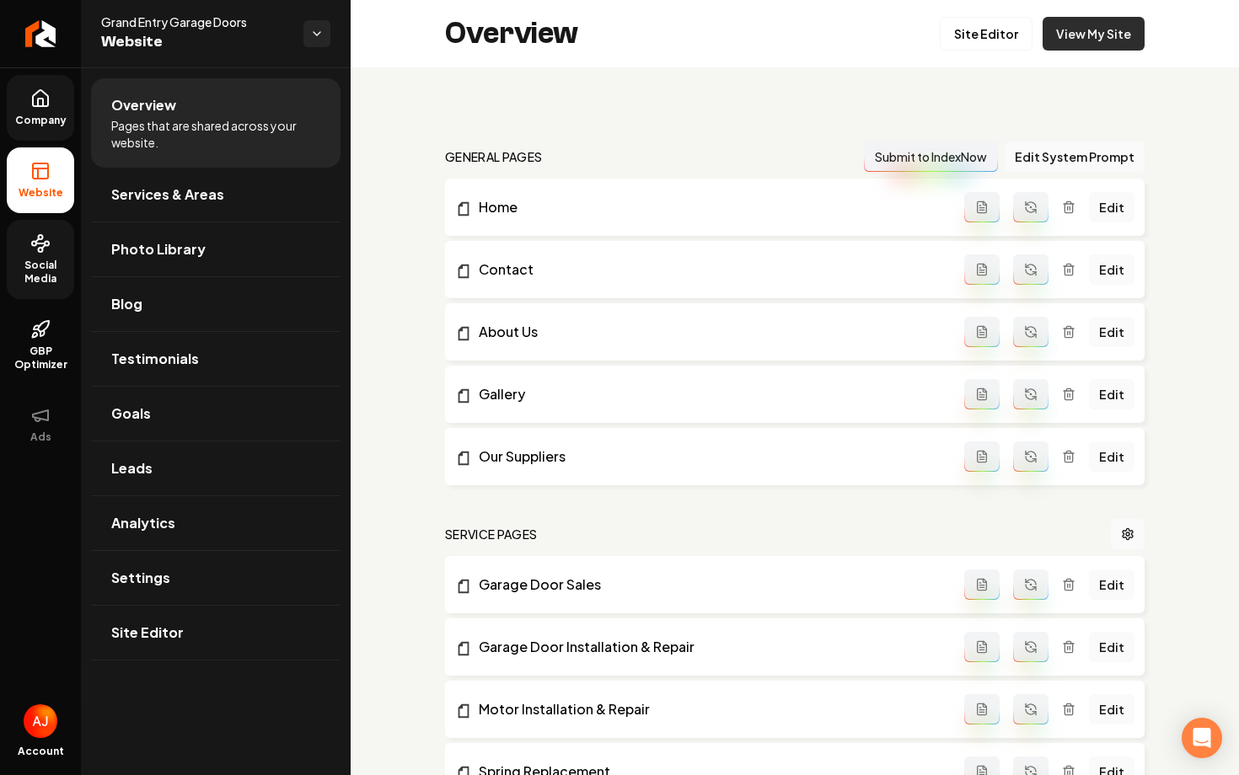
click at [1080, 46] on link "View My Site" at bounding box center [1093, 34] width 102 height 34
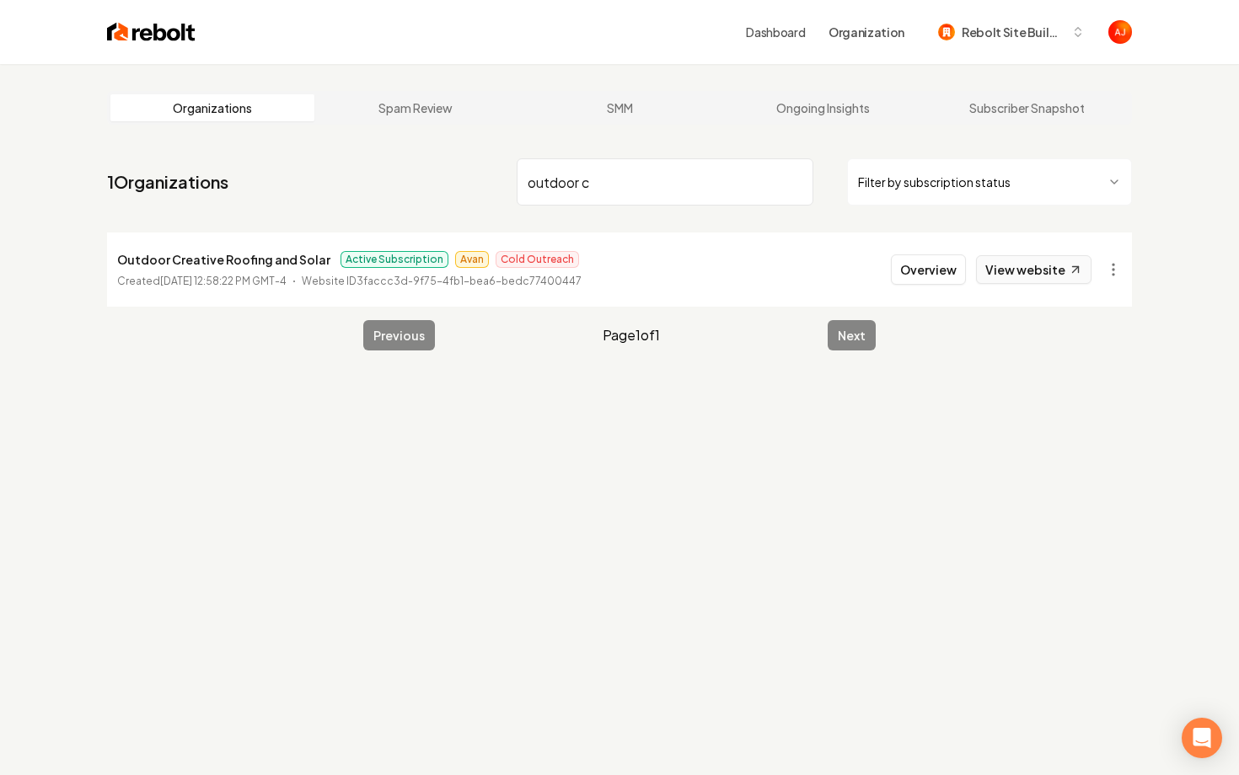
type input "outdoor c"
click at [1009, 271] on link "View website" at bounding box center [1033, 269] width 115 height 29
click at [954, 279] on button "Overview" at bounding box center [928, 269] width 75 height 30
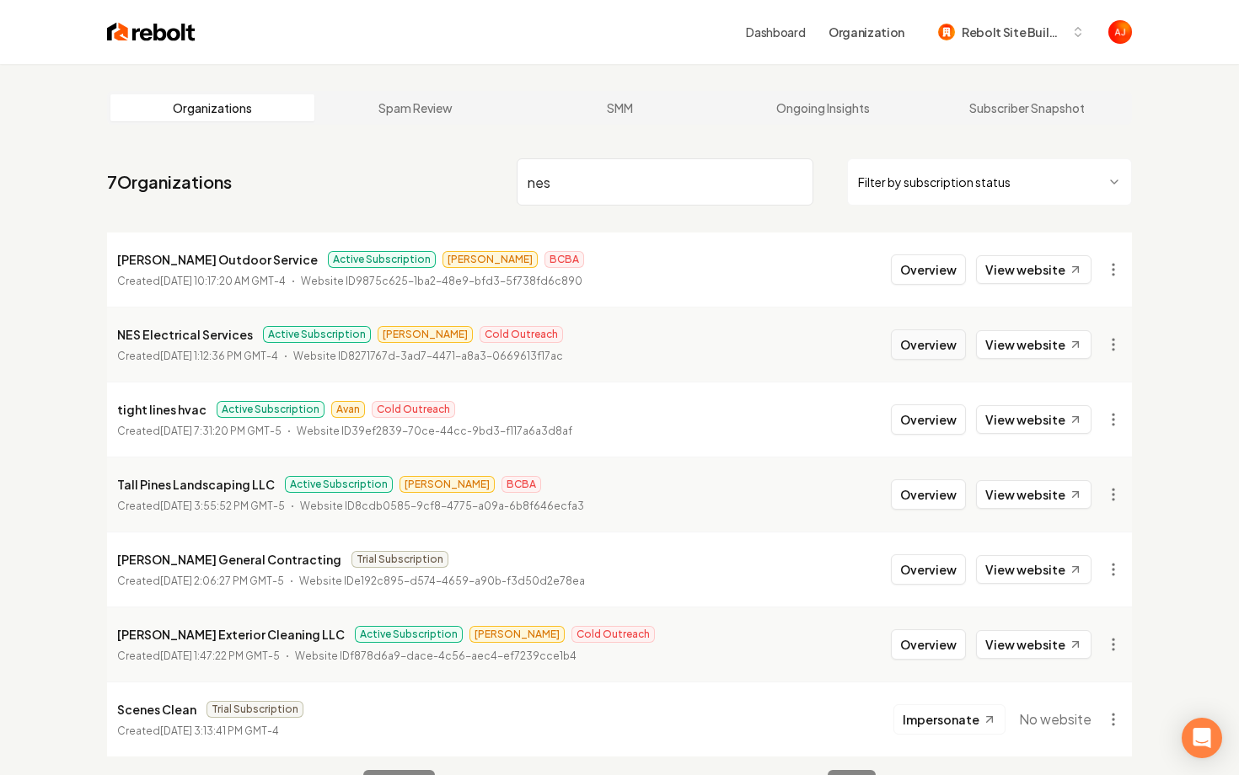
type input "nes"
click at [926, 346] on button "Overview" at bounding box center [928, 344] width 75 height 30
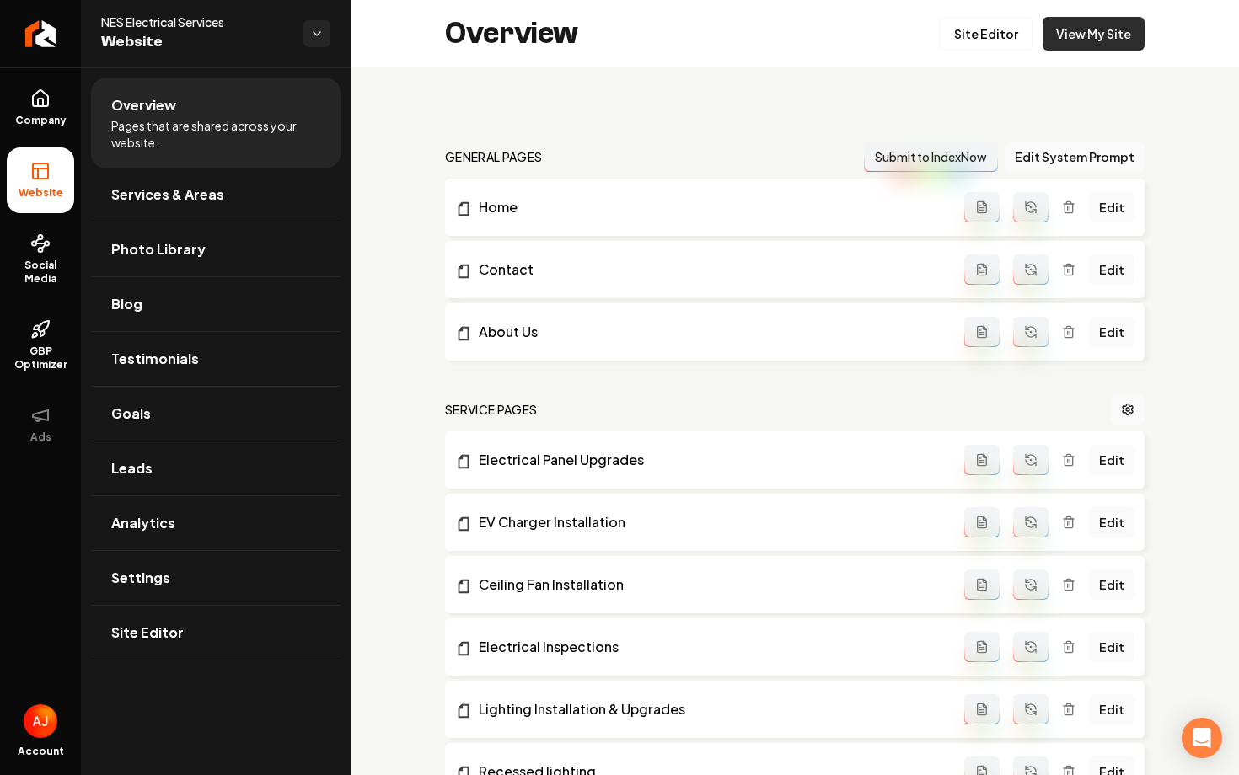
click at [1103, 49] on link "View My Site" at bounding box center [1093, 34] width 102 height 34
click at [40, 244] on icon at bounding box center [40, 243] width 20 height 20
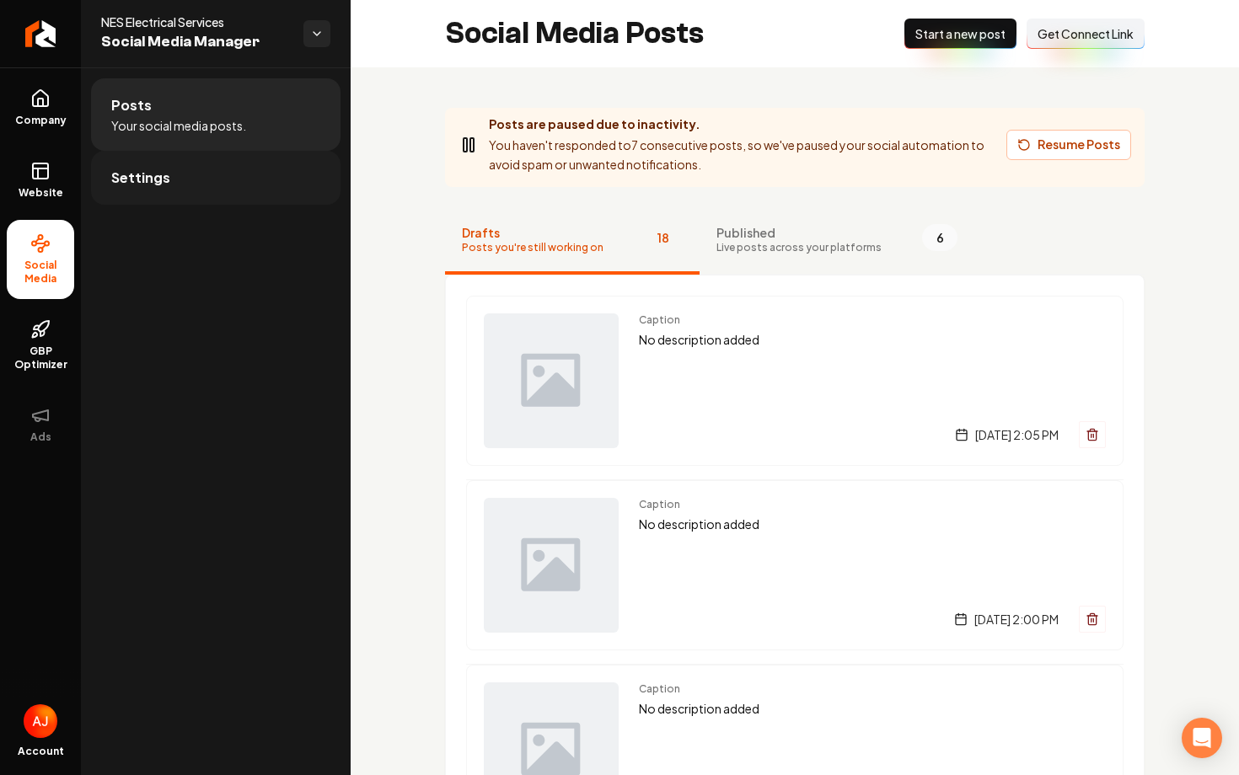
click at [185, 190] on link "Settings" at bounding box center [215, 178] width 249 height 54
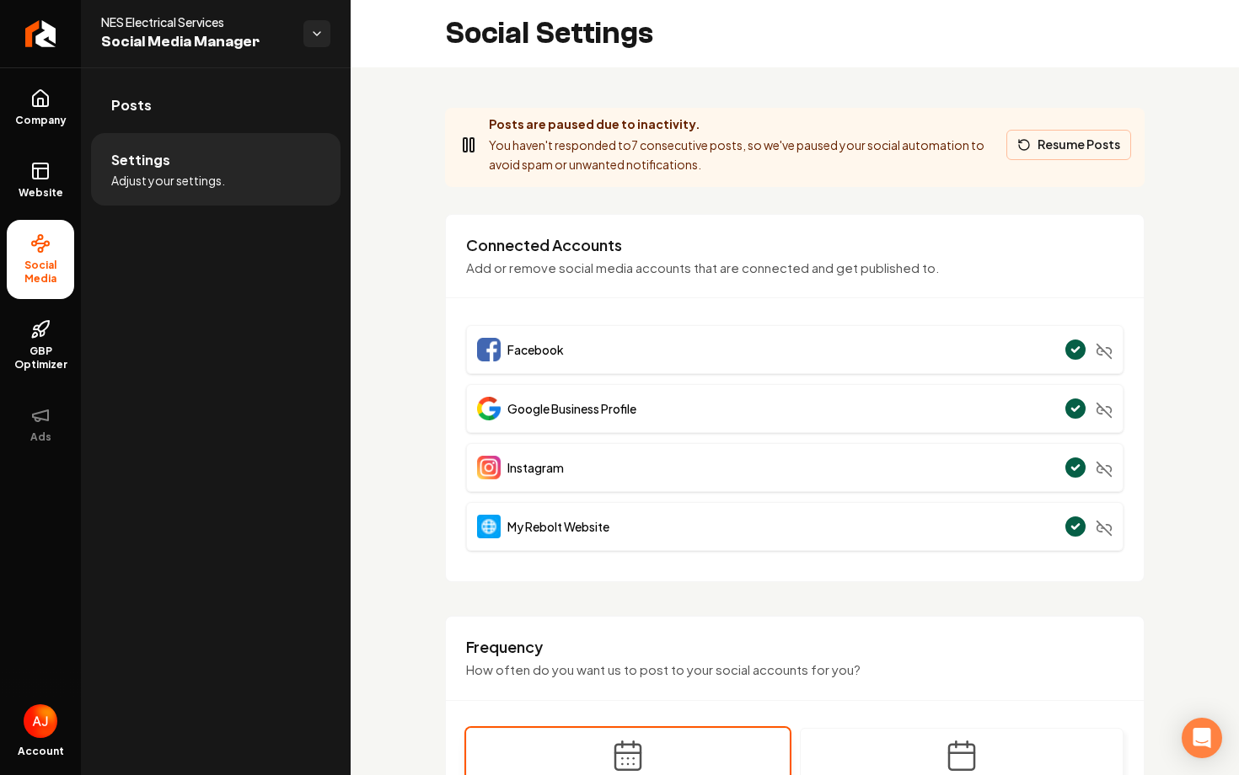
click at [1032, 152] on button "Resume Posts" at bounding box center [1068, 145] width 125 height 30
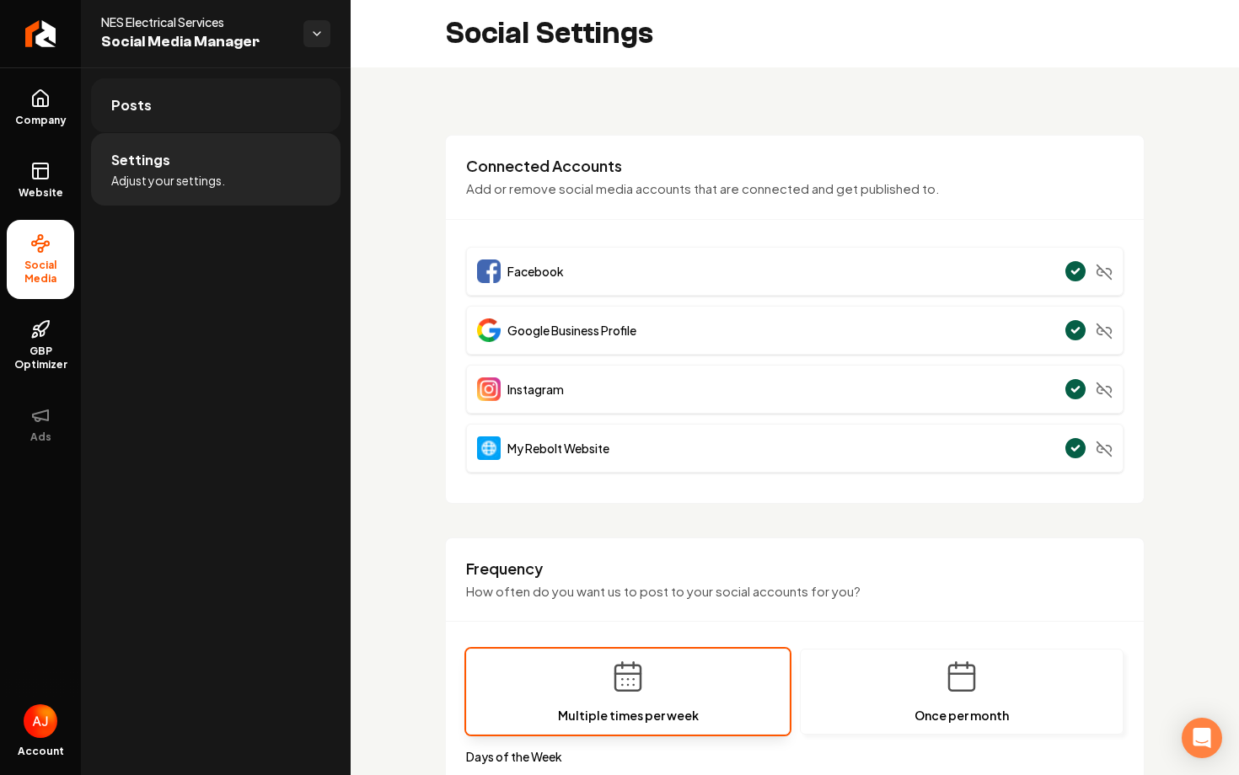
click at [215, 99] on link "Posts" at bounding box center [215, 105] width 249 height 54
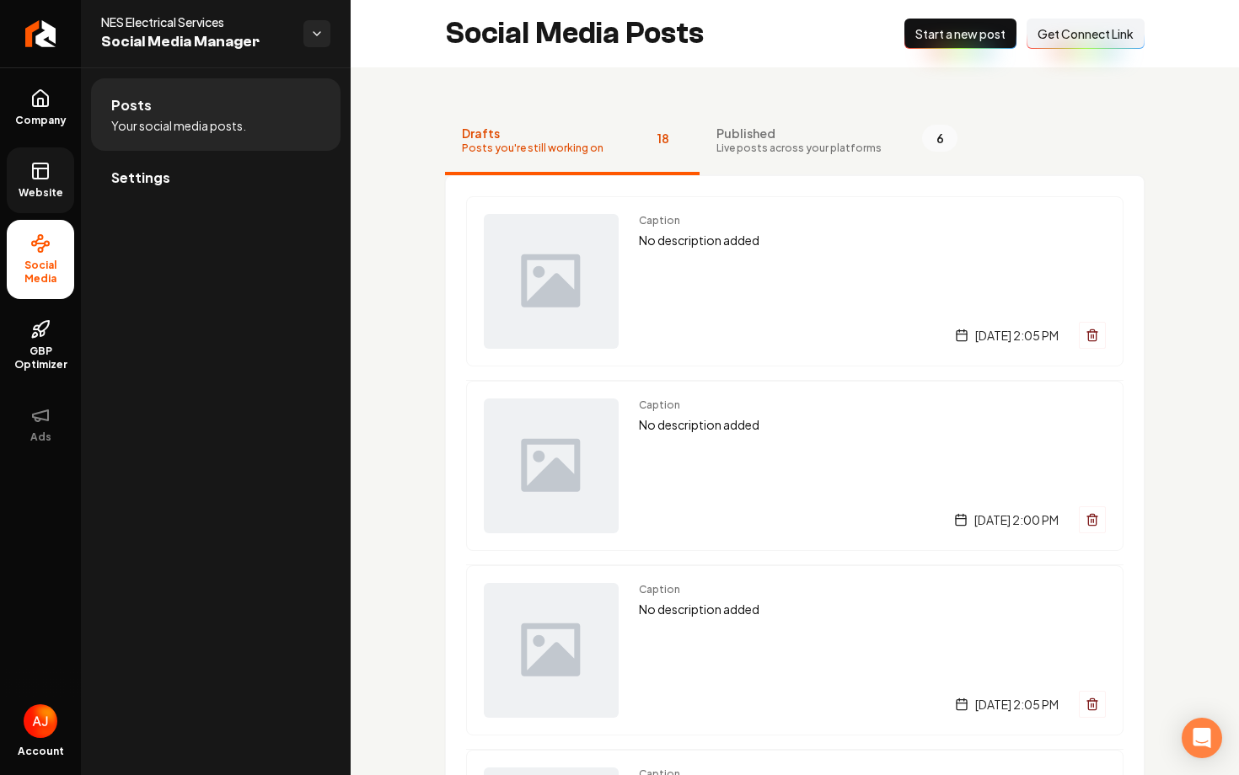
click at [35, 188] on span "Website" at bounding box center [41, 192] width 58 height 13
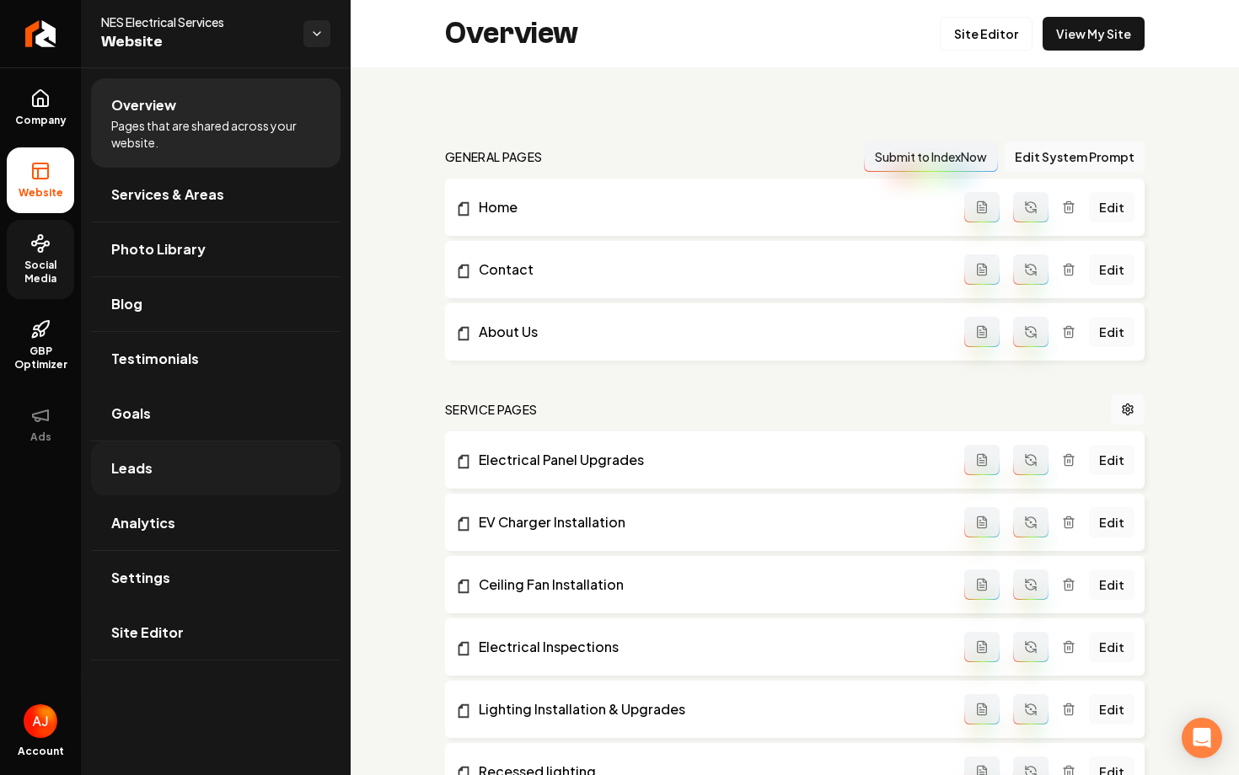
click at [179, 454] on link "Leads" at bounding box center [215, 469] width 249 height 54
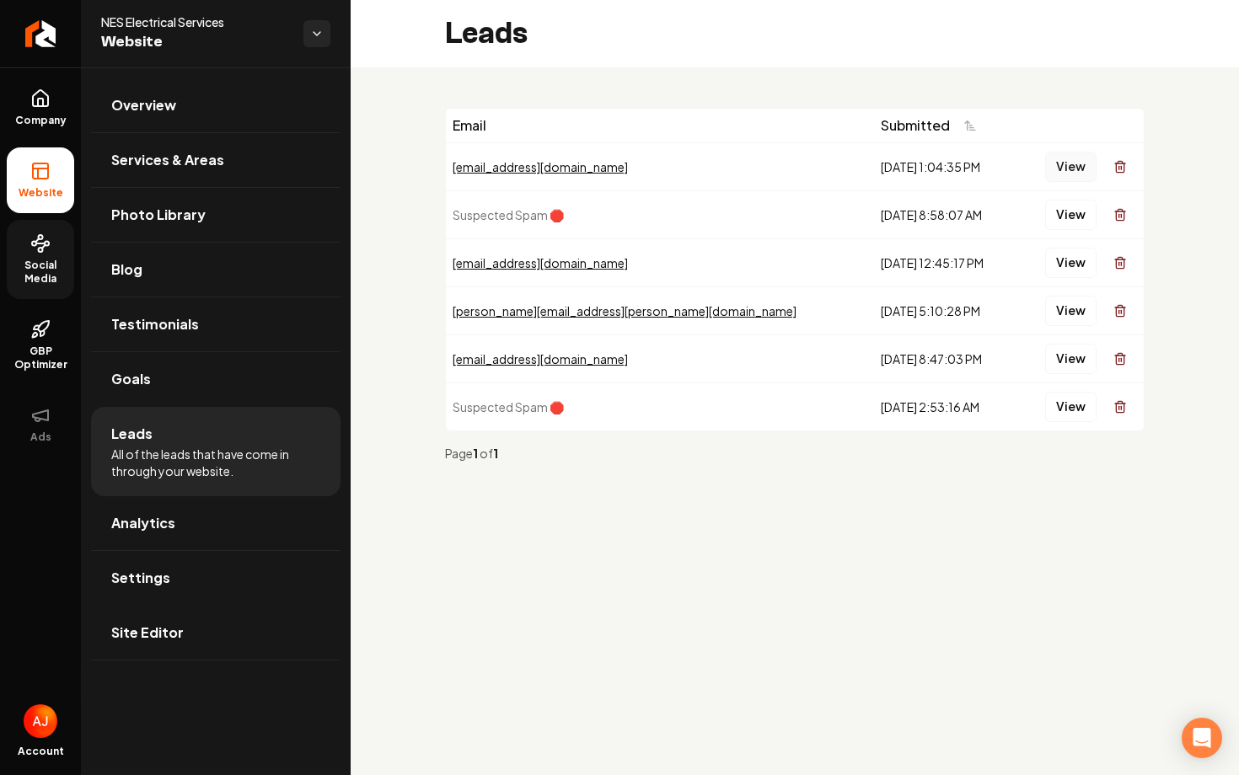
click at [1075, 169] on button "View" at bounding box center [1070, 167] width 51 height 30
click at [41, 99] on icon at bounding box center [40, 103] width 5 height 8
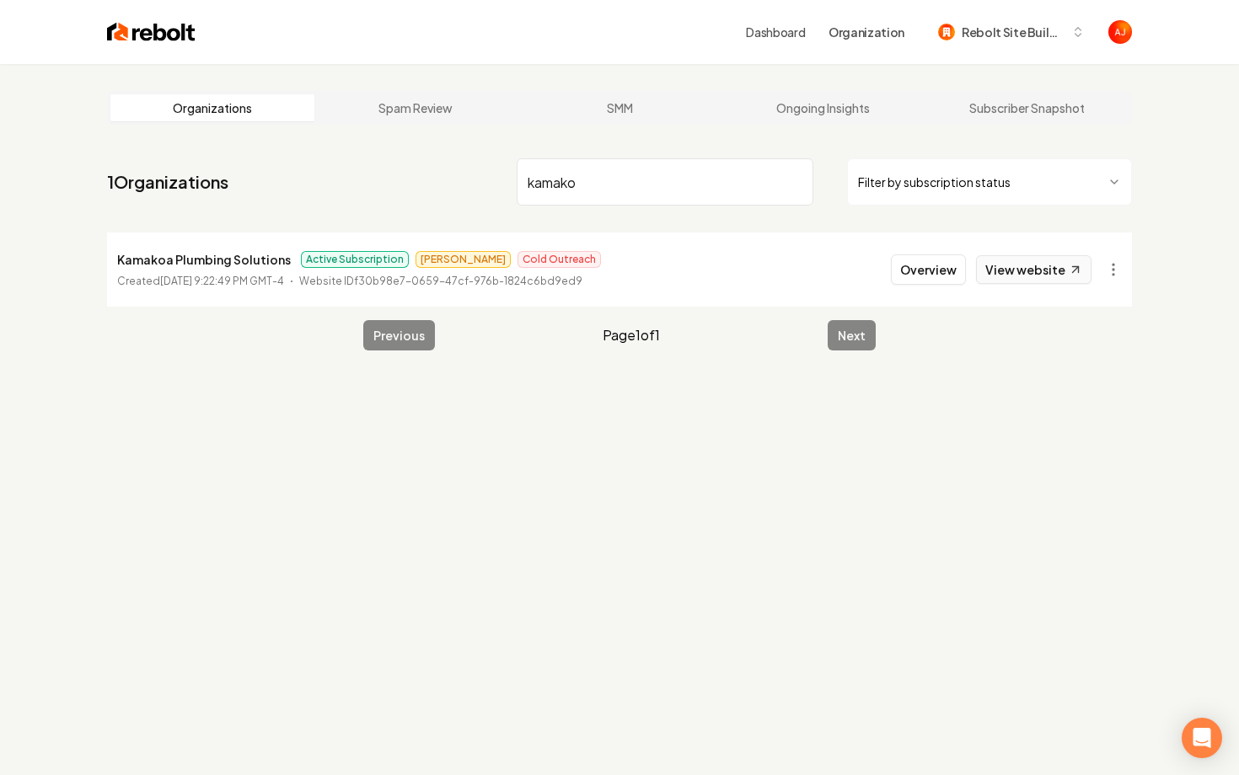
type input "kamako"
click at [1003, 274] on link "View website" at bounding box center [1033, 269] width 115 height 29
click at [932, 272] on button "Overview" at bounding box center [928, 269] width 75 height 30
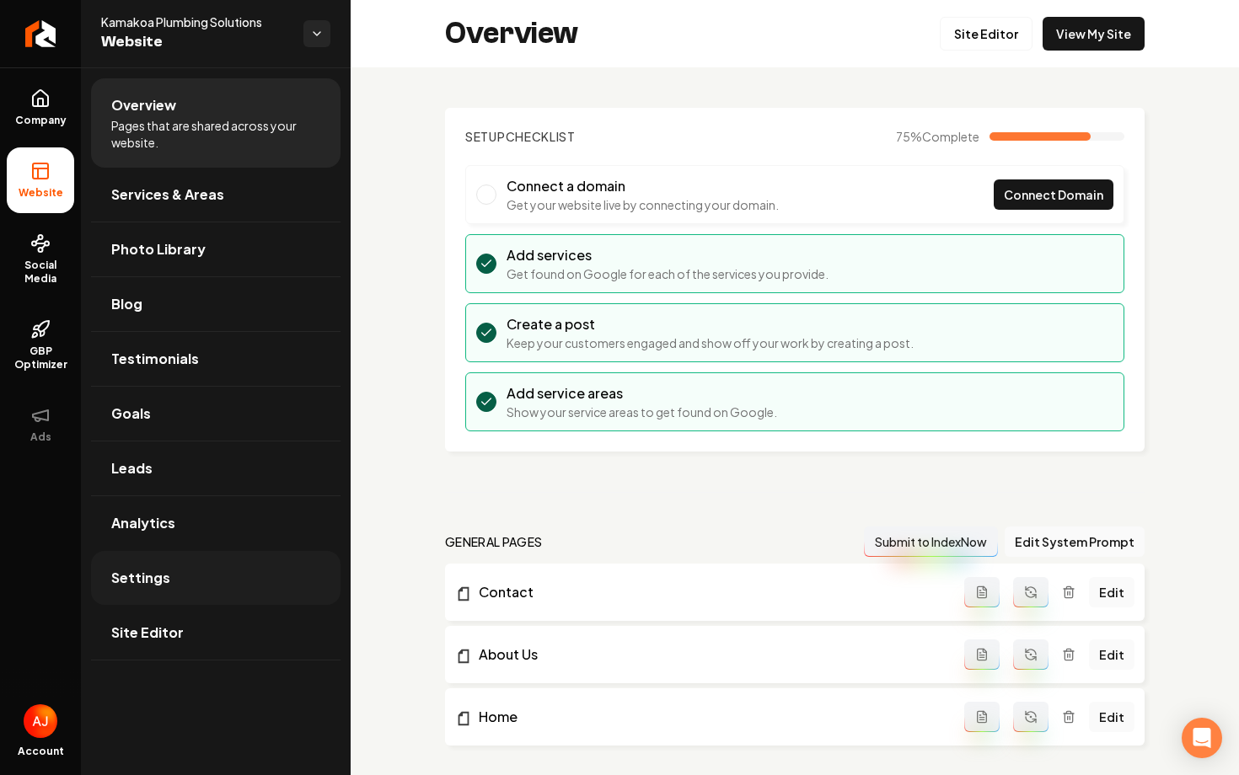
click at [205, 592] on link "Settings" at bounding box center [215, 578] width 249 height 54
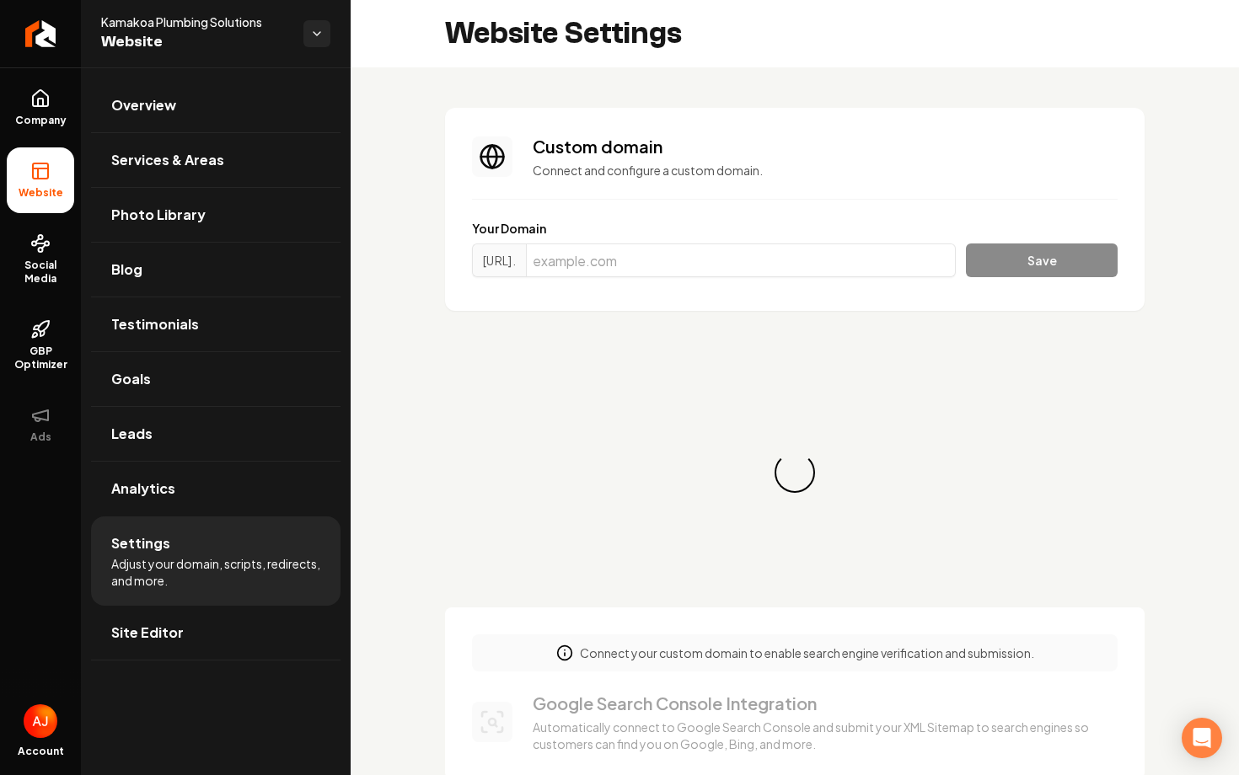
scroll to position [137, 0]
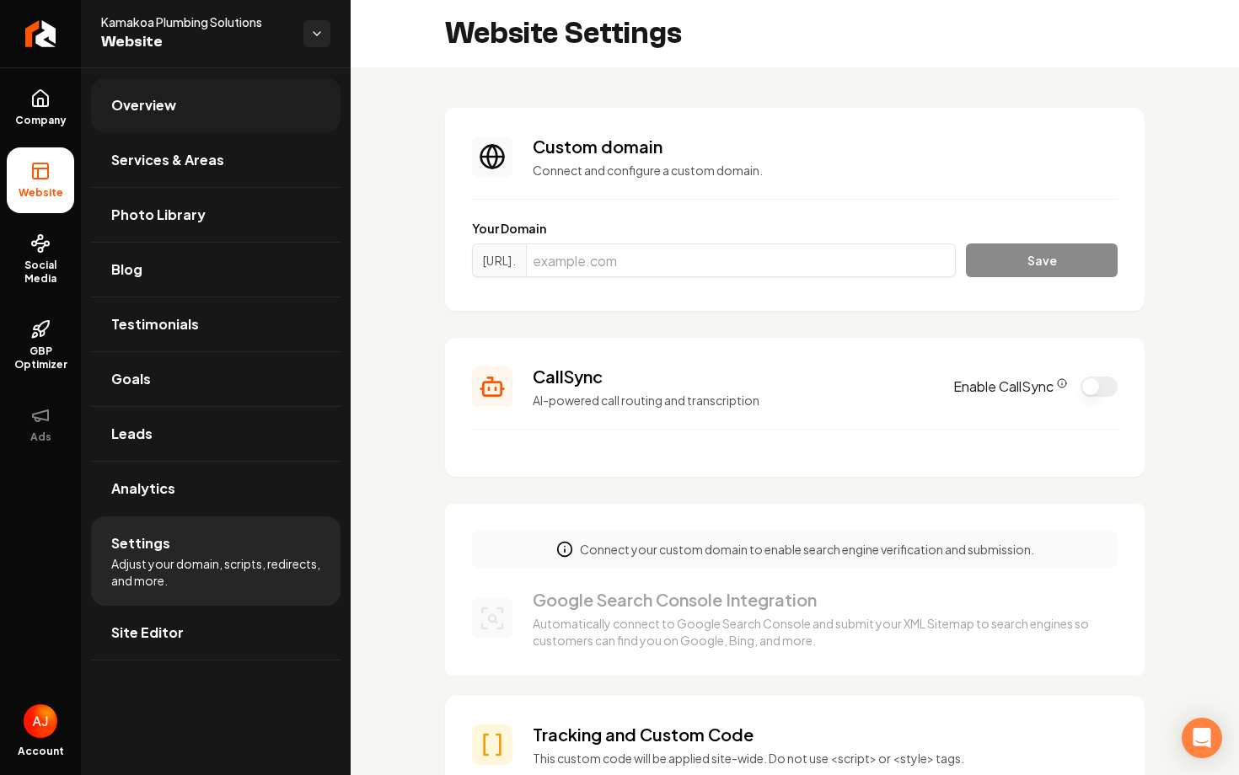
click at [170, 108] on span "Overview" at bounding box center [143, 105] width 65 height 20
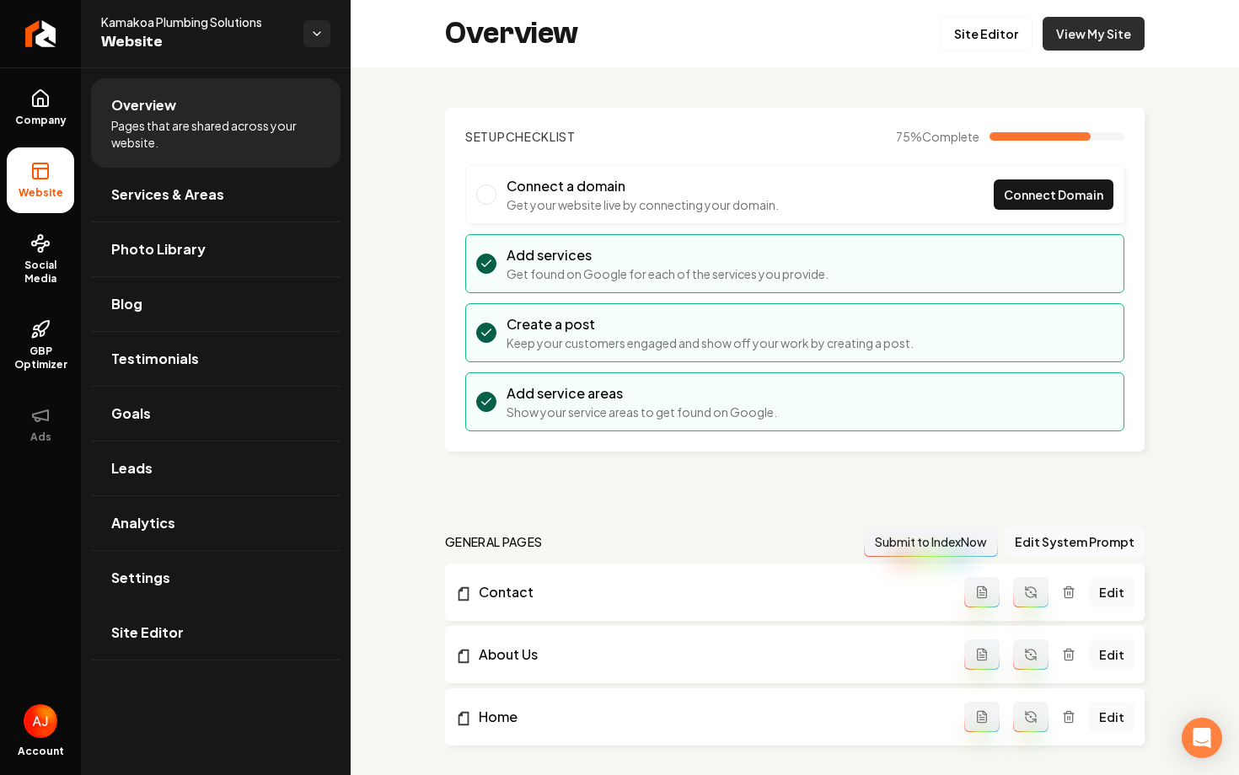
click at [1075, 48] on link "View My Site" at bounding box center [1093, 34] width 102 height 34
click at [205, 519] on link "Analytics" at bounding box center [215, 523] width 249 height 54
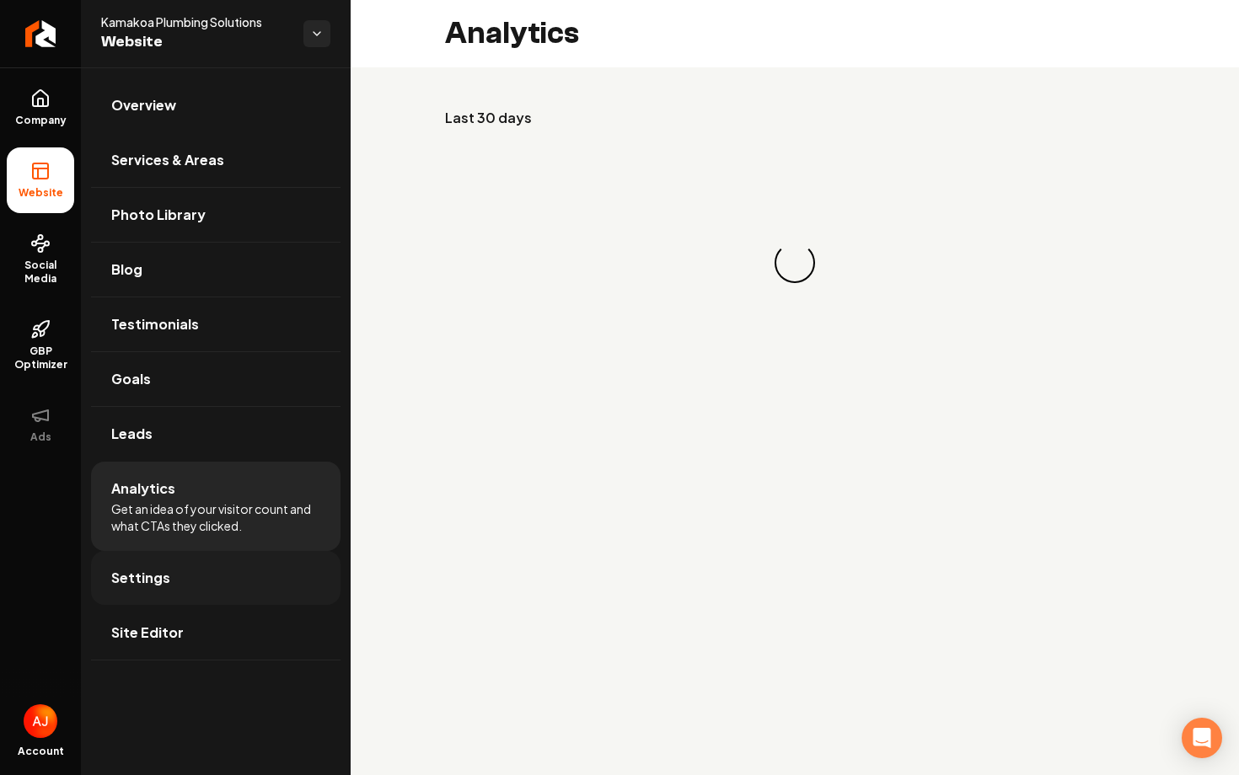
click at [224, 575] on link "Settings" at bounding box center [215, 578] width 249 height 54
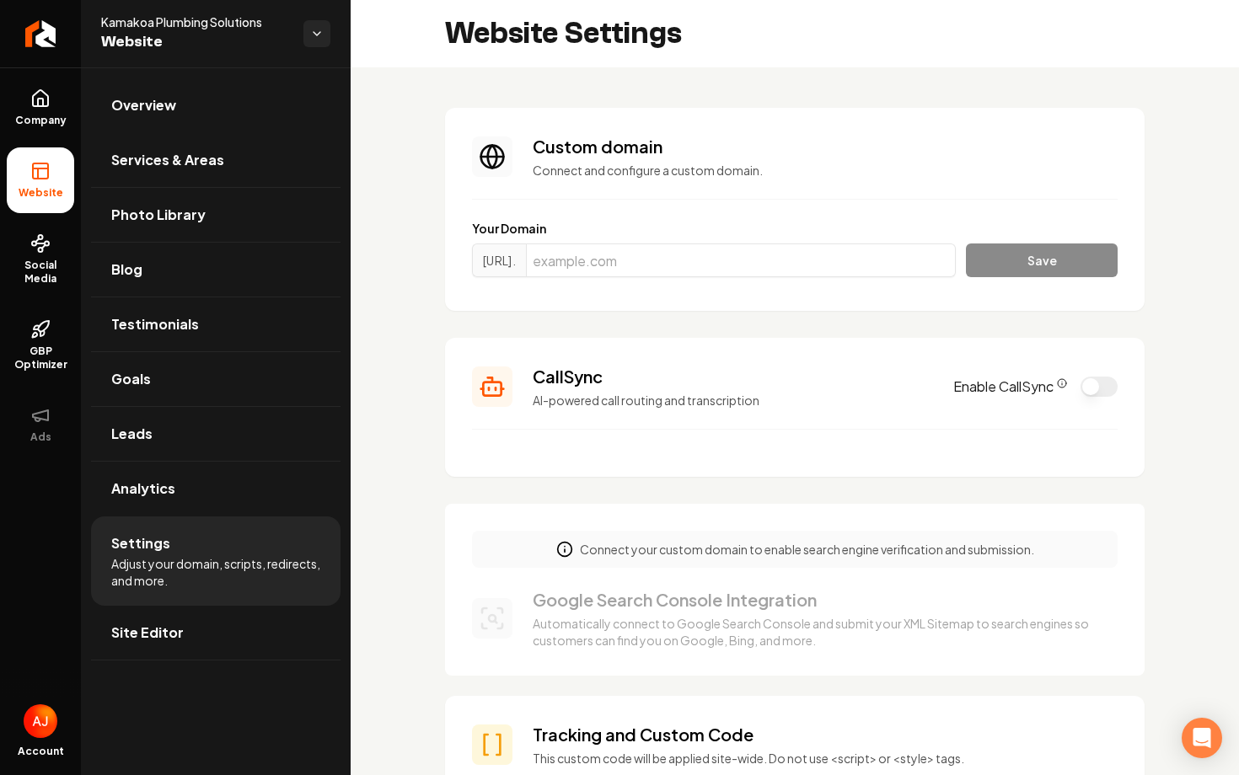
scroll to position [137, 0]
click at [692, 247] on input "Main content area" at bounding box center [741, 261] width 430 height 34
paste input "[DOMAIN_NAME]"
type input "[DOMAIN_NAME]"
click at [1030, 258] on button "Save" at bounding box center [1042, 261] width 152 height 34
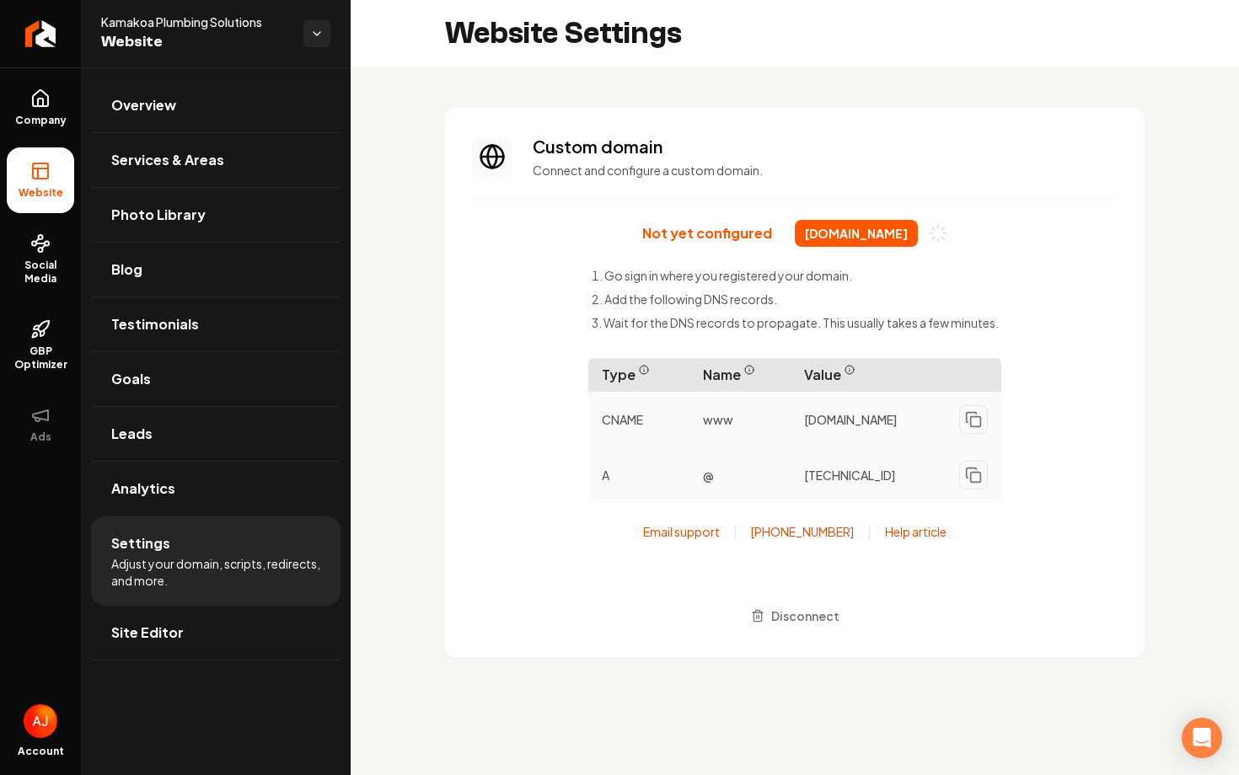
scroll to position [137, 0]
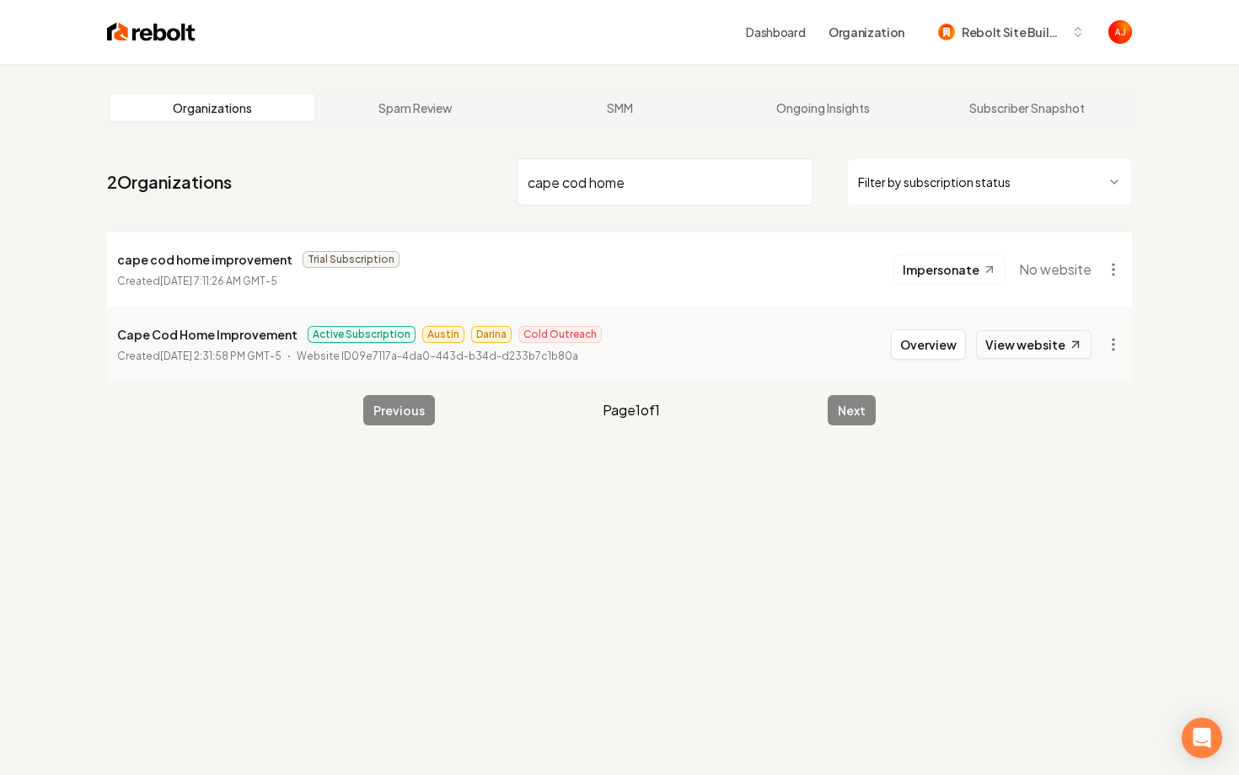
click at [1021, 350] on link "View website" at bounding box center [1033, 344] width 115 height 29
drag, startPoint x: 647, startPoint y: 185, endPoint x: 447, endPoint y: 185, distance: 200.6
click at [447, 185] on nav "2 Organizations cape cod home Filter by subscription status" at bounding box center [619, 189] width 1025 height 74
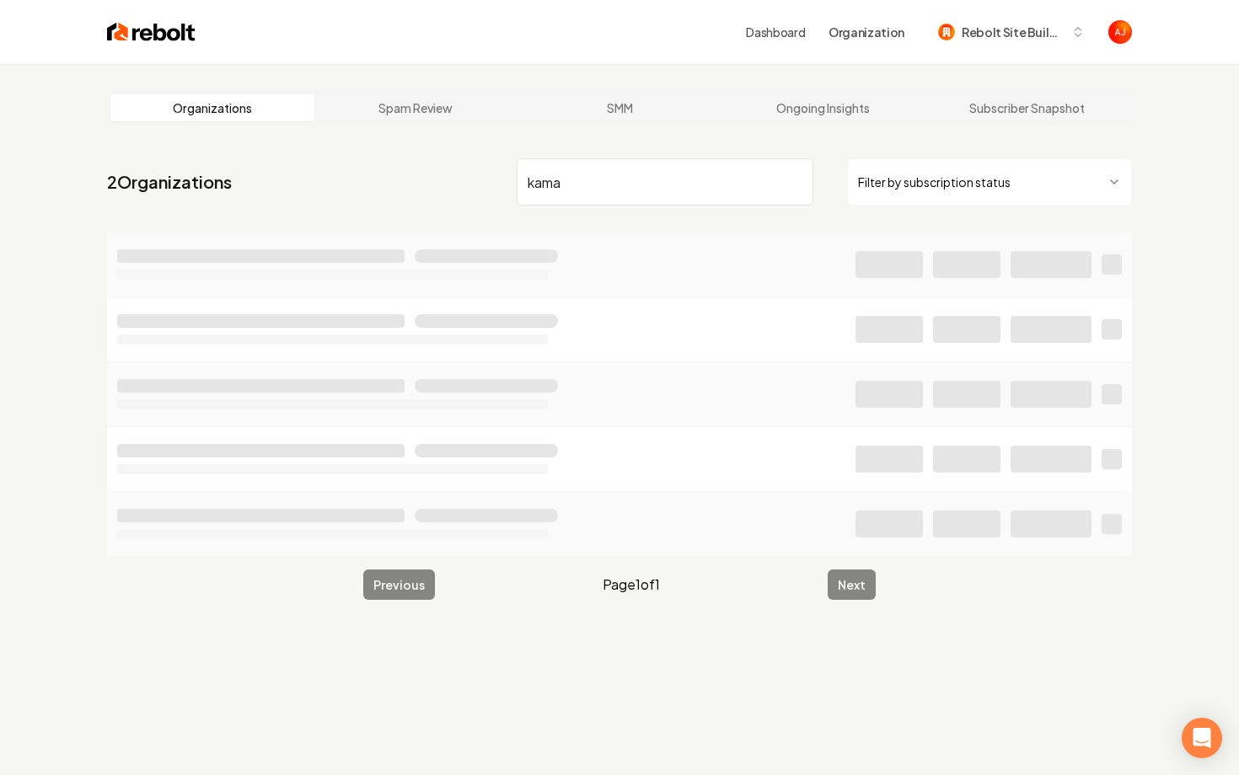
type input "kama"
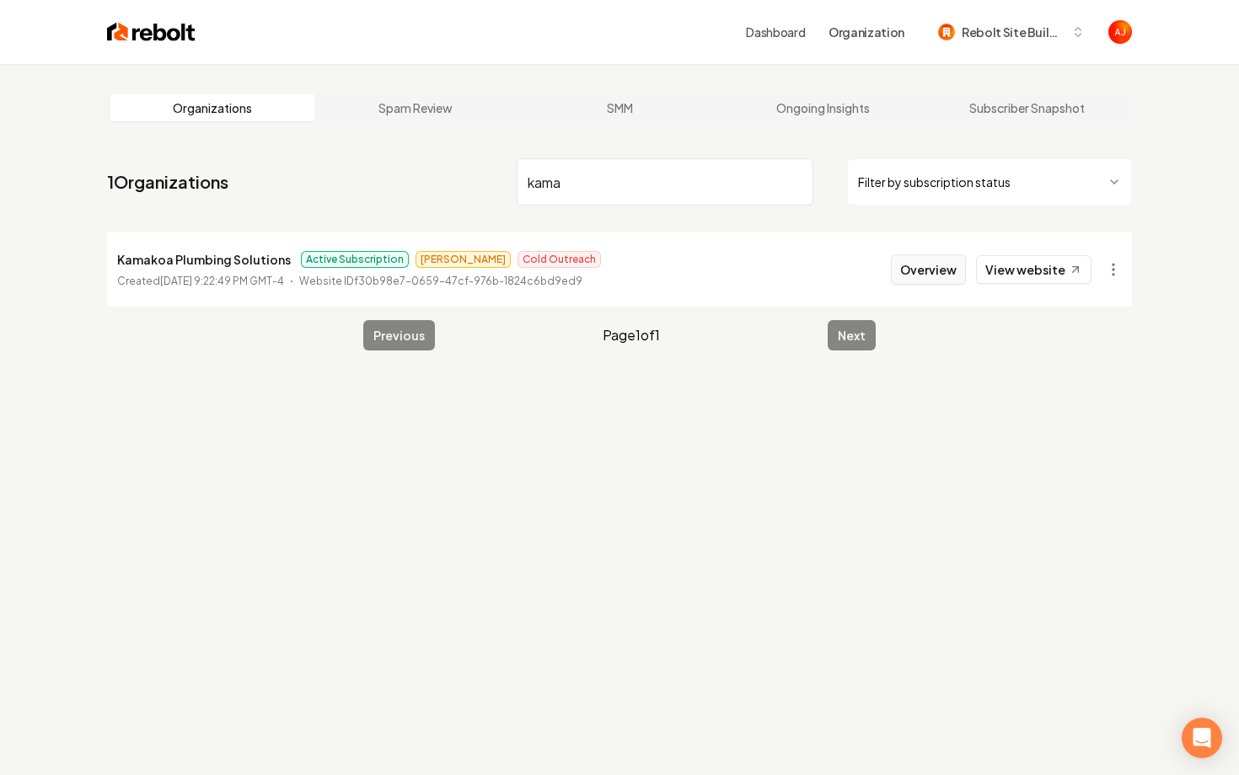
click at [927, 276] on button "Overview" at bounding box center [928, 269] width 75 height 30
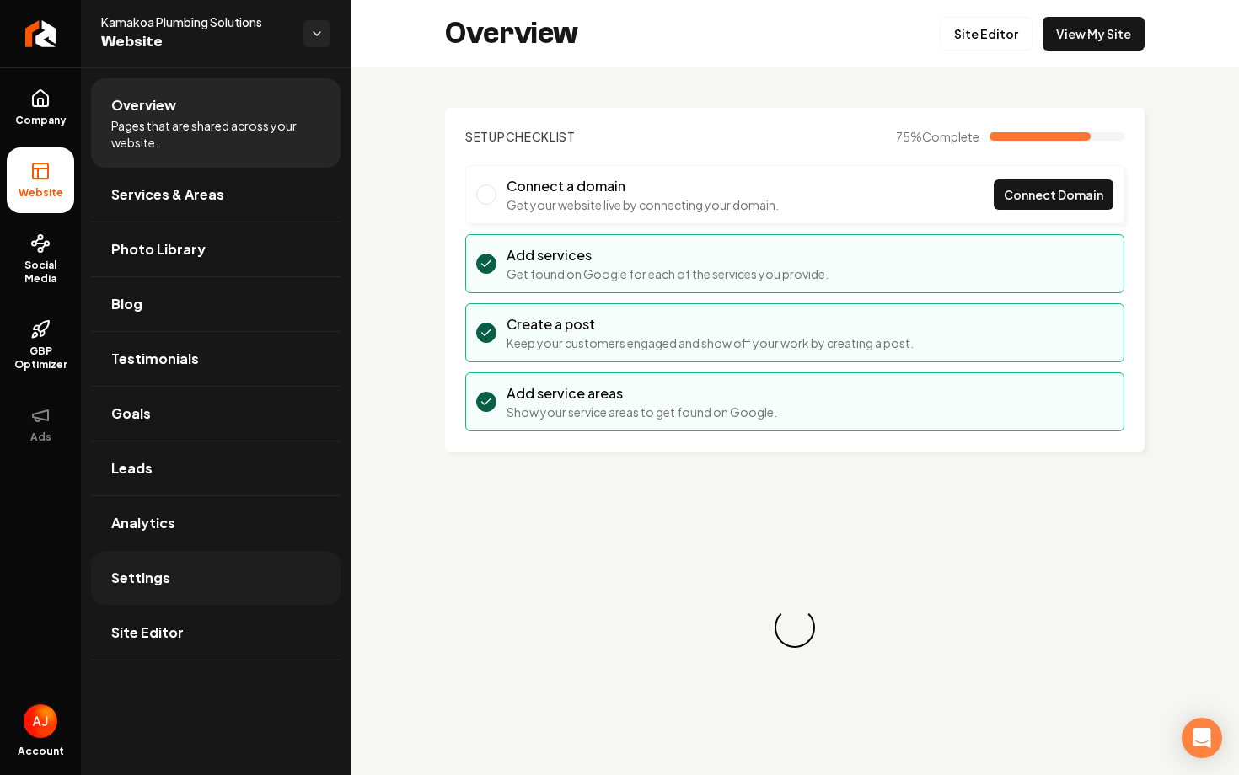
click at [190, 581] on link "Settings" at bounding box center [215, 578] width 249 height 54
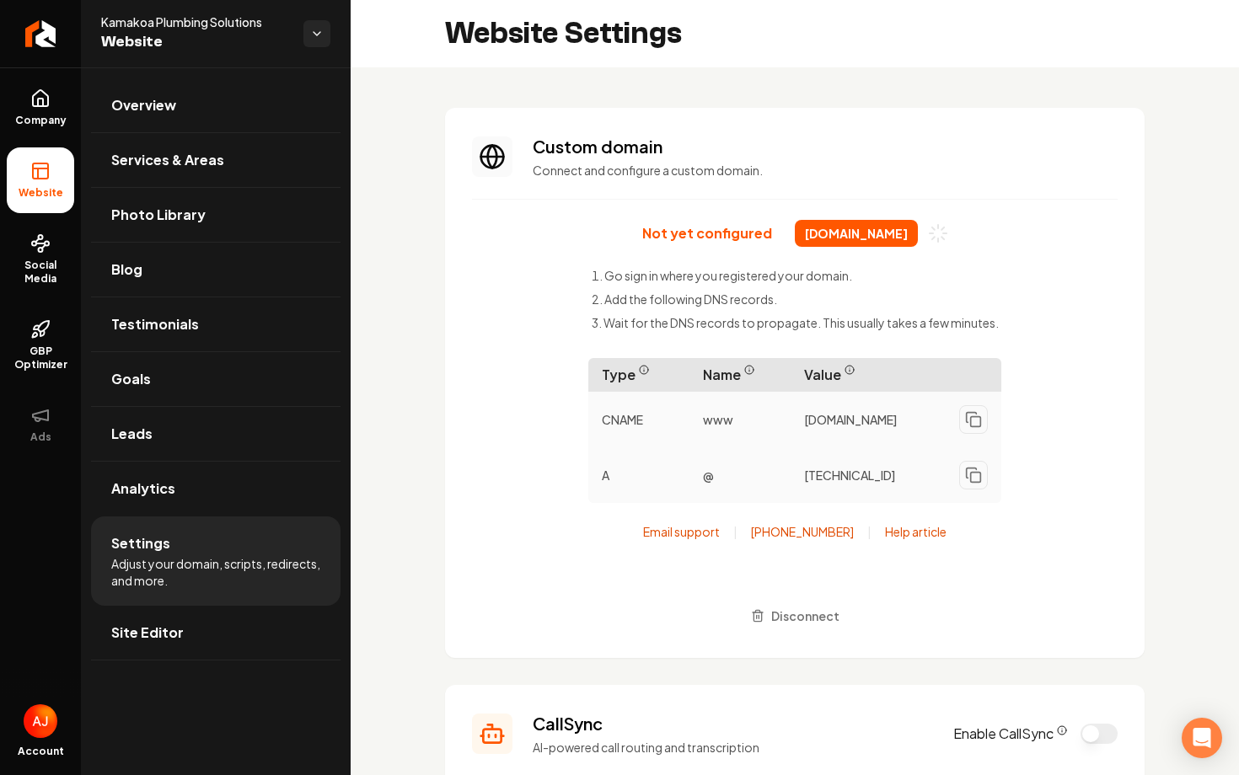
scroll to position [137, 0]
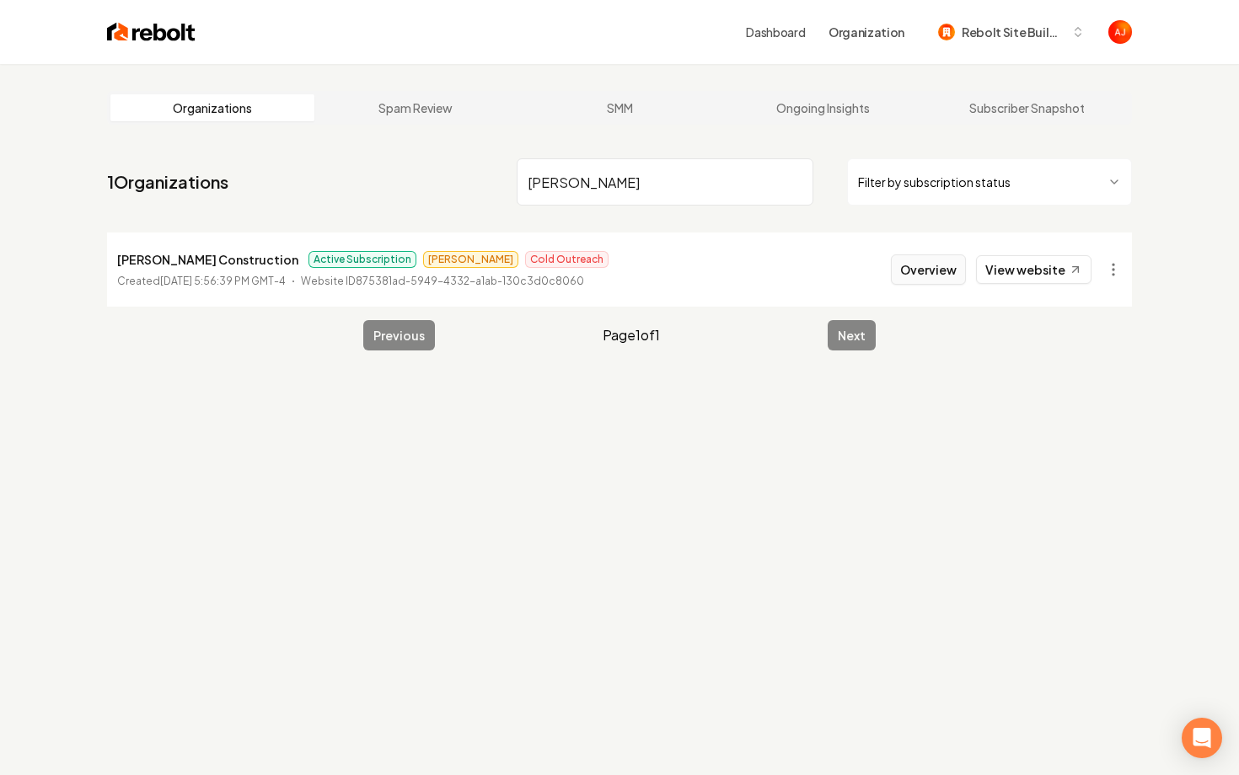
type input "[PERSON_NAME]"
click at [931, 269] on button "Overview" at bounding box center [928, 269] width 75 height 30
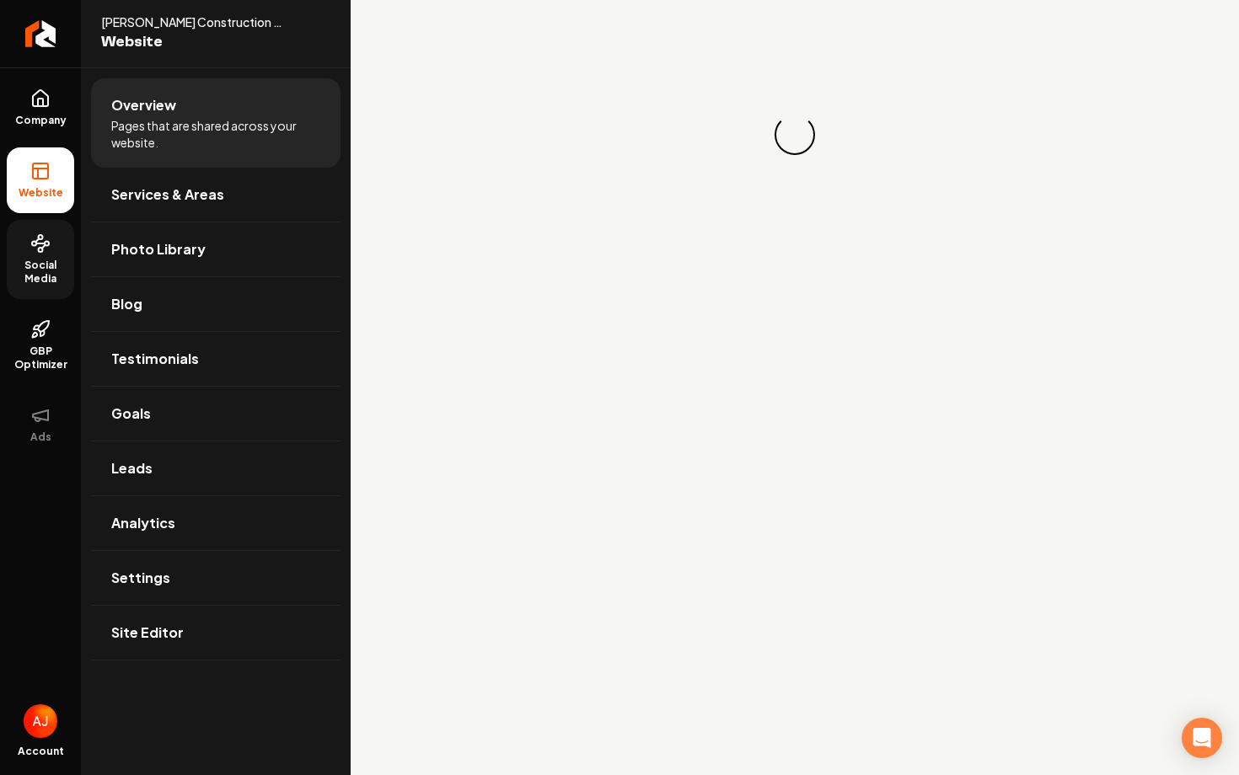
click at [46, 265] on span "Social Media" at bounding box center [40, 272] width 67 height 27
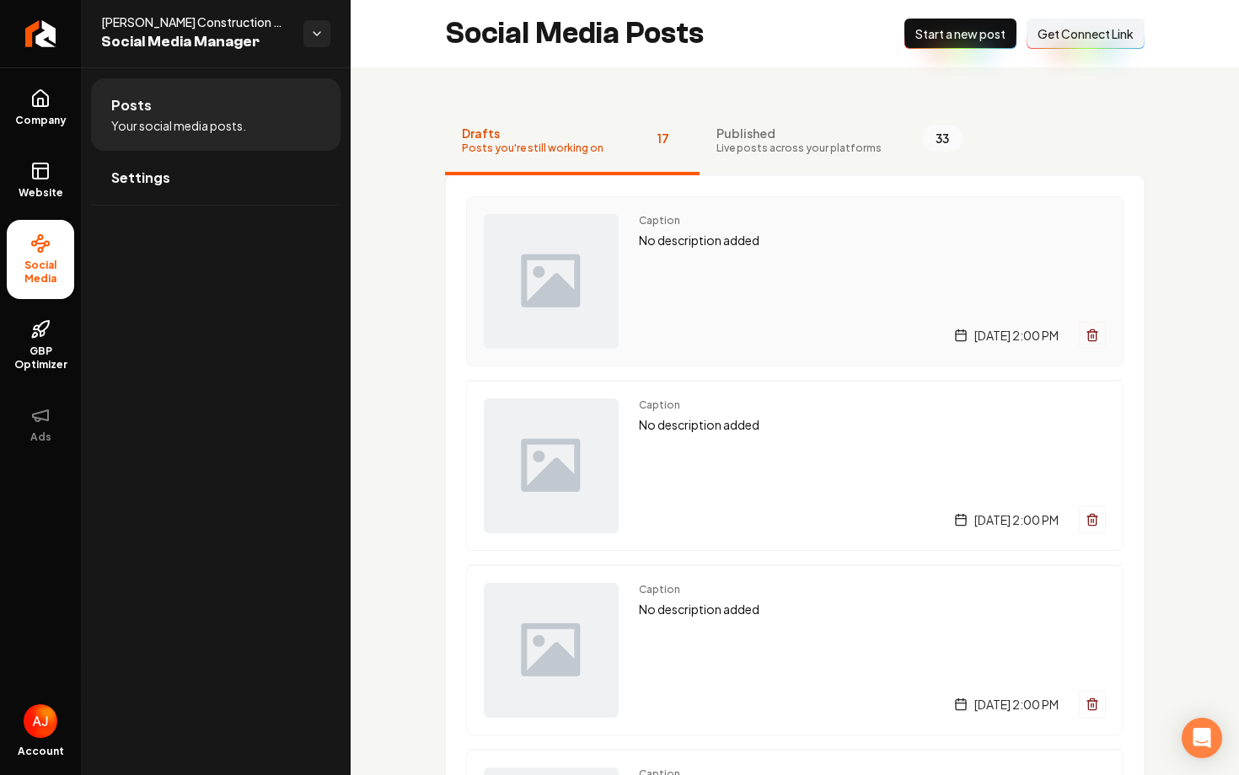
click at [720, 284] on div "Caption No description added [DATE] 2:00 PM" at bounding box center [872, 281] width 467 height 135
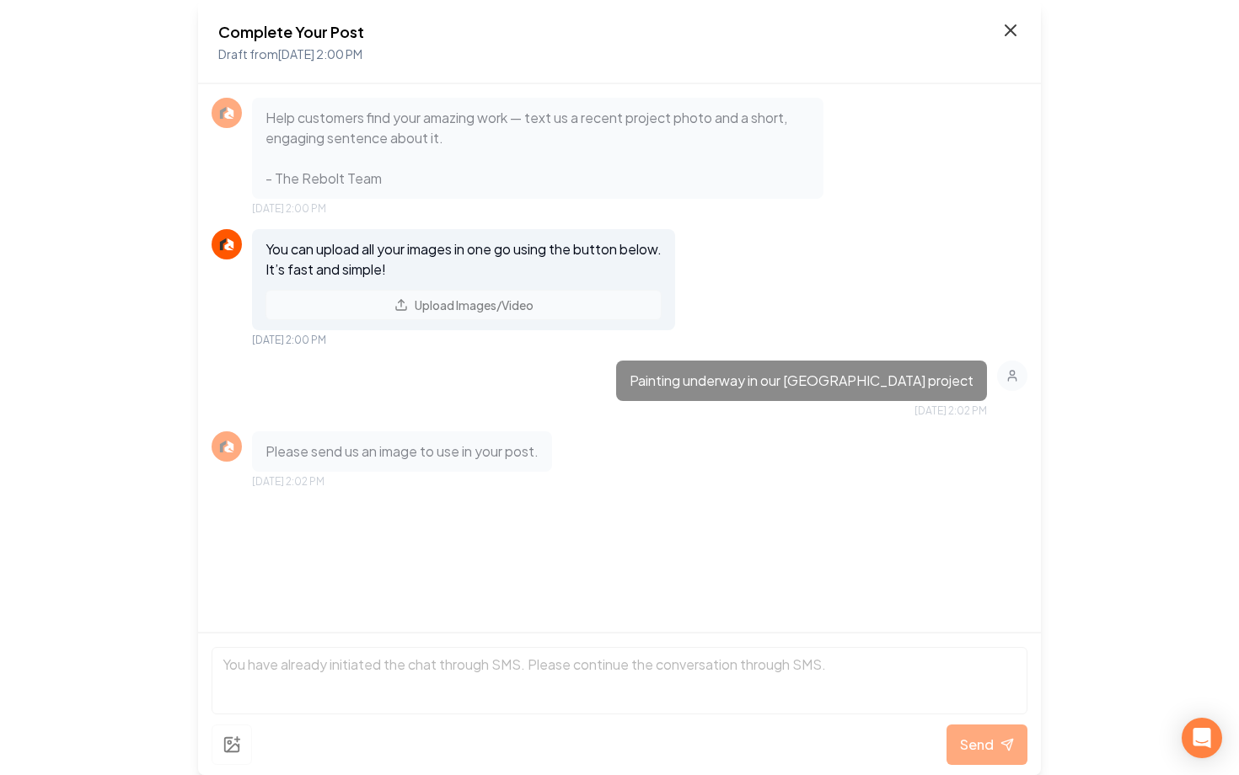
click at [1009, 36] on icon at bounding box center [1010, 30] width 20 height 20
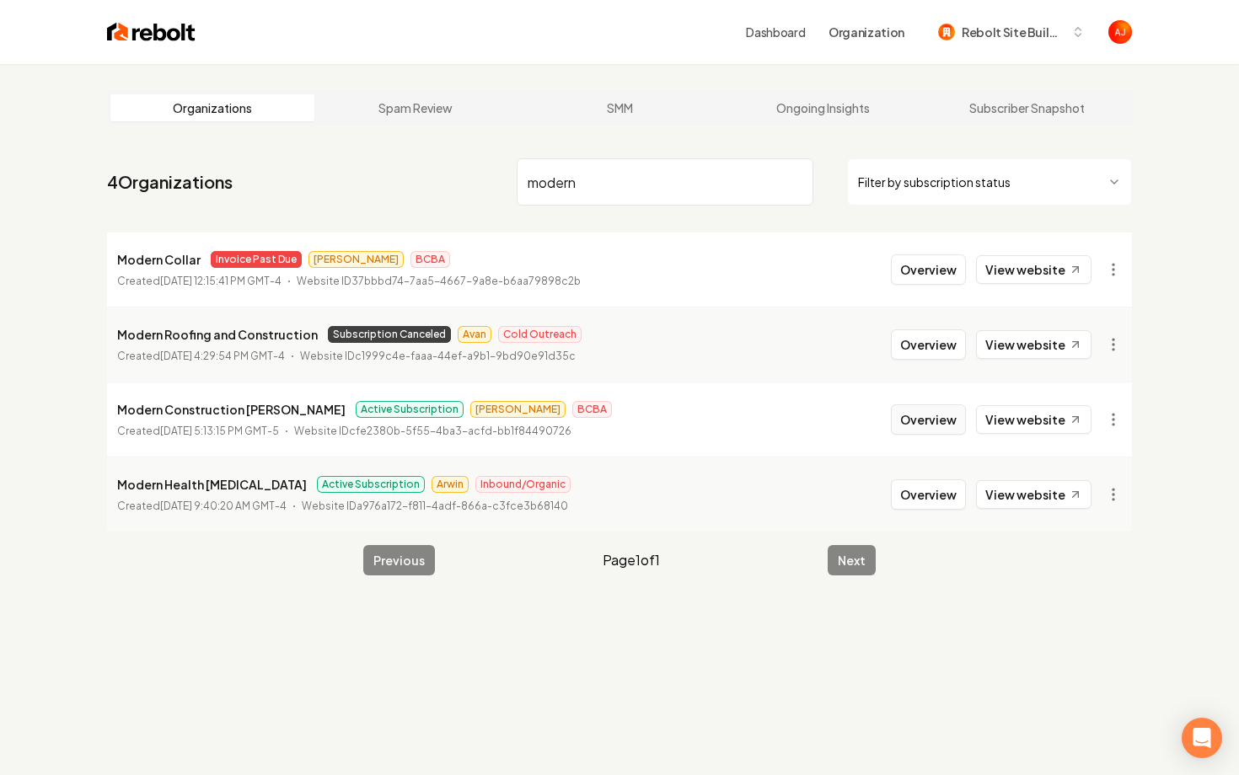
type input "modern"
click at [923, 426] on button "Overview" at bounding box center [928, 419] width 75 height 30
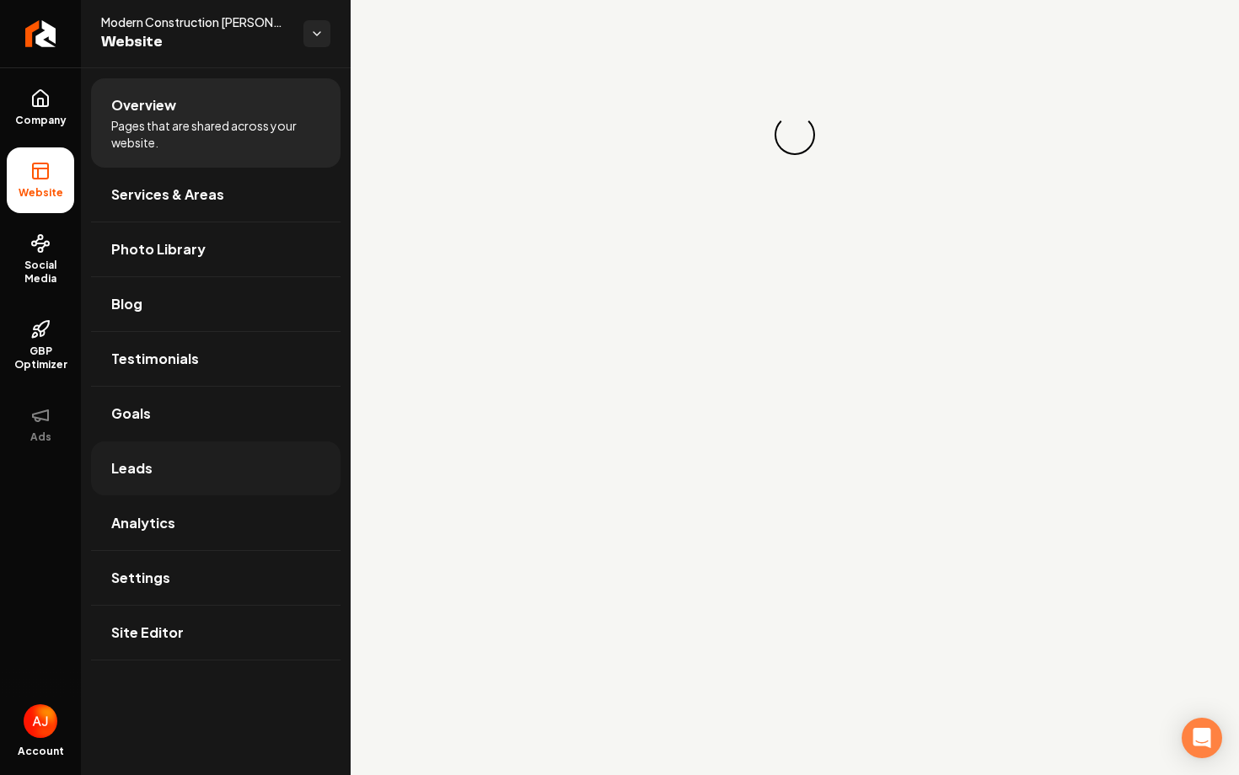
click at [142, 463] on span "Leads" at bounding box center [131, 468] width 41 height 20
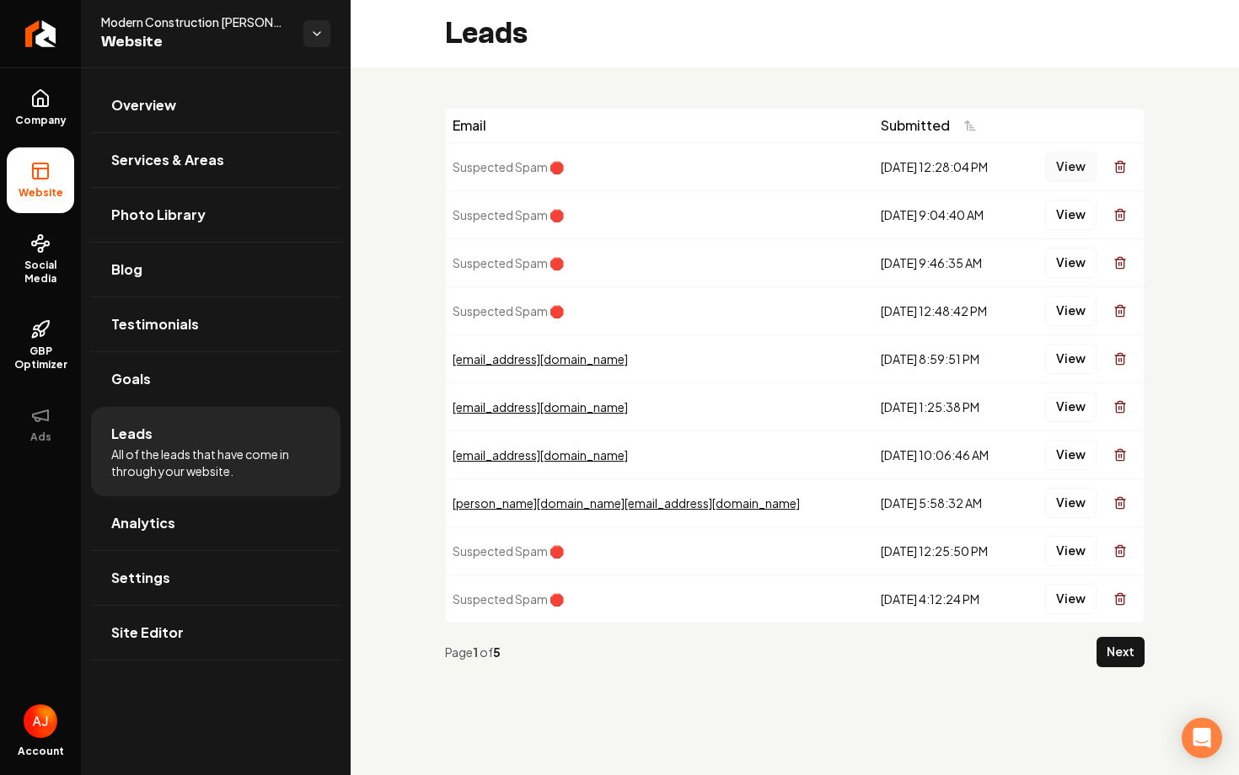
click at [1061, 170] on button "View" at bounding box center [1070, 167] width 51 height 30
click at [1065, 225] on button "View" at bounding box center [1070, 215] width 51 height 30
click at [1066, 273] on button "View" at bounding box center [1070, 263] width 51 height 30
click at [1070, 308] on button "View" at bounding box center [1070, 311] width 51 height 30
click at [1063, 541] on button "View" at bounding box center [1070, 551] width 51 height 30
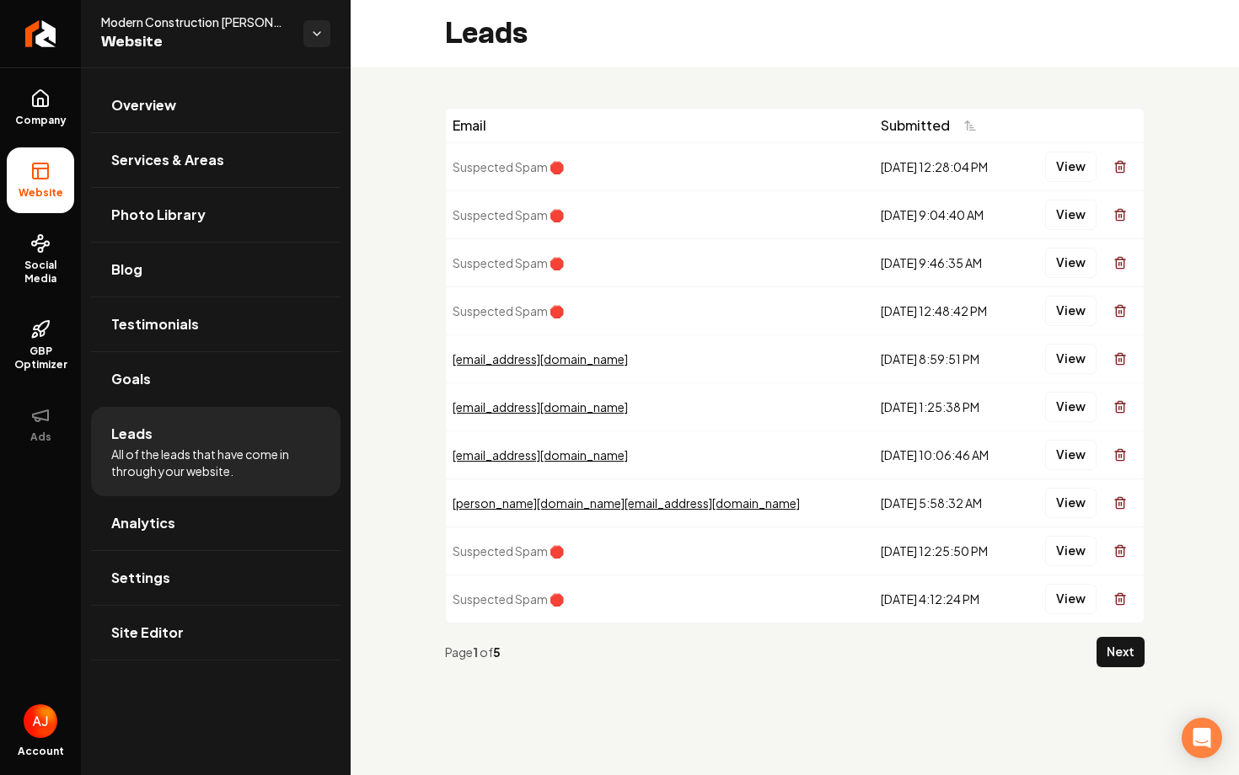
click at [1062, 602] on button "View" at bounding box center [1070, 599] width 51 height 30
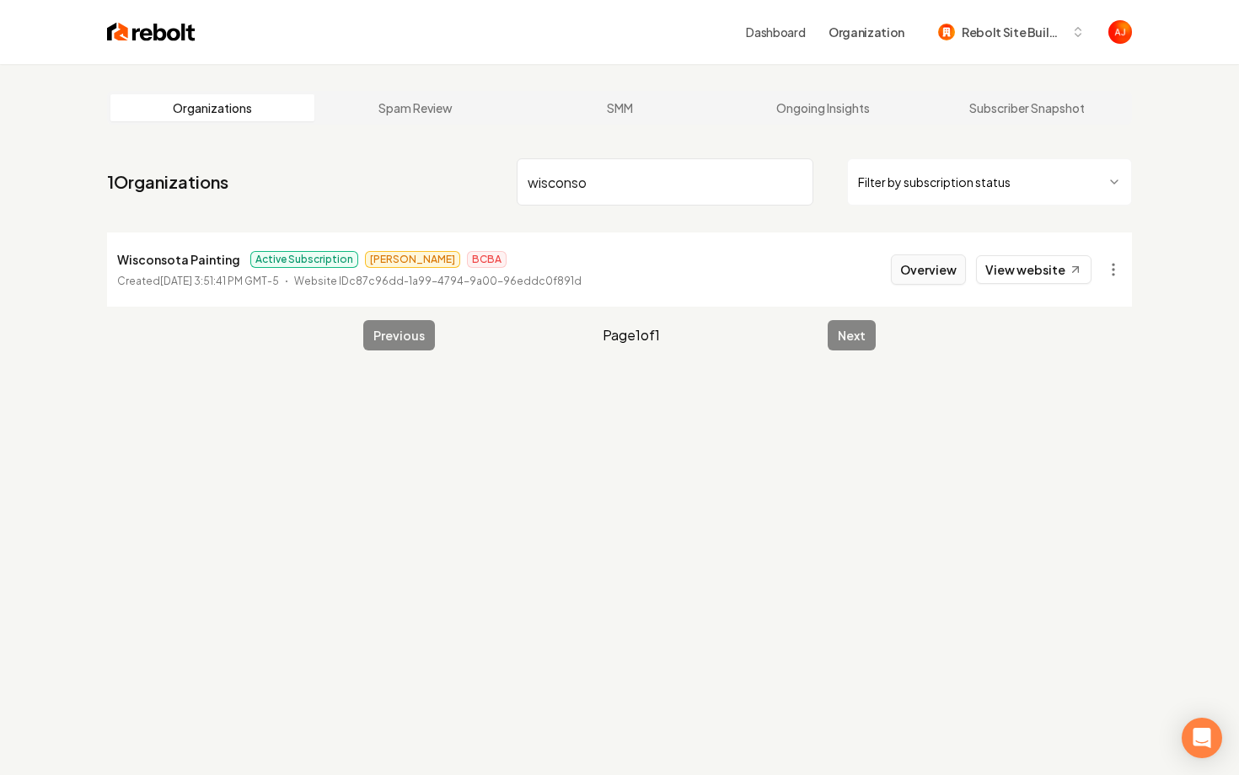
type input "wisconso"
click at [916, 265] on button "Overview" at bounding box center [928, 269] width 75 height 30
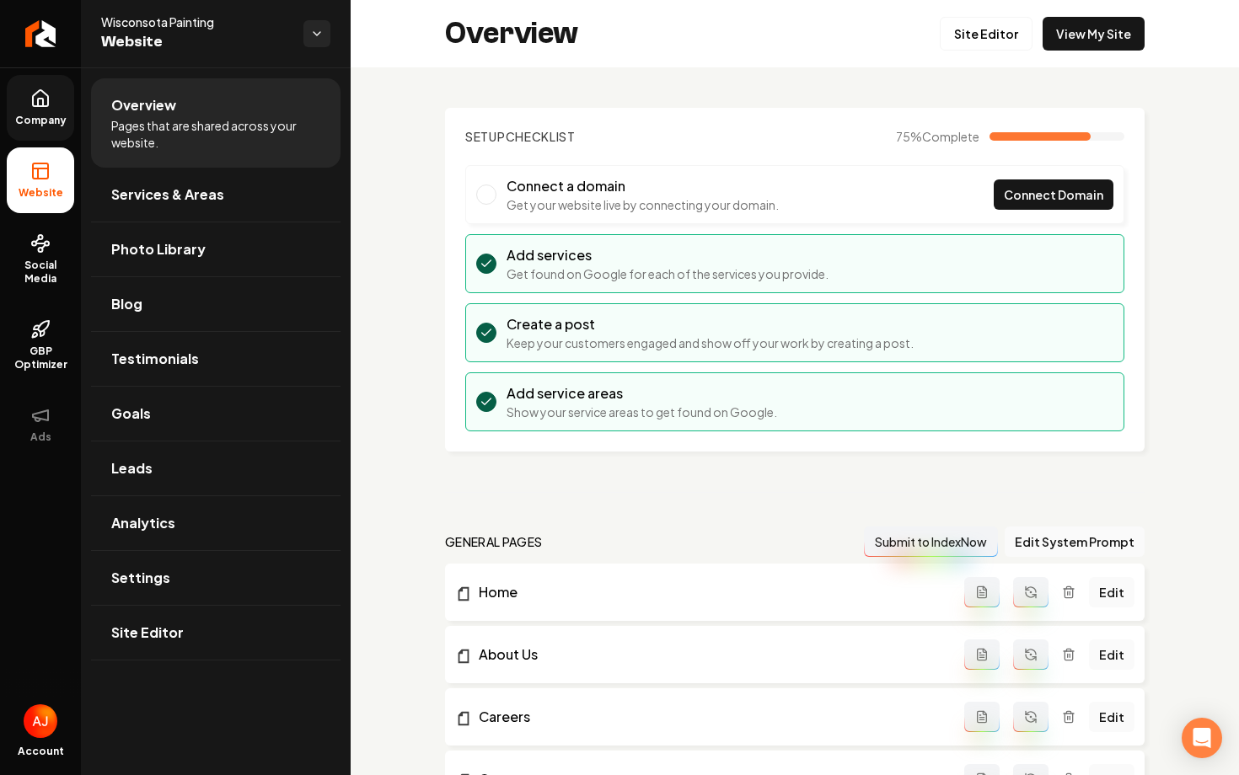
click at [35, 115] on span "Company" at bounding box center [40, 120] width 65 height 13
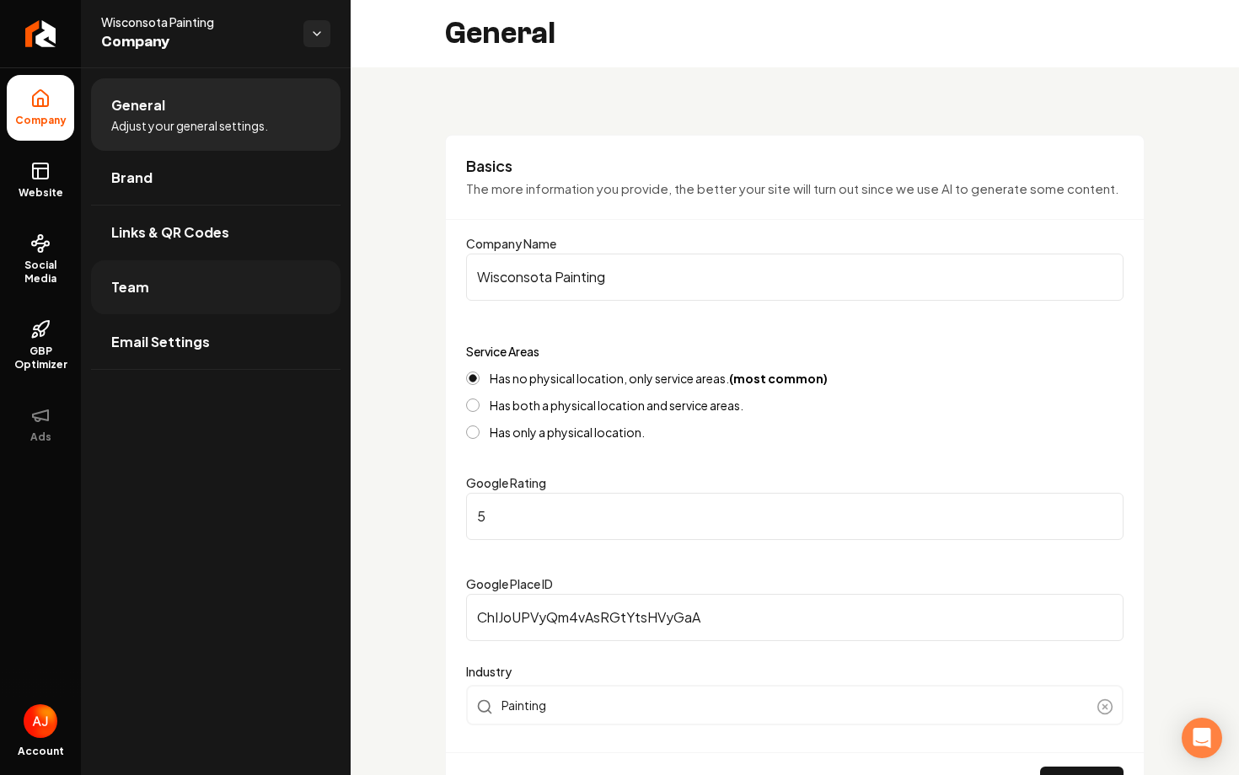
click at [192, 282] on link "Team" at bounding box center [215, 287] width 249 height 54
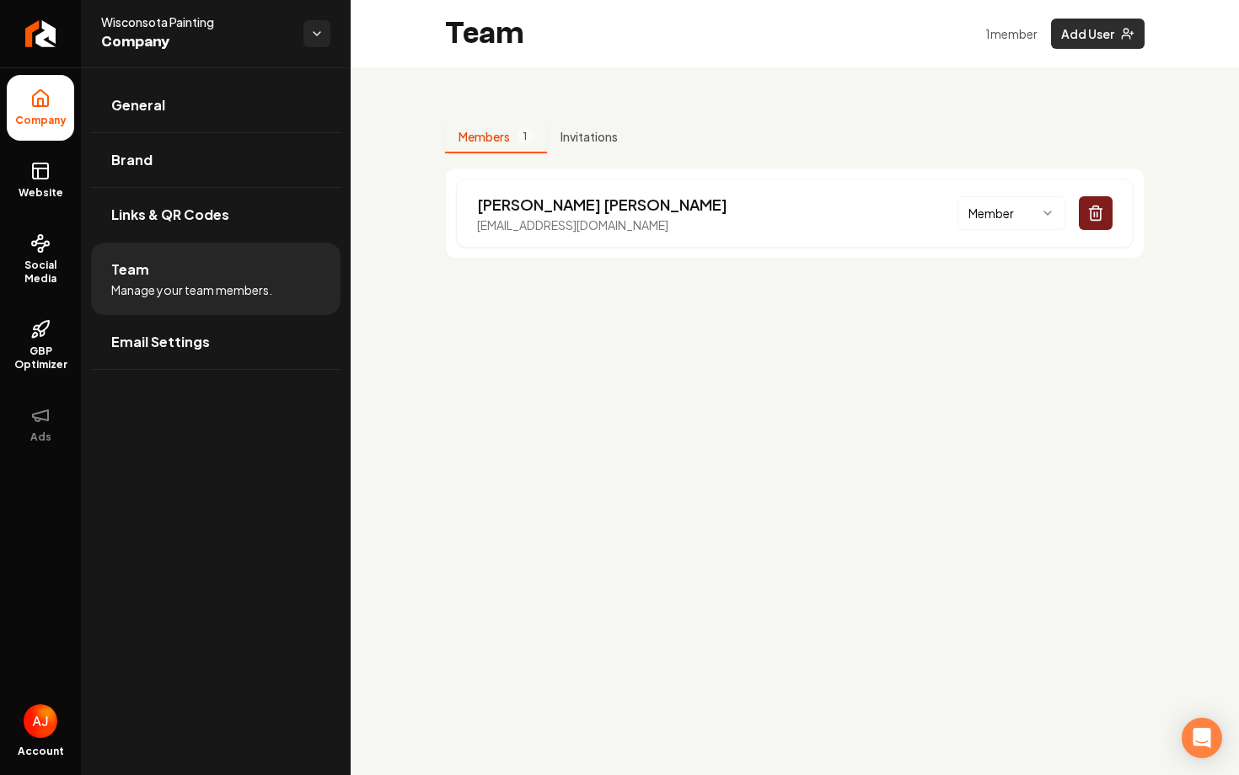
click at [1081, 34] on button "Add User" at bounding box center [1098, 34] width 94 height 30
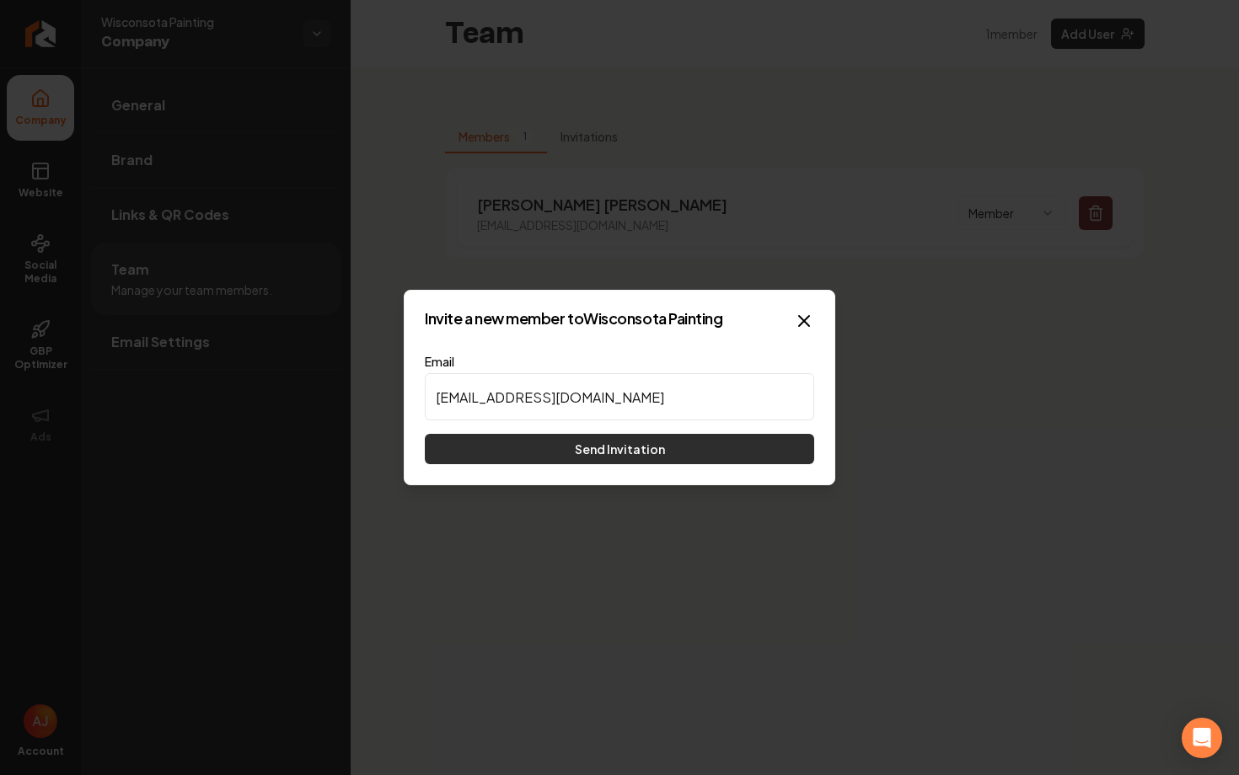
type input "[EMAIL_ADDRESS][DOMAIN_NAME]"
click at [631, 455] on button "Send Invitation" at bounding box center [619, 449] width 389 height 30
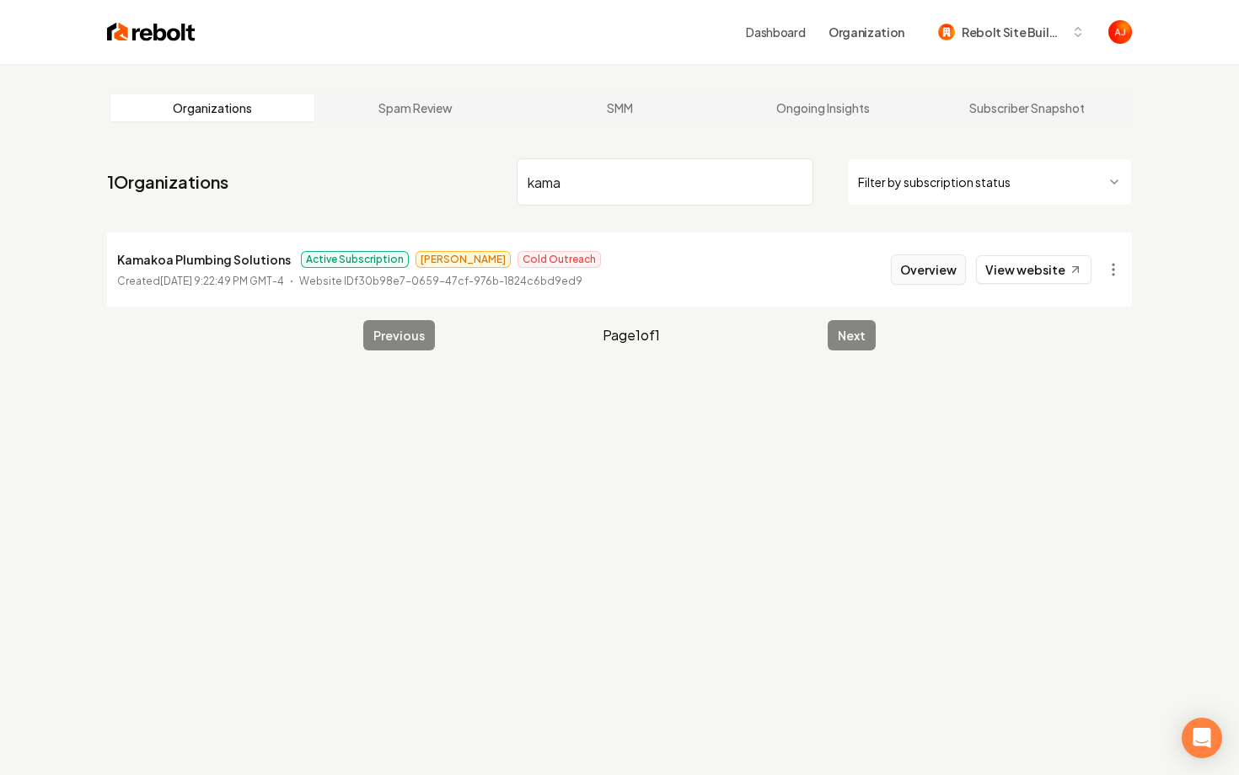
type input "kama"
click at [938, 271] on button "Overview" at bounding box center [928, 269] width 75 height 30
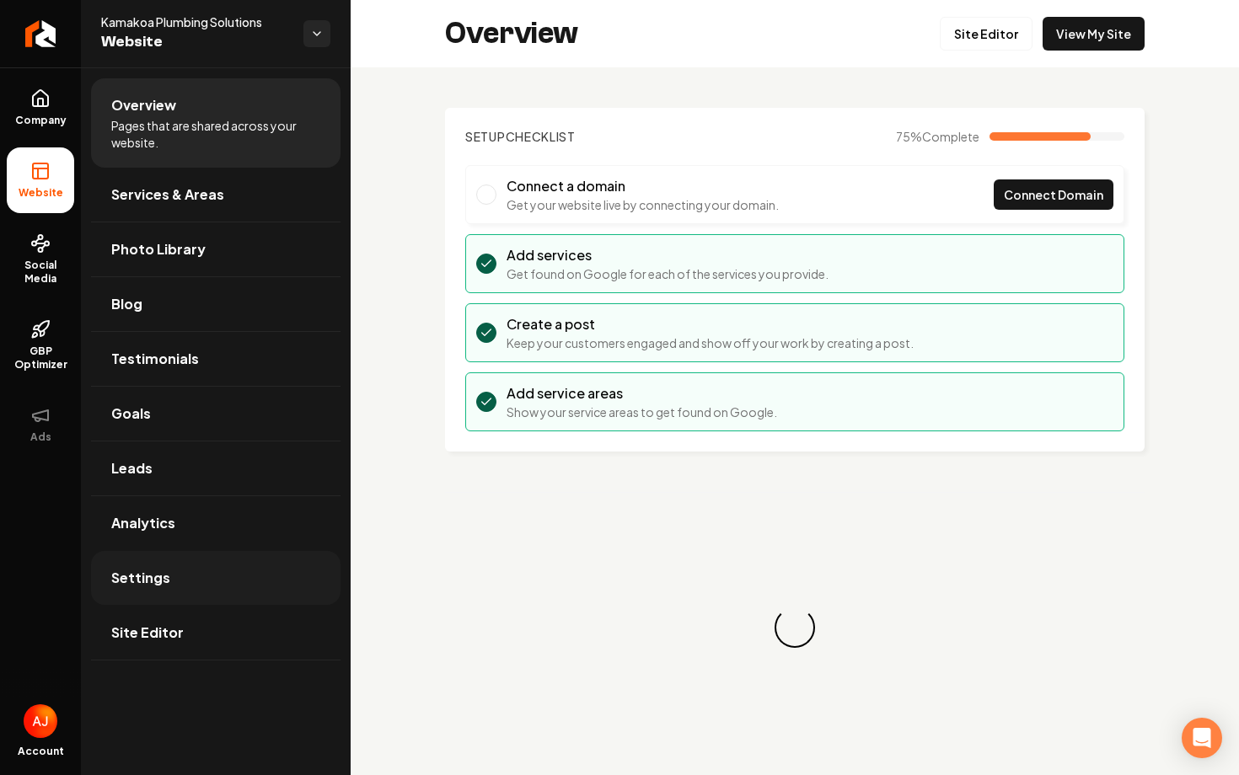
click at [214, 560] on link "Settings" at bounding box center [215, 578] width 249 height 54
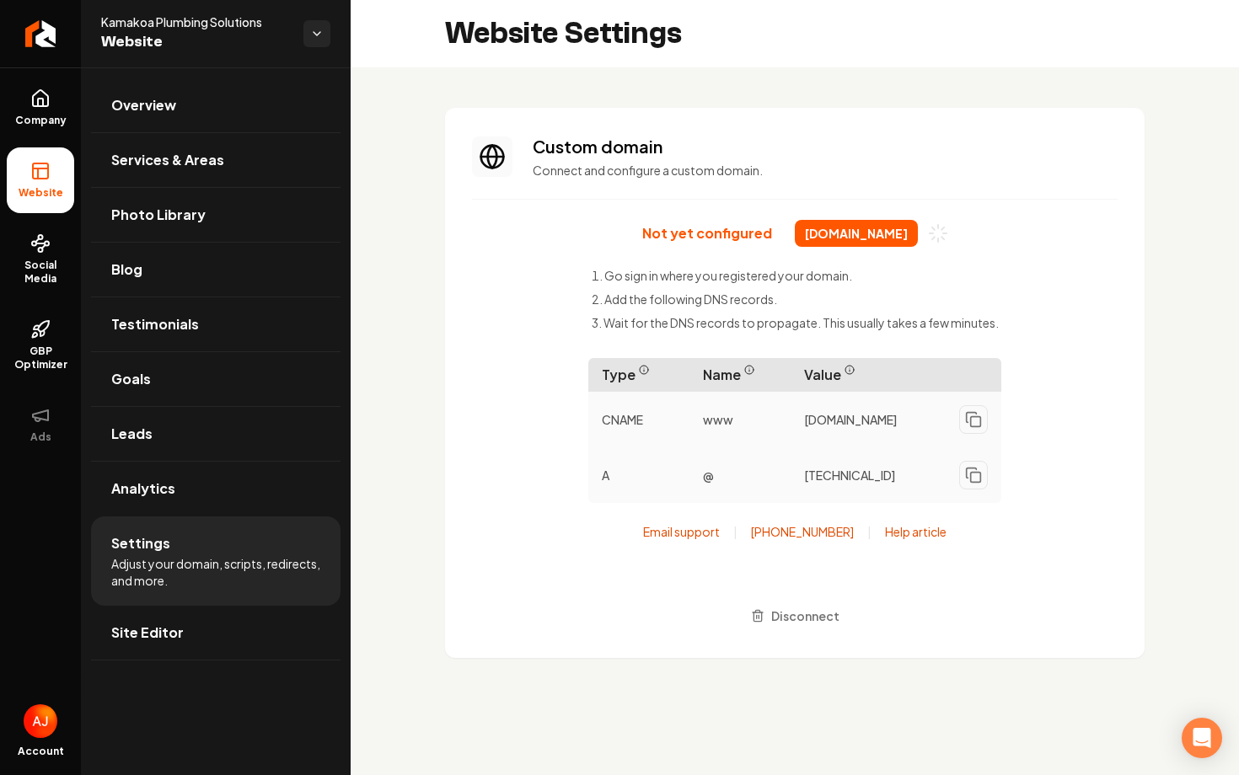
scroll to position [137, 0]
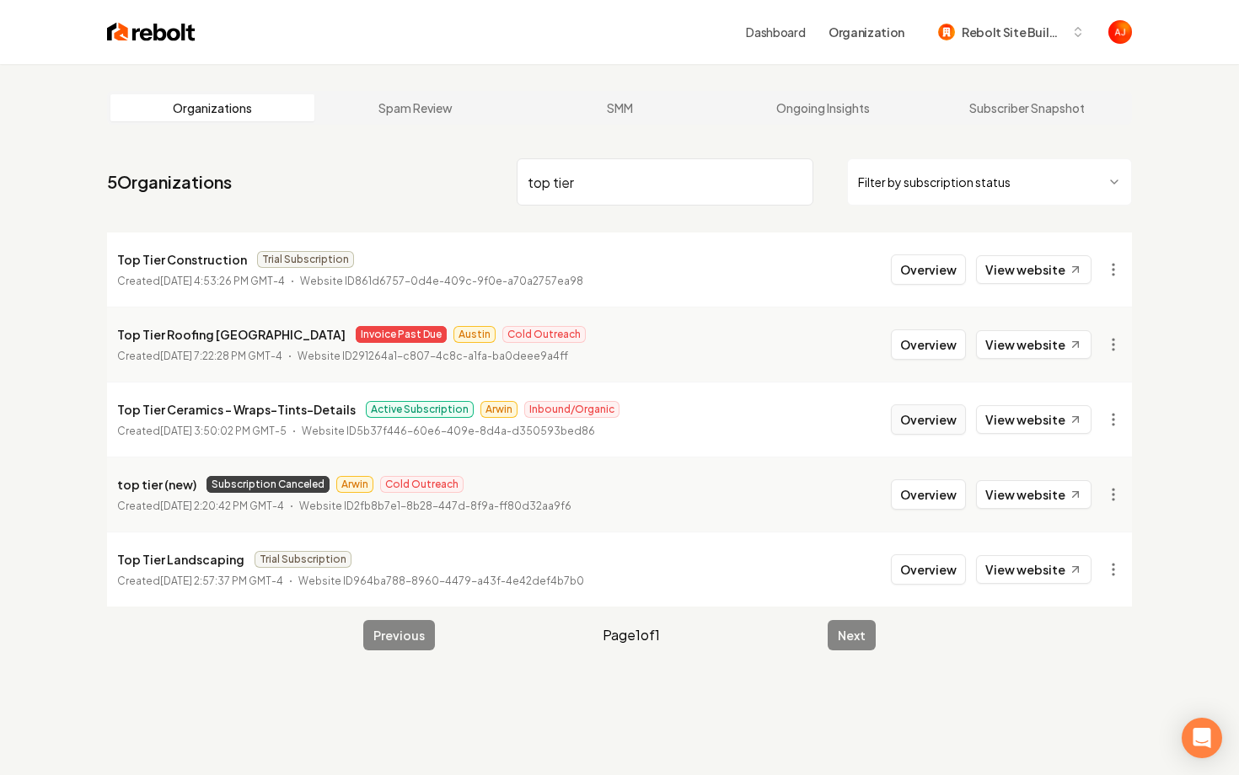
type input "top tier"
click at [944, 434] on button "Overview" at bounding box center [928, 419] width 75 height 30
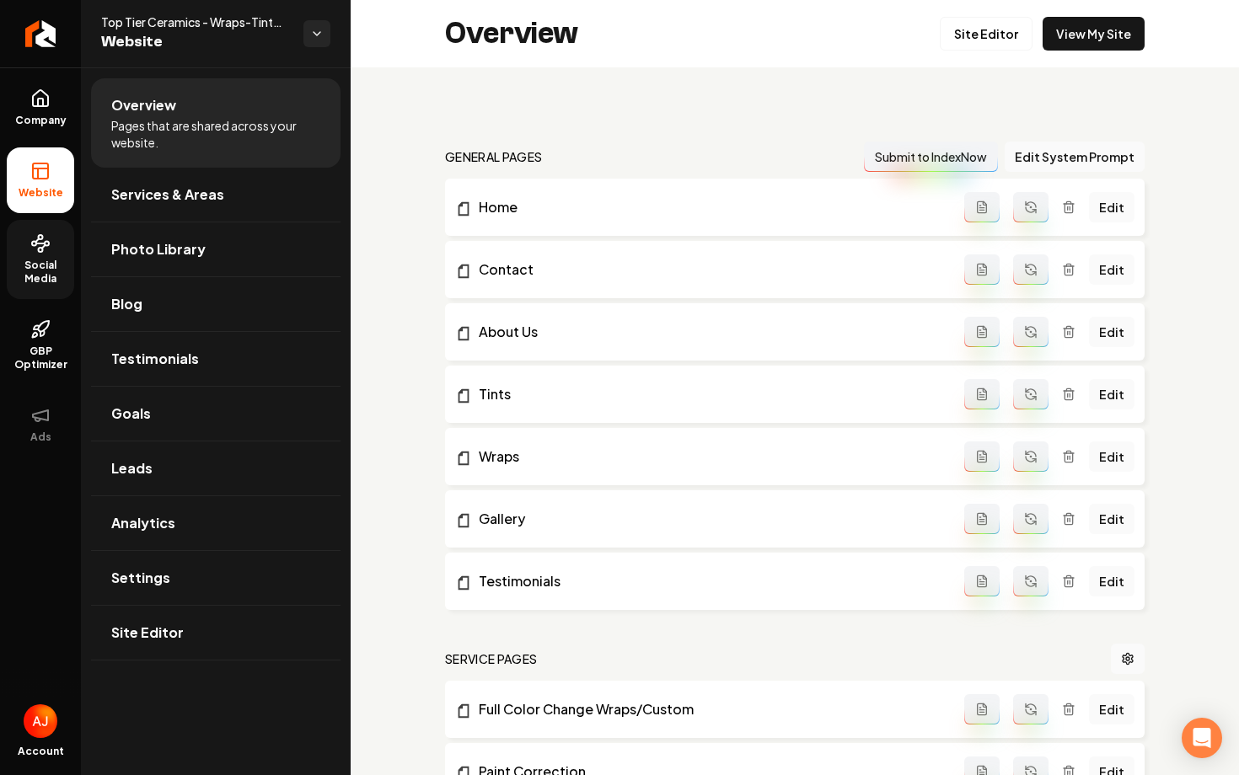
click at [20, 260] on span "Social Media" at bounding box center [40, 272] width 67 height 27
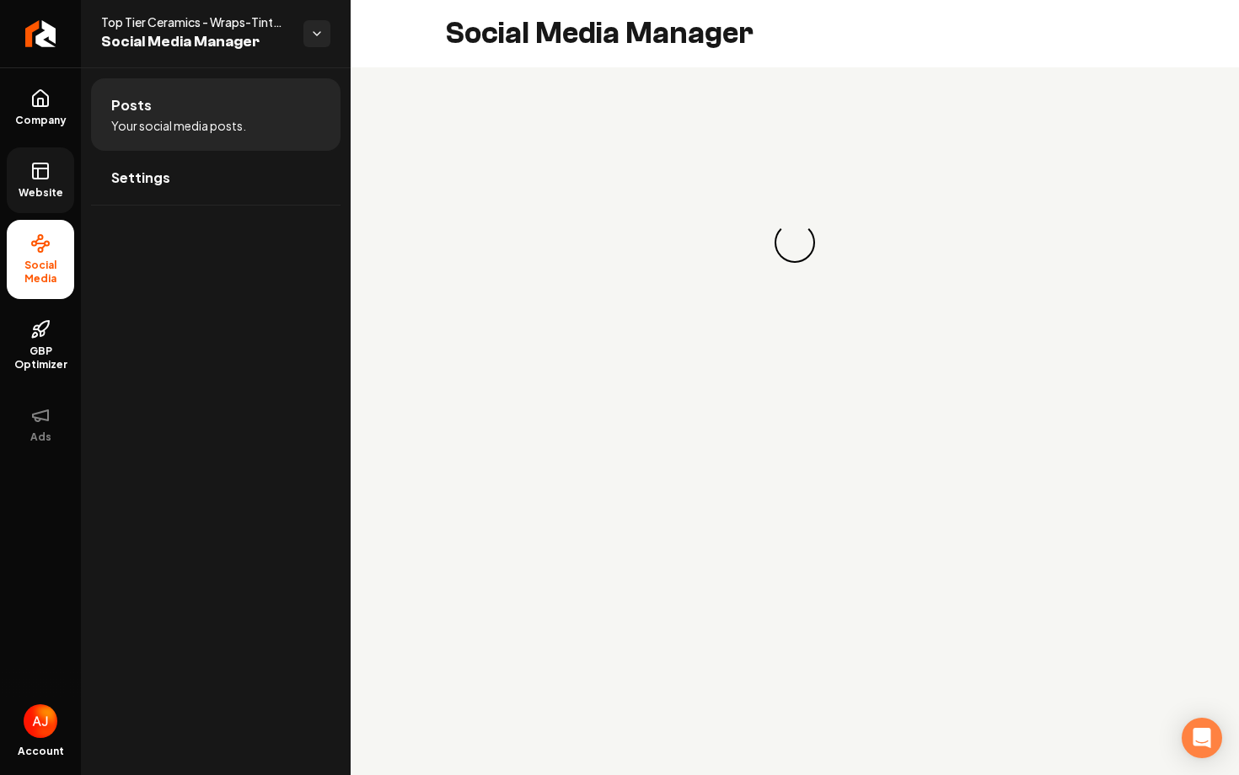
click at [36, 191] on span "Website" at bounding box center [41, 192] width 58 height 13
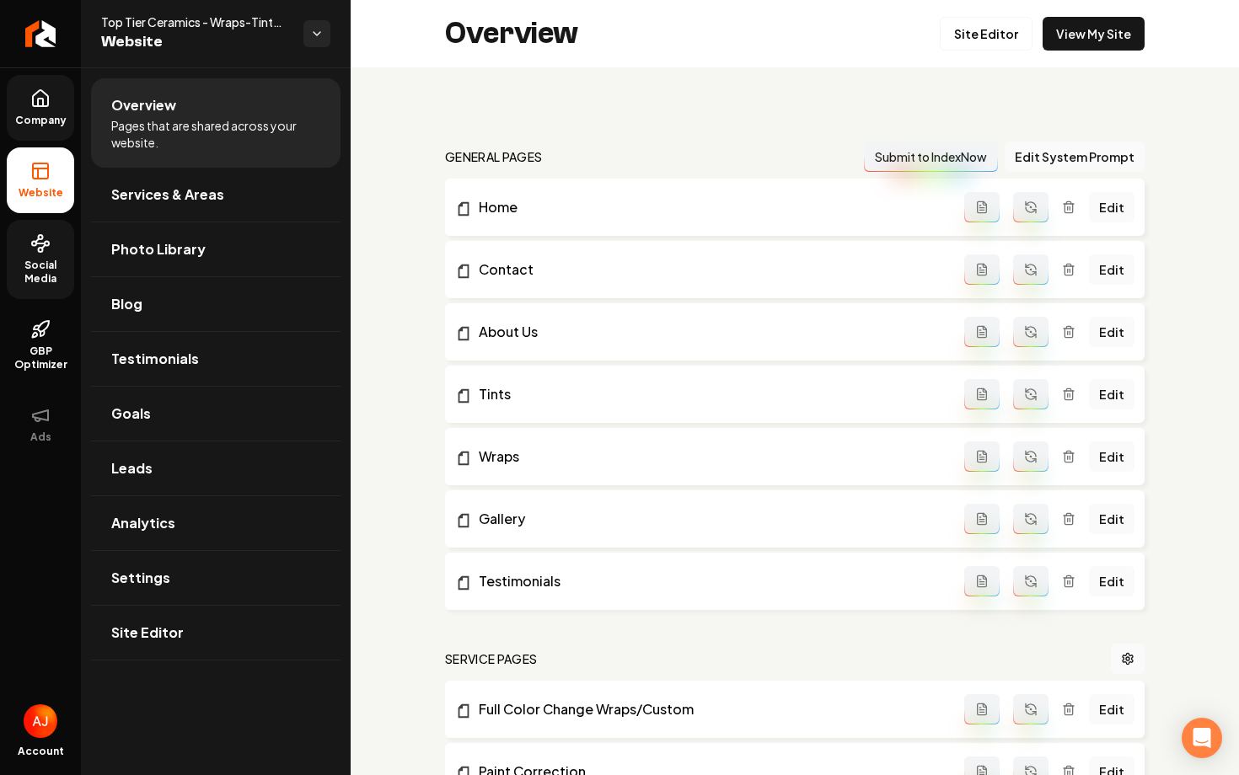
click at [40, 126] on span "Company" at bounding box center [40, 120] width 65 height 13
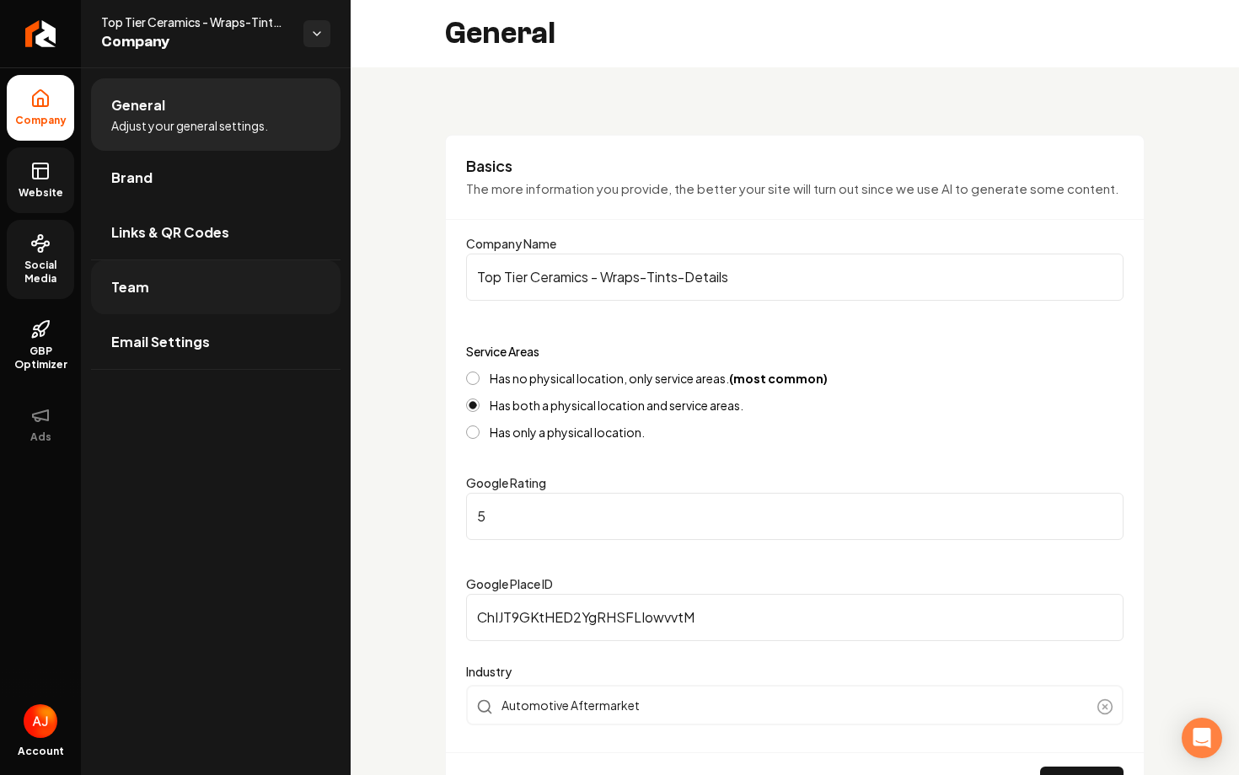
click at [179, 283] on link "Team" at bounding box center [215, 287] width 249 height 54
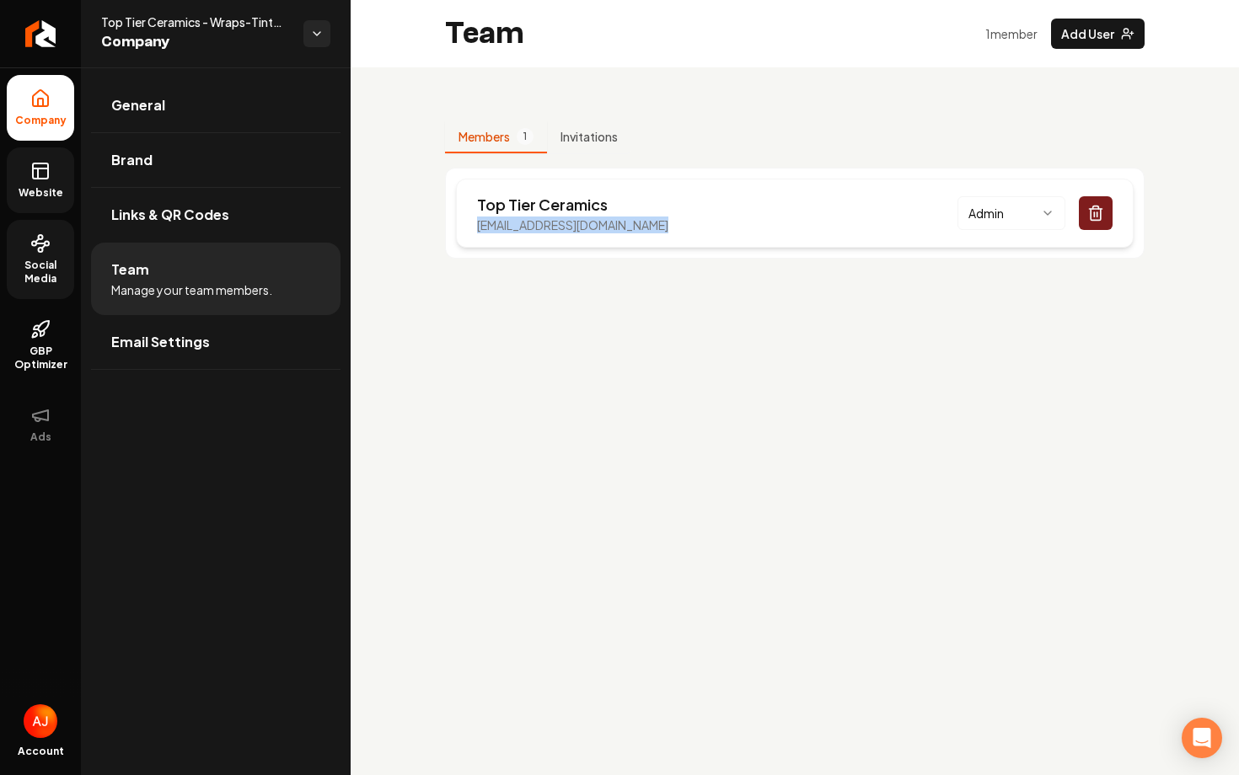
drag, startPoint x: 671, startPoint y: 220, endPoint x: 474, endPoint y: 222, distance: 197.2
click at [474, 222] on div "Top Tier Ceramics [EMAIL_ADDRESS][DOMAIN_NAME] Admin" at bounding box center [795, 213] width 678 height 69
copy p "[EMAIL_ADDRESS][DOMAIN_NAME]"
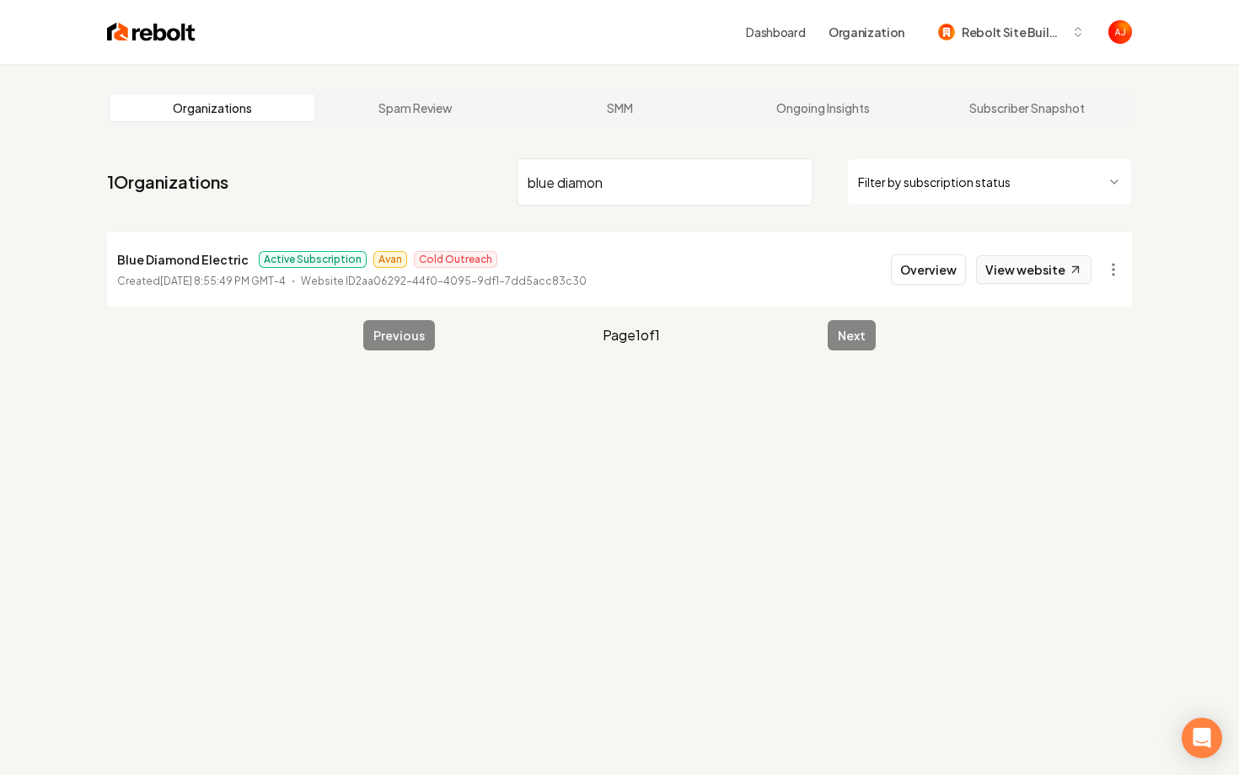
type input "blue diamon"
click at [1010, 259] on link "View website" at bounding box center [1033, 269] width 115 height 29
click at [929, 267] on button "Overview" at bounding box center [928, 269] width 75 height 30
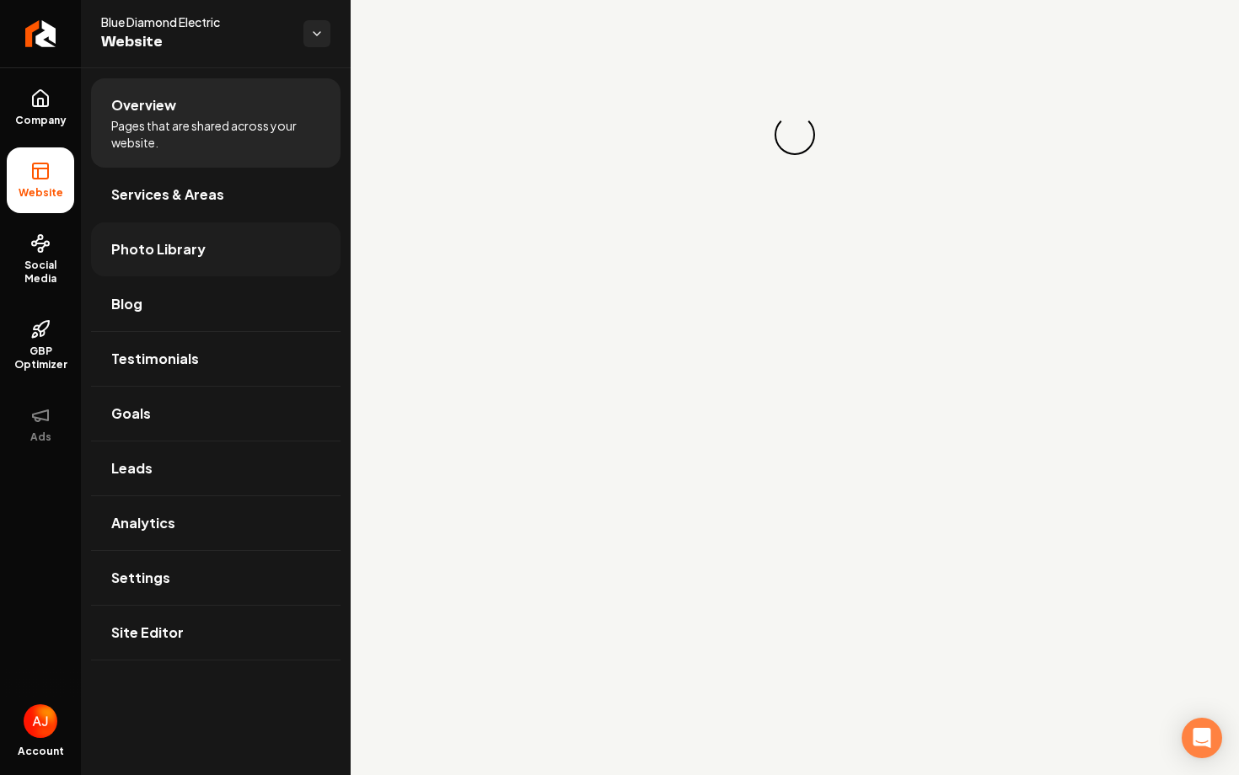
click at [237, 239] on link "Photo Library" at bounding box center [215, 249] width 249 height 54
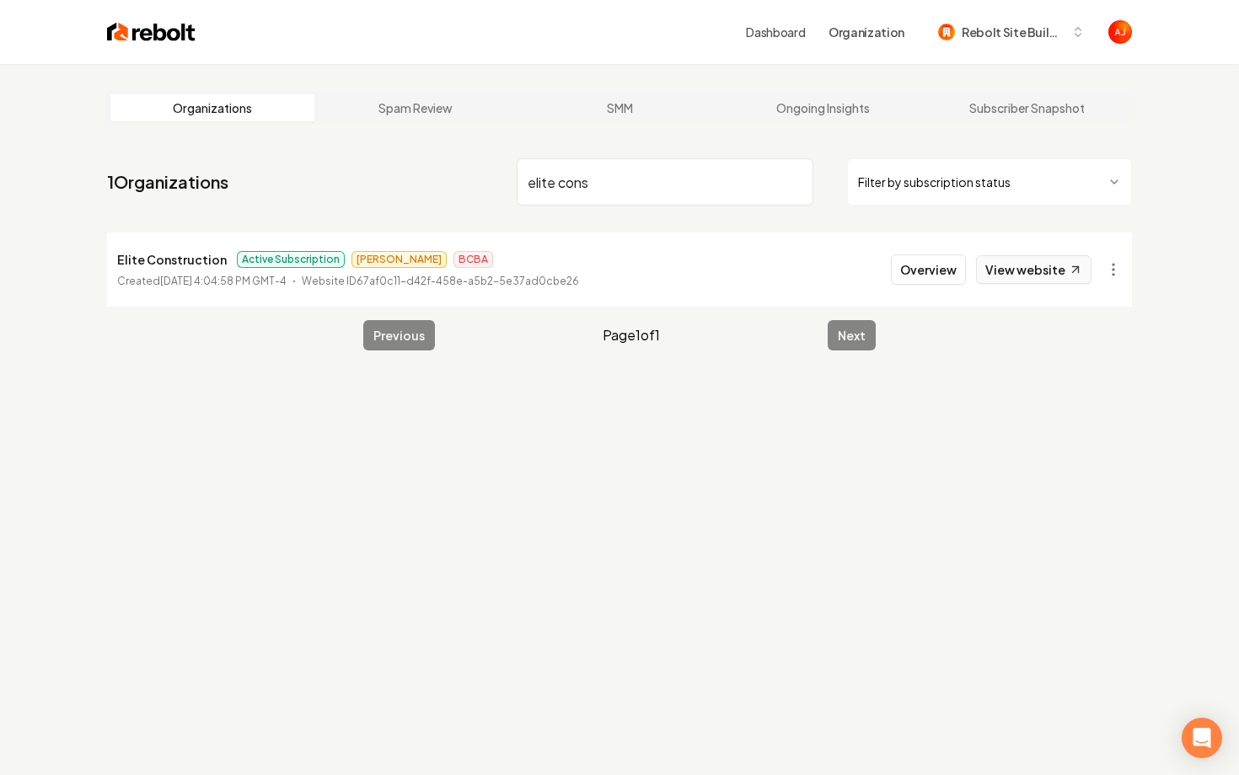
click at [1026, 275] on link "View website" at bounding box center [1033, 269] width 115 height 29
drag, startPoint x: 619, startPoint y: 181, endPoint x: 421, endPoint y: 176, distance: 197.3
click at [421, 176] on nav "1 Organizations elite cons Filter by subscription status" at bounding box center [619, 189] width 1025 height 74
type input "nu style"
click at [904, 292] on li "Nu Style Landscape Active Subscription [PERSON_NAME] BCBA Created [DATE] 3:14:5…" at bounding box center [619, 270] width 1025 height 74
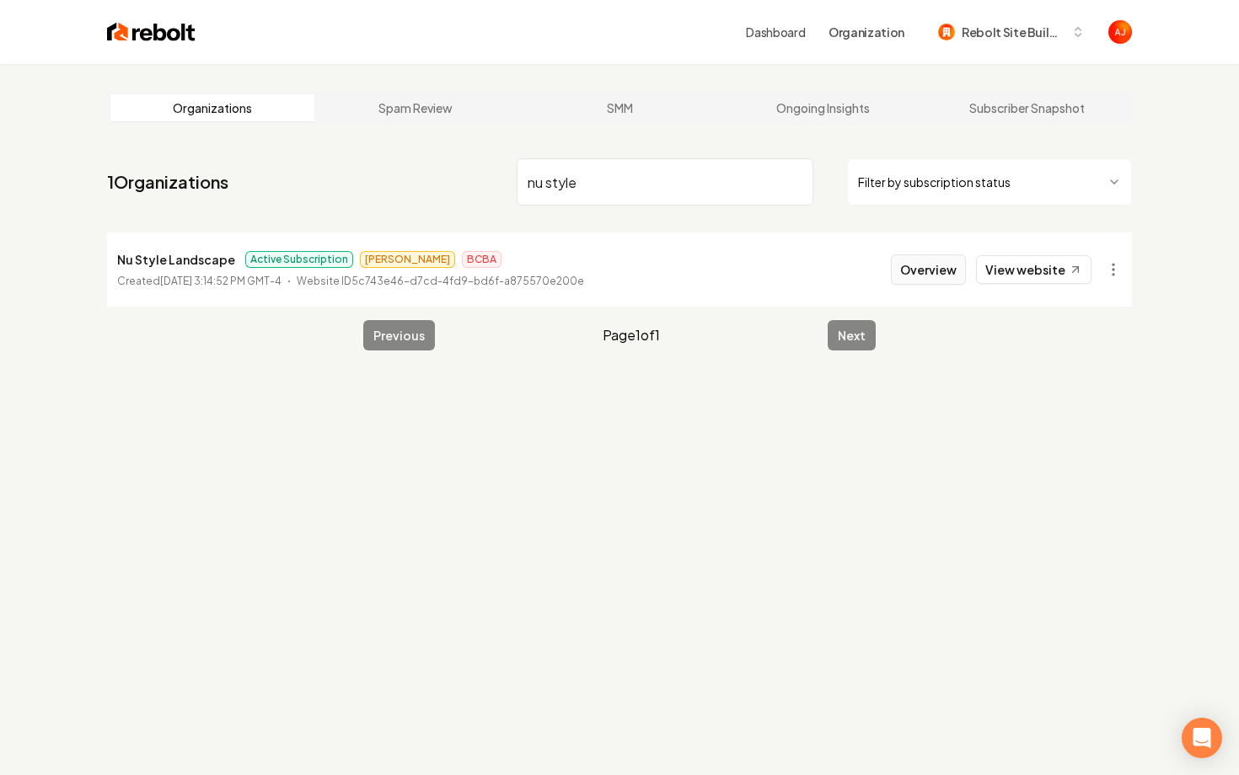
click at [909, 277] on button "Overview" at bounding box center [928, 269] width 75 height 30
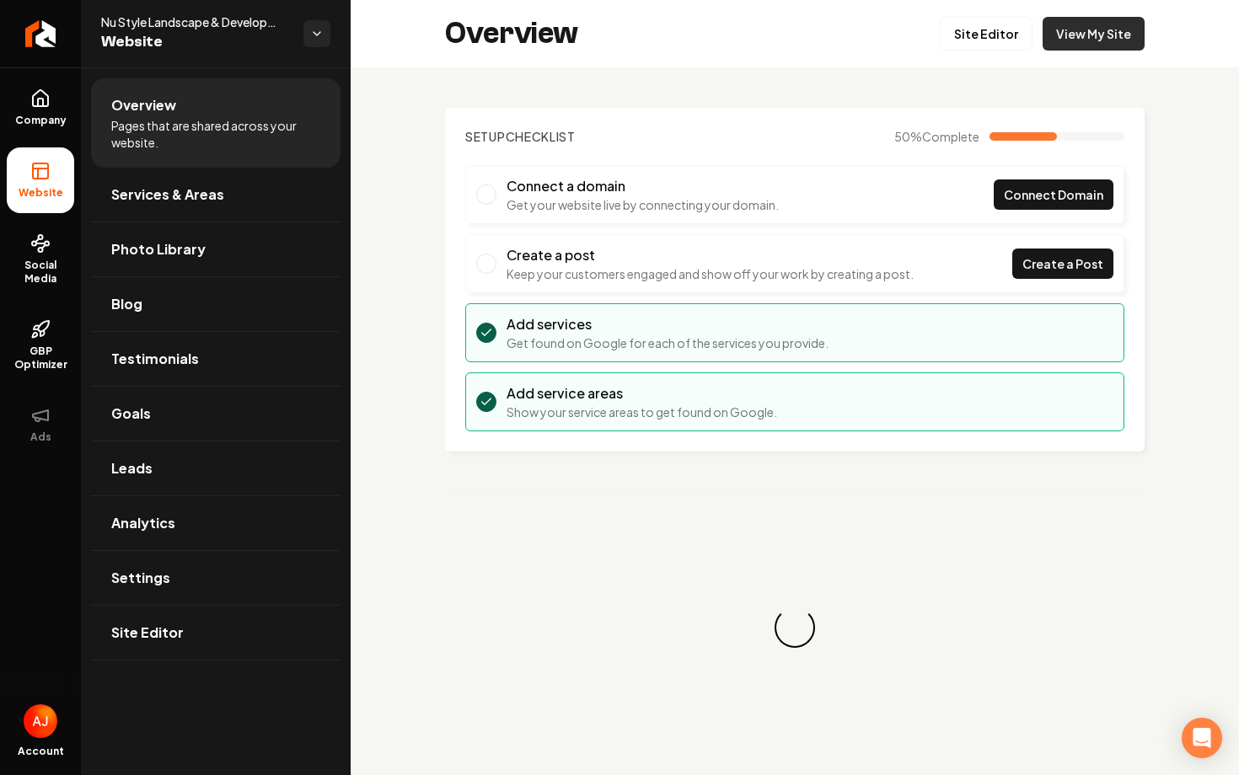
click at [1122, 29] on link "View My Site" at bounding box center [1093, 34] width 102 height 34
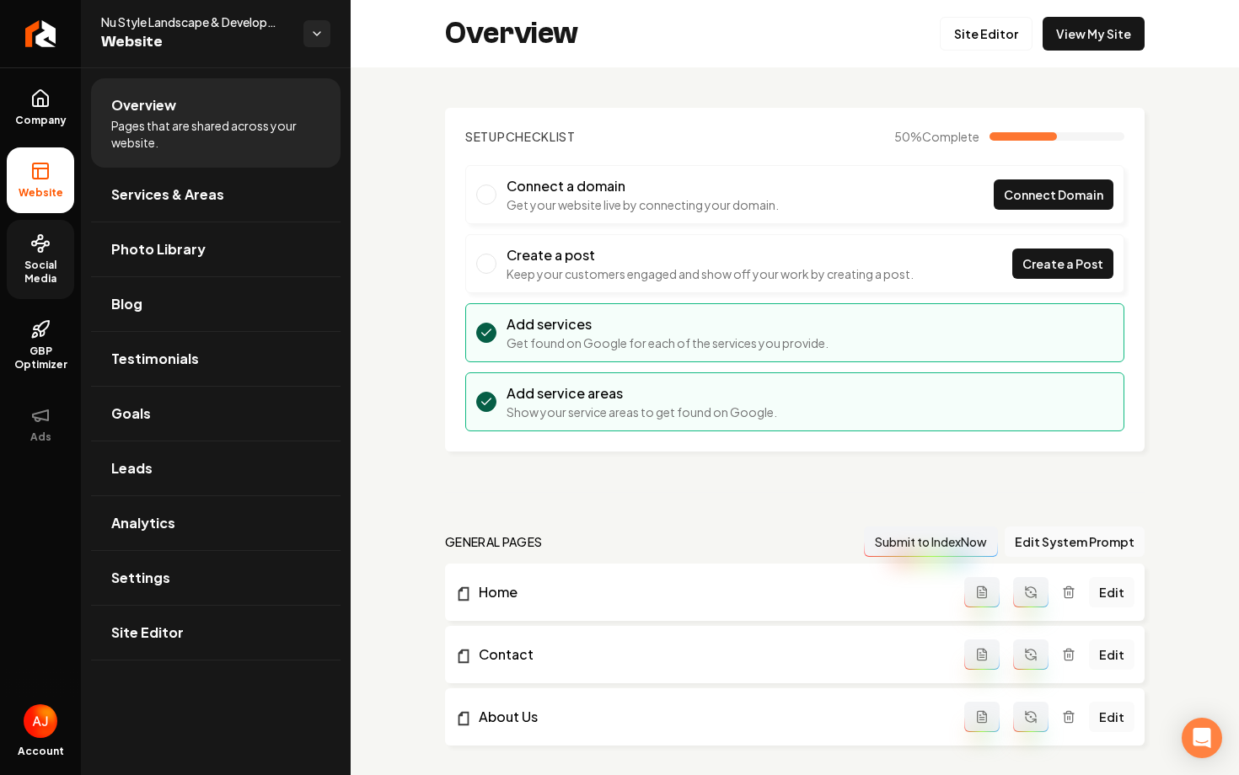
click at [50, 269] on span "Social Media" at bounding box center [40, 272] width 67 height 27
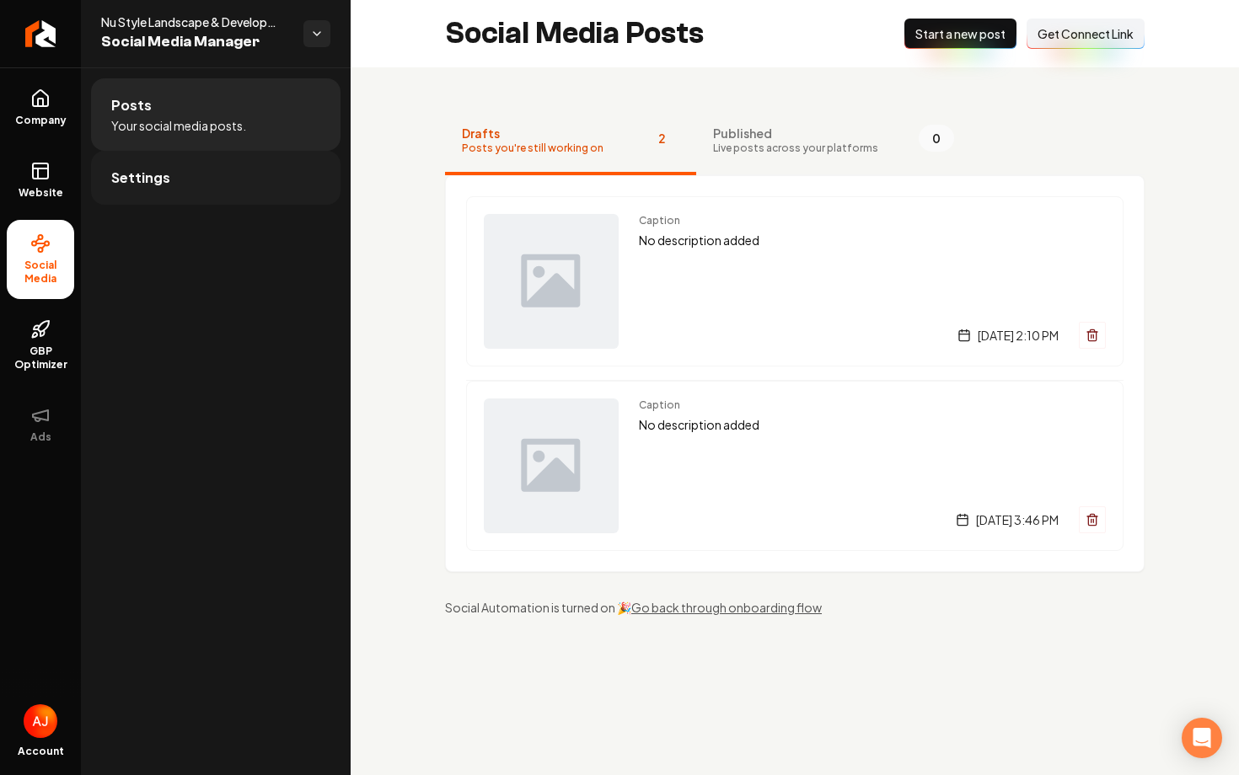
click at [243, 183] on link "Settings" at bounding box center [215, 178] width 249 height 54
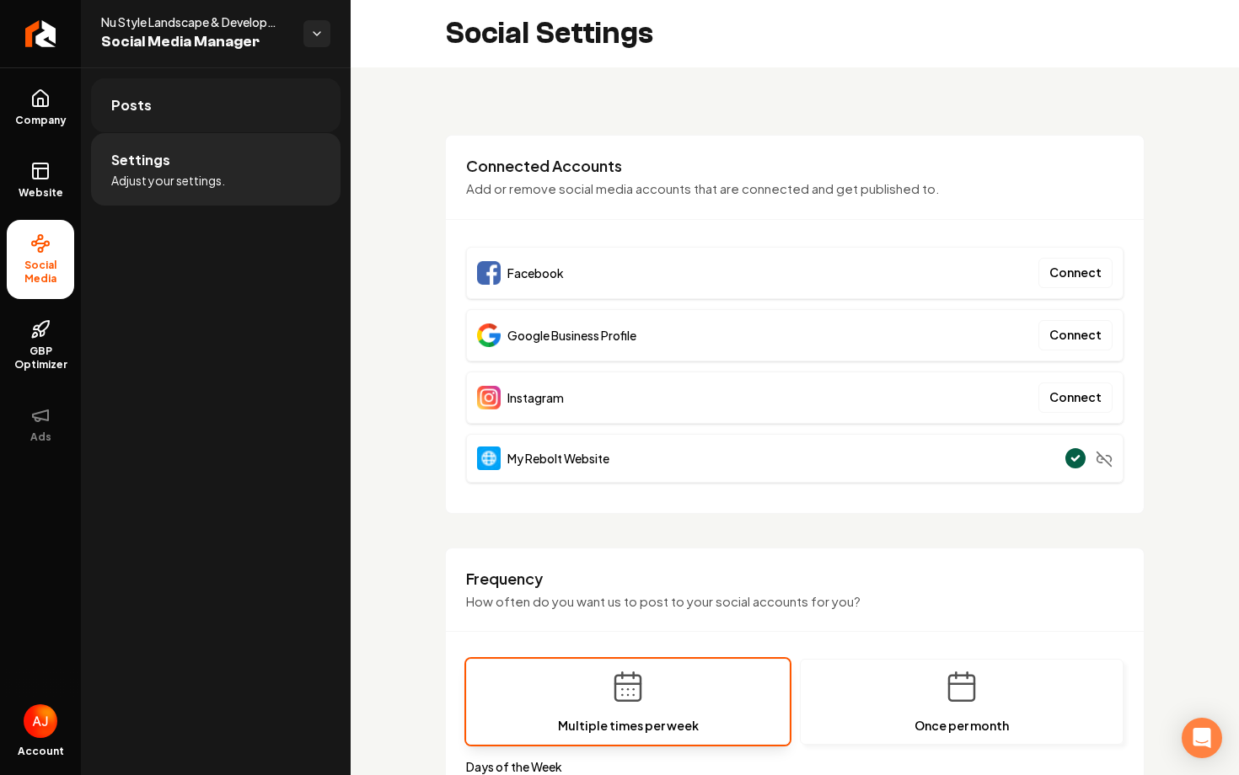
click at [244, 130] on link "Posts" at bounding box center [215, 105] width 249 height 54
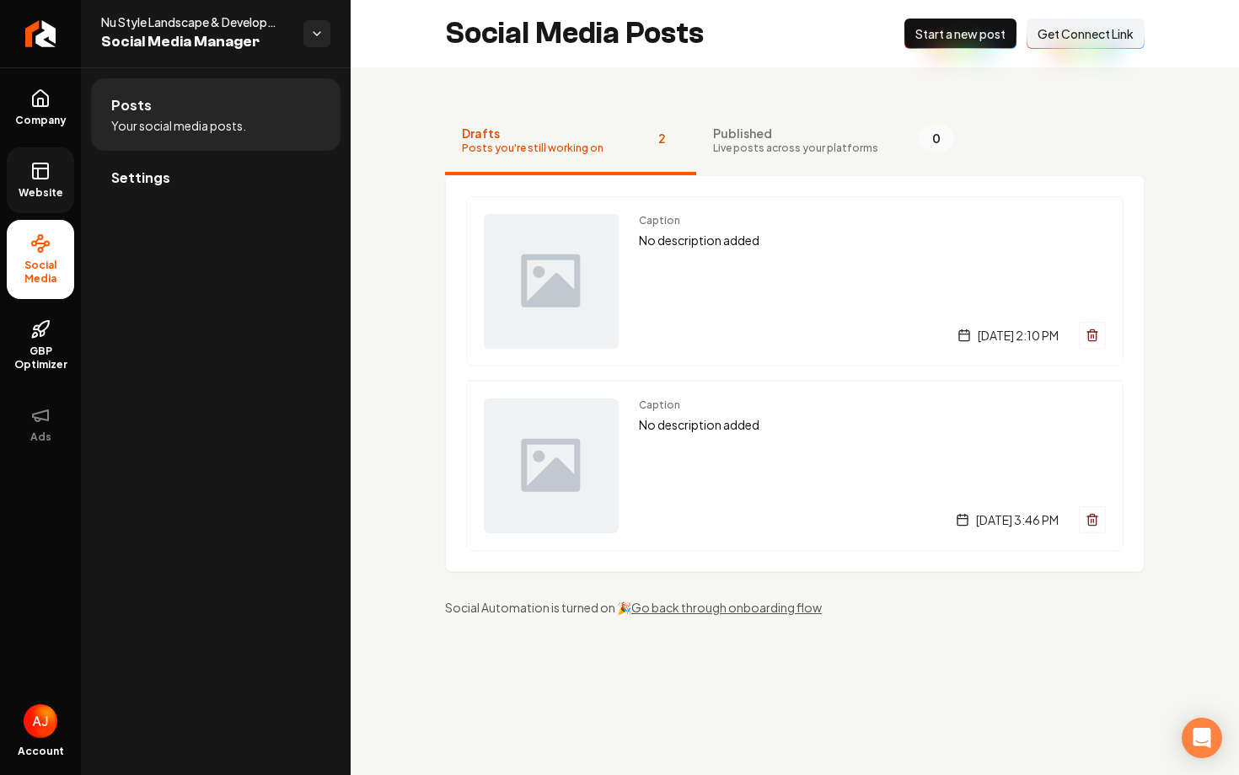
click at [37, 185] on link "Website" at bounding box center [40, 180] width 67 height 66
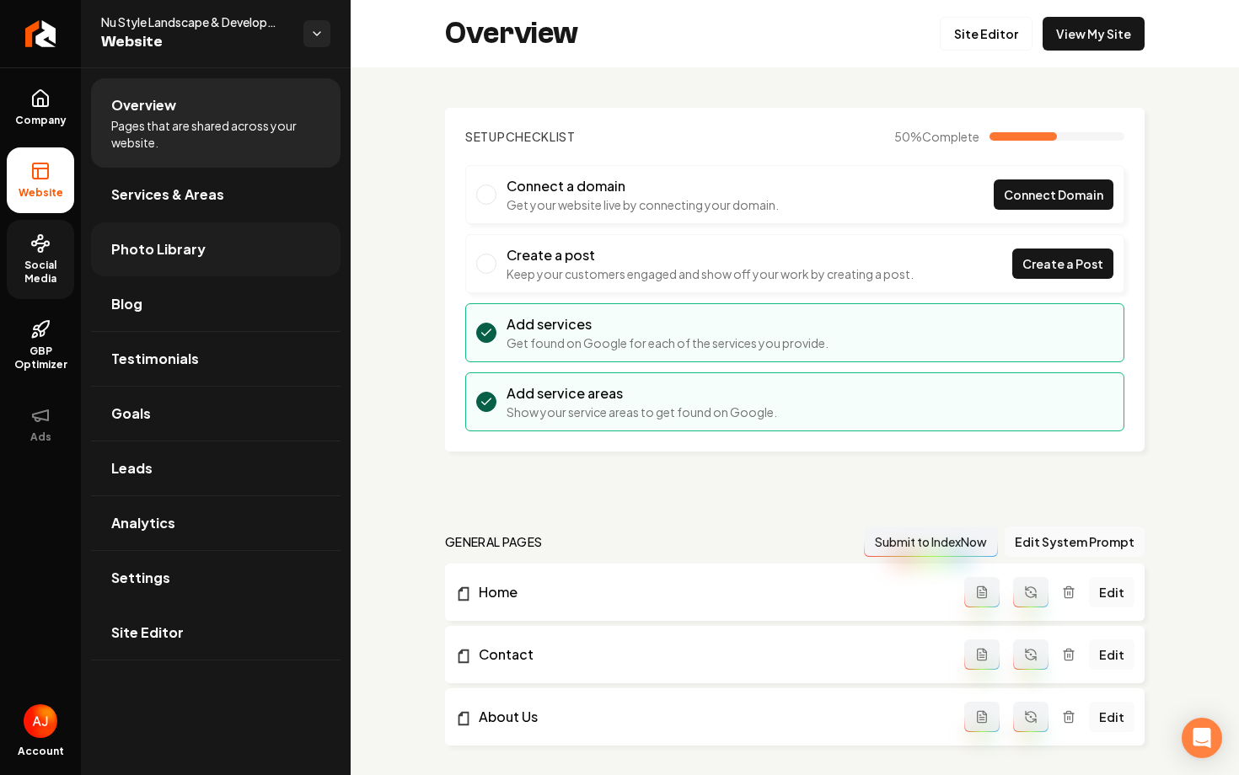
click at [150, 252] on span "Photo Library" at bounding box center [158, 249] width 94 height 20
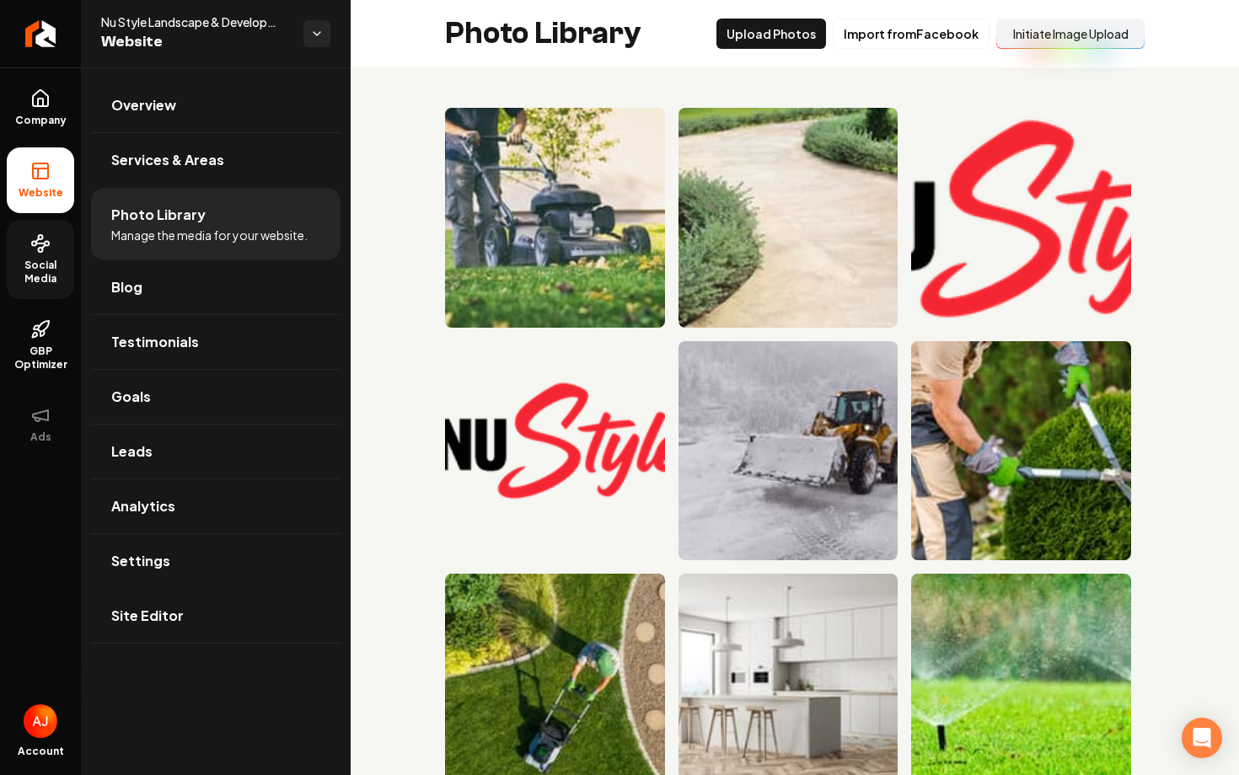
click at [1059, 31] on button "Initiate Image Upload" at bounding box center [1070, 34] width 148 height 30
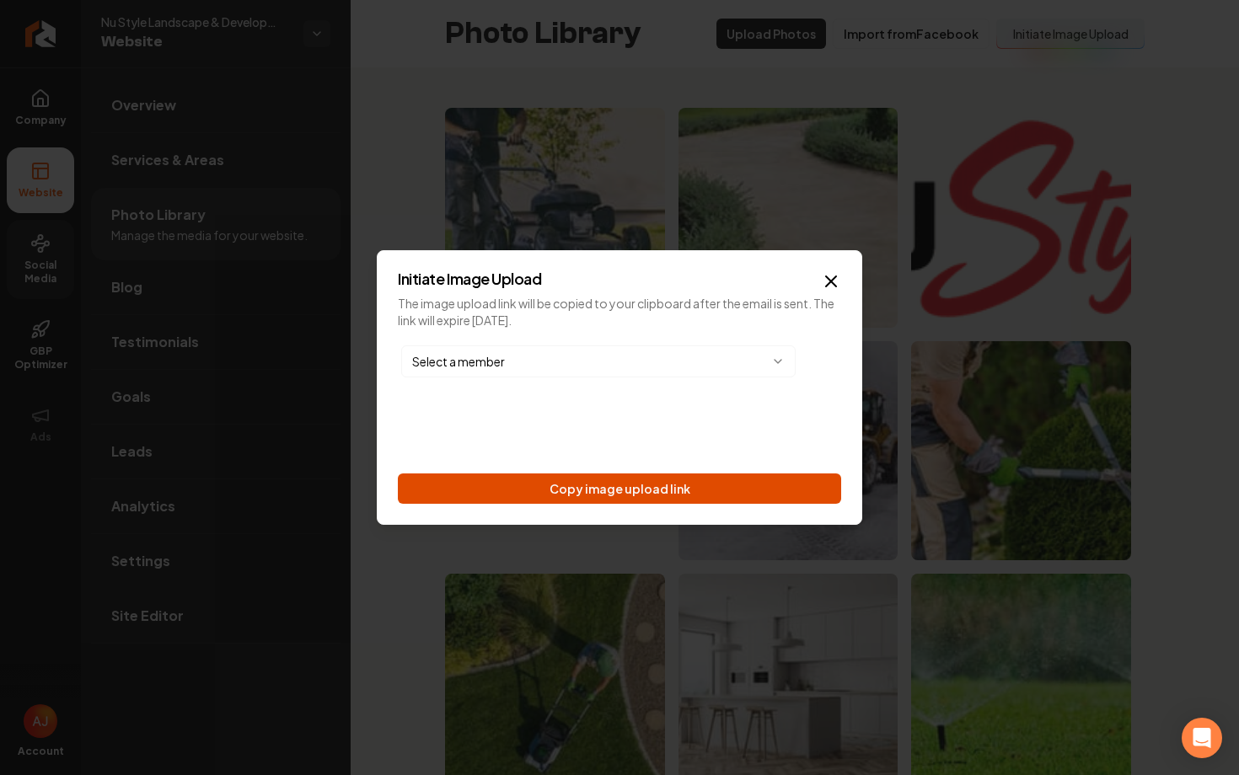
click at [554, 492] on button "Copy image upload link" at bounding box center [619, 489] width 443 height 30
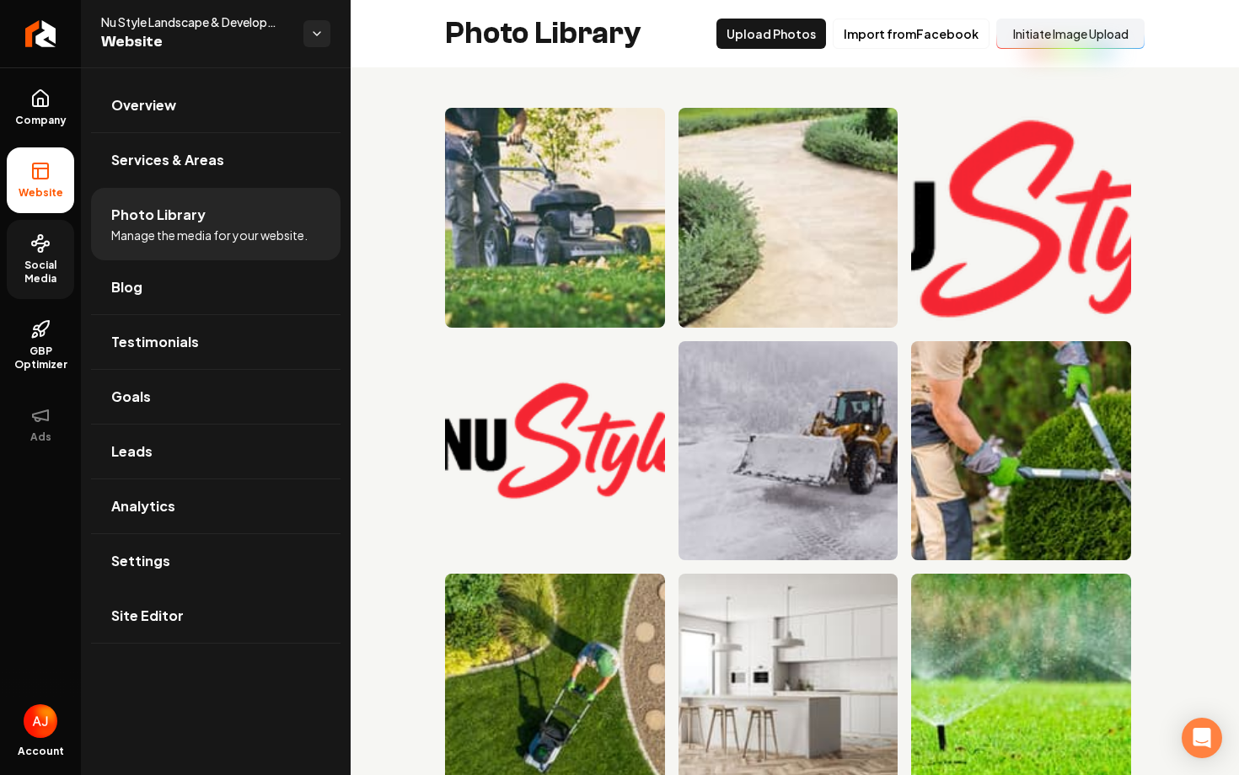
click at [58, 285] on span "Social Media" at bounding box center [40, 272] width 67 height 27
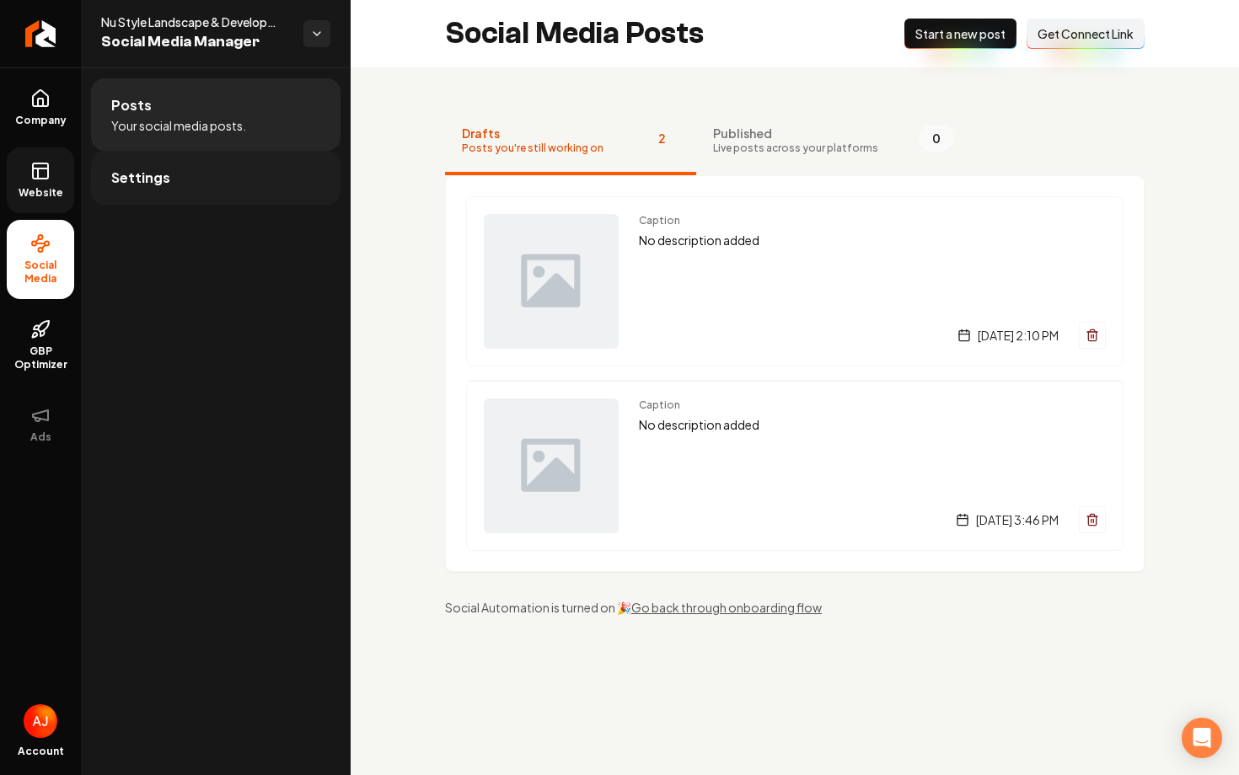
click at [225, 190] on link "Settings" at bounding box center [215, 178] width 249 height 54
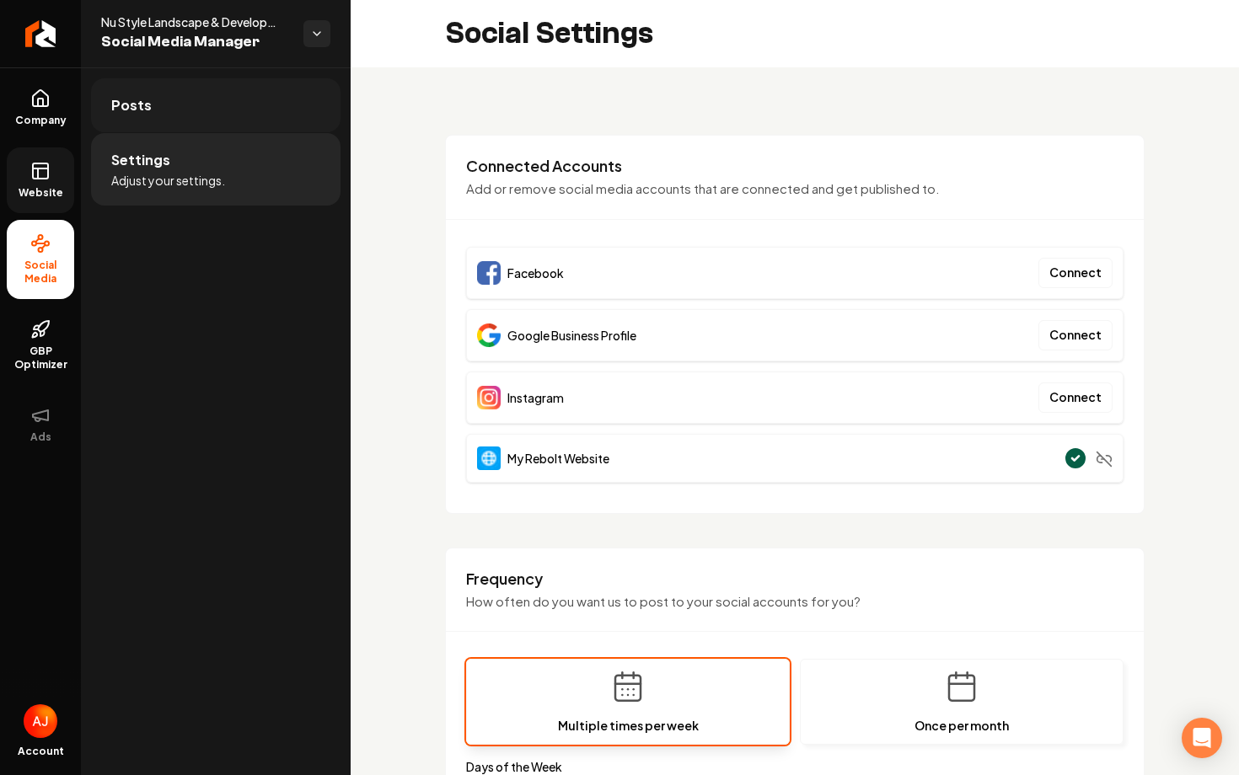
click at [241, 99] on link "Posts" at bounding box center [215, 105] width 249 height 54
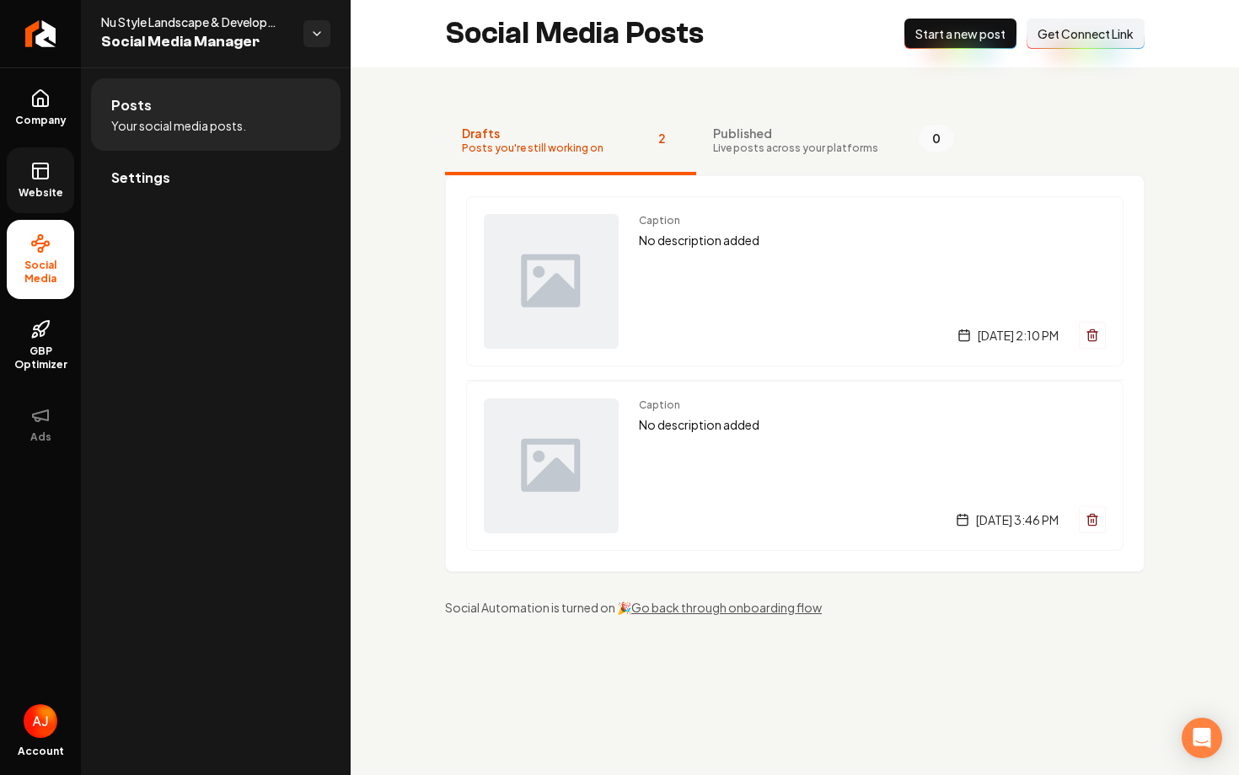
click at [39, 180] on icon at bounding box center [40, 171] width 20 height 20
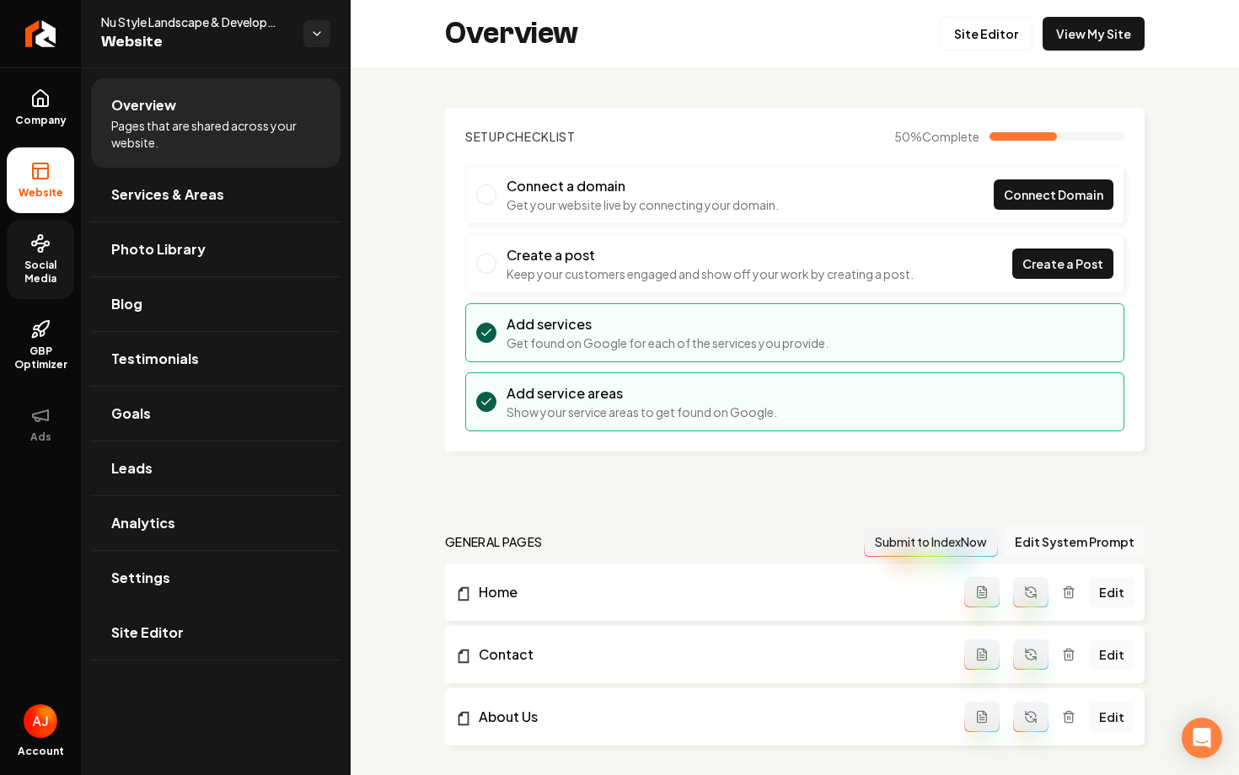
click at [30, 257] on link "Social Media" at bounding box center [40, 259] width 67 height 79
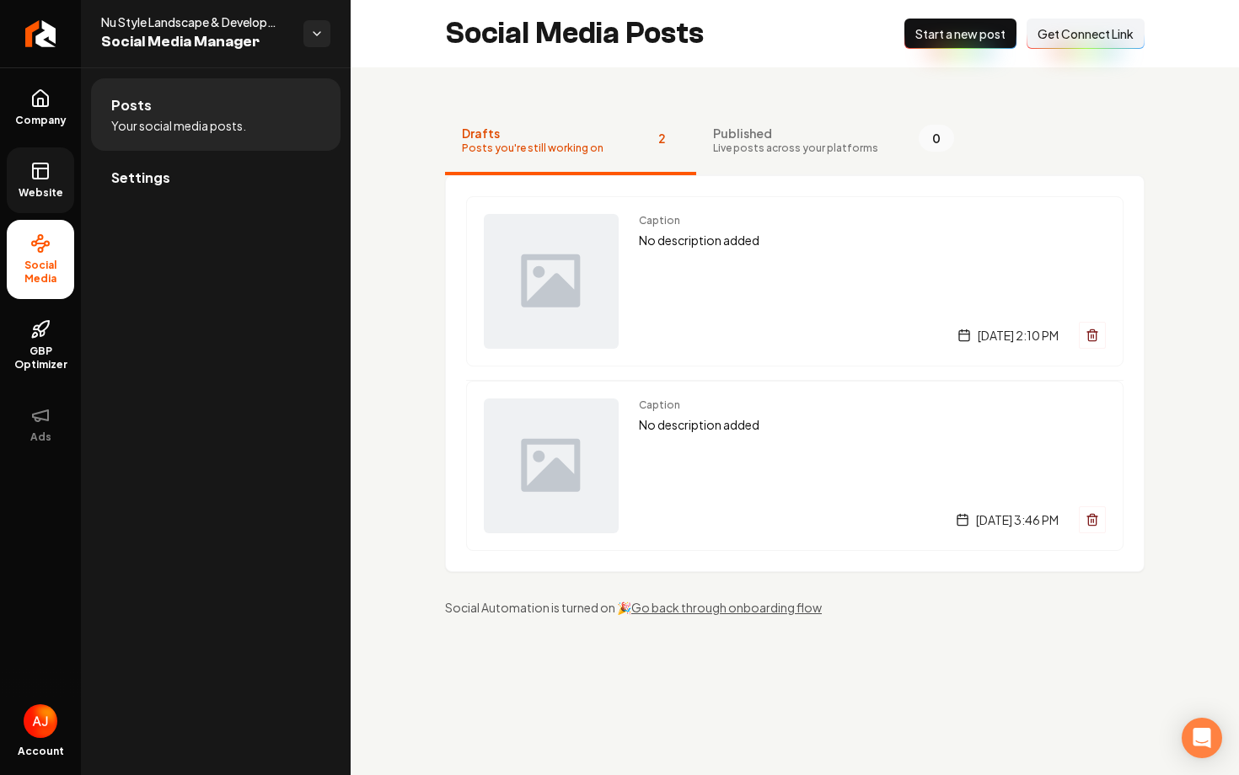
click at [1056, 36] on span "Get Connect Link" at bounding box center [1085, 33] width 96 height 17
click at [63, 198] on span "Website" at bounding box center [41, 192] width 58 height 13
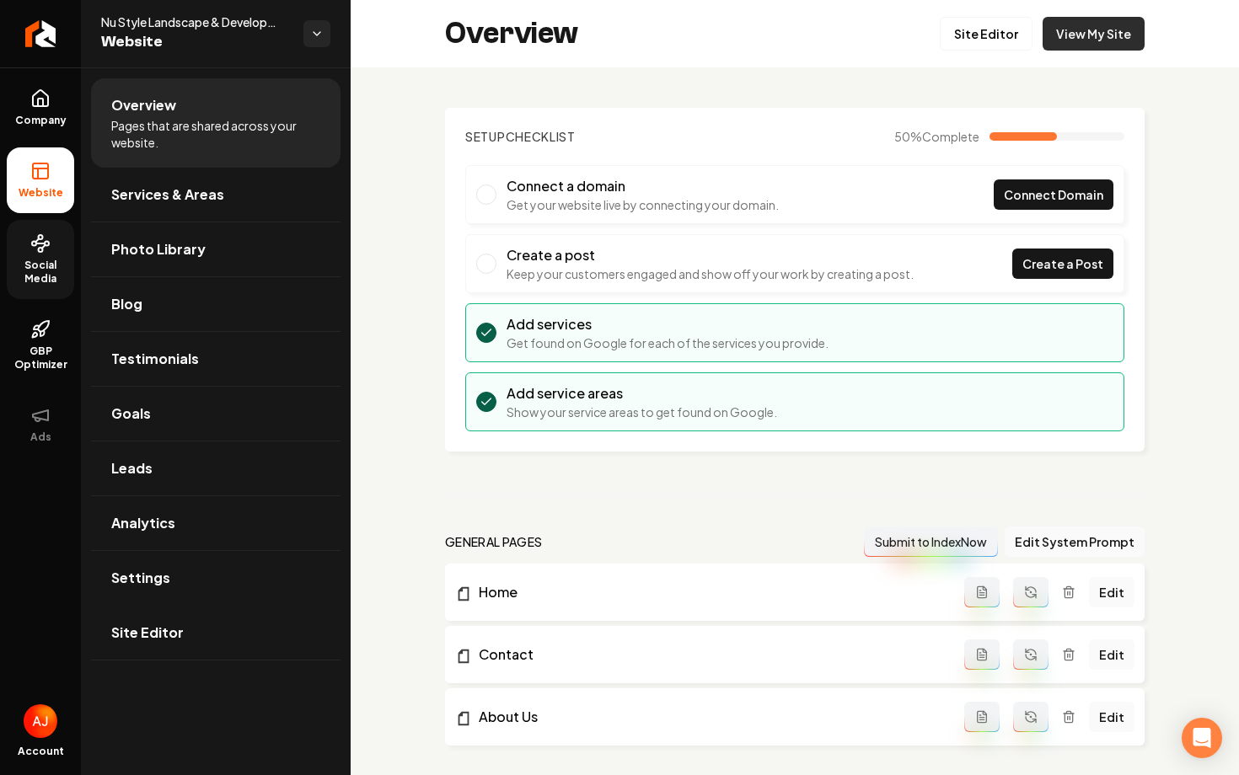
click at [1089, 44] on link "View My Site" at bounding box center [1093, 34] width 102 height 34
click at [160, 263] on link "Photo Library" at bounding box center [215, 249] width 249 height 54
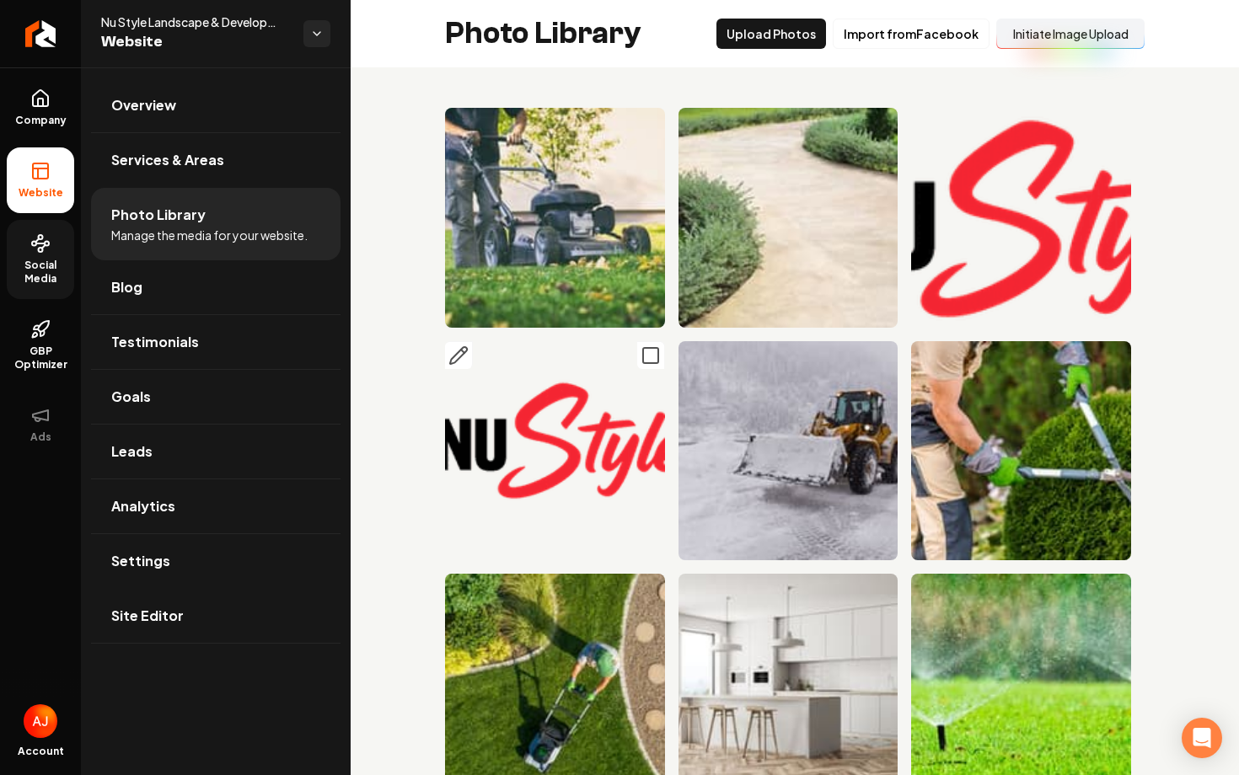
click at [507, 426] on img "Main content area" at bounding box center [555, 451] width 220 height 220
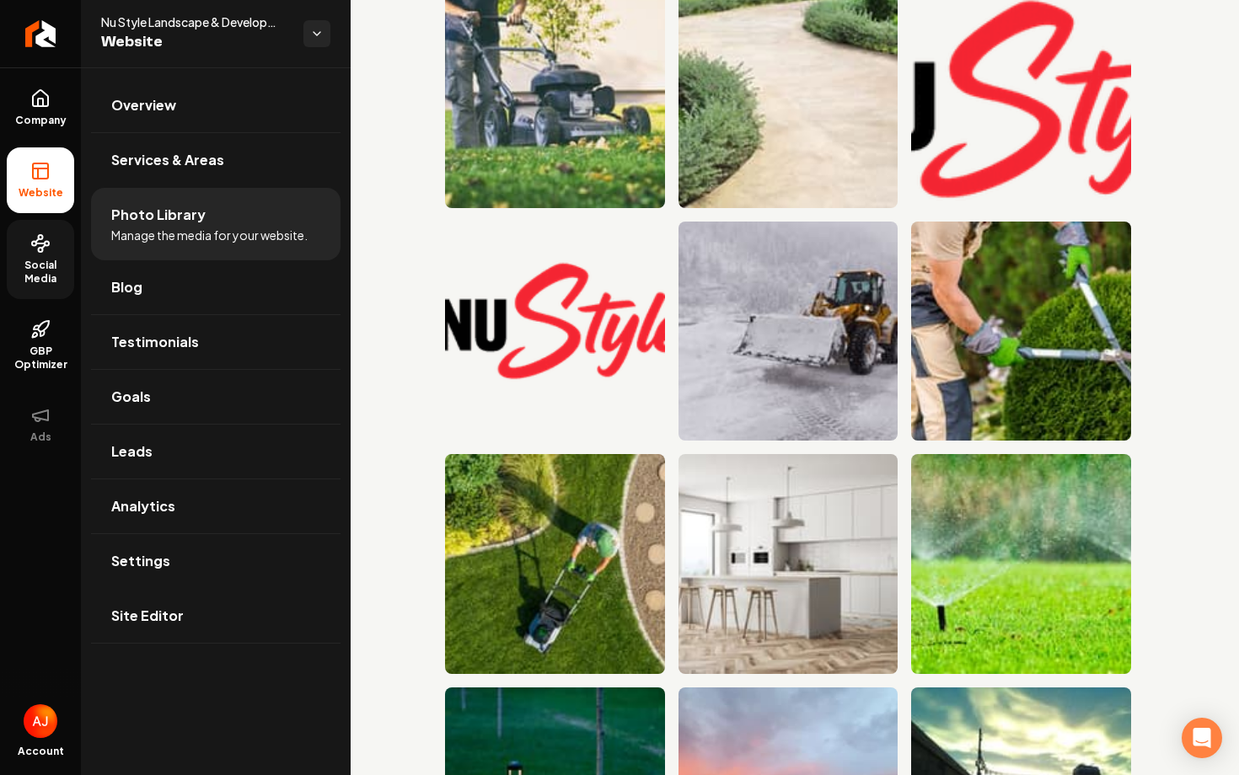
scroll to position [146, 0]
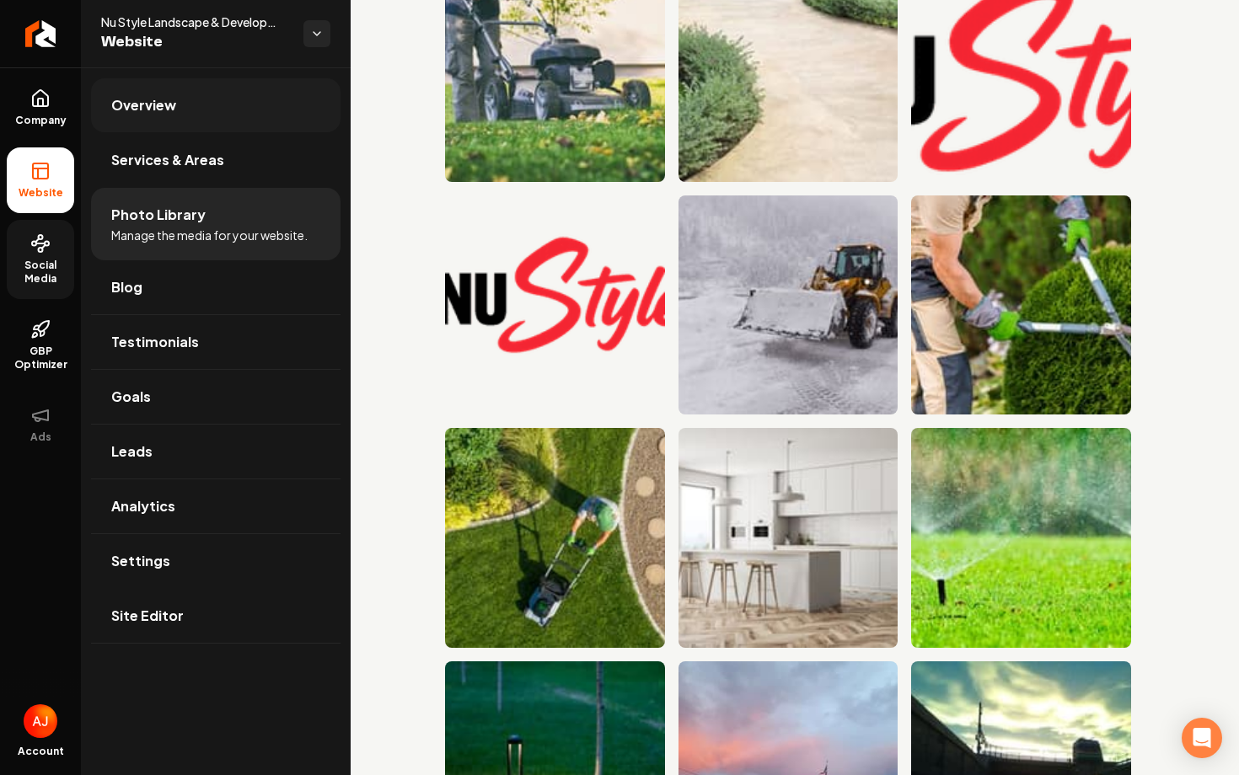
click at [212, 126] on link "Overview" at bounding box center [215, 105] width 249 height 54
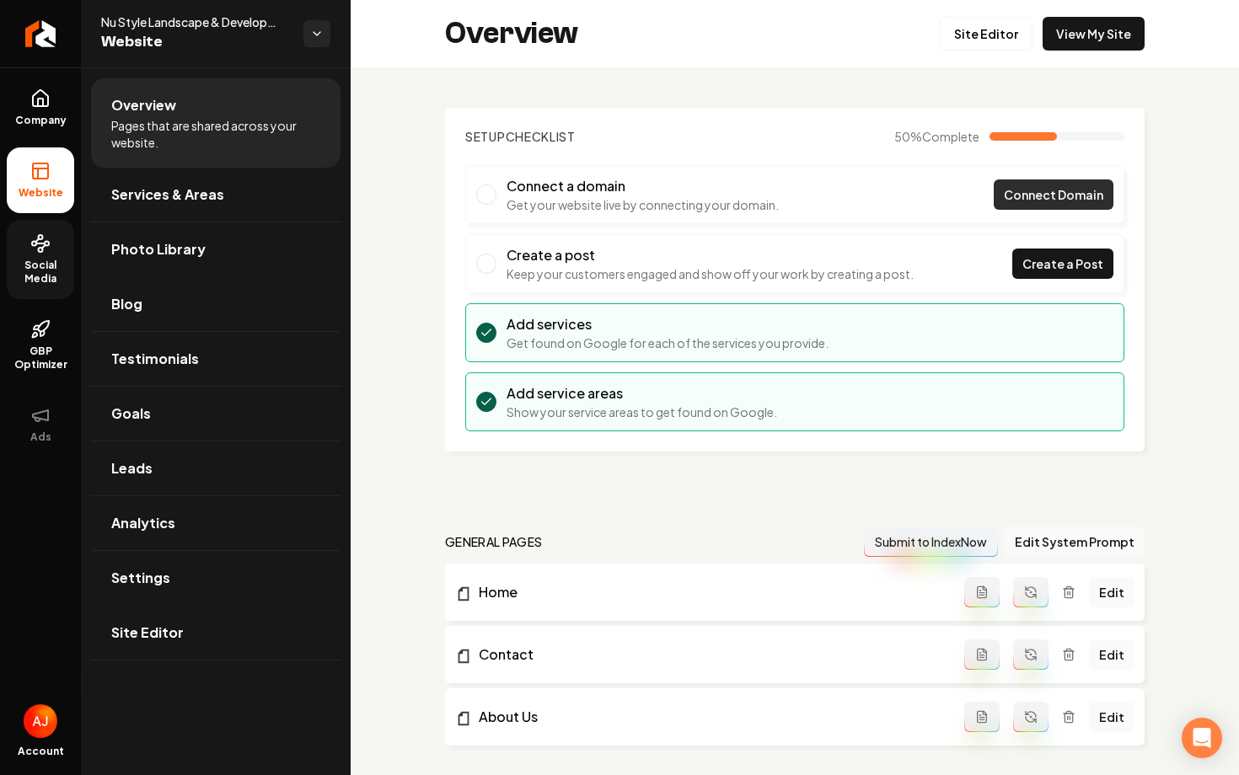
click at [1005, 40] on link "Site Editor" at bounding box center [986, 34] width 93 height 34
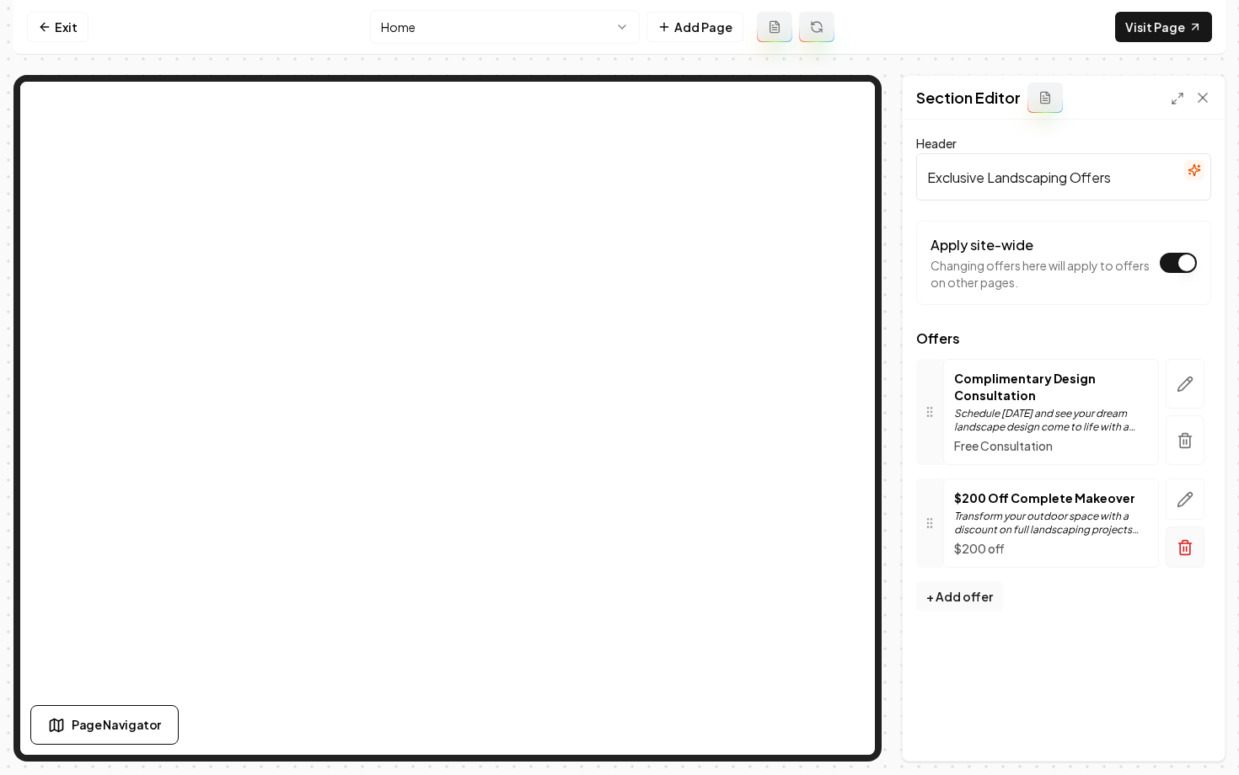
click at [1202, 553] on button "button" at bounding box center [1184, 547] width 39 height 41
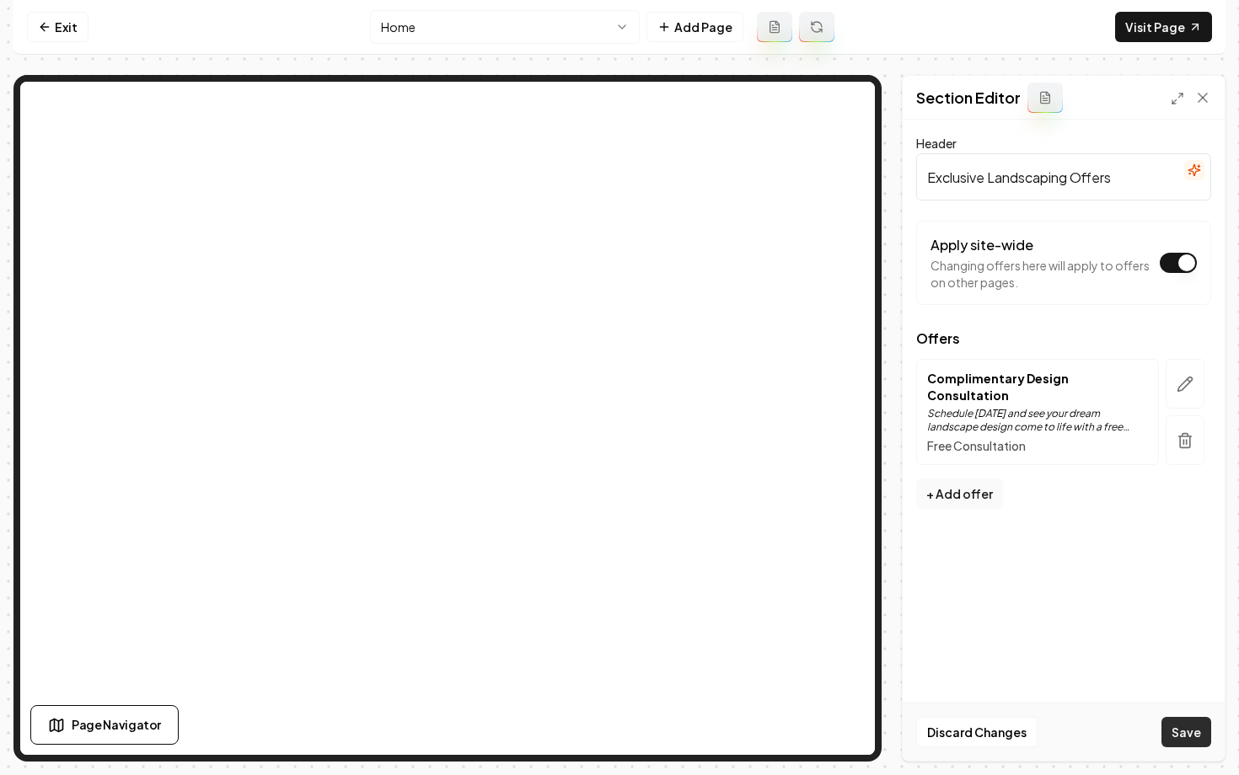
click at [1186, 731] on button "Save" at bounding box center [1186, 732] width 50 height 30
click at [58, 29] on link "Exit" at bounding box center [58, 27] width 62 height 30
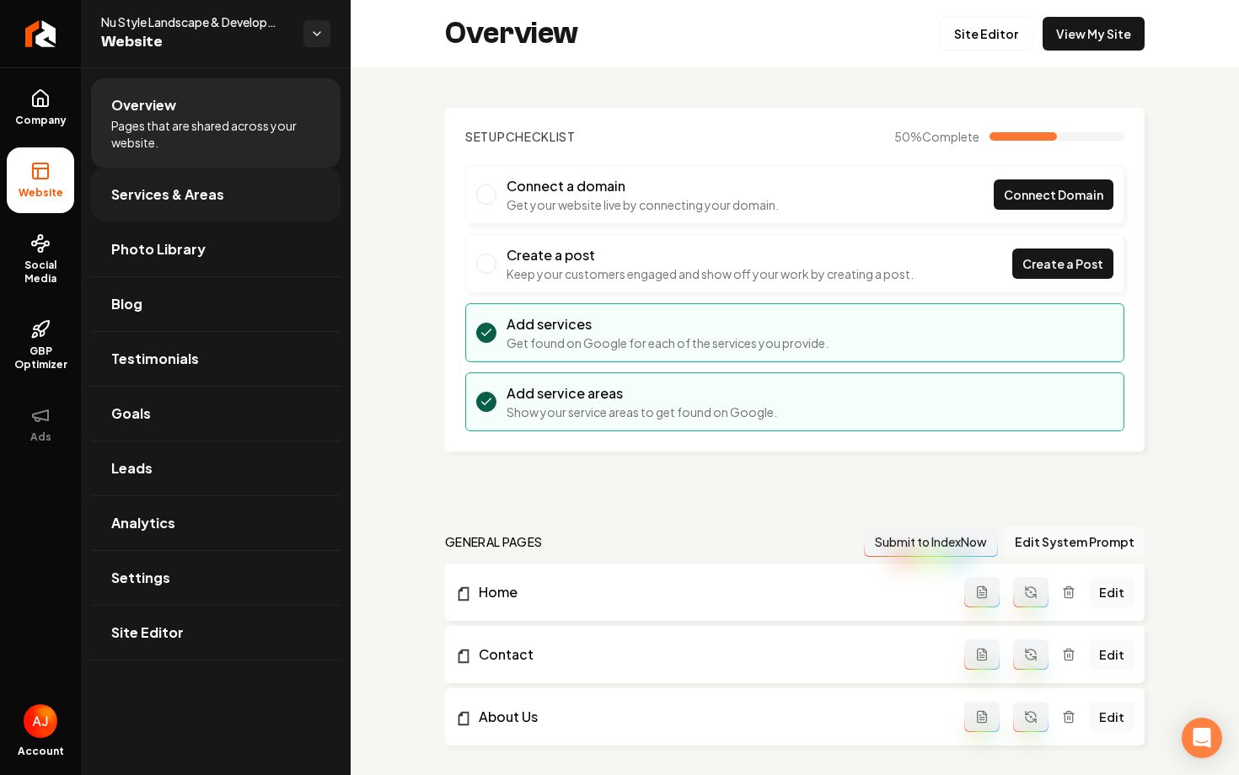
click at [155, 195] on span "Services & Areas" at bounding box center [167, 195] width 113 height 20
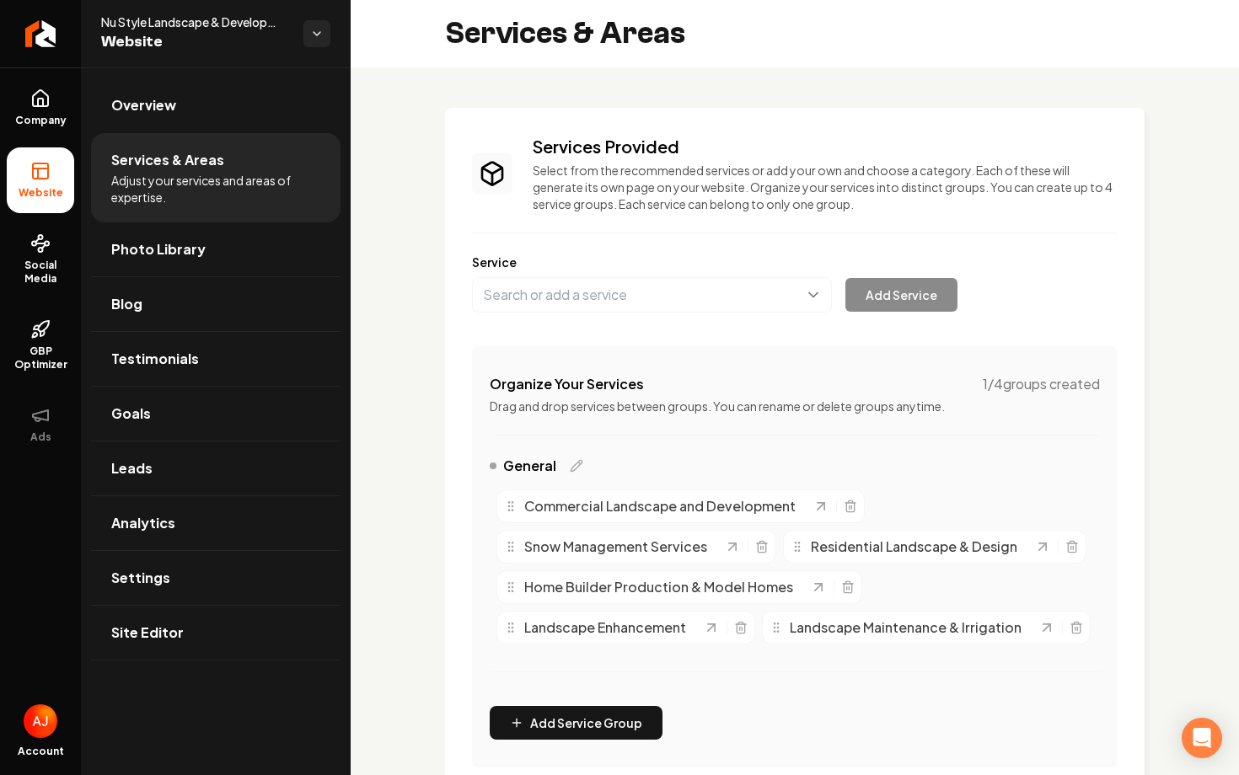
scroll to position [475, 0]
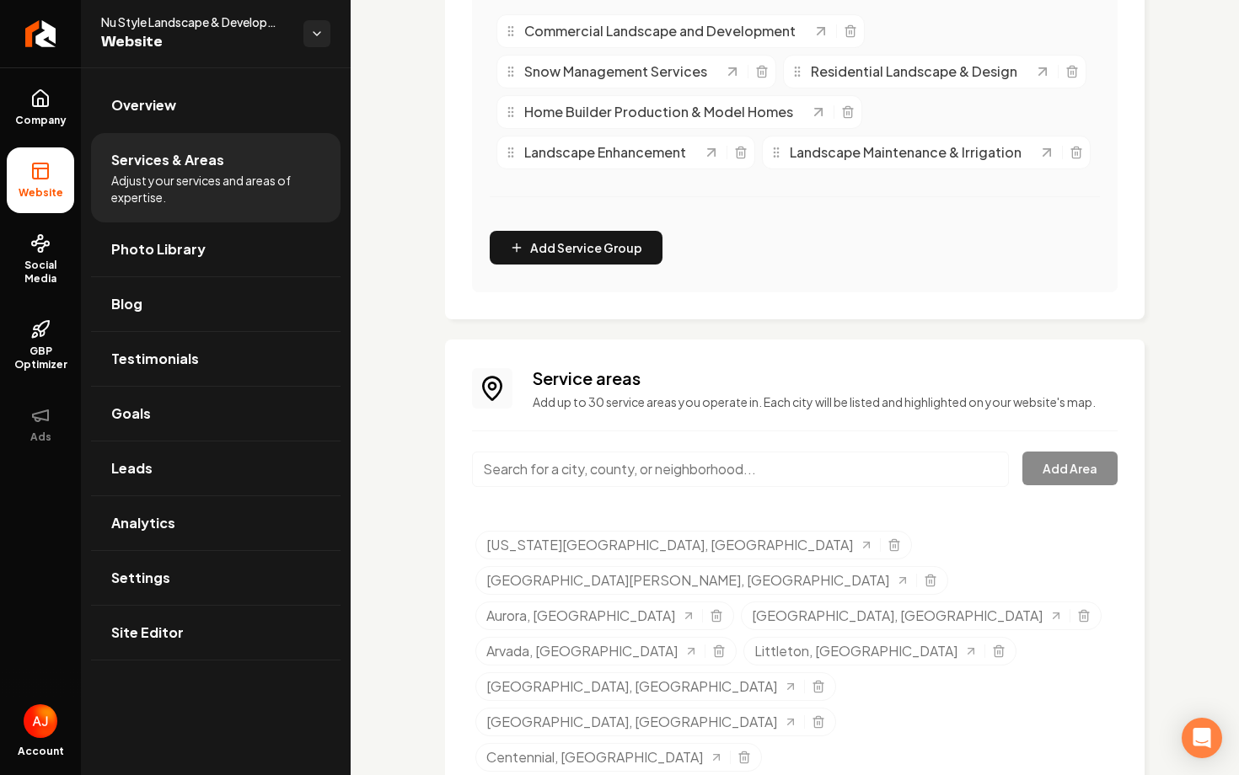
click at [621, 488] on div "Main content area" at bounding box center [740, 480] width 537 height 56
click at [617, 473] on input "Main content area" at bounding box center [740, 469] width 537 height 35
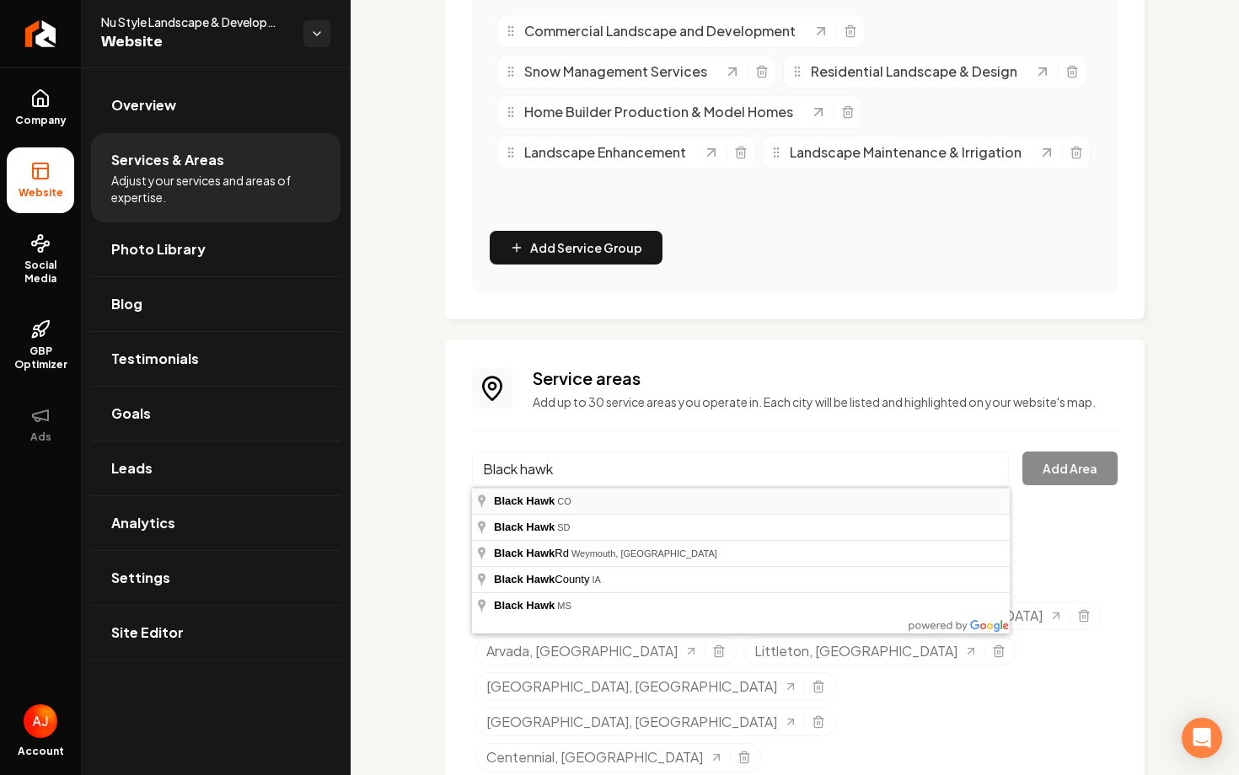
type input "Black Hawk, CO"
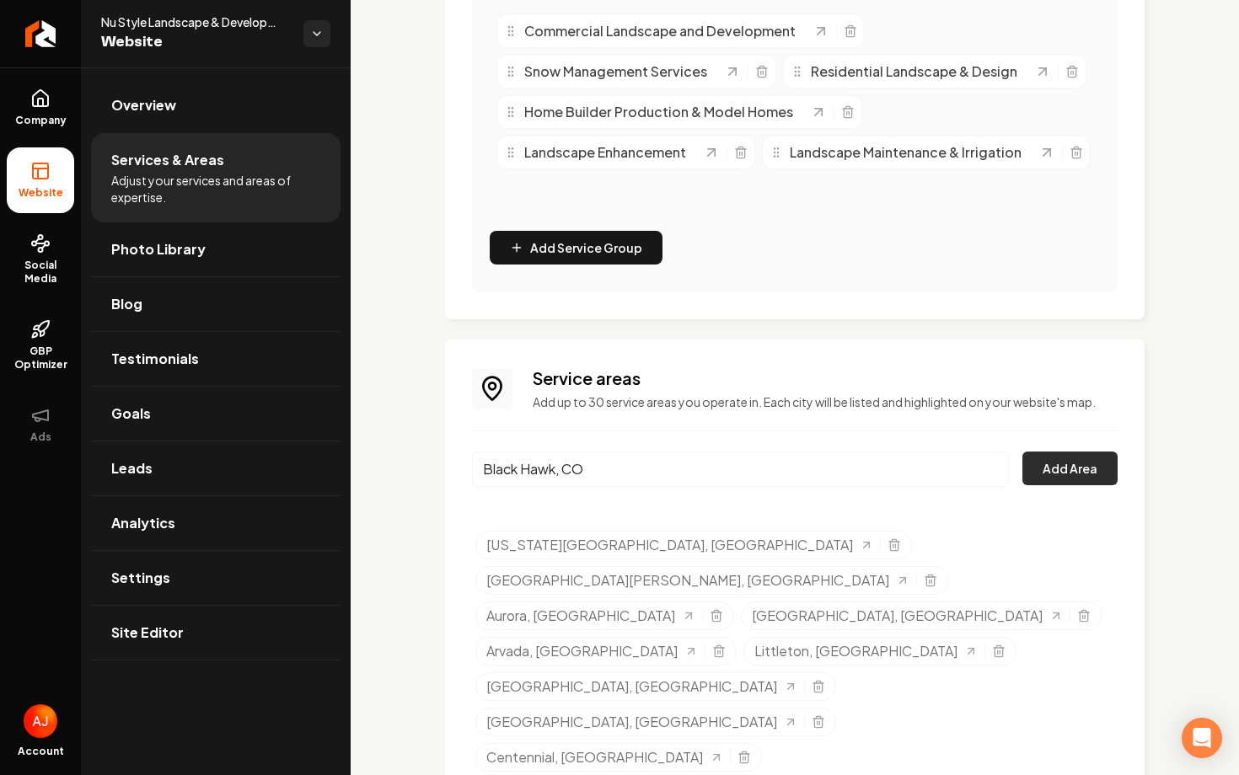
click at [1030, 463] on button "Add Area" at bounding box center [1069, 469] width 95 height 34
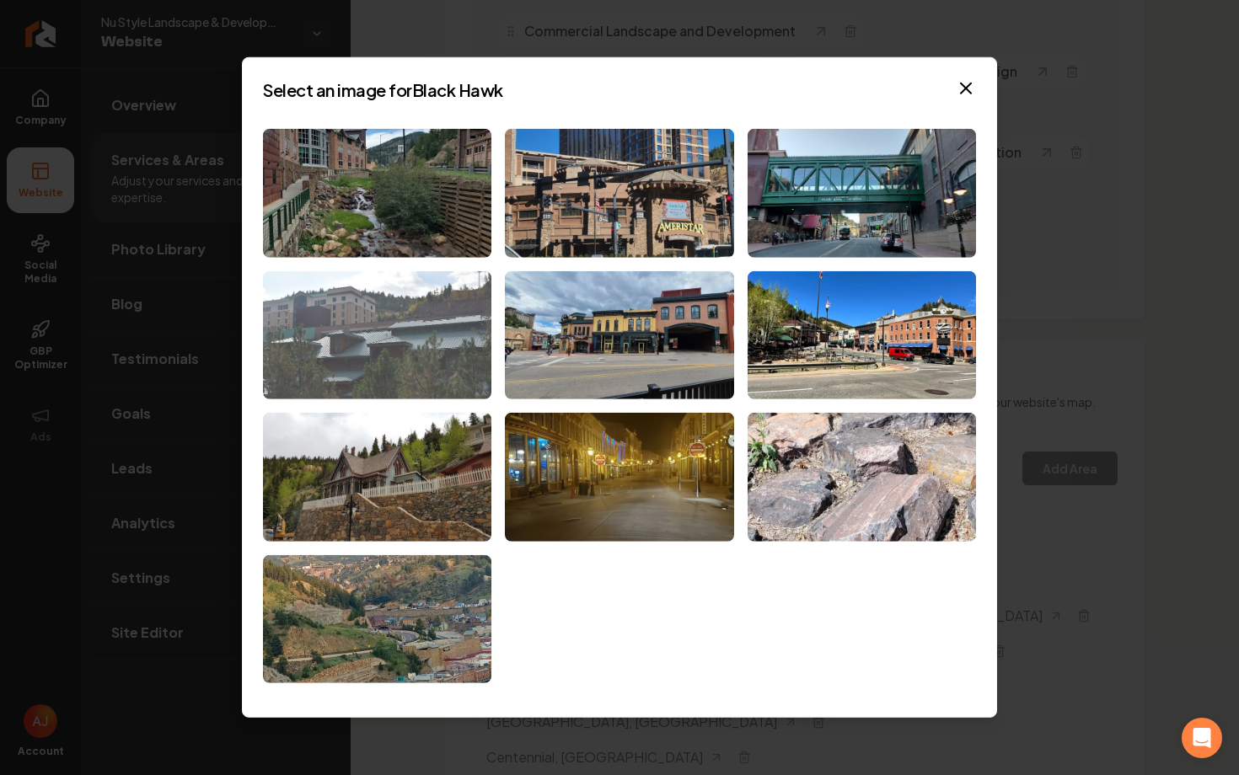
click at [392, 306] on img at bounding box center [377, 335] width 228 height 129
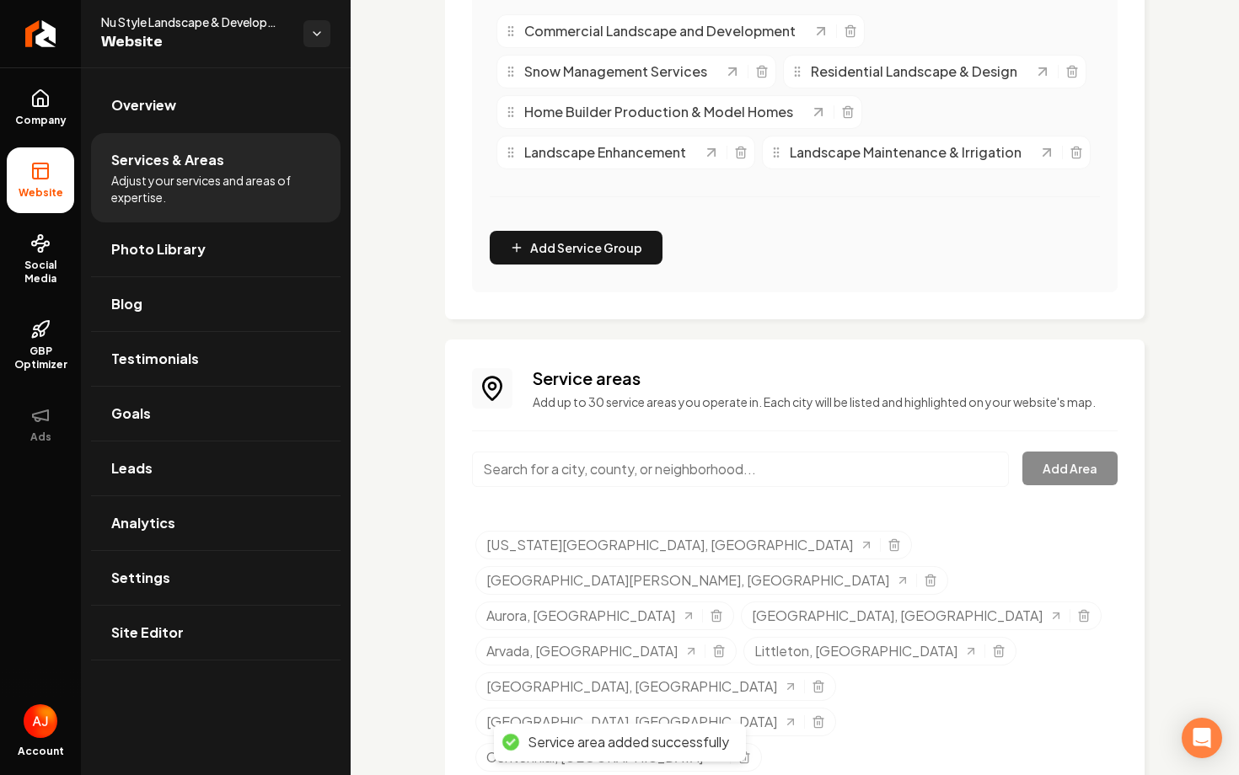
click at [741, 480] on input "Main content area" at bounding box center [740, 469] width 537 height 35
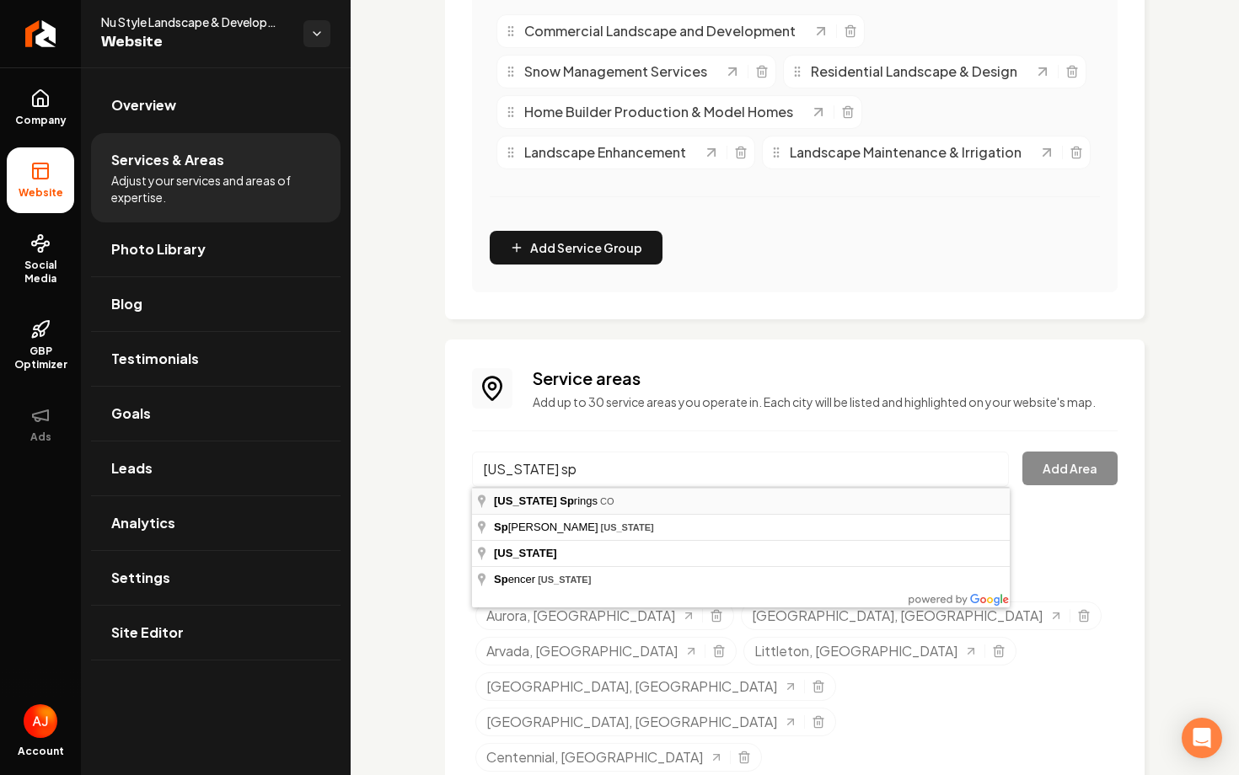
type input "[US_STATE][GEOGRAPHIC_DATA], [GEOGRAPHIC_DATA]"
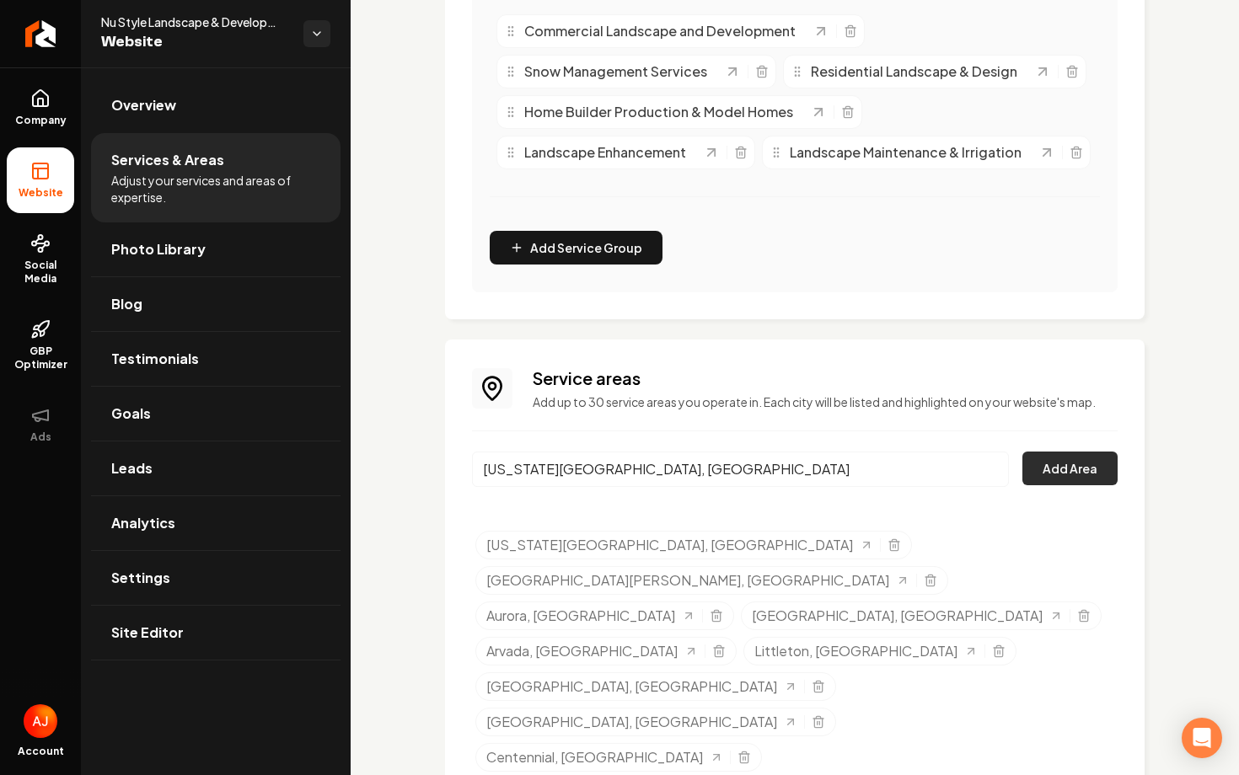
click at [1054, 469] on button "Add Area" at bounding box center [1069, 469] width 95 height 34
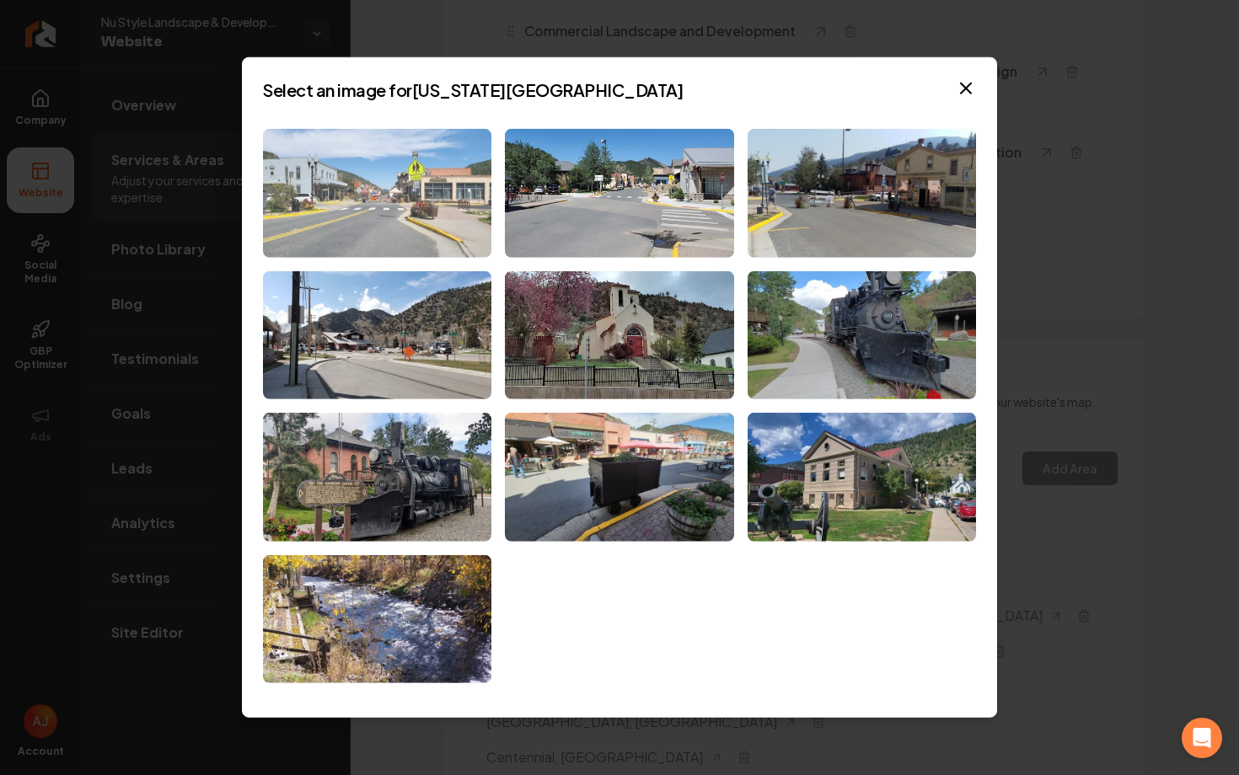
click at [434, 179] on img at bounding box center [377, 193] width 228 height 129
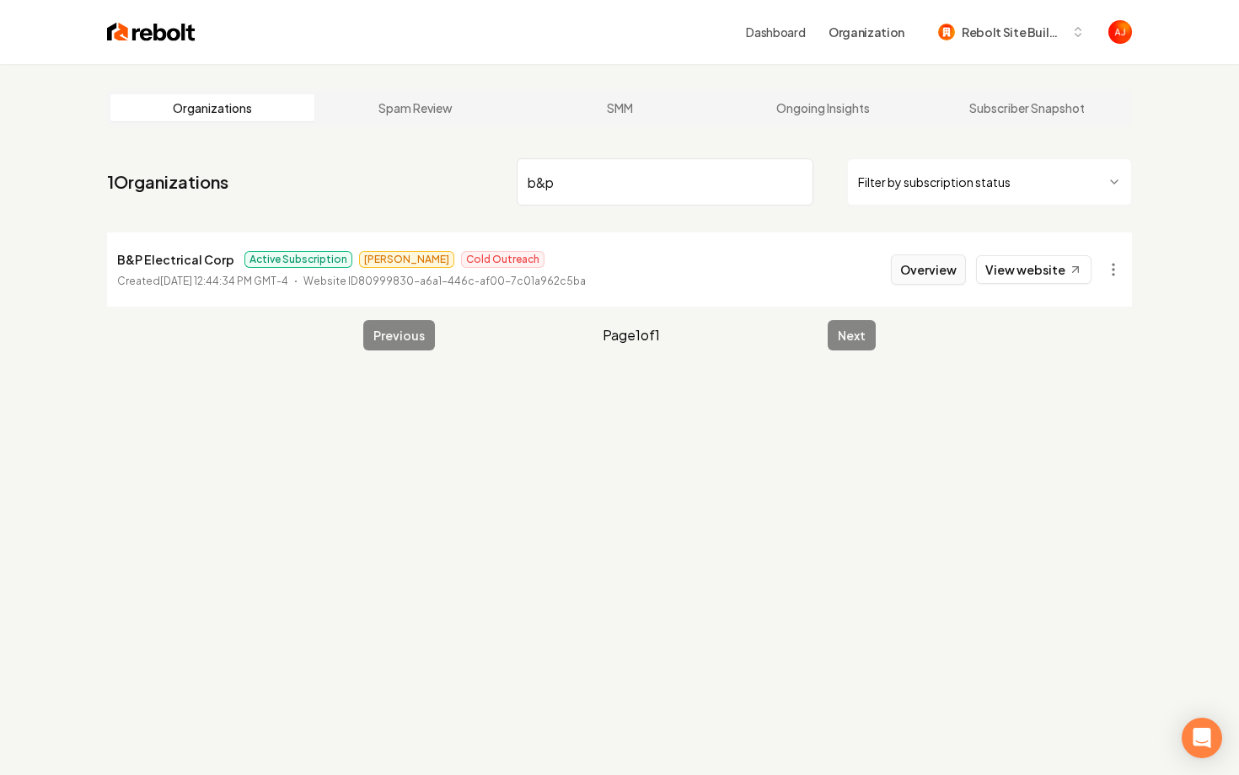
type input "b&p"
click at [924, 267] on button "Overview" at bounding box center [928, 269] width 75 height 30
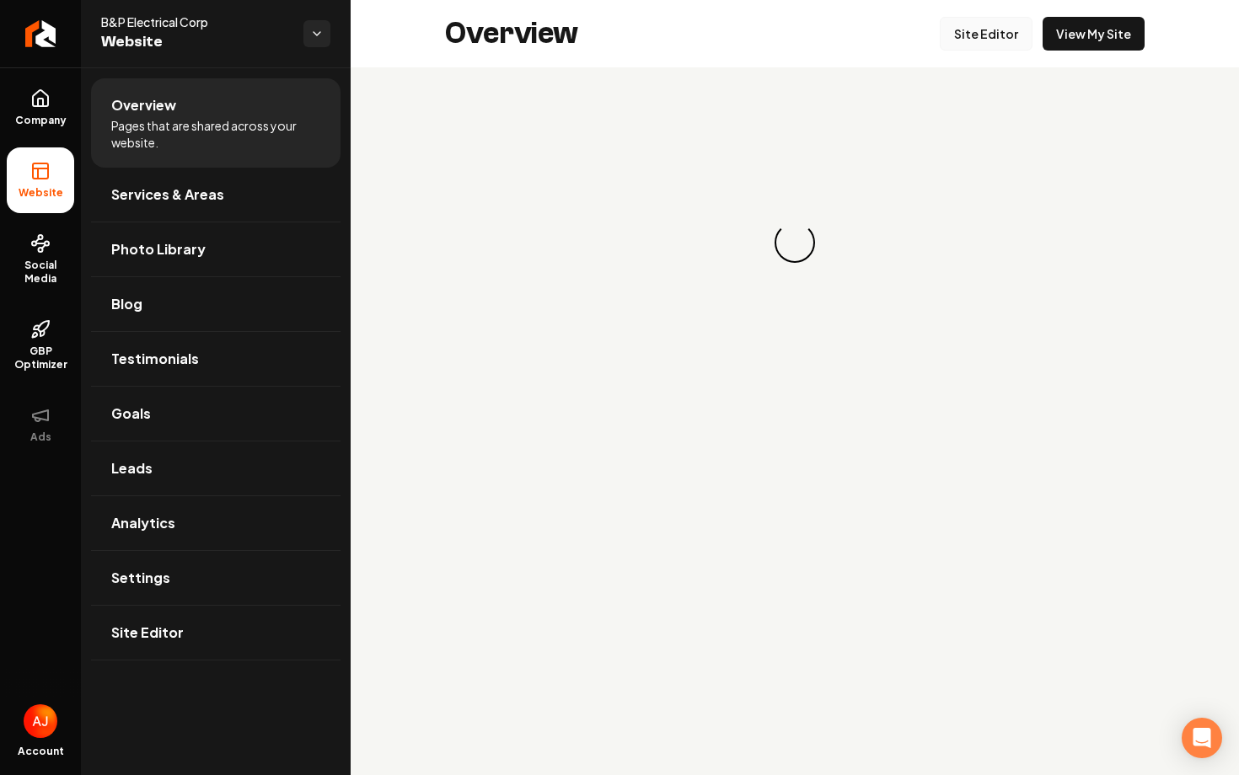
click at [972, 37] on link "Site Editor" at bounding box center [986, 34] width 93 height 34
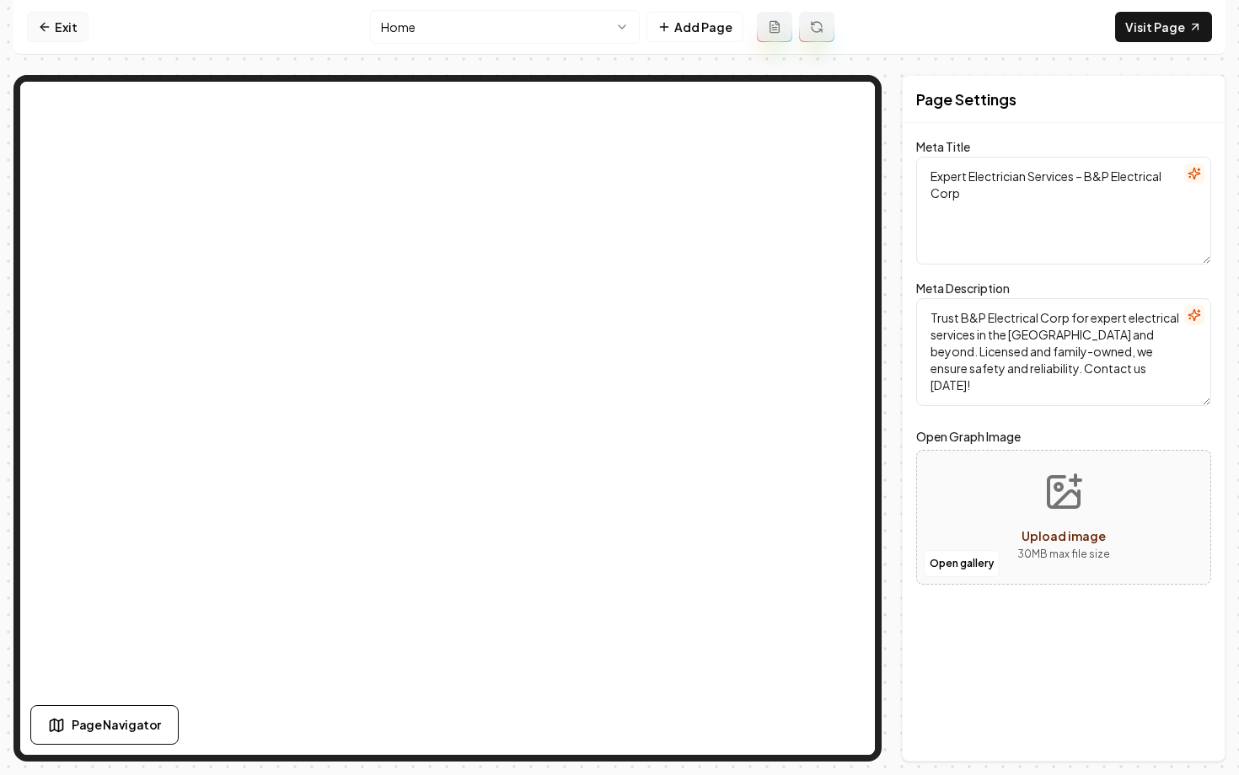
click at [49, 36] on link "Exit" at bounding box center [58, 27] width 62 height 30
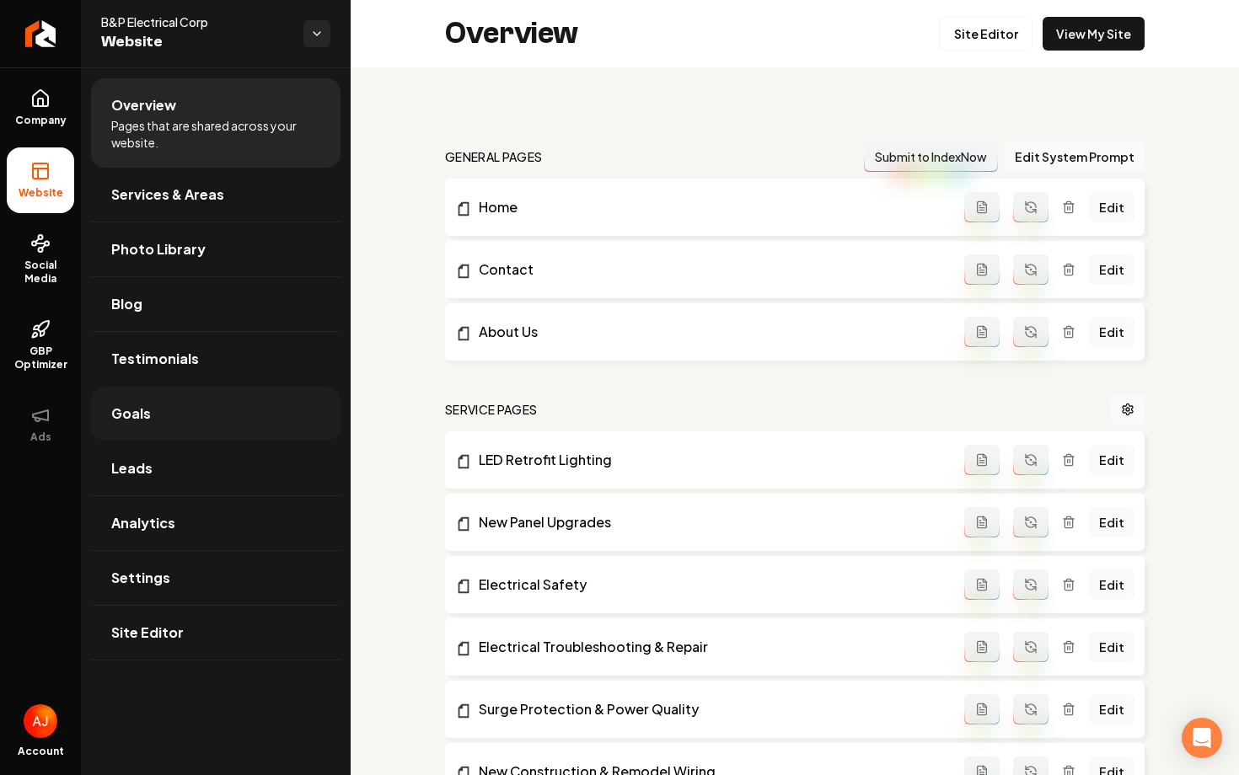
click at [146, 396] on link "Goals" at bounding box center [215, 414] width 249 height 54
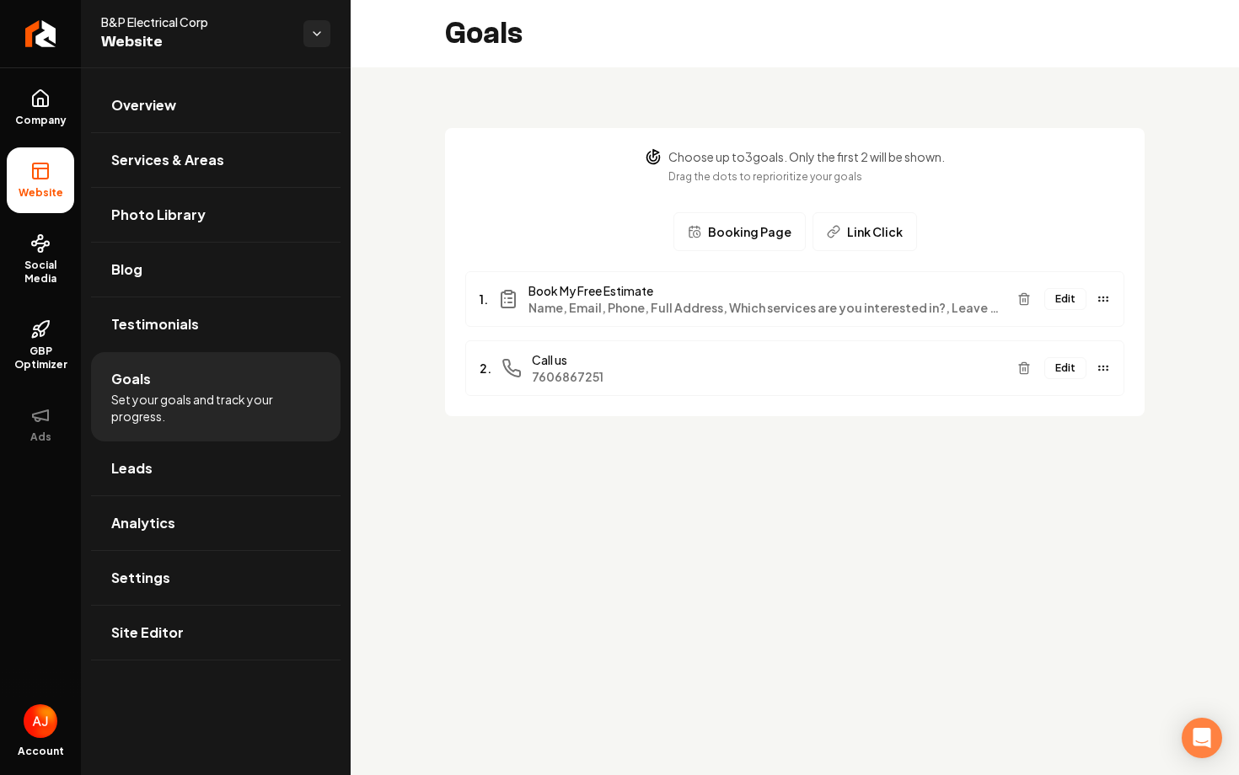
click at [1064, 301] on button "Edit" at bounding box center [1065, 299] width 42 height 22
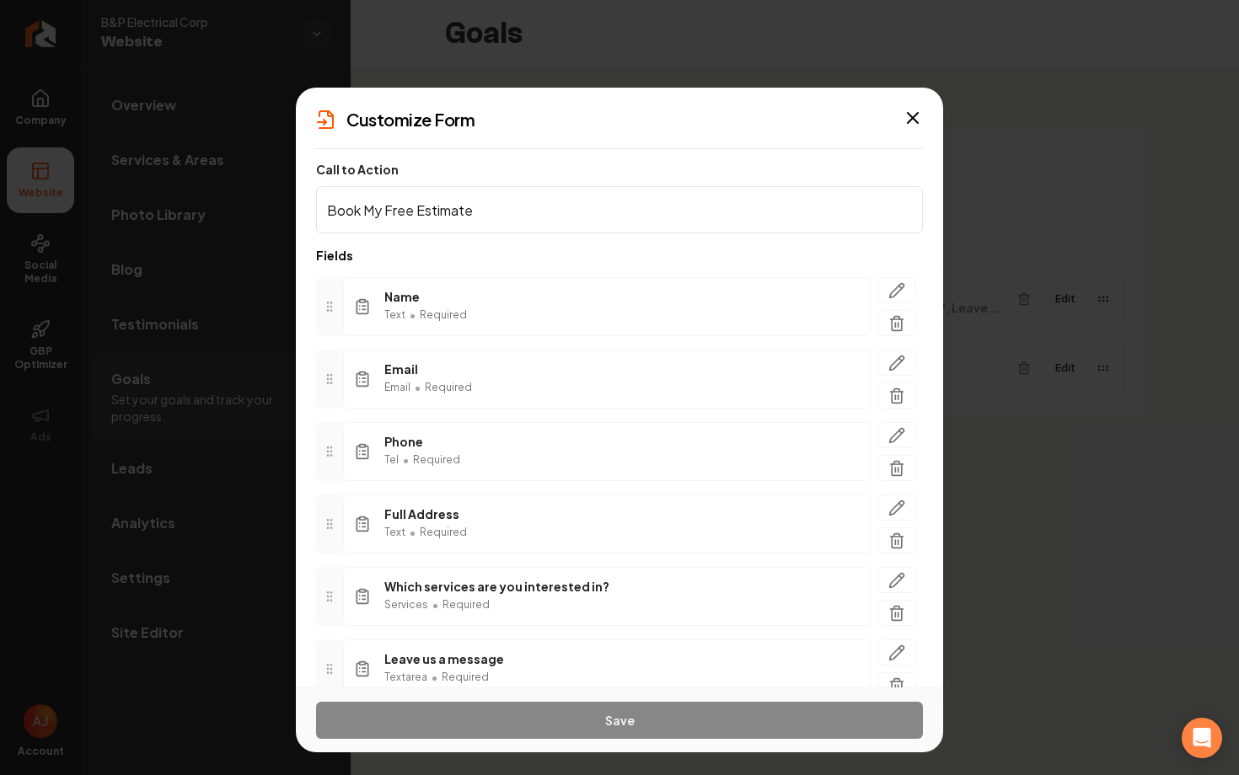
drag, startPoint x: 479, startPoint y: 212, endPoint x: 405, endPoint y: 209, distance: 73.4
click at [405, 209] on input "Book My Free Estimate" at bounding box center [619, 209] width 607 height 47
drag, startPoint x: 474, startPoint y: 211, endPoint x: 363, endPoint y: 209, distance: 111.2
click at [363, 209] on input "Book My Free Estimate" at bounding box center [619, 209] width 607 height 47
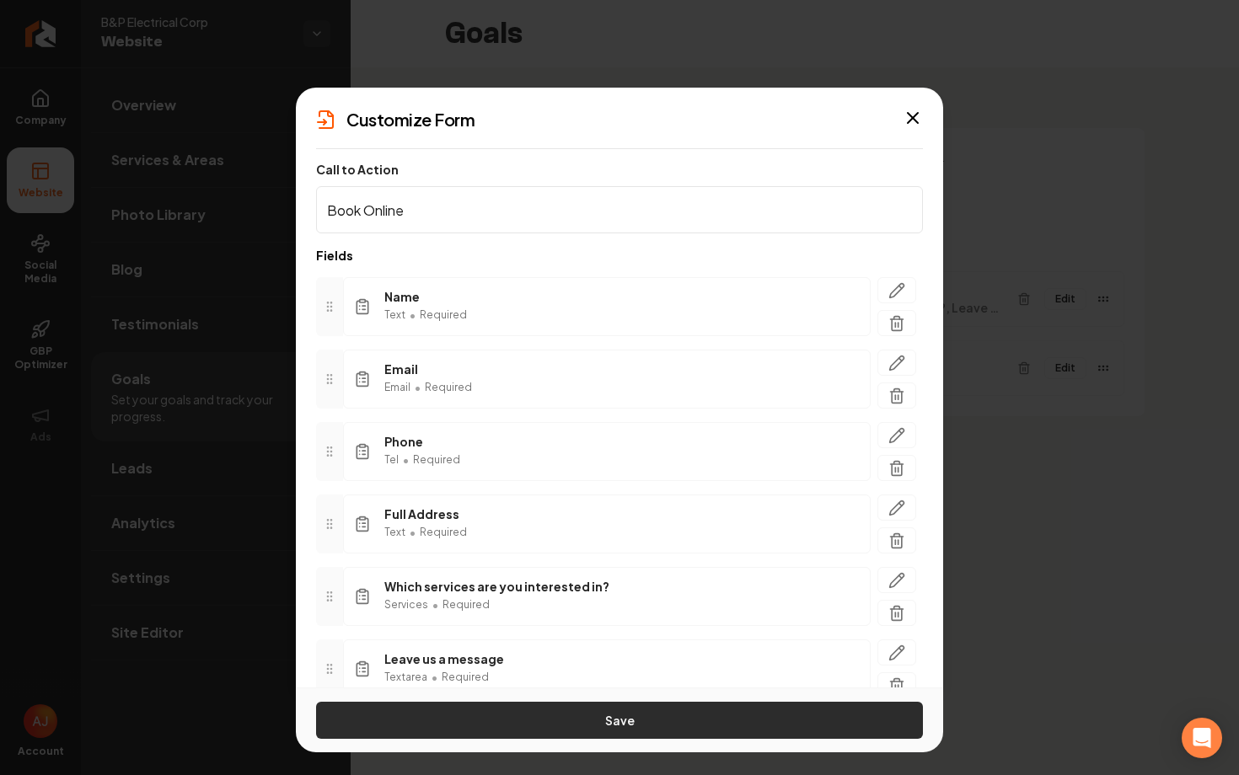
type input "Book Online"
click at [643, 719] on button "Save" at bounding box center [619, 720] width 607 height 37
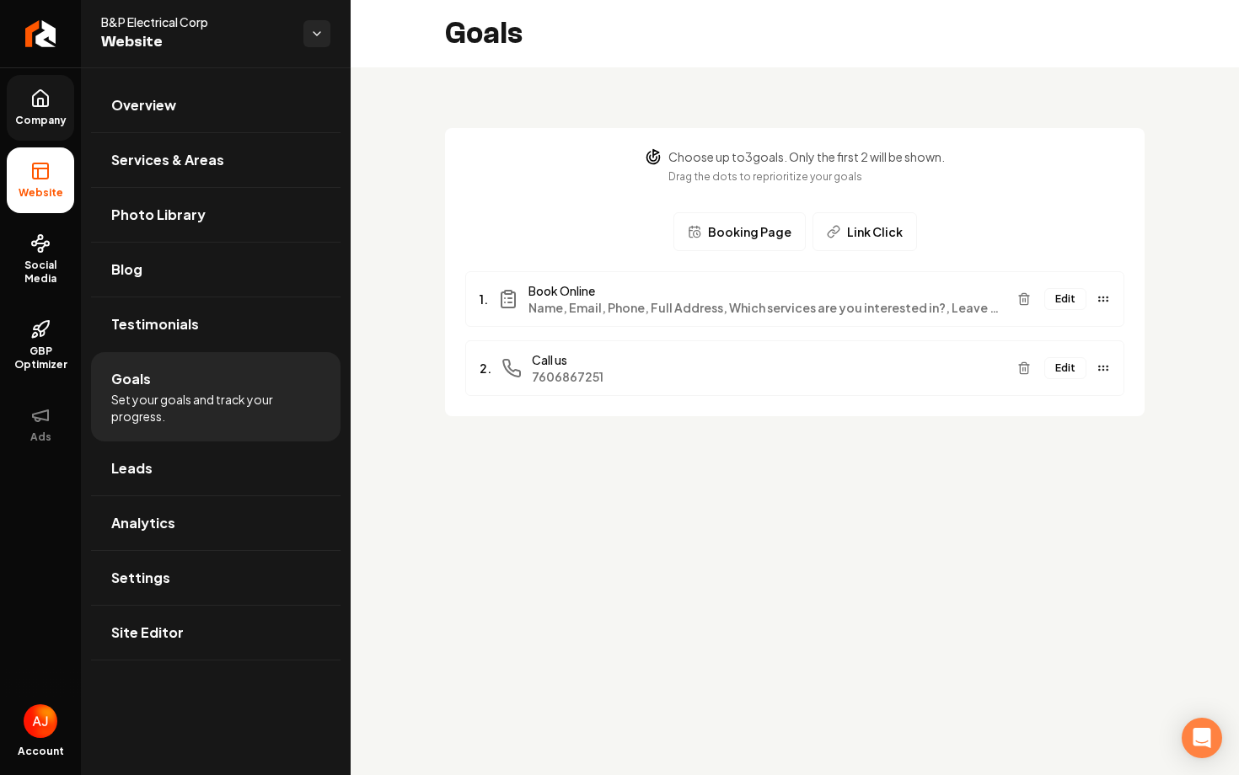
click at [54, 121] on span "Company" at bounding box center [40, 120] width 65 height 13
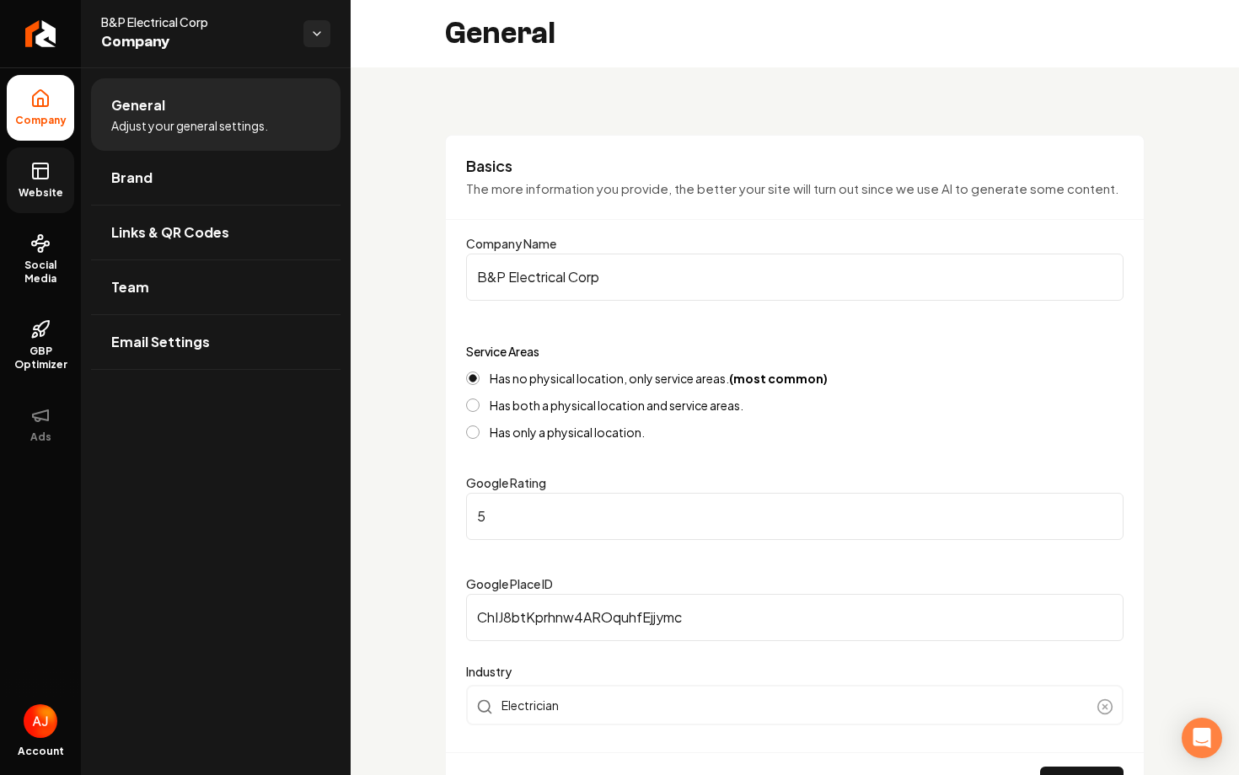
click at [52, 165] on link "Website" at bounding box center [40, 180] width 67 height 66
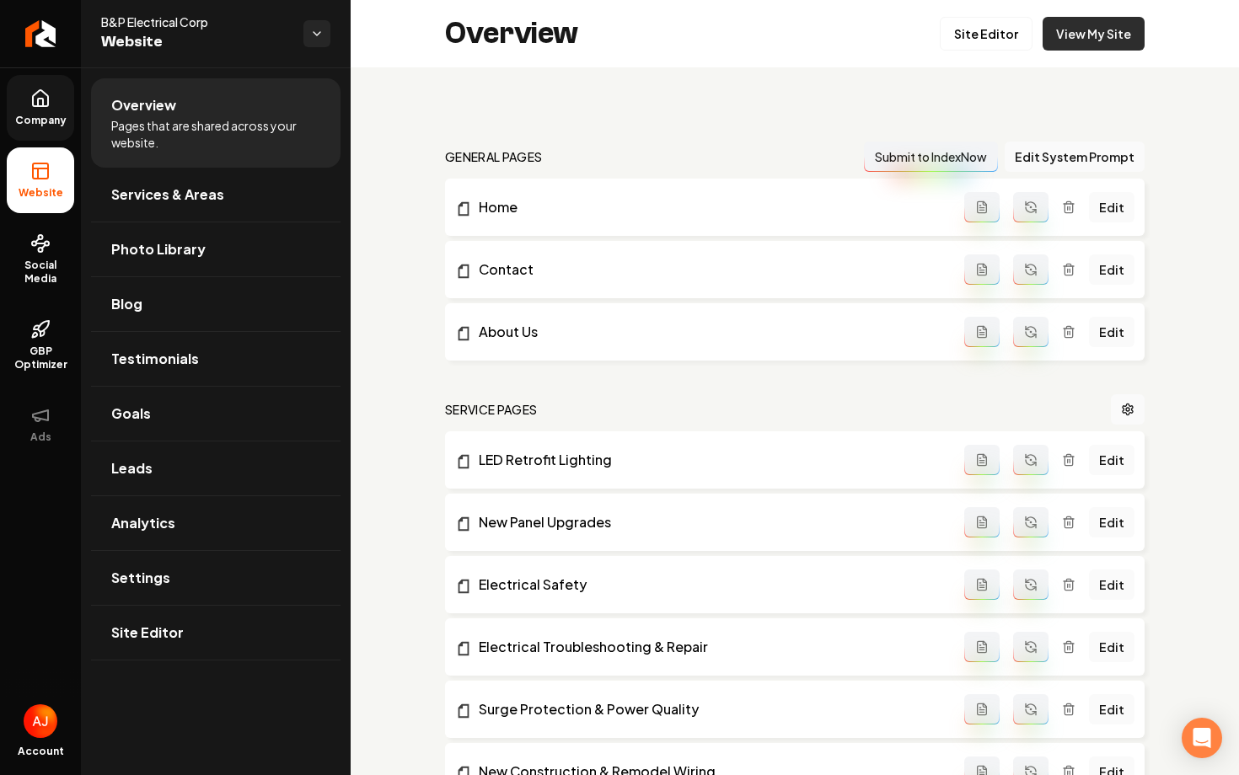
click at [1090, 39] on link "View My Site" at bounding box center [1093, 34] width 102 height 34
click at [46, 114] on span "Company" at bounding box center [40, 120] width 65 height 13
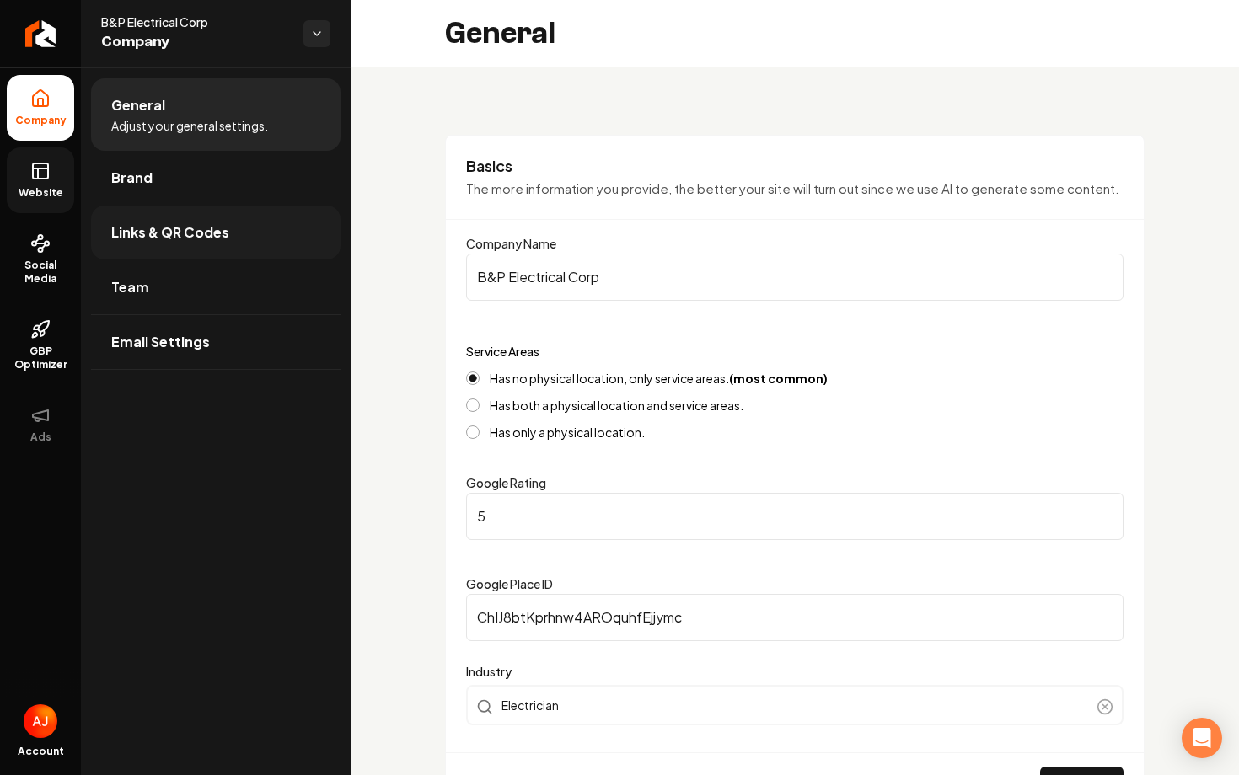
click at [174, 234] on span "Links & QR Codes" at bounding box center [170, 232] width 118 height 20
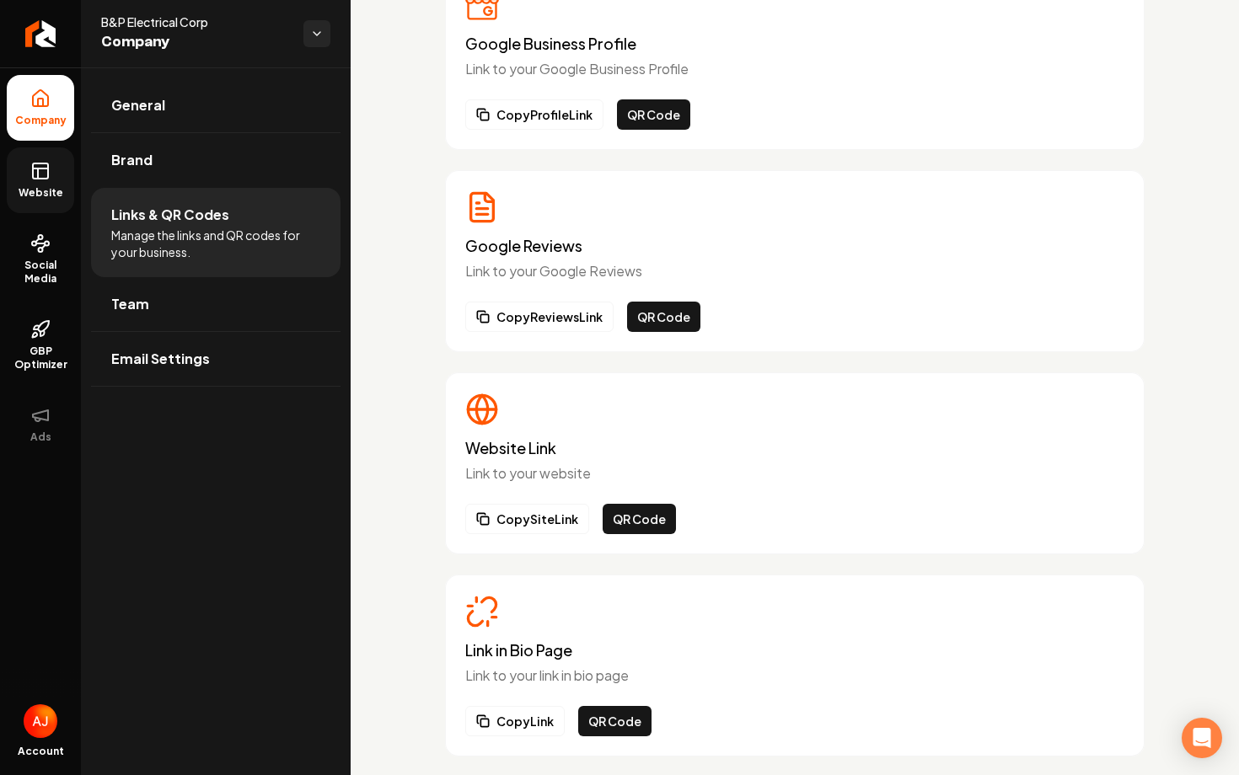
scroll to position [162, 0]
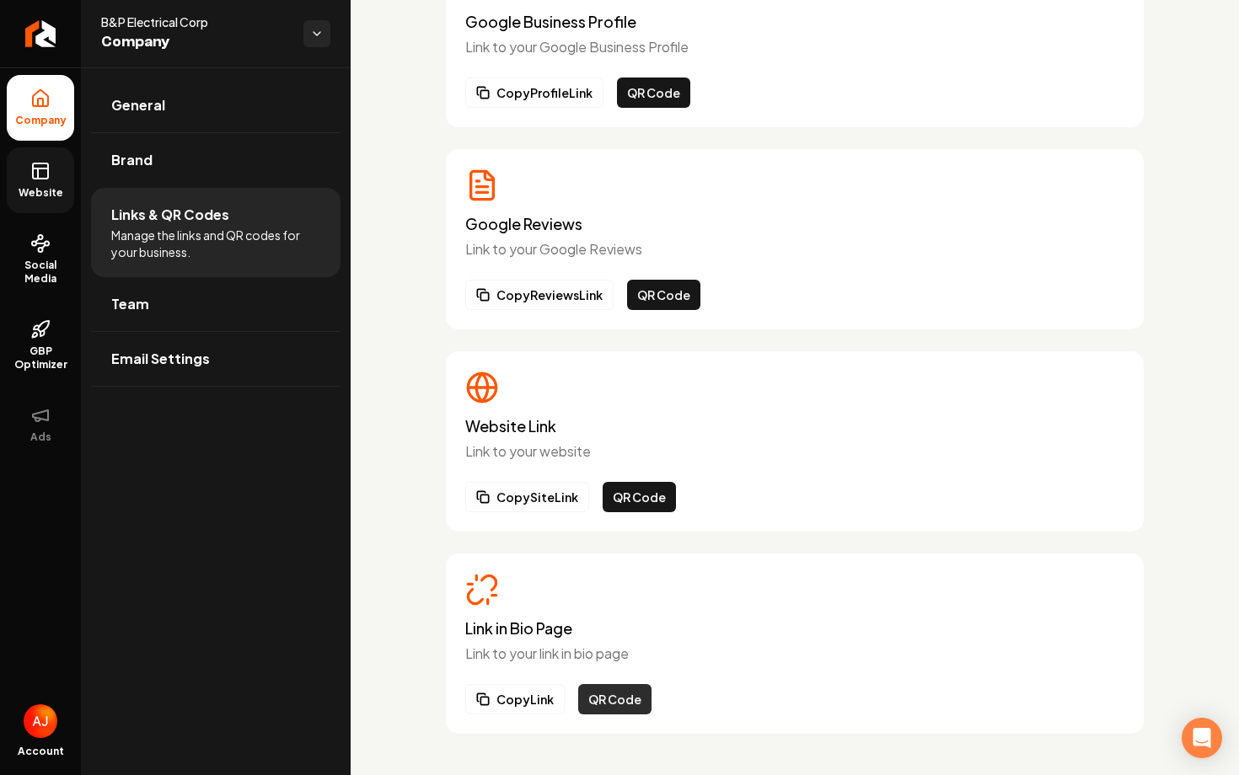
click at [615, 710] on button "QR Code" at bounding box center [614, 699] width 73 height 30
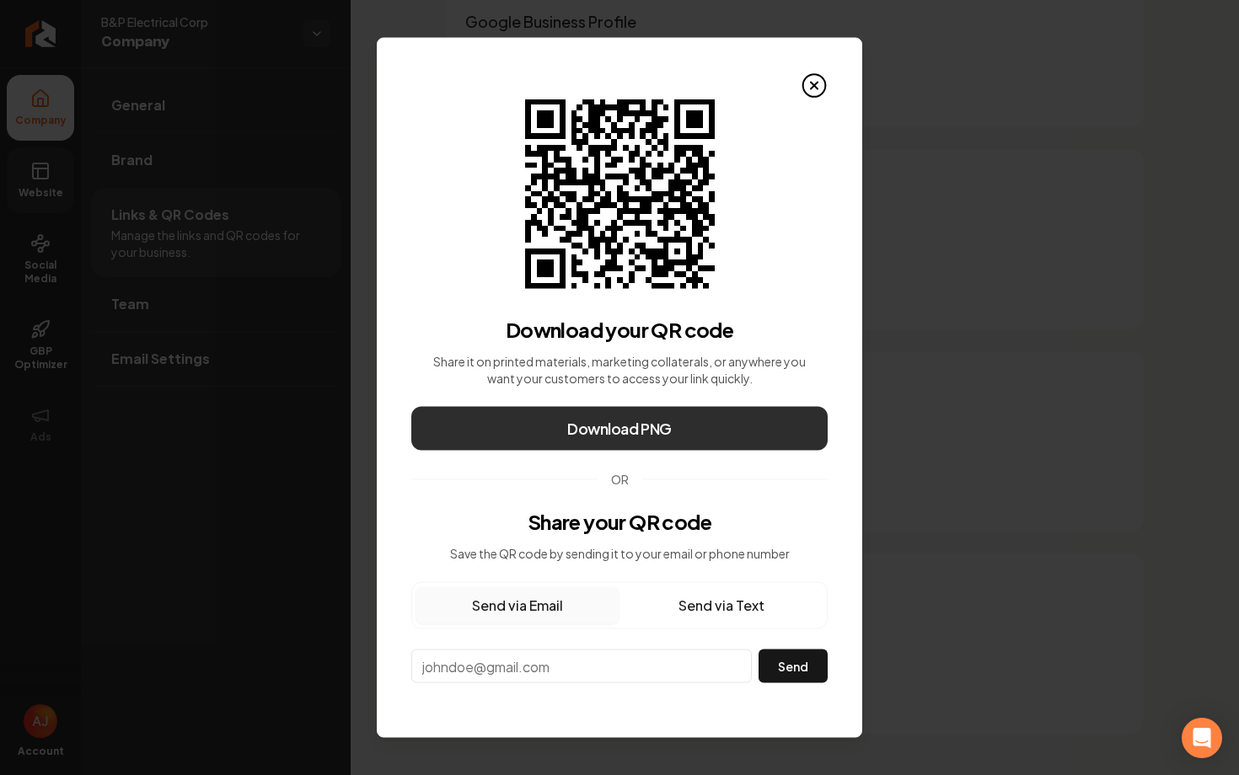
click at [677, 437] on button "Download PNG" at bounding box center [619, 429] width 416 height 44
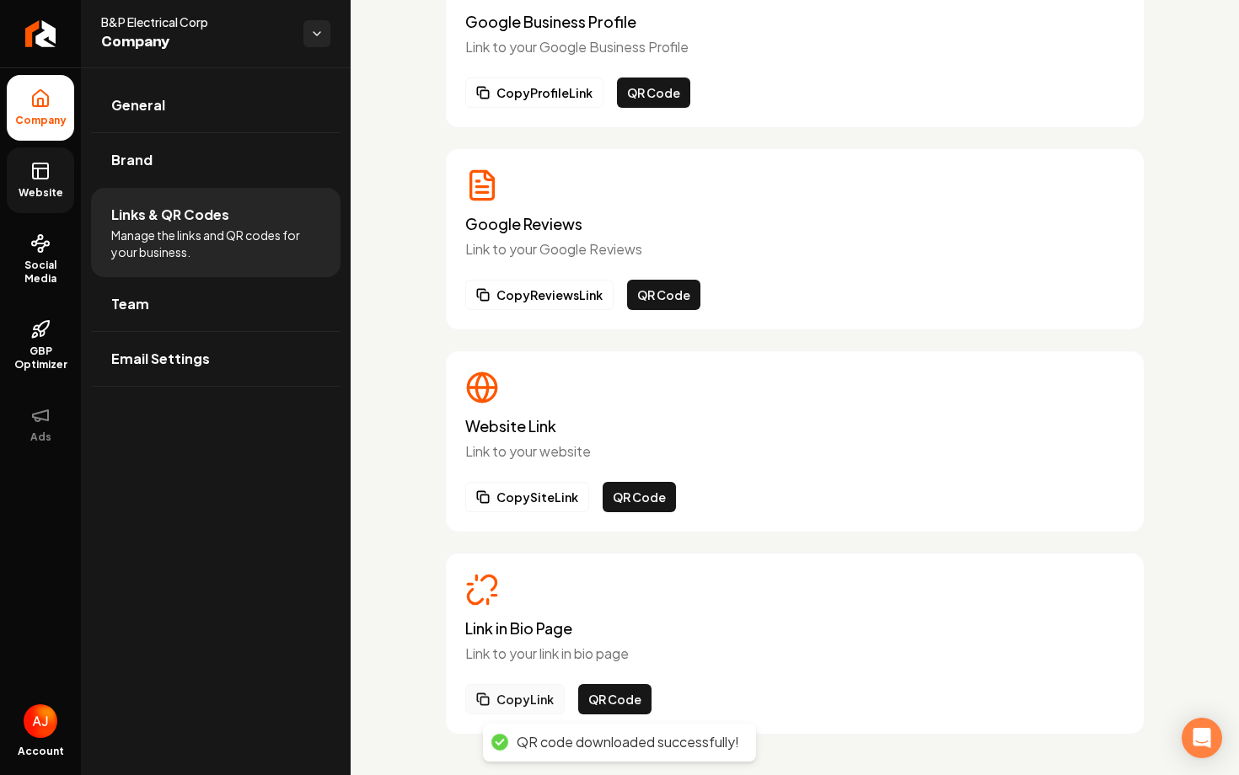
click at [512, 700] on button "Copy Link" at bounding box center [514, 699] width 99 height 30
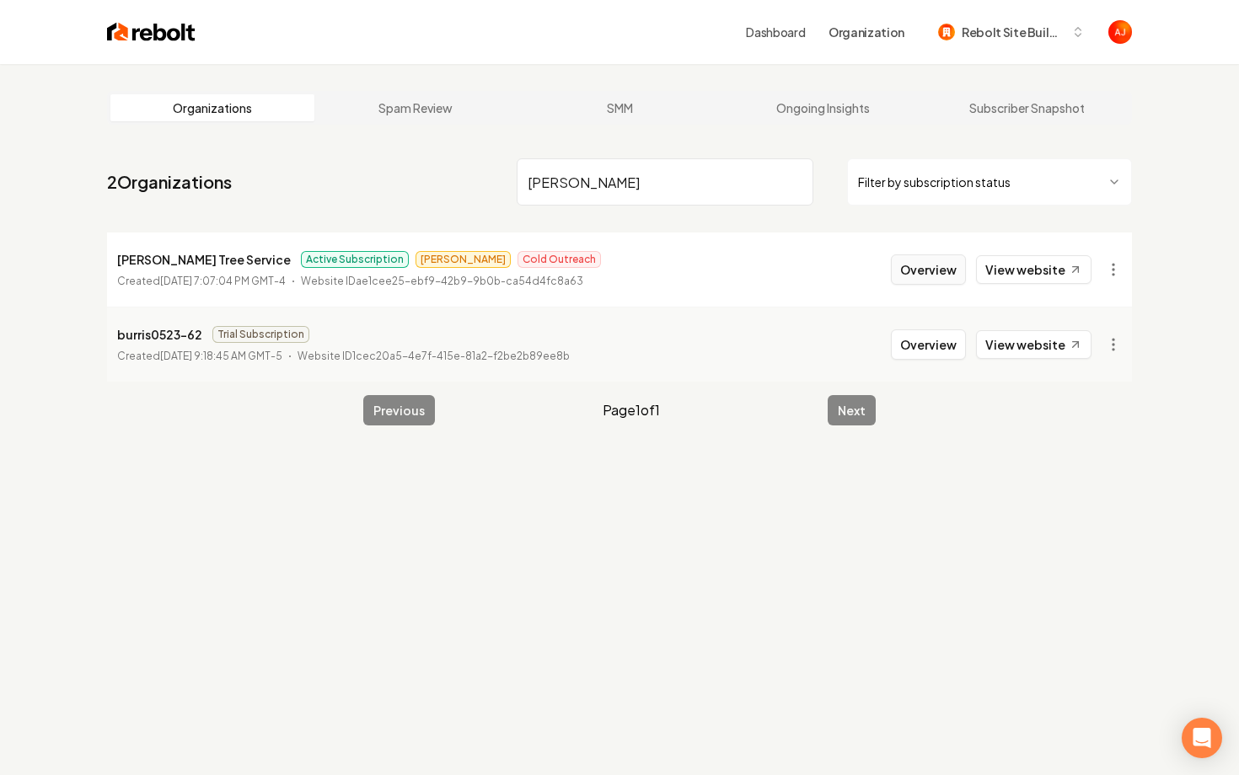
type input "[PERSON_NAME]"
click at [935, 271] on button "Overview" at bounding box center [928, 269] width 75 height 30
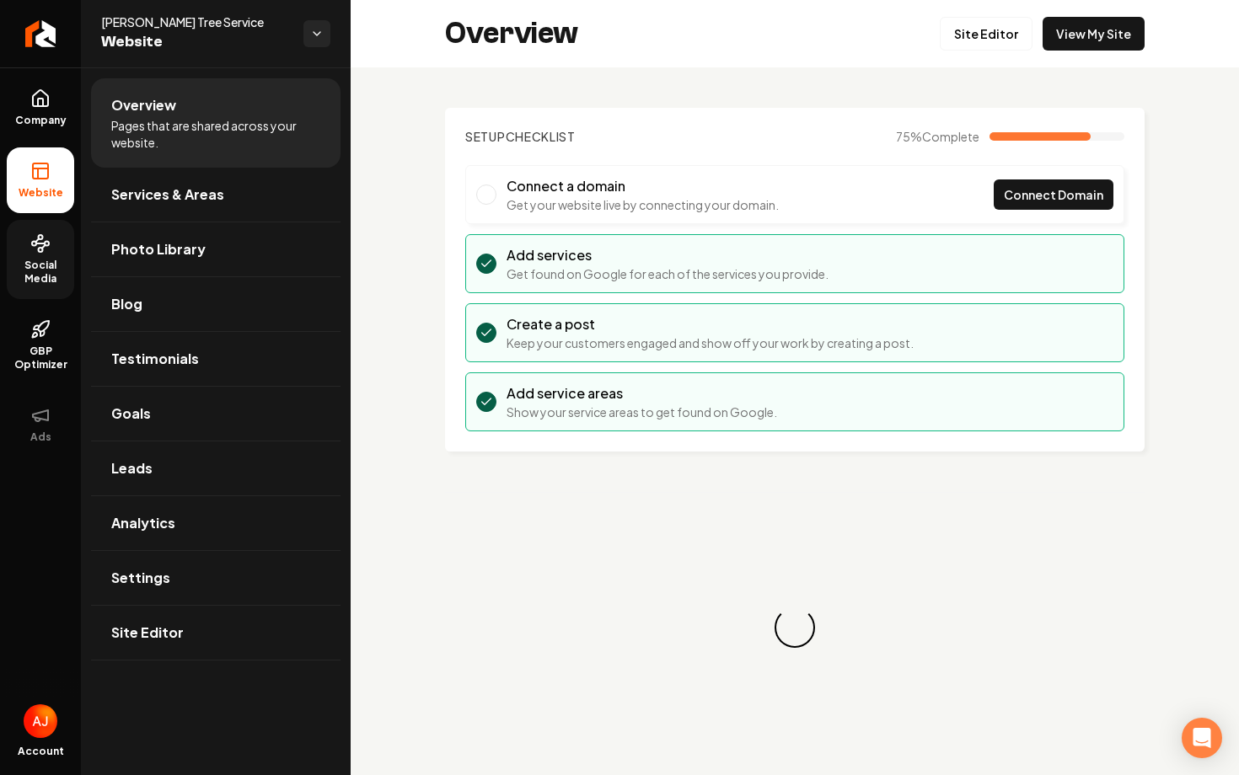
click at [42, 246] on icon at bounding box center [40, 243] width 20 height 20
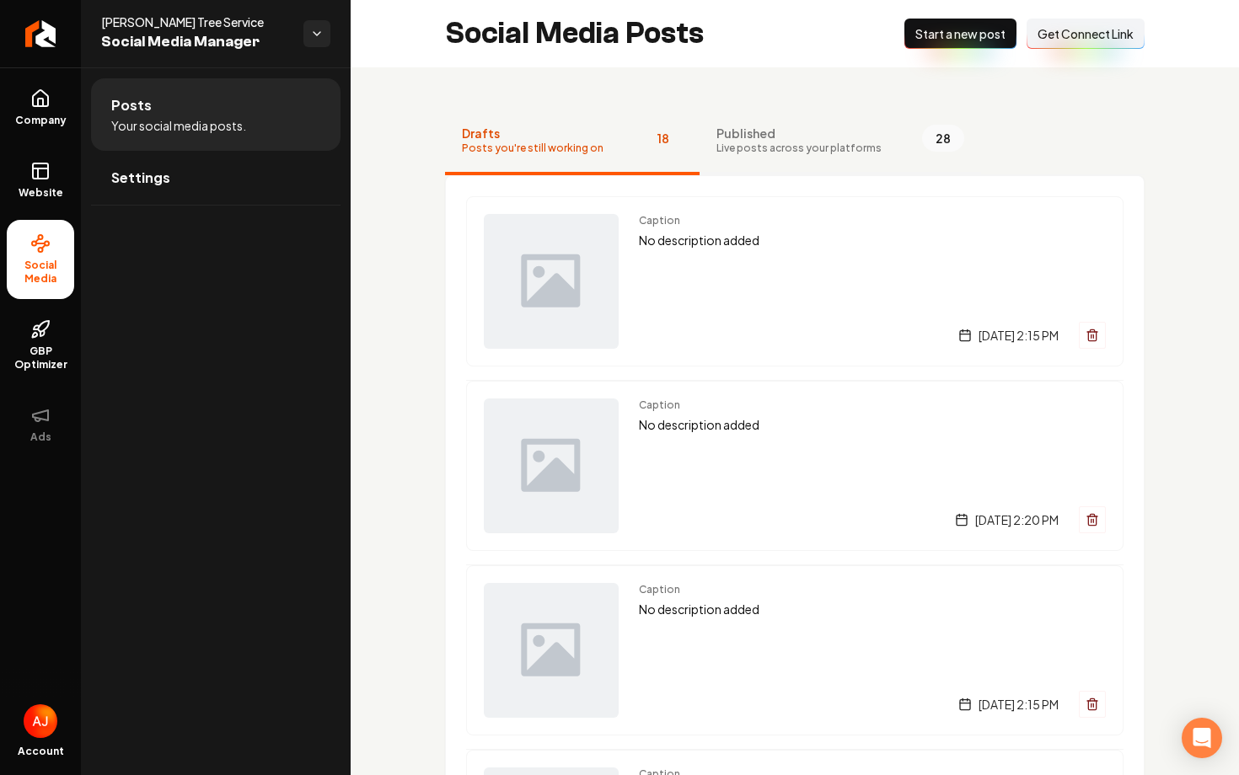
click at [771, 152] on span "Live posts across your platforms" at bounding box center [798, 148] width 165 height 13
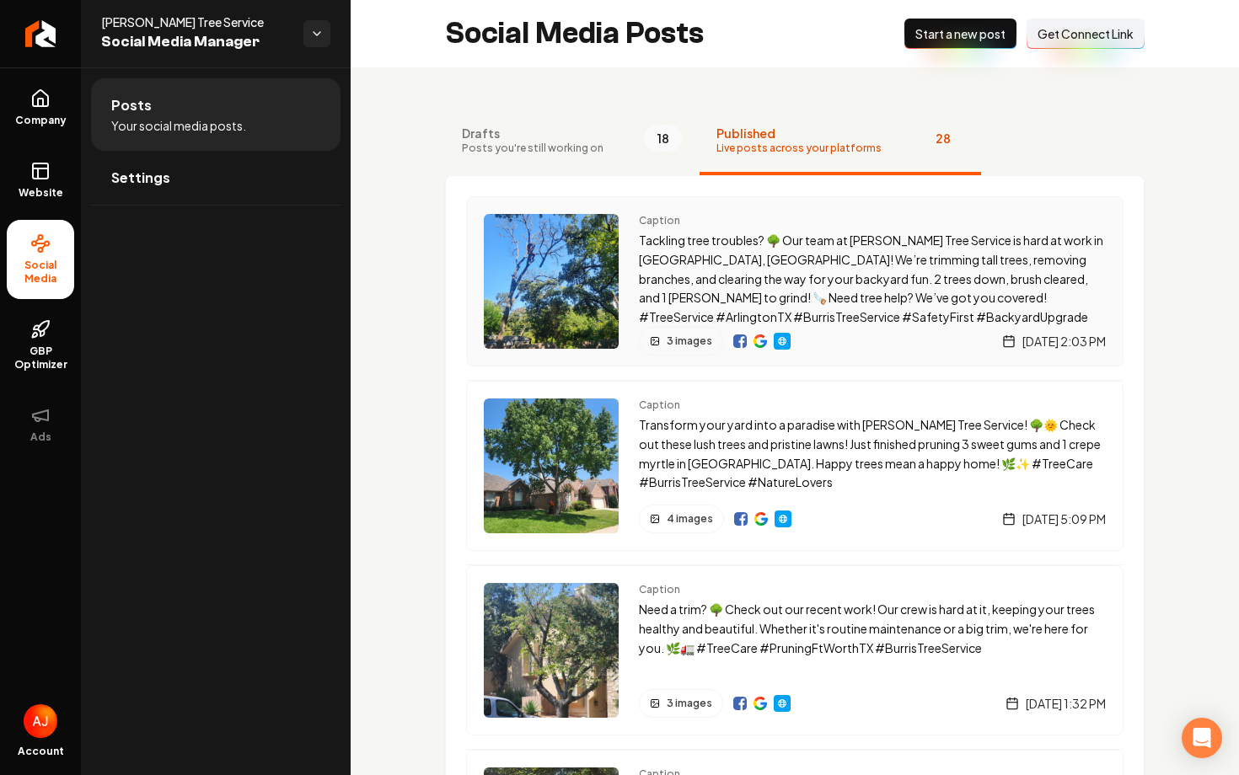
click at [736, 212] on div "Caption Tackling tree troubles? 🌳 Our team at [PERSON_NAME] Tree Service is har…" at bounding box center [794, 281] width 657 height 170
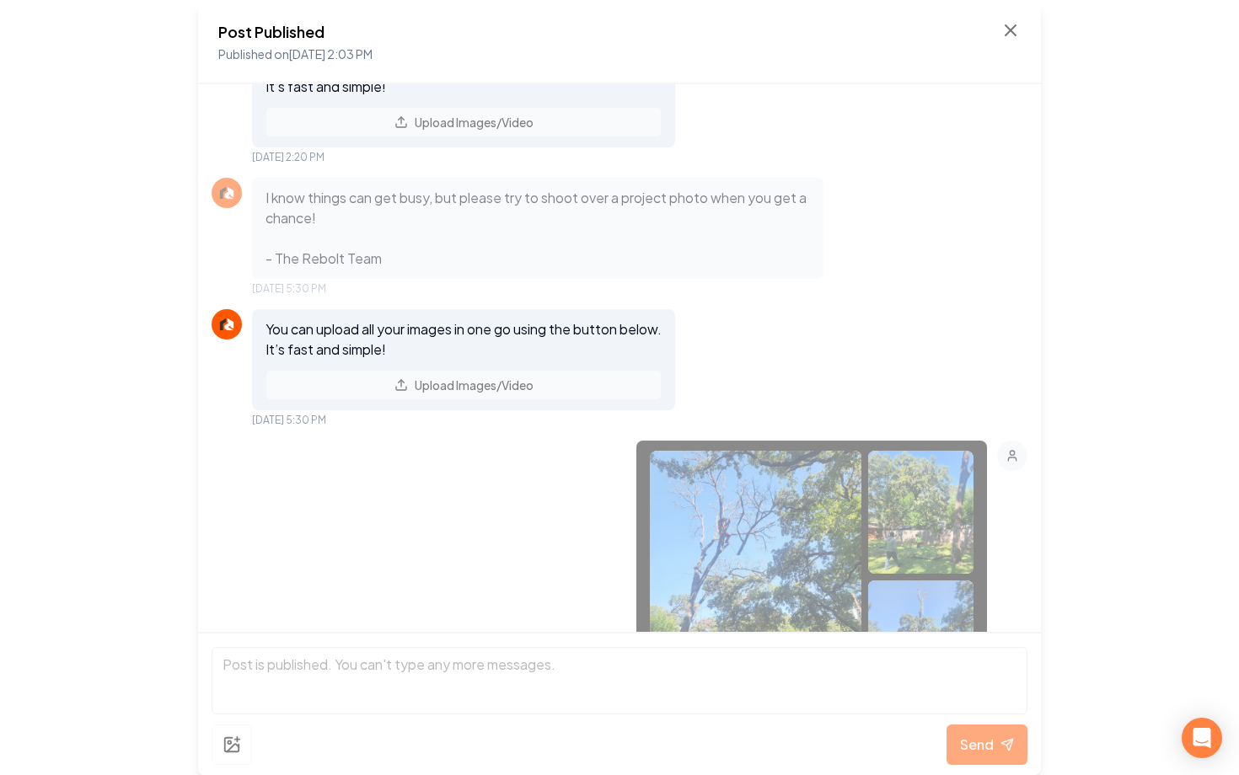
scroll to position [169, 0]
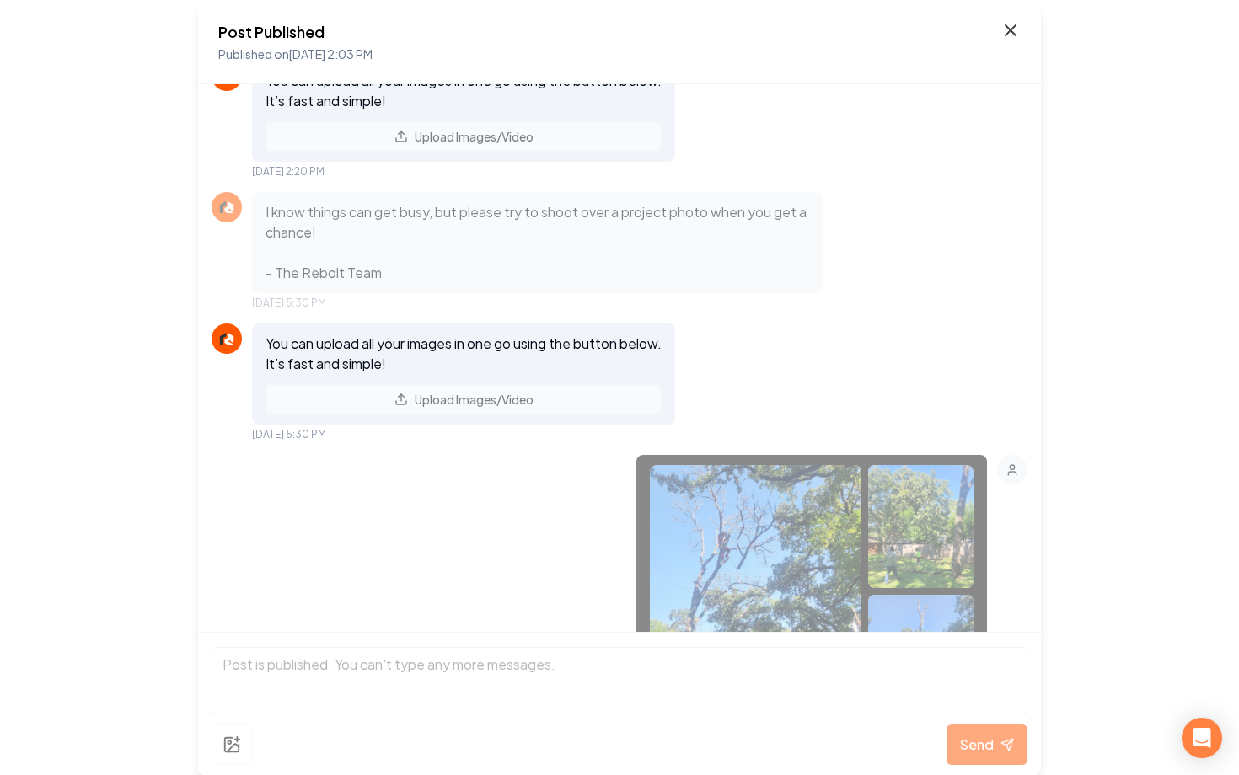
click at [1013, 29] on icon at bounding box center [1010, 30] width 20 height 20
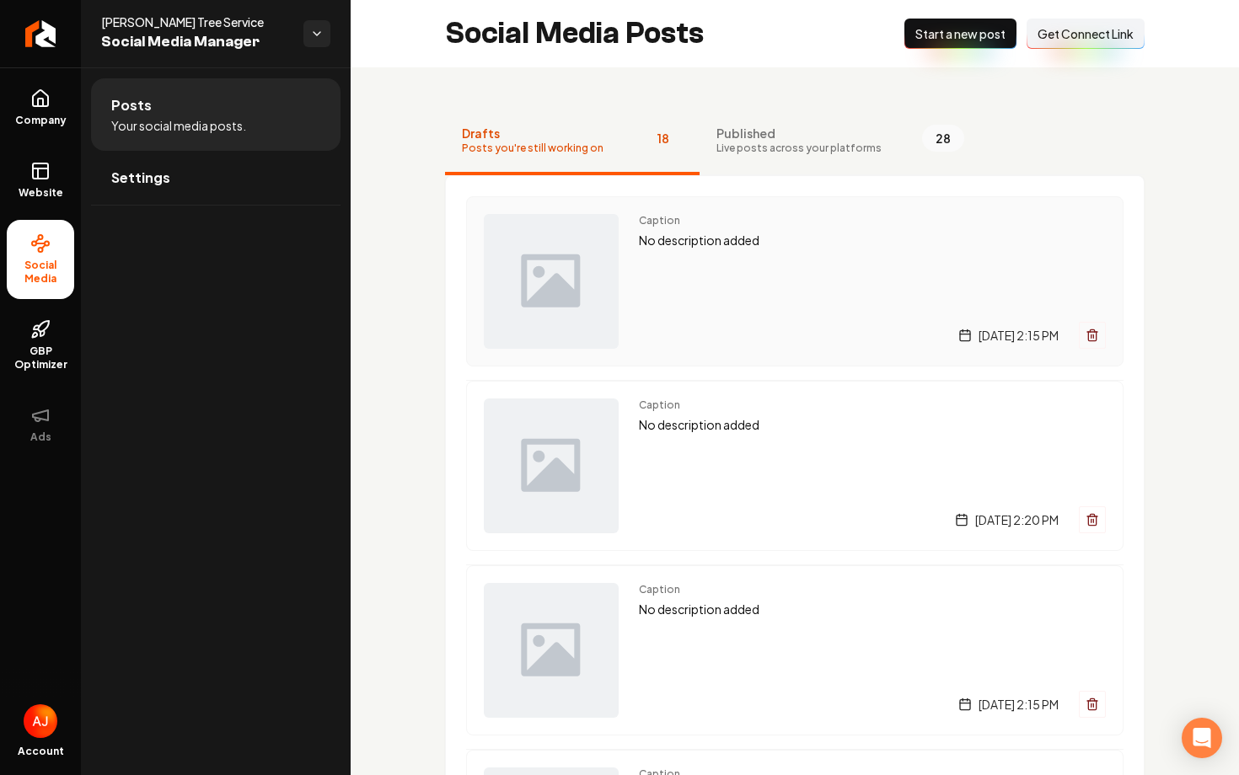
click at [763, 265] on div "Caption No description added [DATE] 2:15 PM" at bounding box center [872, 281] width 467 height 135
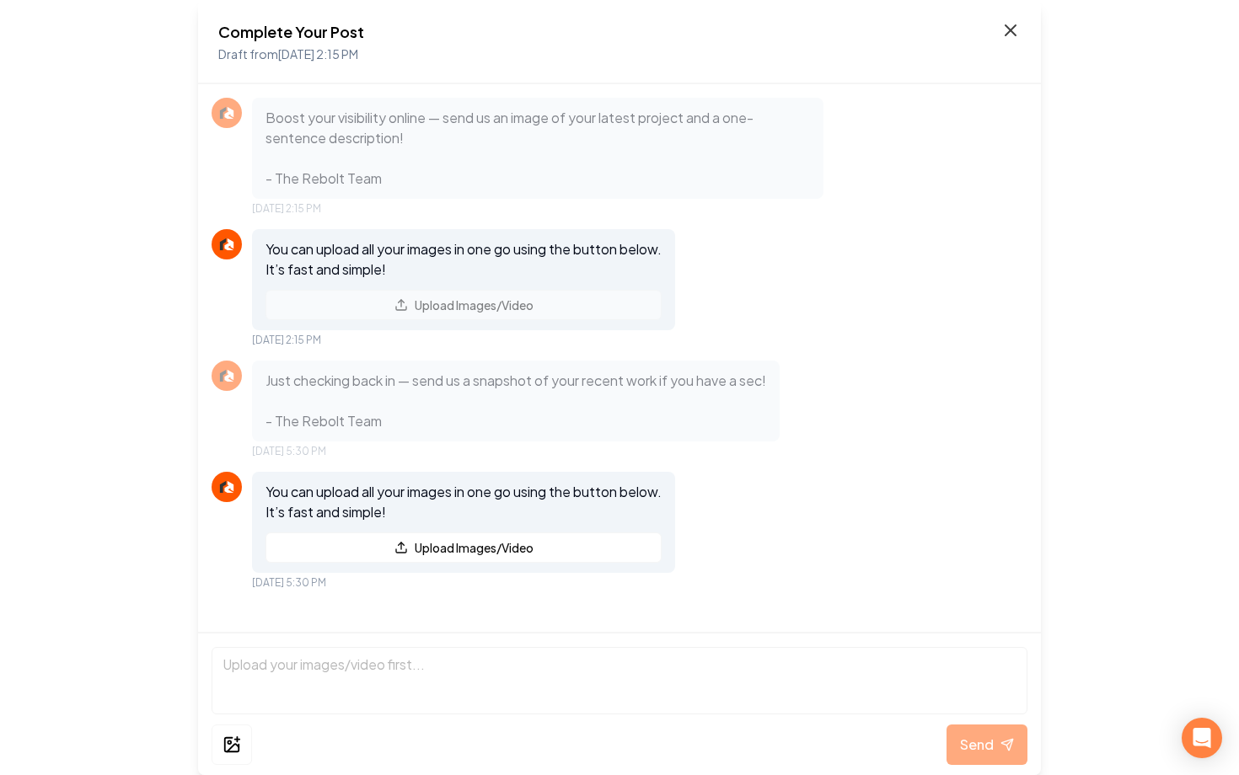
click at [1004, 33] on icon at bounding box center [1010, 30] width 20 height 20
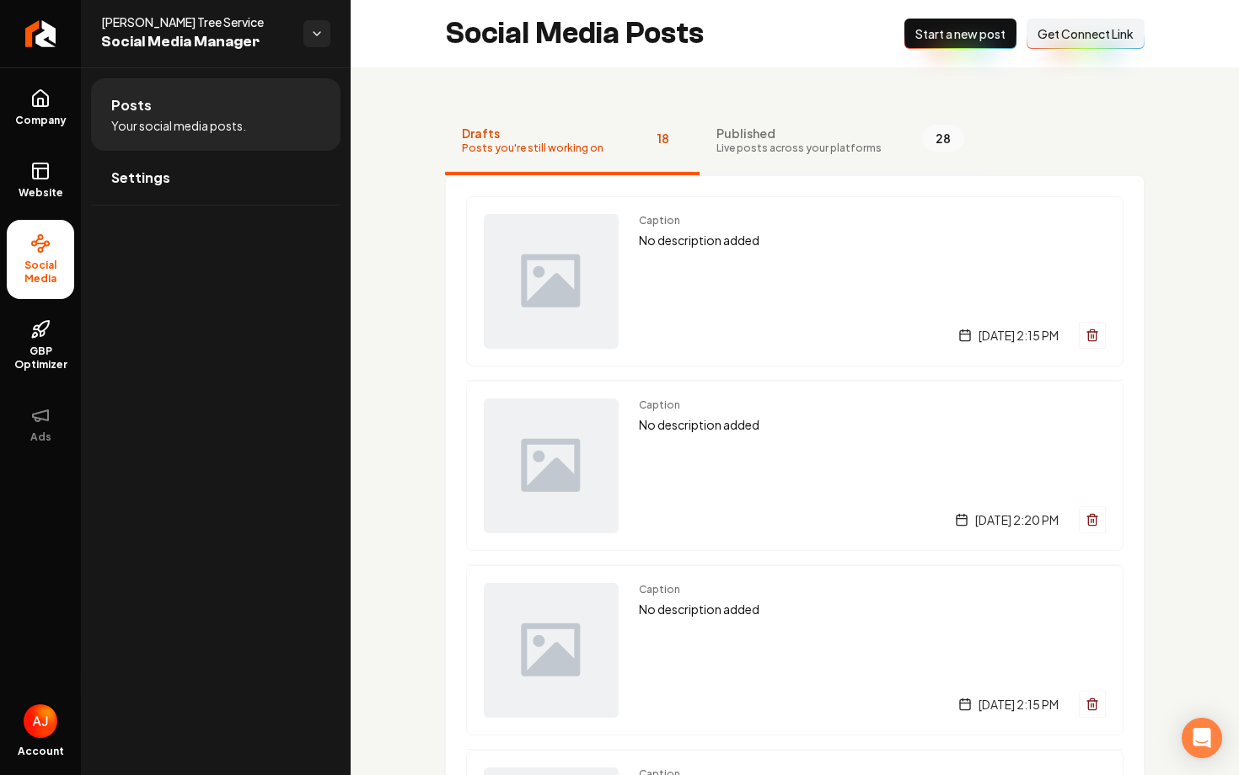
click at [832, 167] on button "Published Live posts across your platforms 28" at bounding box center [839, 141] width 281 height 67
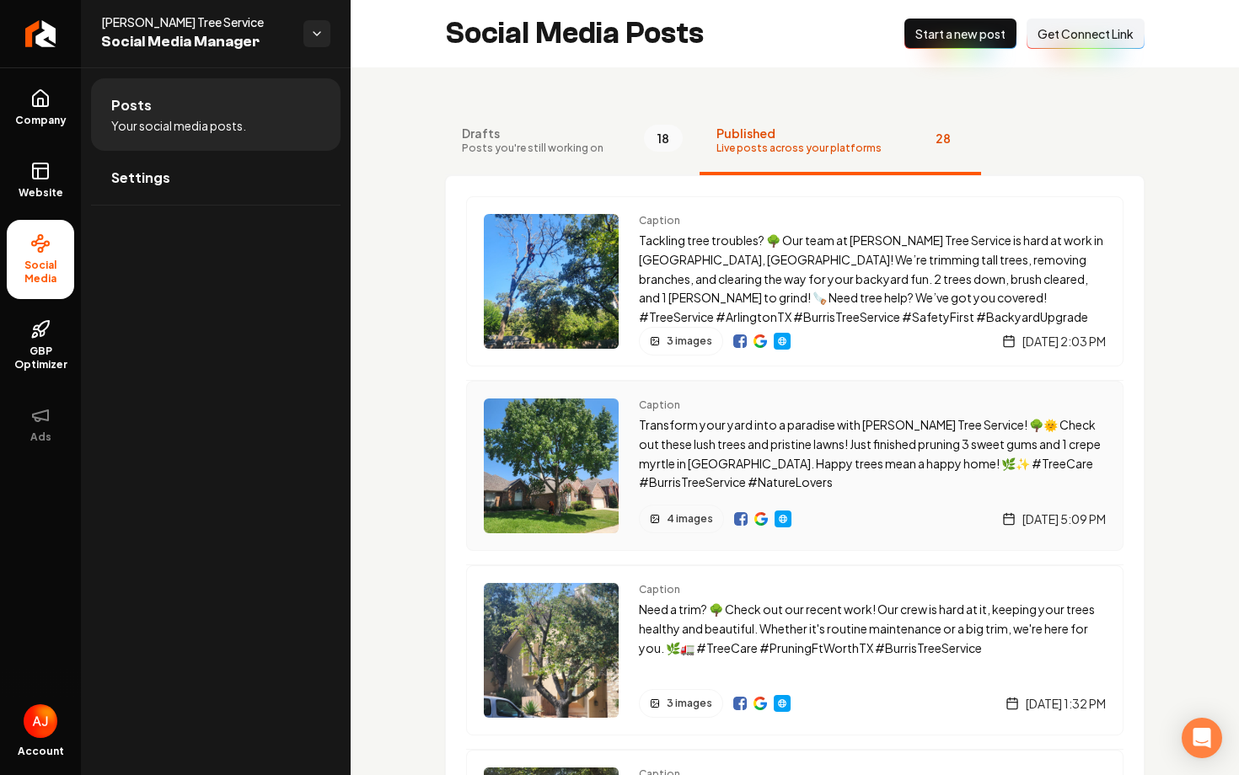
click at [869, 397] on div "Caption Transform your yard into a paradise with [PERSON_NAME] Tree Service! 🌳🌞…" at bounding box center [794, 466] width 657 height 170
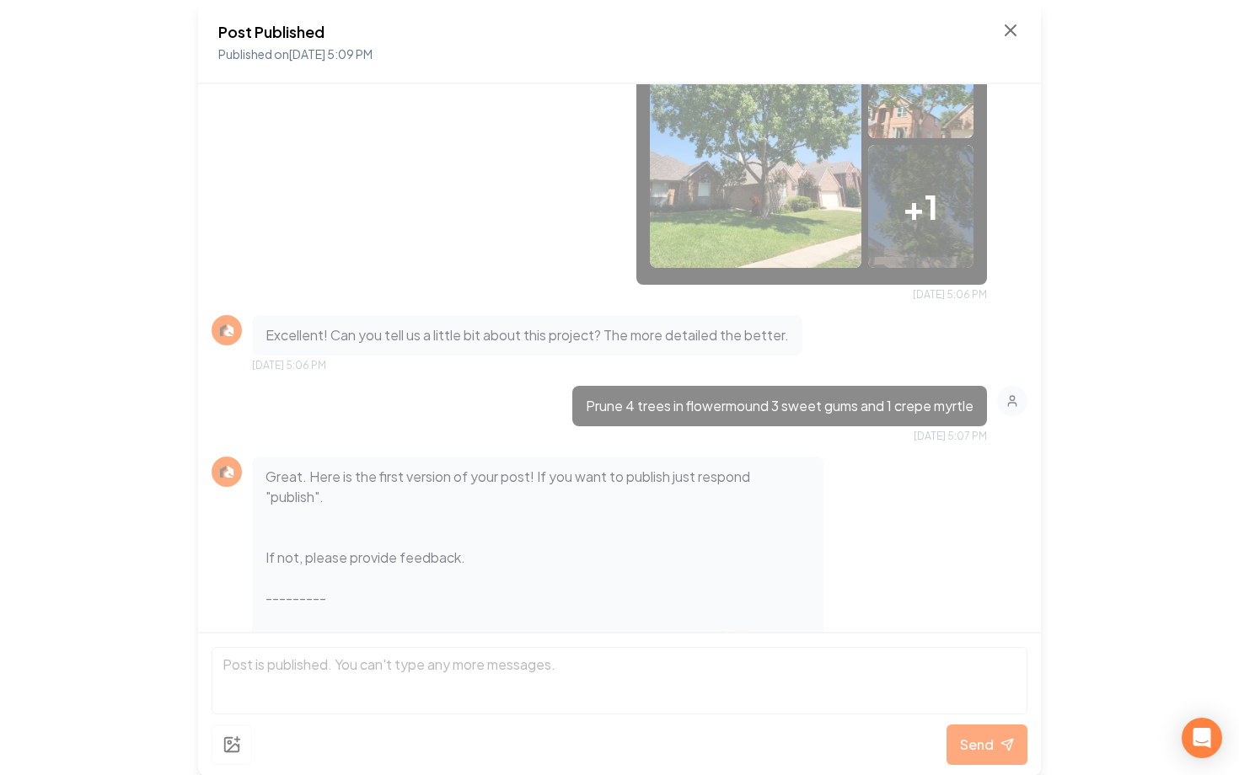
scroll to position [615, 0]
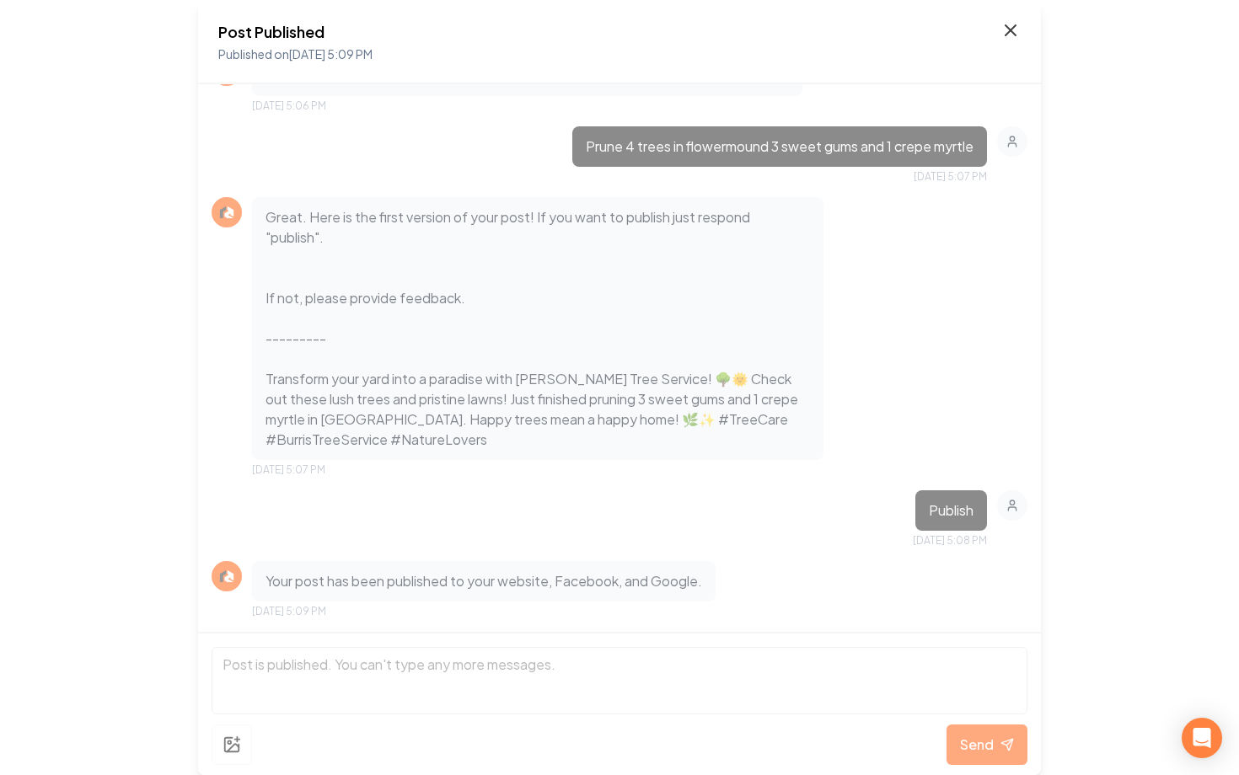
click at [1010, 32] on icon at bounding box center [1010, 30] width 20 height 20
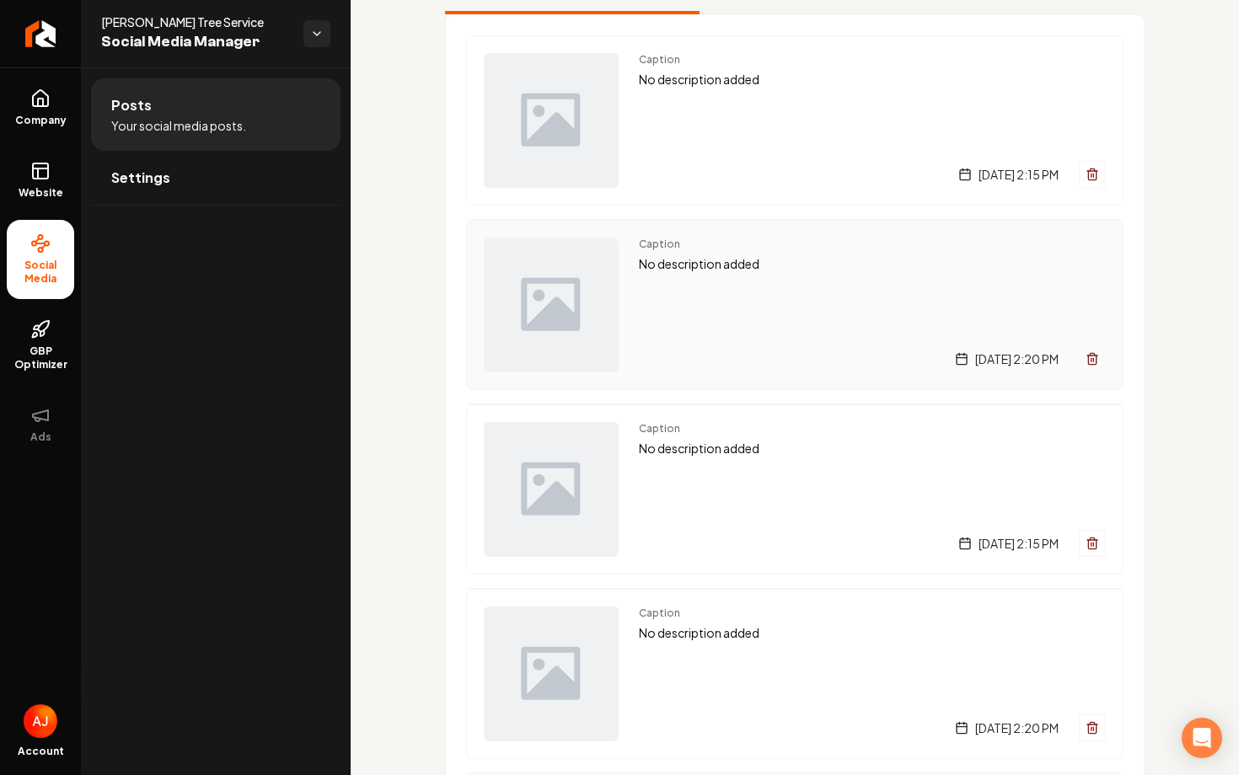
scroll to position [162, 0]
click at [843, 494] on div "Caption No description added [DATE] 2:15 PM" at bounding box center [872, 488] width 467 height 135
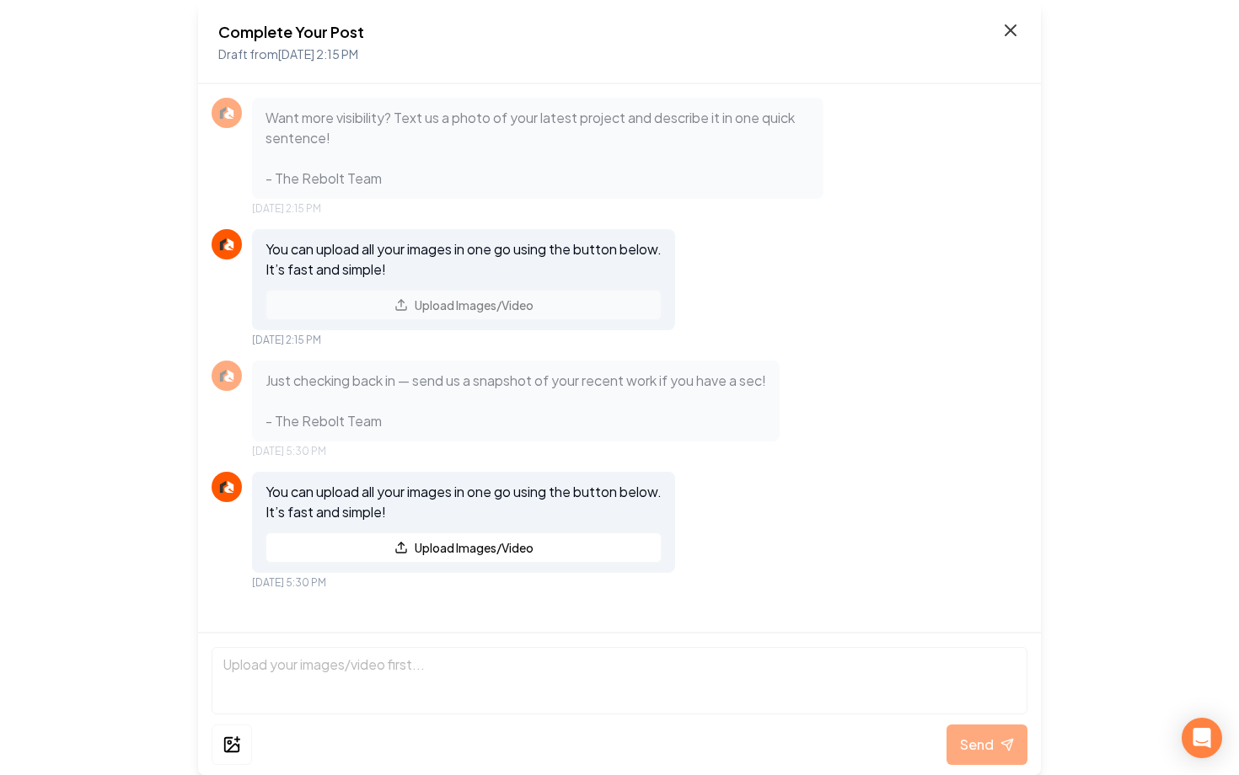
click at [1009, 30] on icon at bounding box center [1010, 30] width 20 height 20
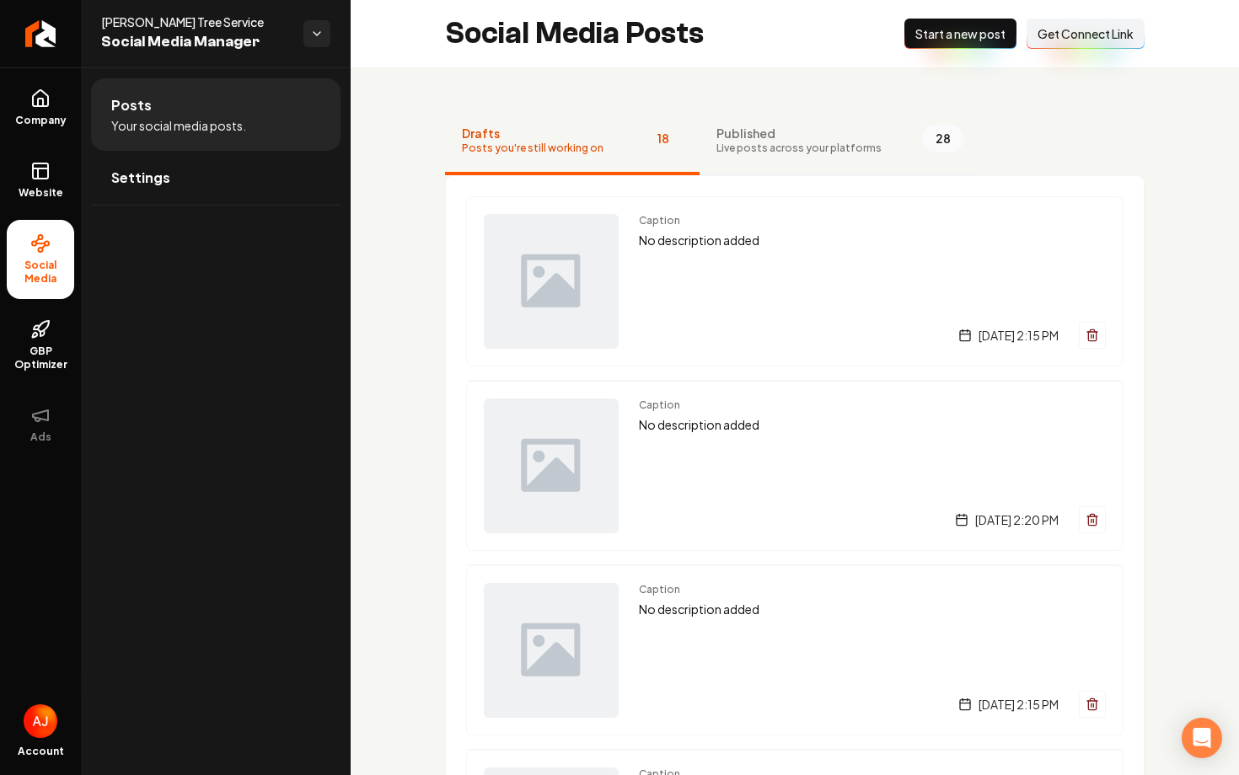
click at [857, 140] on span "Published" at bounding box center [798, 133] width 165 height 17
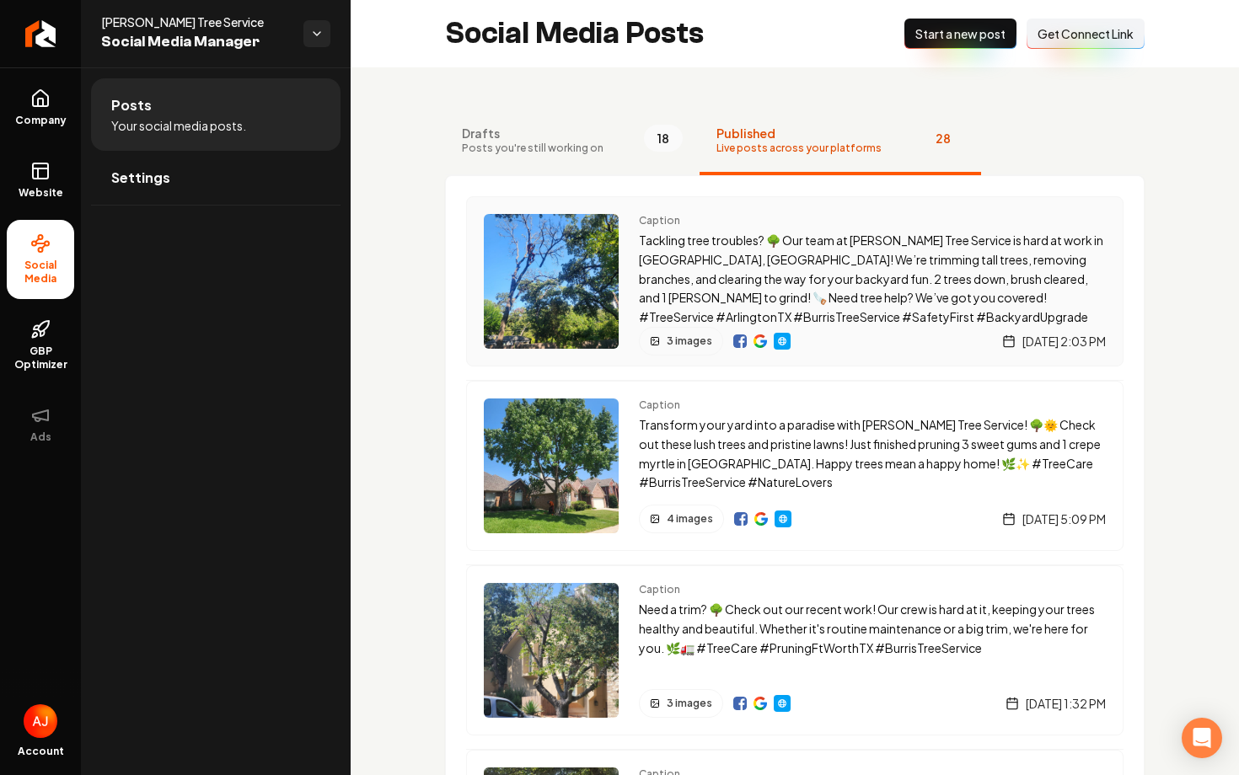
click at [835, 339] on div "3 images [DATE] 2:03 PM" at bounding box center [872, 341] width 467 height 29
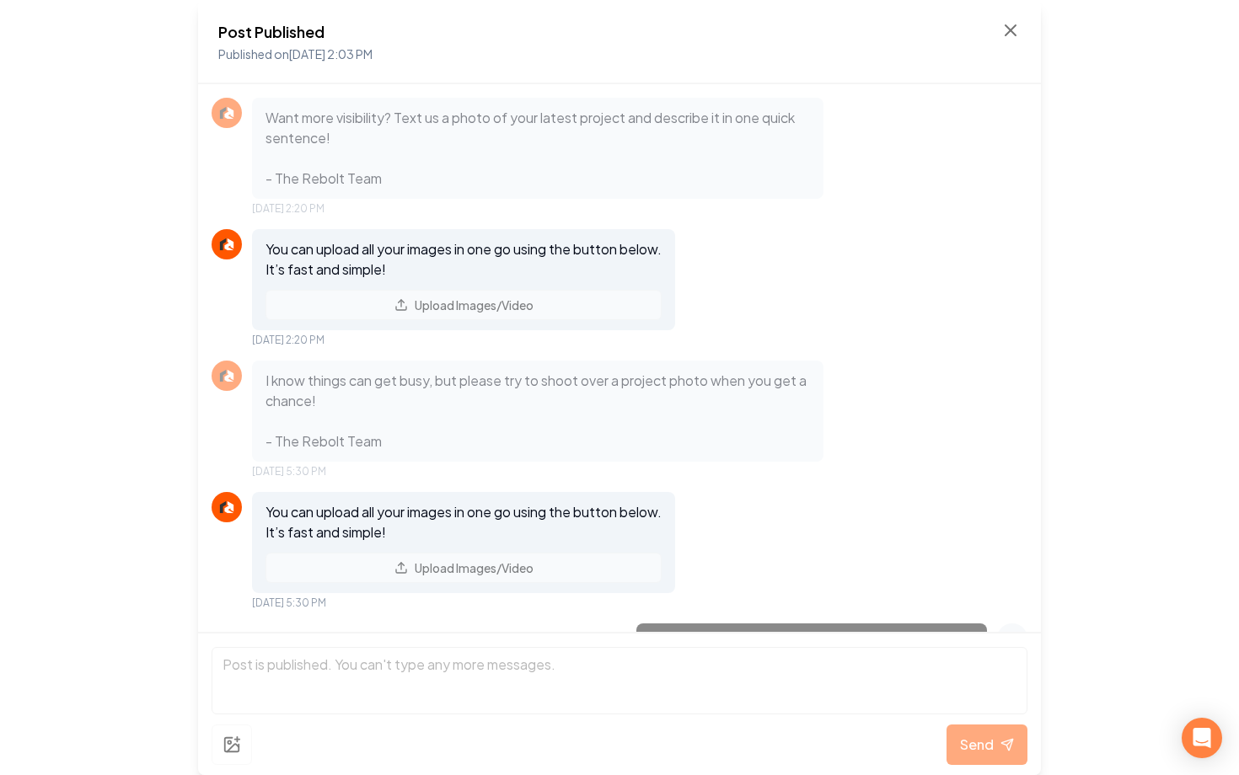
scroll to position [898, 0]
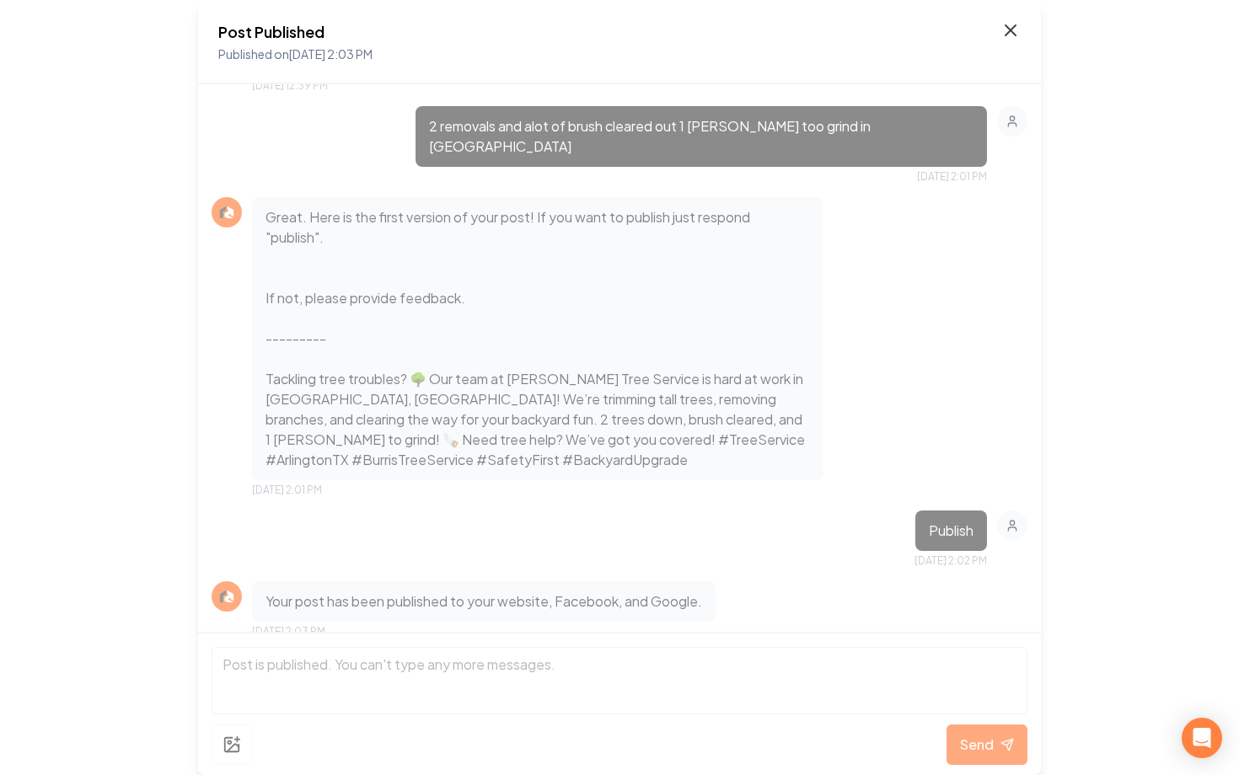
click at [1005, 32] on icon at bounding box center [1010, 30] width 20 height 20
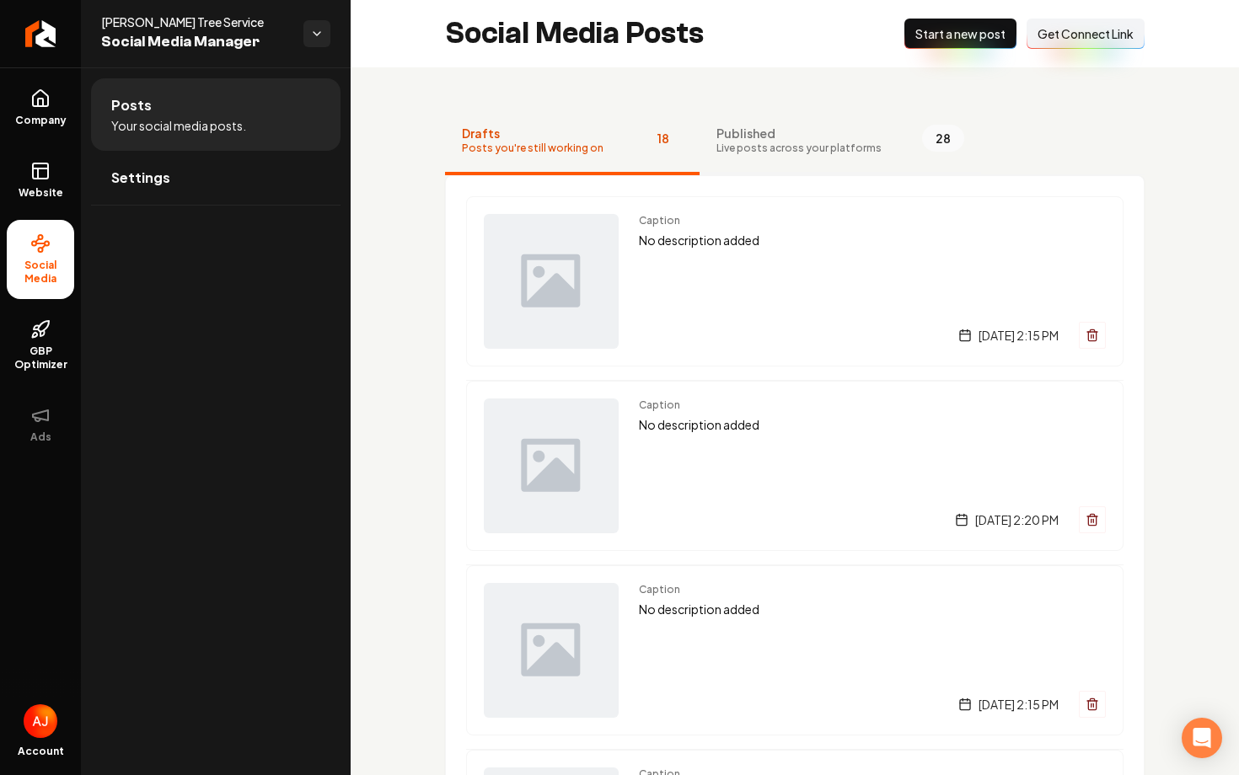
click at [794, 157] on button "Published Live posts across your platforms 28" at bounding box center [839, 141] width 281 height 67
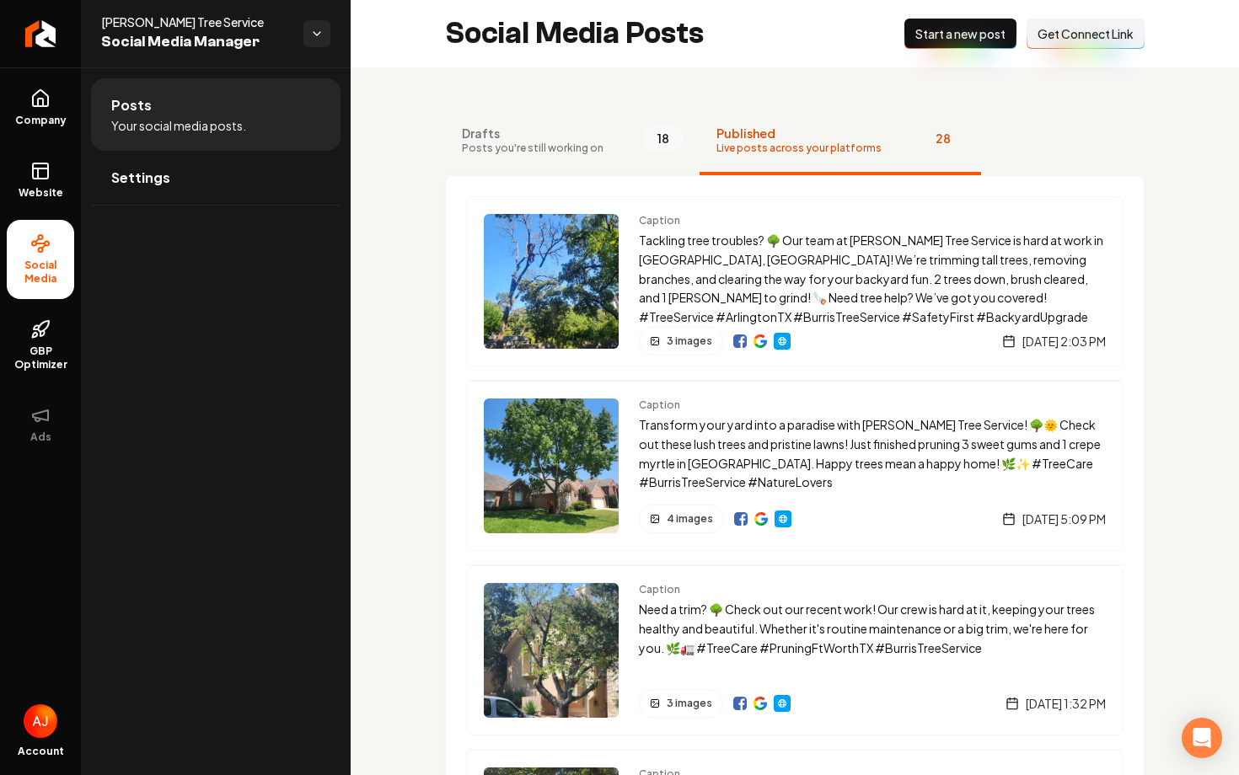
click at [603, 137] on button "Drafts Posts you're still working on 18" at bounding box center [572, 141] width 254 height 67
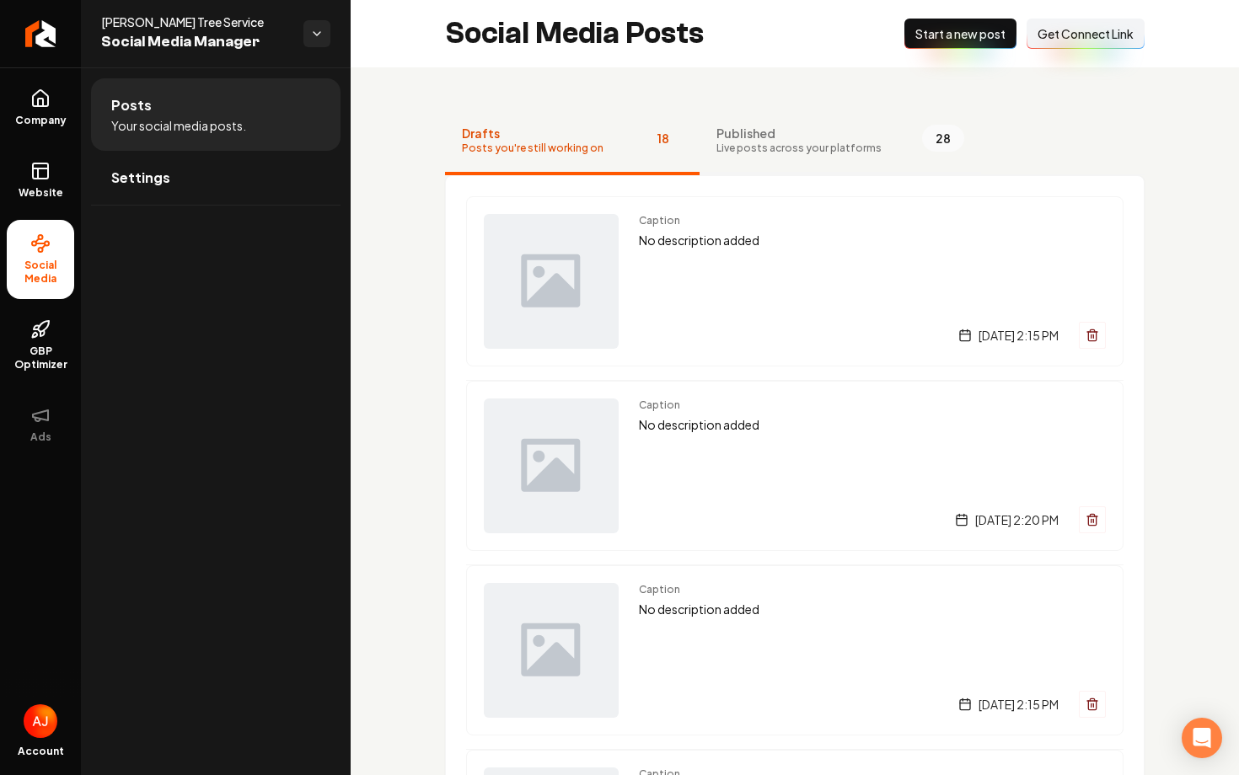
click at [798, 136] on span "Published" at bounding box center [798, 133] width 165 height 17
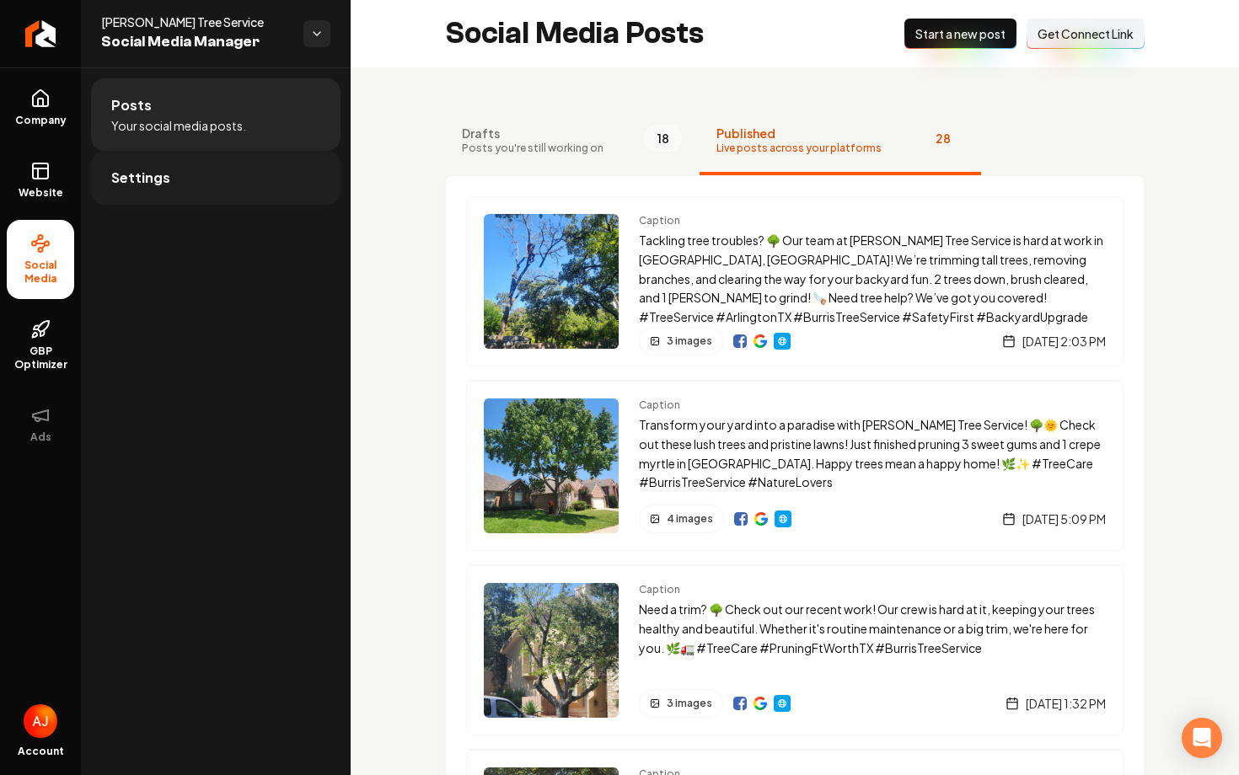
click at [118, 188] on link "Settings" at bounding box center [215, 178] width 249 height 54
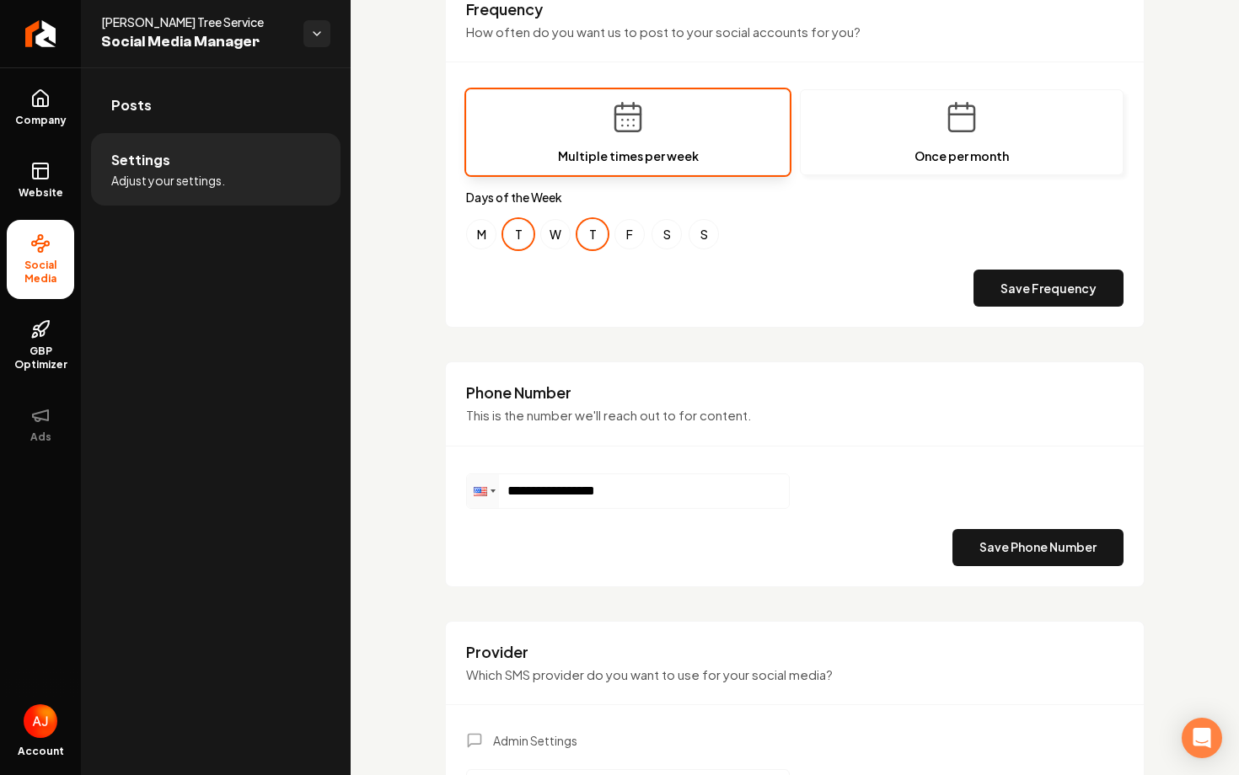
scroll to position [737, 0]
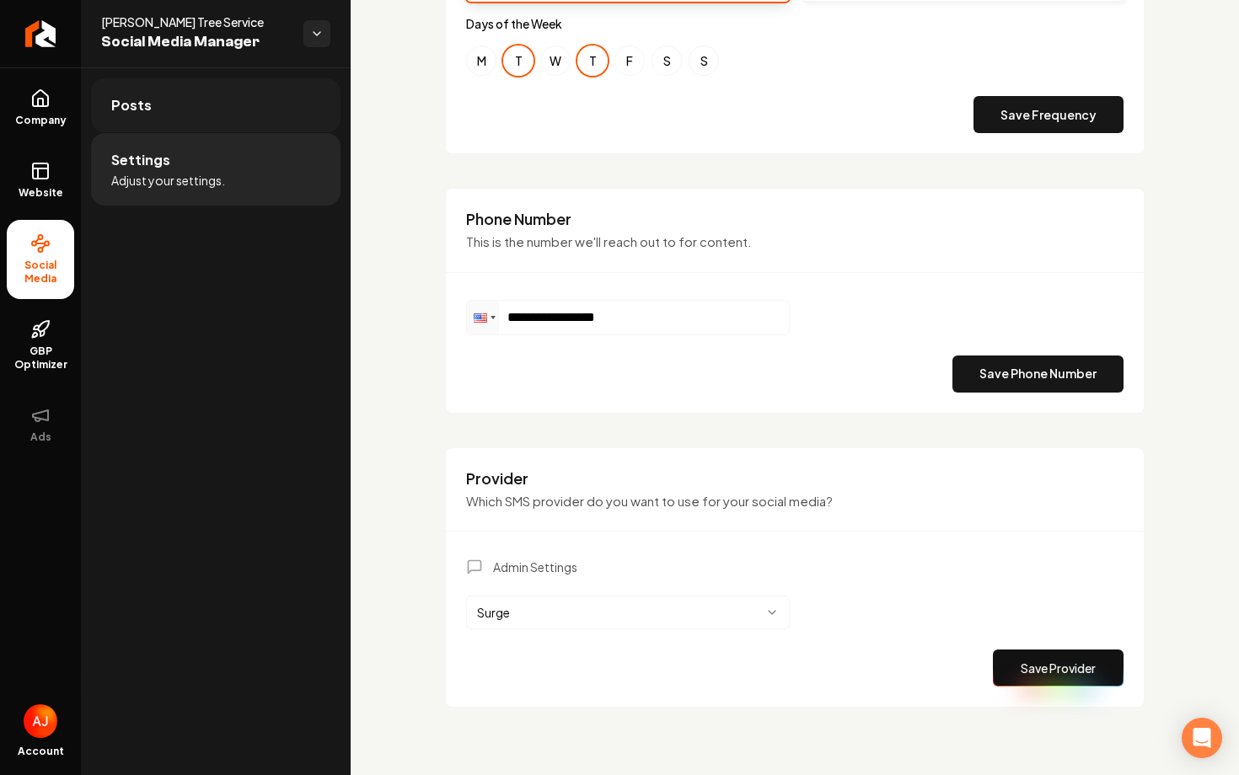
click at [156, 111] on link "Posts" at bounding box center [215, 105] width 249 height 54
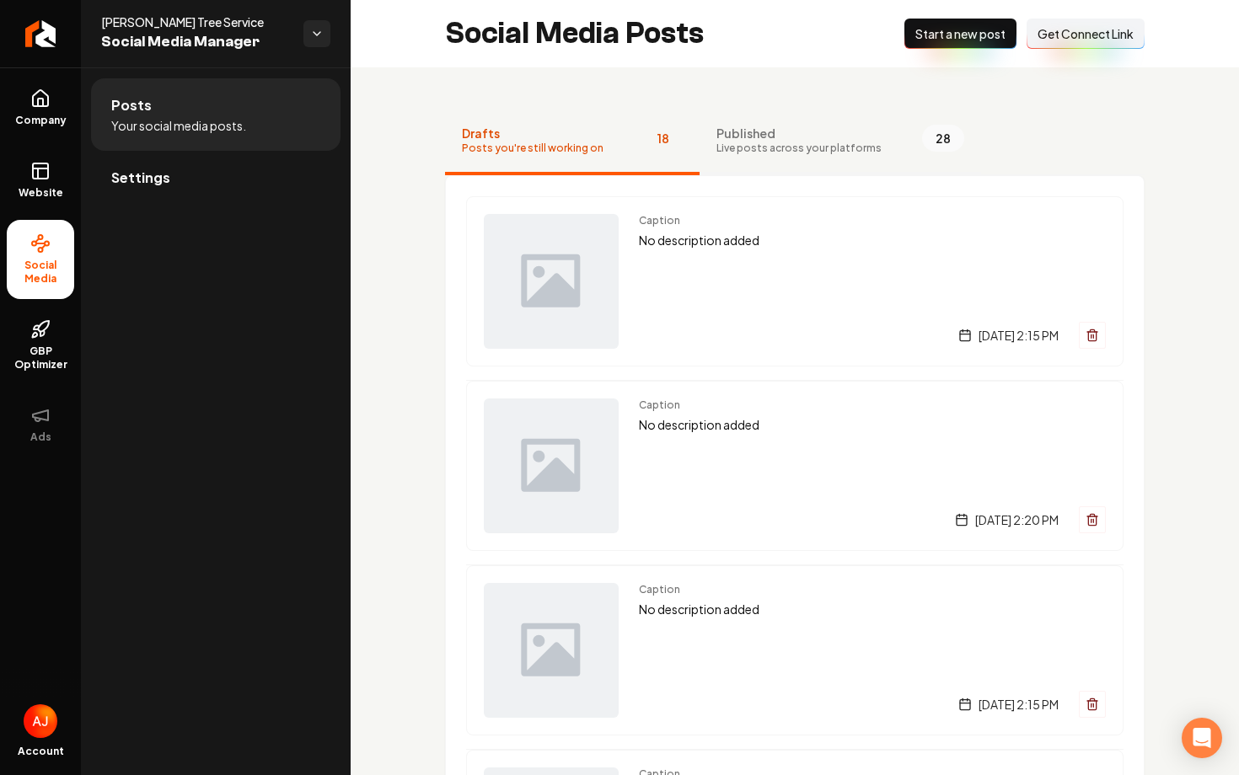
click at [804, 126] on span "Published" at bounding box center [798, 133] width 165 height 17
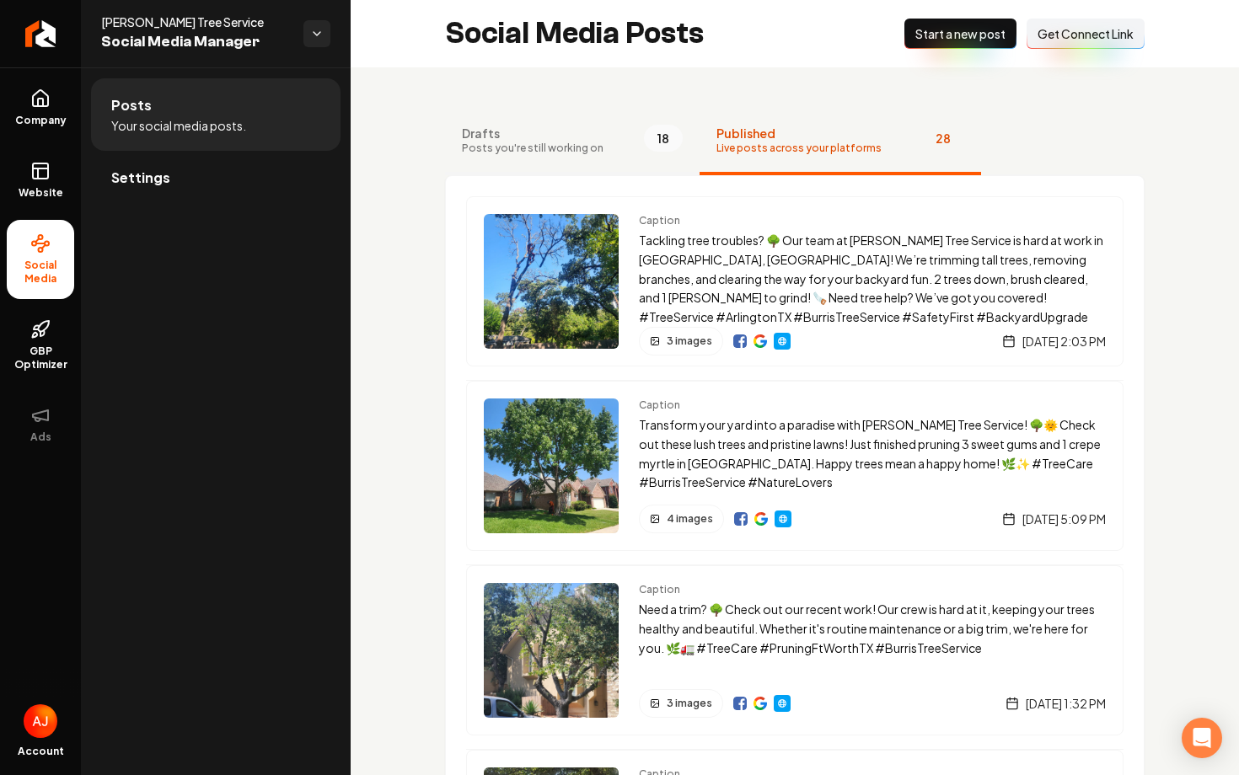
click at [564, 137] on span "Drafts" at bounding box center [533, 133] width 142 height 17
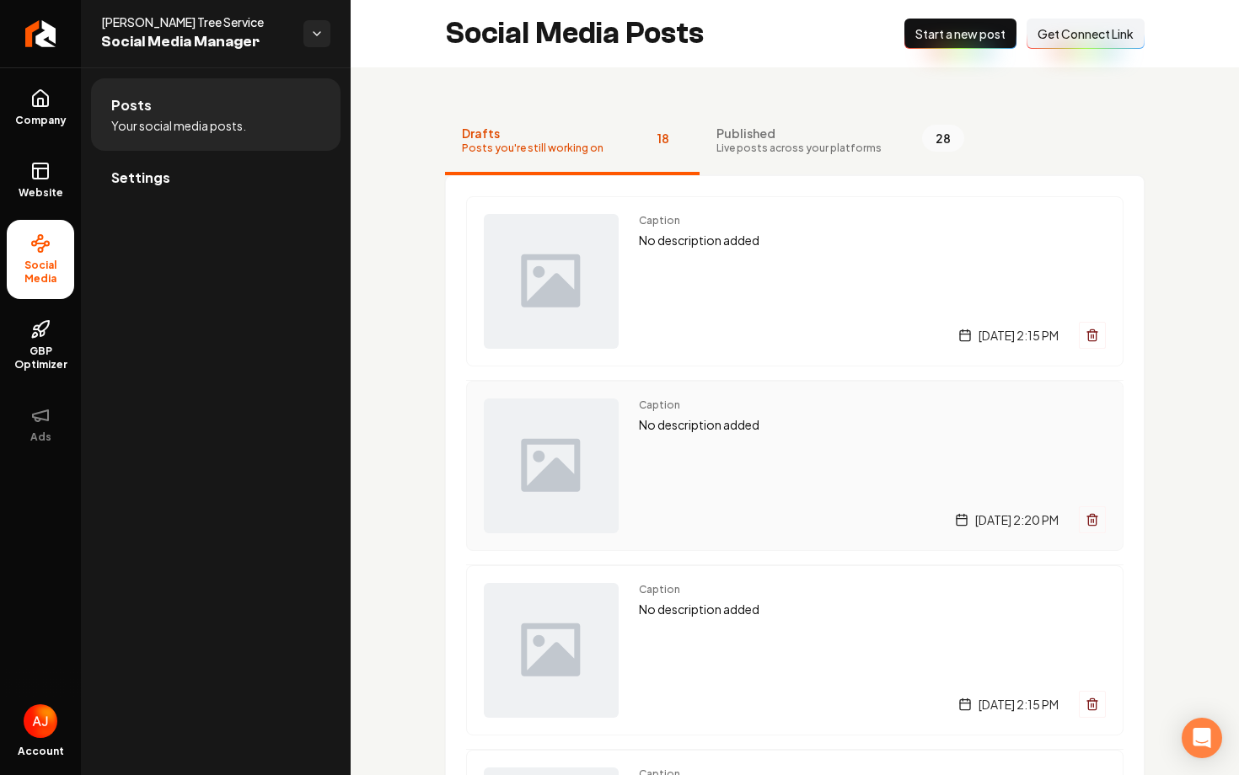
click at [697, 429] on p "No description added" at bounding box center [872, 424] width 467 height 19
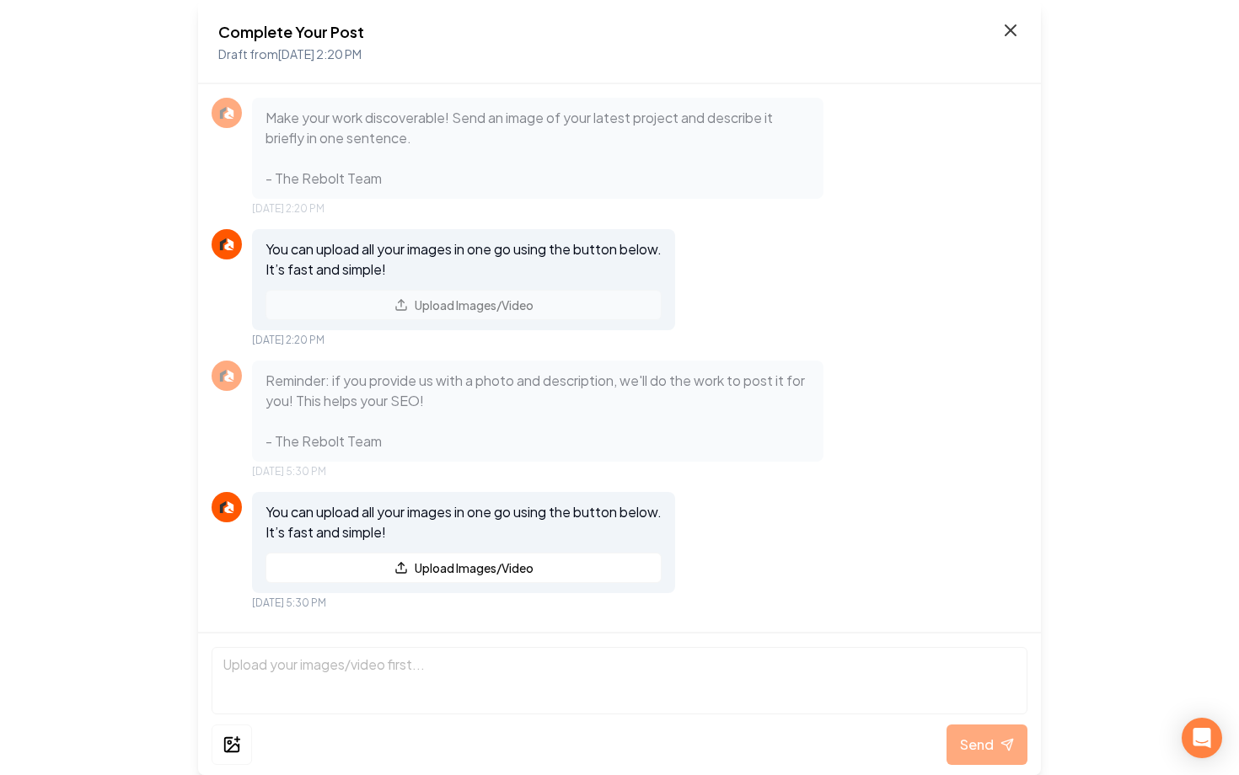
click at [1012, 29] on icon at bounding box center [1010, 30] width 10 height 10
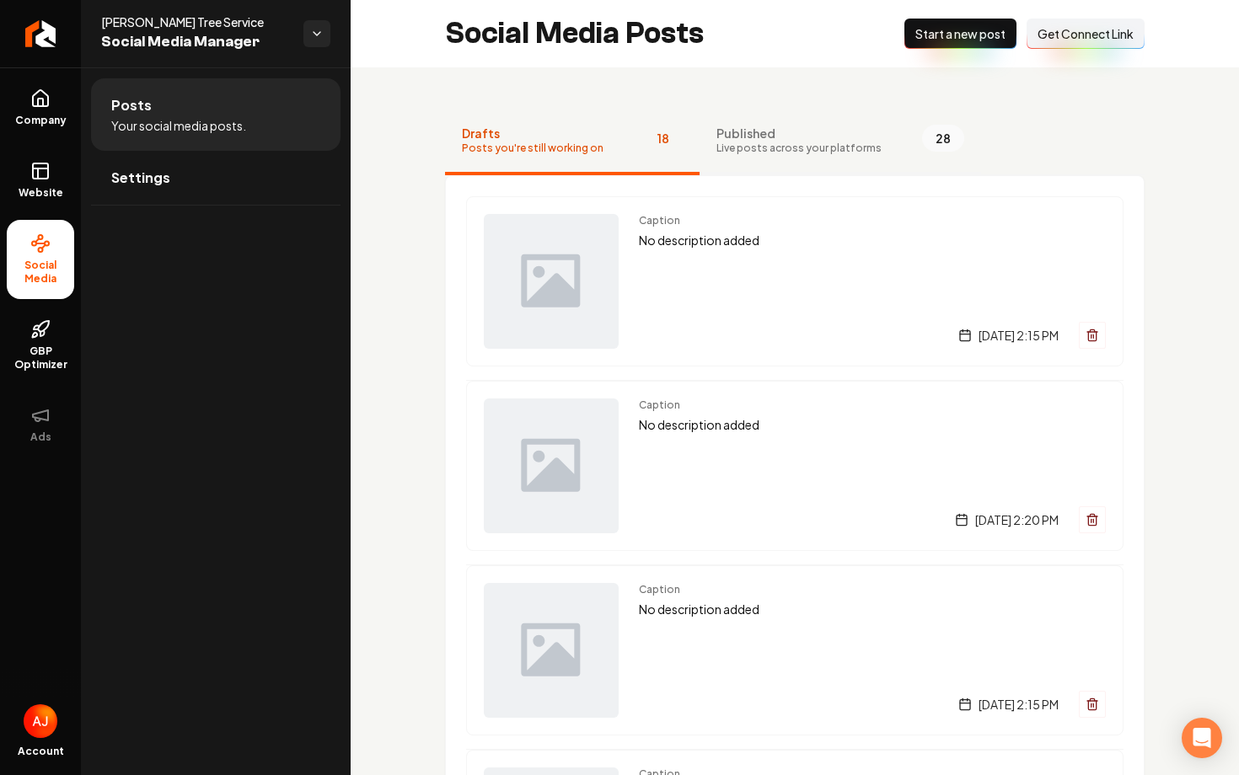
click at [769, 121] on button "Published Live posts across your platforms 28" at bounding box center [839, 141] width 281 height 67
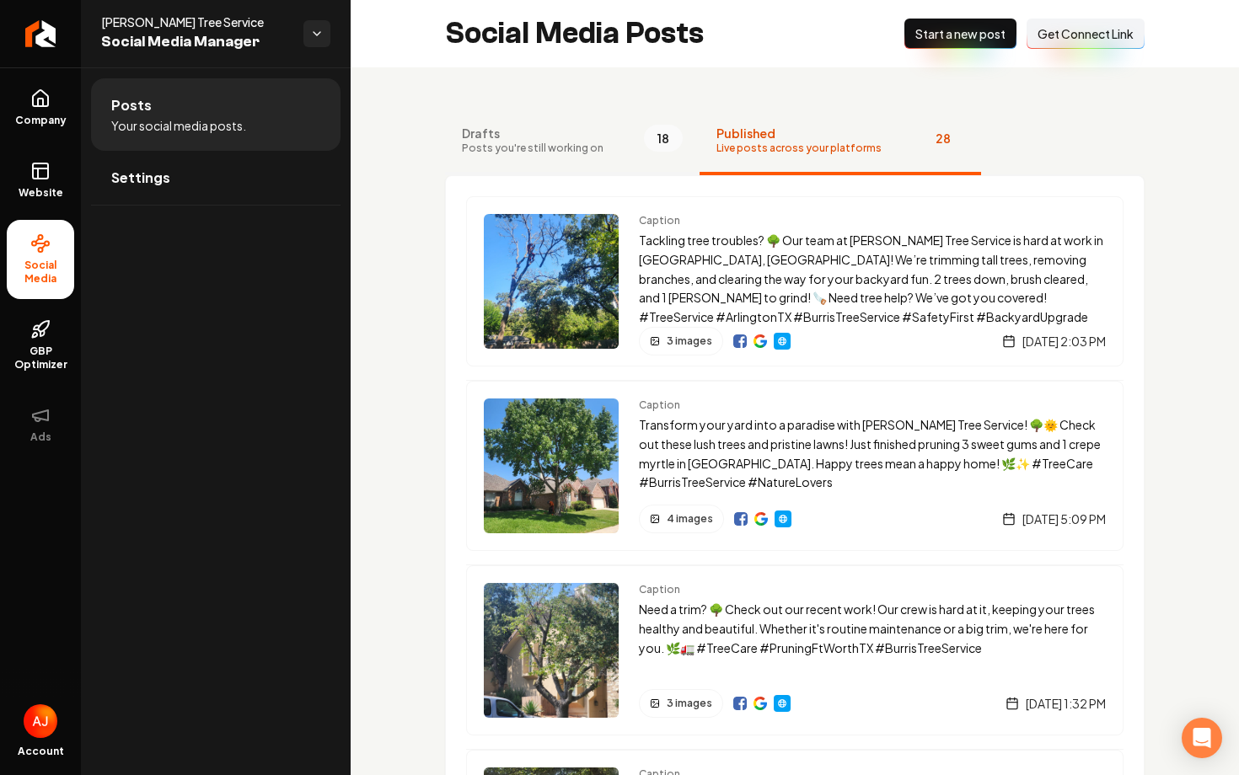
click at [533, 135] on span "Drafts" at bounding box center [533, 133] width 142 height 17
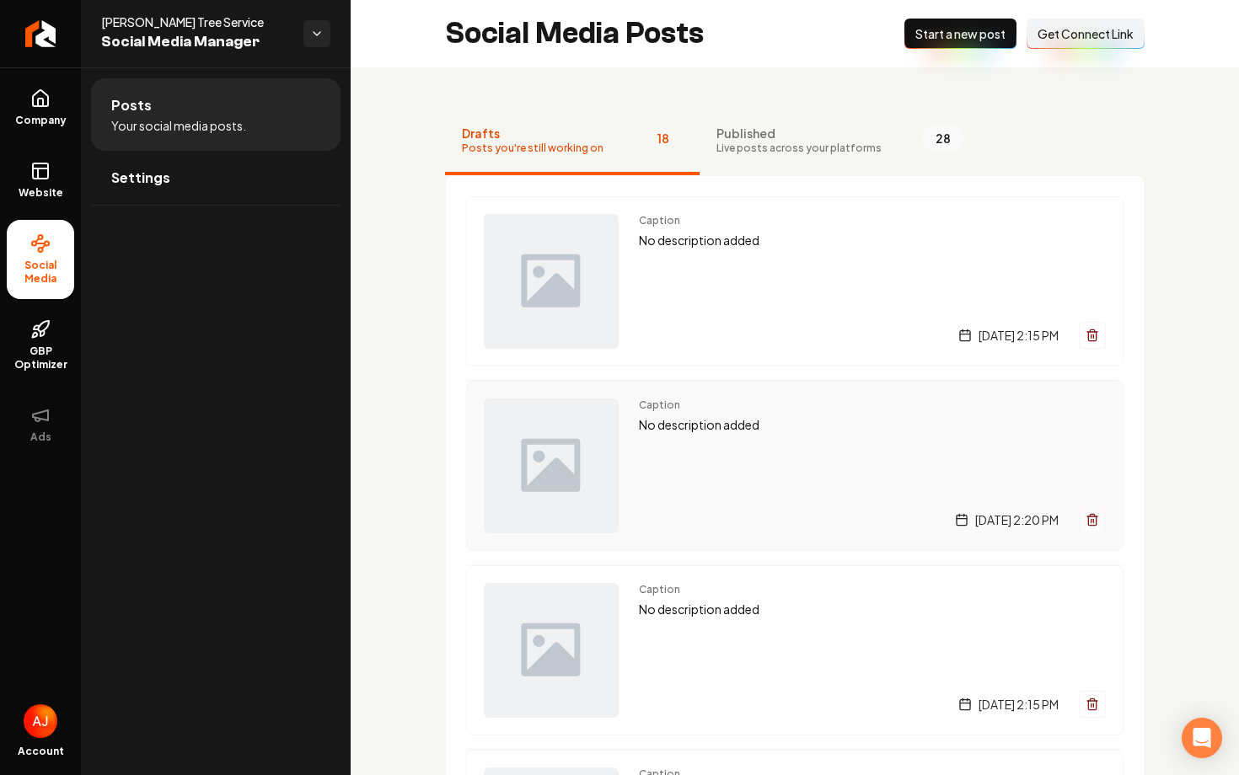
click at [771, 480] on div "Caption No description added [DATE] 2:20 PM" at bounding box center [872, 466] width 467 height 135
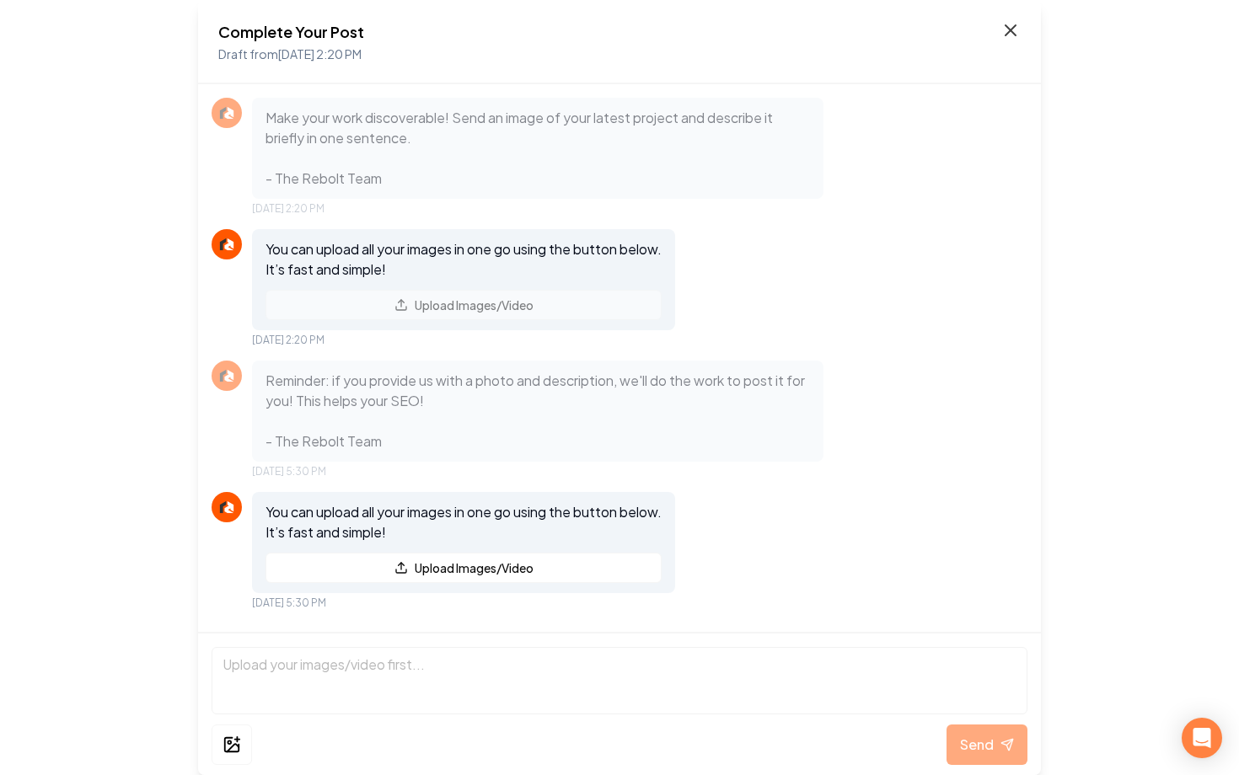
click at [1007, 34] on icon at bounding box center [1010, 30] width 10 height 10
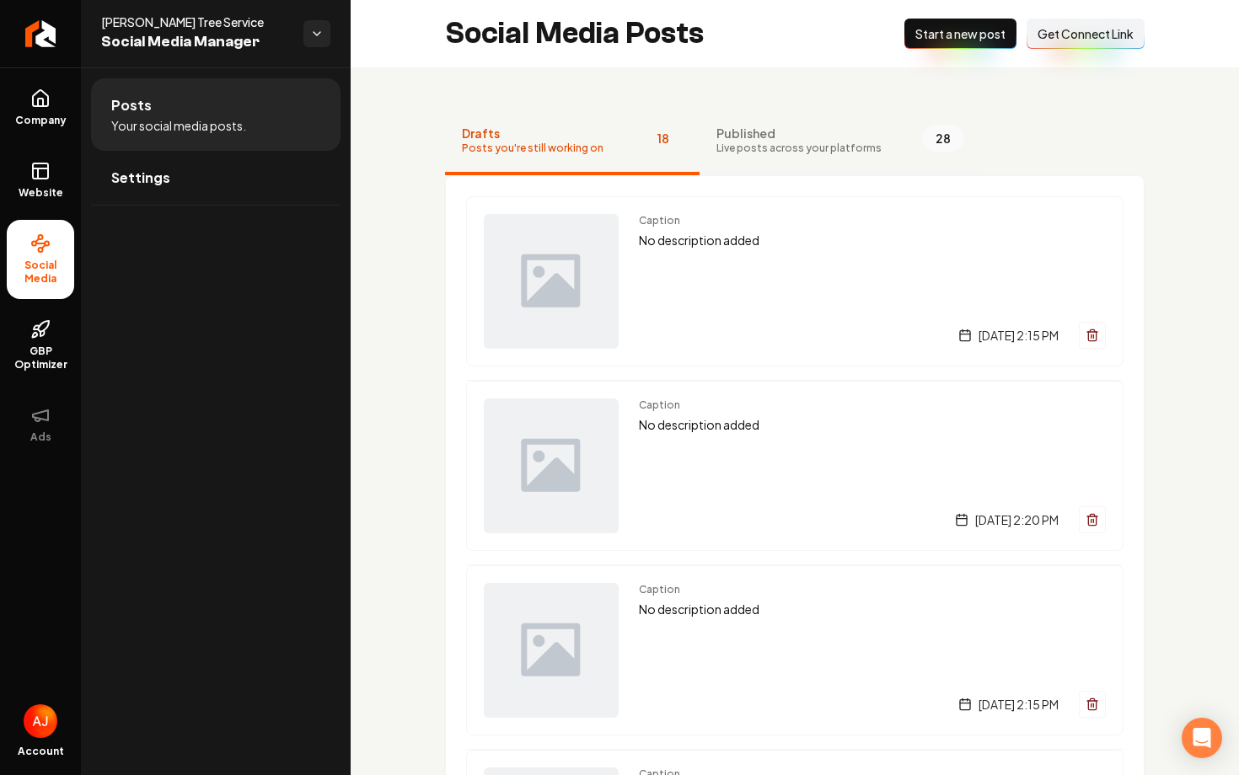
click at [787, 147] on span "Live posts across your platforms" at bounding box center [798, 148] width 165 height 13
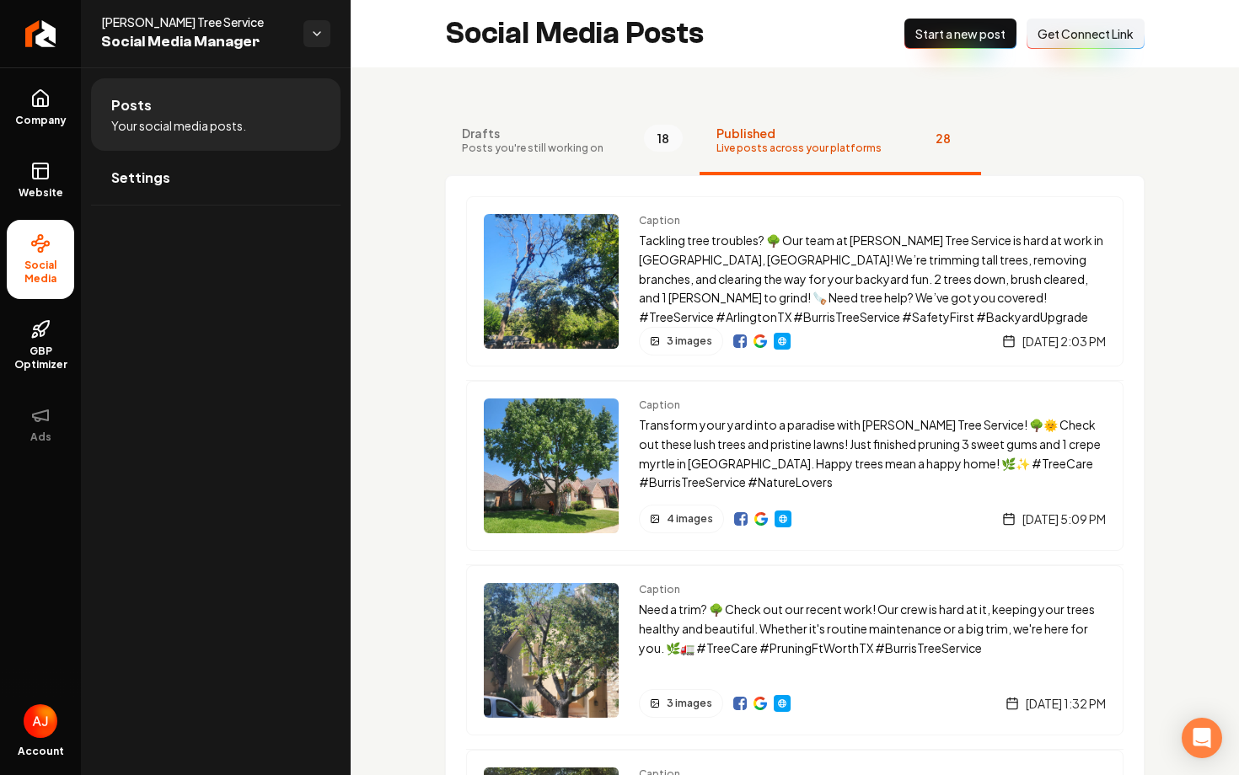
click at [932, 41] on span "Start a new post" at bounding box center [960, 33] width 90 height 17
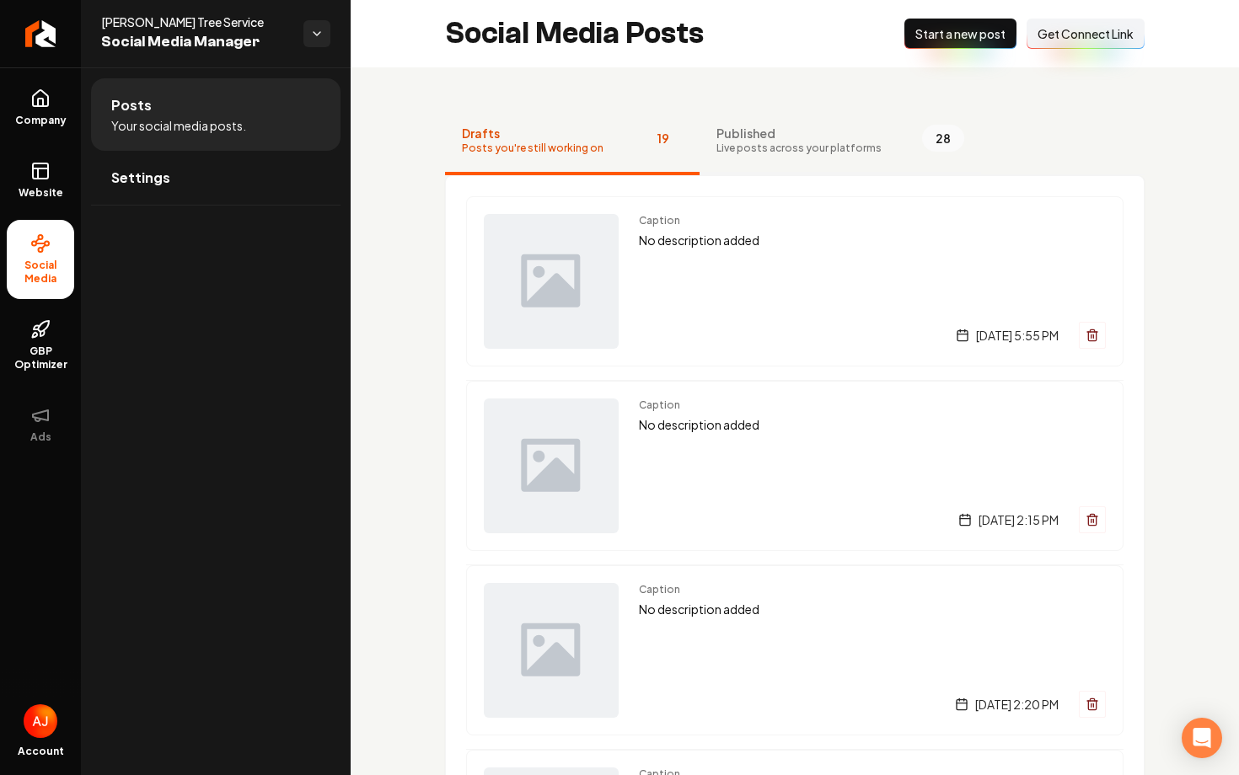
click at [756, 142] on span "Live posts across your platforms" at bounding box center [798, 148] width 165 height 13
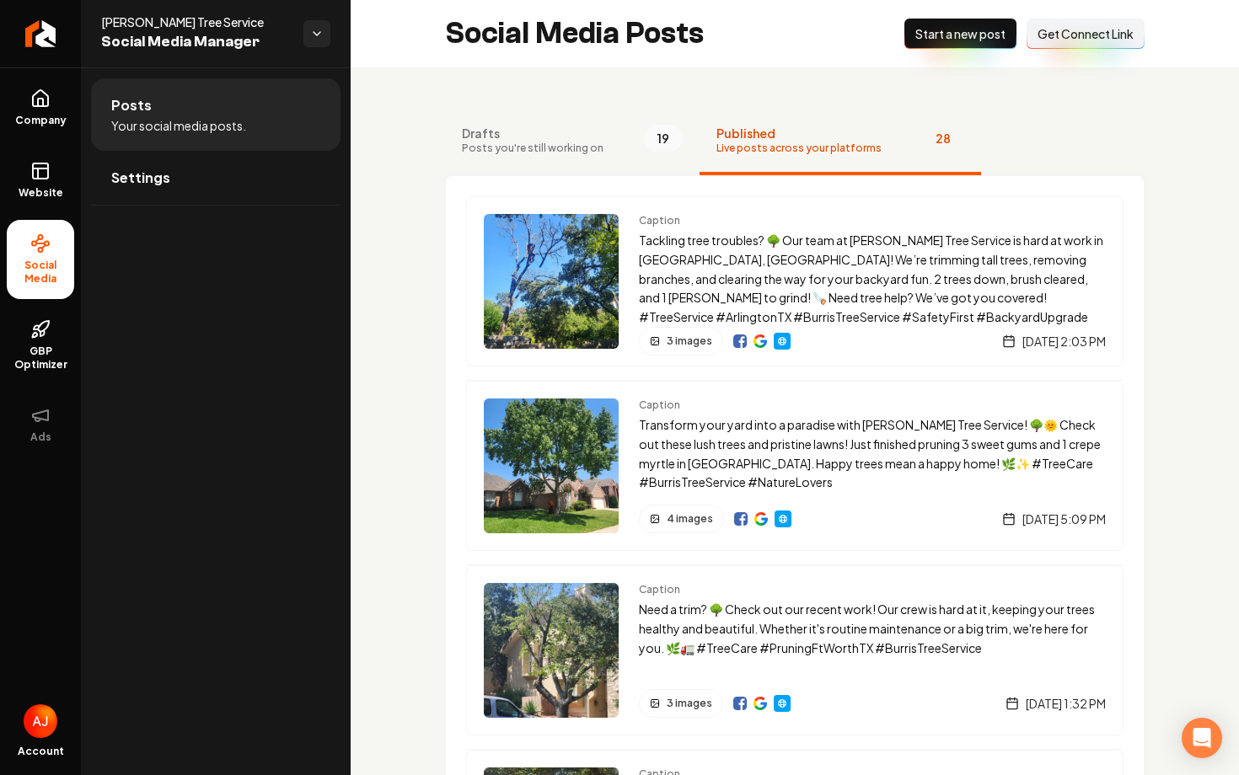
click at [626, 154] on button "Drafts Posts you're still working on 19" at bounding box center [572, 141] width 254 height 67
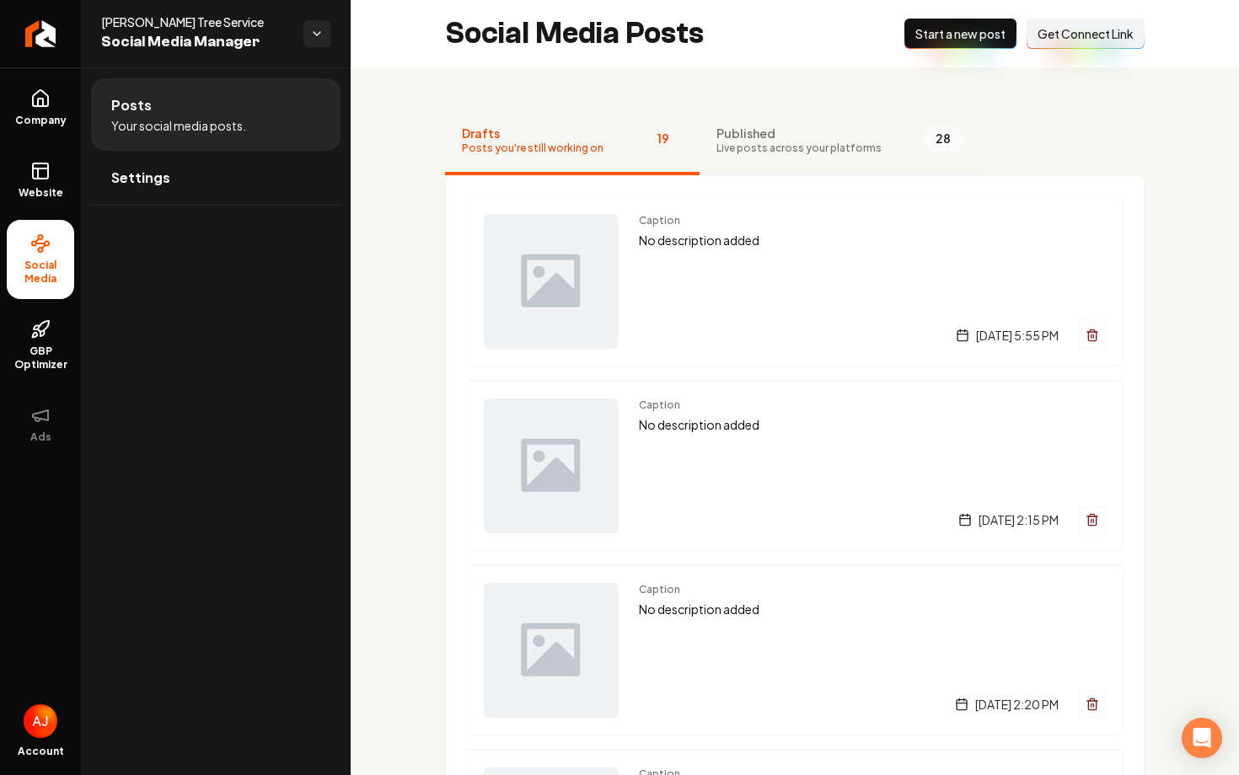
click at [743, 155] on button "Published Live posts across your platforms 28" at bounding box center [839, 141] width 281 height 67
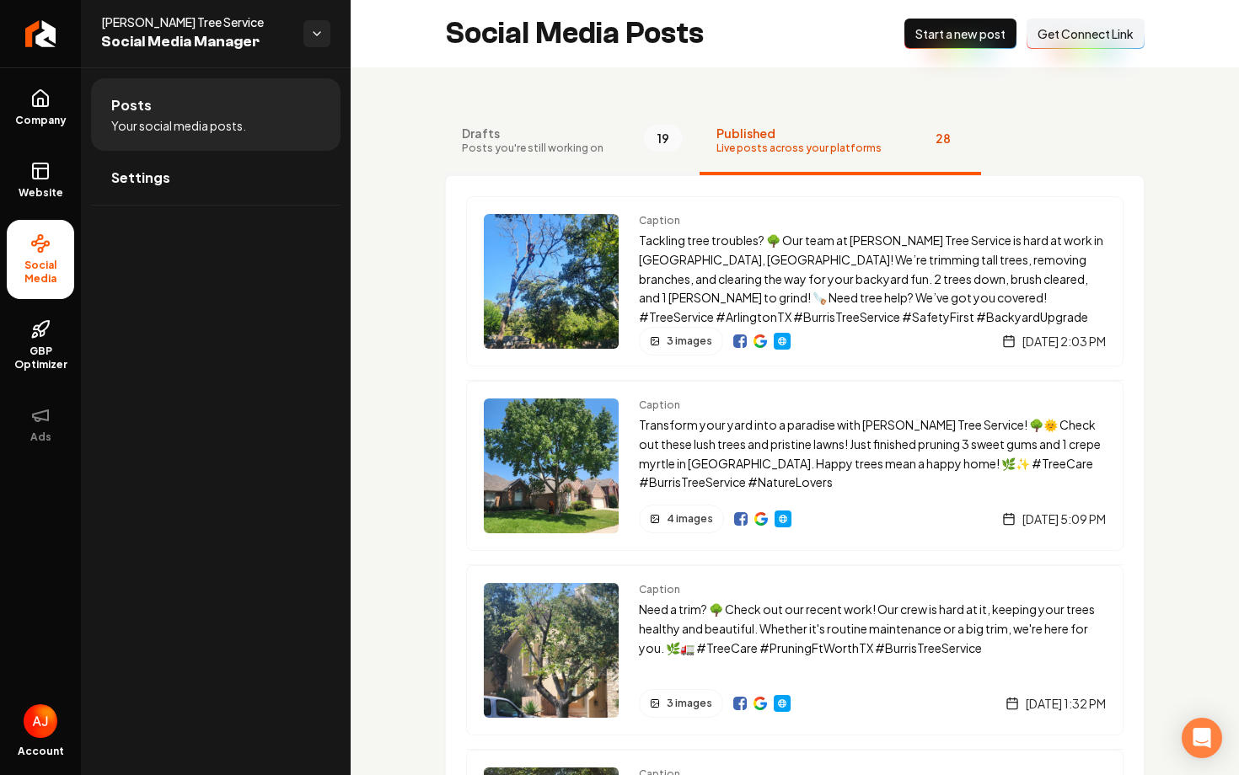
click at [579, 140] on span "Drafts" at bounding box center [533, 133] width 142 height 17
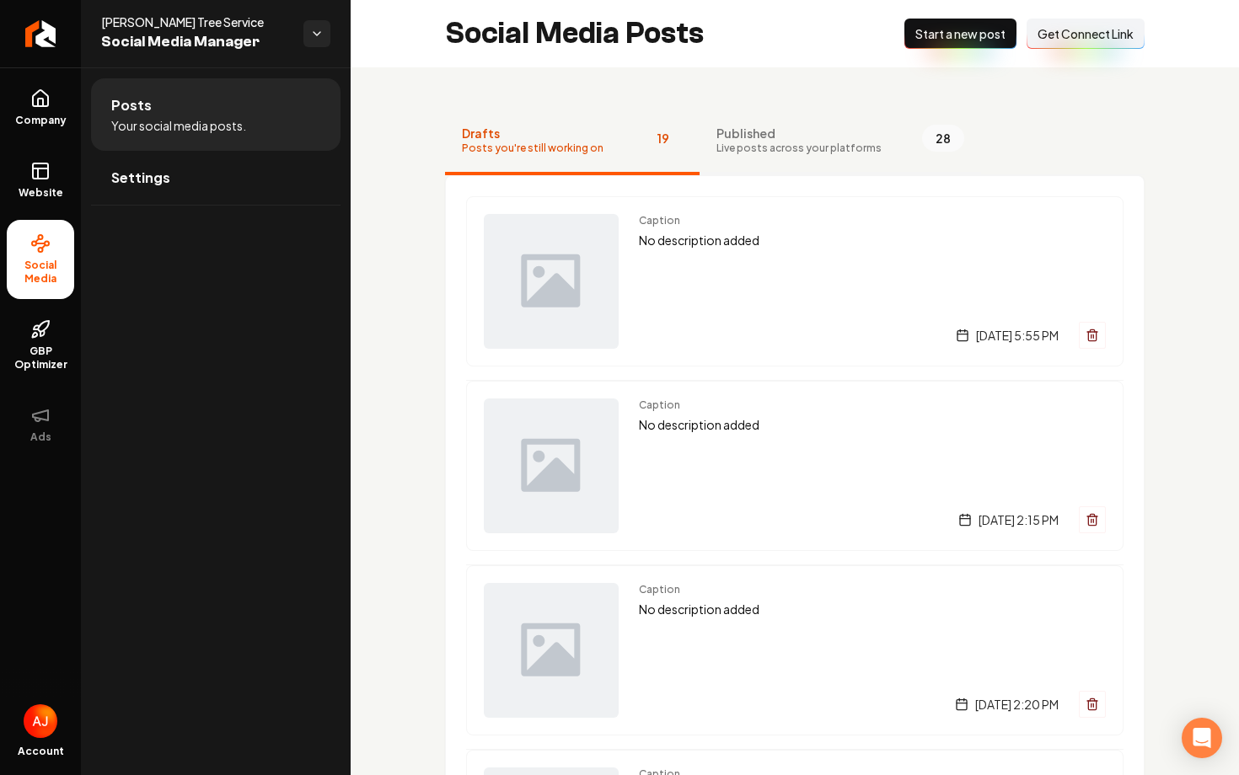
click at [720, 137] on span "Published" at bounding box center [798, 133] width 165 height 17
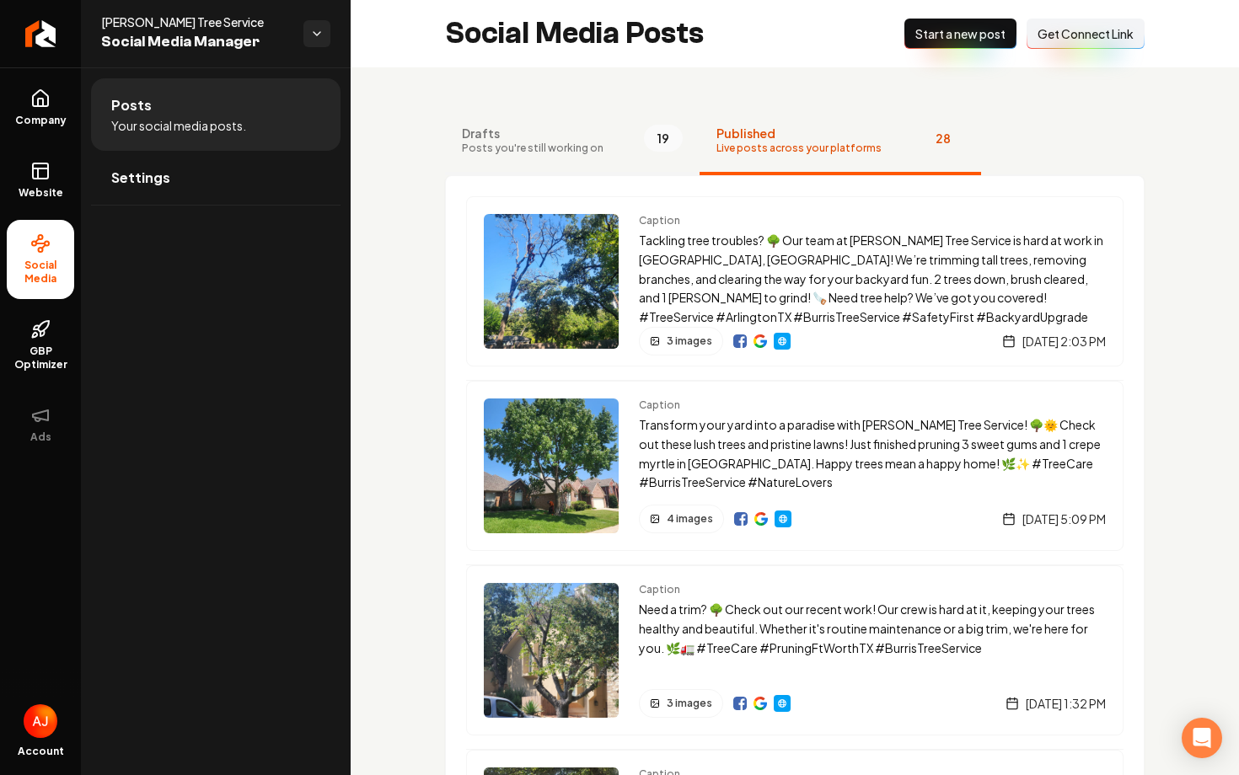
click at [618, 143] on button "Drafts Posts you're still working on 19" at bounding box center [572, 141] width 254 height 67
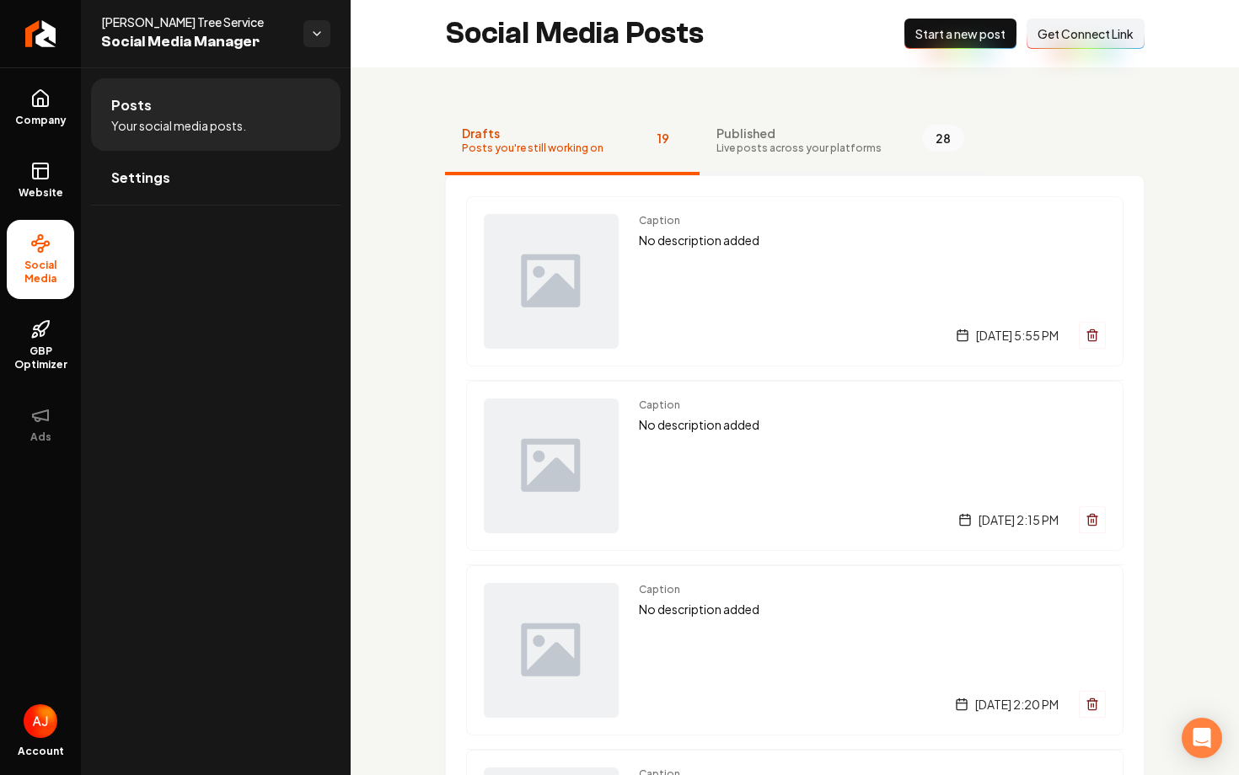
click at [755, 140] on span "Published" at bounding box center [798, 133] width 165 height 17
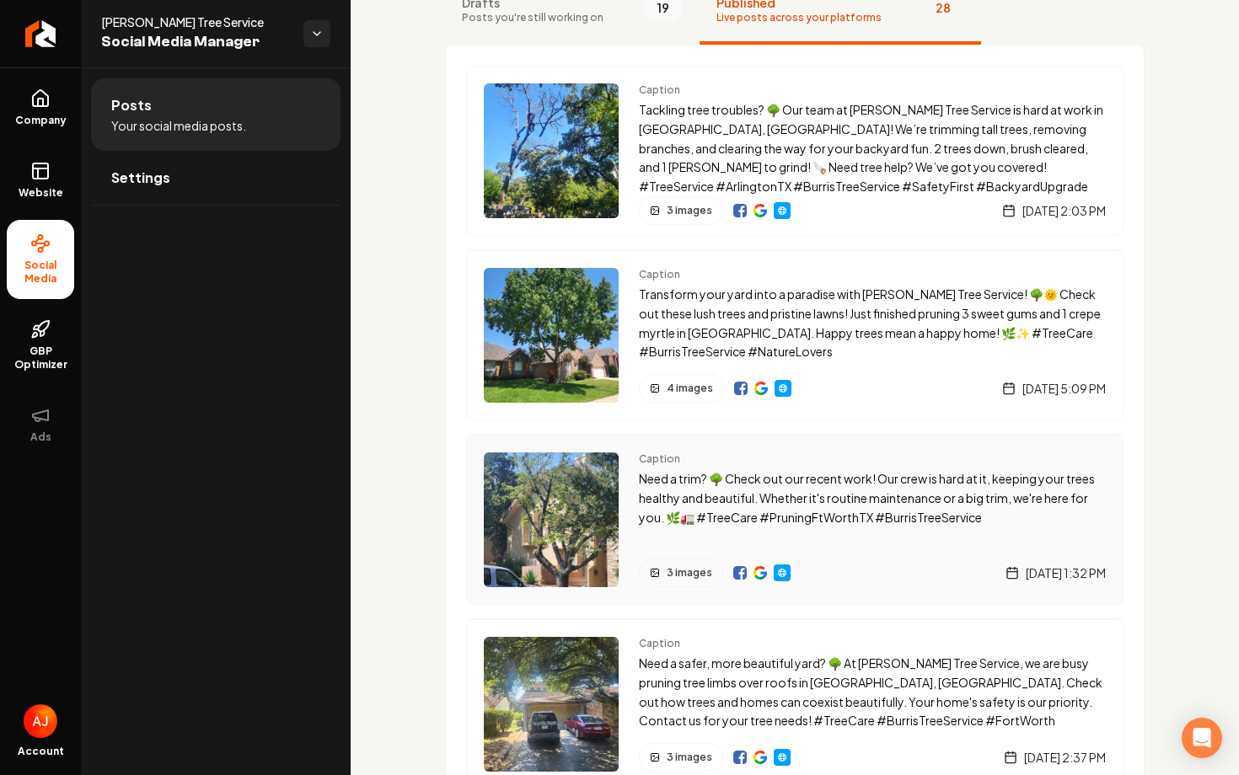
scroll to position [131, 0]
click at [176, 186] on link "Settings" at bounding box center [215, 178] width 249 height 54
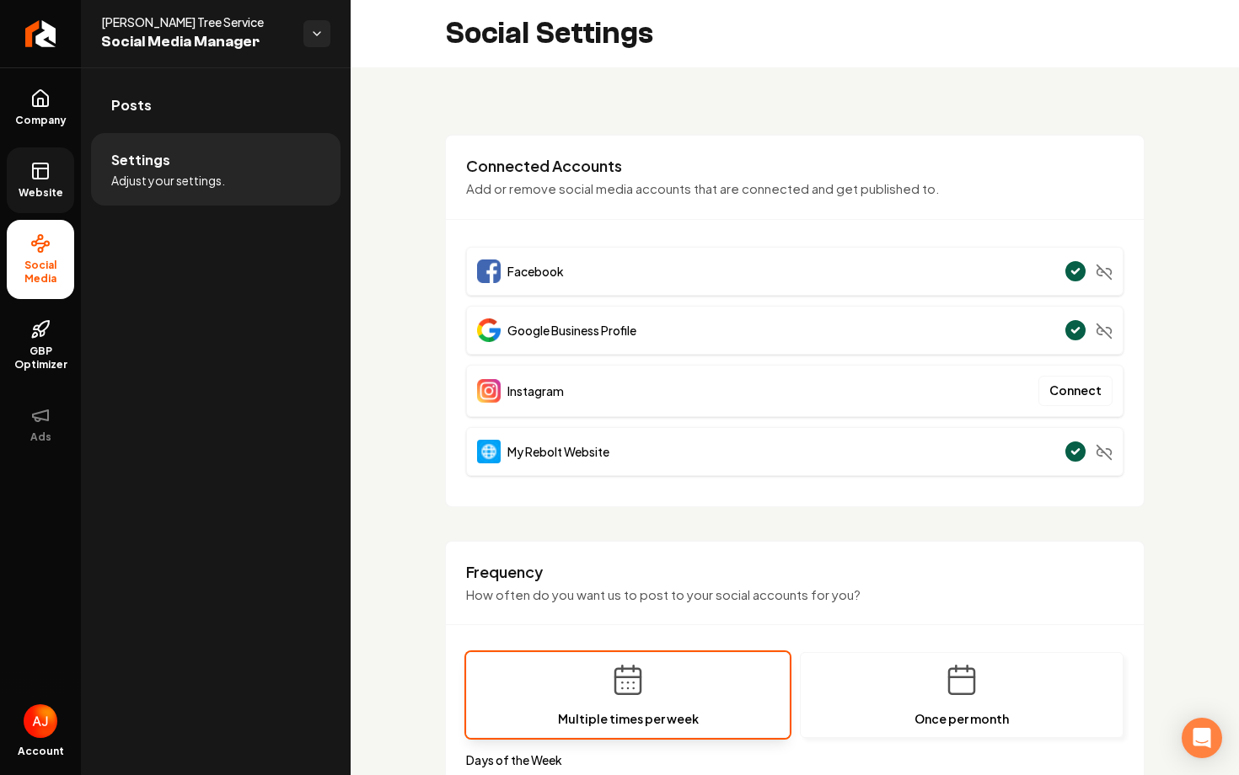
click at [42, 184] on link "Website" at bounding box center [40, 180] width 67 height 66
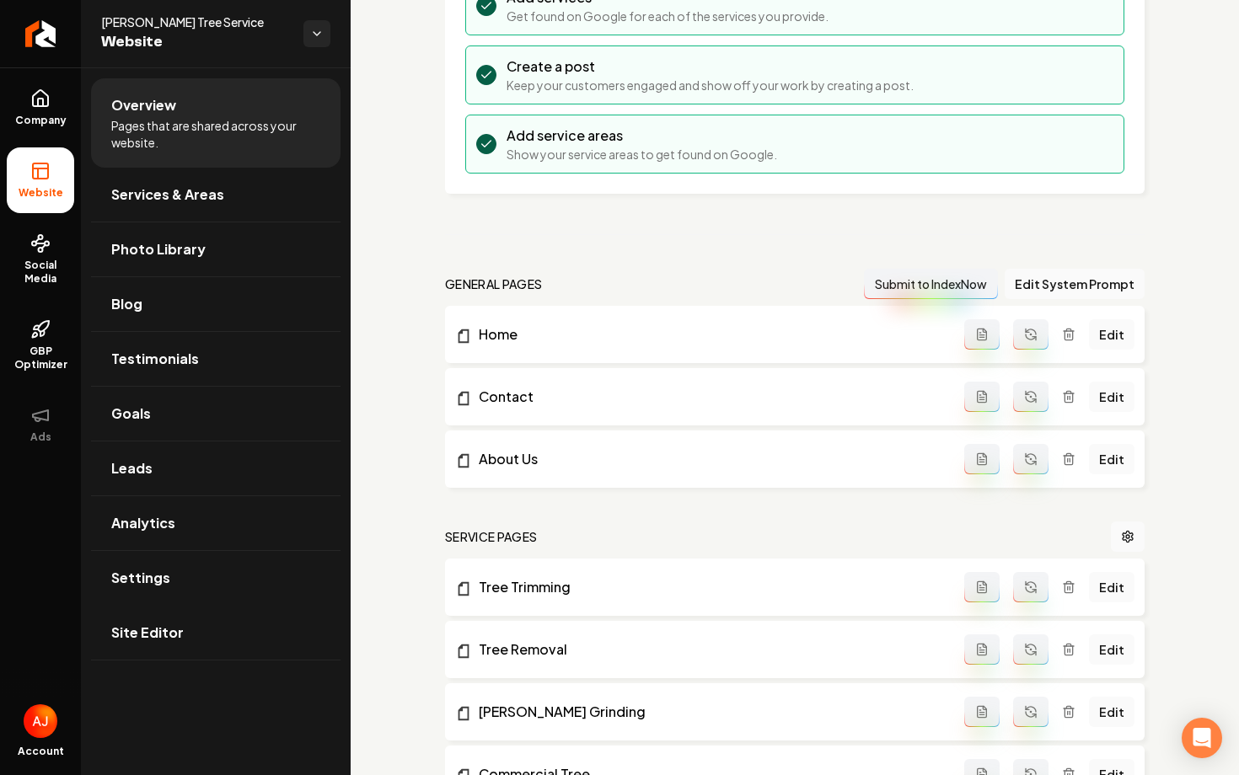
scroll to position [298, 0]
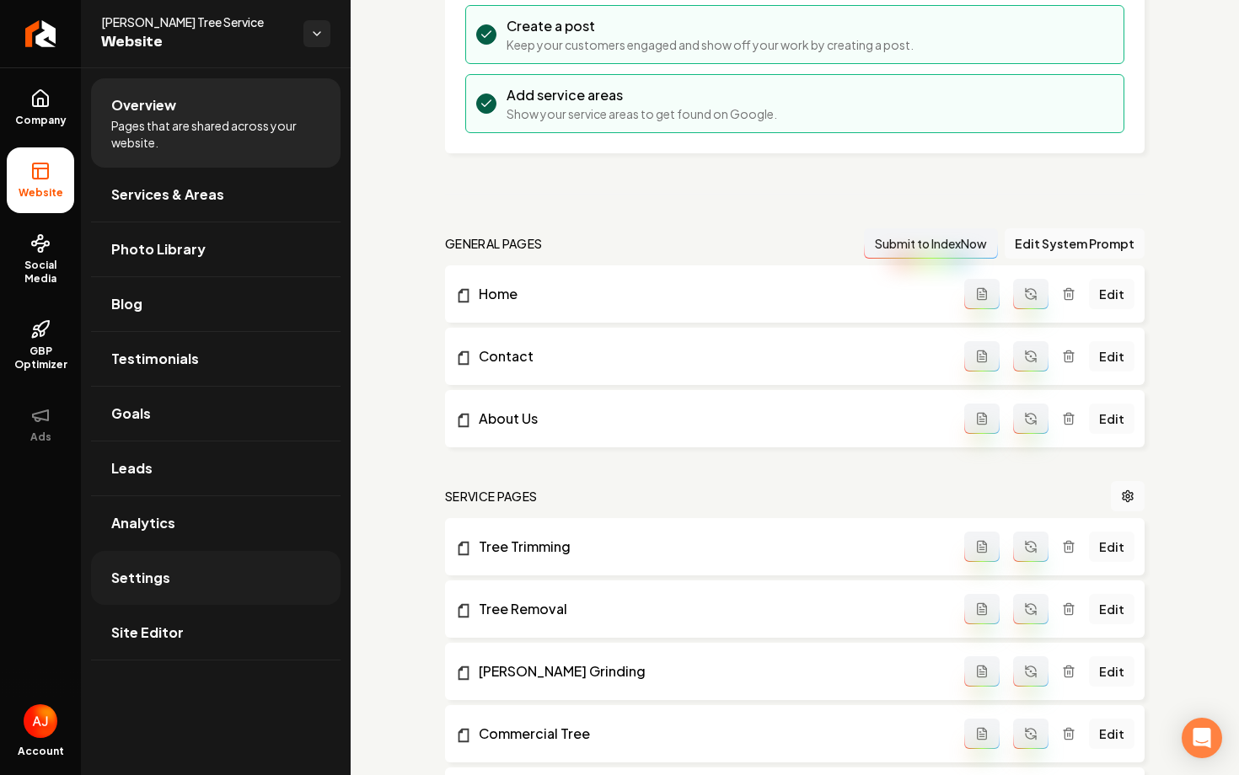
click at [193, 587] on link "Settings" at bounding box center [215, 578] width 249 height 54
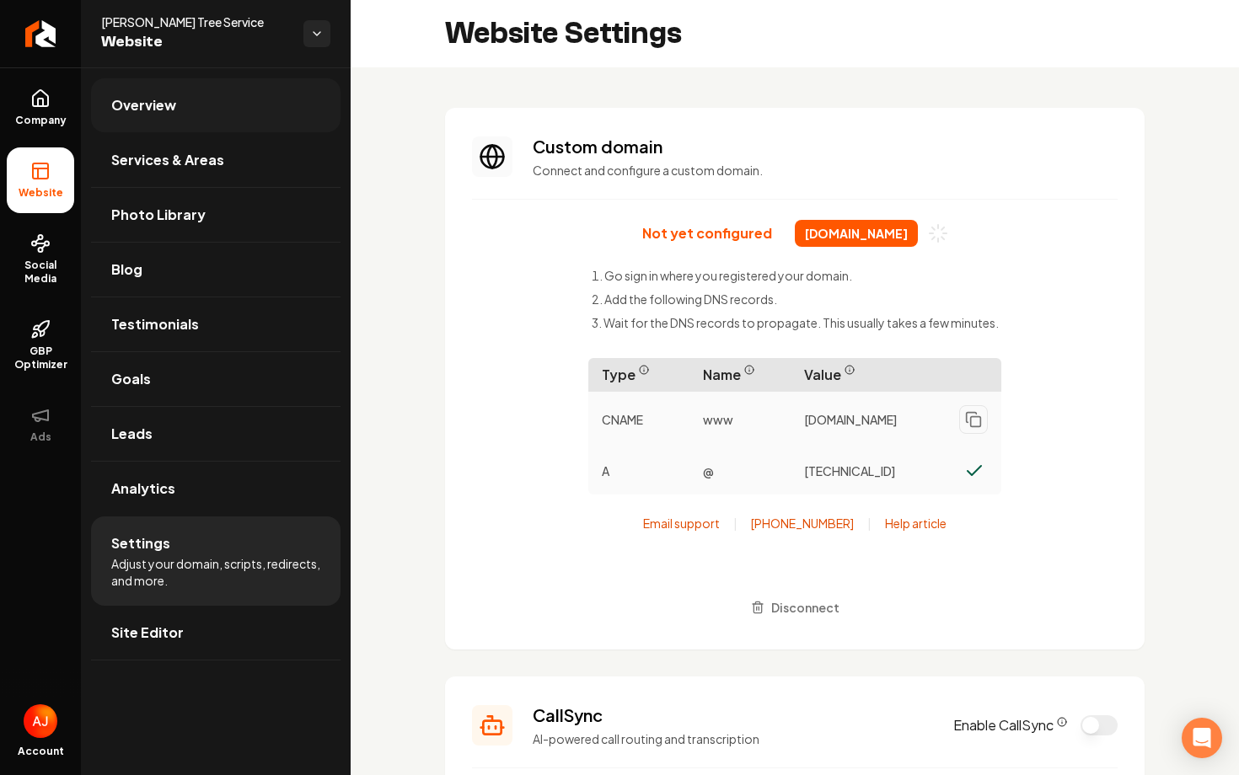
click at [145, 114] on span "Overview" at bounding box center [143, 105] width 65 height 20
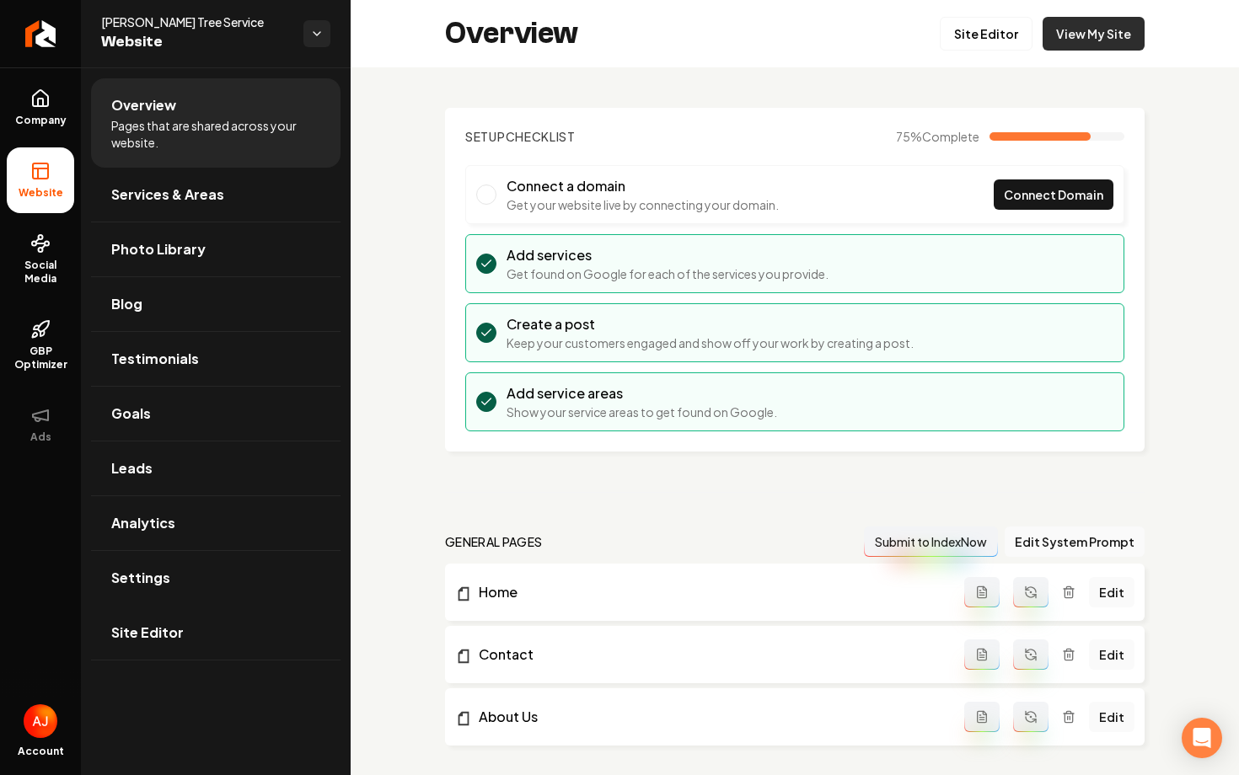
click at [1089, 29] on link "View My Site" at bounding box center [1093, 34] width 102 height 34
click at [55, 244] on link "Social Media" at bounding box center [40, 259] width 67 height 79
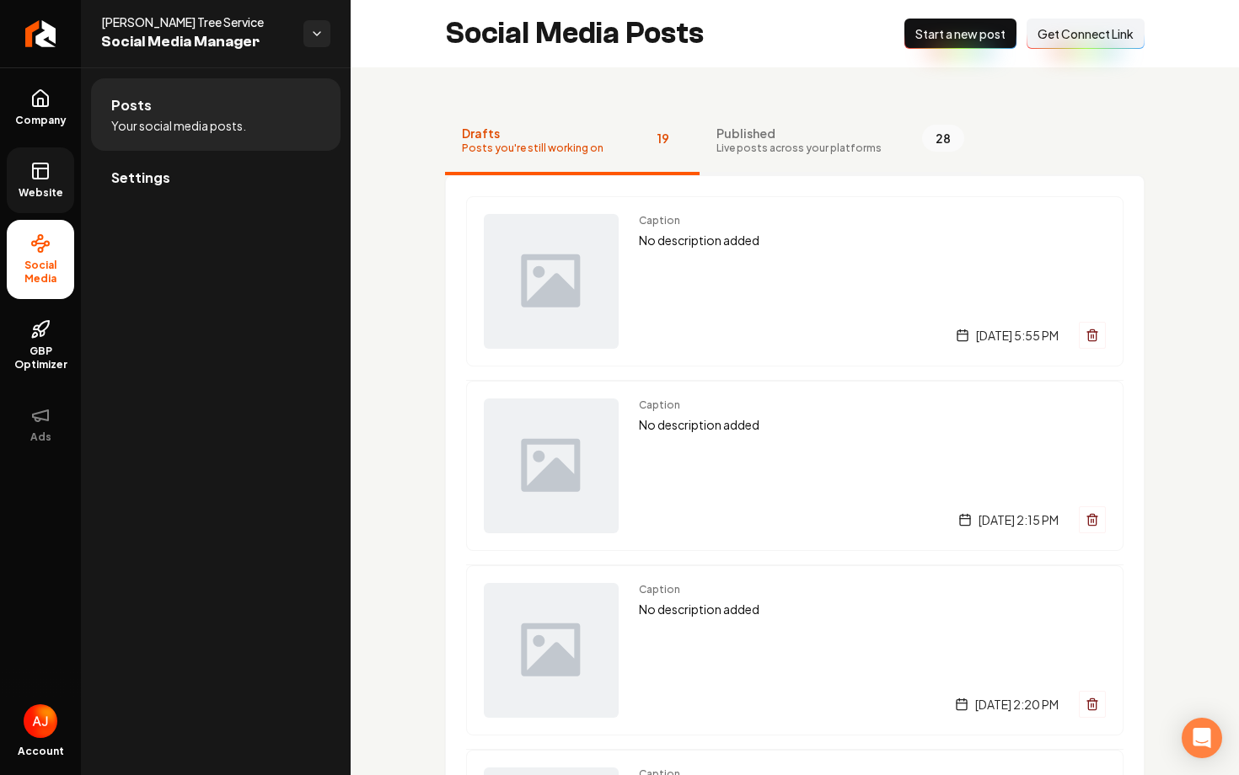
click at [844, 145] on span "Live posts across your platforms" at bounding box center [798, 148] width 165 height 13
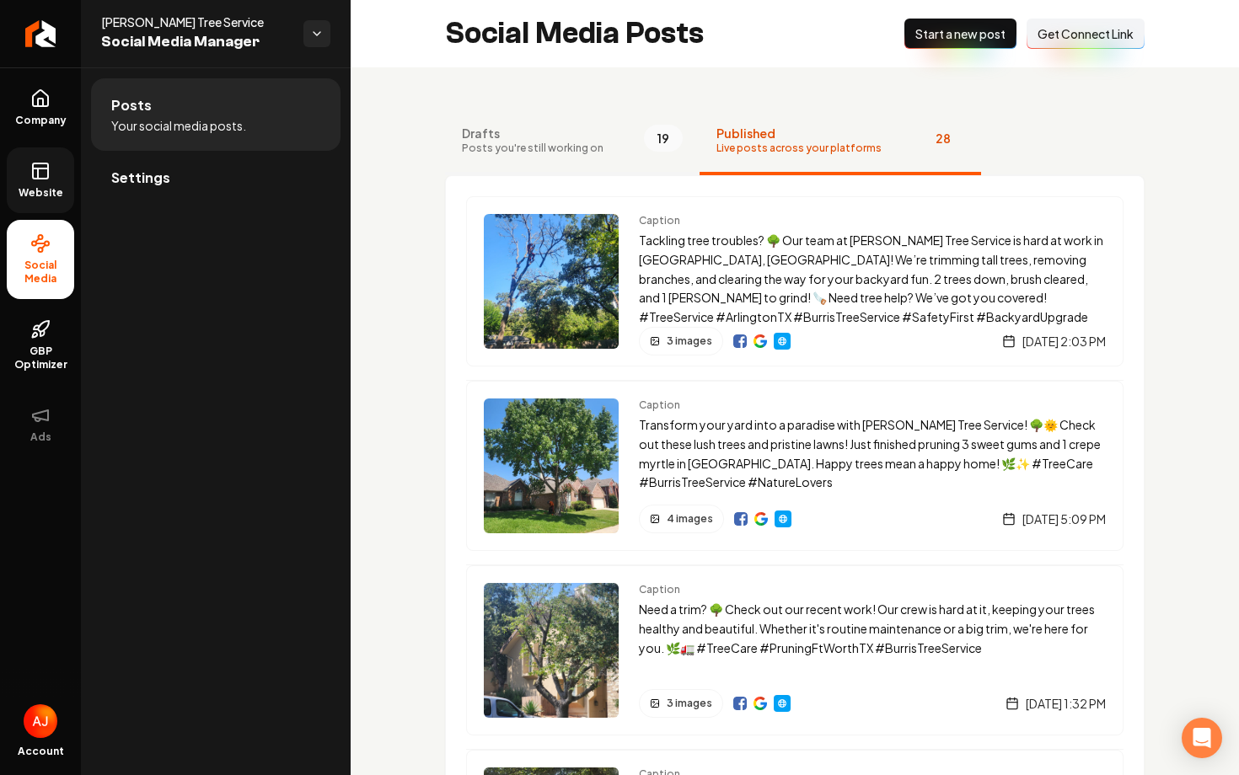
click at [577, 136] on span "Drafts" at bounding box center [533, 133] width 142 height 17
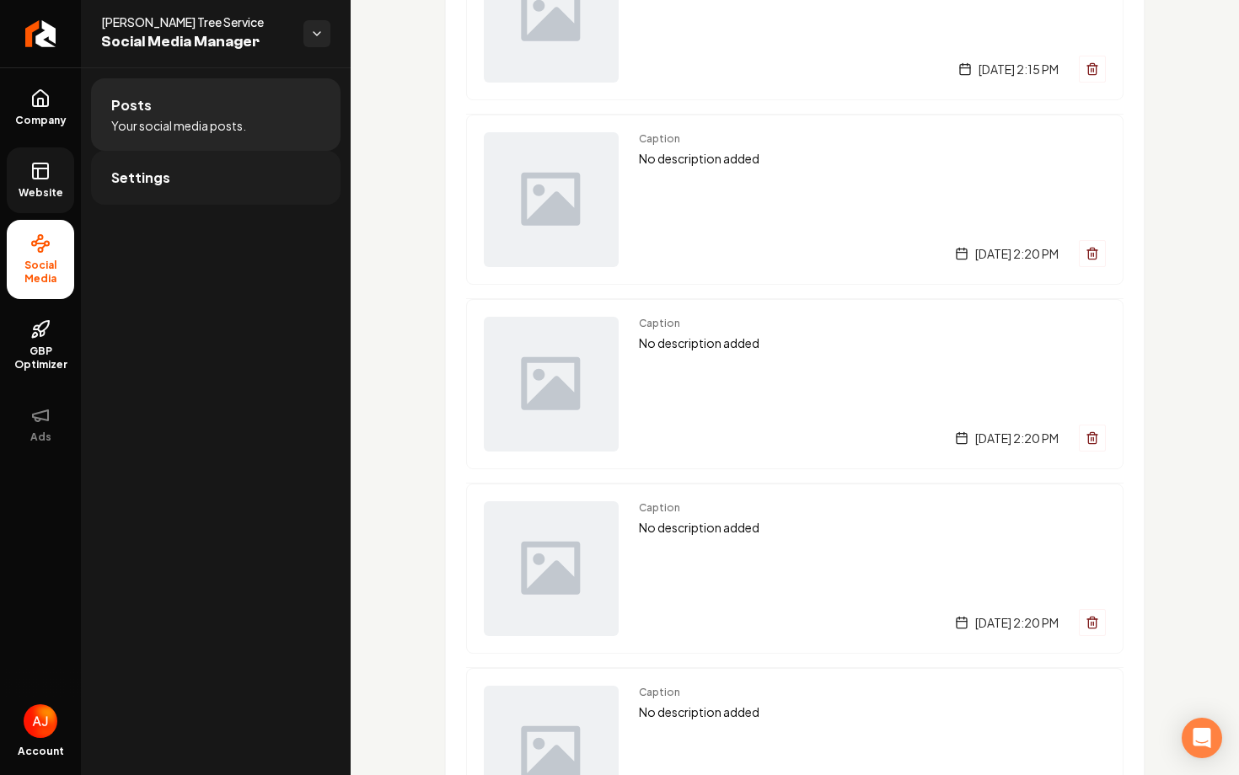
scroll to position [643, 0]
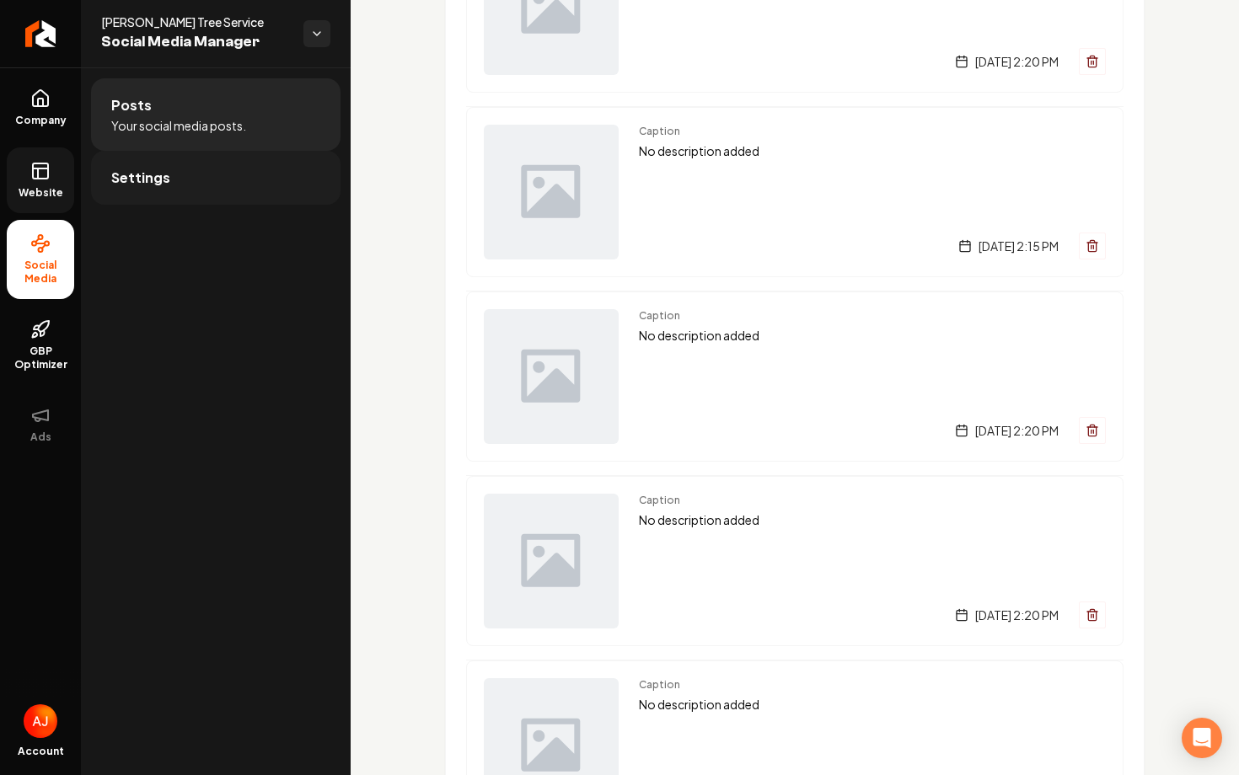
click at [151, 169] on span "Settings" at bounding box center [140, 178] width 59 height 20
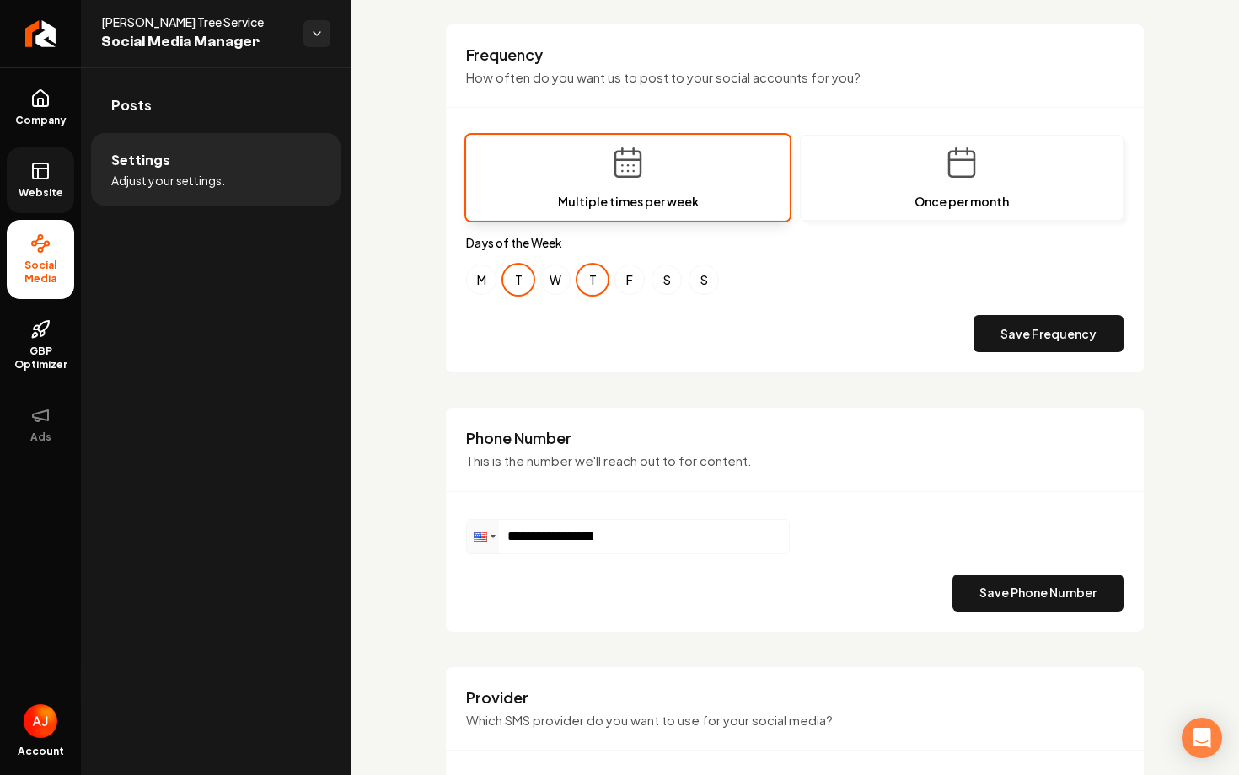
scroll to position [516, 0]
click at [216, 107] on link "Posts" at bounding box center [215, 105] width 249 height 54
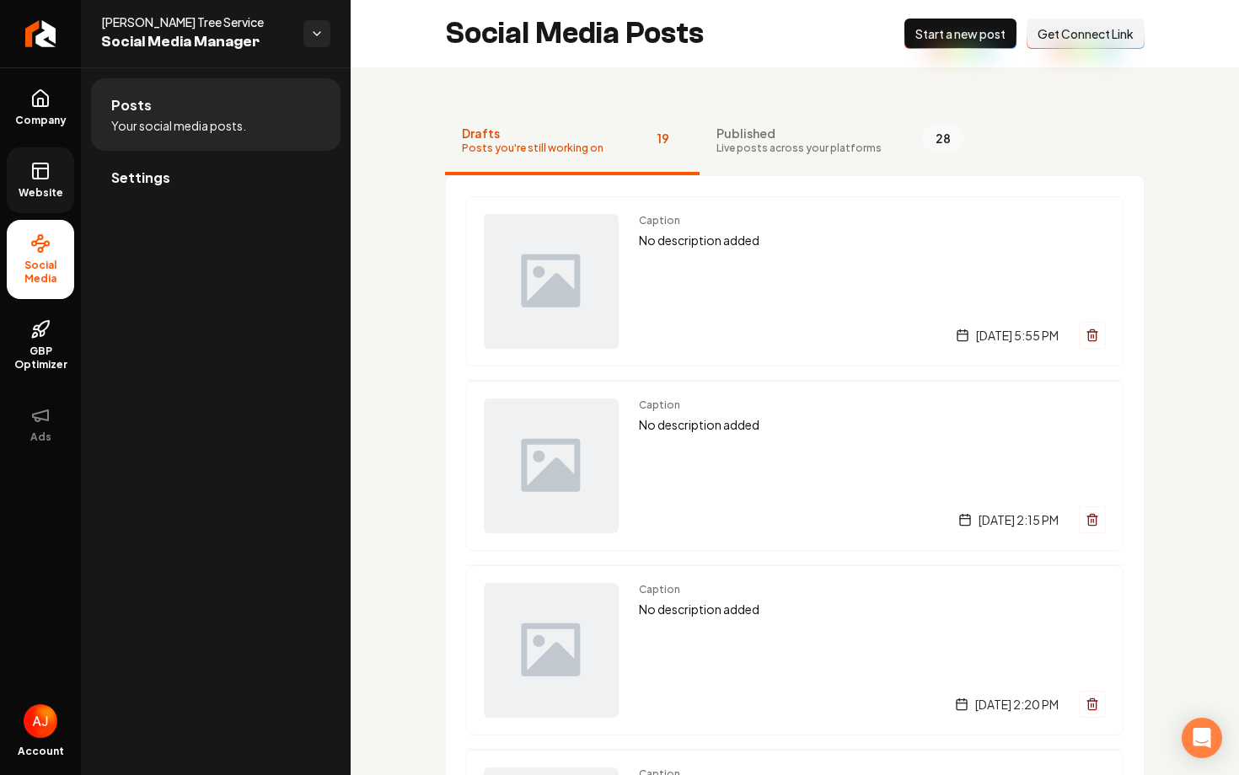
click at [813, 131] on span "Published" at bounding box center [798, 133] width 165 height 17
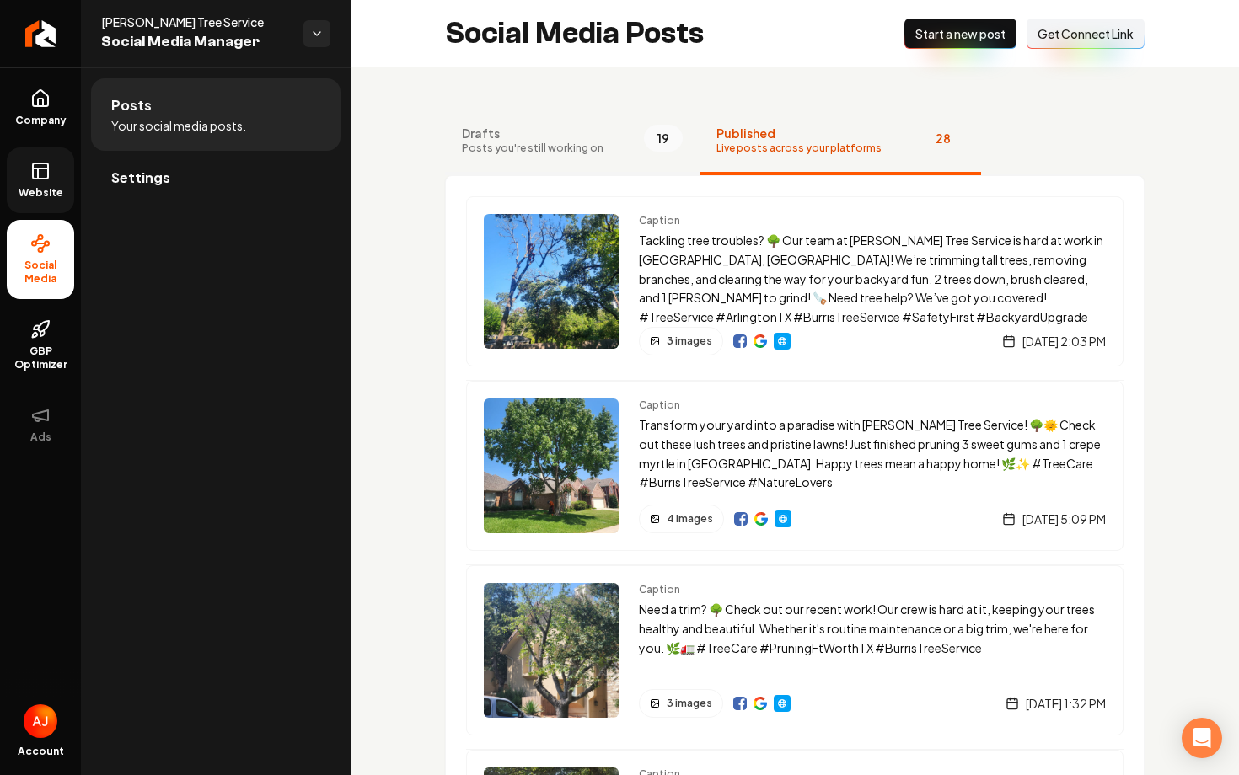
click at [528, 137] on span "Drafts" at bounding box center [533, 133] width 142 height 17
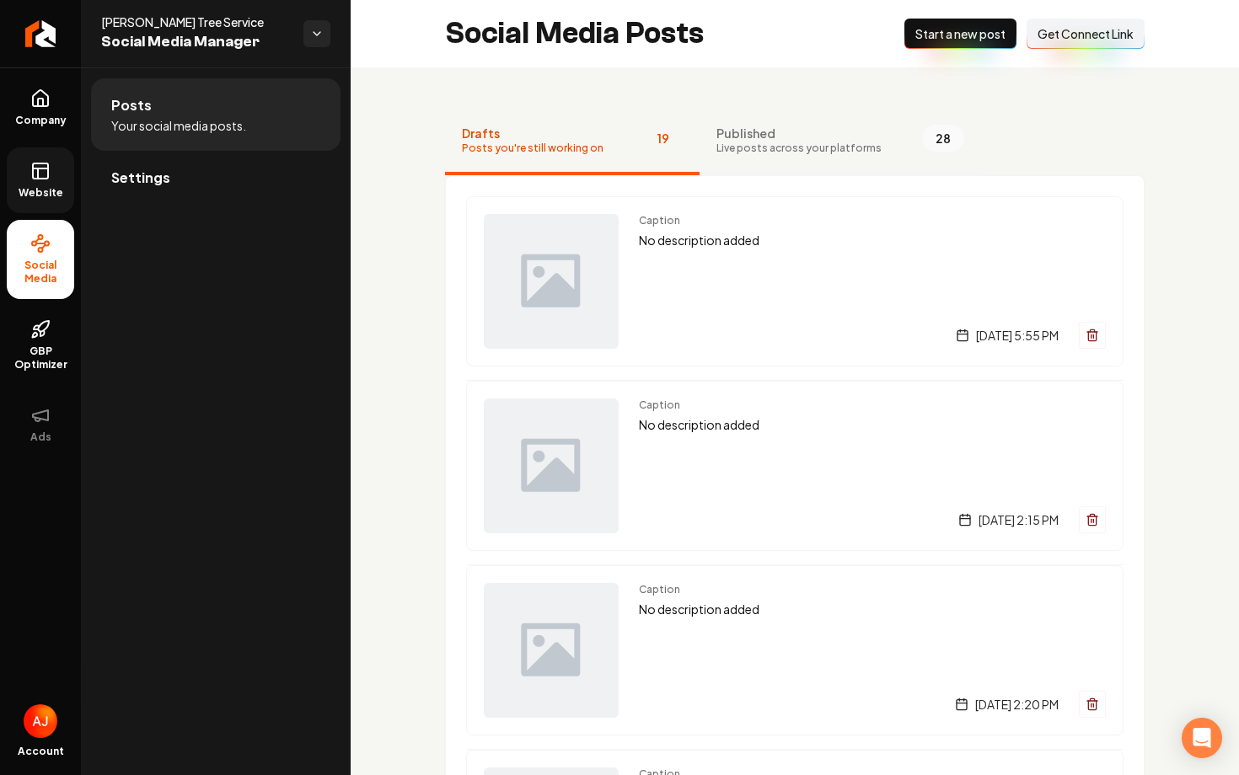
click at [747, 140] on span "Published" at bounding box center [798, 133] width 165 height 17
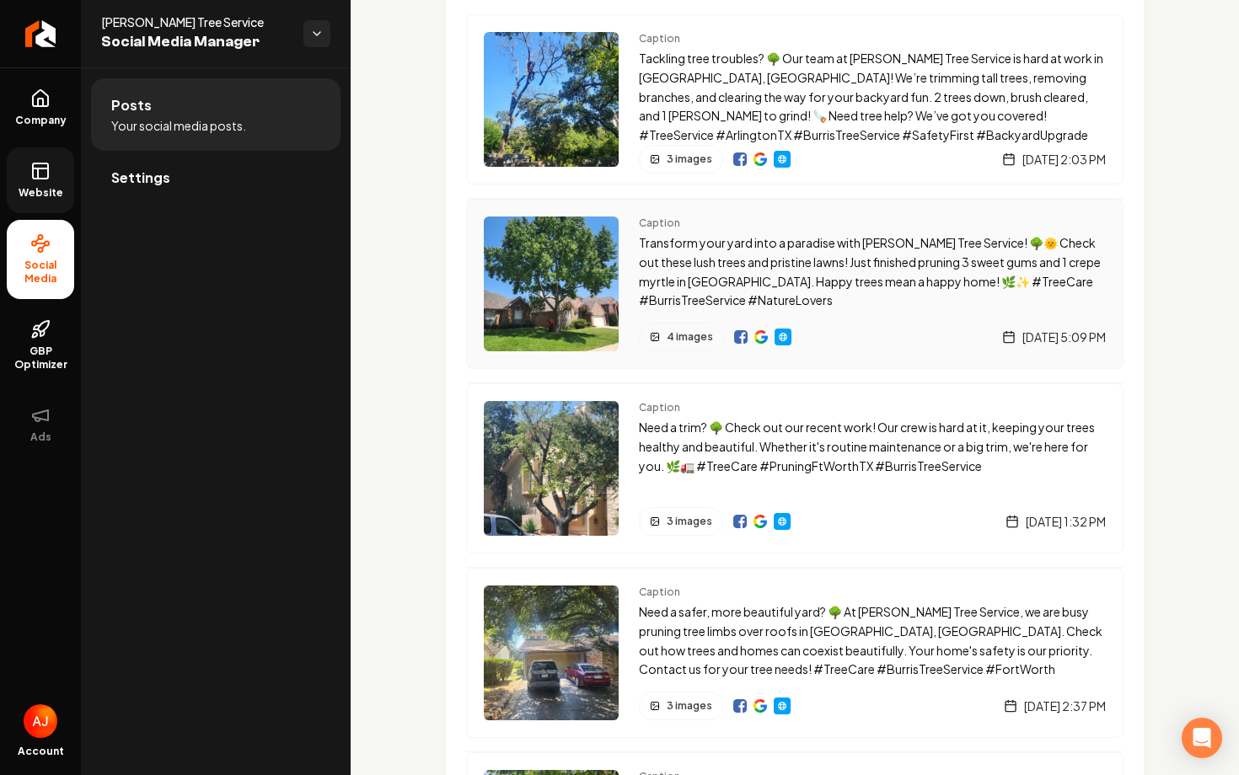
scroll to position [185, 0]
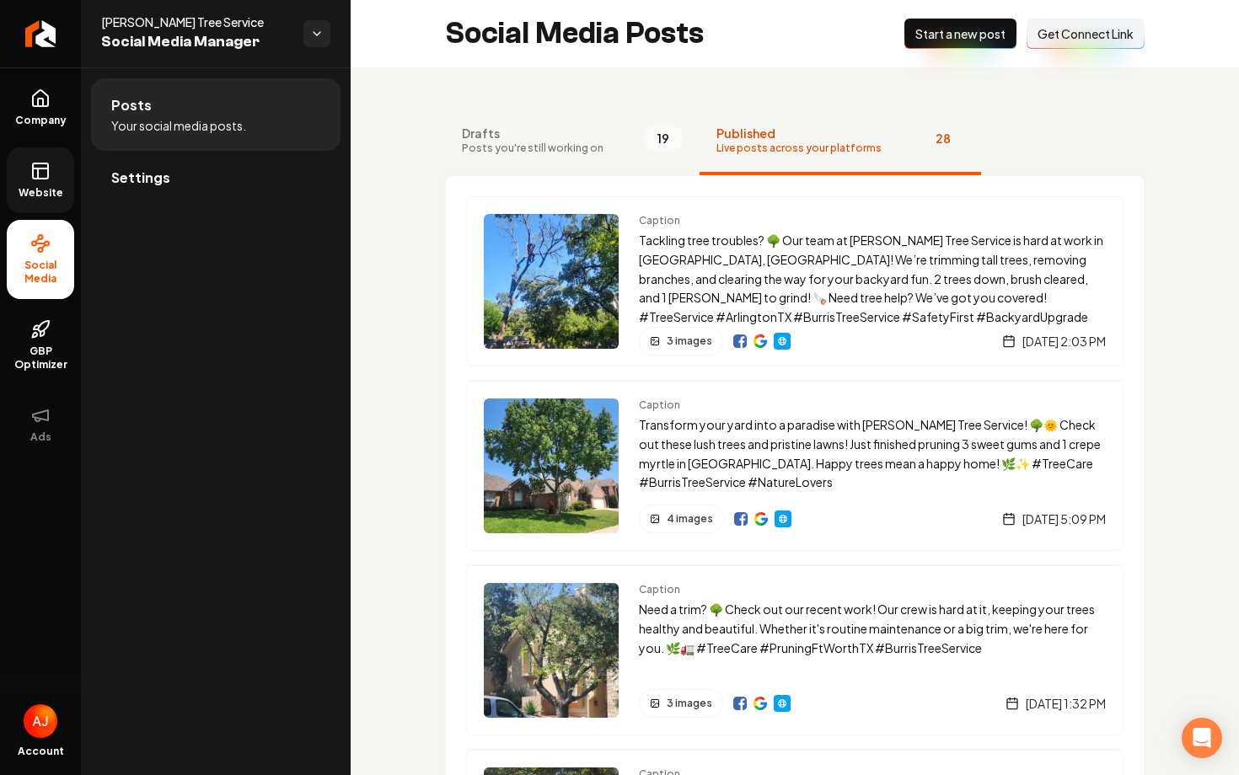
click at [534, 143] on span "Posts you're still working on" at bounding box center [533, 148] width 142 height 13
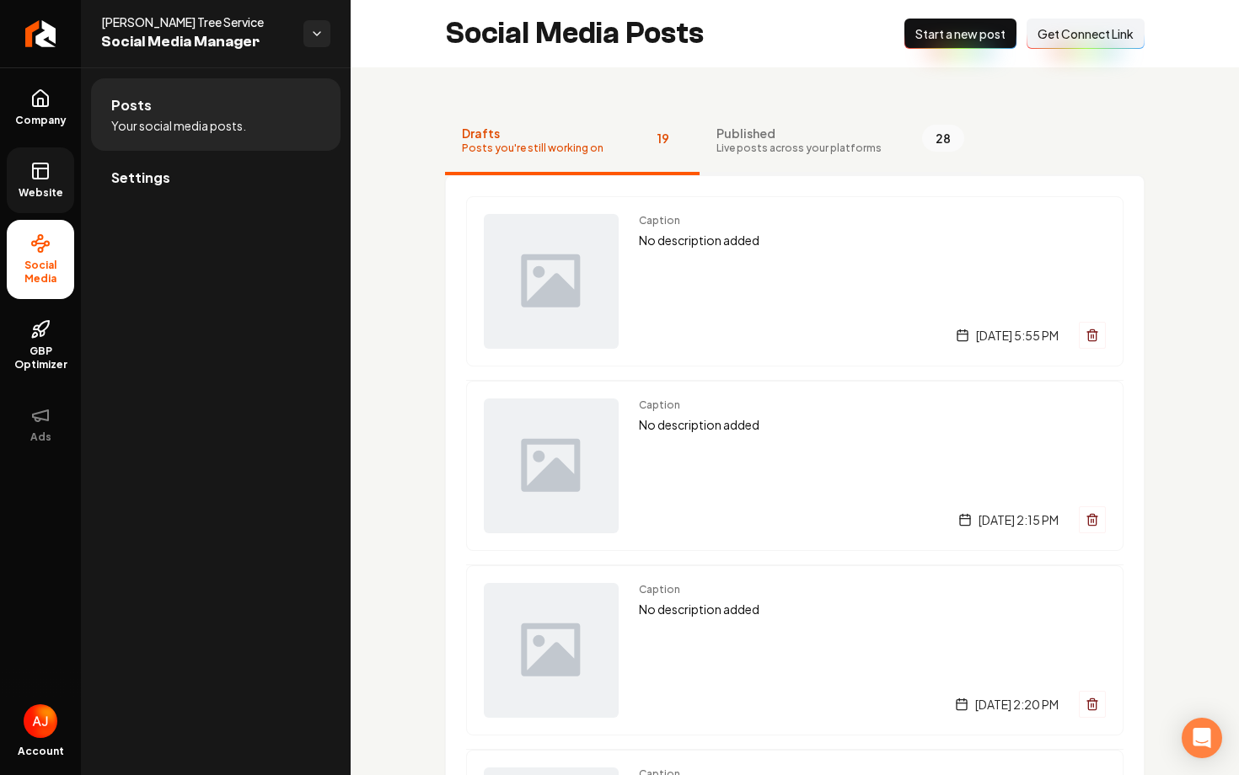
click at [790, 136] on span "Published" at bounding box center [798, 133] width 165 height 17
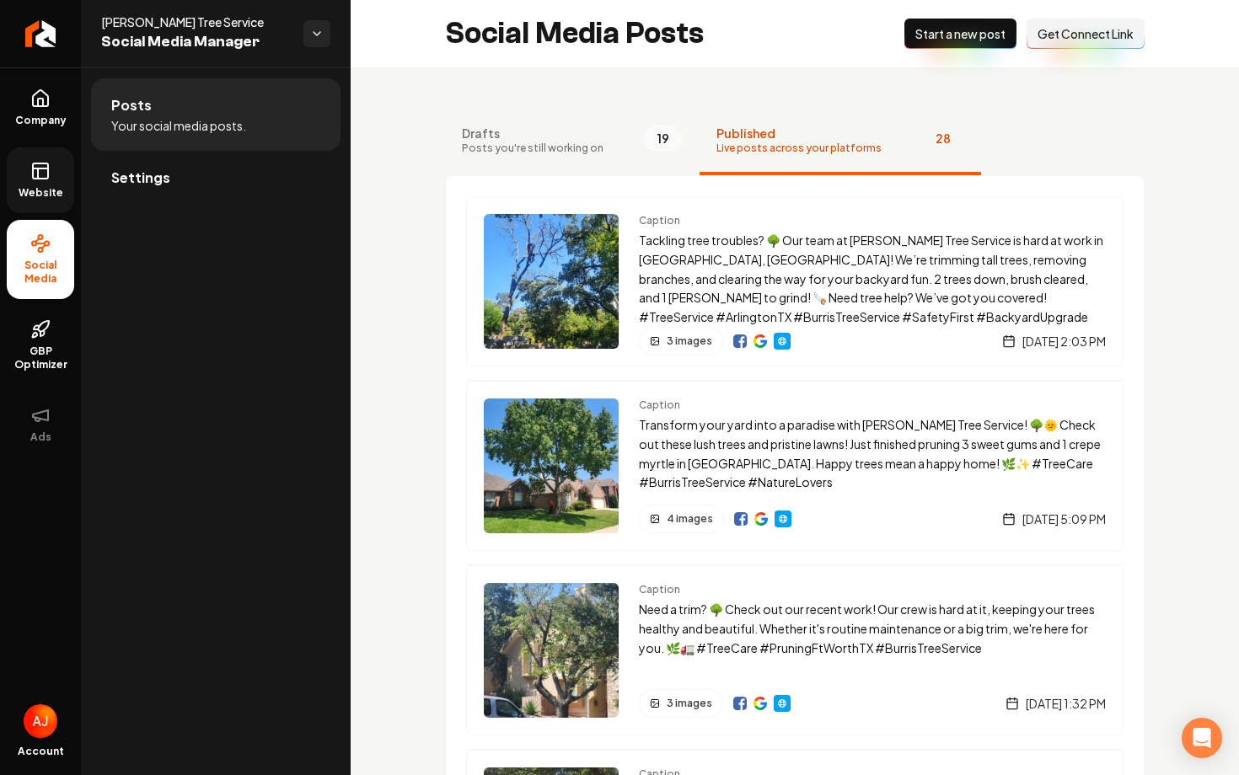
click at [576, 155] on button "Drafts Posts you're still working on 19" at bounding box center [572, 141] width 254 height 67
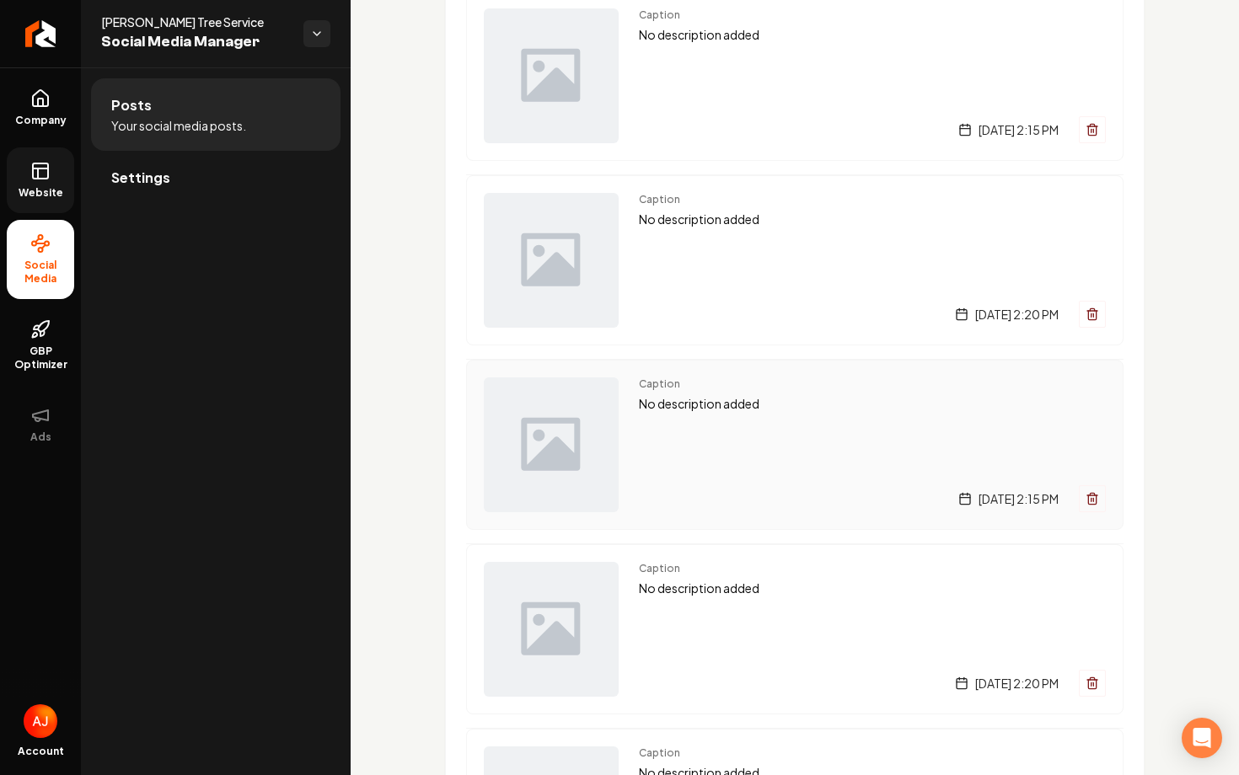
scroll to position [271, 0]
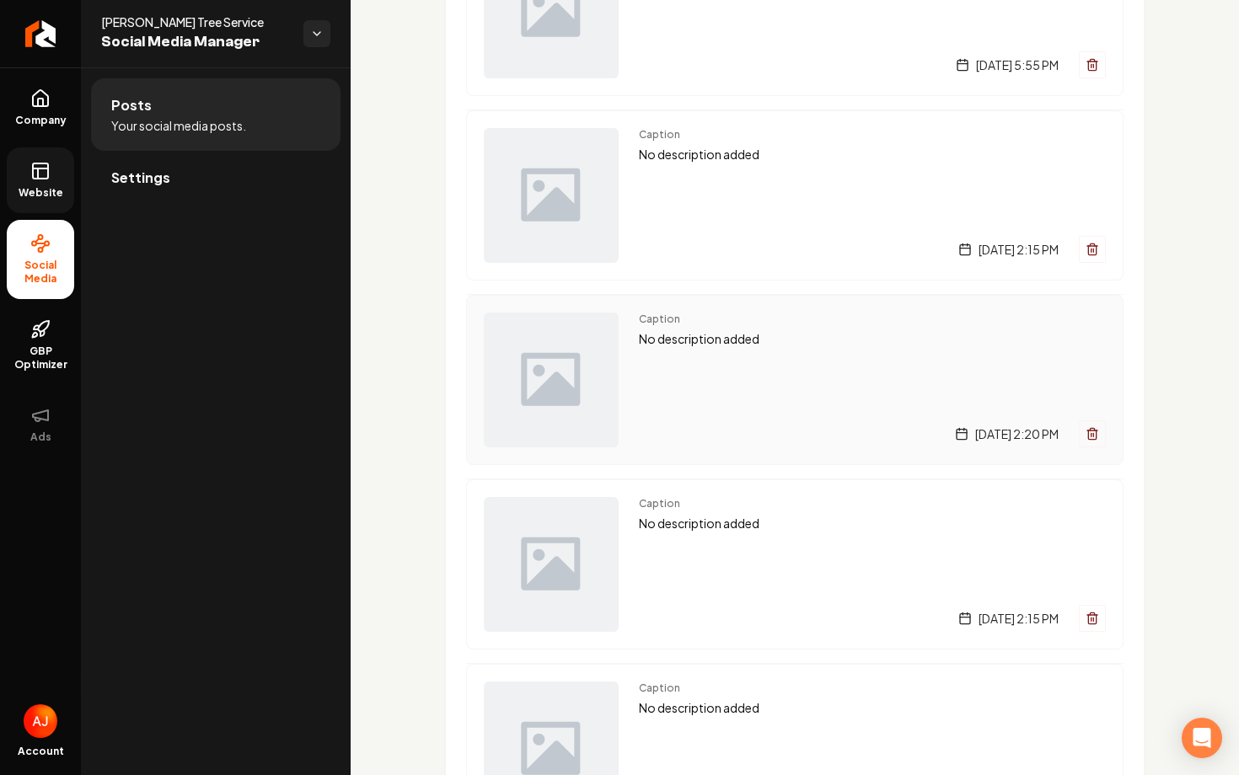
click at [749, 373] on div "Caption No description added [DATE] 2:20 PM" at bounding box center [872, 380] width 467 height 135
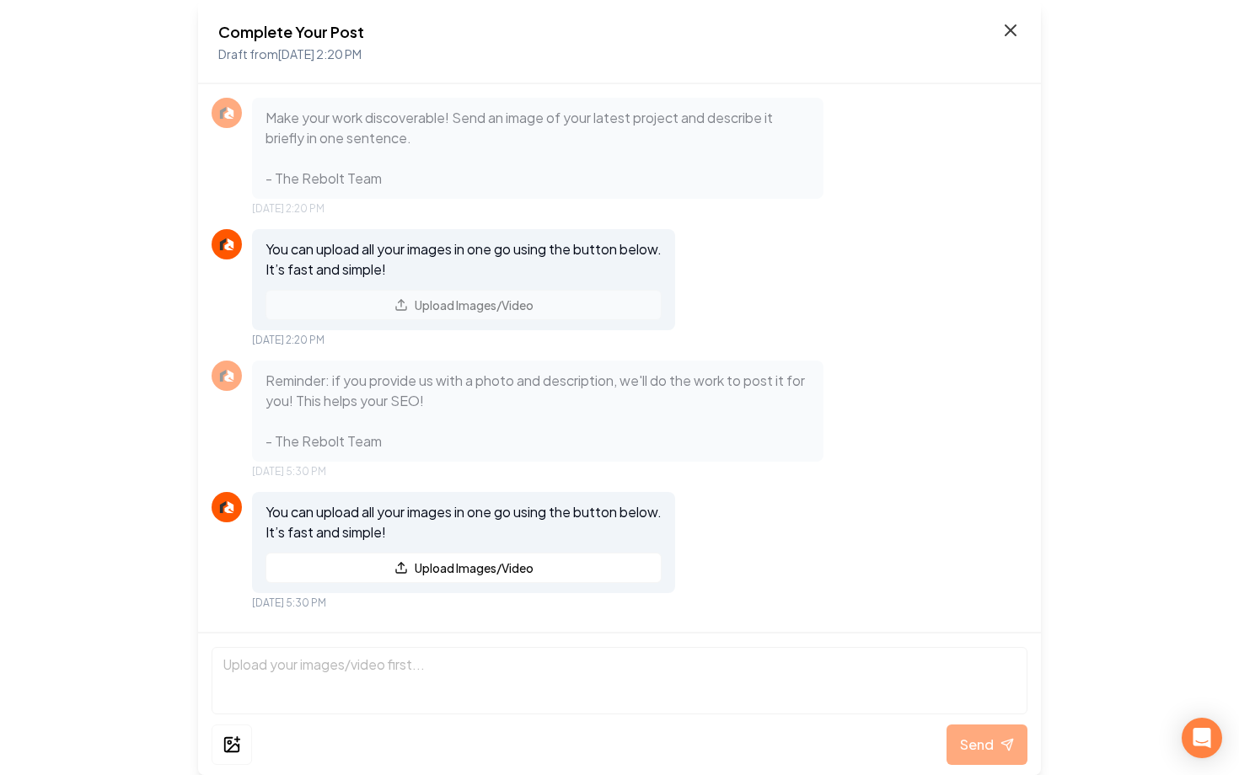
click at [1006, 34] on icon at bounding box center [1010, 30] width 10 height 10
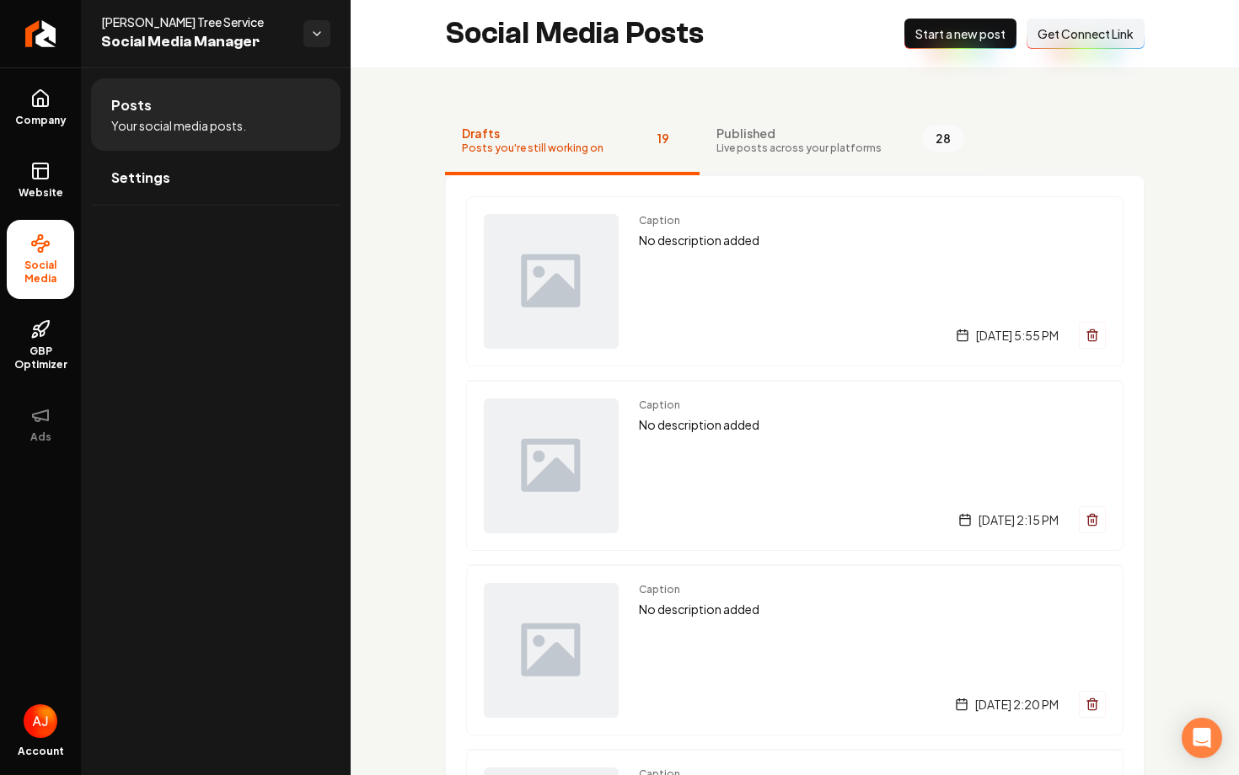
click at [813, 152] on span "Live posts across your platforms" at bounding box center [798, 148] width 165 height 13
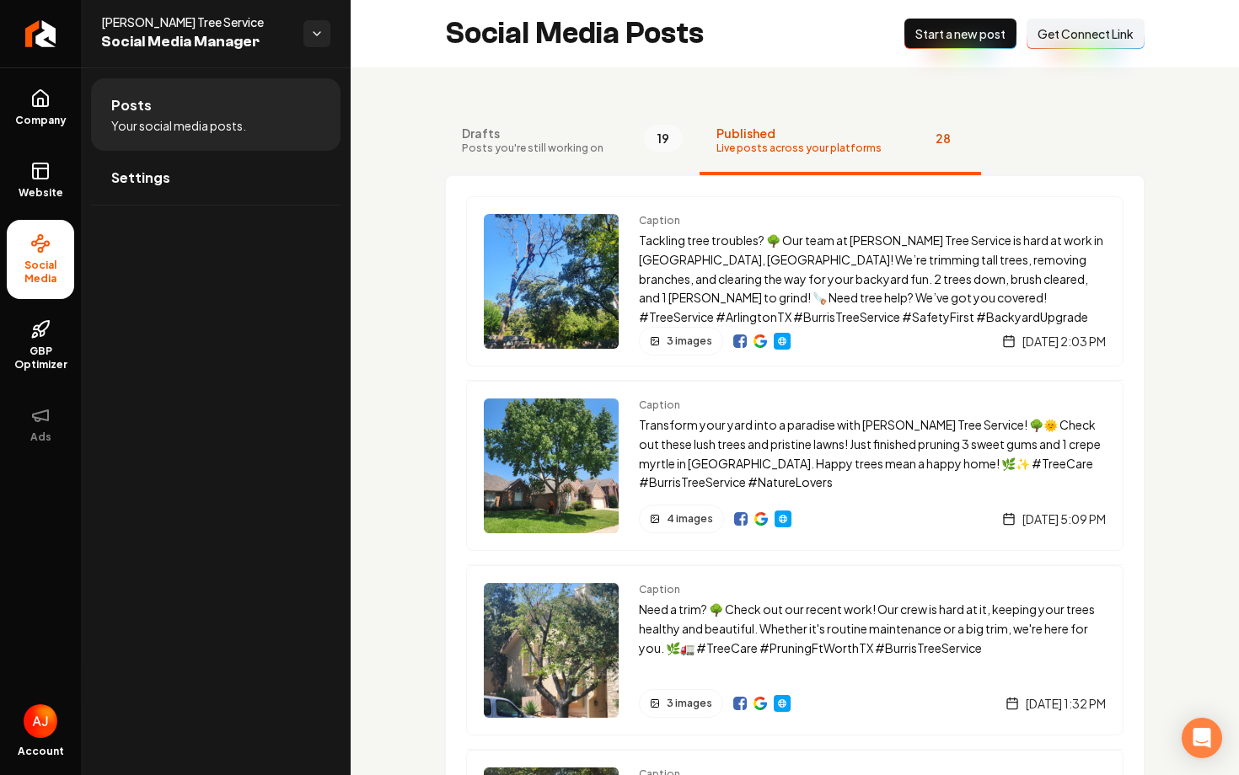
click at [578, 125] on span "Drafts" at bounding box center [533, 133] width 142 height 17
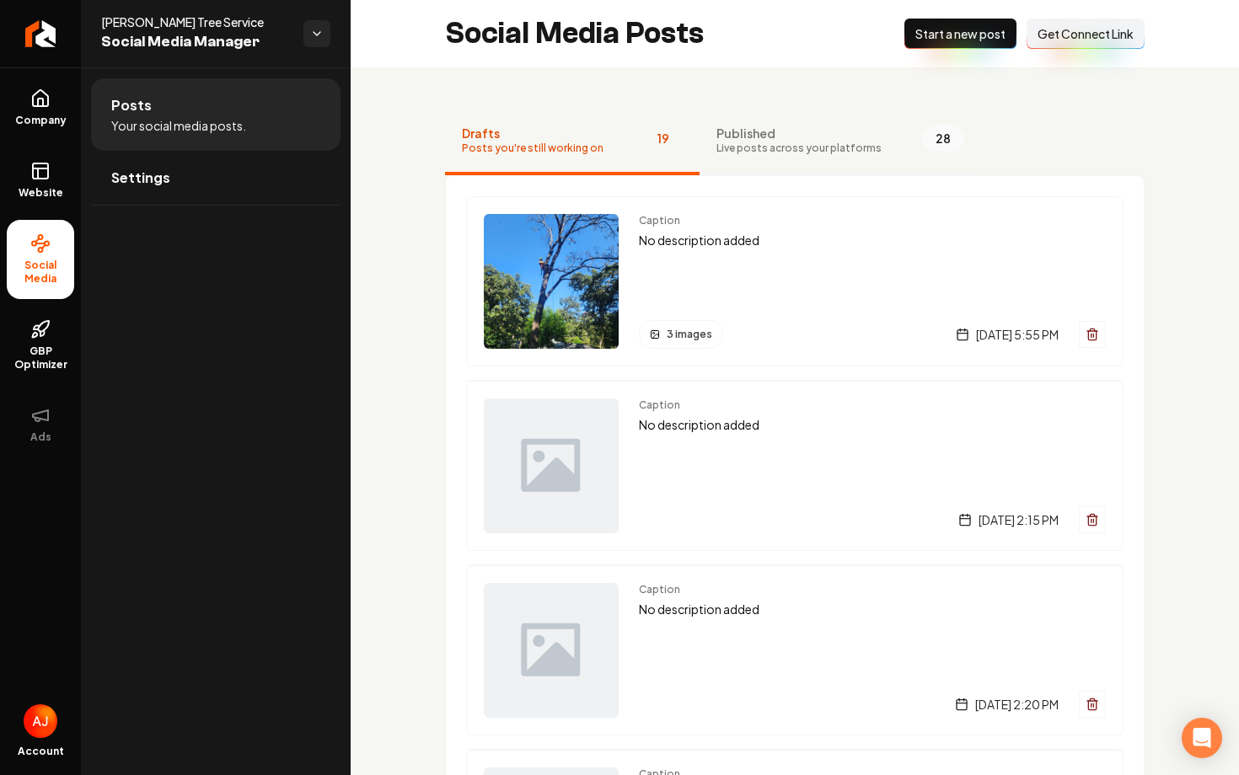
click at [768, 154] on span "Live posts across your platforms" at bounding box center [798, 148] width 165 height 13
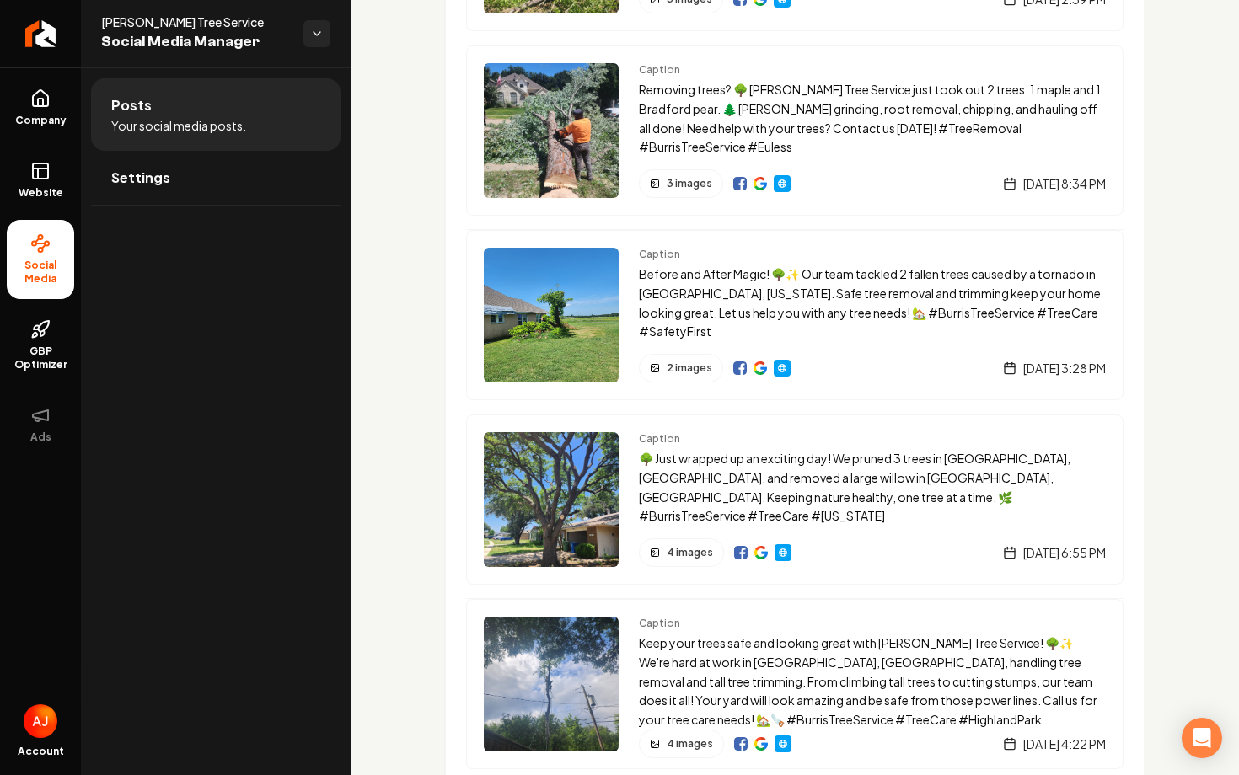
scroll to position [1480, 0]
